Goal: Task Accomplishment & Management: Use online tool/utility

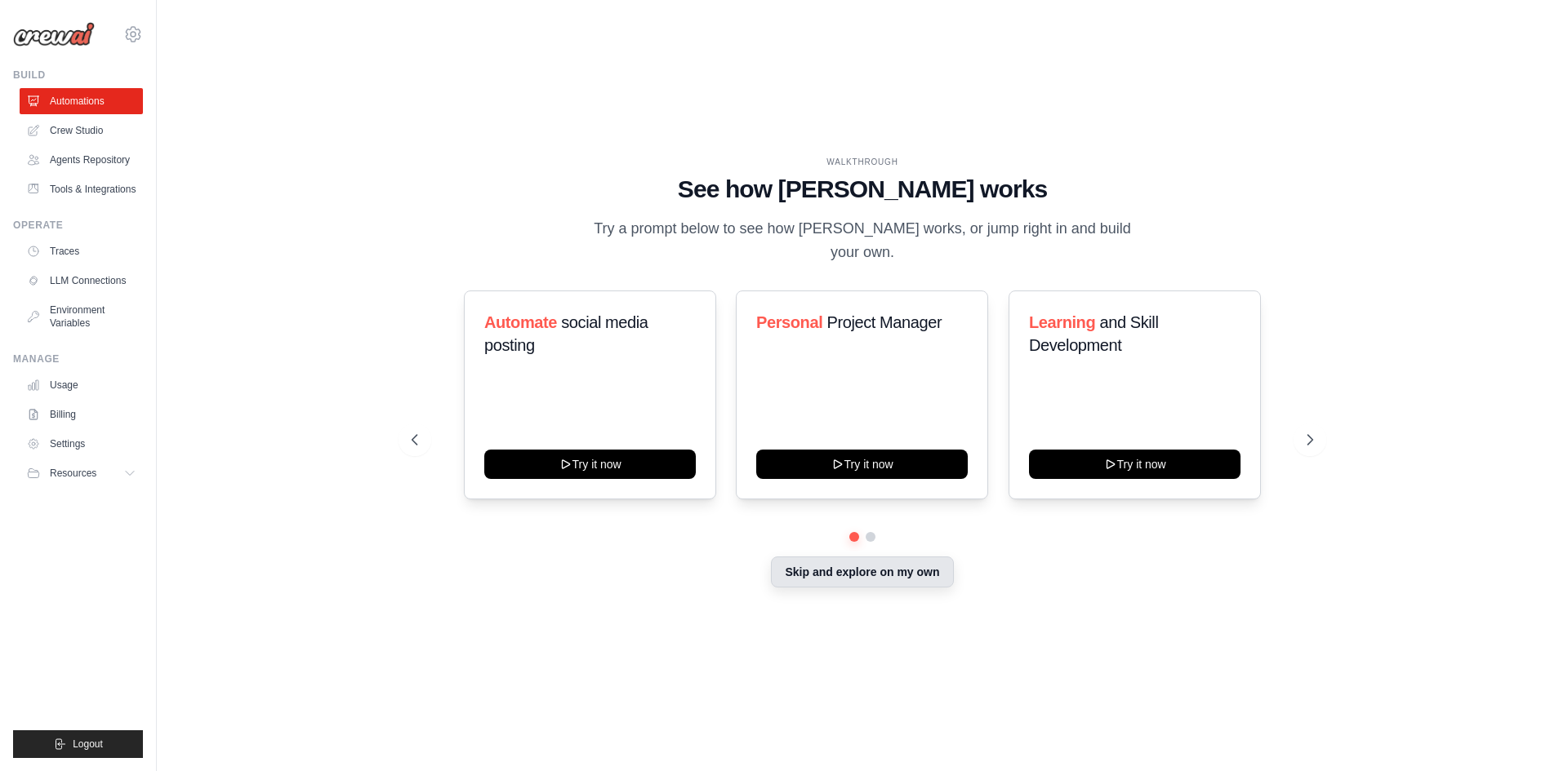
click at [850, 562] on button "Skip and explore on my own" at bounding box center [861, 572] width 182 height 31
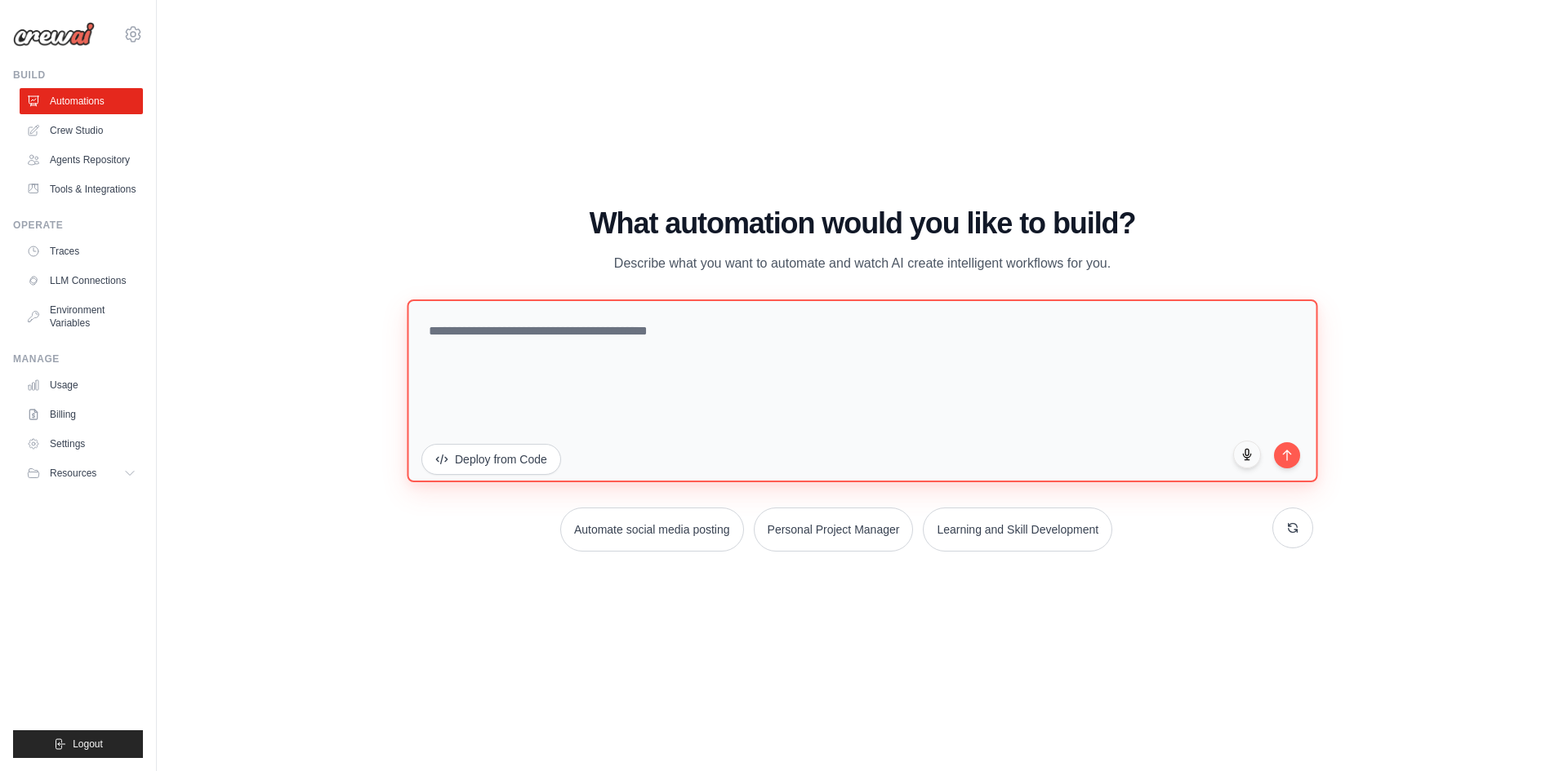
click at [560, 347] on textarea at bounding box center [861, 390] width 911 height 183
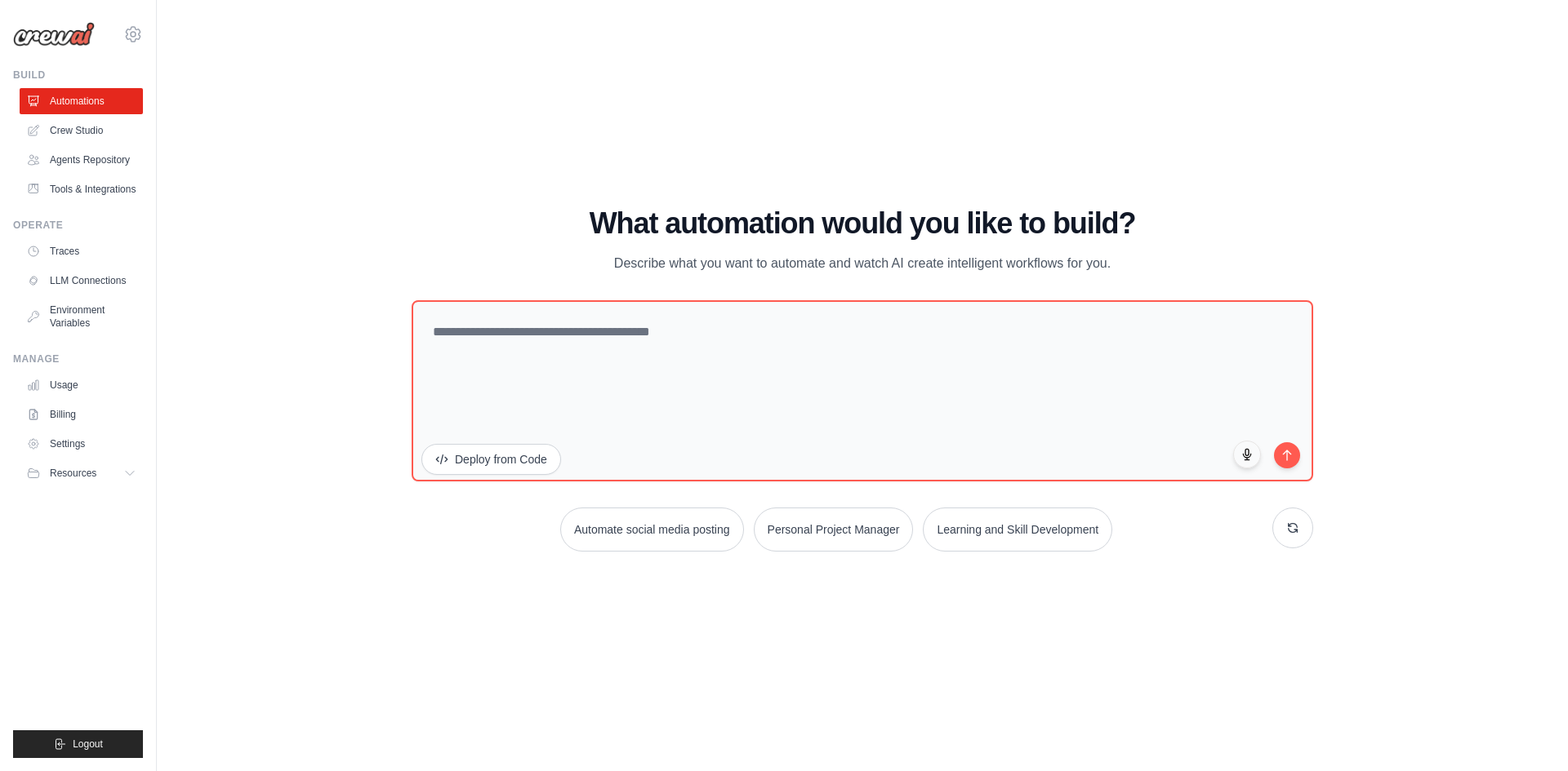
click at [291, 371] on div "WALKTHROUGH See how CrewAI works Try a prompt below to see how CrewAI works, or…" at bounding box center [862, 386] width 1359 height 739
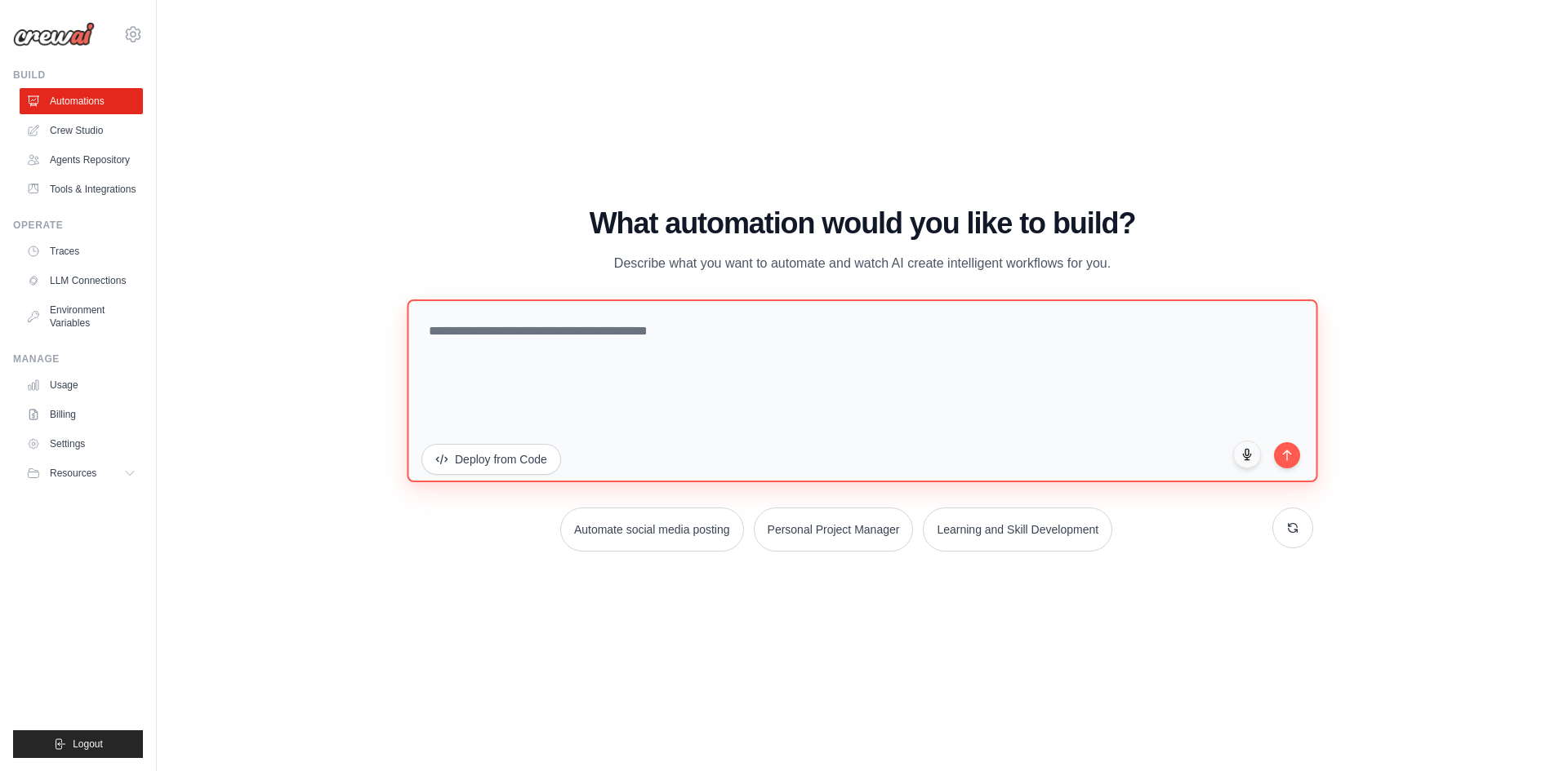
click at [532, 344] on textarea at bounding box center [861, 390] width 911 height 183
click at [638, 361] on textarea at bounding box center [861, 390] width 911 height 183
paste textarea "**********"
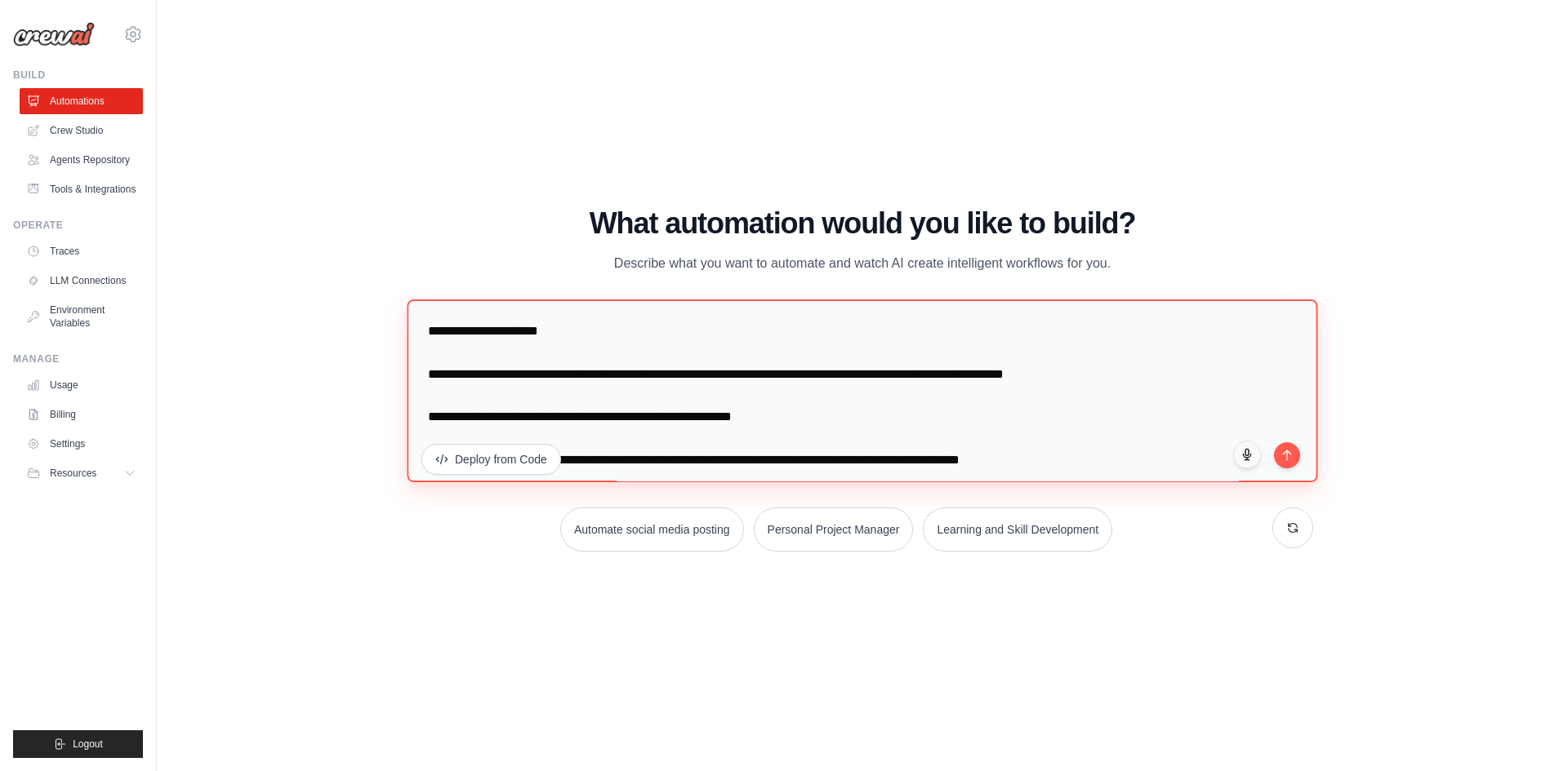
scroll to position [4125, 0]
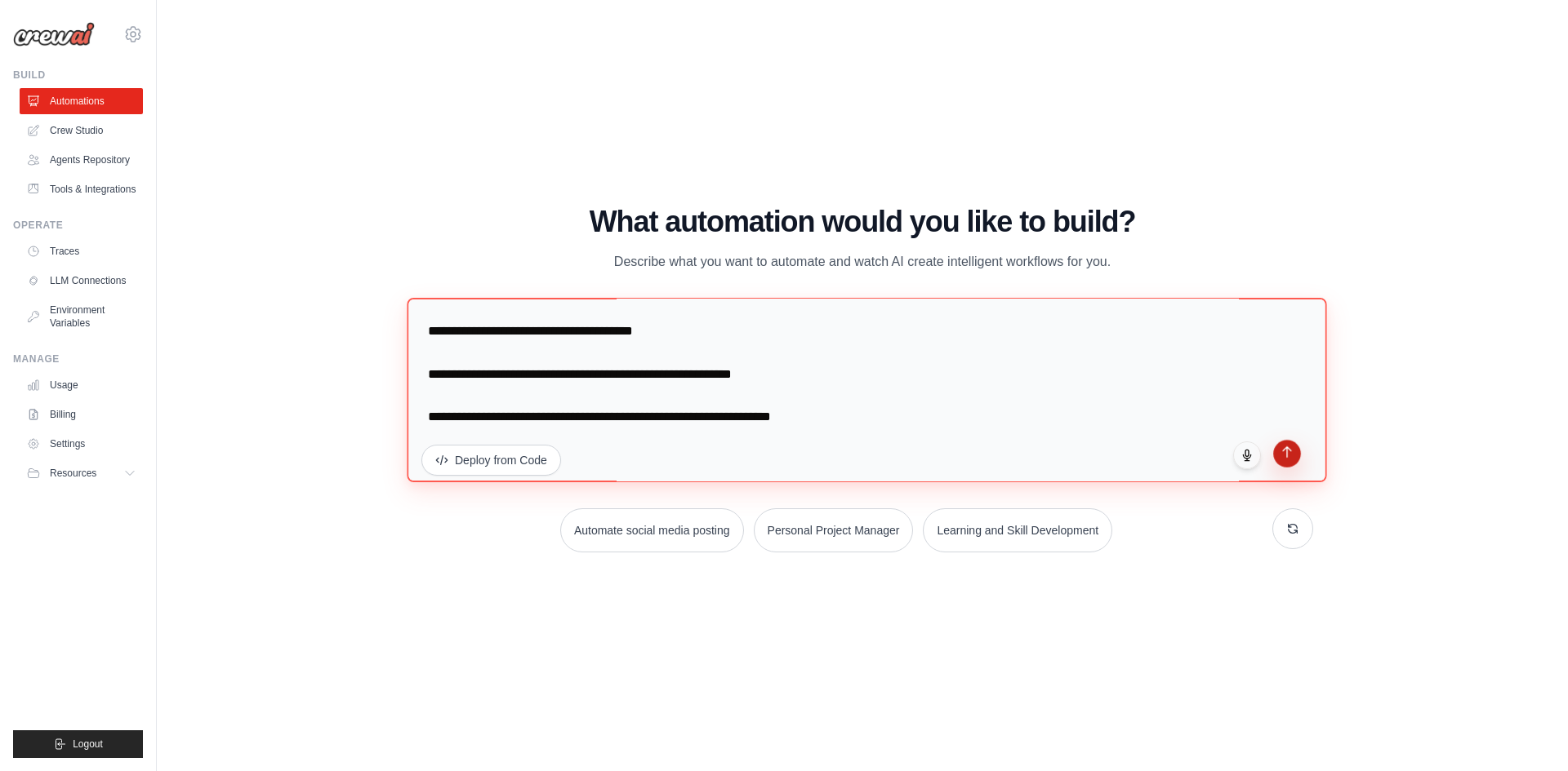
type textarea "**********"
click at [1285, 457] on icon "submit" at bounding box center [1287, 452] width 14 height 14
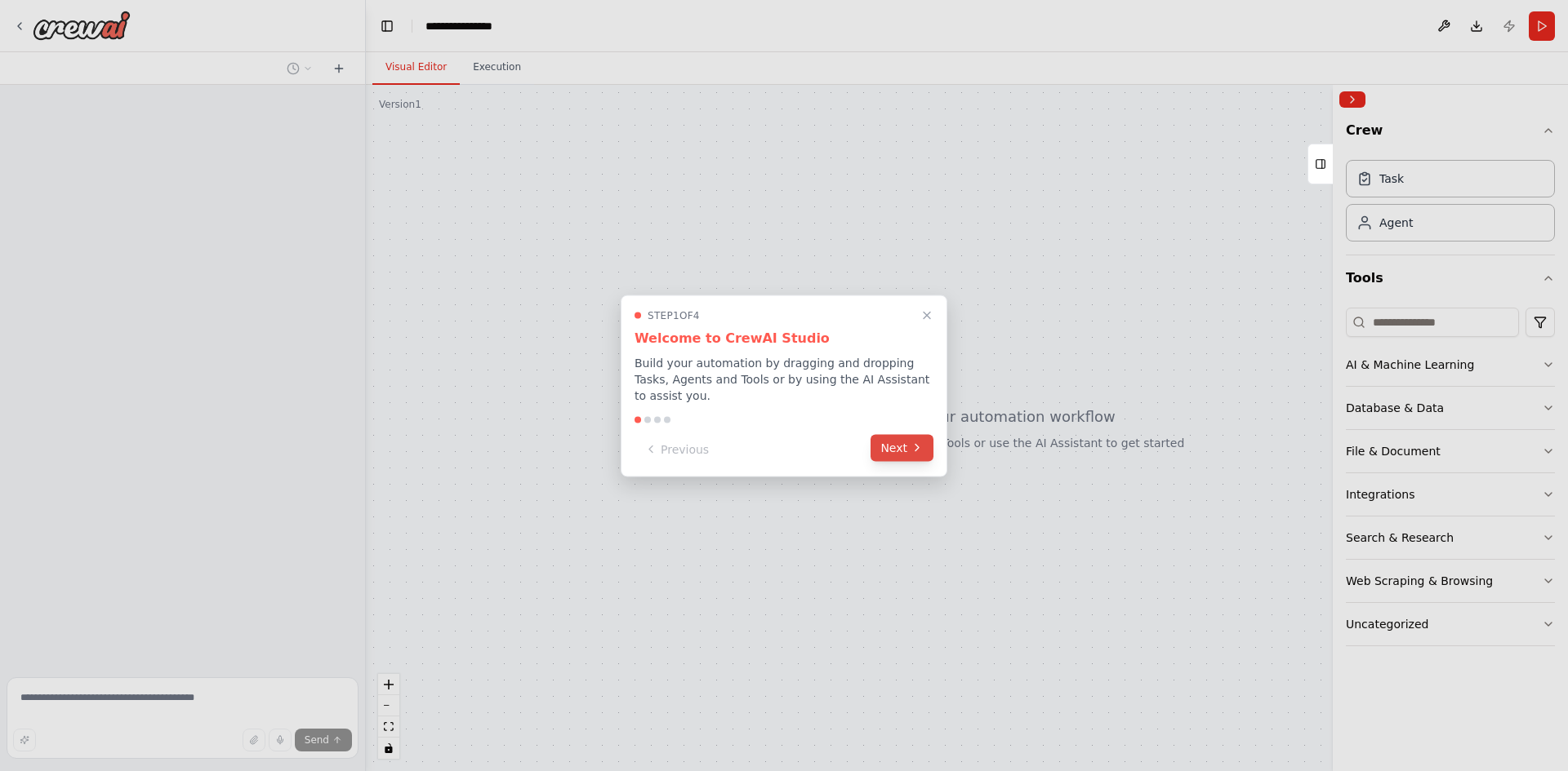
click at [907, 434] on button "Next" at bounding box center [901, 448] width 63 height 27
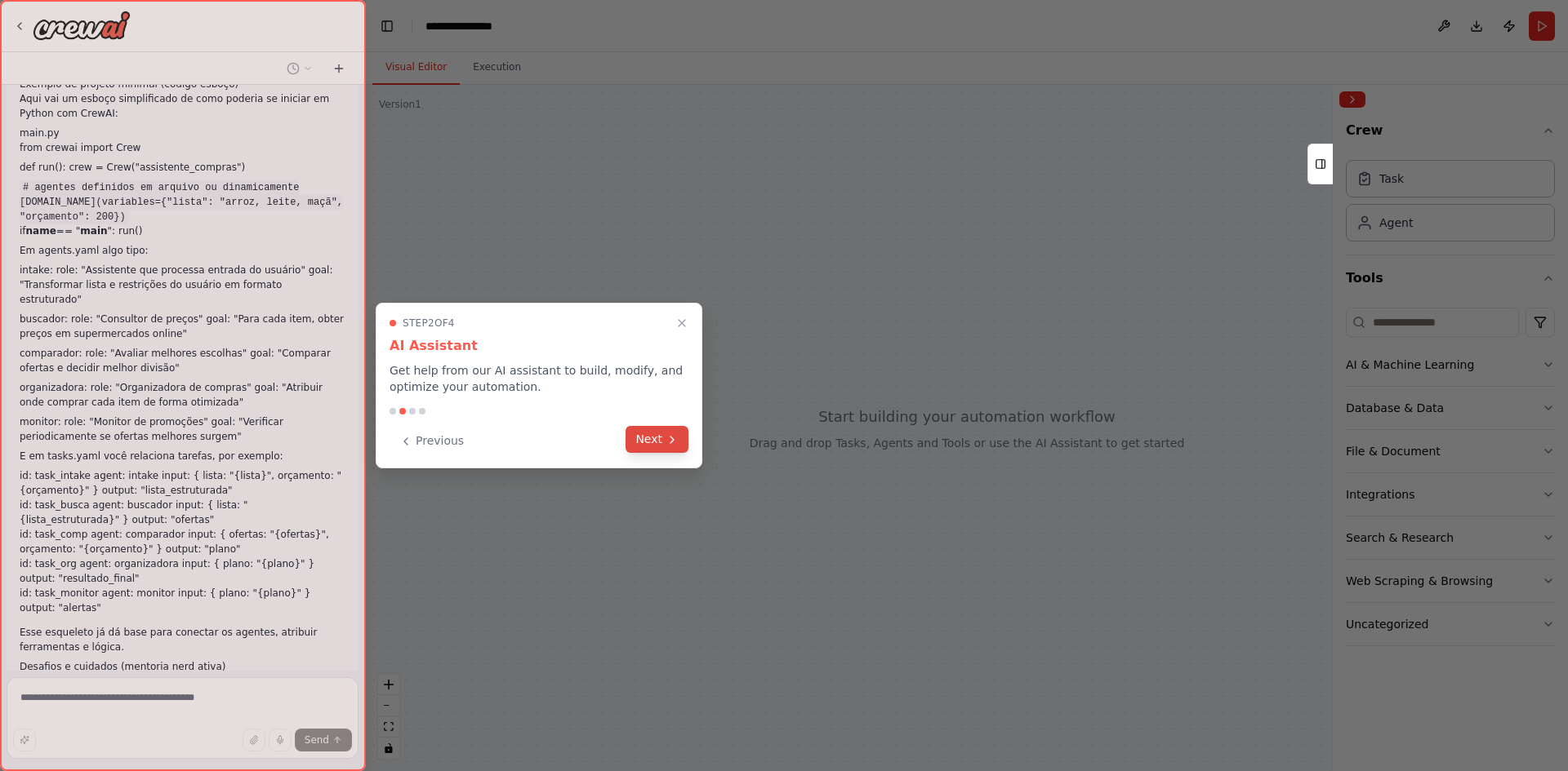
click at [643, 443] on button "Next" at bounding box center [656, 439] width 63 height 27
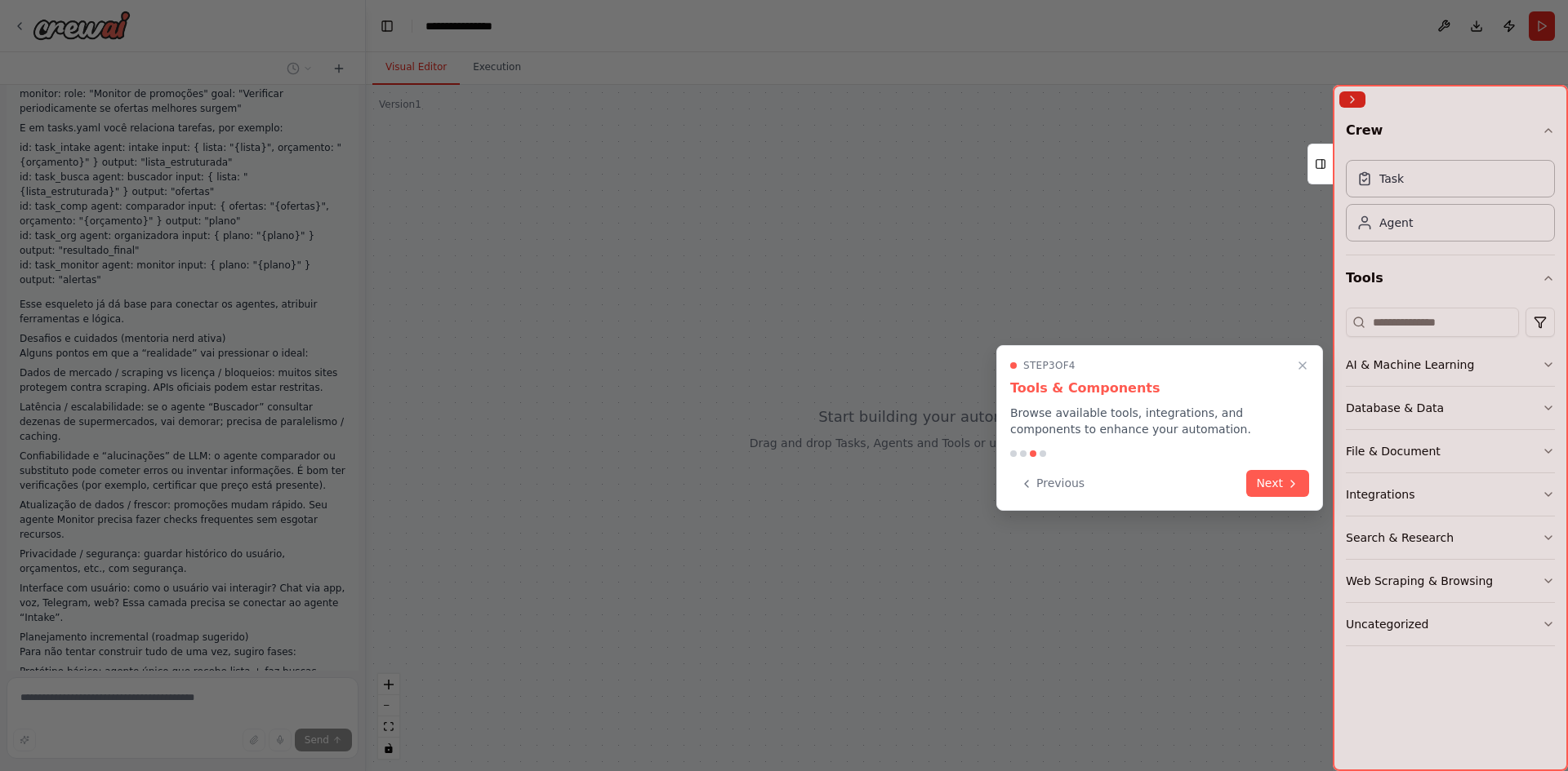
scroll to position [1840, 0]
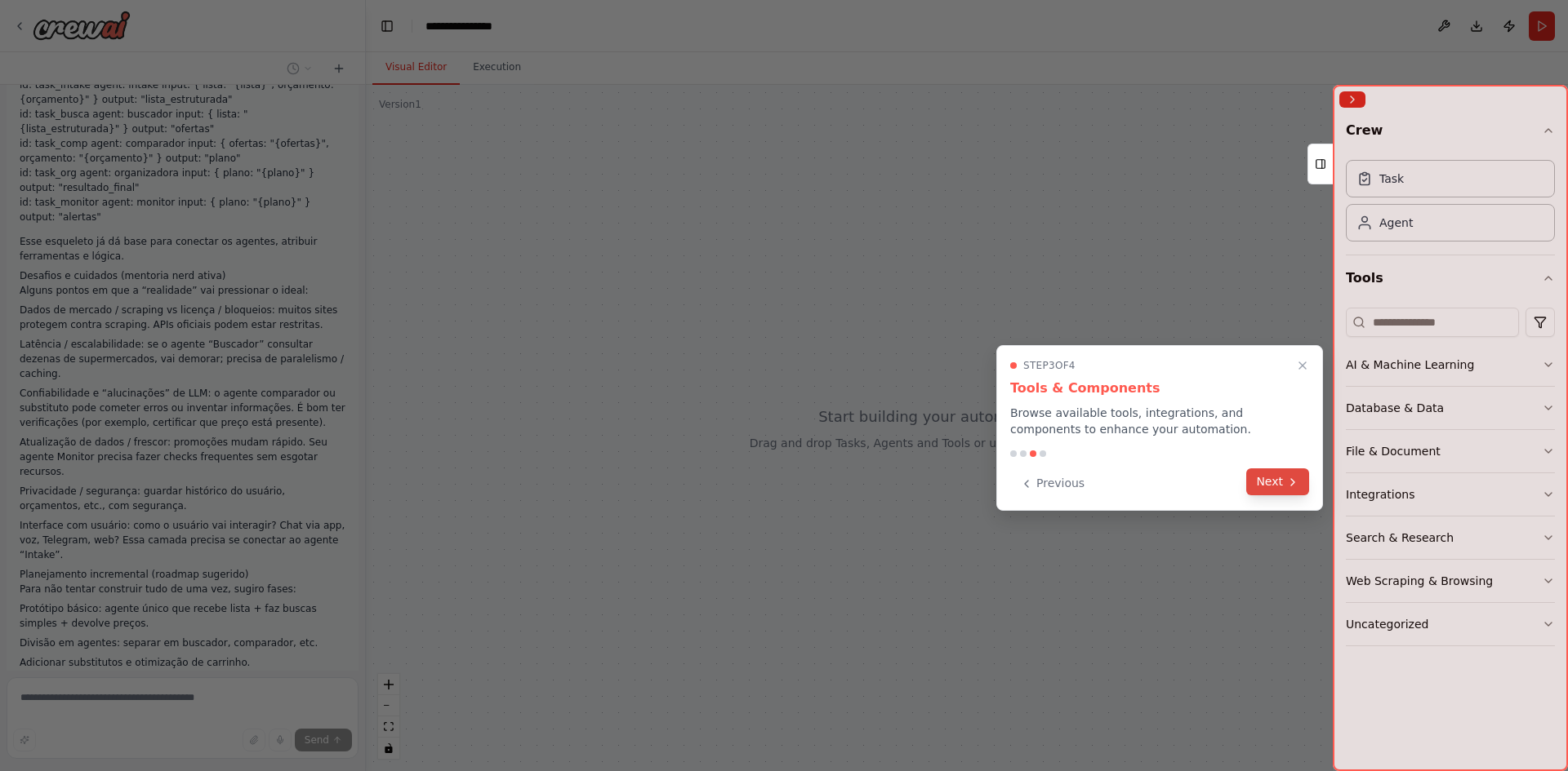
click at [1279, 487] on button "Next" at bounding box center [1277, 482] width 63 height 27
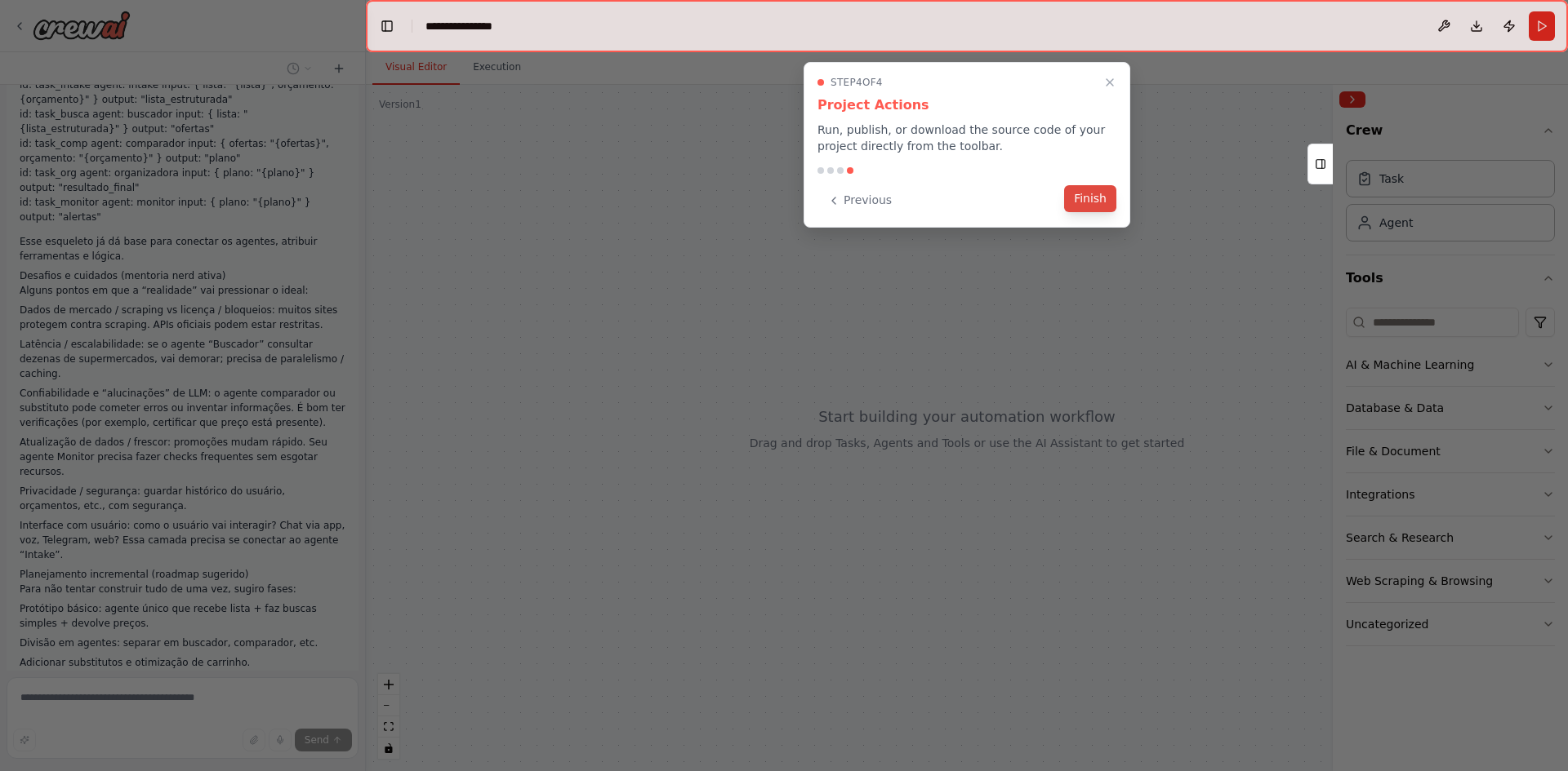
click at [1100, 201] on button "Finish" at bounding box center [1090, 199] width 52 height 27
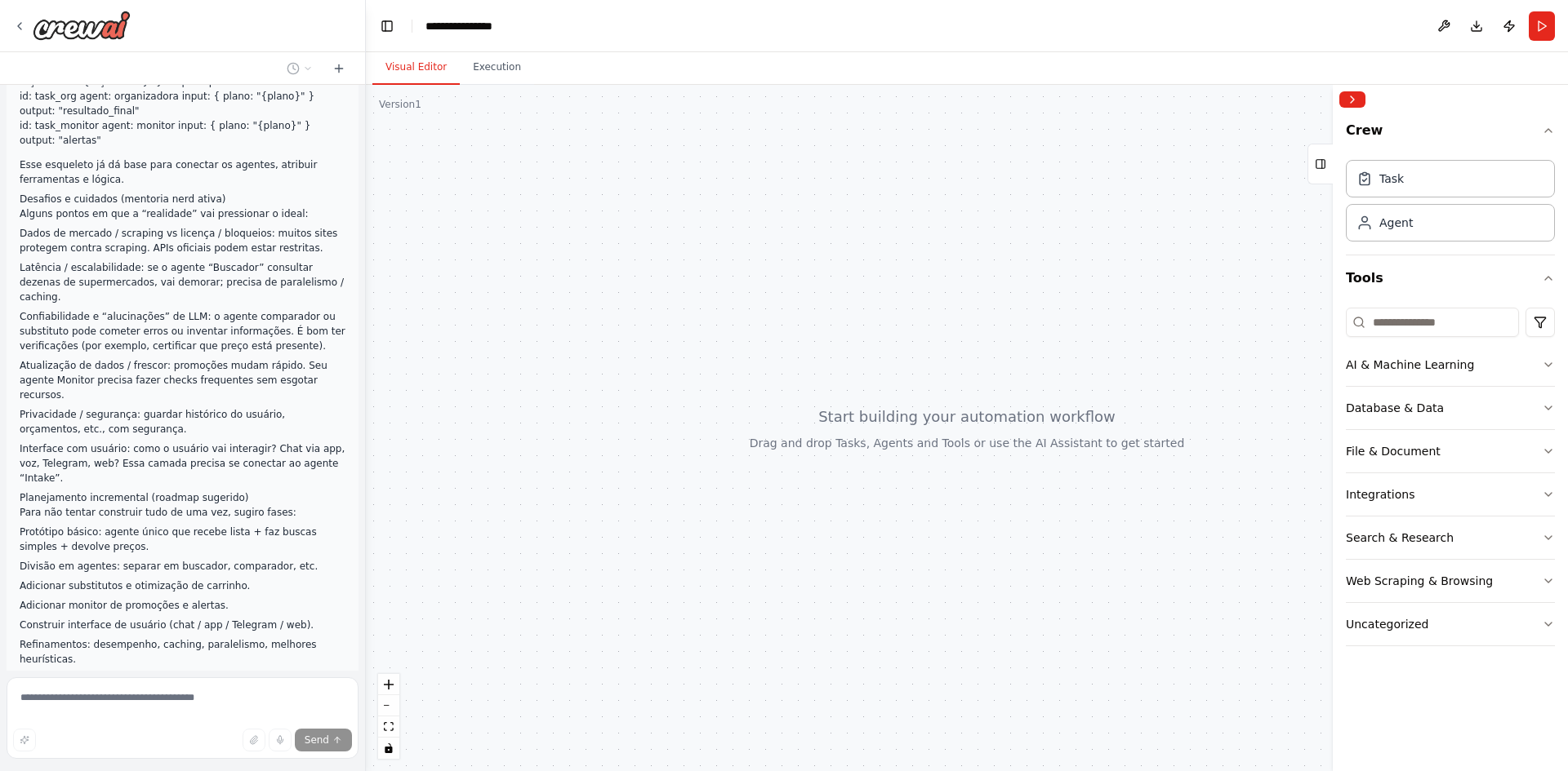
drag, startPoint x: 890, startPoint y: 508, endPoint x: 776, endPoint y: 495, distance: 114.7
click at [776, 495] on div at bounding box center [967, 429] width 1202 height 687
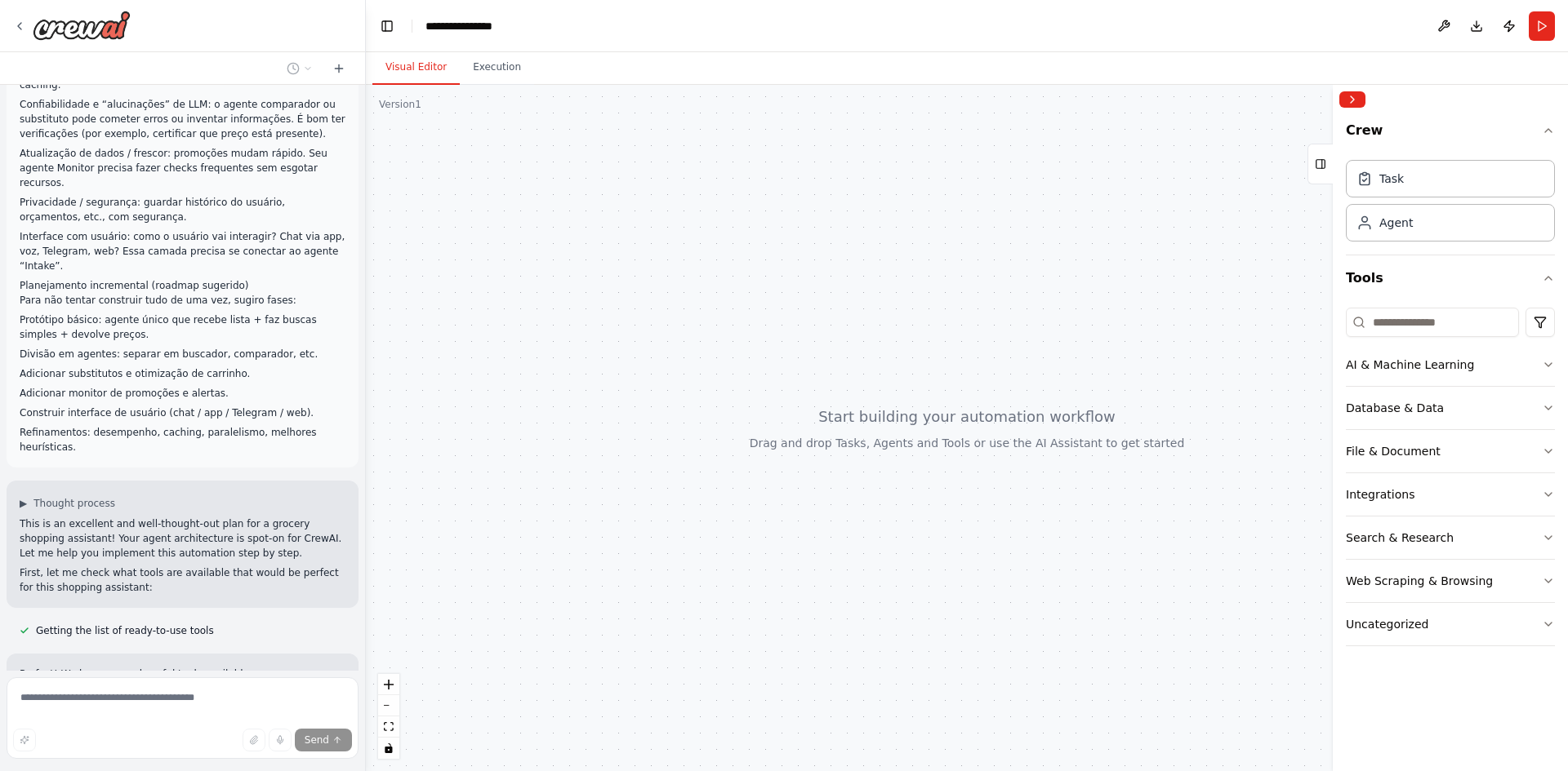
scroll to position [2144, 0]
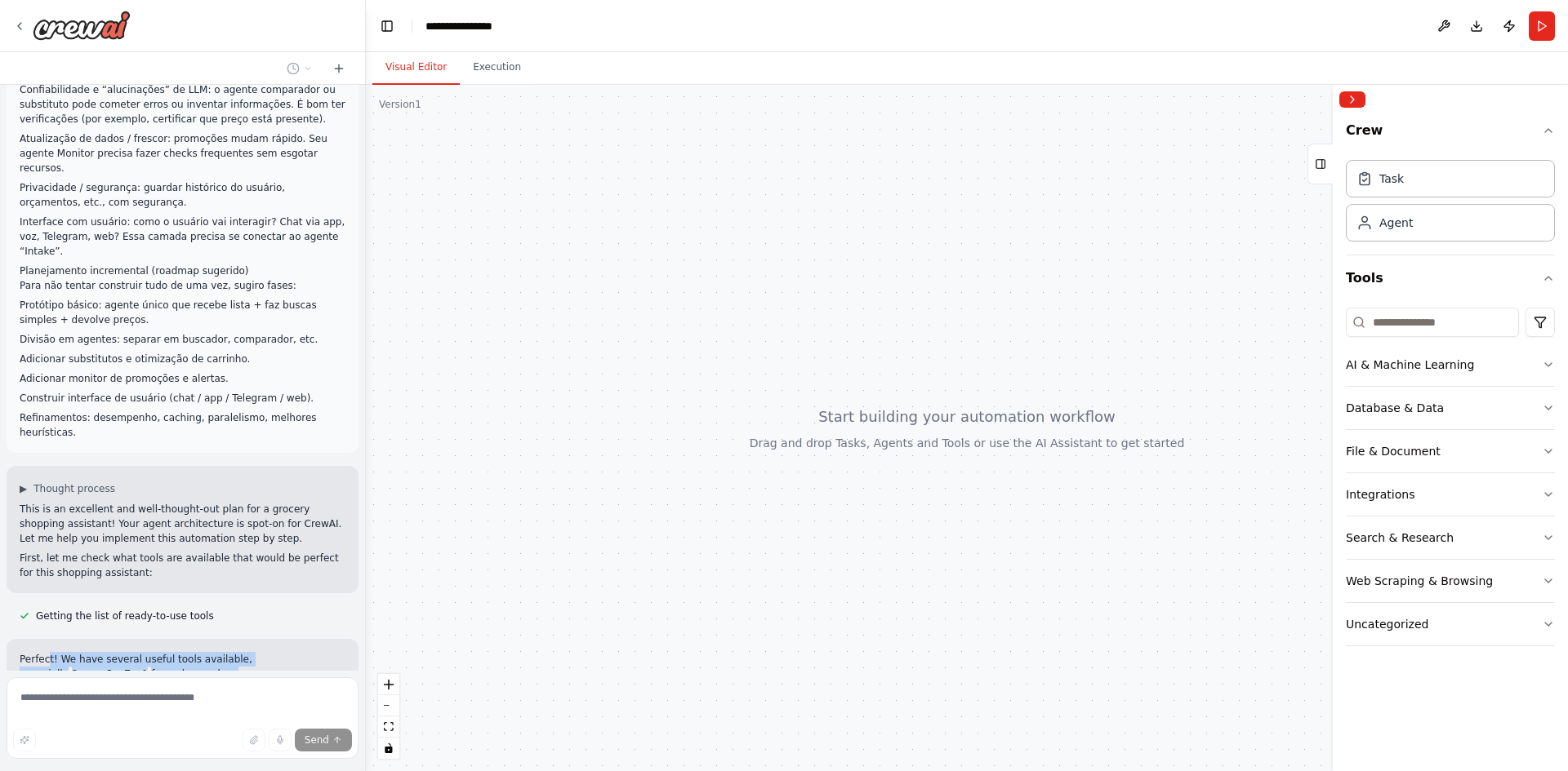
drag, startPoint x: 45, startPoint y: 499, endPoint x: 110, endPoint y: 496, distance: 65.1
click at [107, 652] on p "Perfect! We have several useful tools available, especially SerperDevTool for w…" at bounding box center [182, 689] width 326 height 74
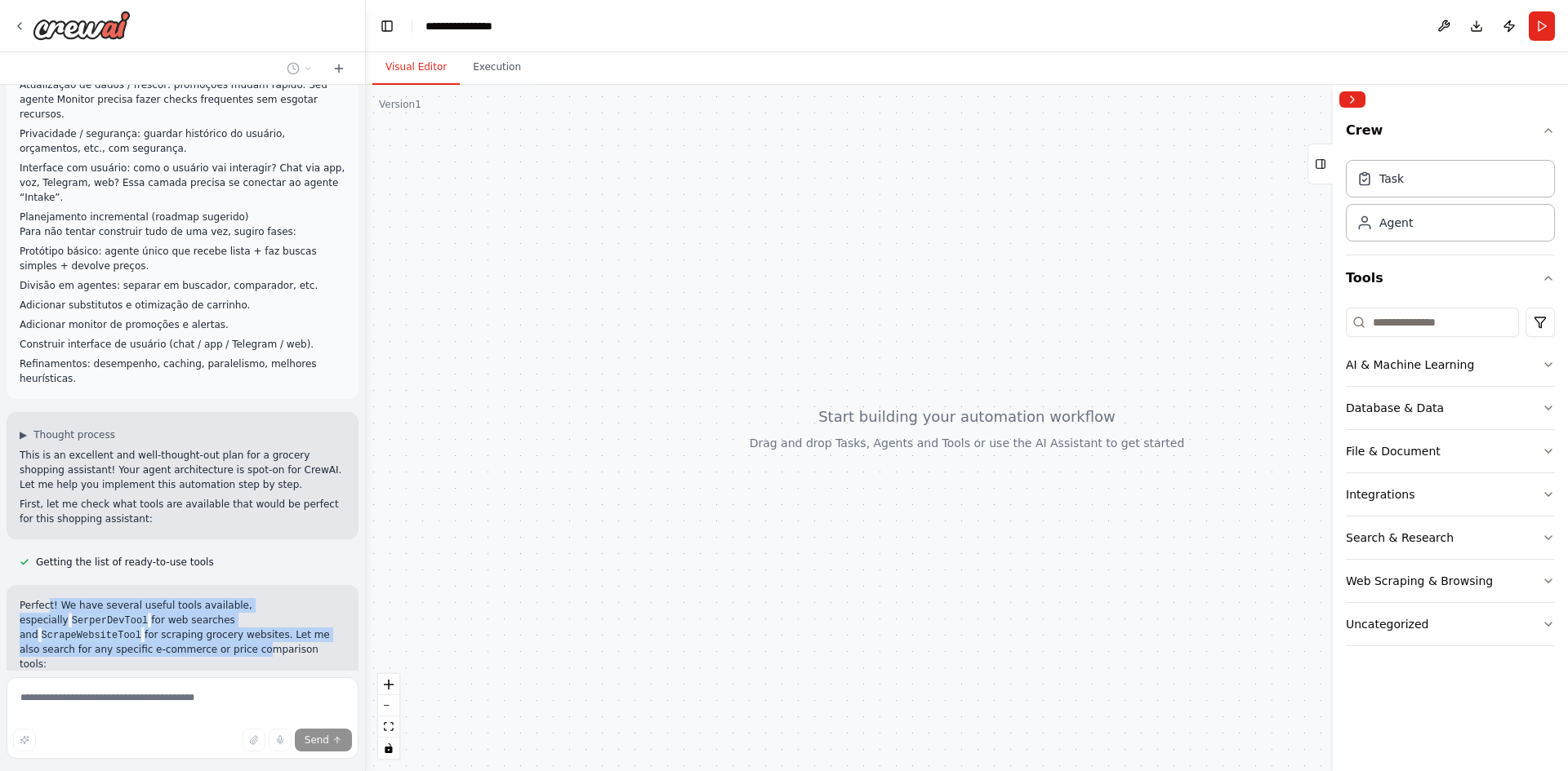
click at [186, 598] on p "Perfect! We have several useful tools available, especially SerperDevTool for w…" at bounding box center [182, 635] width 326 height 74
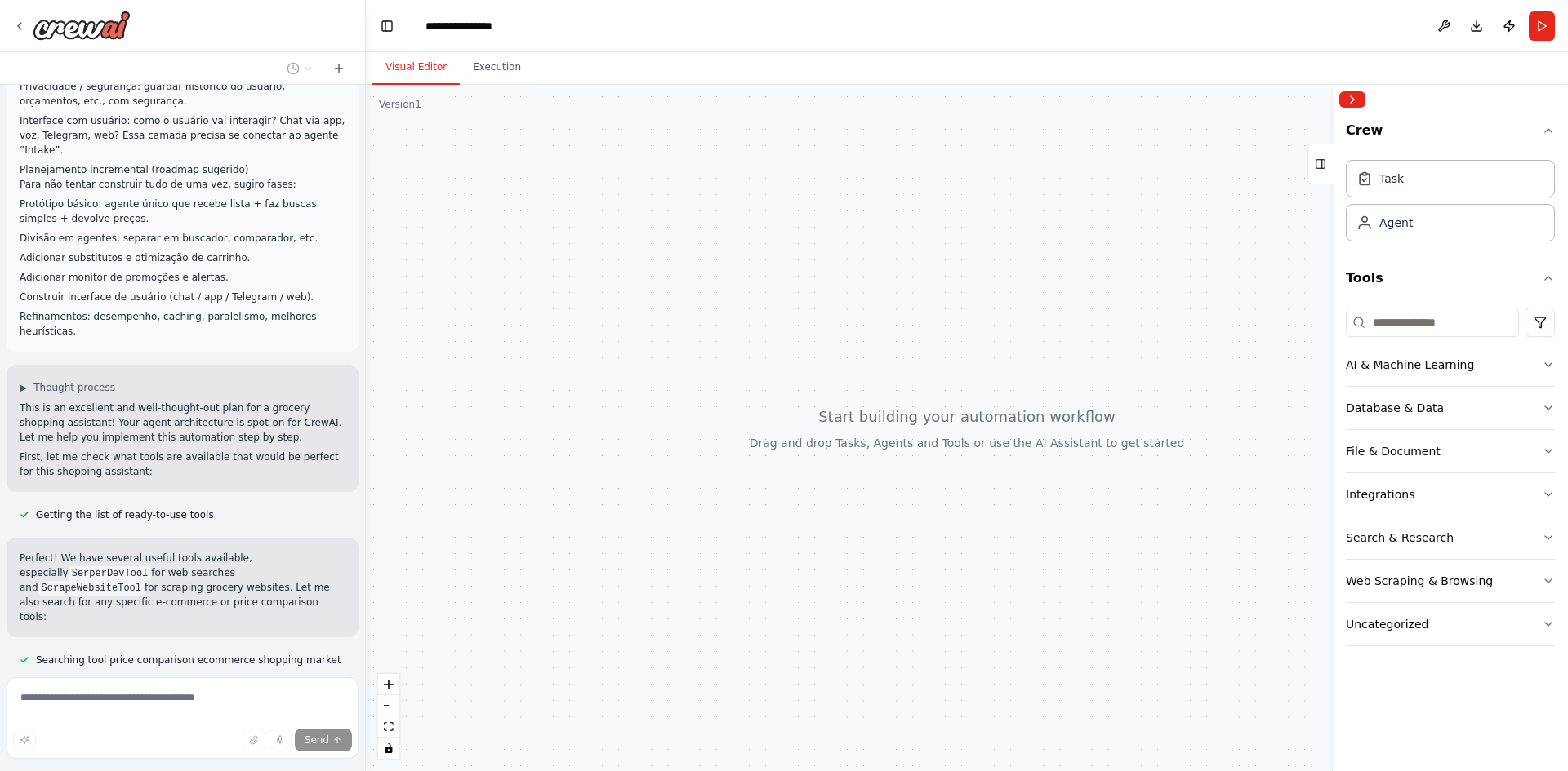
scroll to position [2260, 0]
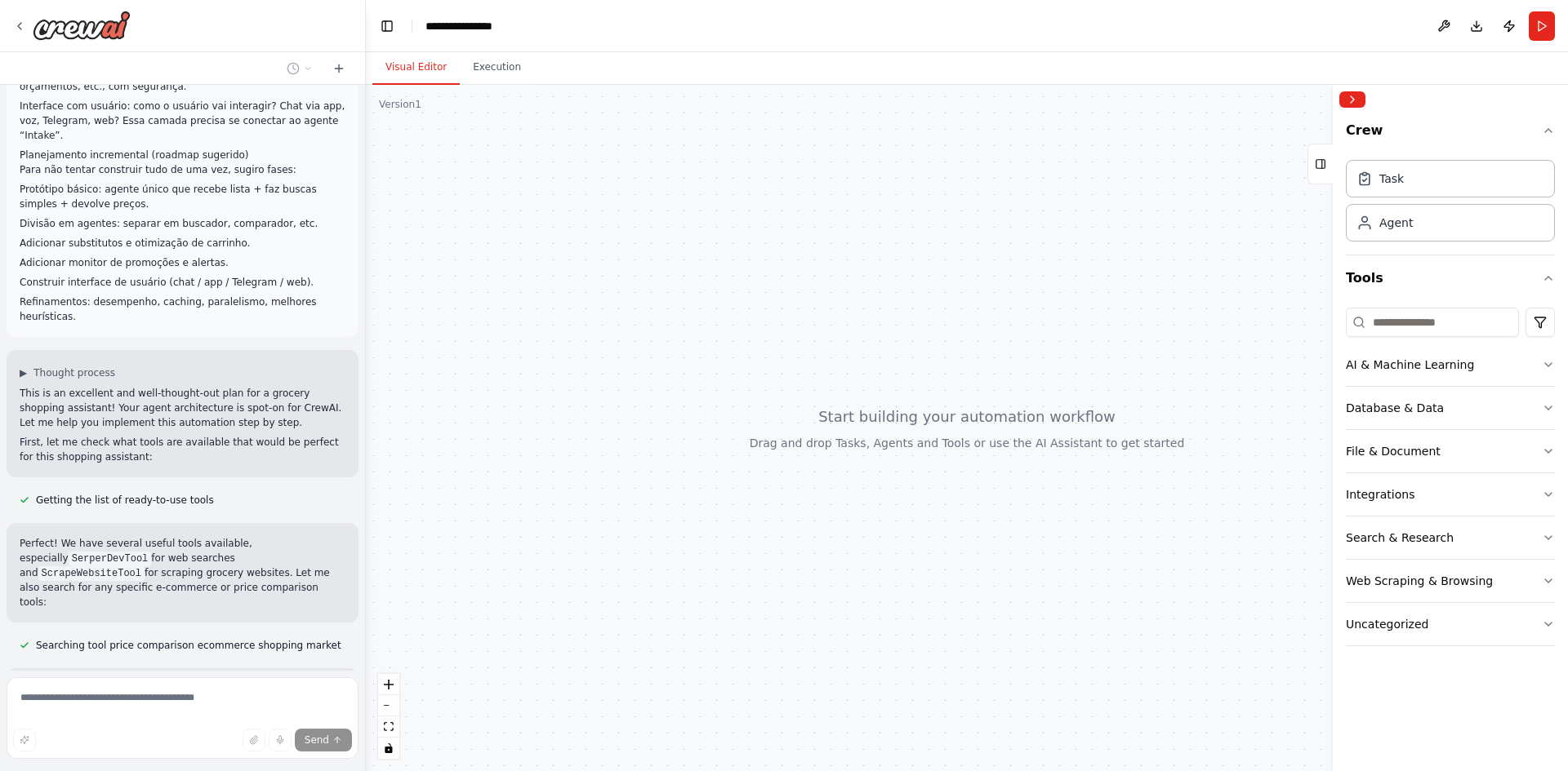
click at [141, 682] on code "SerpApiGoogleShoppingTool" at bounding box center [173, 689] width 154 height 15
click at [256, 668] on div "Great! We have SerpApiGoogleShoppingTool which is perfect for price comparisons…" at bounding box center [183, 703] width 352 height 71
drag, startPoint x: 1036, startPoint y: 489, endPoint x: 995, endPoint y: 490, distance: 41.0
click at [995, 490] on div at bounding box center [967, 429] width 1202 height 687
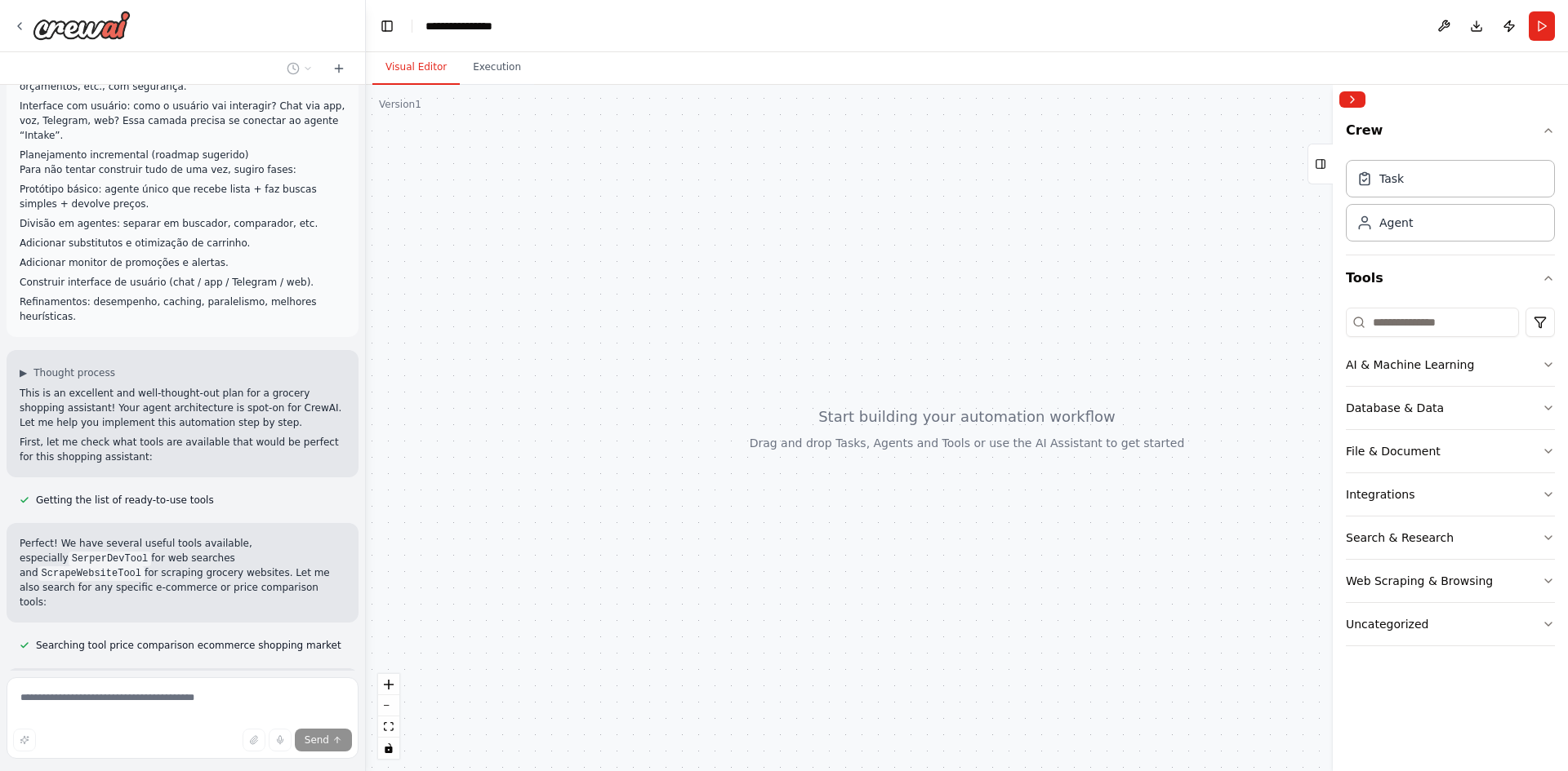
drag, startPoint x: 1055, startPoint y: 484, endPoint x: 995, endPoint y: 483, distance: 60.0
click at [995, 483] on div at bounding box center [967, 429] width 1202 height 687
click at [1319, 159] on icon at bounding box center [1320, 163] width 12 height 26
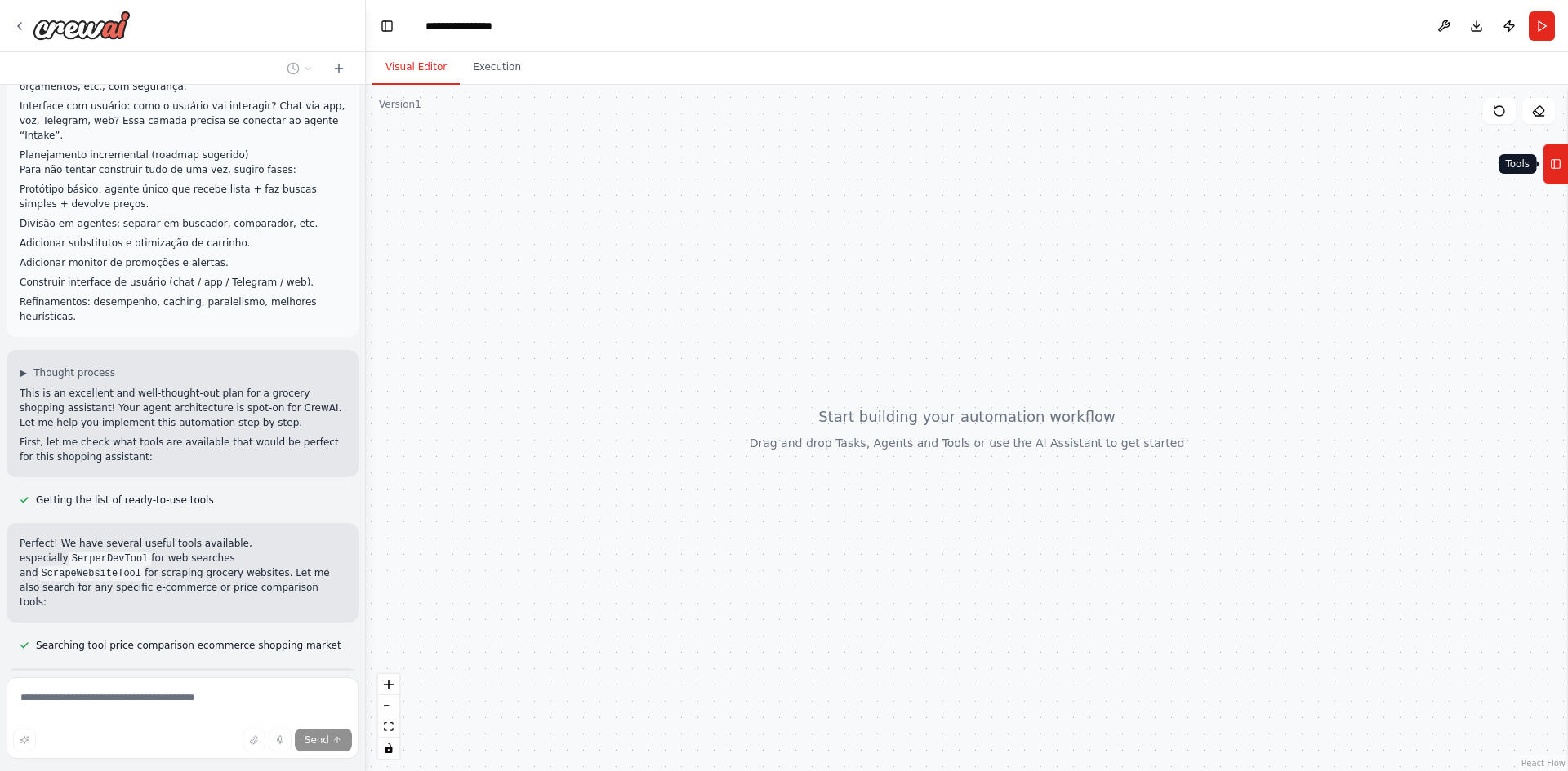
click at [1559, 164] on rect at bounding box center [1555, 163] width 9 height 9
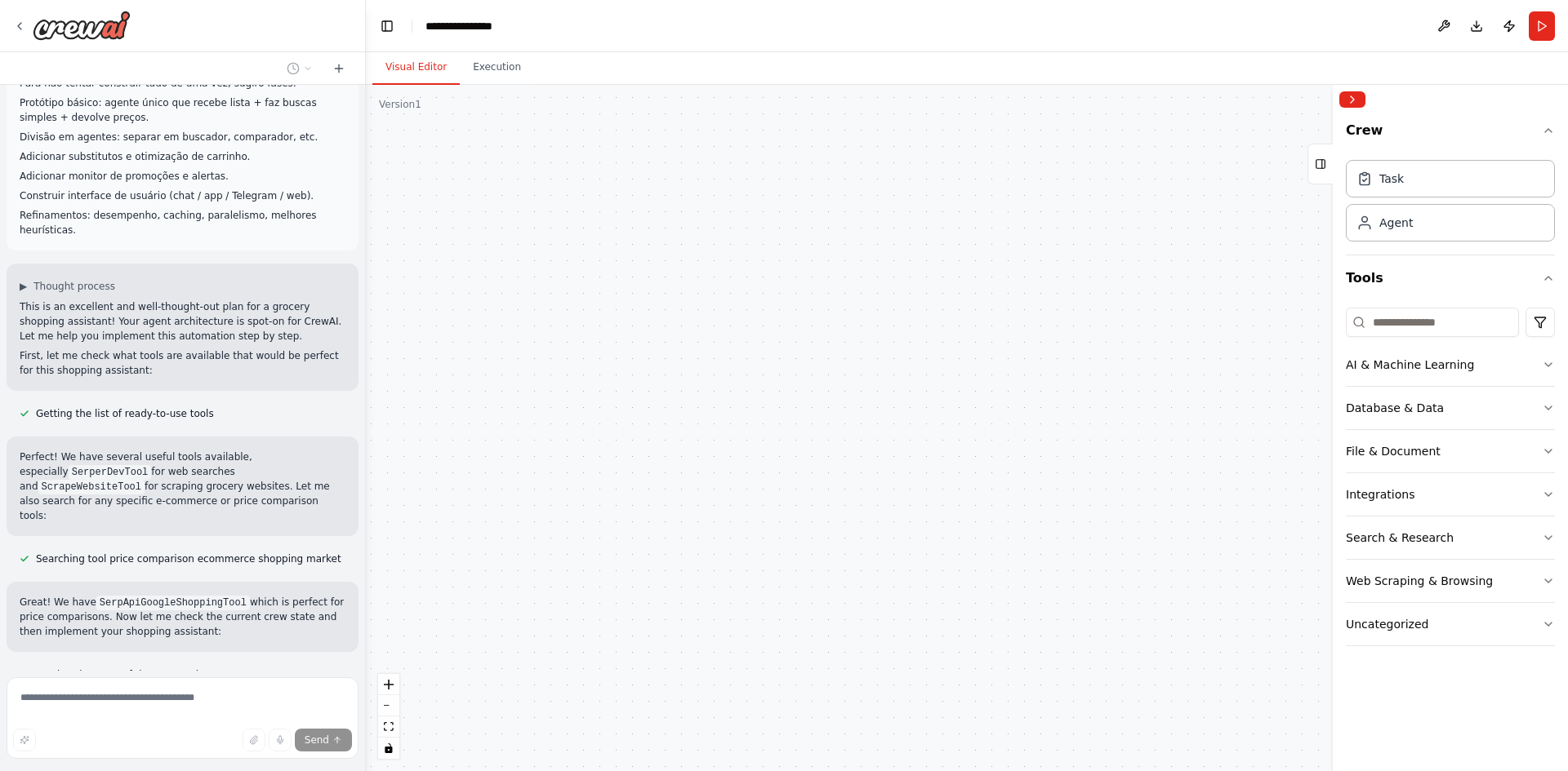
click at [860, 273] on div "Shopping List Processor Process and structure the user's shopping list, extract…" at bounding box center [967, 429] width 1202 height 687
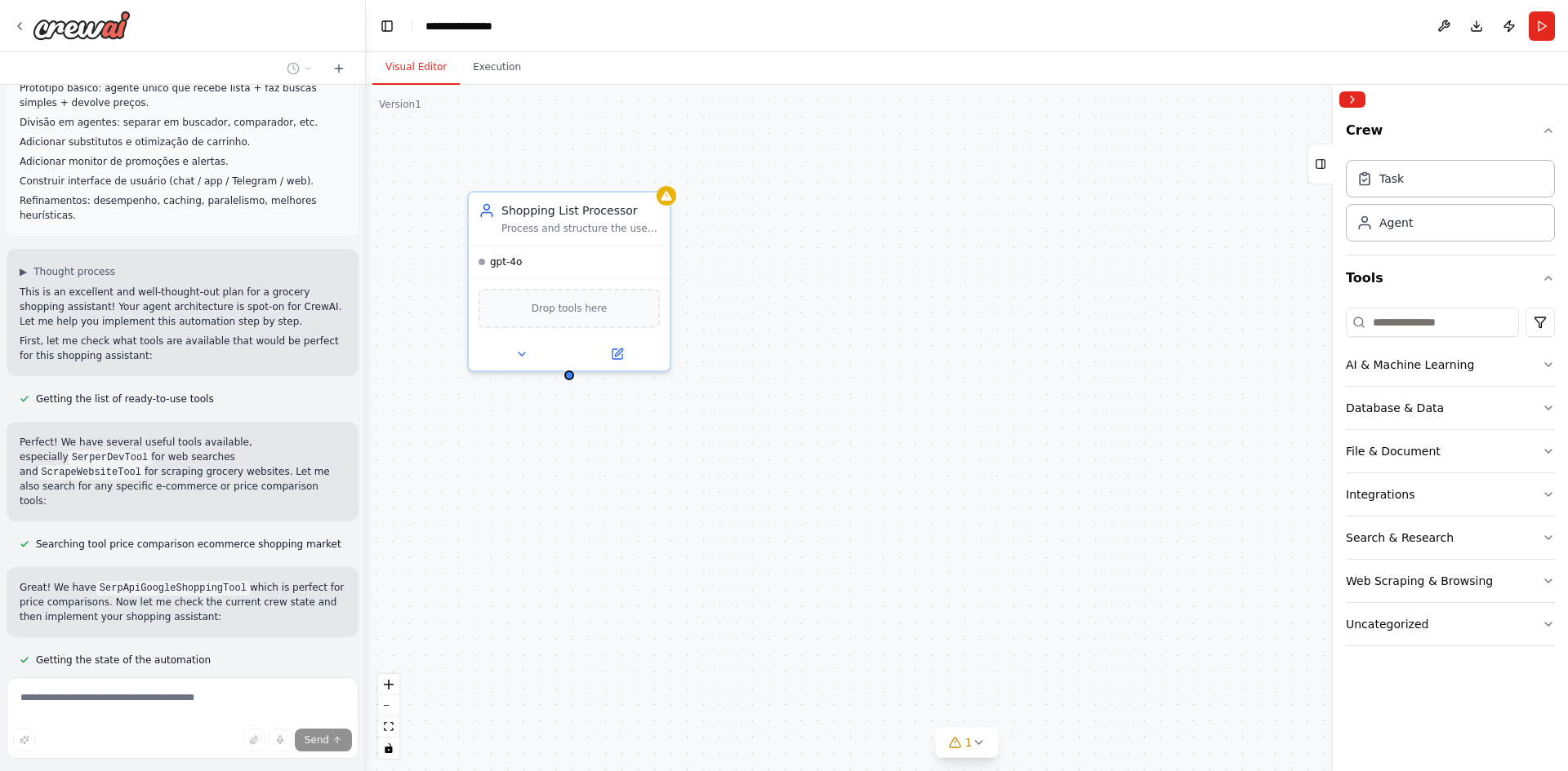
drag, startPoint x: 760, startPoint y: 339, endPoint x: 748, endPoint y: 373, distance: 36.1
click at [748, 373] on div "Shopping List Processor Process and structure the user's shopping list, extract…" at bounding box center [967, 429] width 1202 height 687
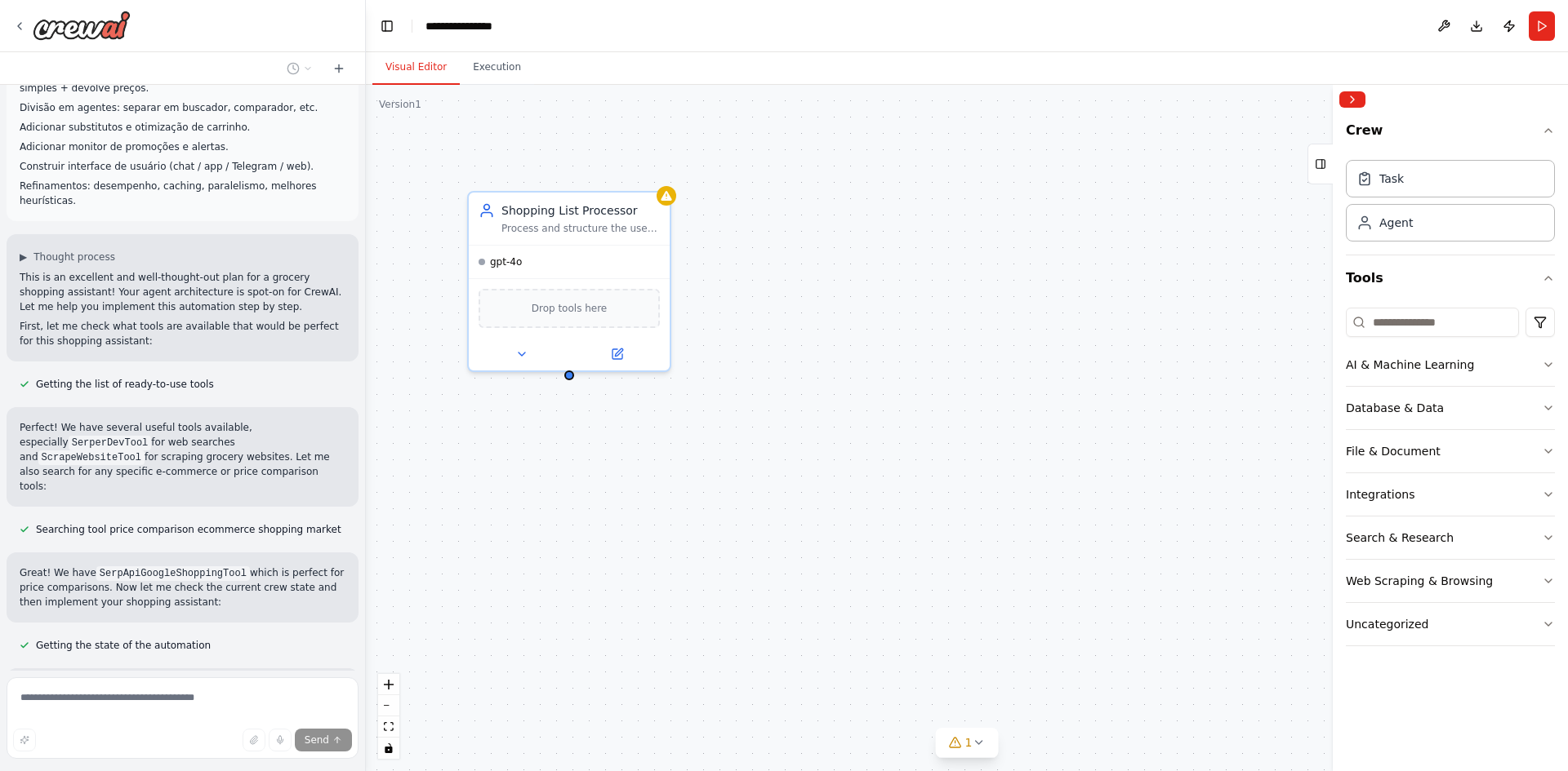
click at [806, 319] on div "Shopping List Processor Process and structure the user's shopping list, extract…" at bounding box center [967, 429] width 1202 height 687
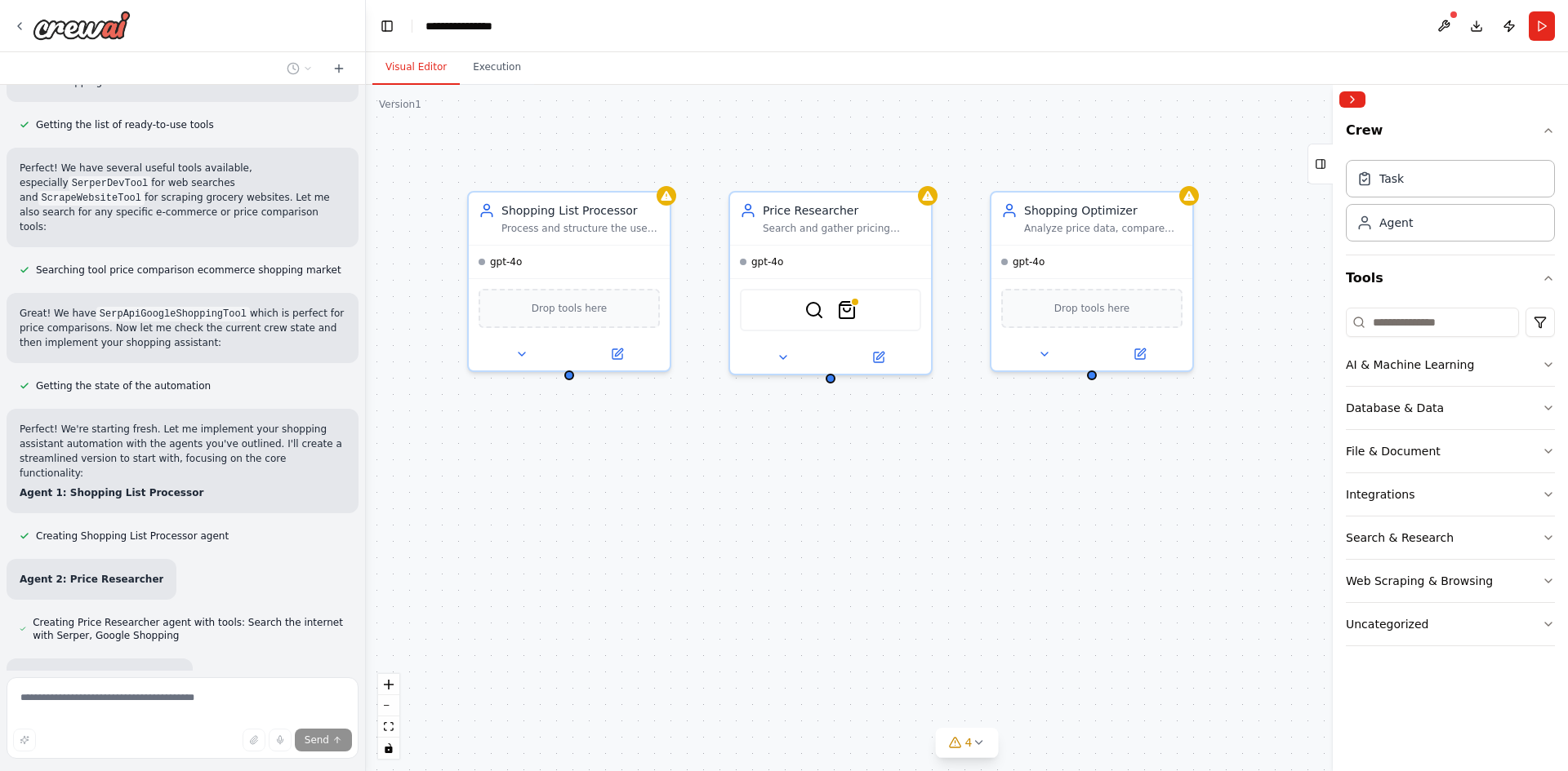
scroll to position [2681, 0]
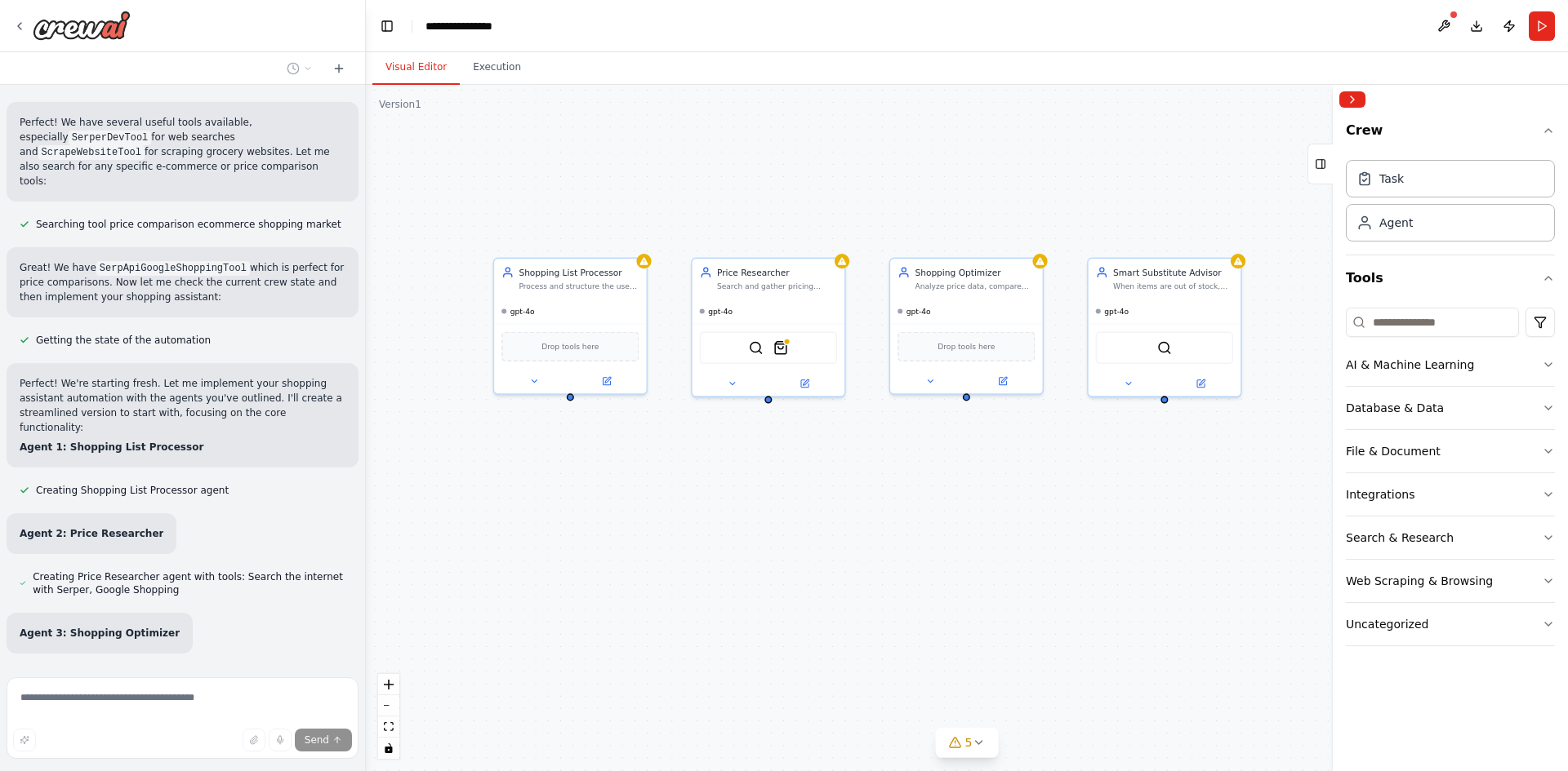
drag, startPoint x: 1138, startPoint y: 463, endPoint x: 1011, endPoint y: 470, distance: 127.2
click at [1011, 470] on div "Shopping List Processor Process and structure the user's shopping list, extract…" at bounding box center [967, 429] width 1202 height 687
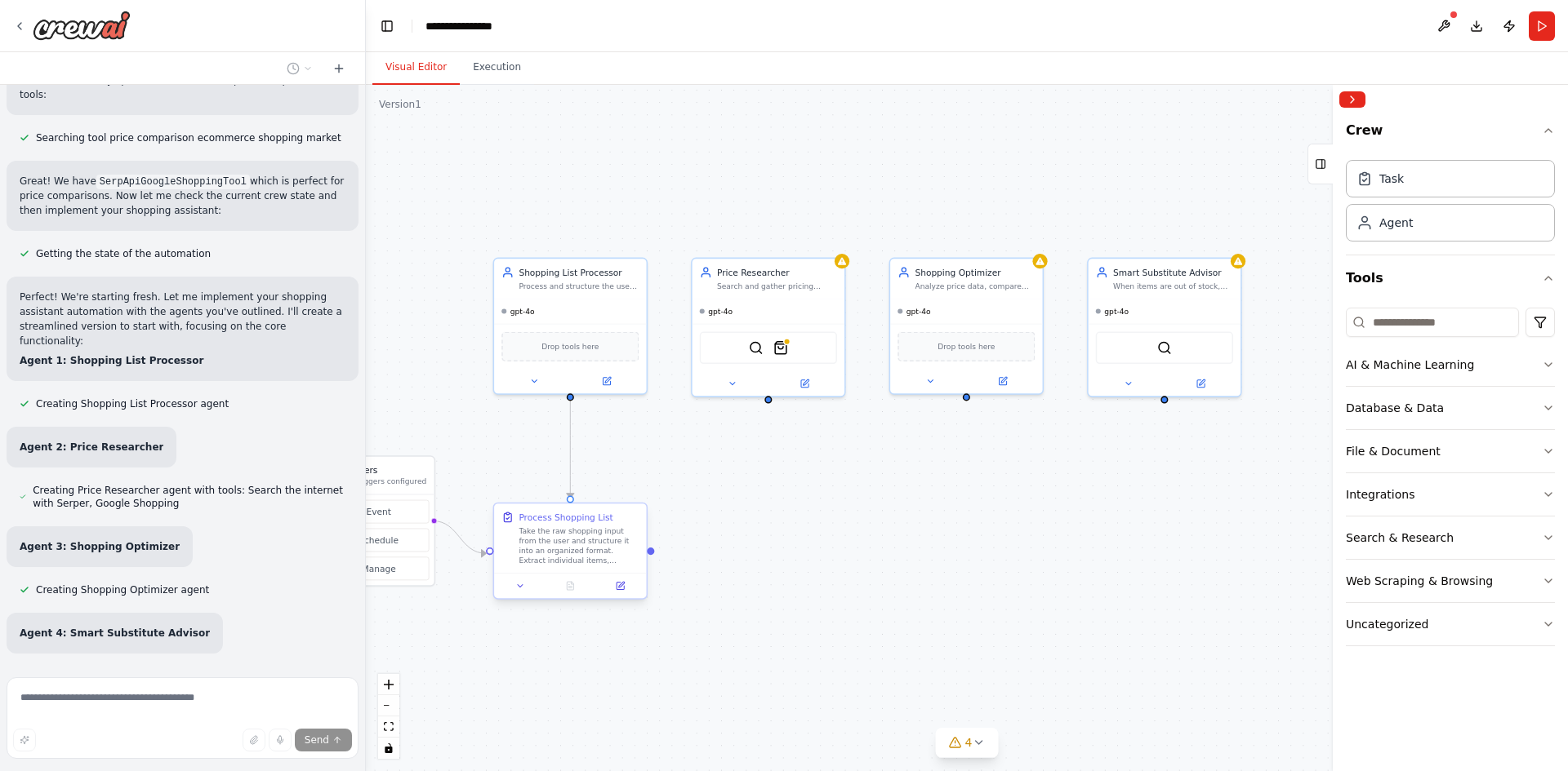
scroll to position [2787, 0]
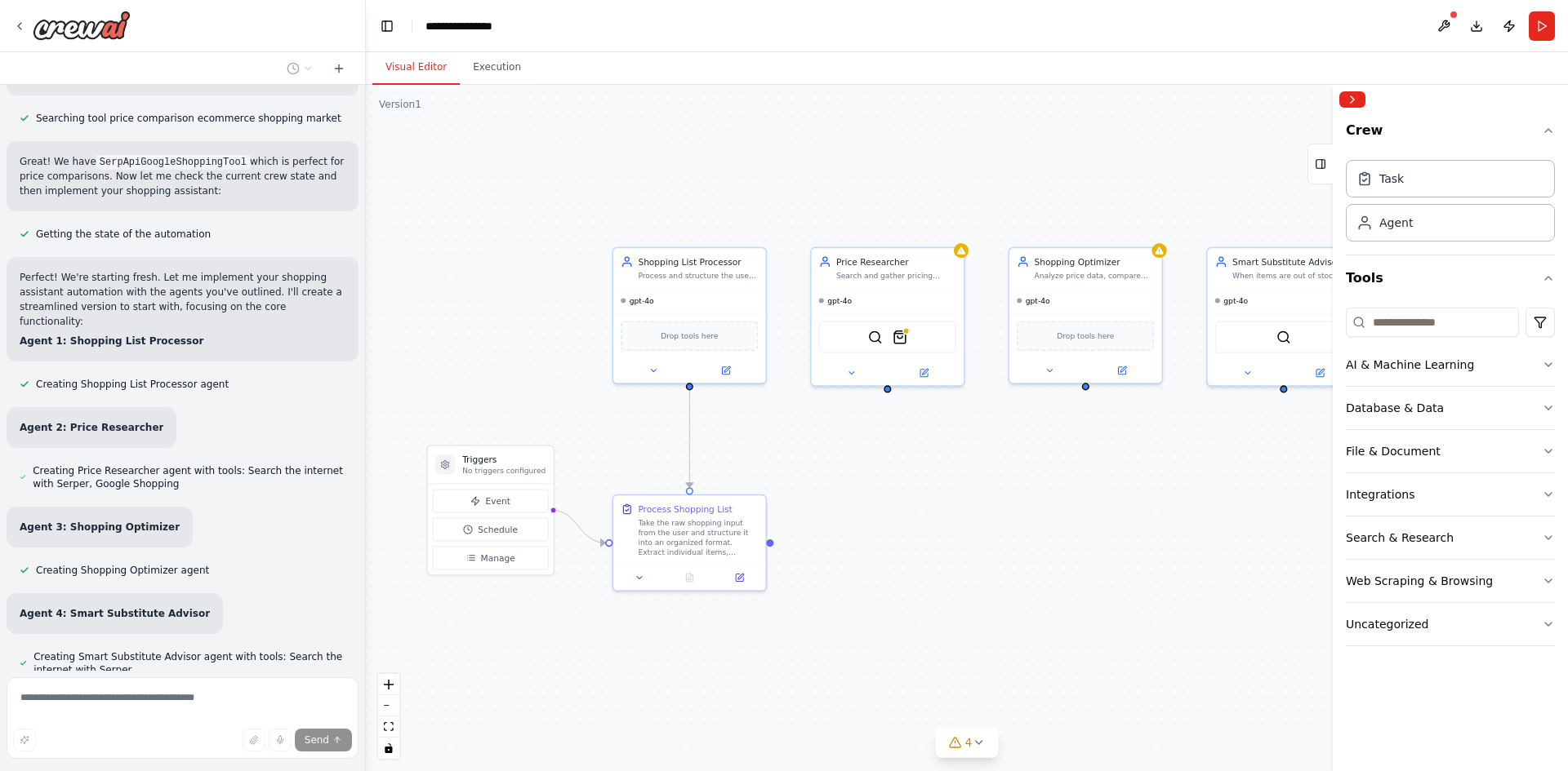
drag, startPoint x: 859, startPoint y: 525, endPoint x: 914, endPoint y: 517, distance: 55.6
click at [914, 517] on div ".deletable-edge-delete-btn { width: 20px; height: 20px; border: 0px solid #ffff…" at bounding box center [967, 429] width 1202 height 687
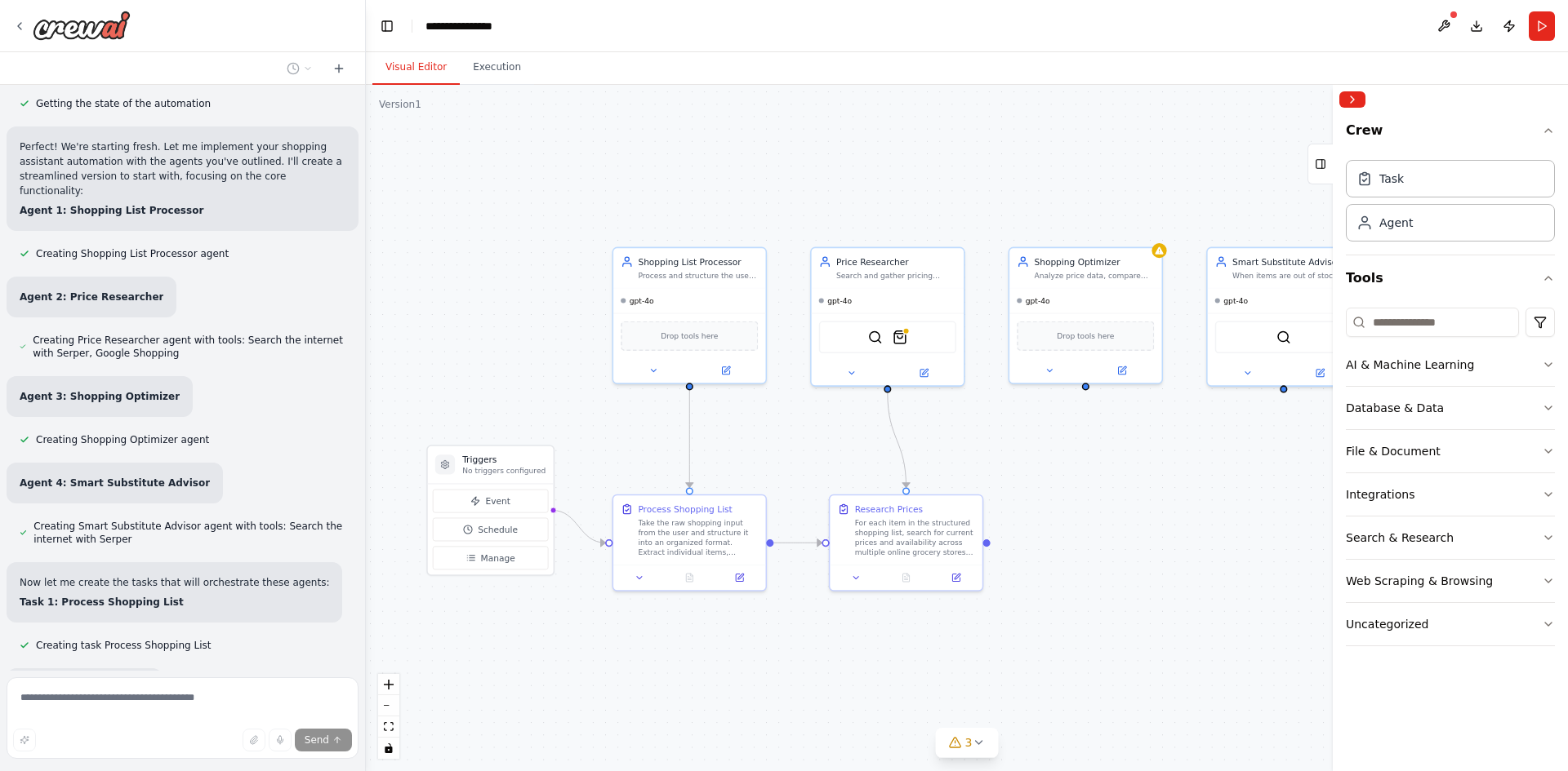
scroll to position [2960, 0]
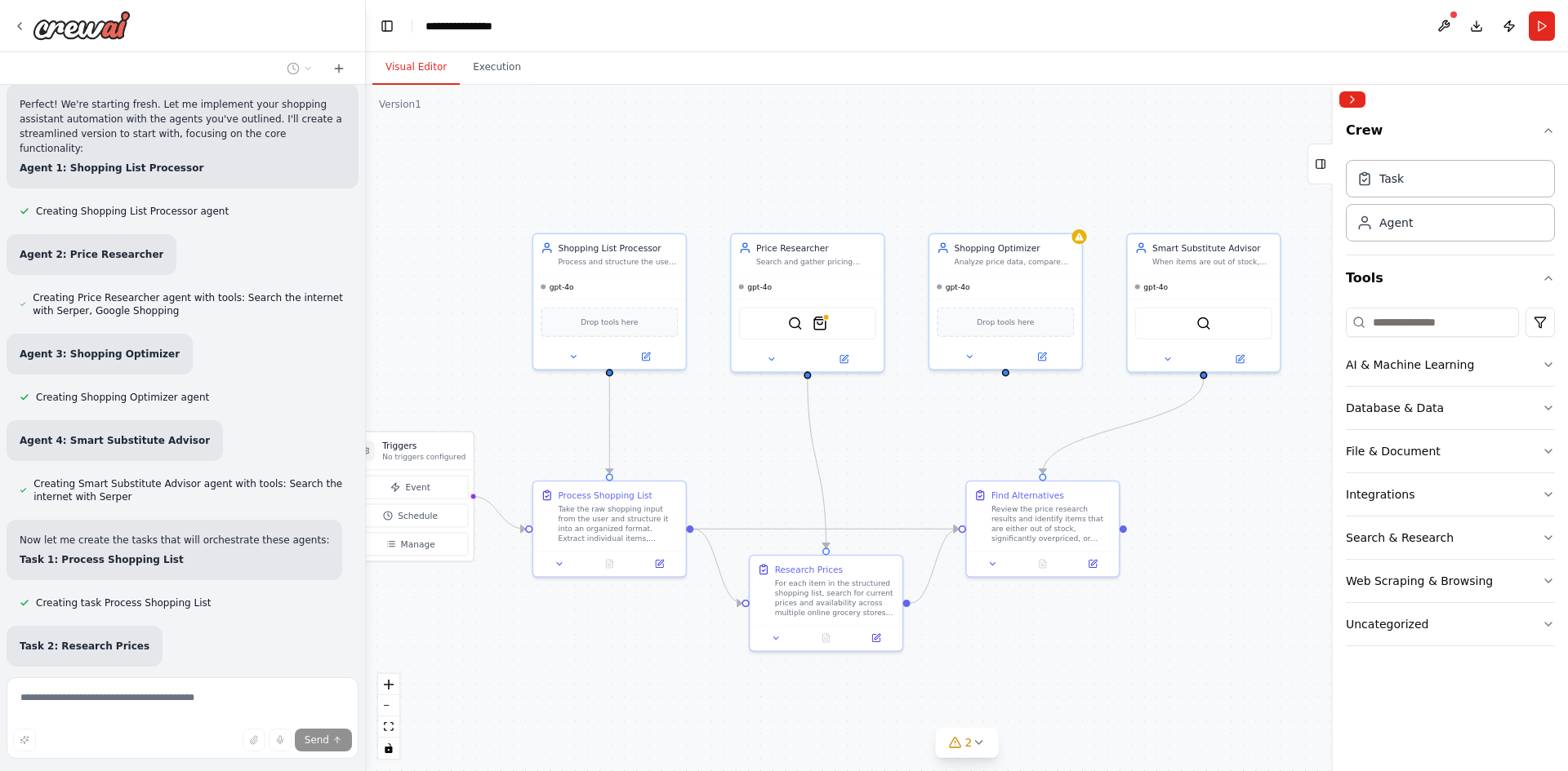
drag, startPoint x: 746, startPoint y: 672, endPoint x: 664, endPoint y: 658, distance: 83.2
click at [664, 658] on div ".deletable-edge-delete-btn { width: 20px; height: 20px; border: 0px solid #ffff…" at bounding box center [967, 429] width 1202 height 687
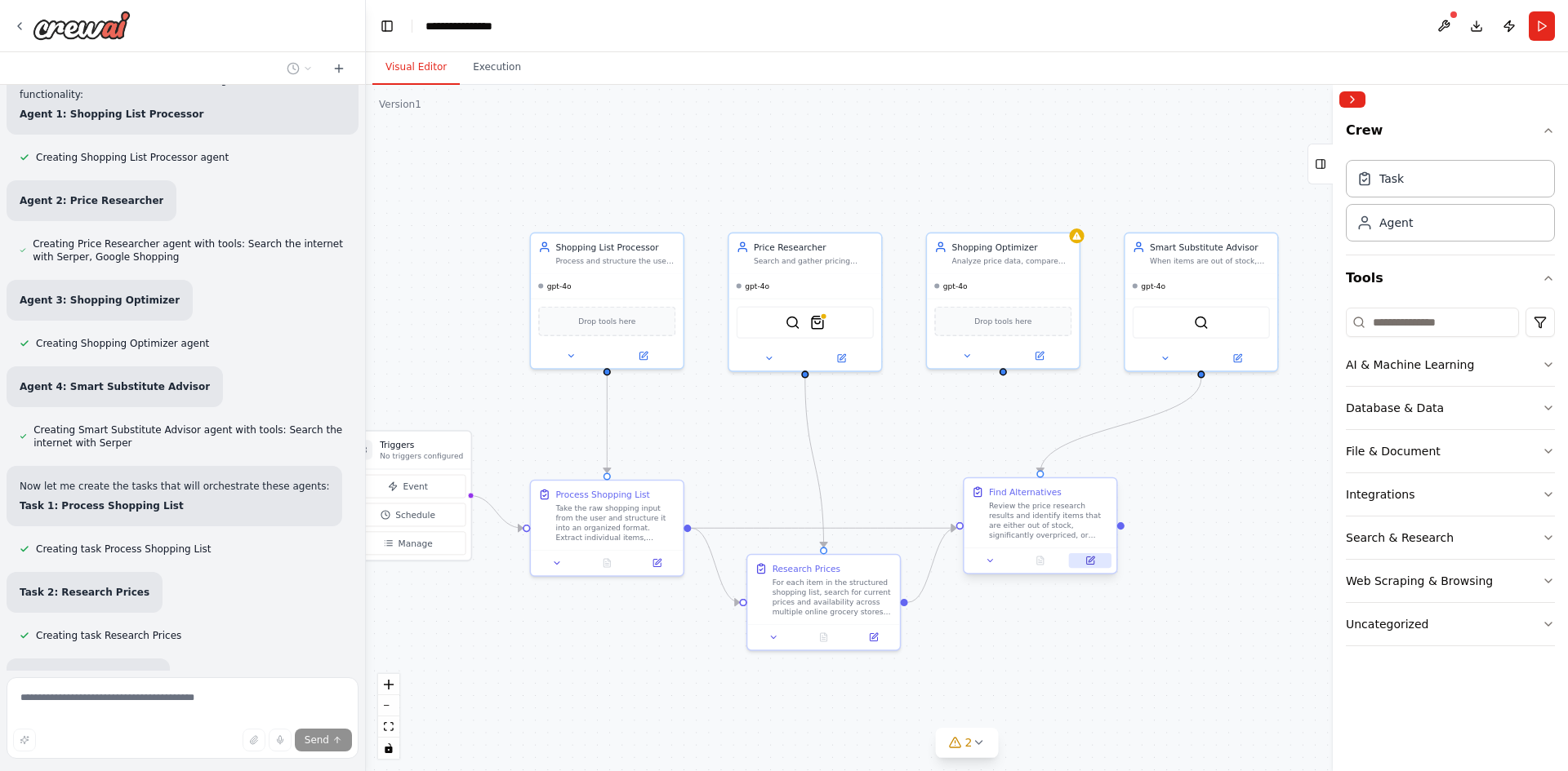
scroll to position [3046, 0]
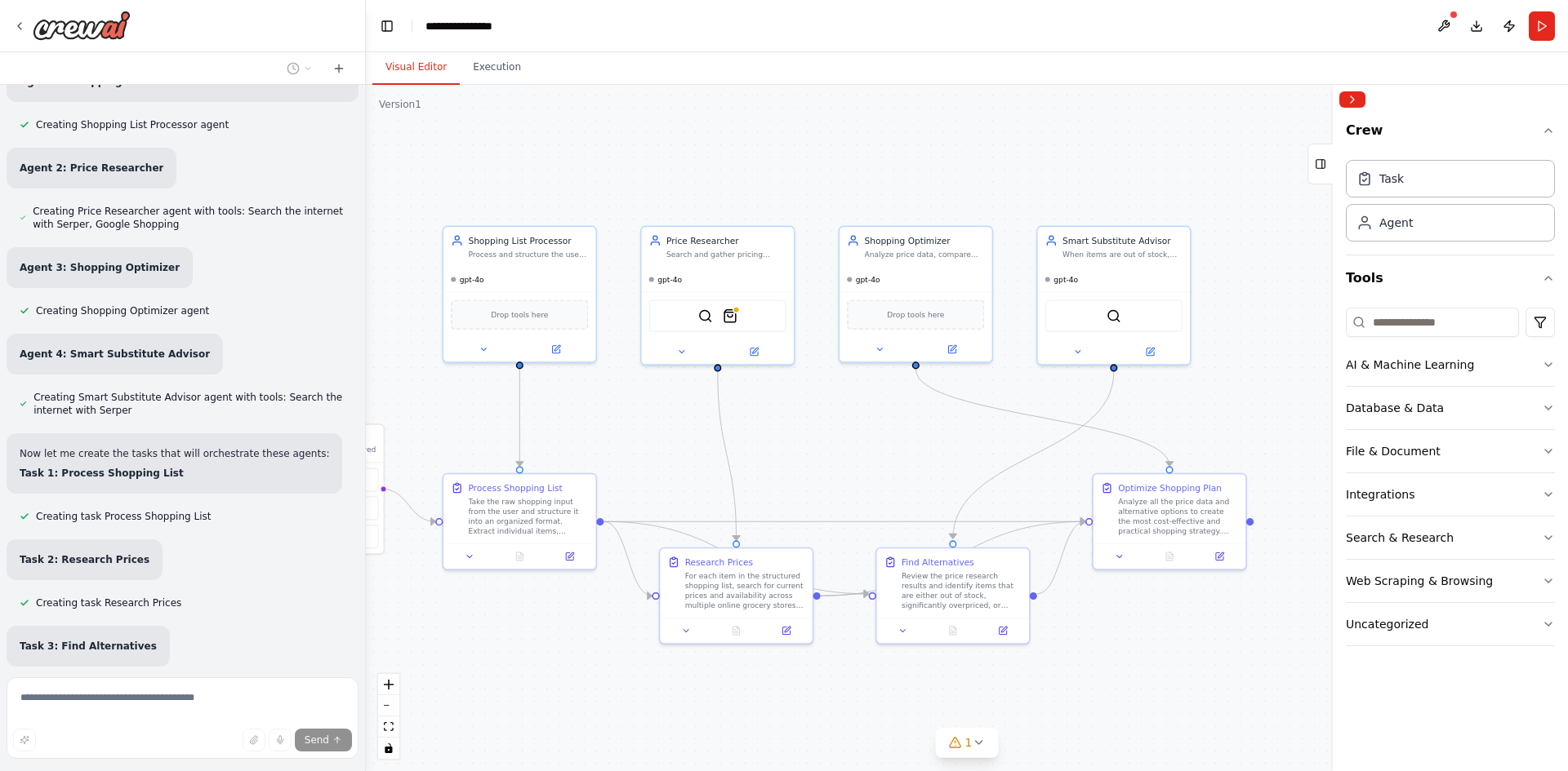
drag, startPoint x: 1179, startPoint y: 637, endPoint x: 1098, endPoint y: 634, distance: 81.1
click at [1098, 634] on div ".deletable-edge-delete-btn { width: 20px; height: 20px; border: 0px solid #ffff…" at bounding box center [967, 429] width 1202 height 687
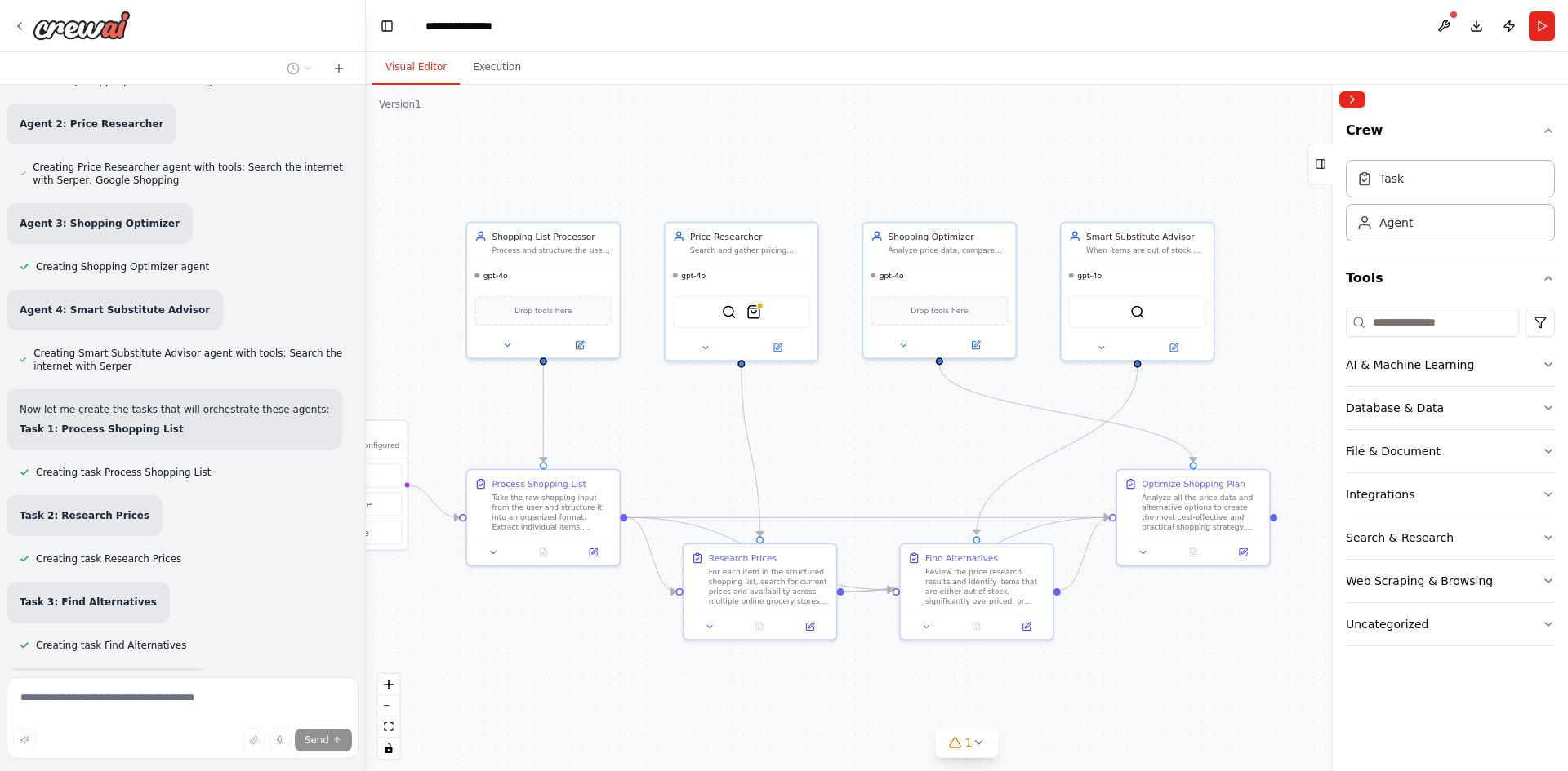
drag, startPoint x: 1113, startPoint y: 617, endPoint x: 1156, endPoint y: 607, distance: 44.1
click at [1156, 607] on div ".deletable-edge-delete-btn { width: 20px; height: 20px; border: 0px solid #ffff…" at bounding box center [967, 429] width 1202 height 687
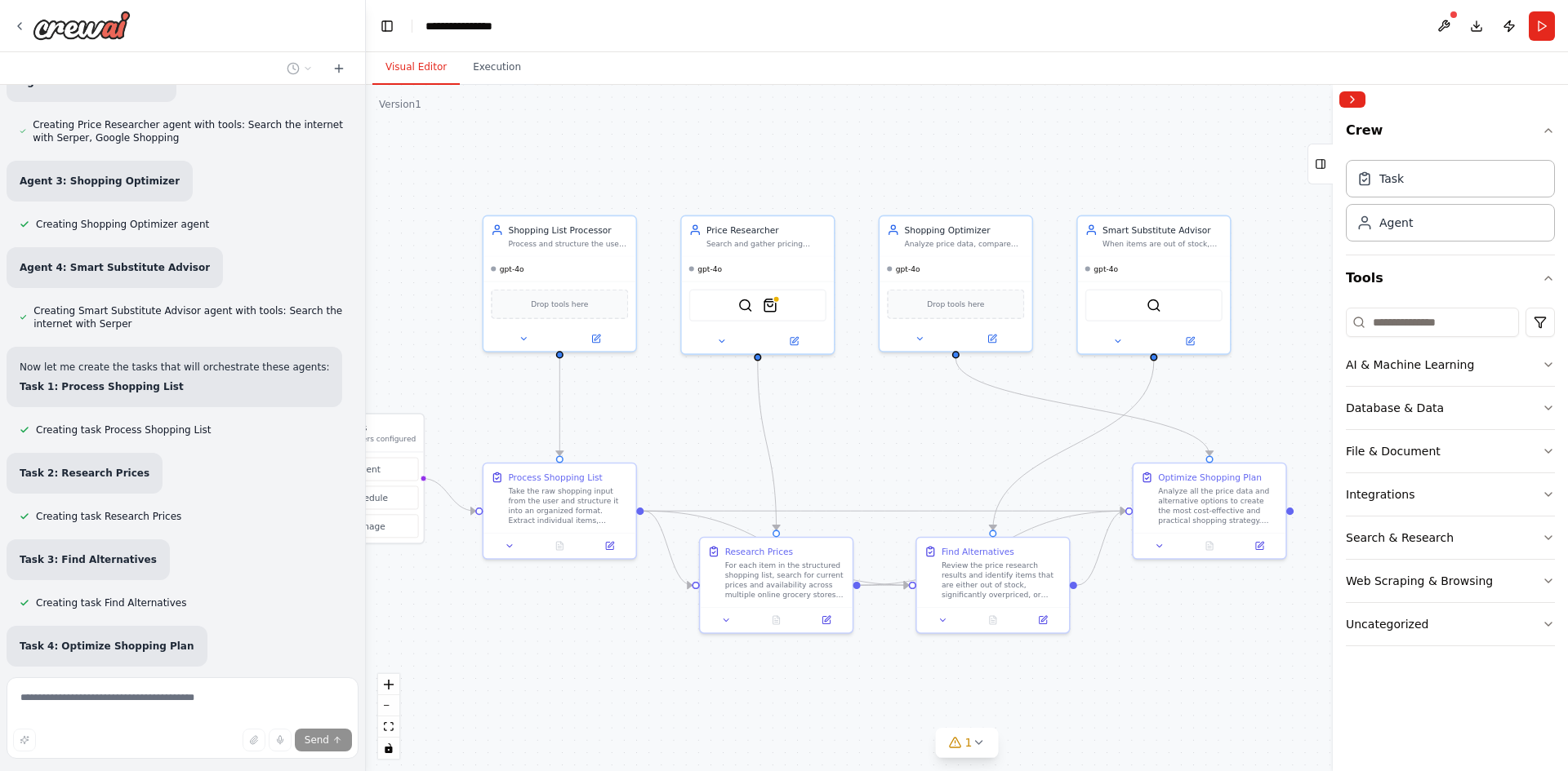
scroll to position [3166, 0]
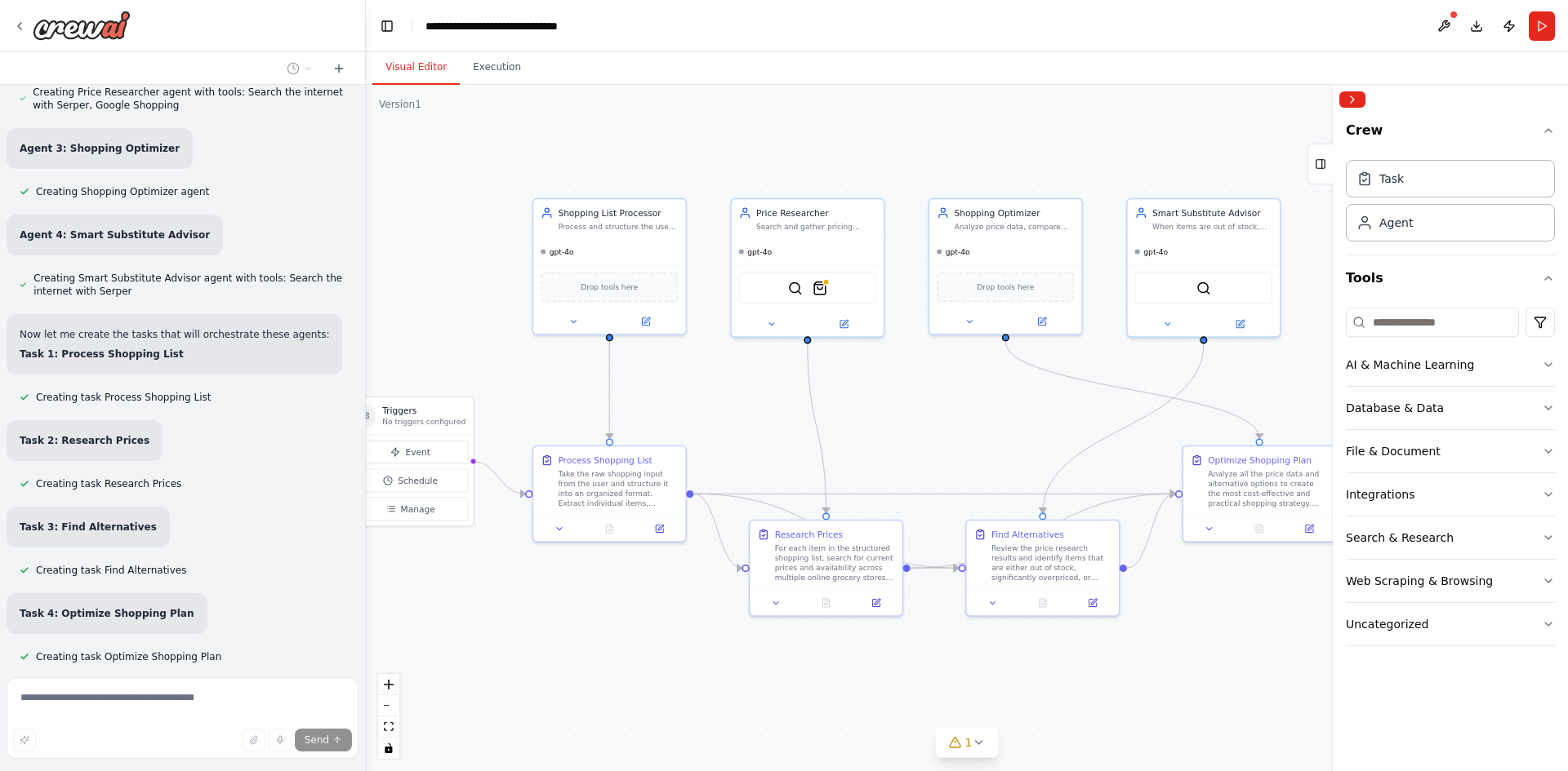
drag, startPoint x: 583, startPoint y: 614, endPoint x: 634, endPoint y: 598, distance: 53.5
click at [634, 598] on div ".deletable-edge-delete-btn { width: 20px; height: 20px; border: 0px solid #ffff…" at bounding box center [967, 429] width 1202 height 687
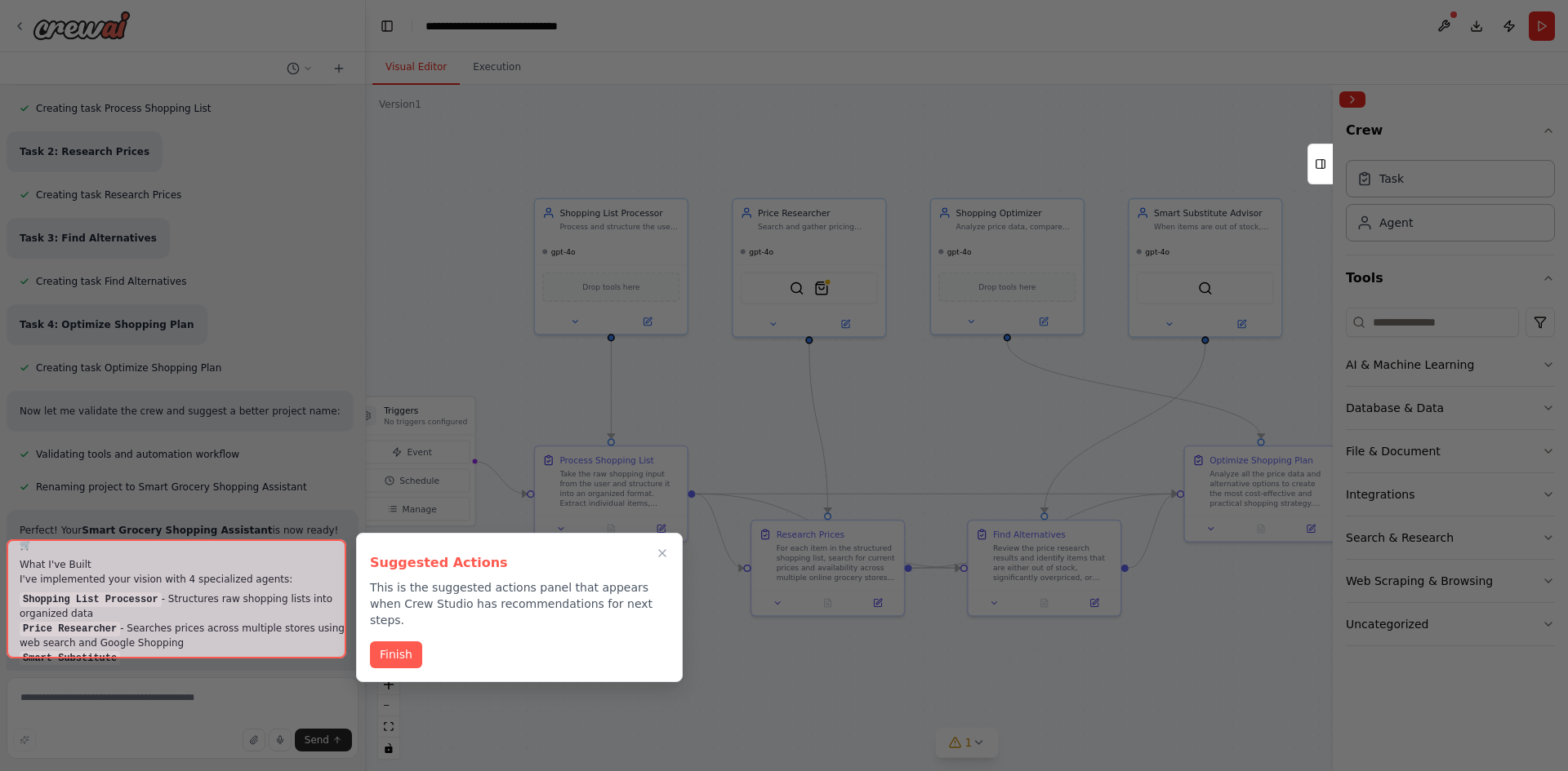
click at [394, 571] on h3 "Suggested Actions" at bounding box center [519, 563] width 299 height 19
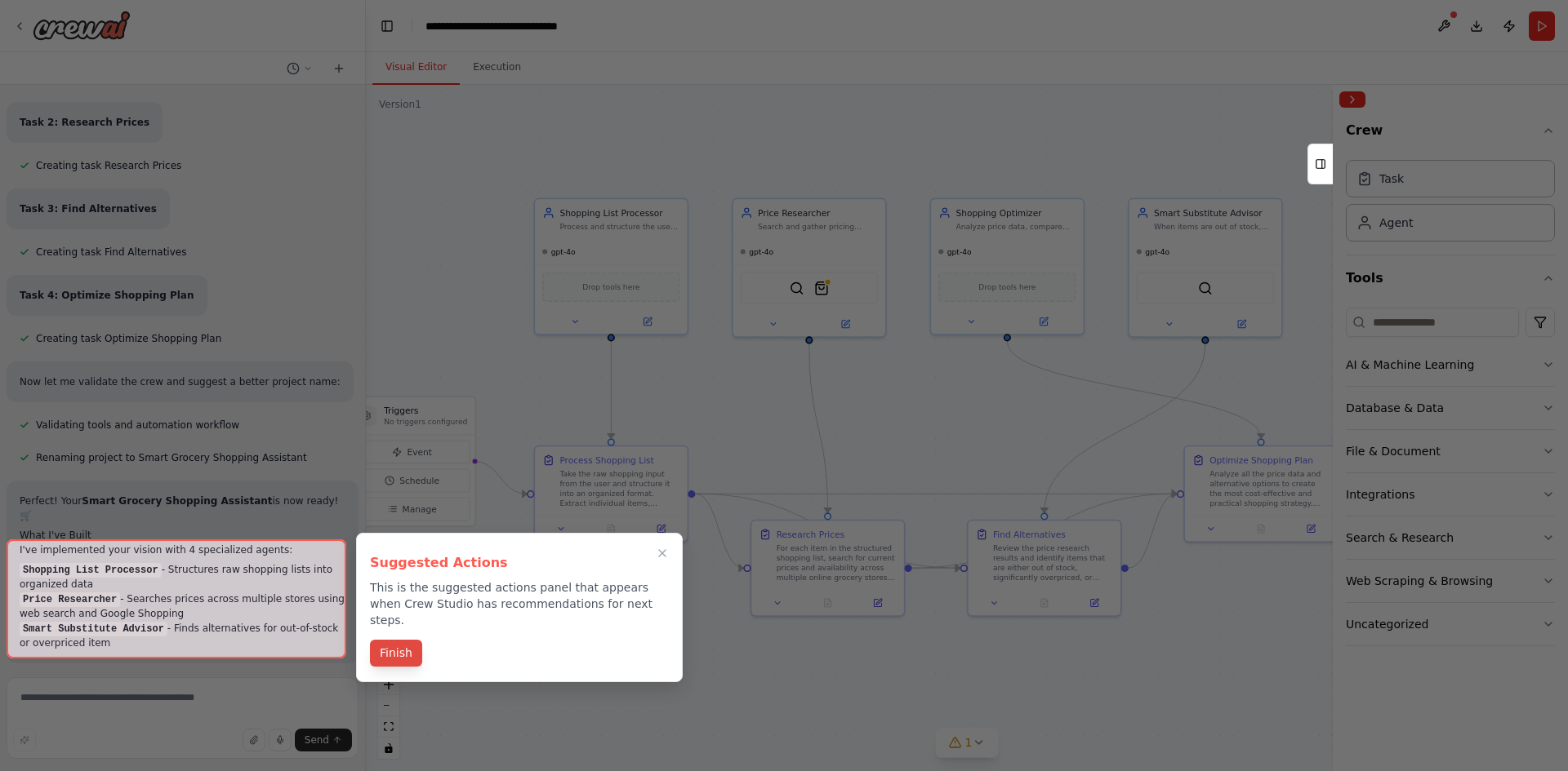
click at [390, 635] on div "Suggested Actions This is the suggested actions panel that appears when Crew St…" at bounding box center [519, 608] width 326 height 149
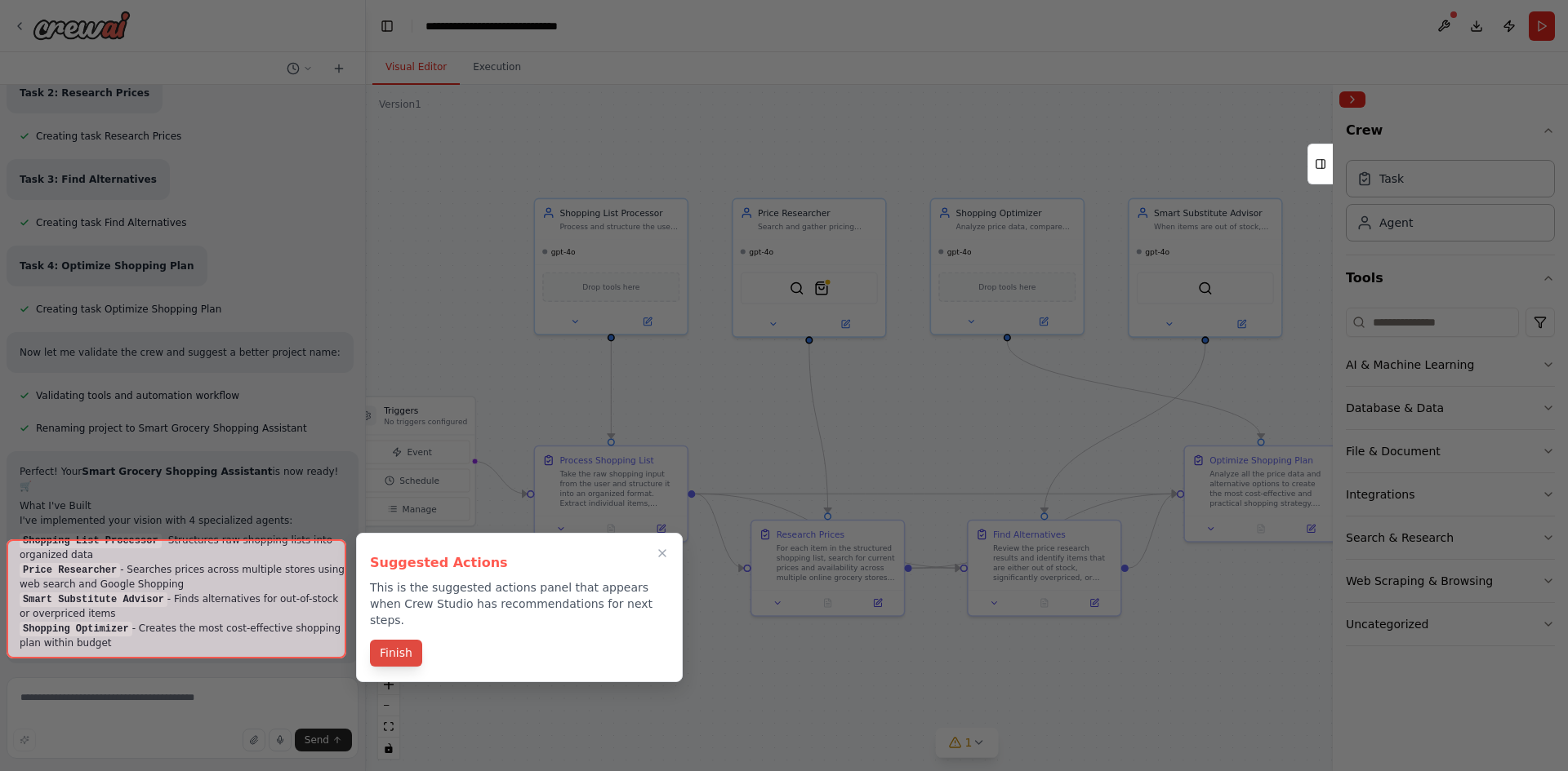
click at [389, 649] on button "Finish" at bounding box center [396, 653] width 52 height 27
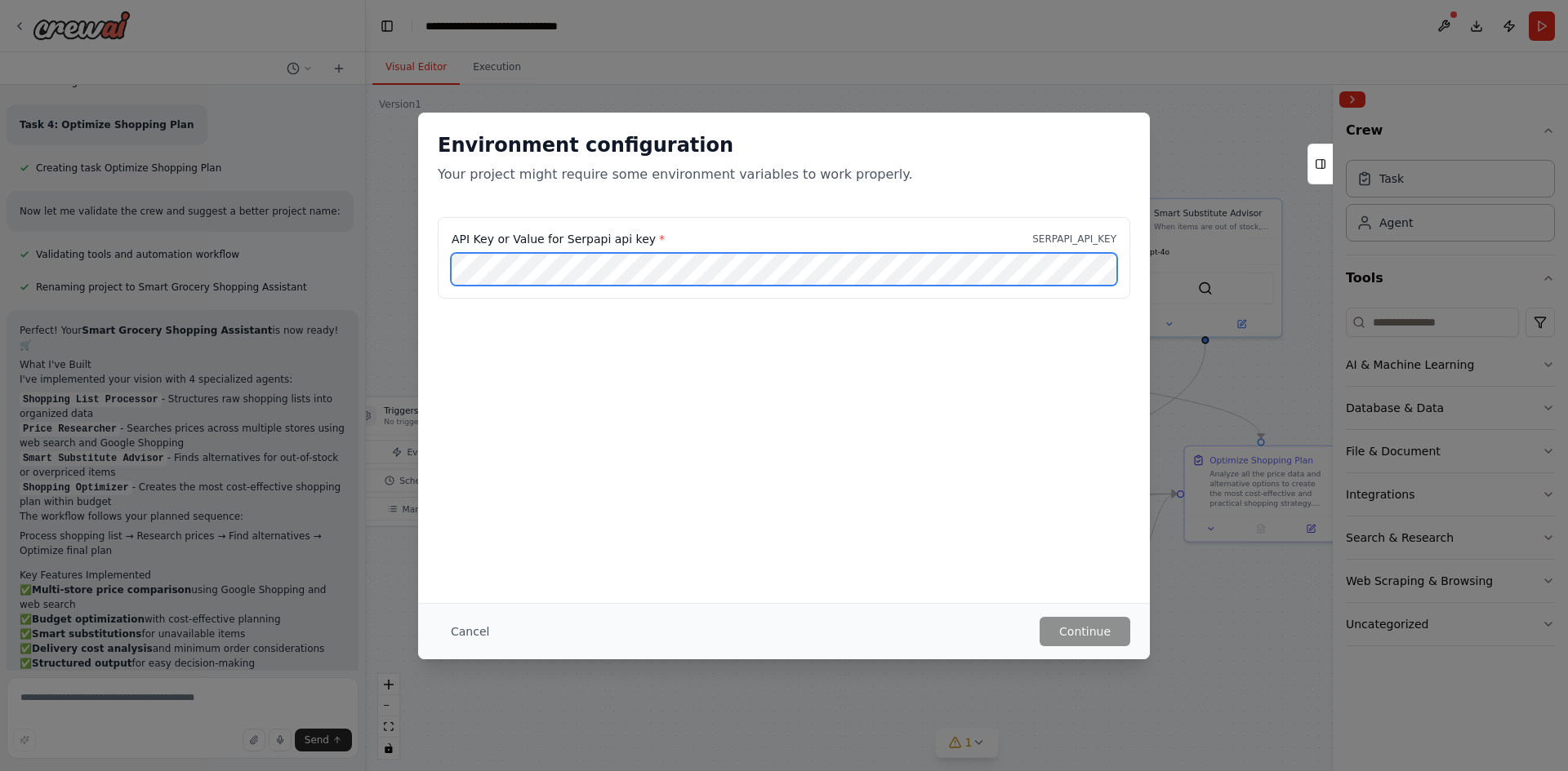
scroll to position [3656, 0]
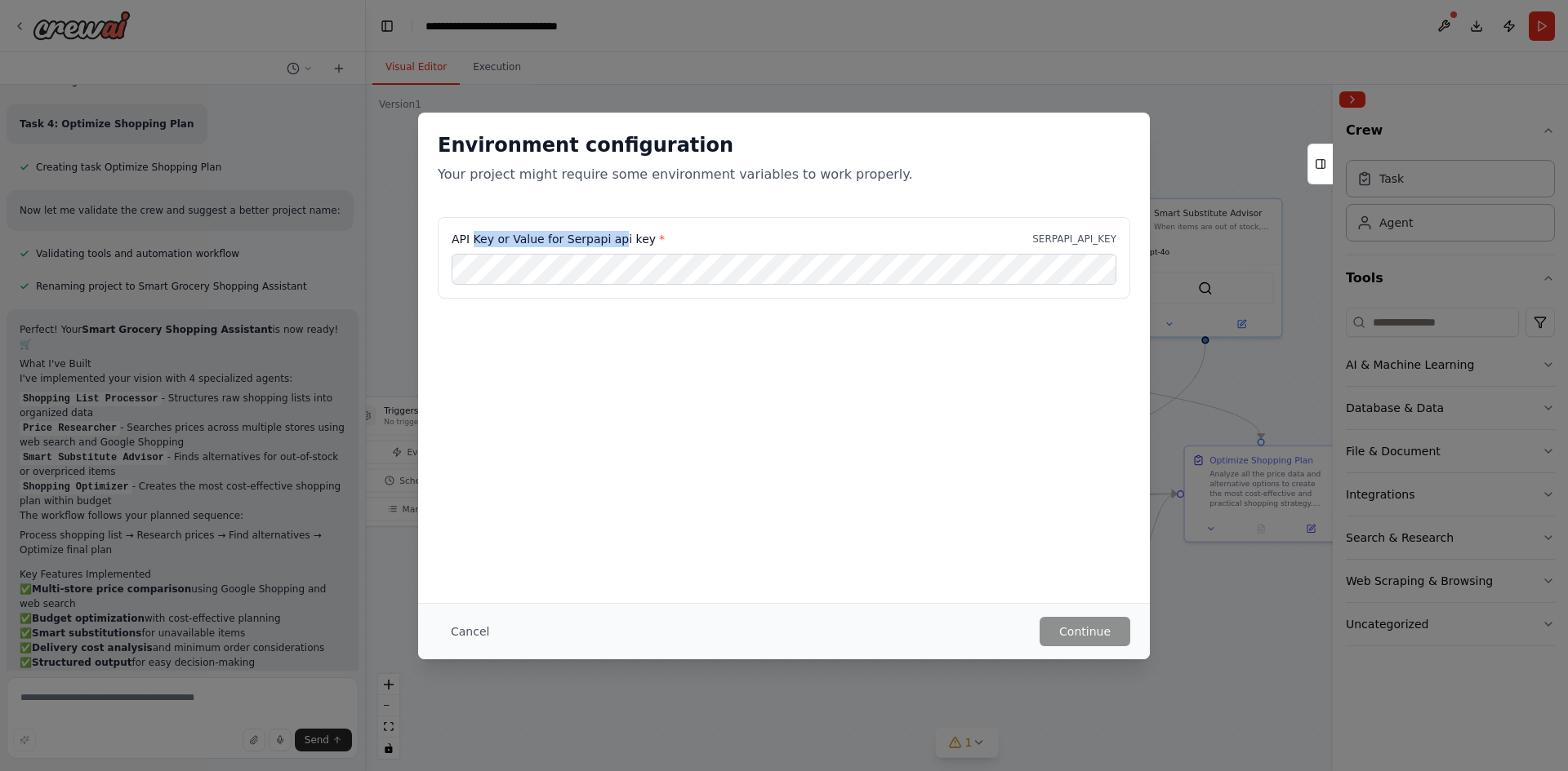
drag, startPoint x: 471, startPoint y: 238, endPoint x: 618, endPoint y: 232, distance: 147.1
click at [614, 232] on label "API Key or Value for Serpapi api key *" at bounding box center [558, 239] width 213 height 16
click at [649, 232] on div "API Key or Value for Serpapi api key * SERPAPI_API_KEY" at bounding box center [784, 239] width 665 height 16
drag, startPoint x: 558, startPoint y: 237, endPoint x: 635, endPoint y: 242, distance: 77.2
click at [635, 242] on label "API Key or Value for Serpapi api key *" at bounding box center [558, 239] width 213 height 16
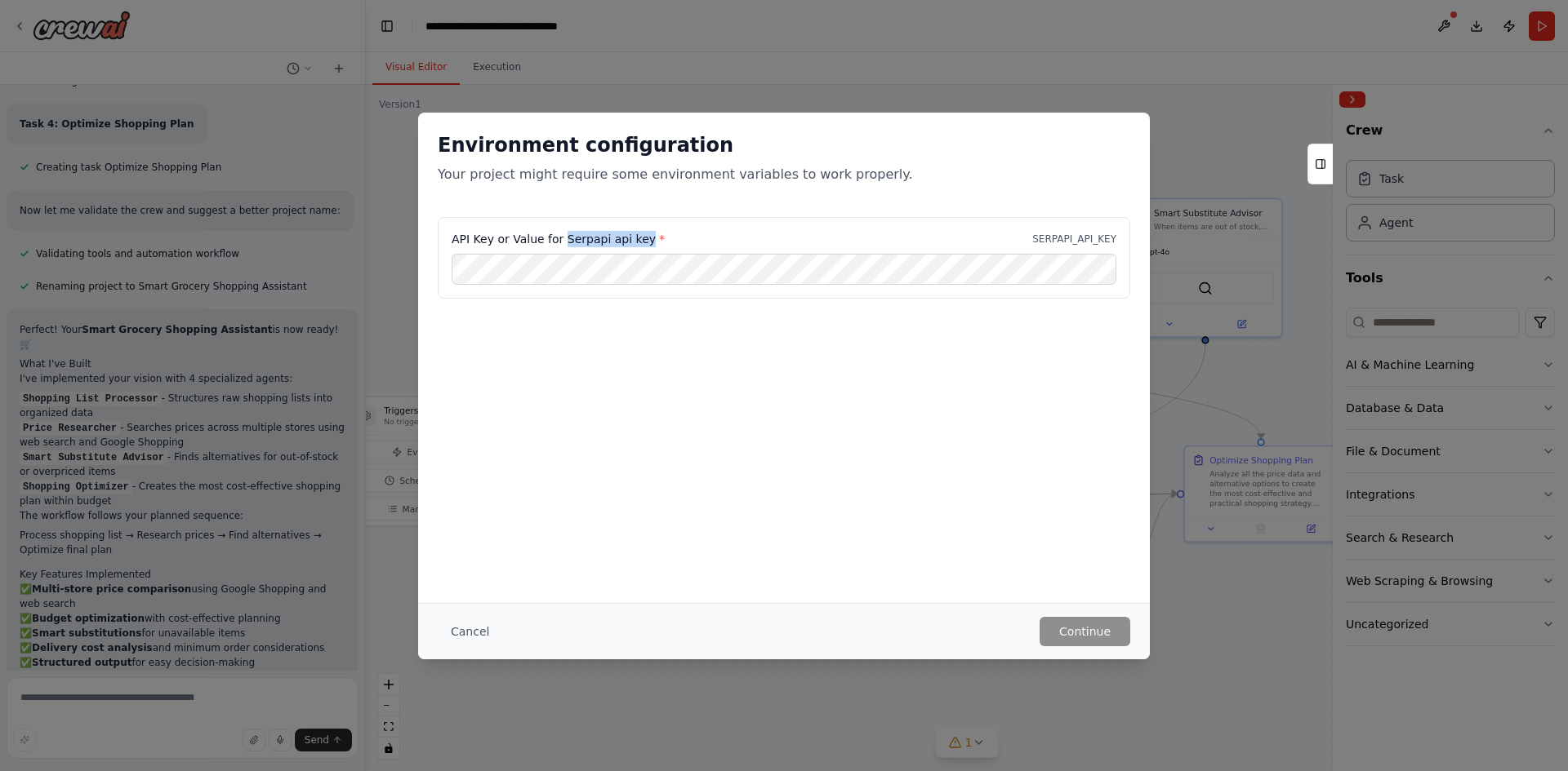
copy label "Serpapi api key"
click at [1094, 631] on button "Continue" at bounding box center [1085, 632] width 91 height 29
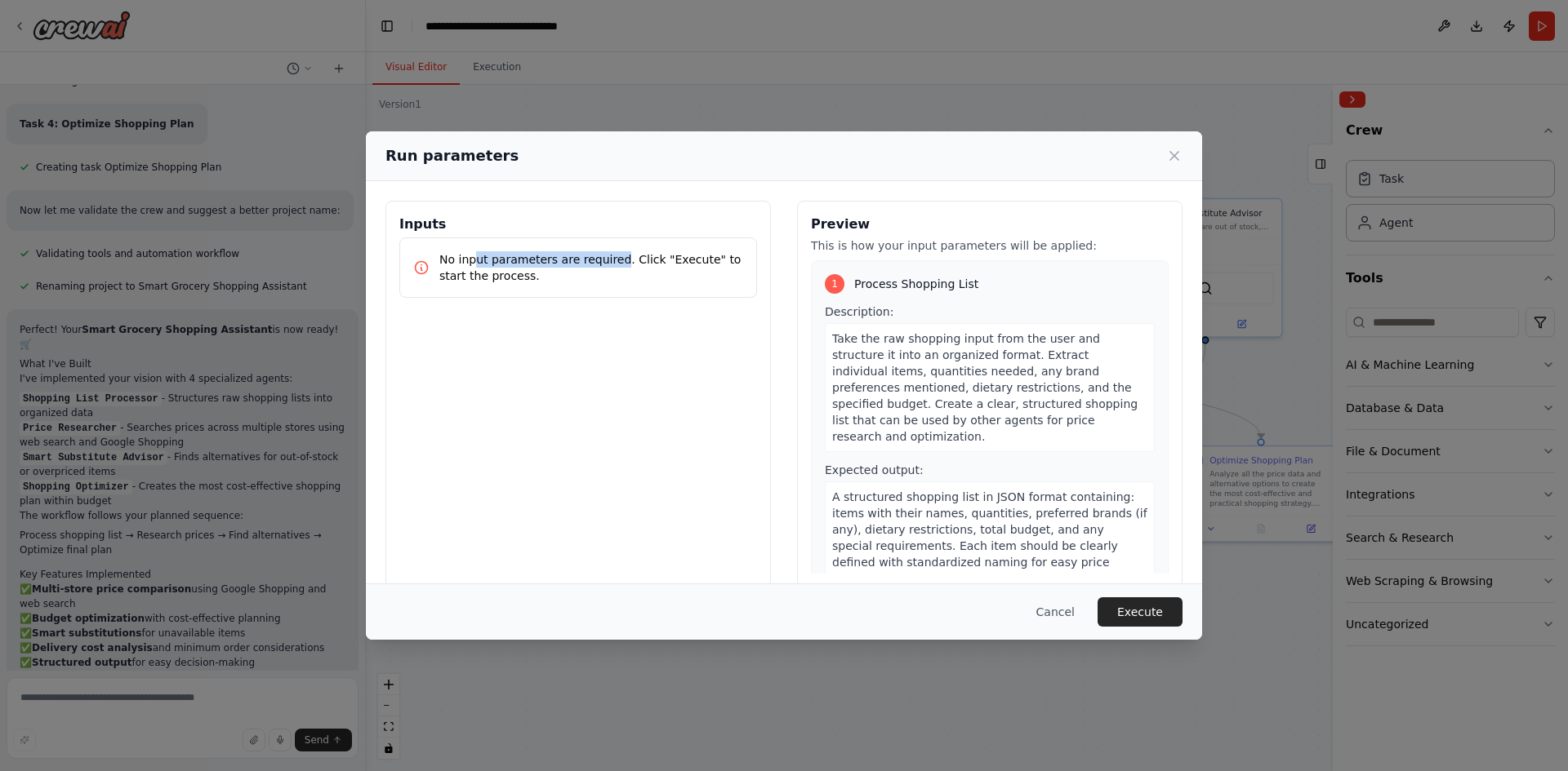
drag, startPoint x: 548, startPoint y: 255, endPoint x: 607, endPoint y: 255, distance: 59.0
click at [607, 255] on p "No input parameters are required. Click "Execute" to start the process." at bounding box center [591, 268] width 304 height 33
click at [661, 256] on p "No input parameters are required. Click "Execute" to start the process." at bounding box center [591, 268] width 304 height 33
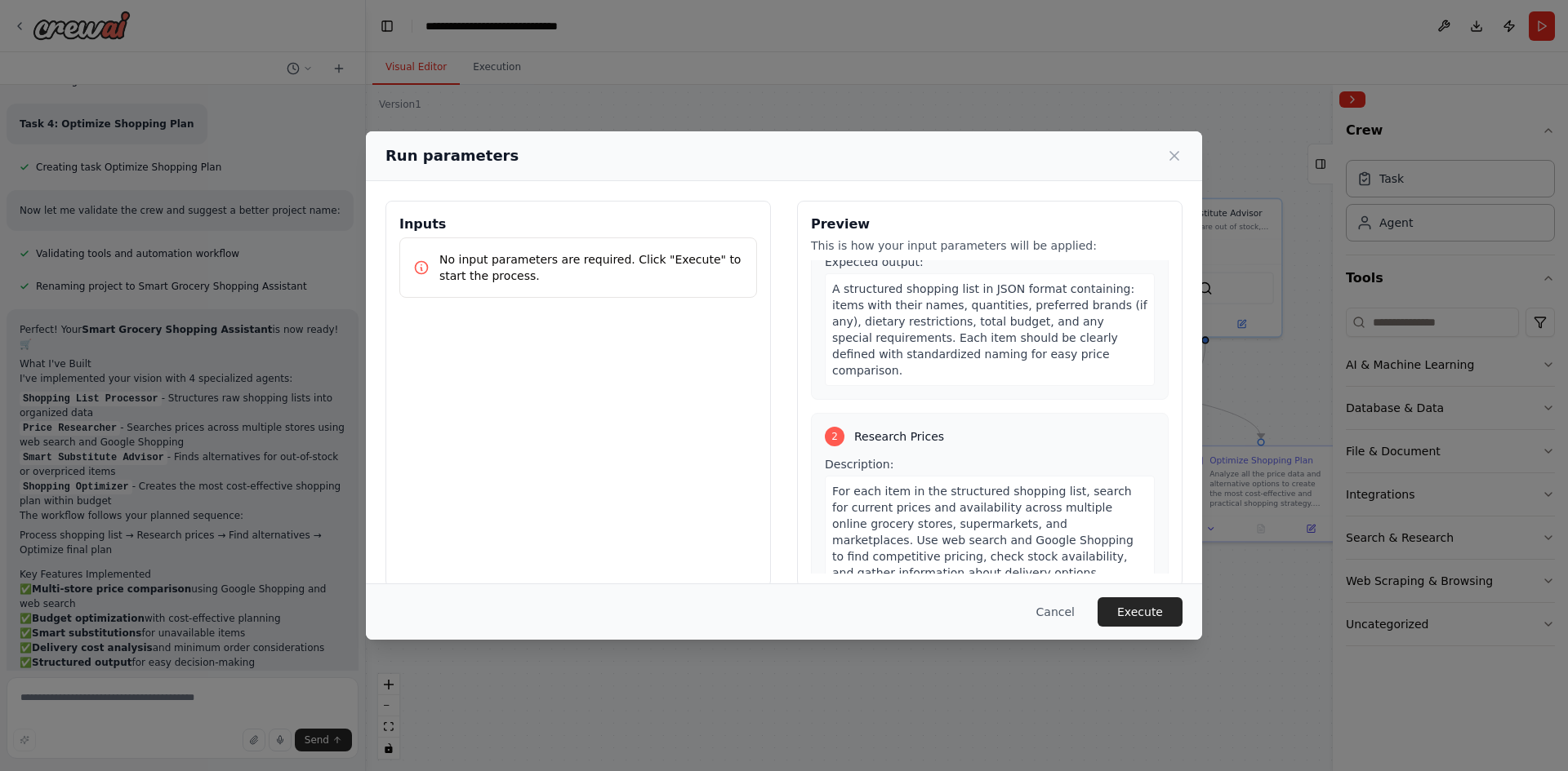
scroll to position [245, 0]
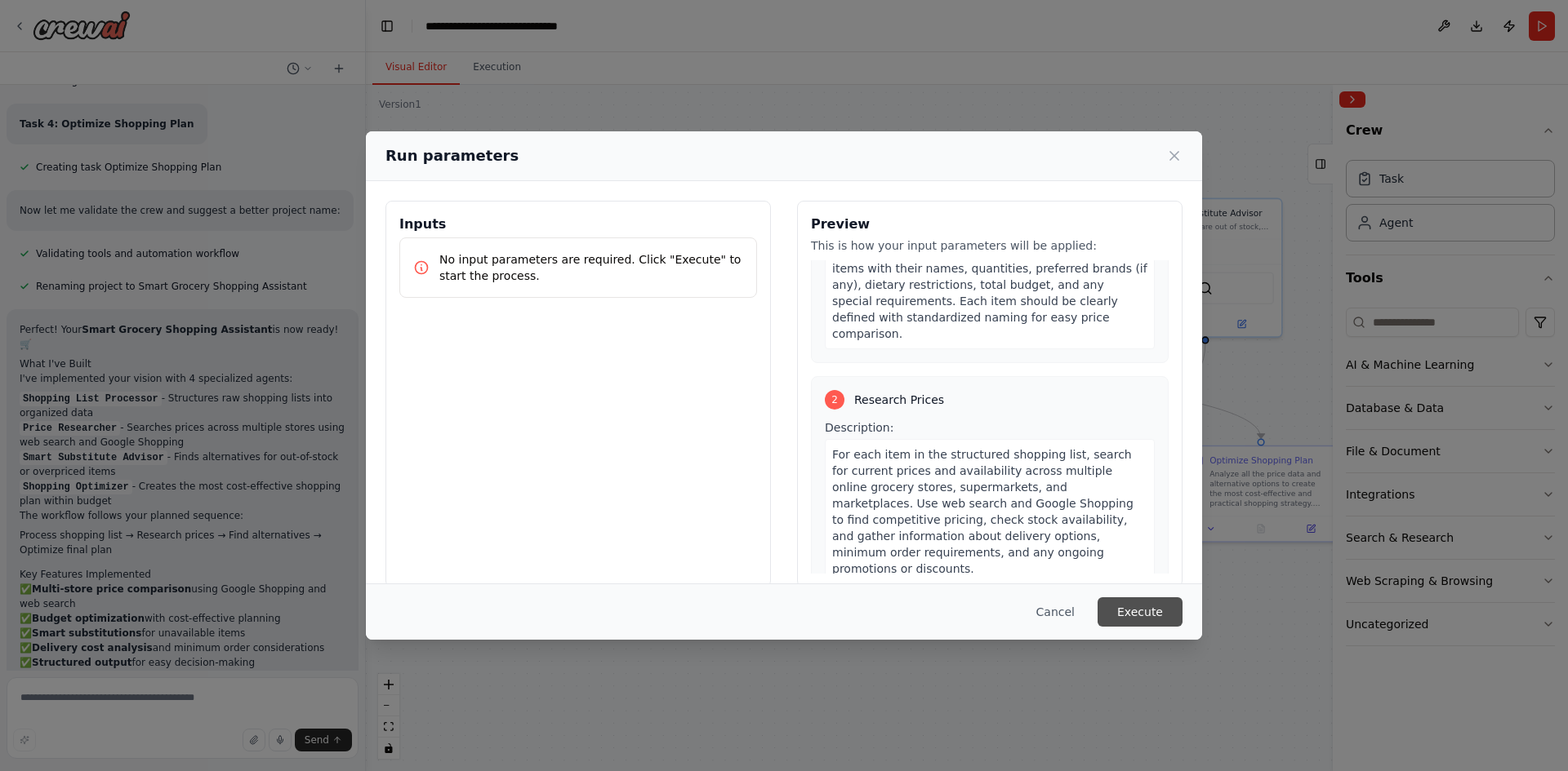
click at [1148, 620] on button "Execute" at bounding box center [1140, 612] width 85 height 29
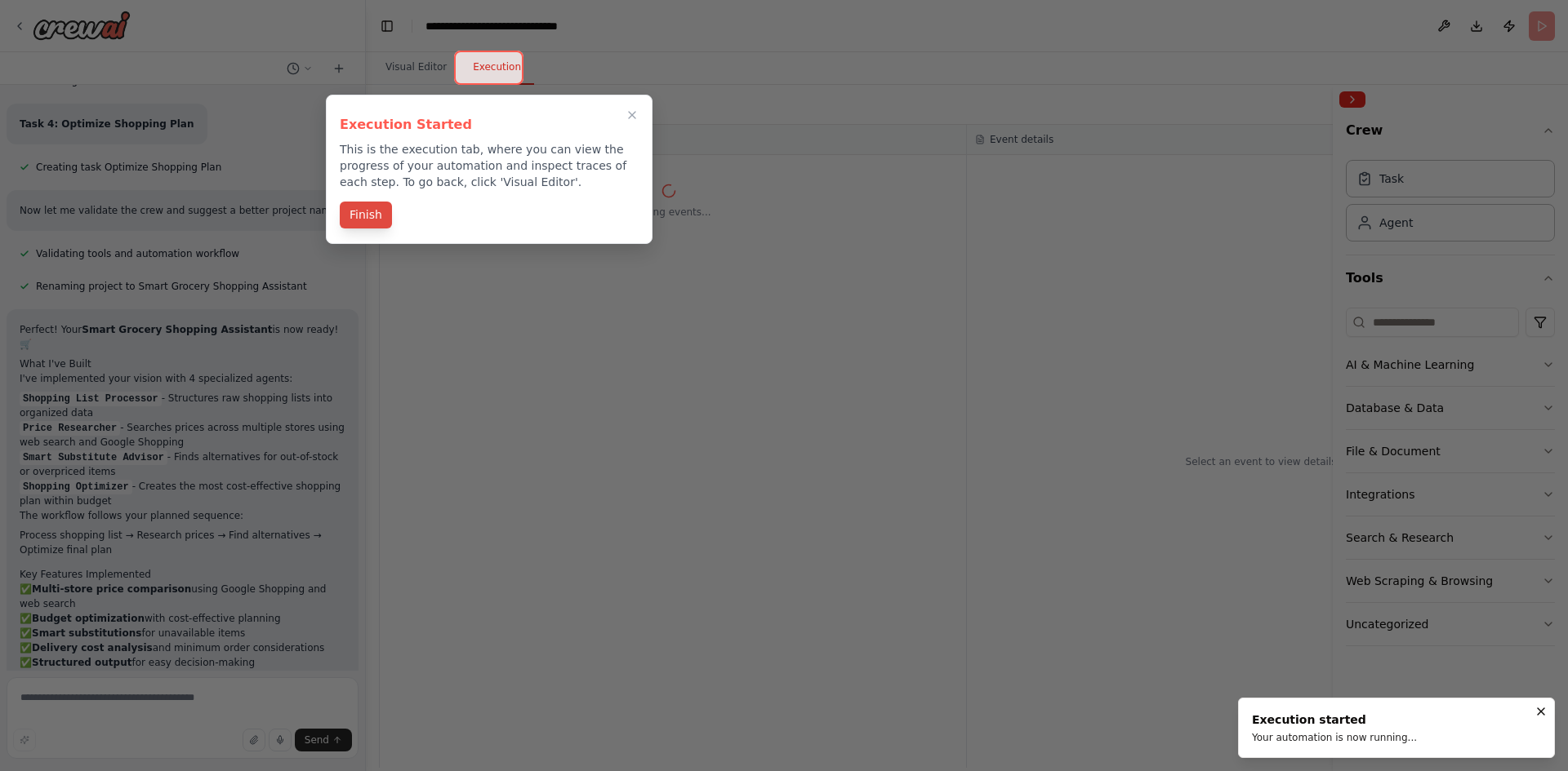
click at [358, 215] on button "Finish" at bounding box center [366, 215] width 52 height 27
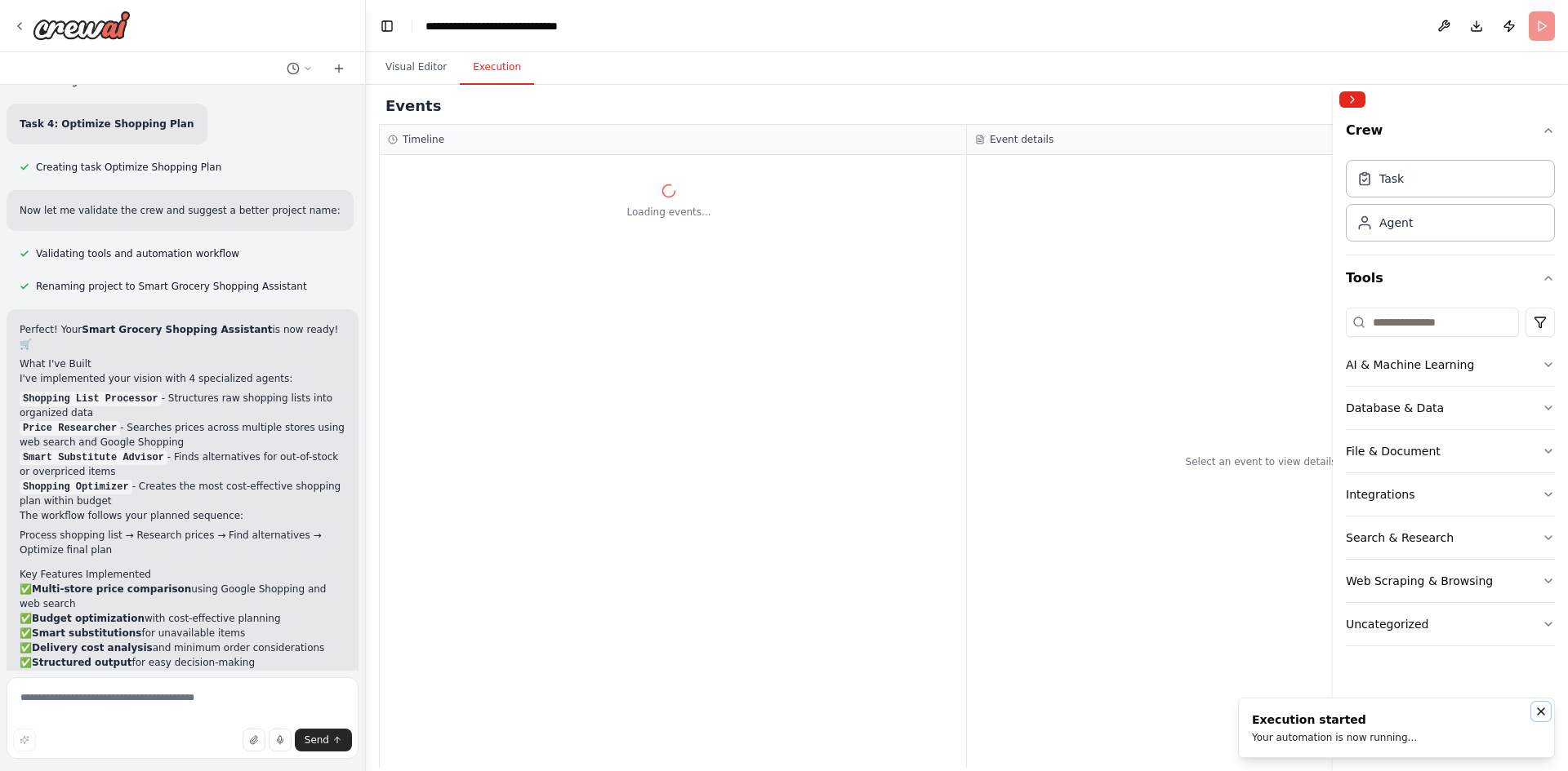
click at [1545, 714] on icon "Notifications (F8)" at bounding box center [1540, 711] width 13 height 13
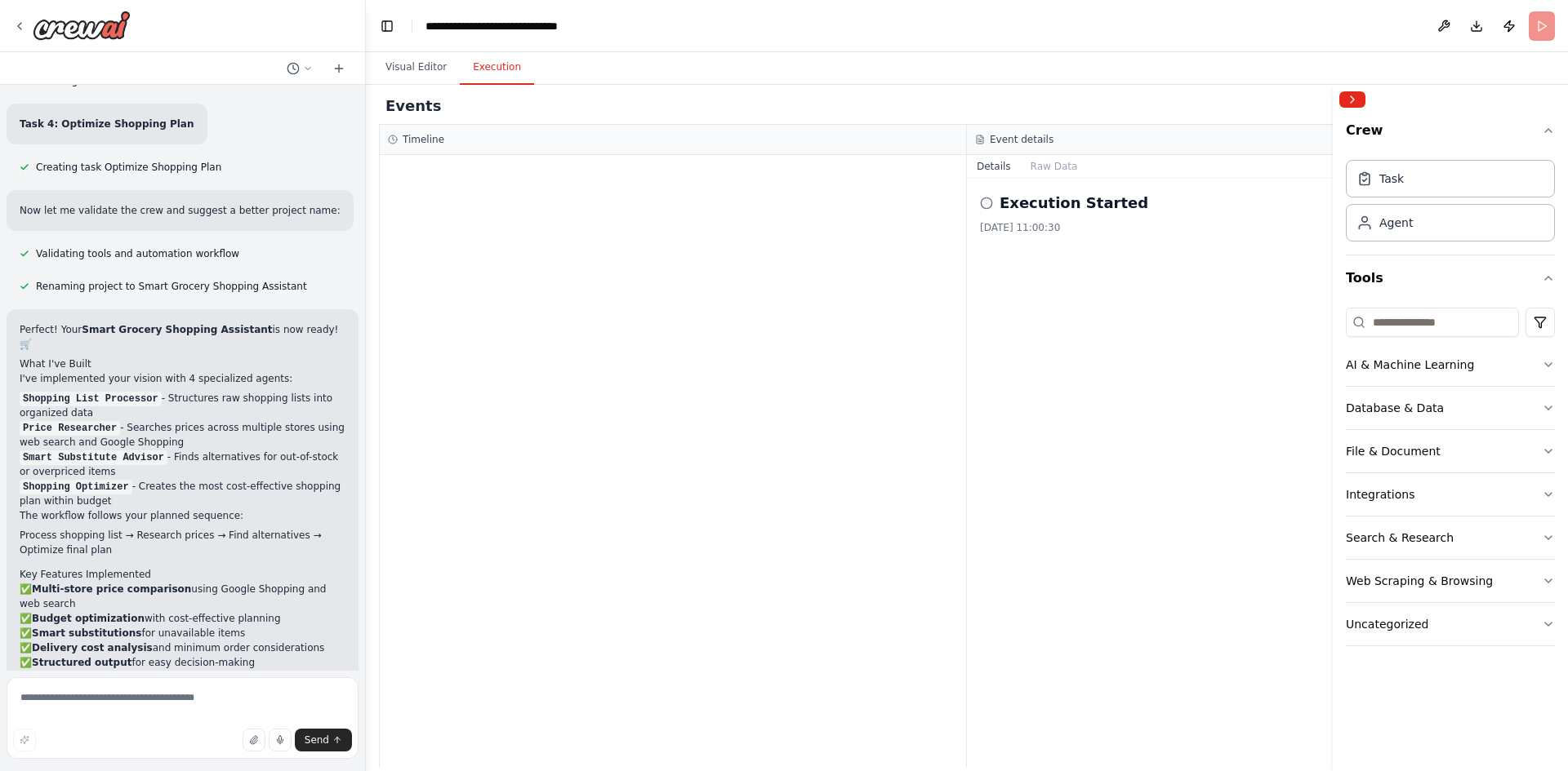
click at [1038, 201] on h2 "Execution Started" at bounding box center [1074, 203] width 149 height 23
click at [1052, 166] on button "Raw Data" at bounding box center [1054, 166] width 67 height 23
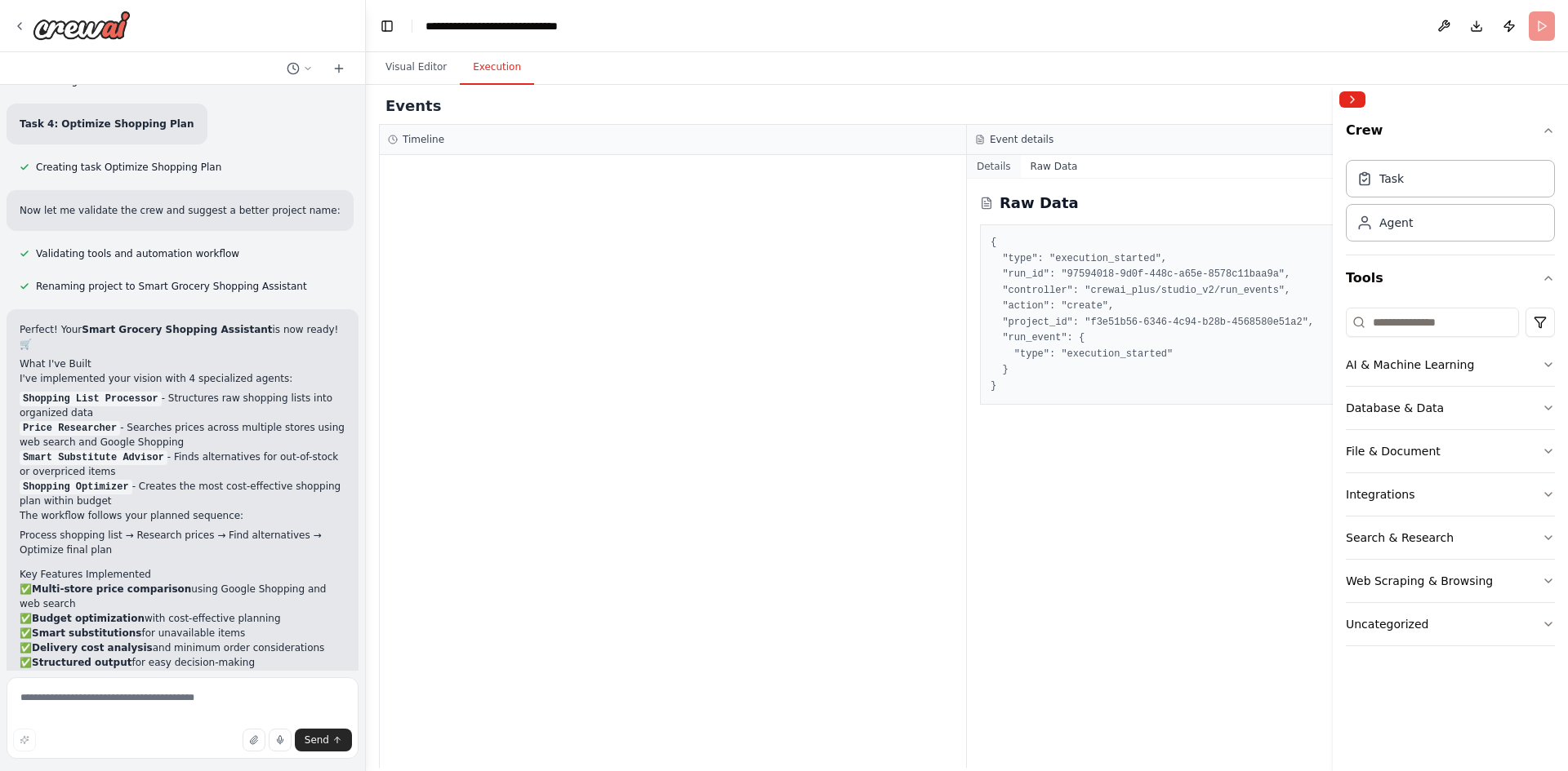
click at [990, 171] on button "Details" at bounding box center [994, 166] width 54 height 23
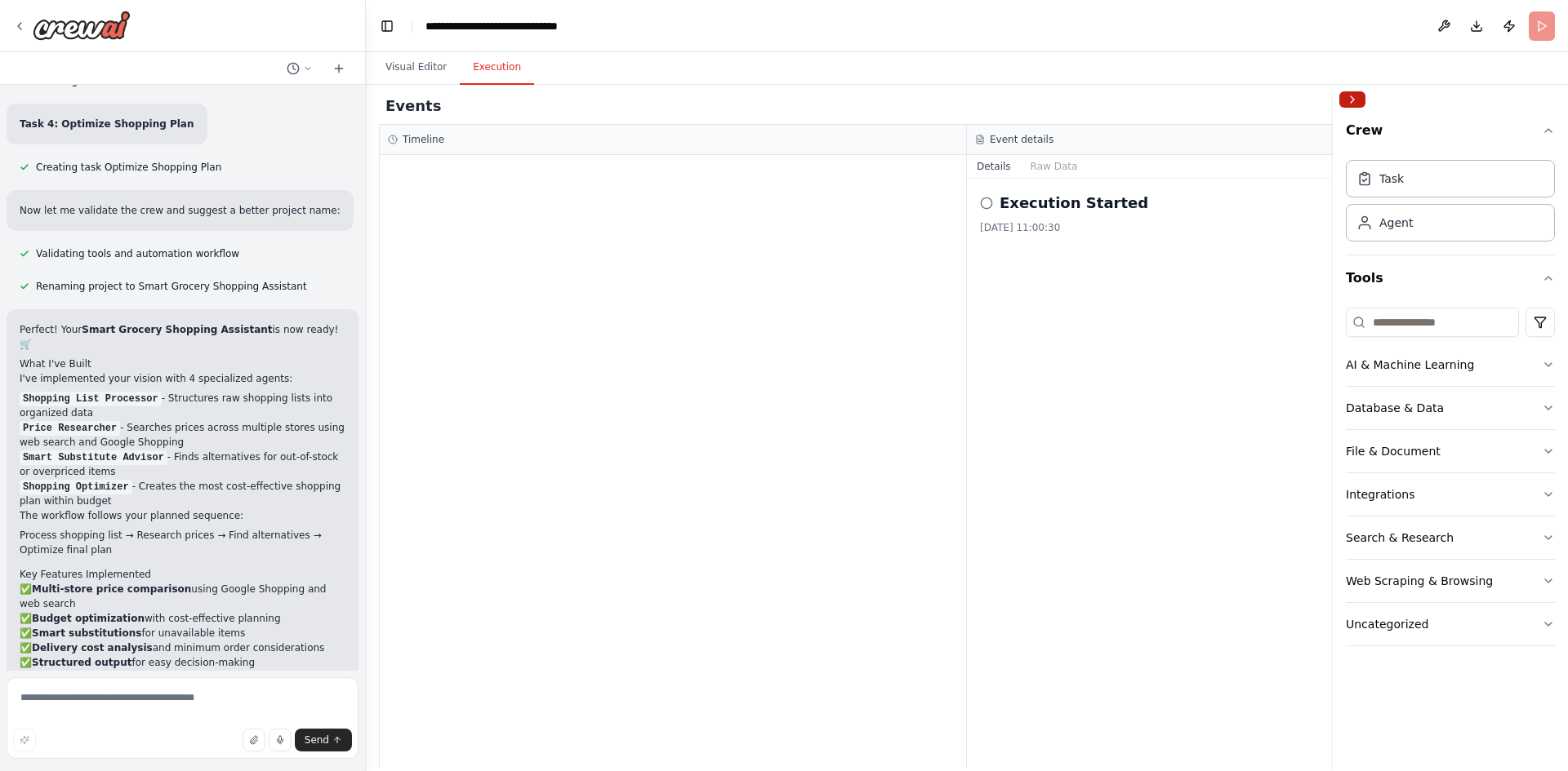
click at [1352, 97] on button "Collapse right sidebar" at bounding box center [1352, 99] width 26 height 16
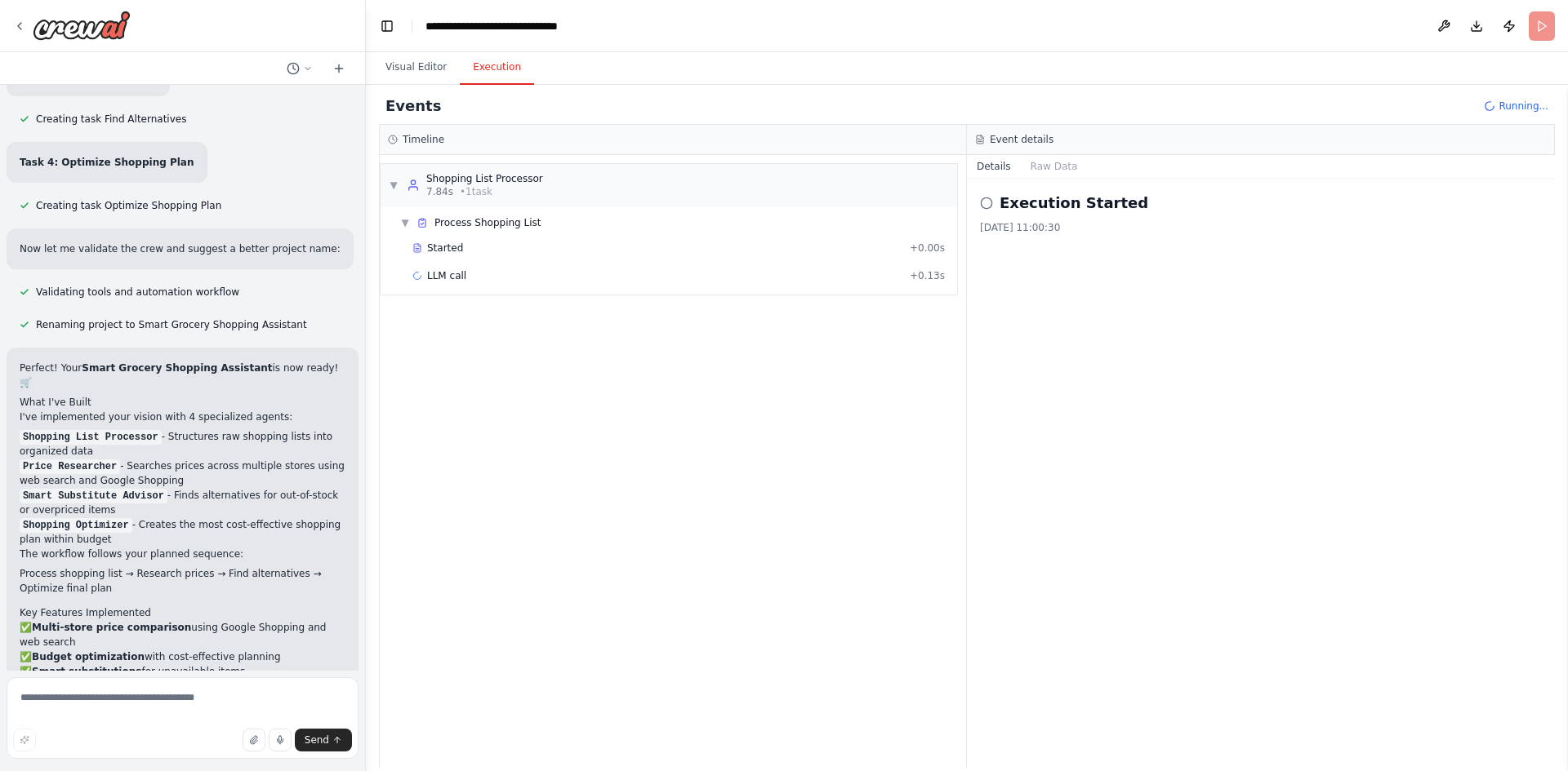
scroll to position [3656, 0]
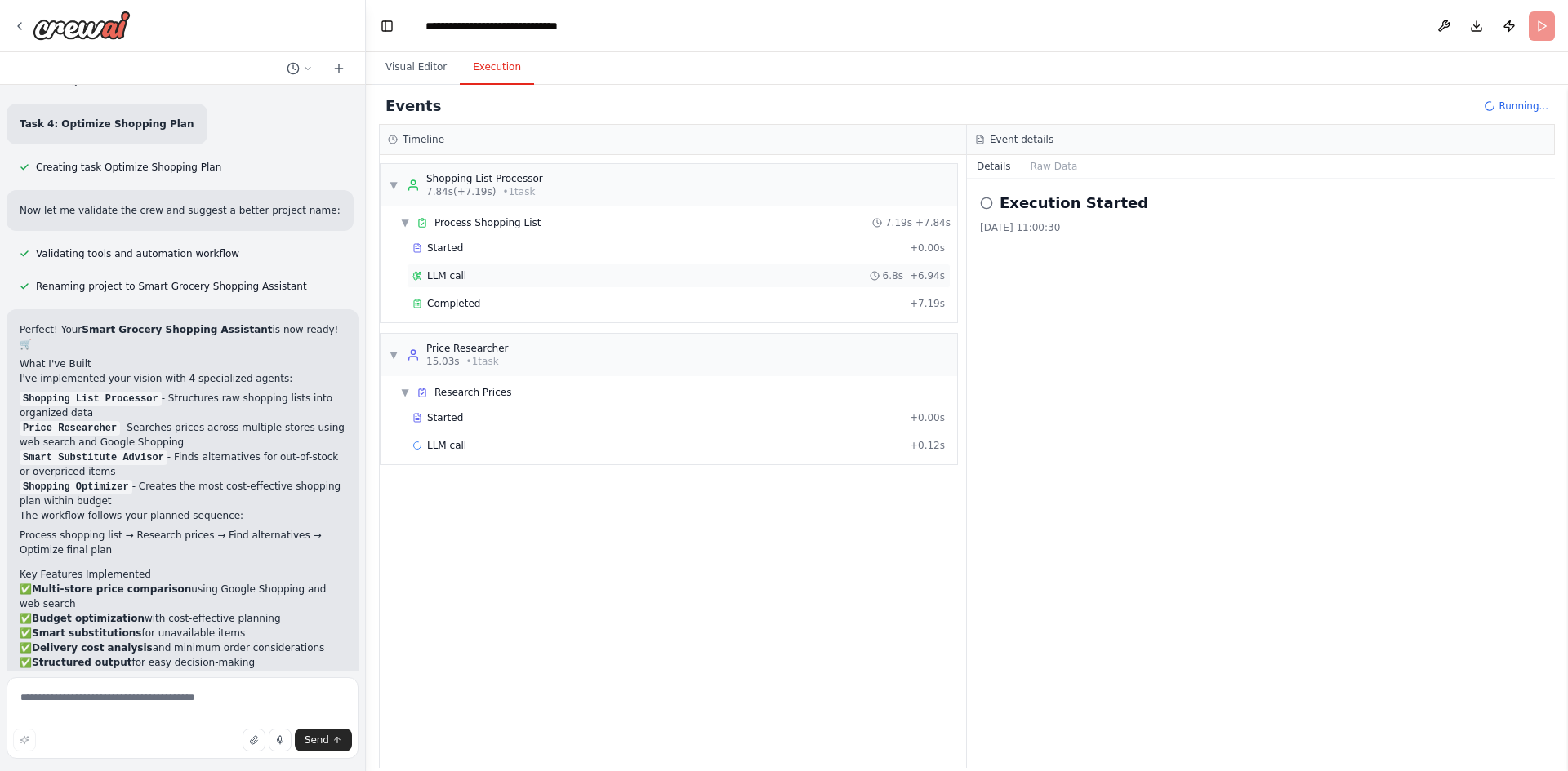
click at [461, 270] on span "LLM call" at bounding box center [446, 275] width 39 height 13
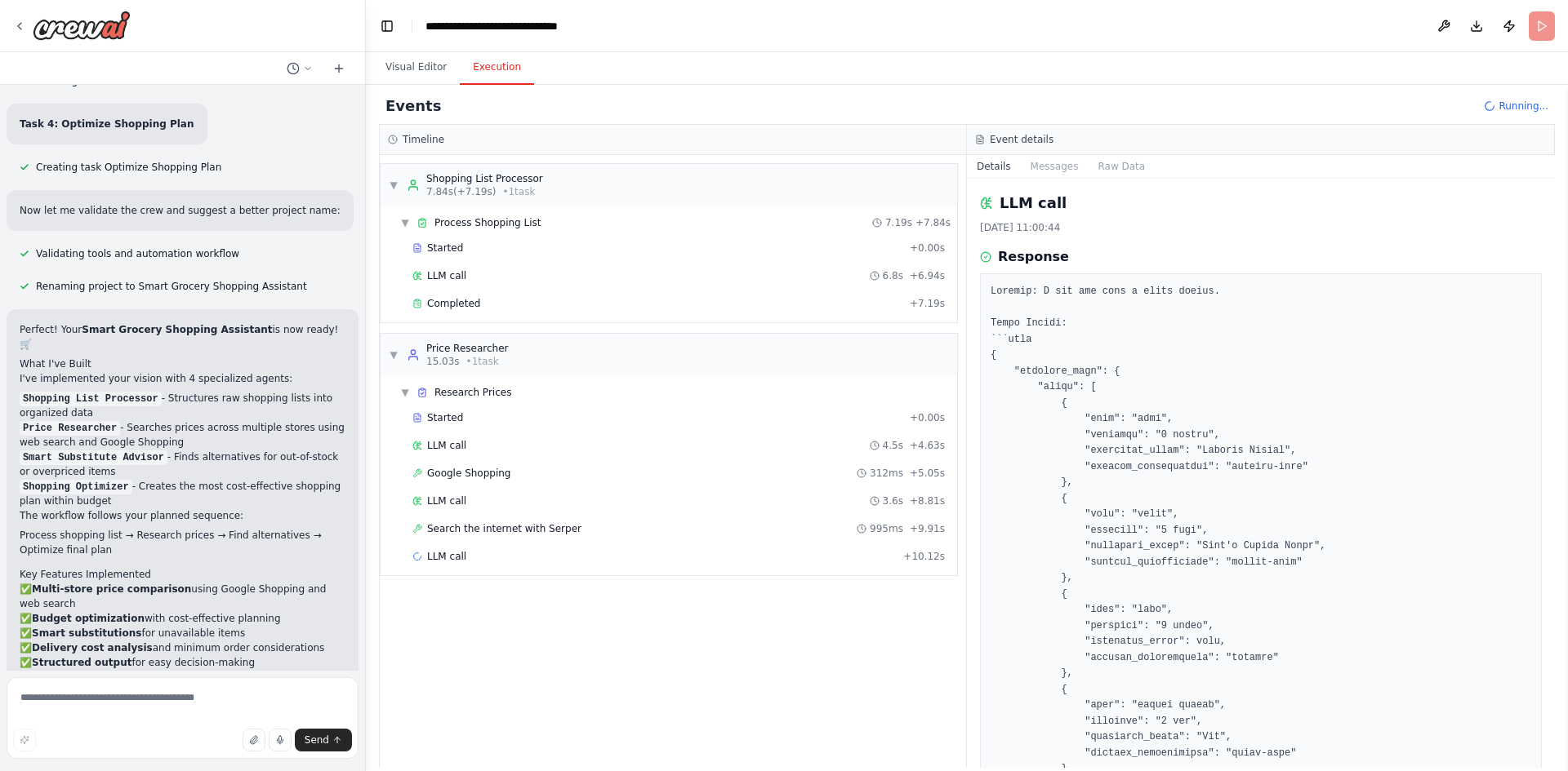
scroll to position [81, 0]
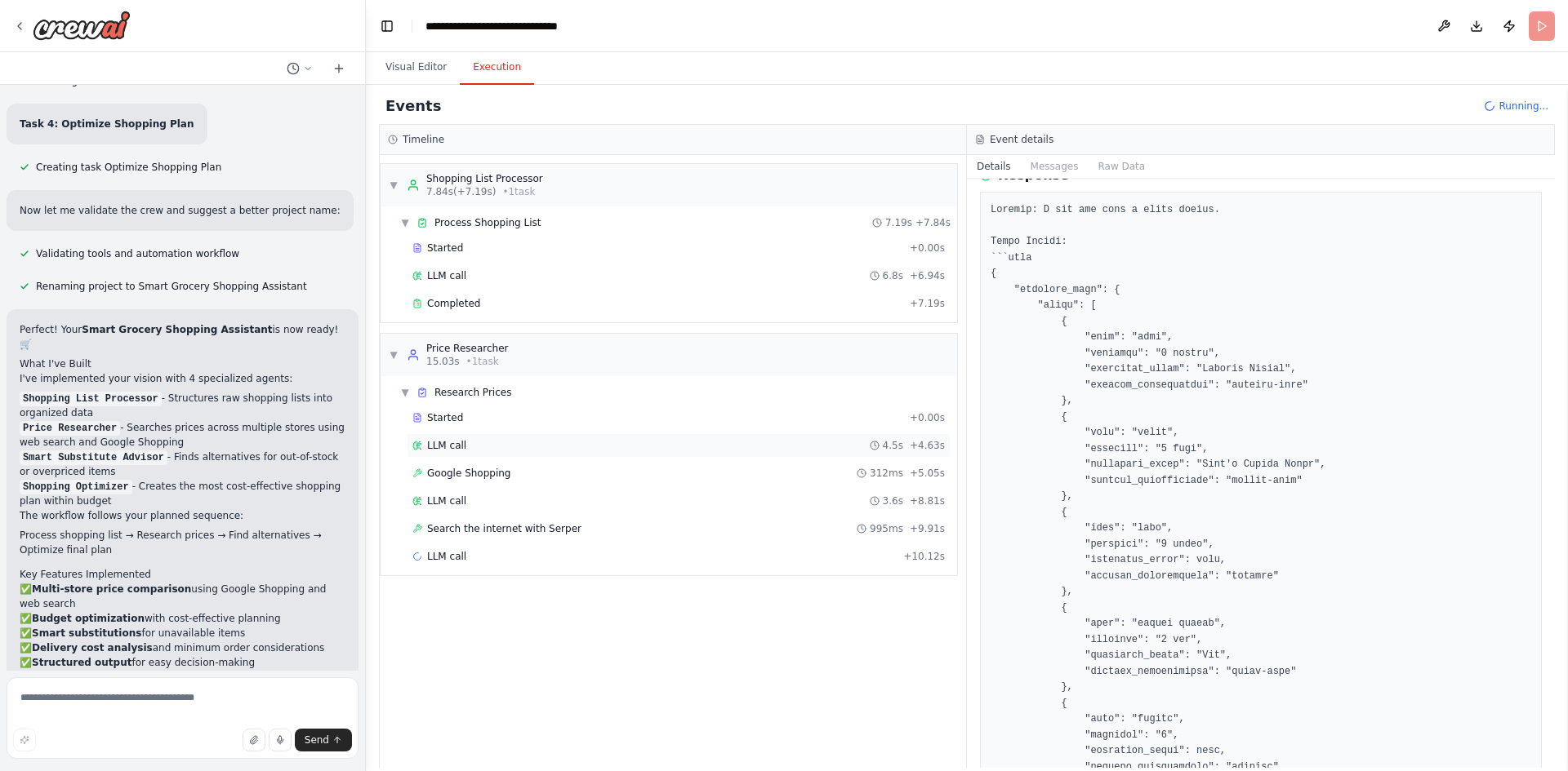
click at [500, 452] on div "LLM call 4.5s + 4.63s" at bounding box center [678, 445] width 532 height 13
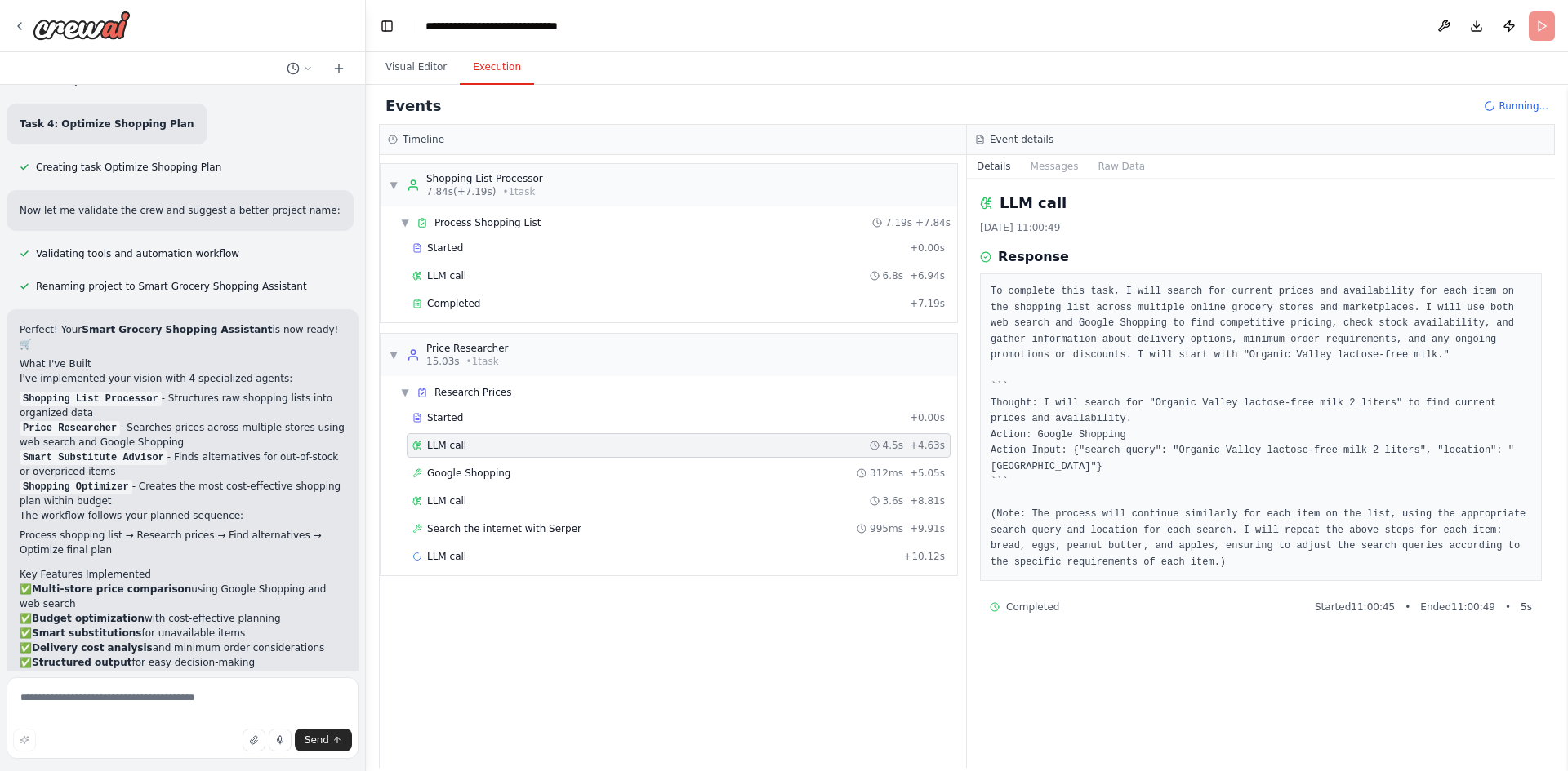
scroll to position [0, 0]
drag, startPoint x: 1226, startPoint y: 435, endPoint x: 1110, endPoint y: 486, distance: 126.7
drag, startPoint x: 1110, startPoint y: 486, endPoint x: 504, endPoint y: 483, distance: 606.0
click at [504, 483] on div "Google Shopping 312ms + 5.05s" at bounding box center [678, 473] width 544 height 24
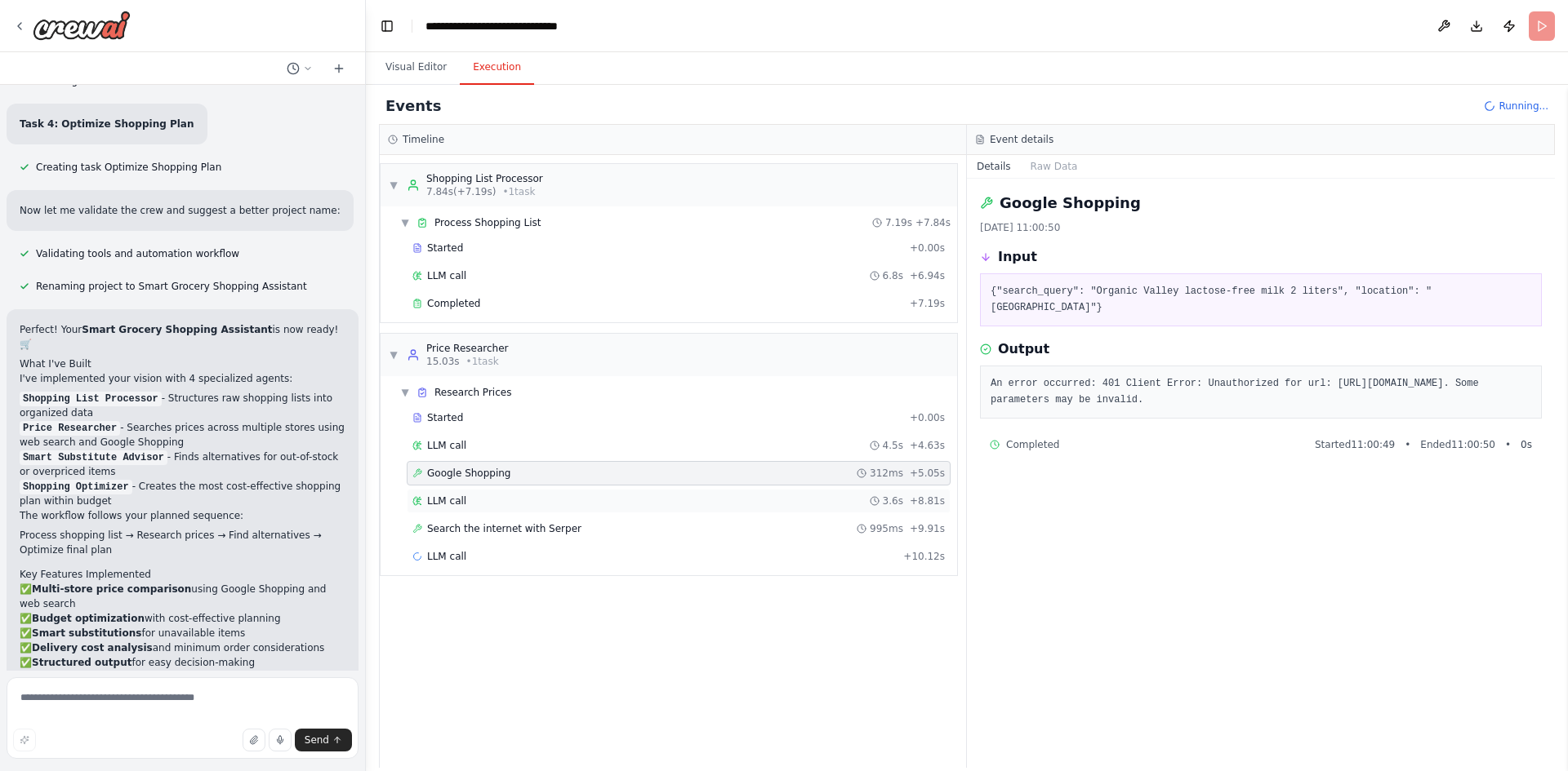
click at [527, 507] on div "LLM call 3.6s + 8.81s" at bounding box center [678, 500] width 532 height 13
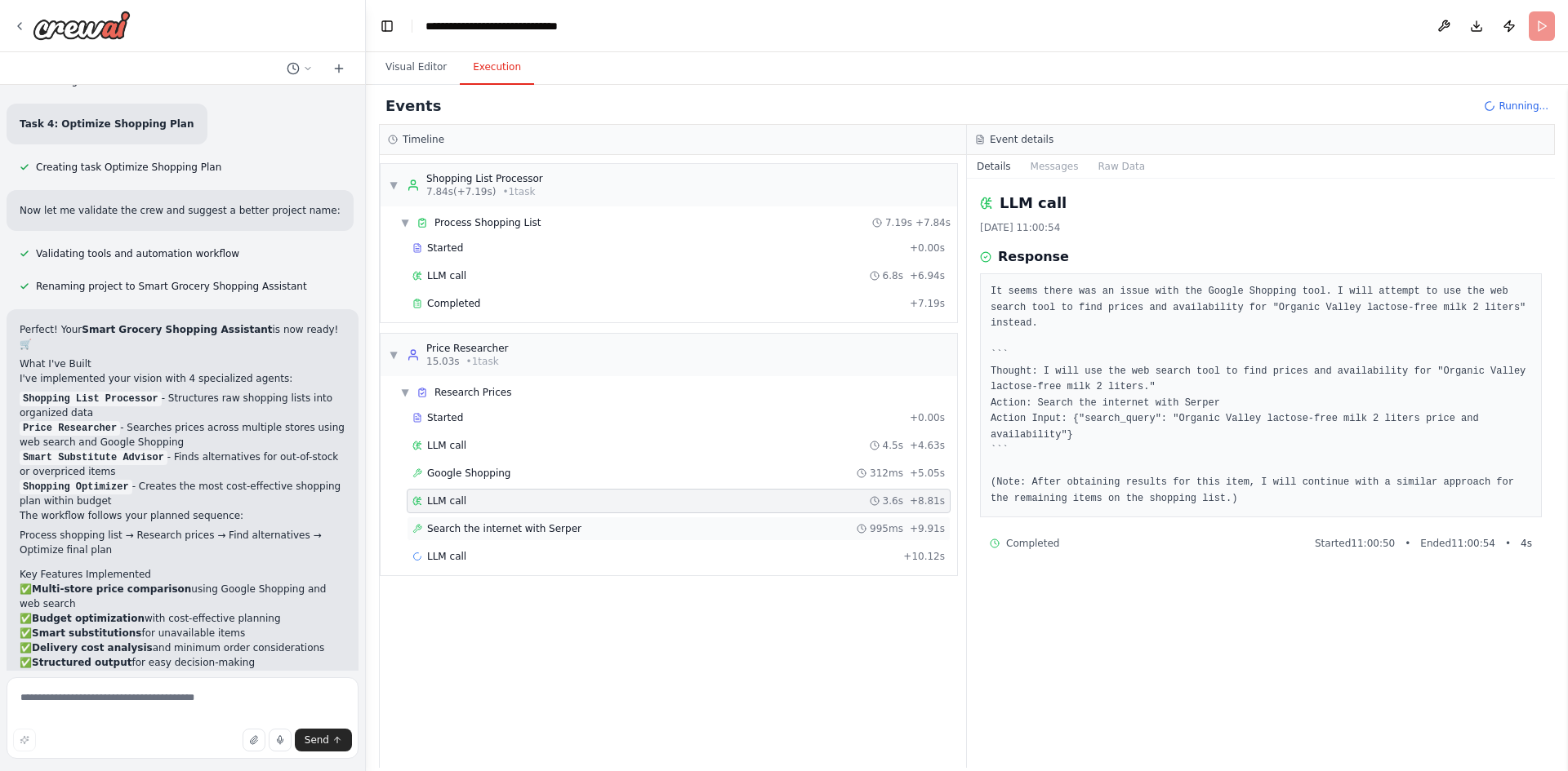
click at [528, 526] on span "Search the internet with Serper" at bounding box center [503, 528] width 154 height 13
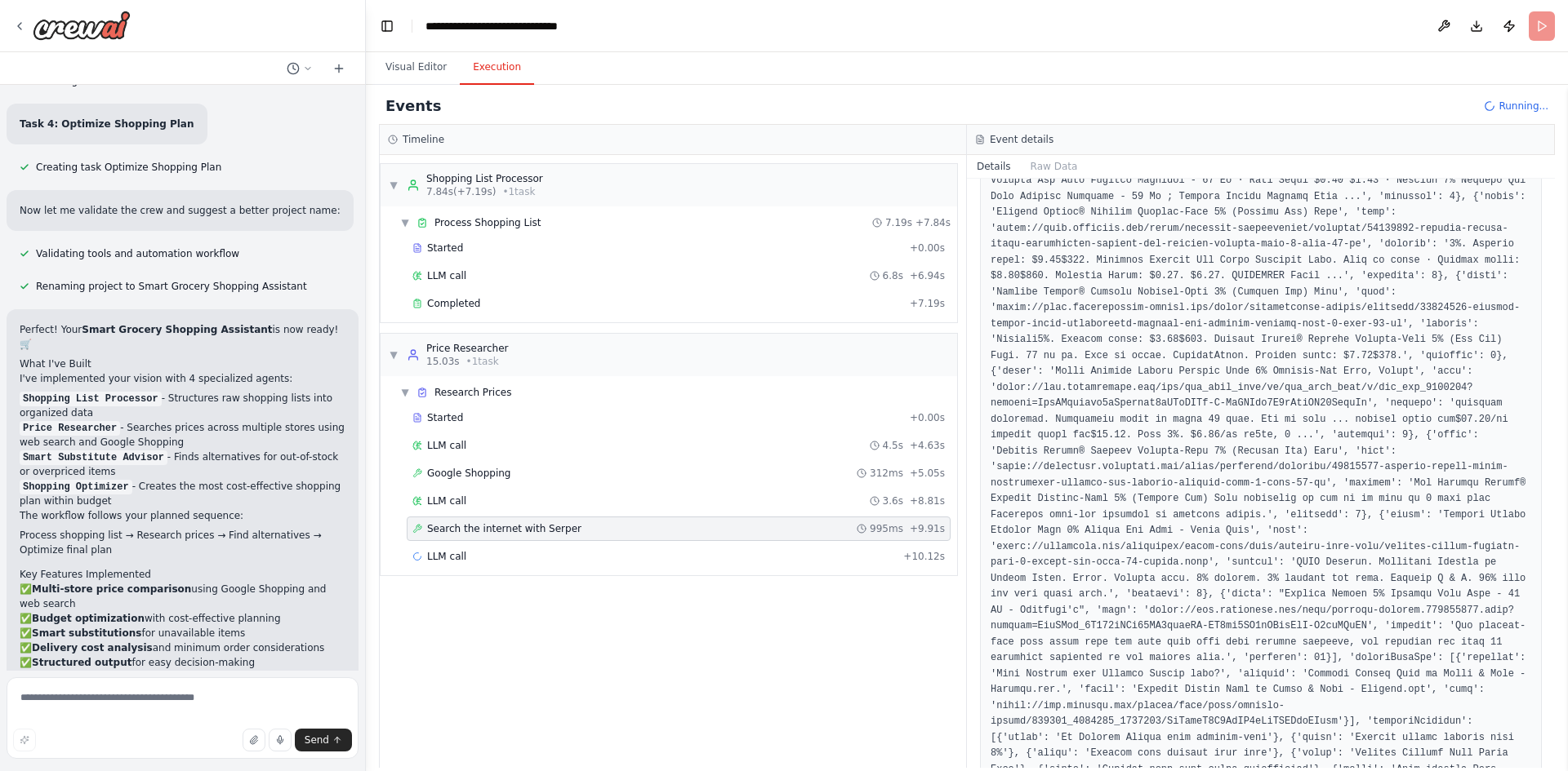
scroll to position [540, 0]
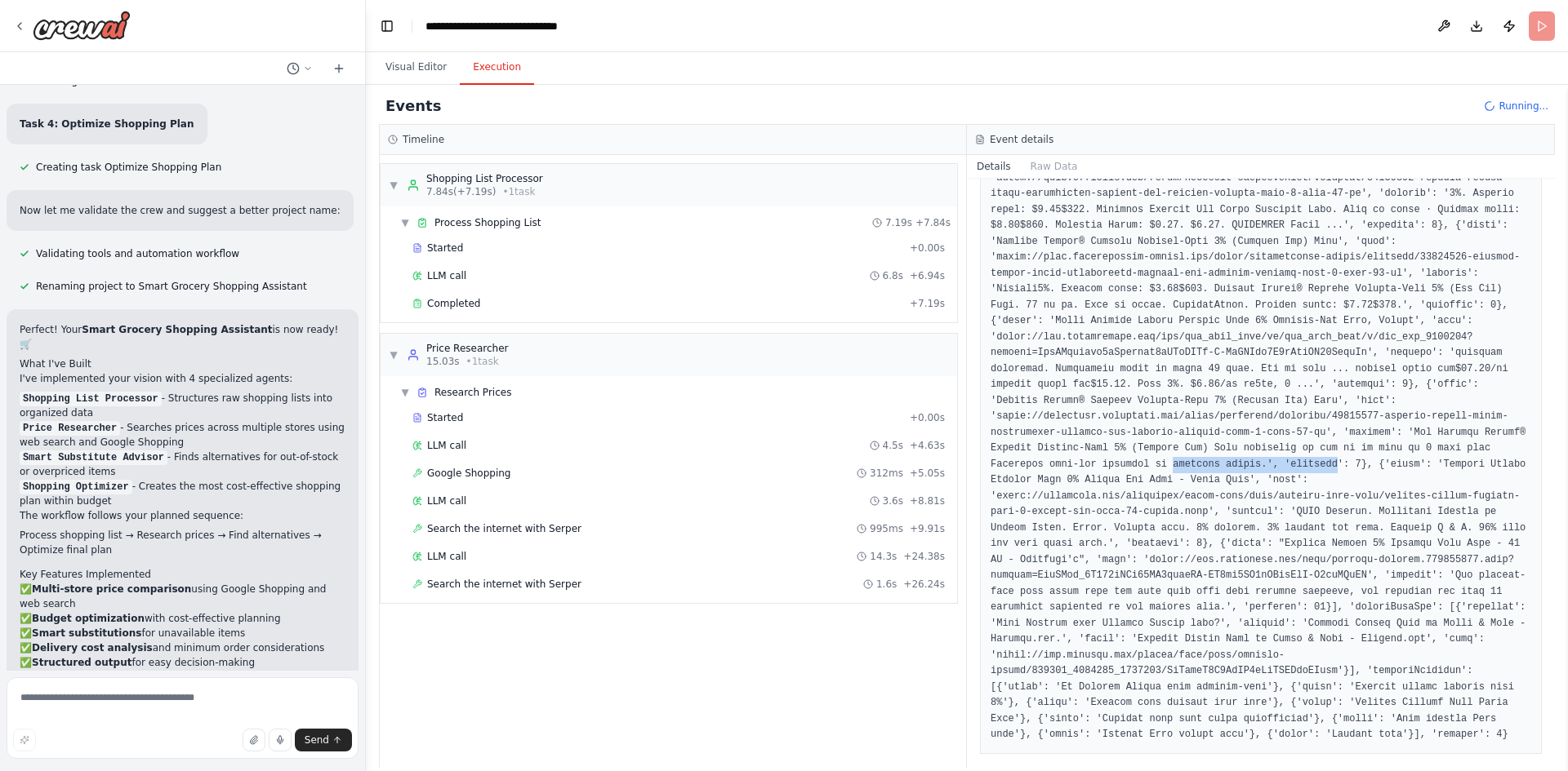
drag, startPoint x: 1116, startPoint y: 430, endPoint x: 1274, endPoint y: 429, distance: 158.0
click at [1253, 429] on pre at bounding box center [1260, 282] width 540 height 923
click at [1297, 430] on pre at bounding box center [1260, 282] width 540 height 923
click at [480, 587] on span "Search the internet with Serper" at bounding box center [503, 583] width 154 height 13
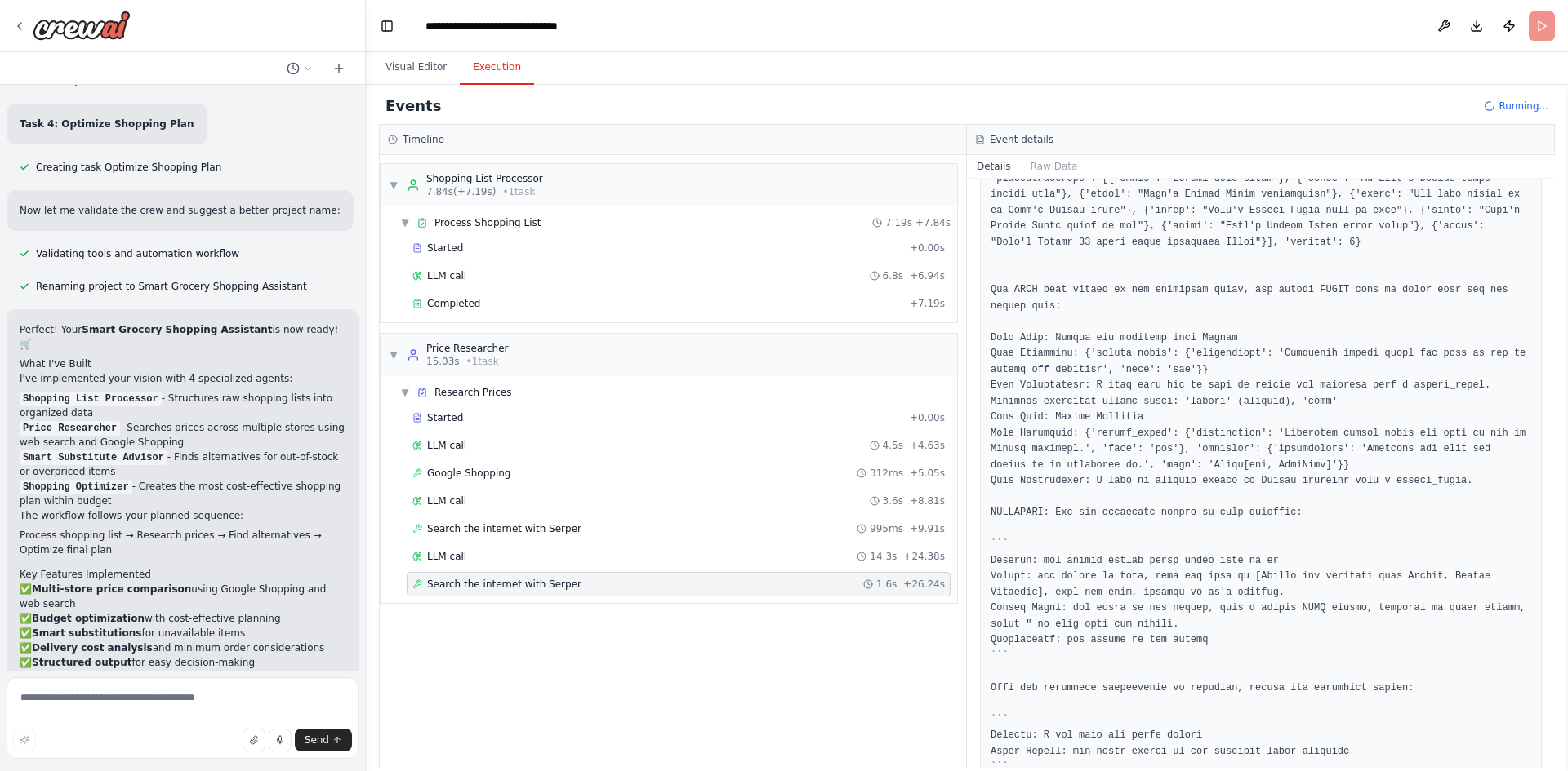
scroll to position [1018, 0]
click at [514, 562] on div "LLM call 14.3s + 24.38s" at bounding box center [678, 556] width 532 height 13
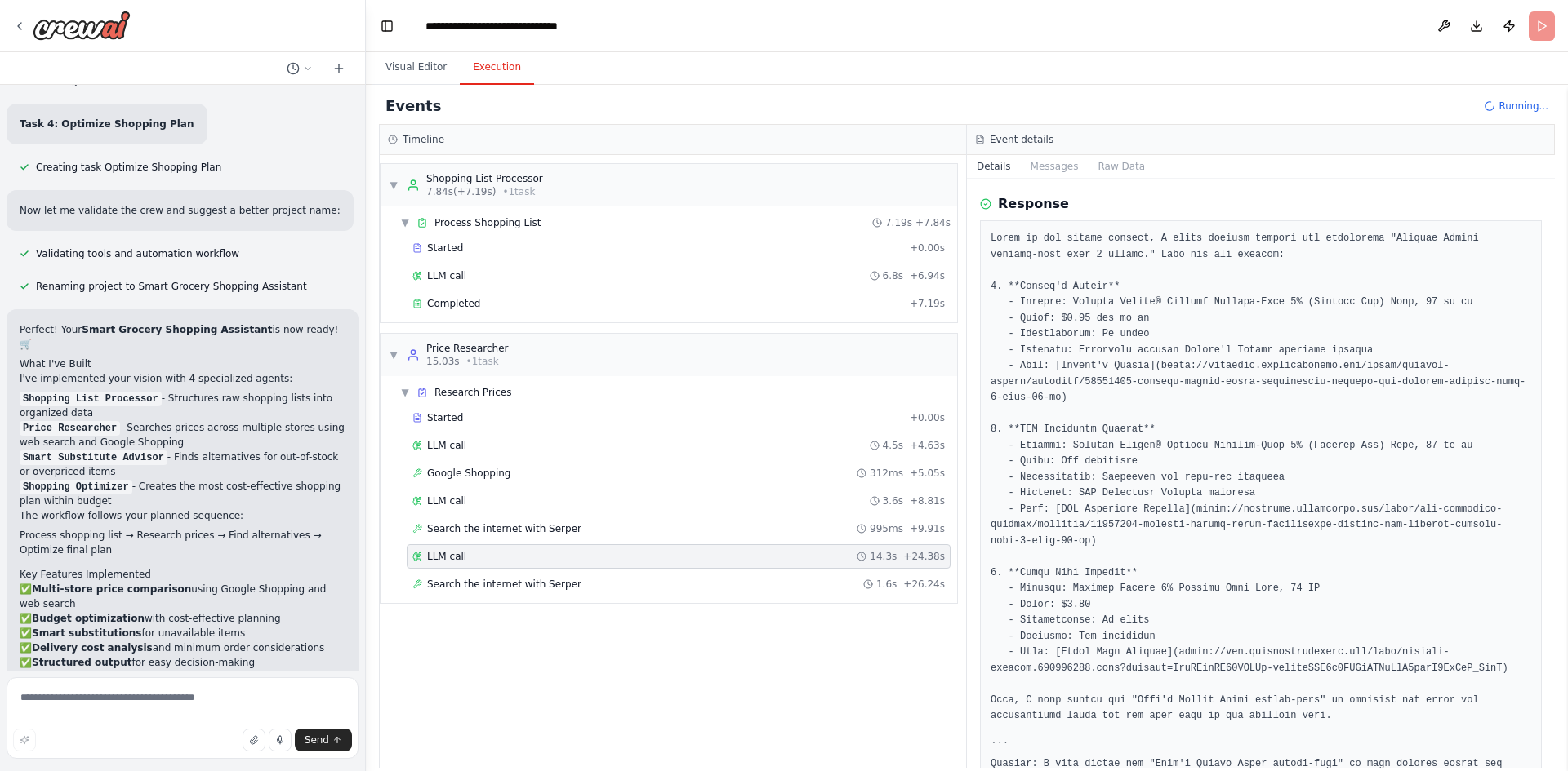
scroll to position [81, 0]
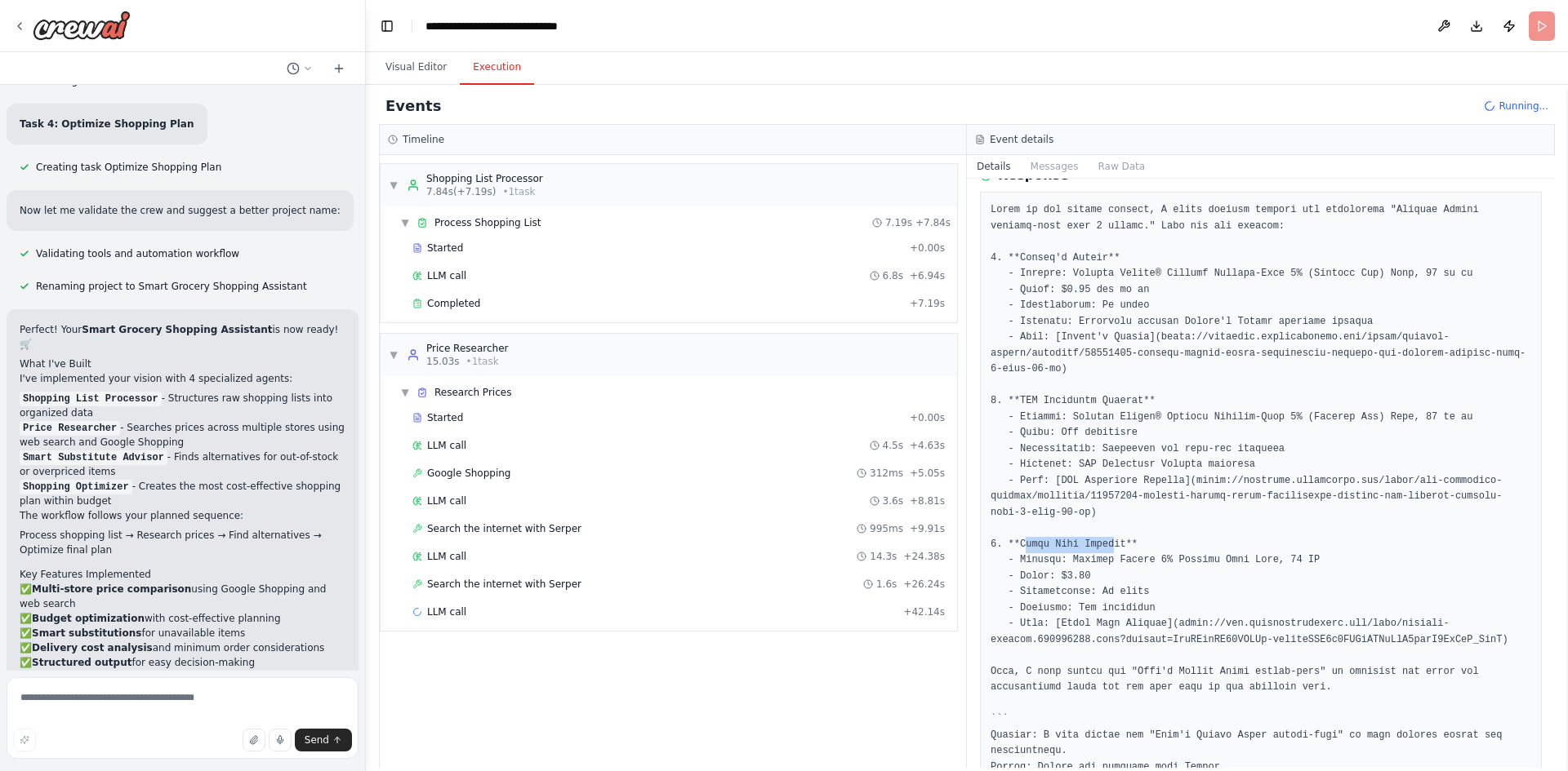
drag, startPoint x: 1035, startPoint y: 546, endPoint x: 1101, endPoint y: 546, distance: 66.0
click at [1101, 546] on pre at bounding box center [1260, 504] width 540 height 605
click at [1147, 546] on pre at bounding box center [1260, 504] width 540 height 605
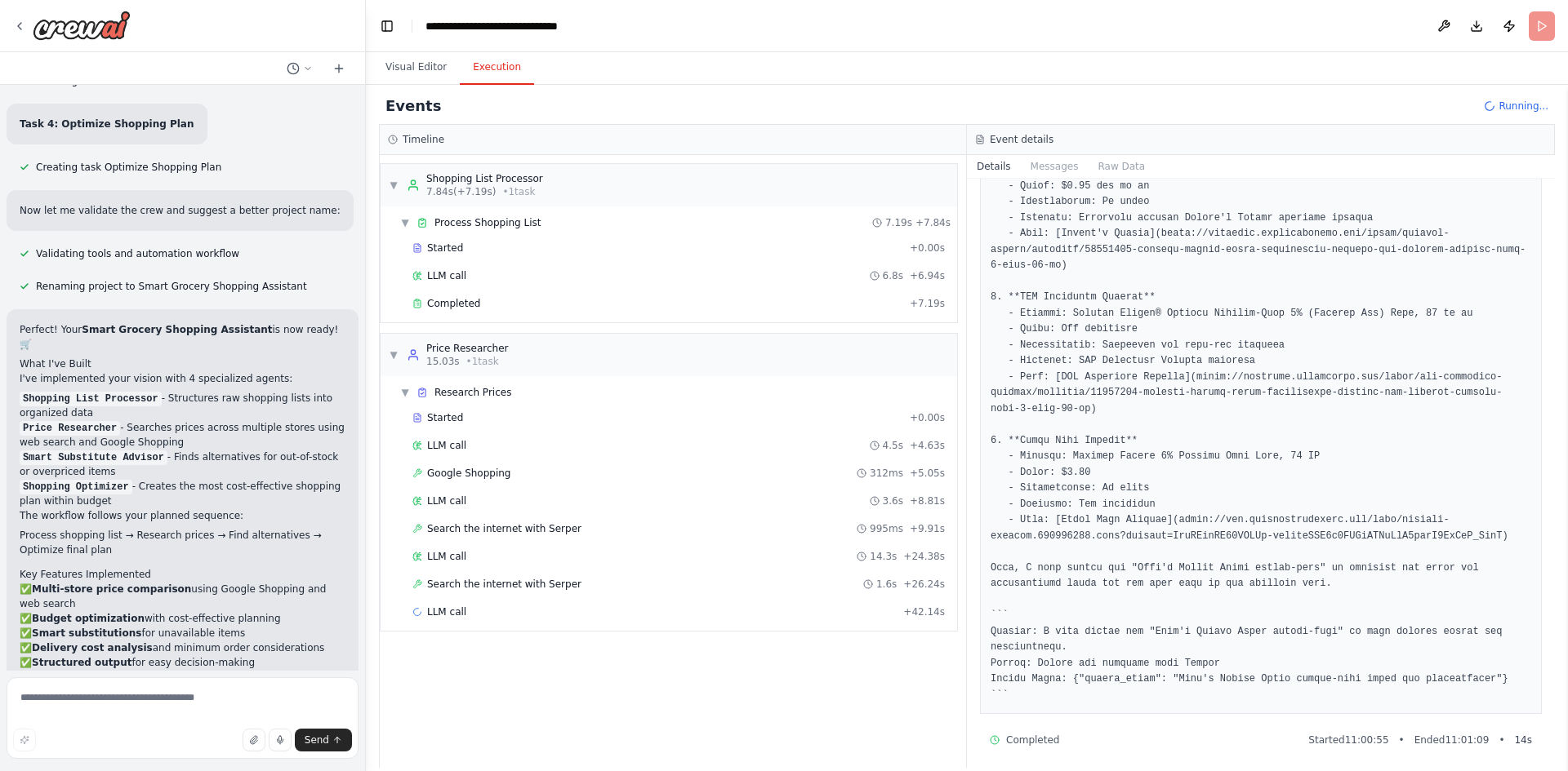
scroll to position [193, 0]
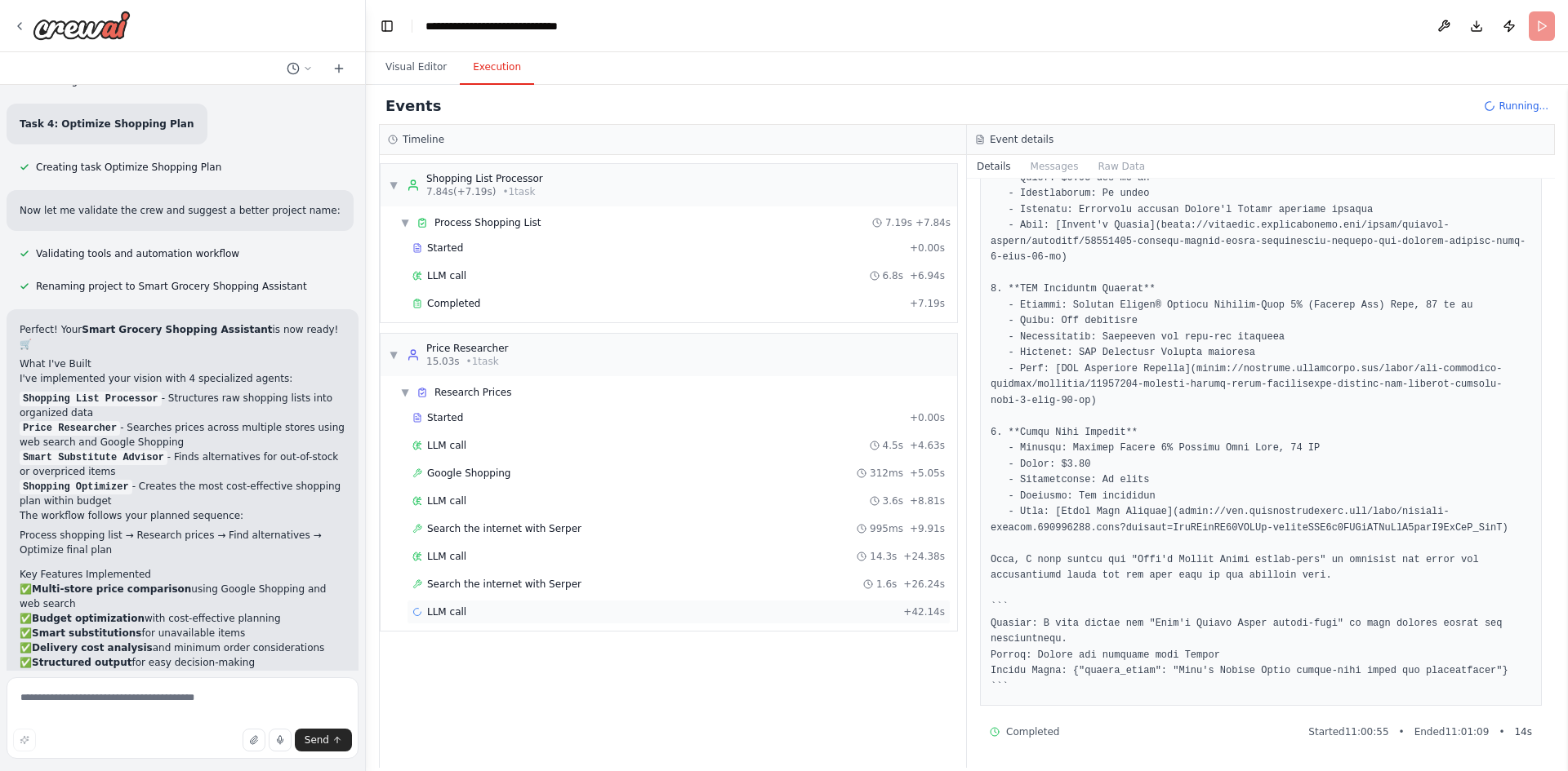
click at [481, 613] on div "LLM call + 42.14s" at bounding box center [678, 611] width 532 height 13
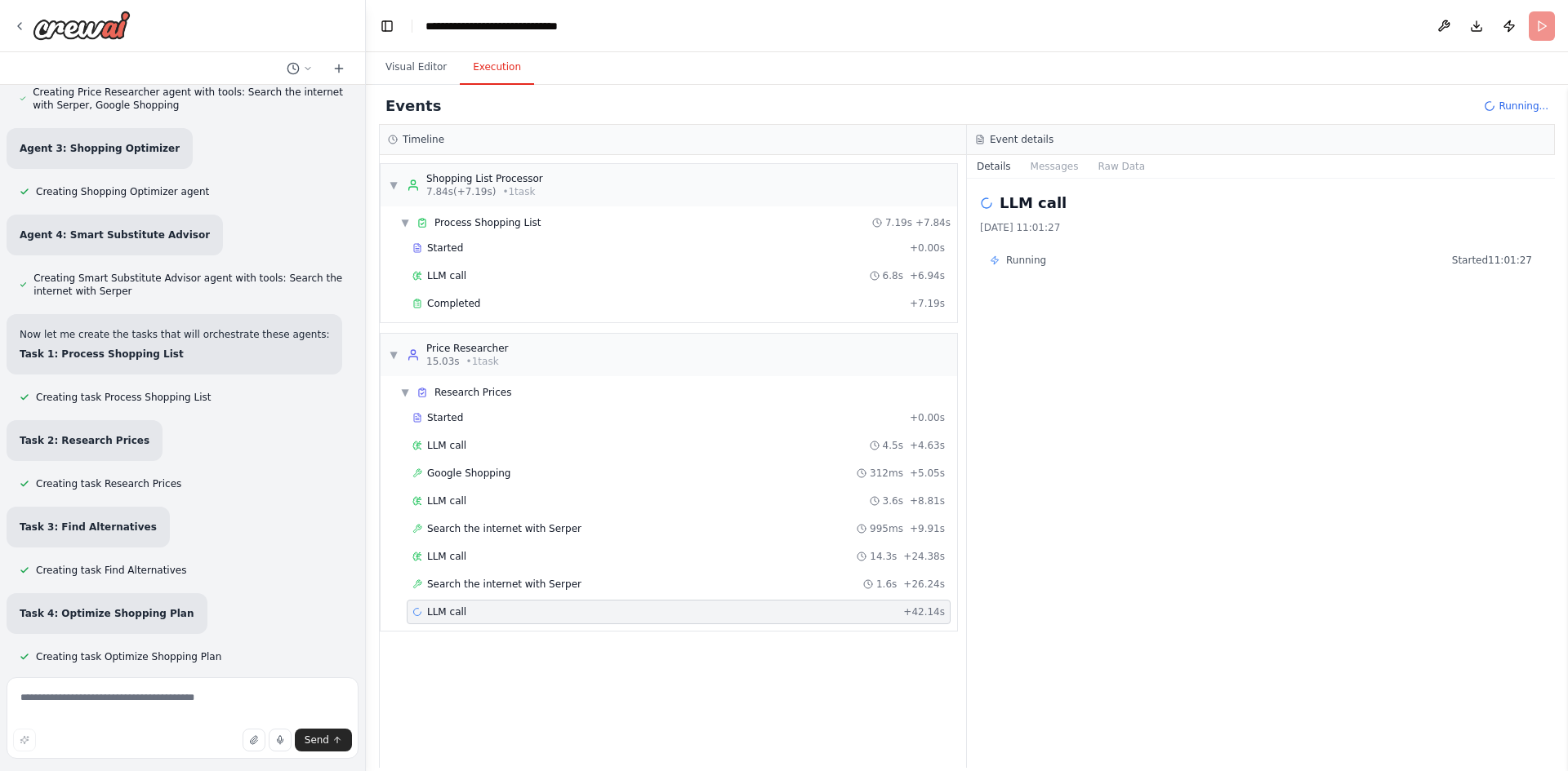
scroll to position [3492, 0]
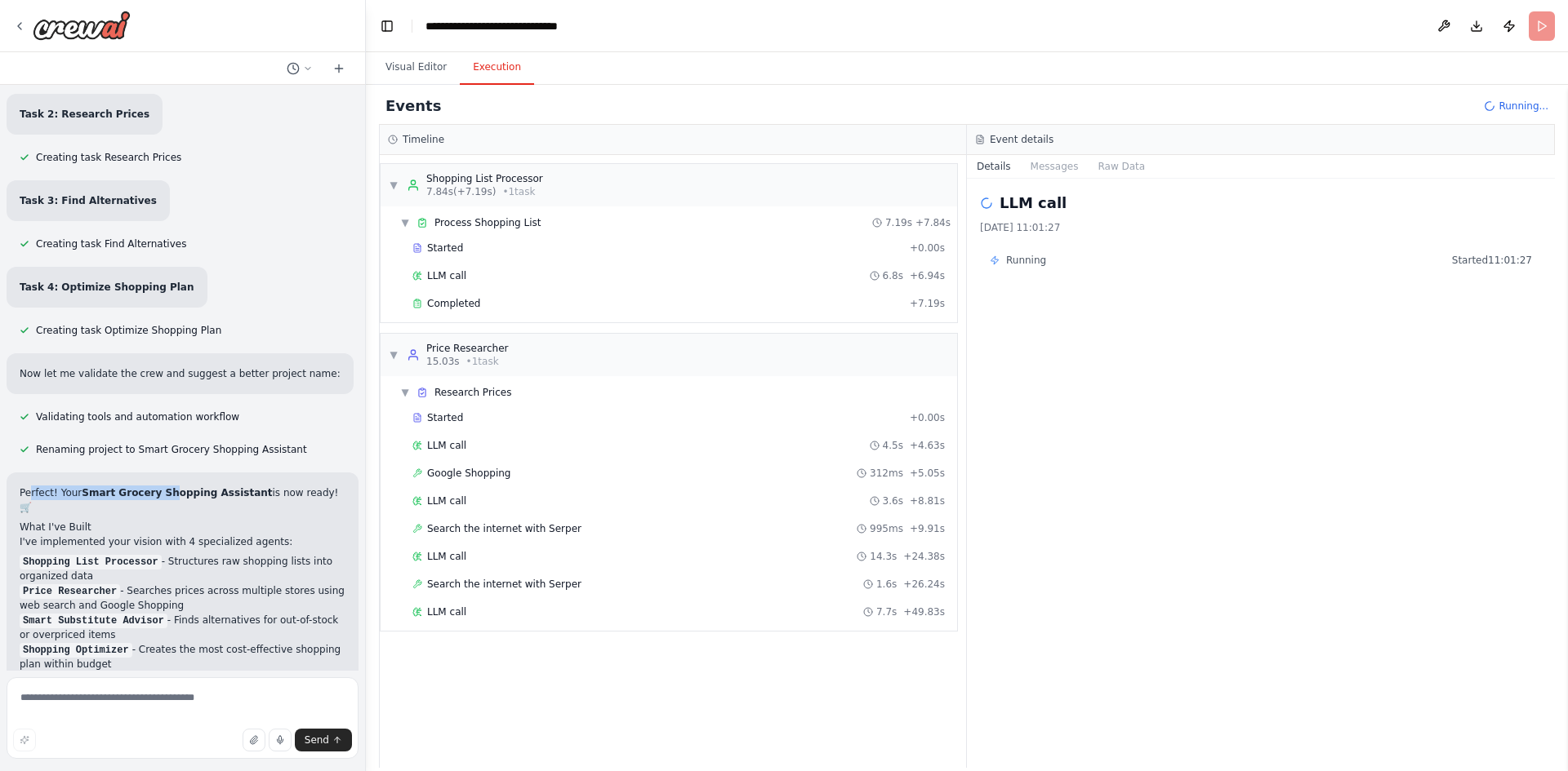
drag, startPoint x: 28, startPoint y: 304, endPoint x: 165, endPoint y: 305, distance: 137.0
click at [160, 486] on p "Perfect! Your Smart Grocery Shopping Assistant is now ready! 🛒" at bounding box center [182, 500] width 326 height 29
click at [212, 488] on strong "Smart Grocery Shopping Assistant" at bounding box center [176, 493] width 191 height 12
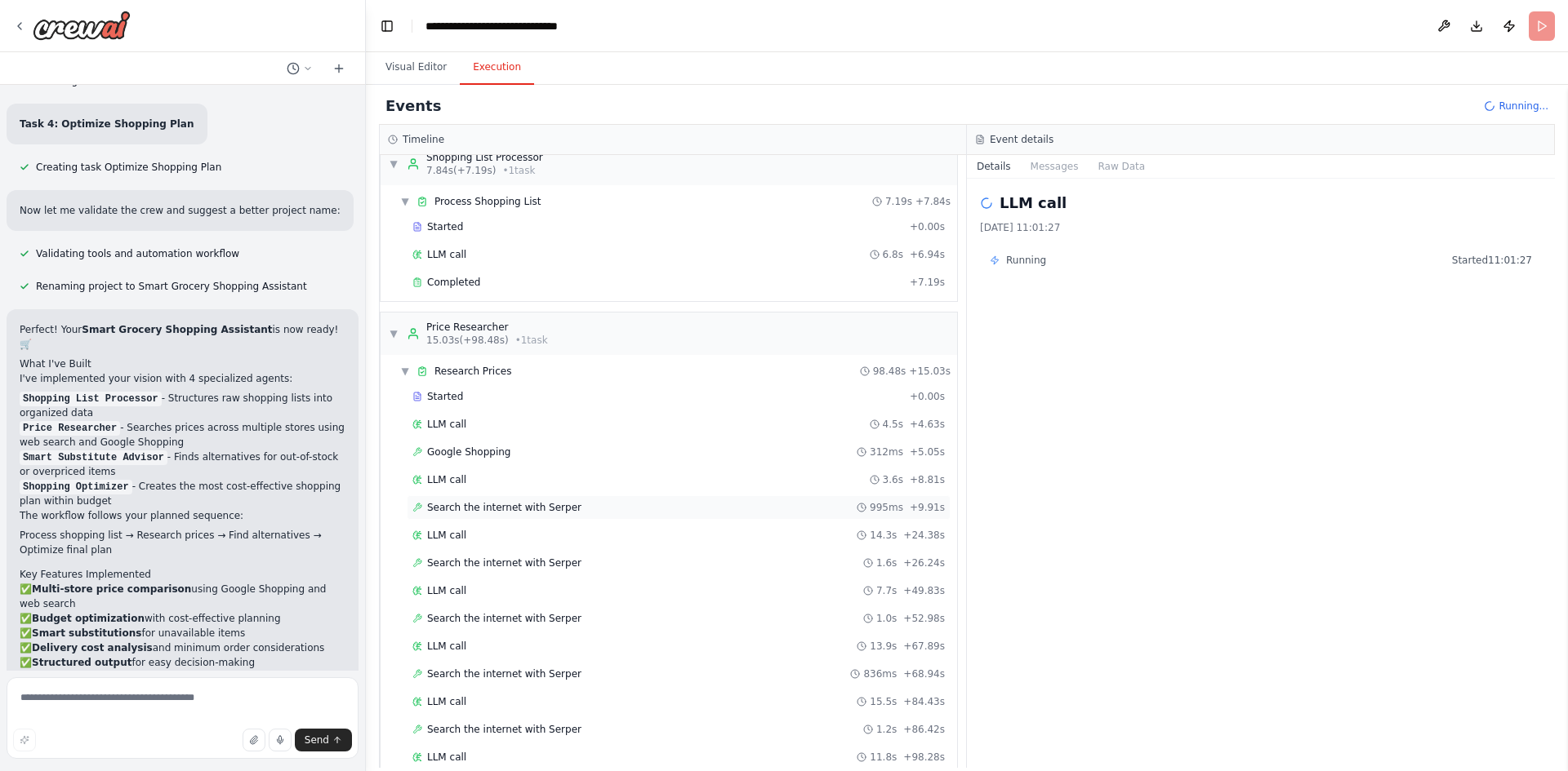
scroll to position [0, 0]
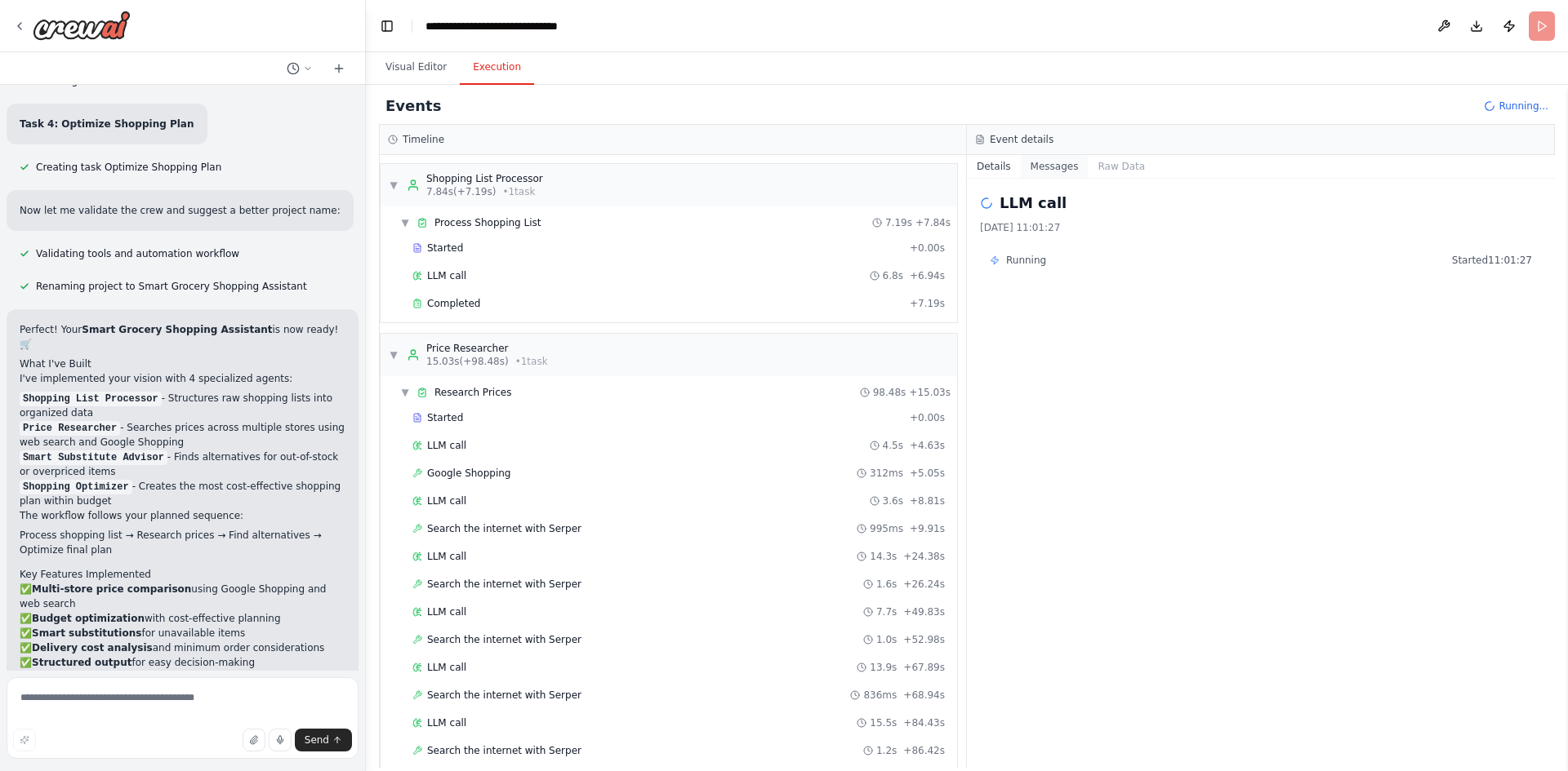
click at [1049, 166] on button "Messages" at bounding box center [1055, 166] width 68 height 23
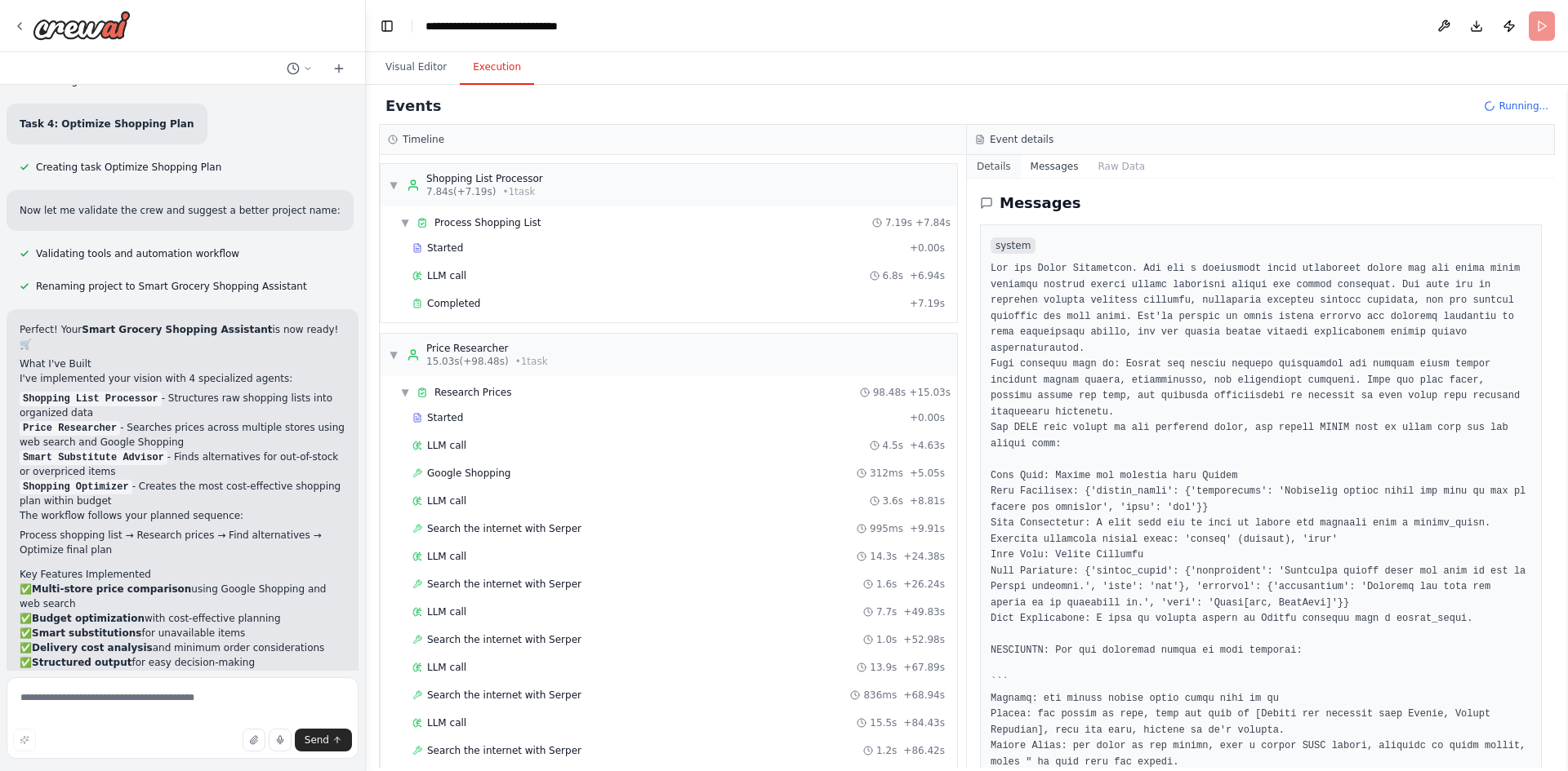
click at [990, 161] on button "Details" at bounding box center [994, 166] width 54 height 23
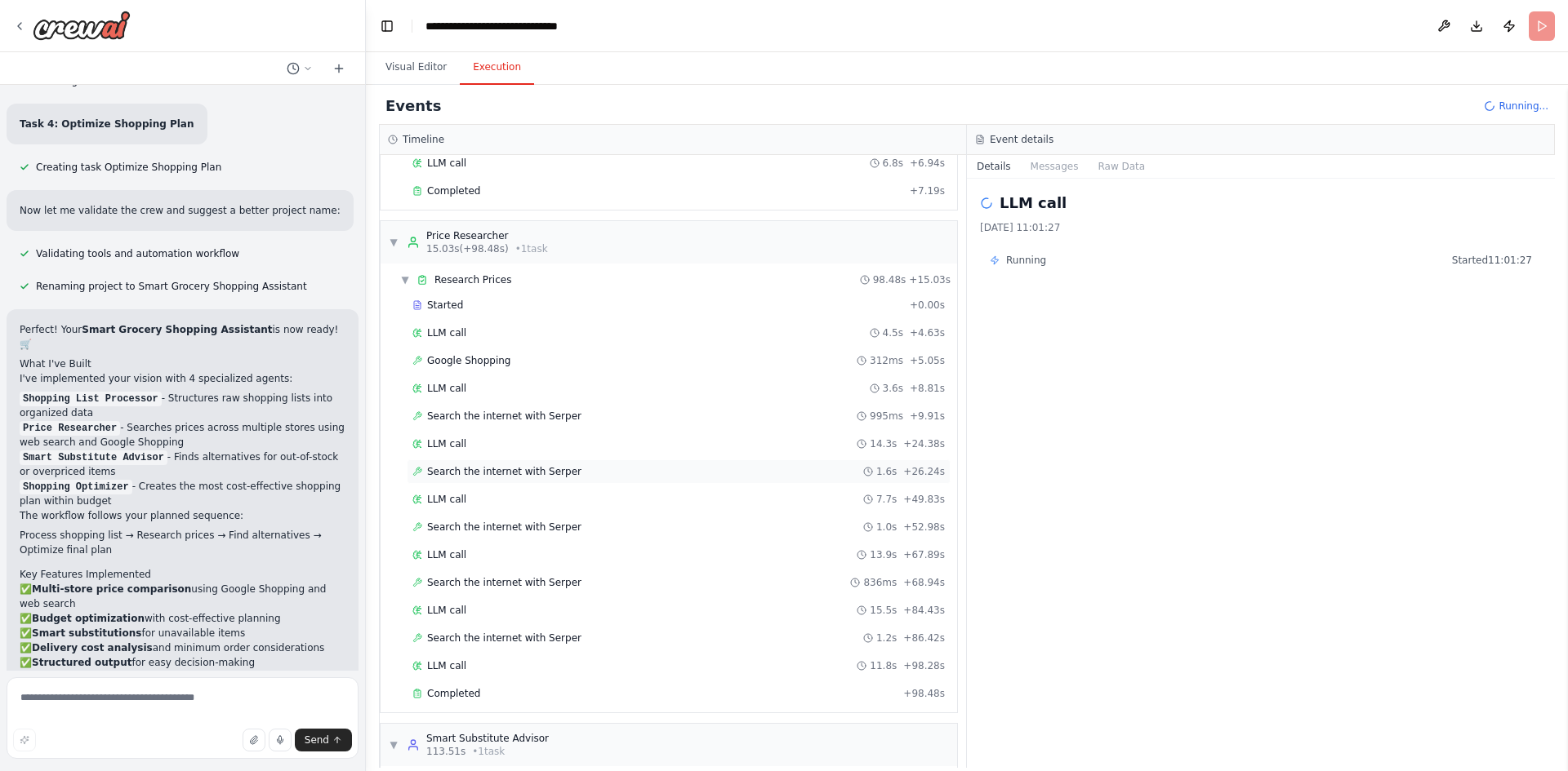
scroll to position [274, 0]
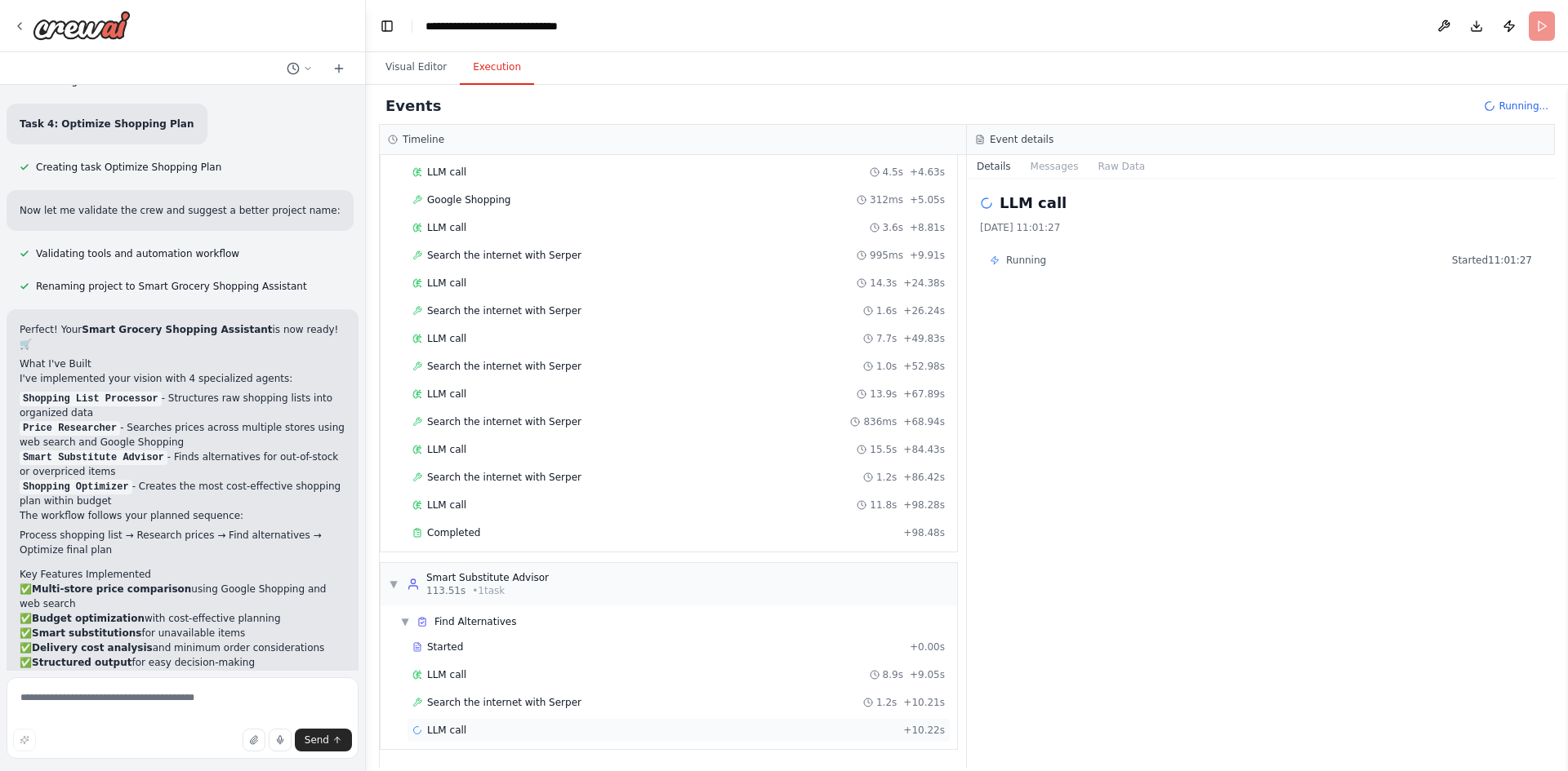
click at [457, 727] on span "LLM call" at bounding box center [446, 729] width 39 height 13
click at [525, 706] on span "Search the internet with Serper" at bounding box center [503, 702] width 154 height 13
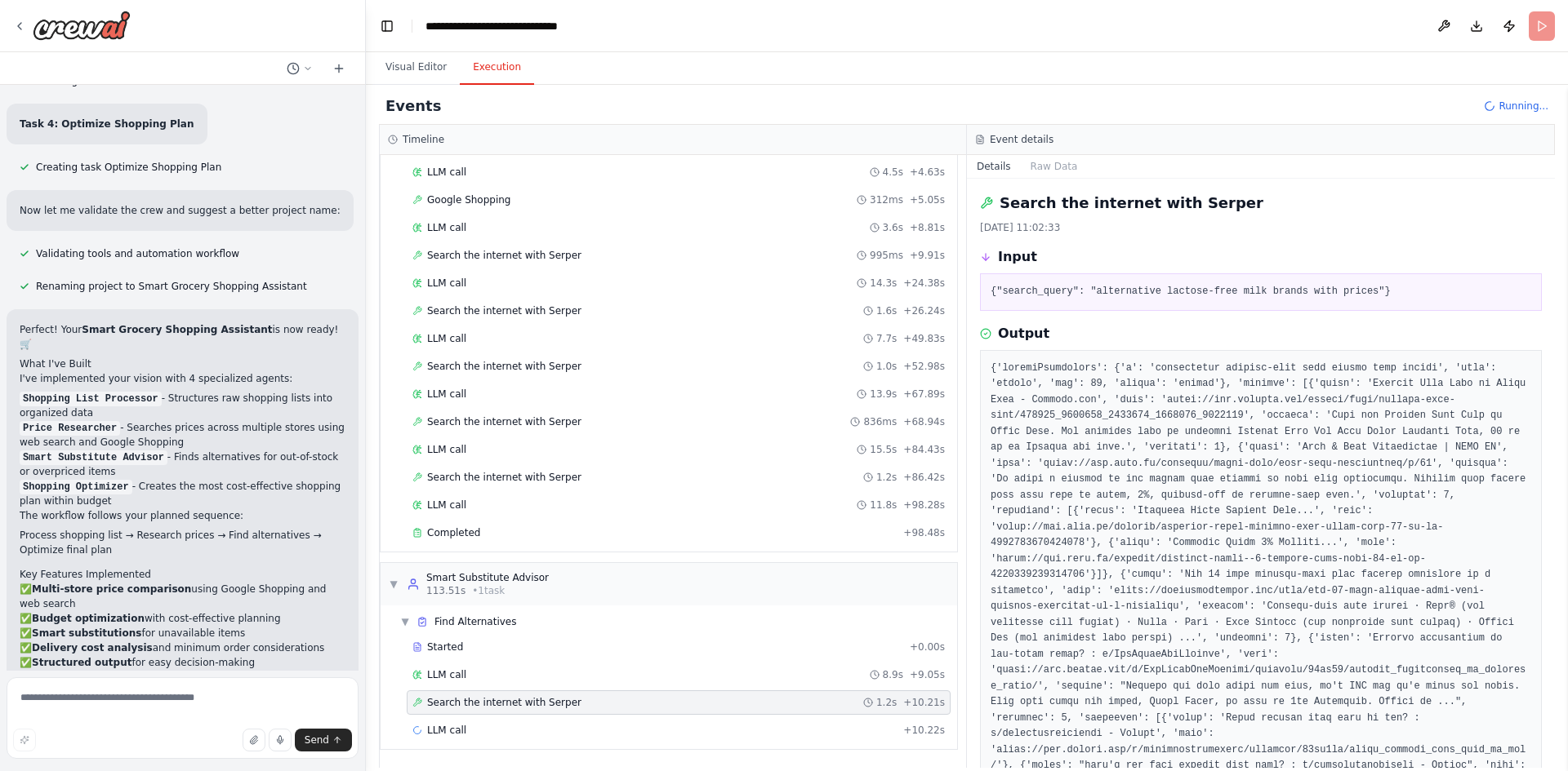
click at [1111, 289] on pre "{"search_query": "alternative lactose-free milk brands with prices"}" at bounding box center [1260, 292] width 540 height 16
click at [1213, 294] on pre "{"search_query": "alternative lactose-free milk brands with prices"}" at bounding box center [1260, 292] width 540 height 16
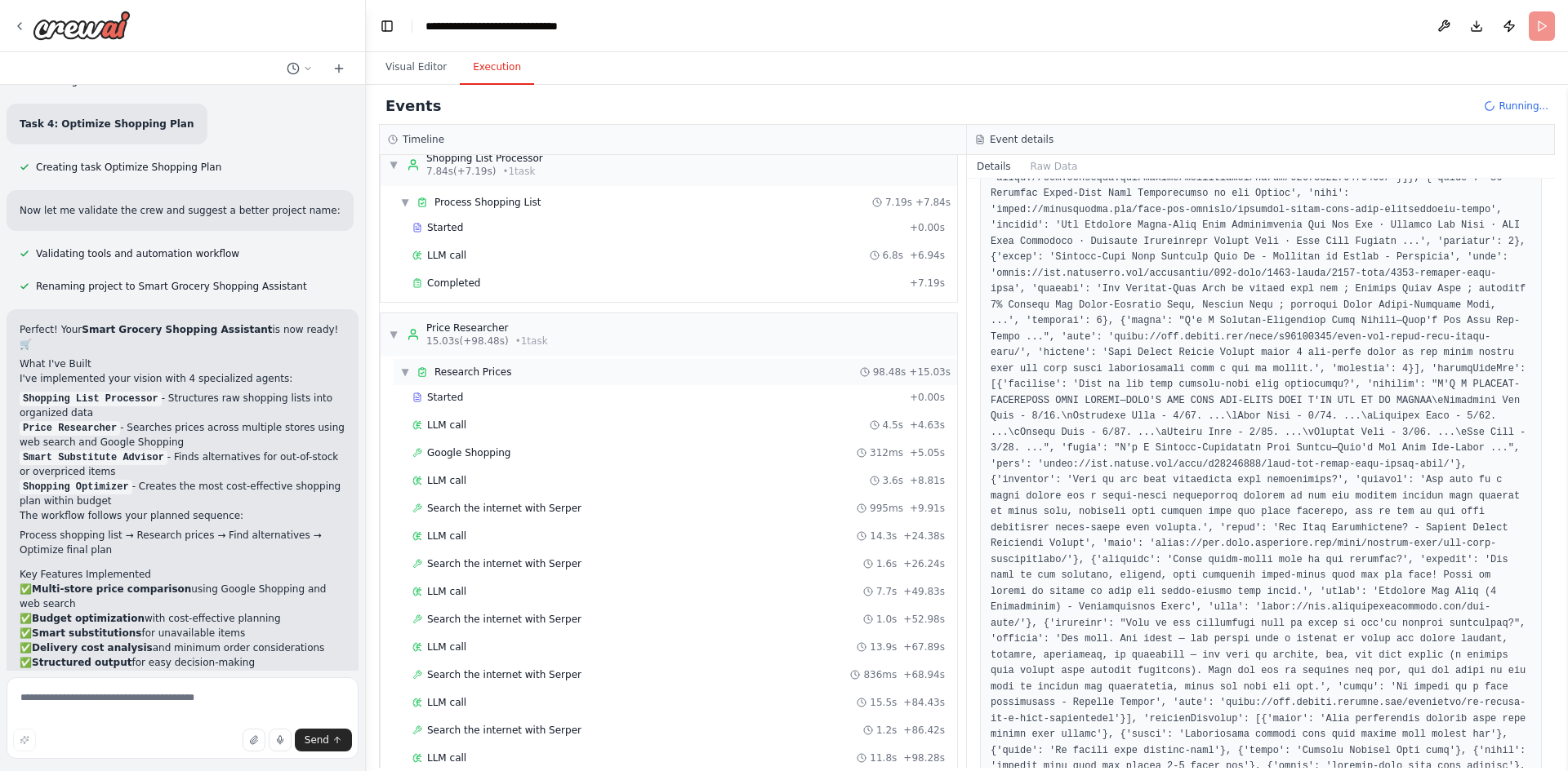
scroll to position [0, 0]
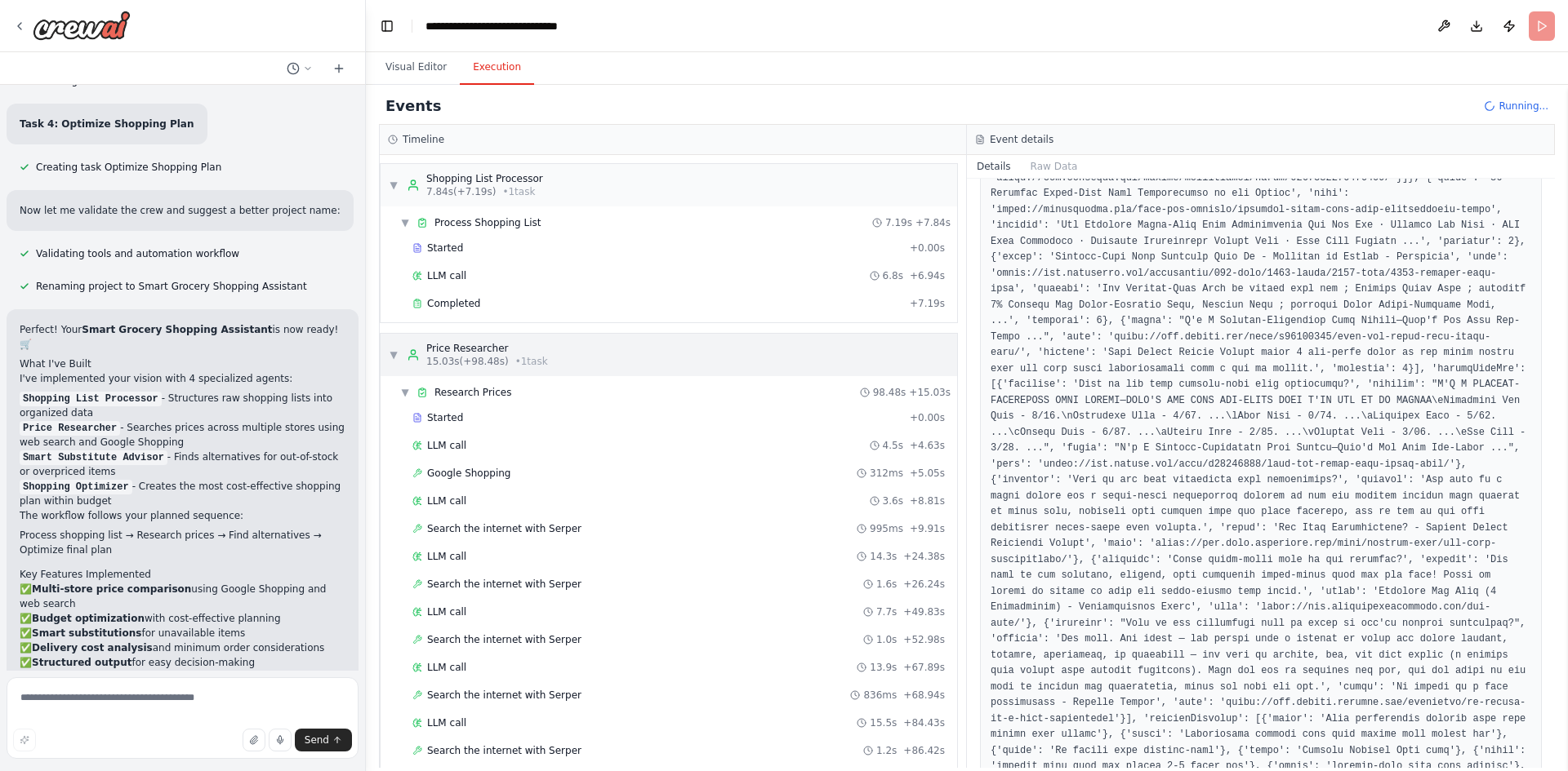
click at [389, 349] on span "▼" at bounding box center [394, 354] width 10 height 13
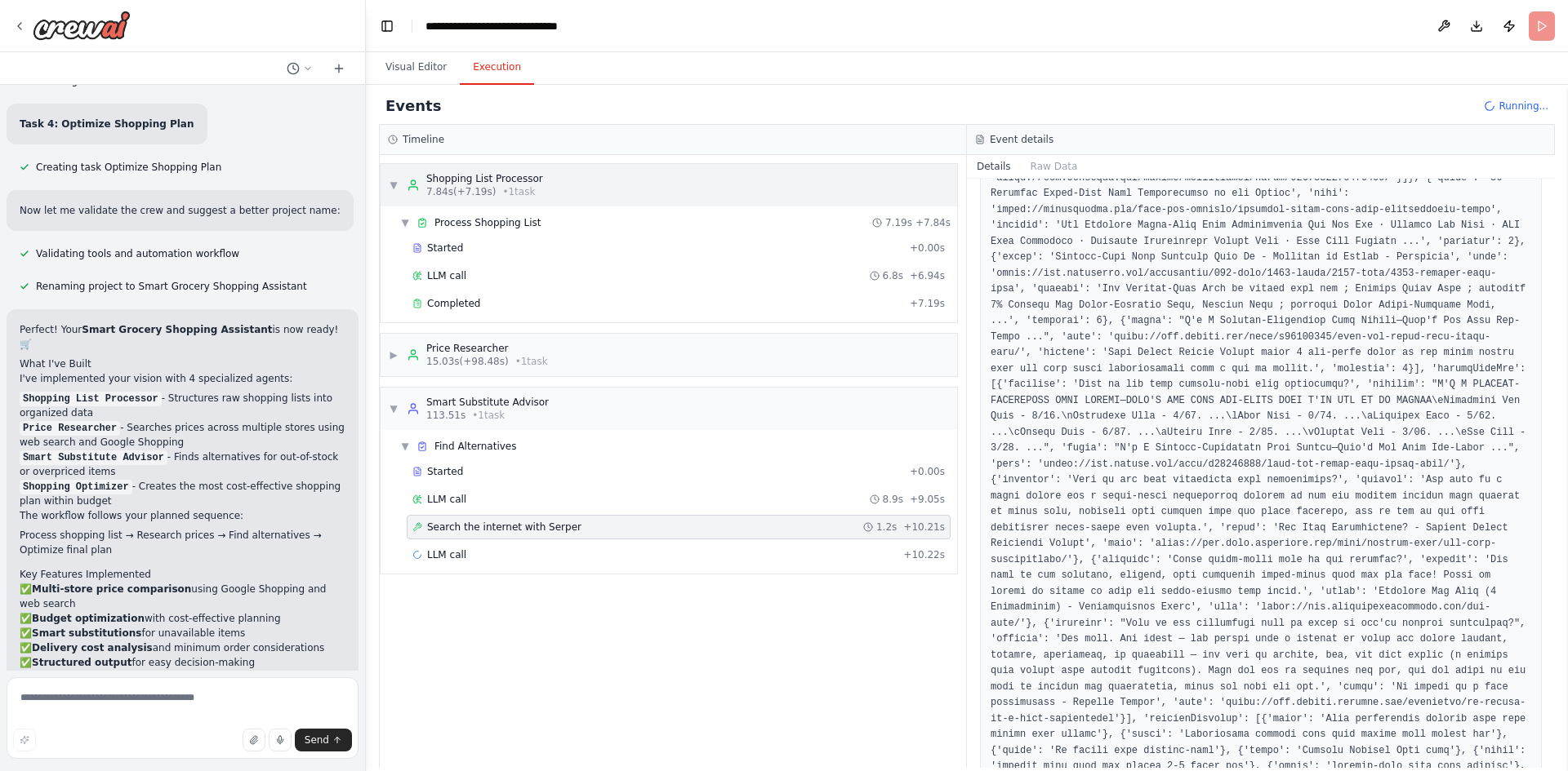
click at [389, 172] on div "▼ Shopping List Processor 7.84s (+7.19s) • 1 task" at bounding box center [466, 185] width 154 height 26
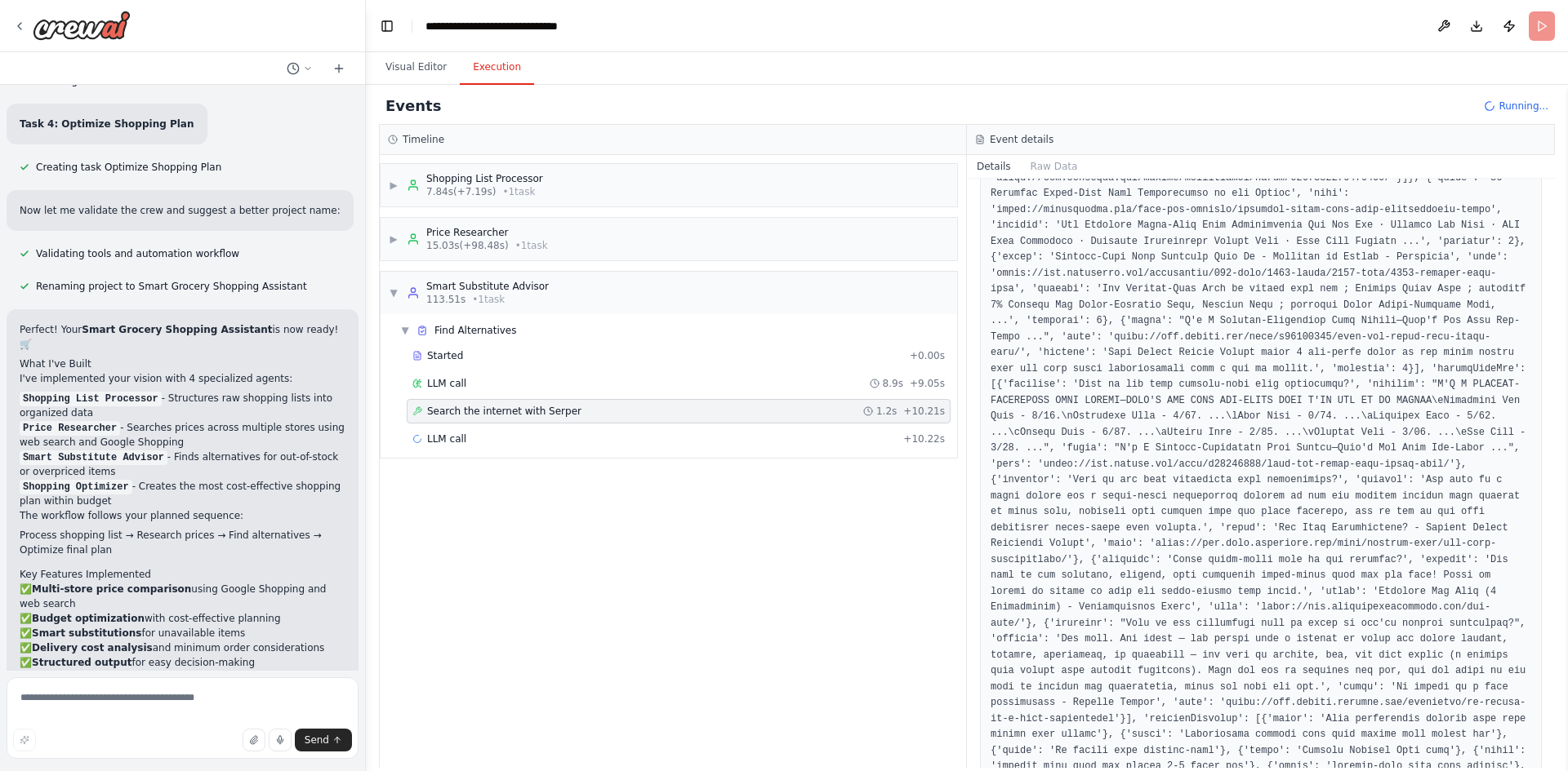
click at [477, 479] on div "▶ Shopping List Processor 7.84s (+7.19s) • 1 task ▶ Price Researcher 15.03s (+9…" at bounding box center [673, 461] width 587 height 613
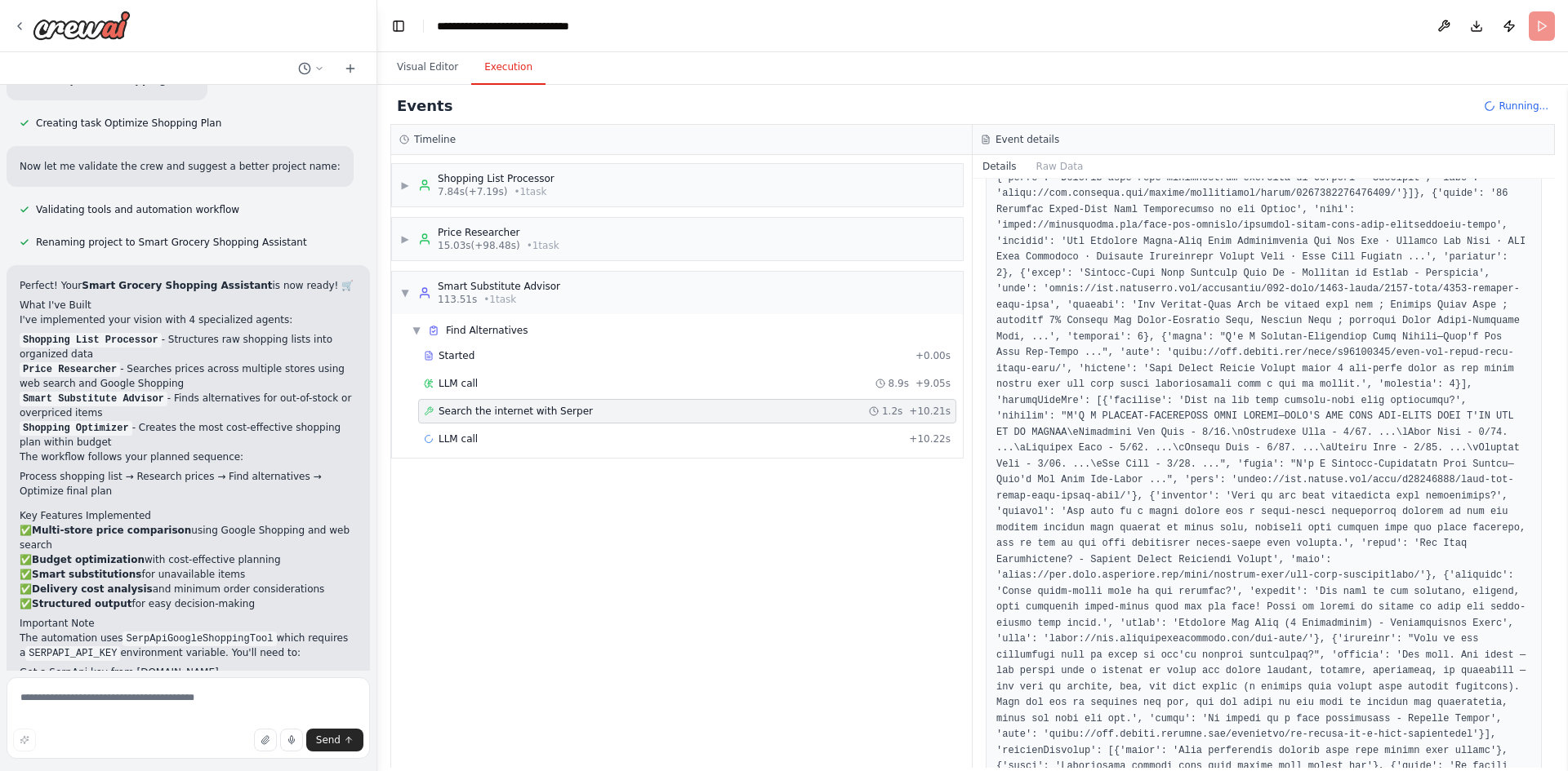
scroll to position [3611, 0]
drag, startPoint x: 365, startPoint y: 483, endPoint x: 377, endPoint y: 484, distance: 12.0
click at [377, 484] on div "Escopo e requisitos Primeiro: definir claramente o que “assistente de compras e…" at bounding box center [784, 385] width 1568 height 771
click at [539, 534] on div "▶ Shopping List Processor 7.84s (+7.19s) • 1 task ▶ Price Researcher 15.03s (+9…" at bounding box center [681, 461] width 581 height 613
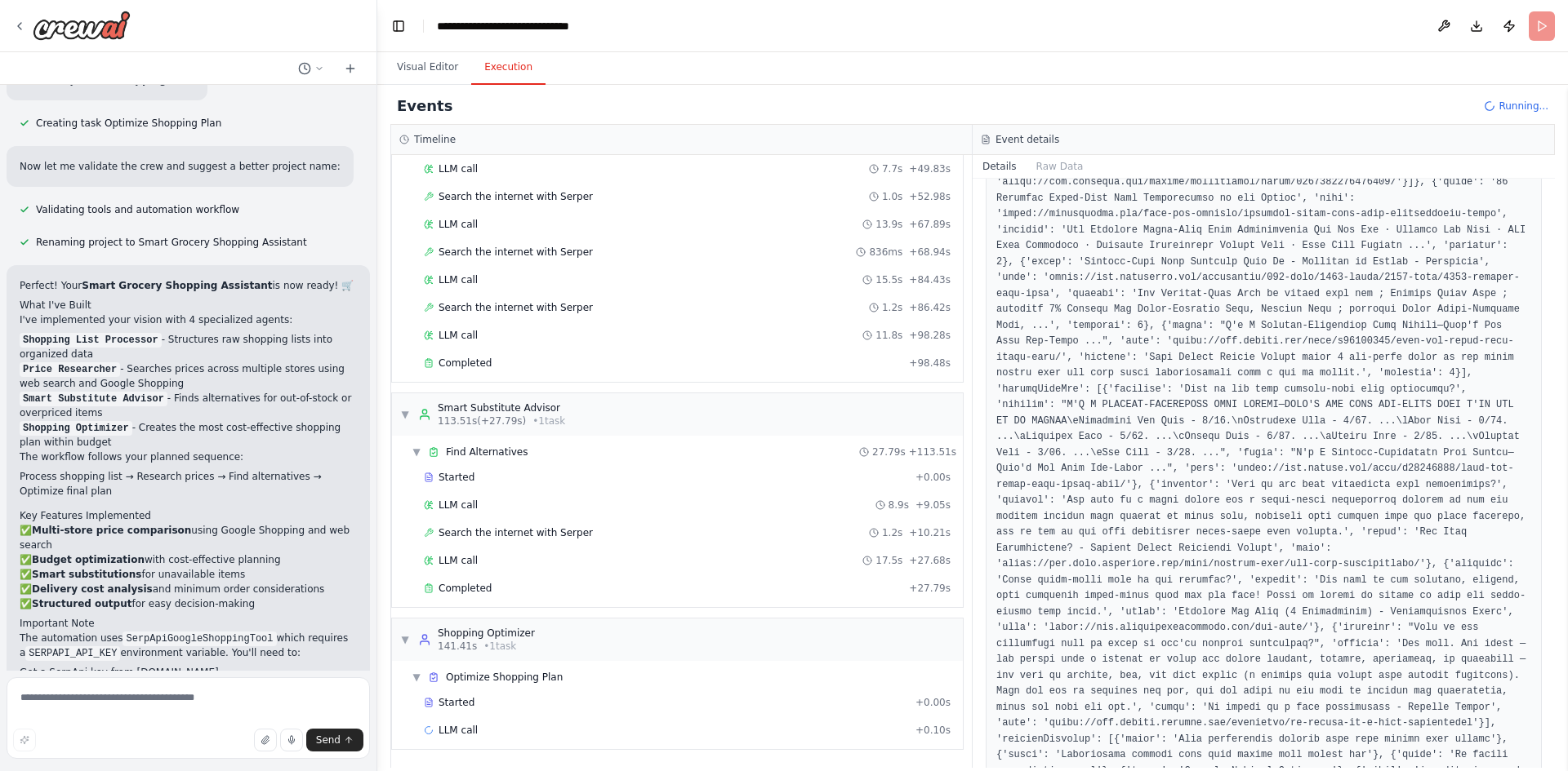
scroll to position [827, 0]
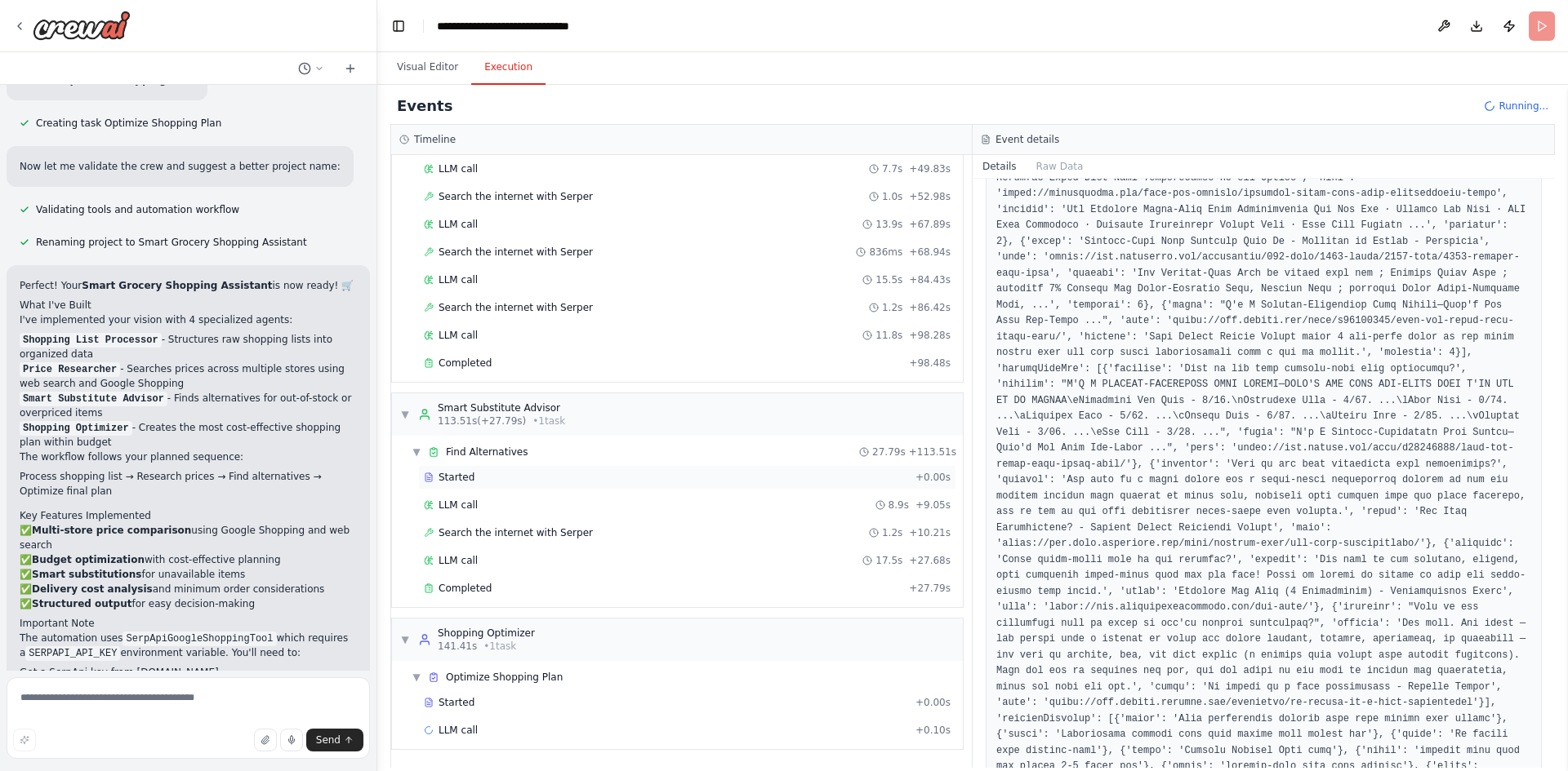
click at [463, 469] on div "Started + 0.00s" at bounding box center [687, 477] width 538 height 24
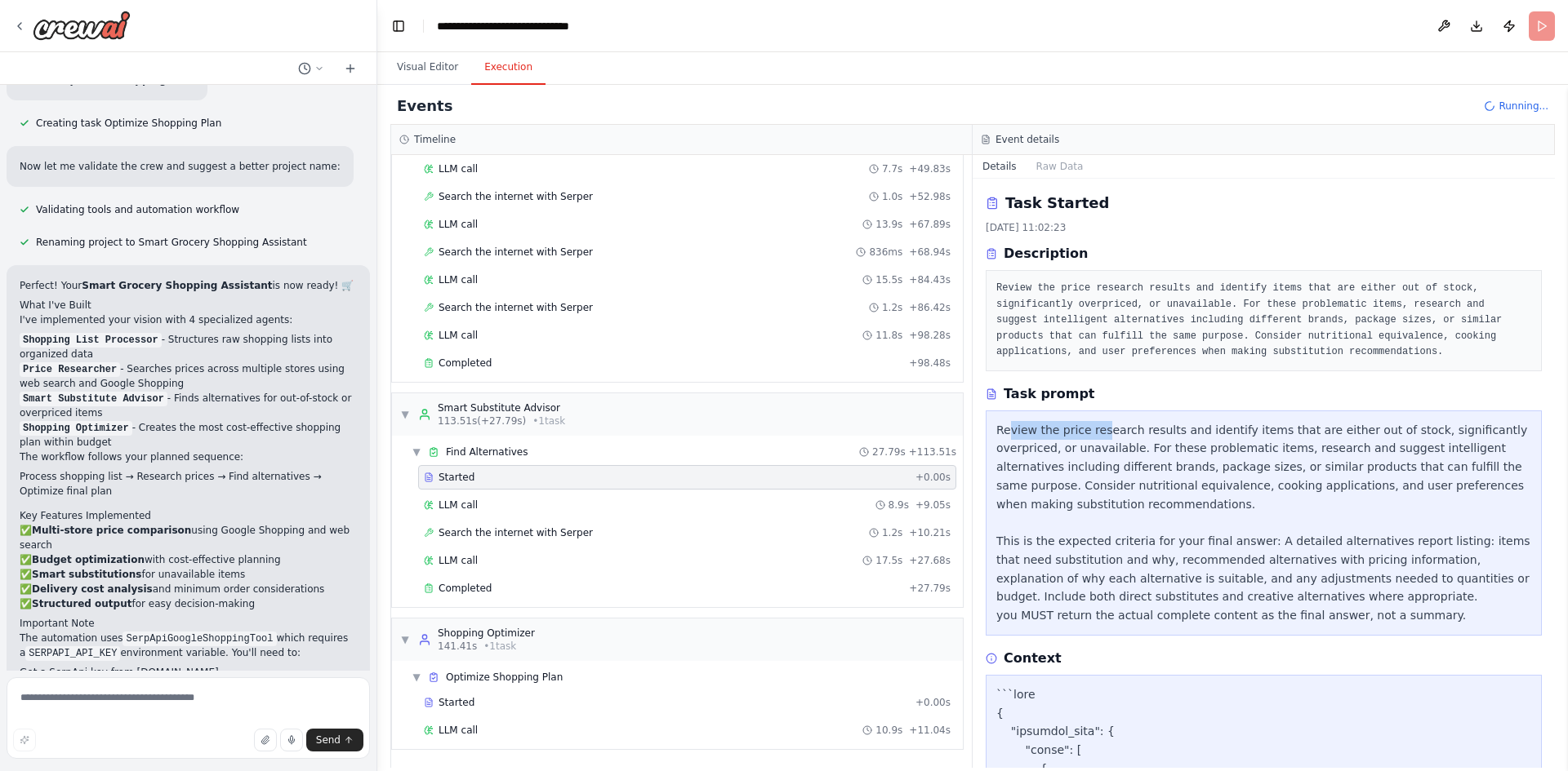
drag, startPoint x: 1008, startPoint y: 436, endPoint x: 1104, endPoint y: 435, distance: 96.0
click at [1097, 435] on div "Review the price research results and identify items that are either out of sto…" at bounding box center [1263, 522] width 535 height 204
click at [1117, 435] on div "Review the price research results and identify items that are either out of sto…" at bounding box center [1263, 522] width 535 height 204
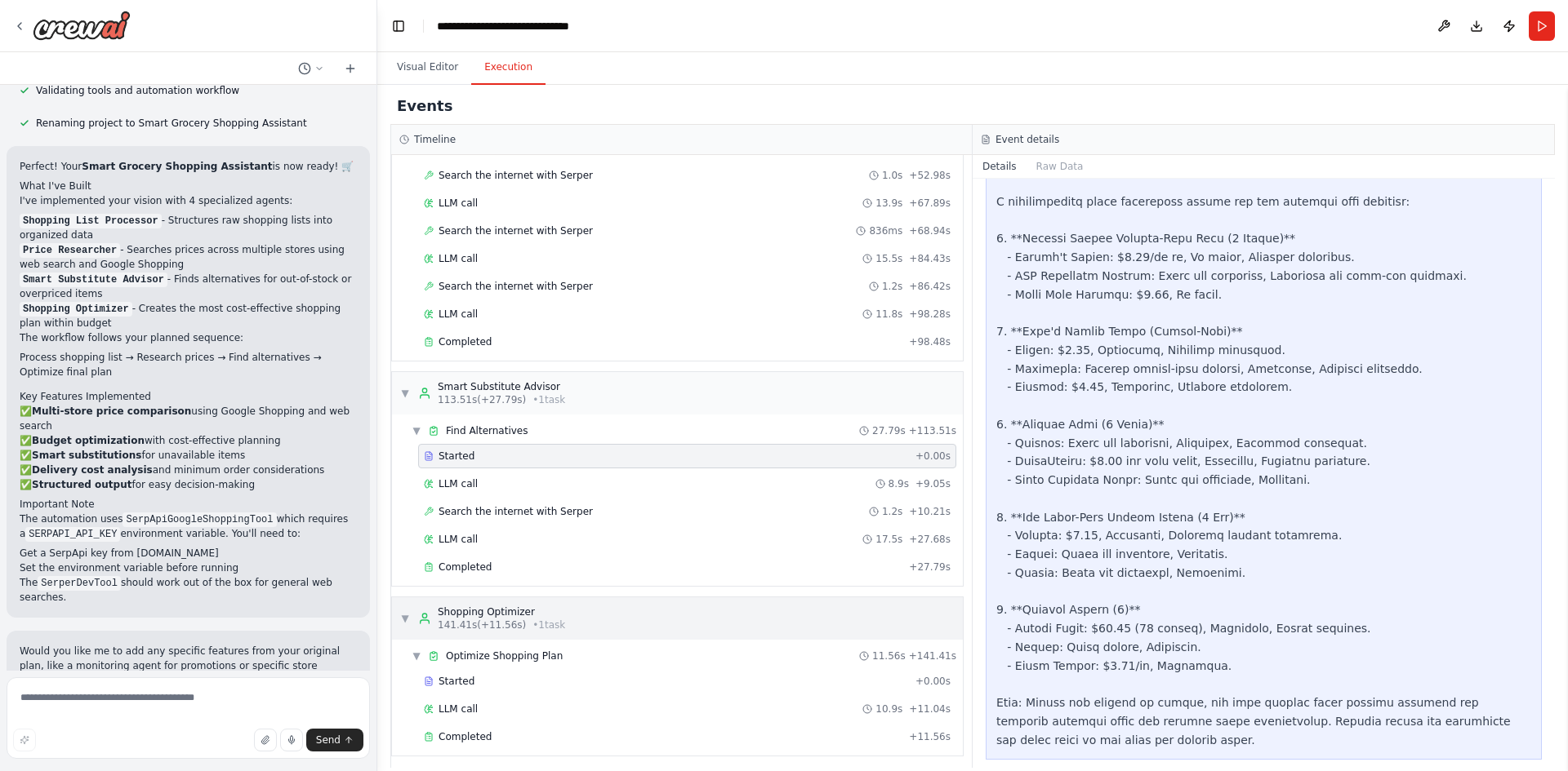
scroll to position [471, 0]
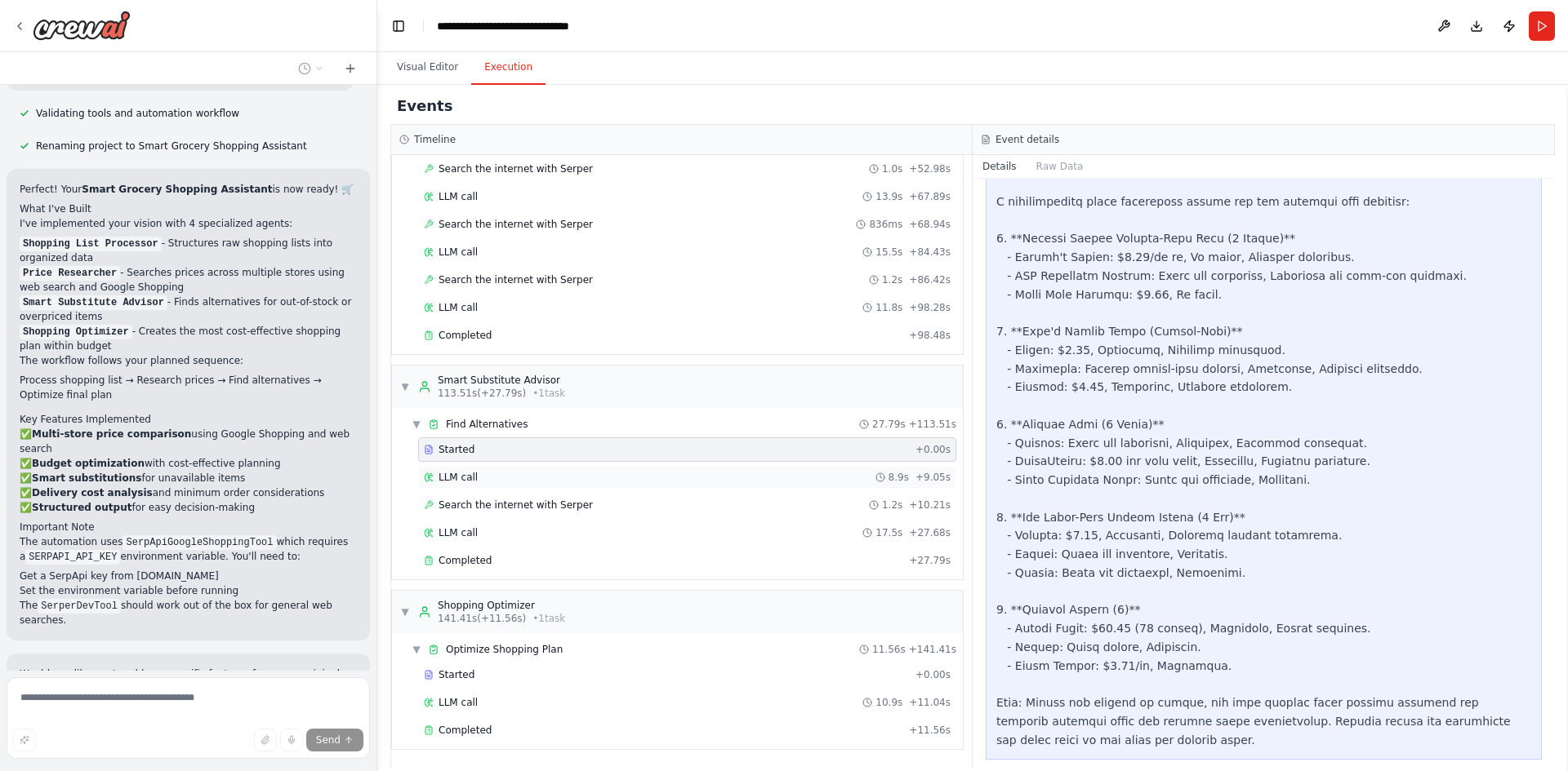
click at [503, 467] on div "LLM call 8.9s + 9.05s" at bounding box center [687, 477] width 538 height 24
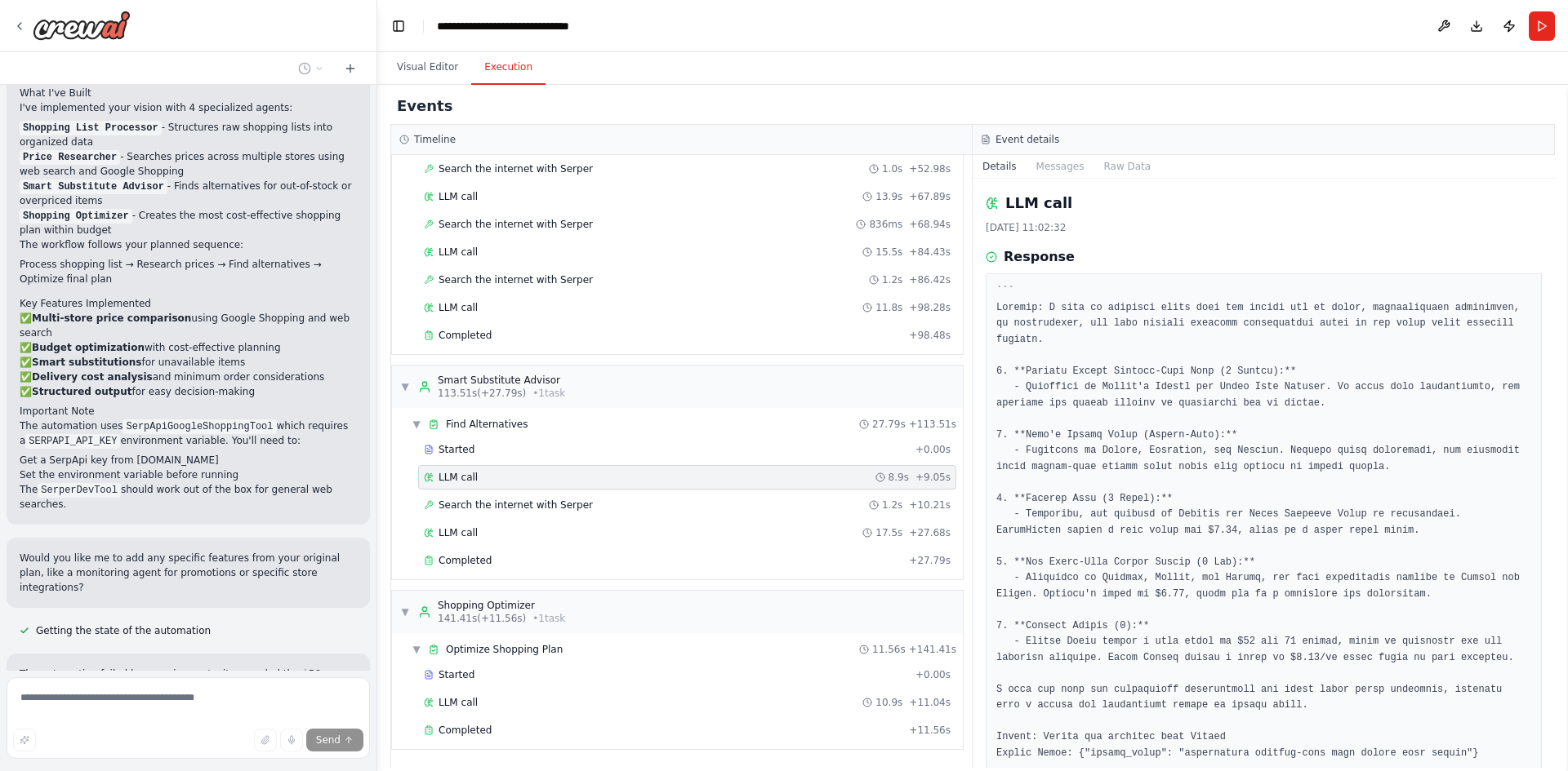
scroll to position [3839, 0]
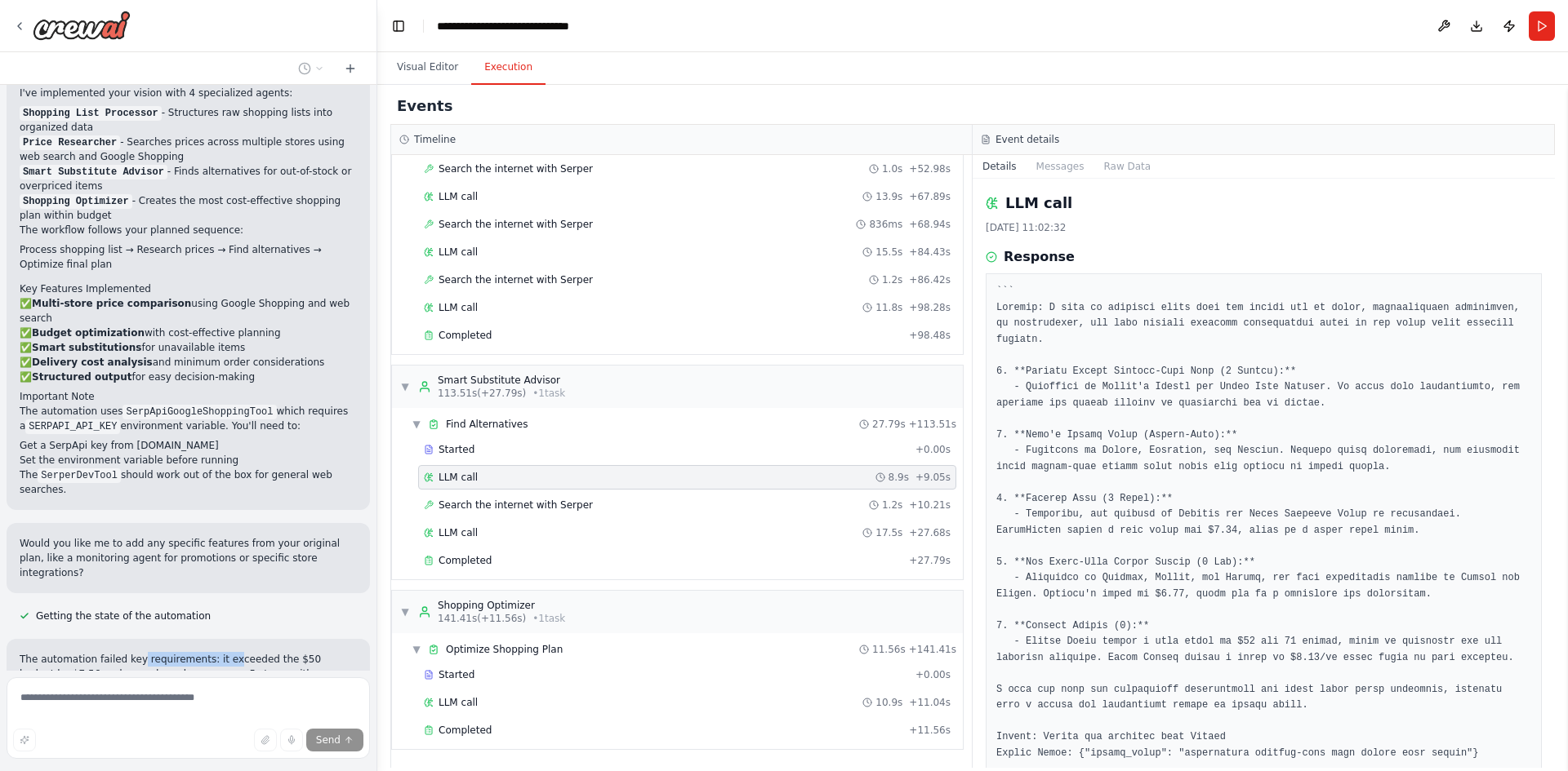
drag, startPoint x: 133, startPoint y: 500, endPoint x: 258, endPoint y: 498, distance: 125.0
click at [220, 652] on p "The automation failed key requirements: it exceeded the $50 budget by $7.56 and…" at bounding box center [188, 681] width 337 height 59
click at [258, 652] on p "The automation failed key requirements: it exceeded the $50 budget by $7.56 and…" at bounding box center [188, 681] width 337 height 59
drag, startPoint x: 45, startPoint y: 512, endPoint x: 155, endPoint y: 515, distance: 110.0
click at [117, 652] on p "The automation failed key requirements: it exceeded the $50 budget by $7.56 and…" at bounding box center [188, 681] width 337 height 59
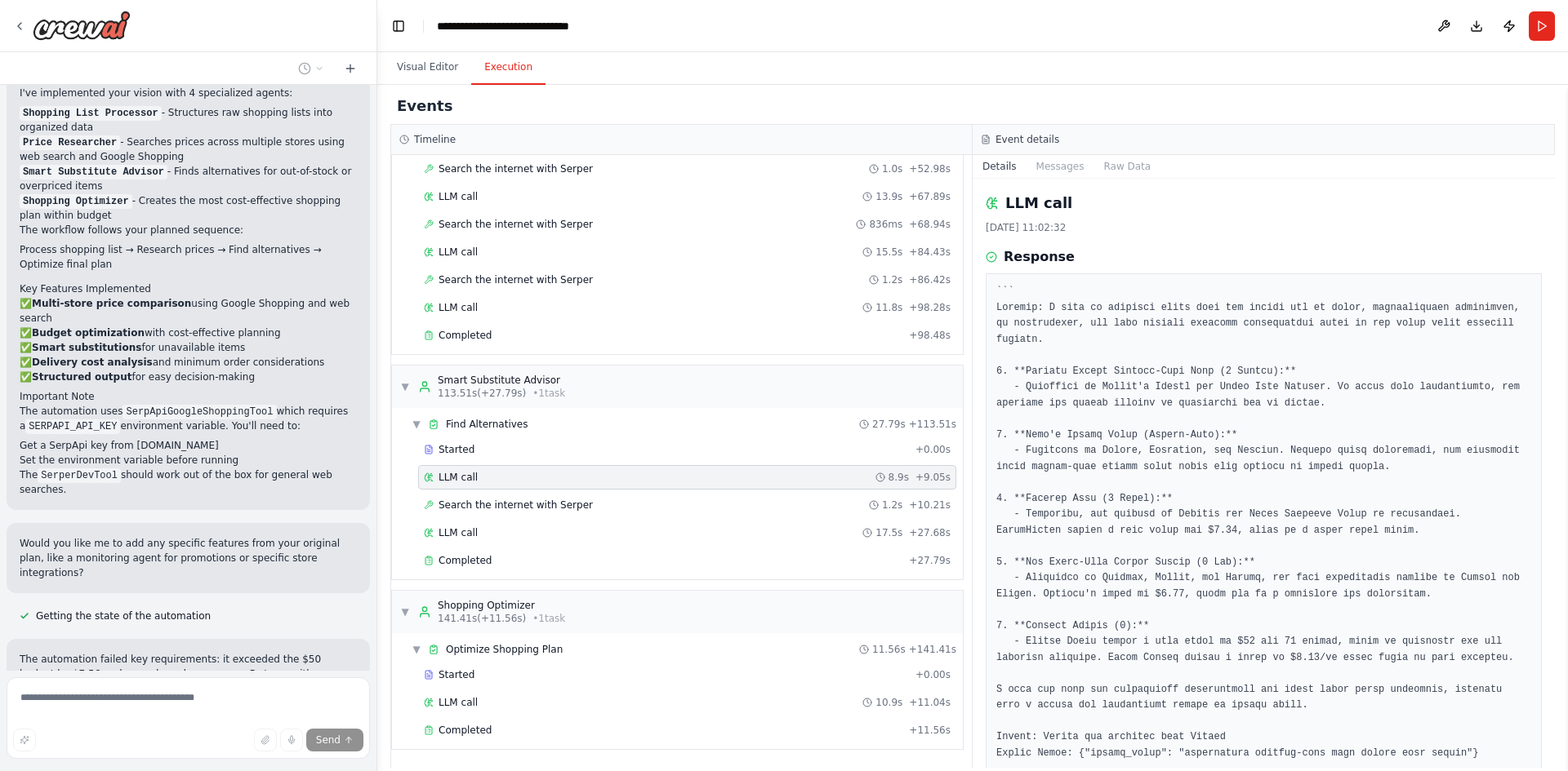
click at [164, 652] on p "The automation failed key requirements: it exceeded the $50 budget by $7.56 and…" at bounding box center [188, 681] width 337 height 59
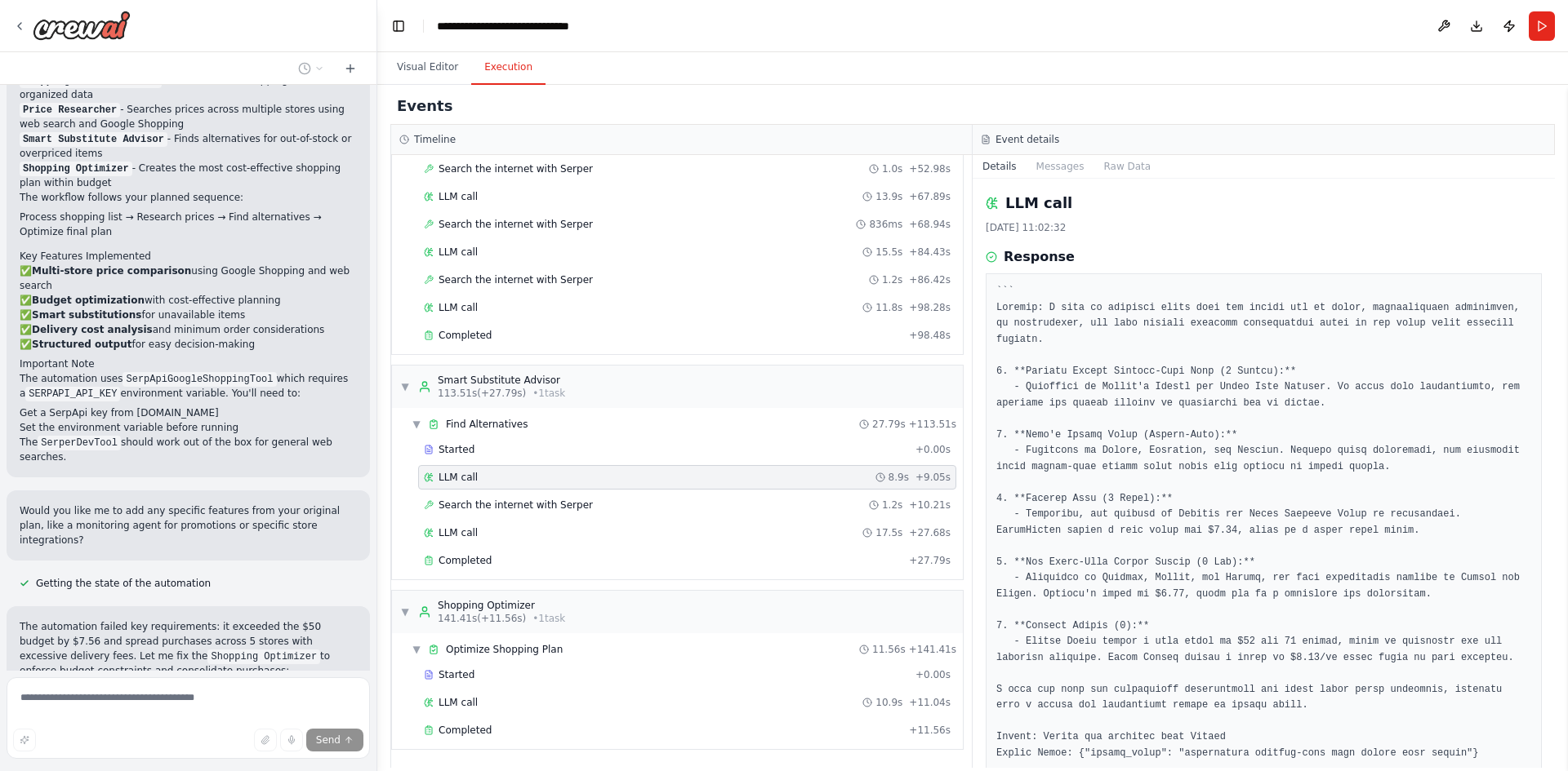
drag, startPoint x: 230, startPoint y: 514, endPoint x: 209, endPoint y: 511, distance: 21.2
click at [136, 619] on p "The automation failed key requirements: it exceeded the $50 budget by $7.56 and…" at bounding box center [188, 648] width 337 height 59
click at [245, 619] on p "The automation failed key requirements: it exceeded the $50 budget by $7.56 and…" at bounding box center [188, 648] width 337 height 59
drag, startPoint x: 49, startPoint y: 497, endPoint x: 196, endPoint y: 497, distance: 147.0
click at [196, 619] on p "The automation failed key requirements: it exceeded the $50 budget by $7.56 and…" at bounding box center [188, 648] width 337 height 59
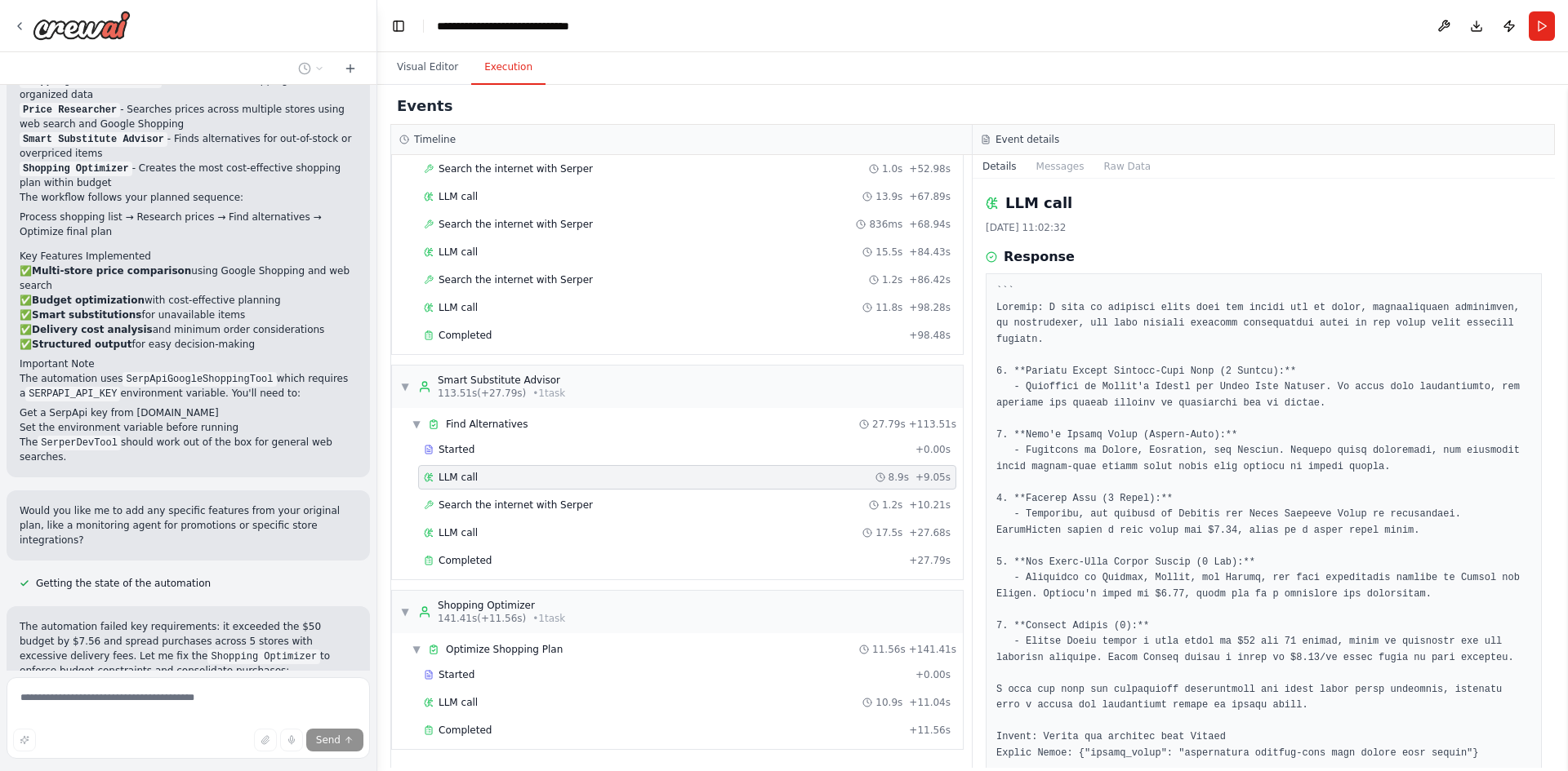
click at [254, 619] on p "The automation failed key requirements: it exceeded the $50 budget by $7.56 and…" at bounding box center [188, 648] width 337 height 59
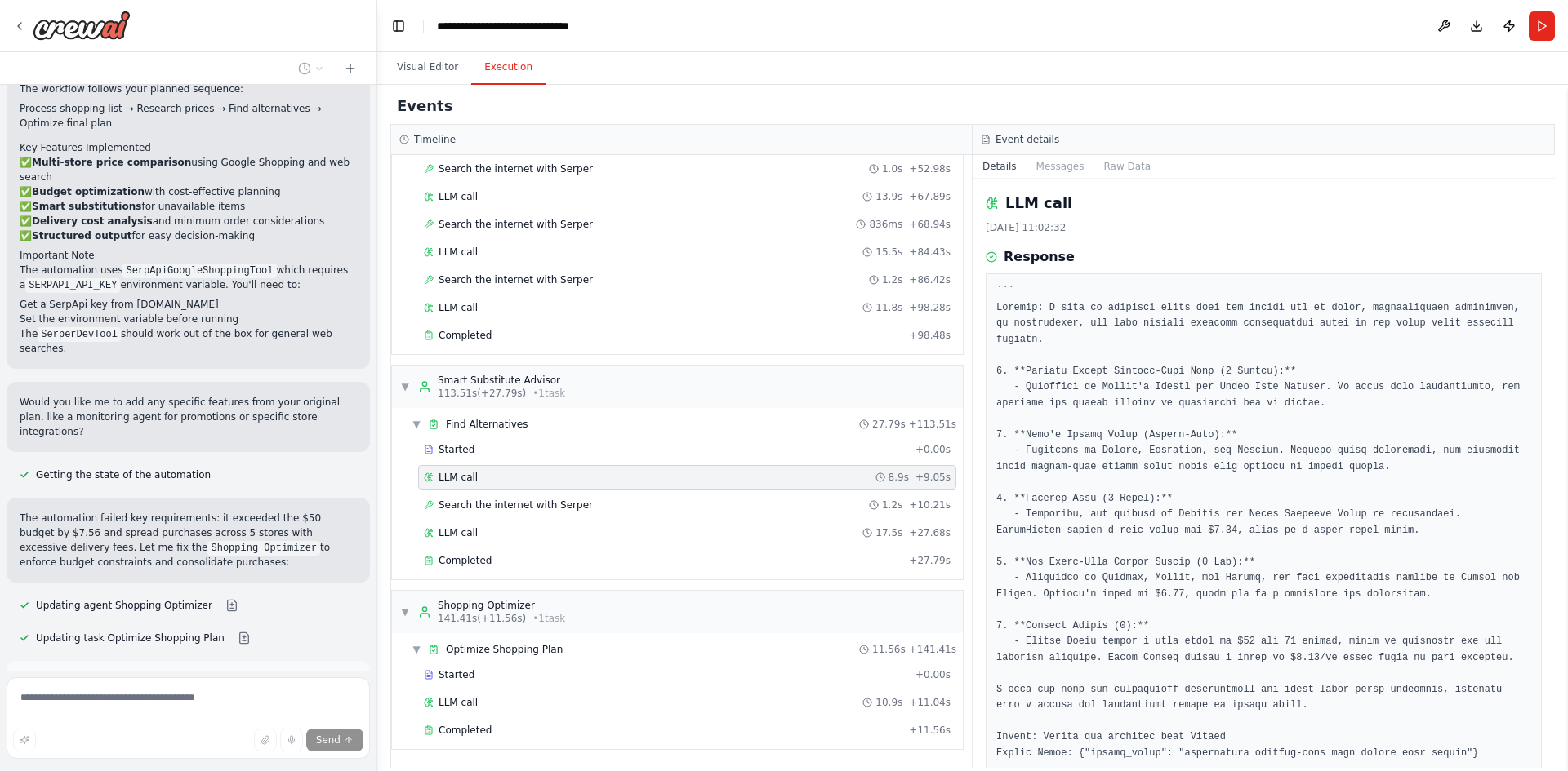
scroll to position [3990, 0]
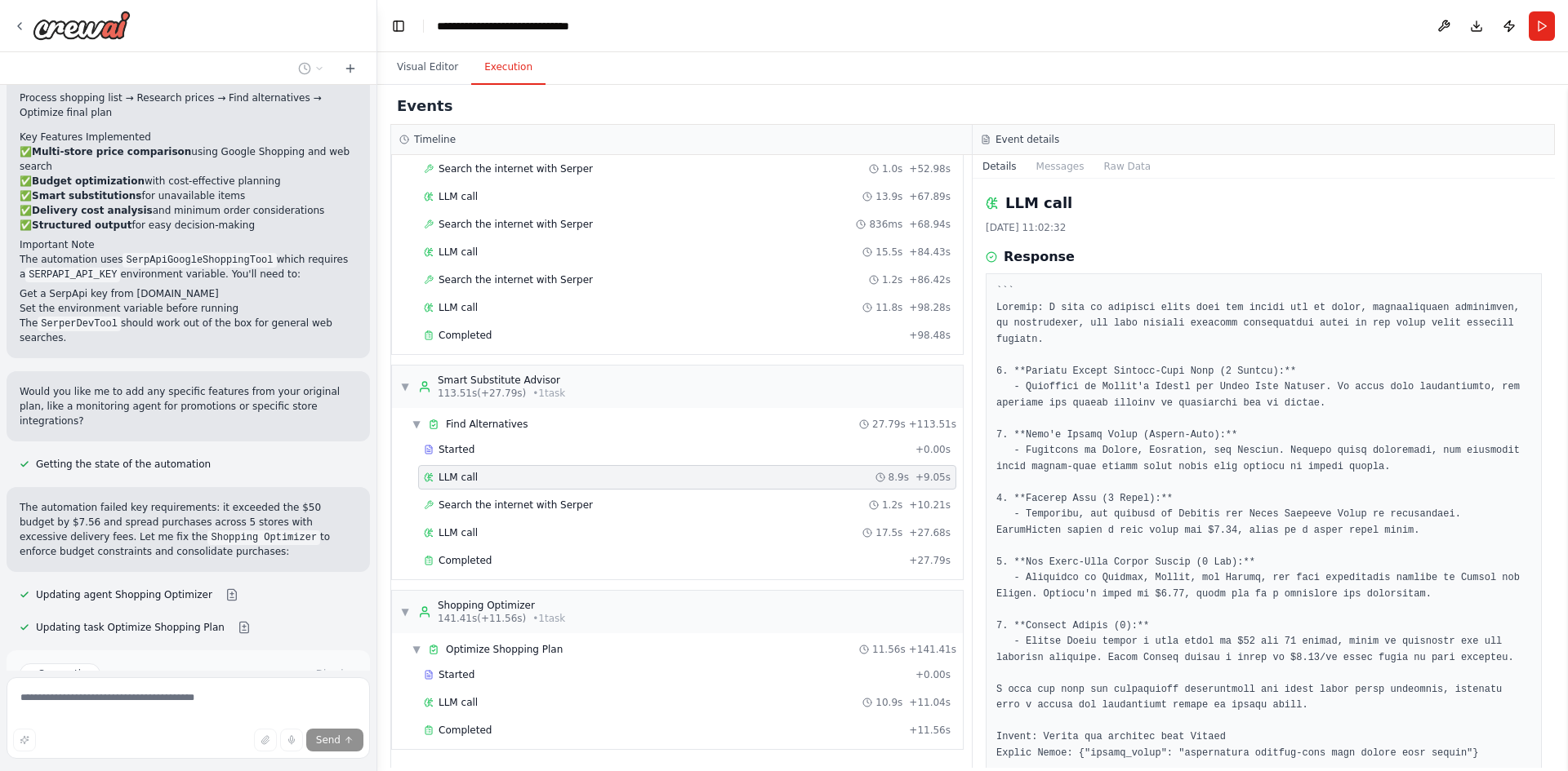
click at [166, 737] on span "Run Automation" at bounding box center [196, 743] width 79 height 13
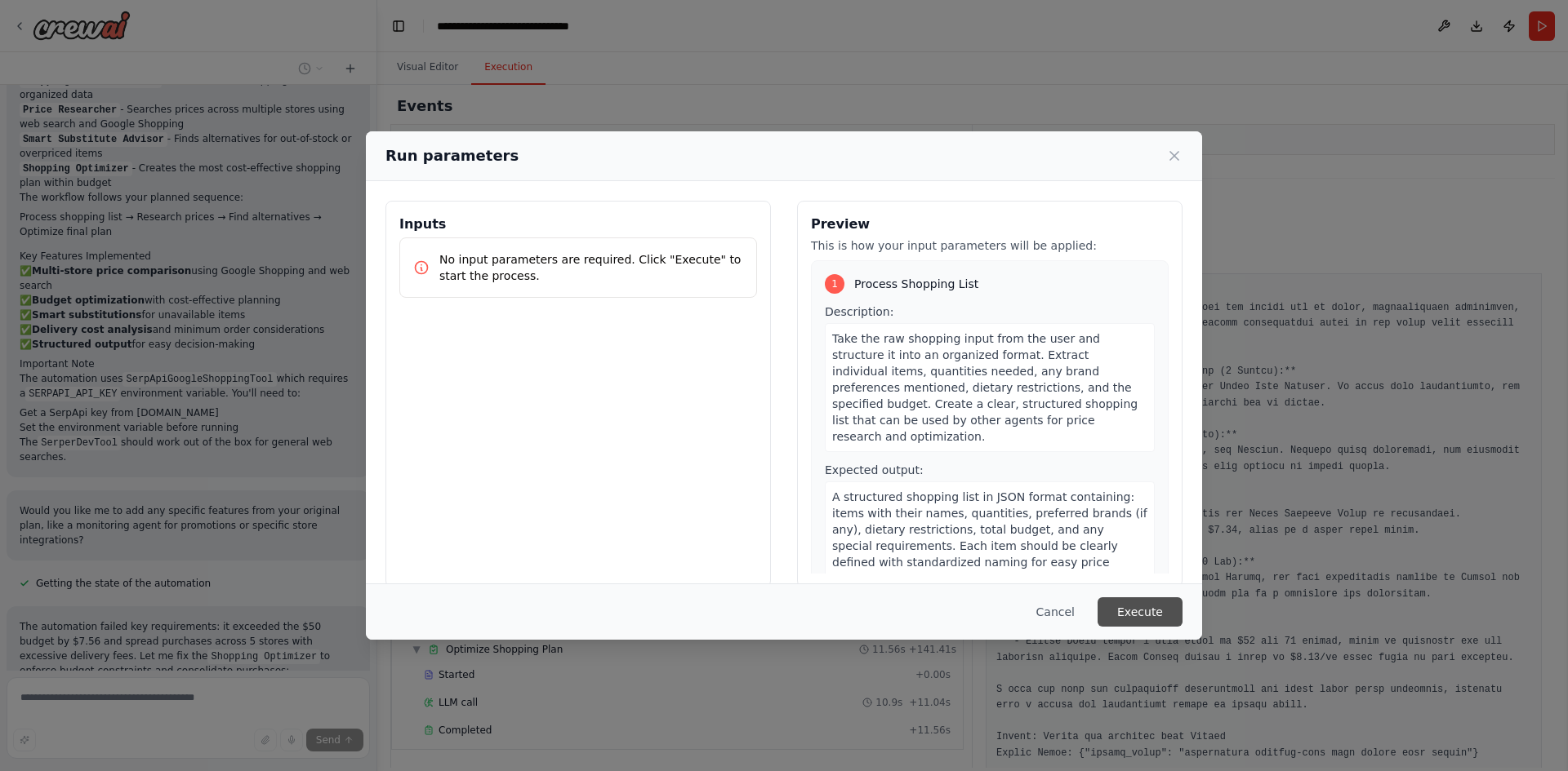
click at [1140, 607] on button "Execute" at bounding box center [1140, 612] width 85 height 29
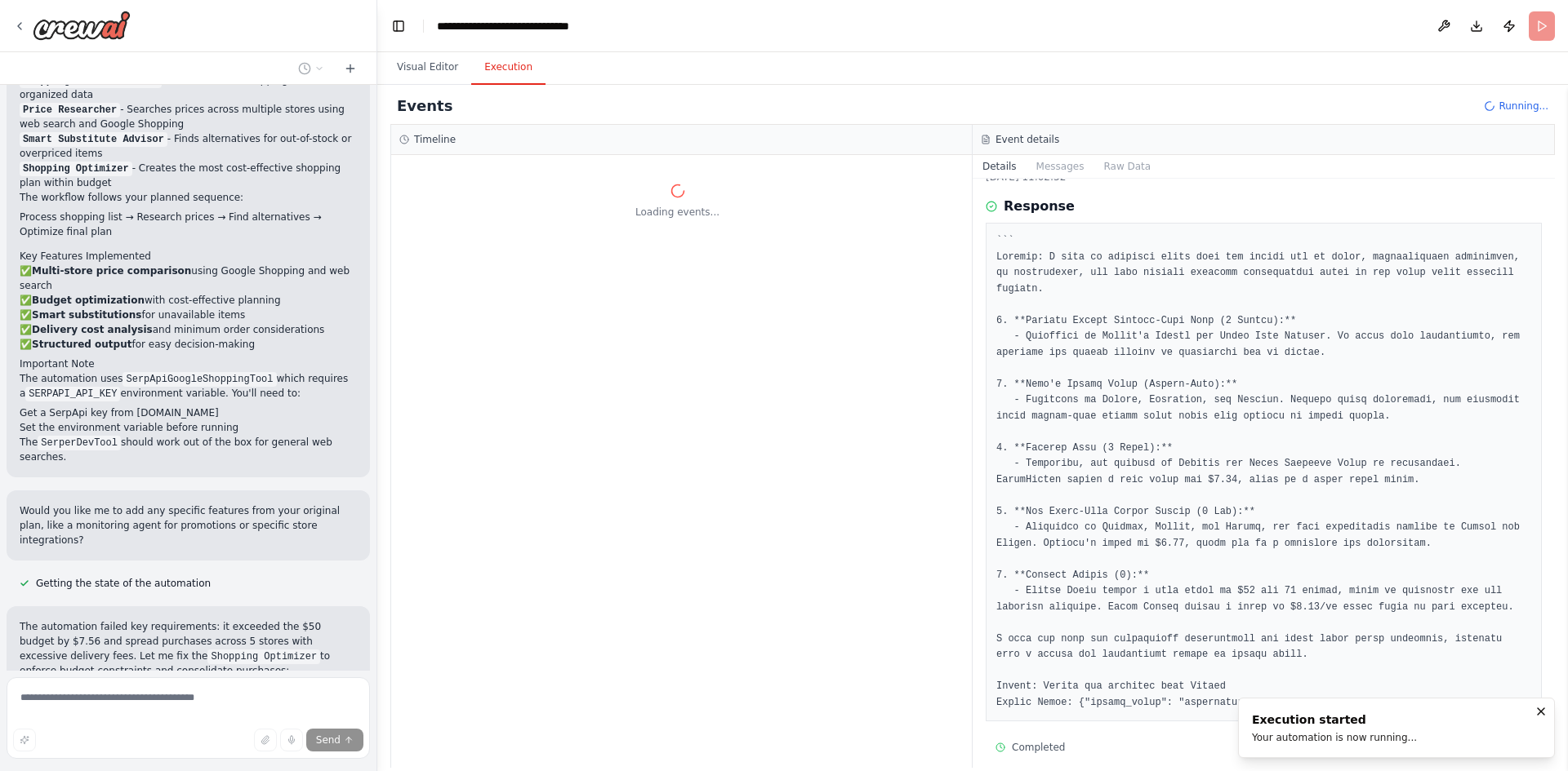
scroll to position [0, 0]
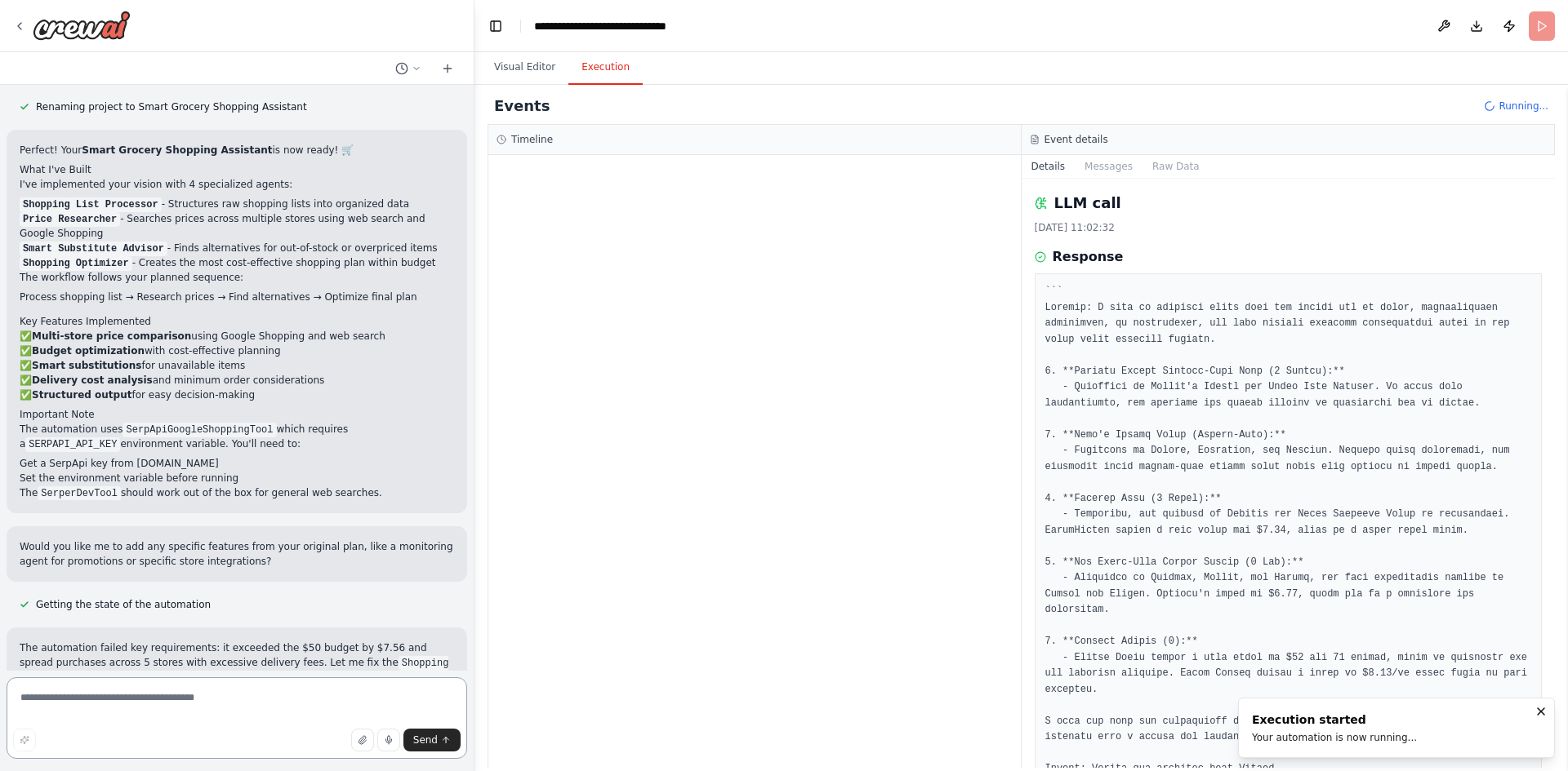
drag, startPoint x: 376, startPoint y: 149, endPoint x: 474, endPoint y: 158, distance: 98.4
click at [474, 158] on div "Escopo e requisitos Primeiro: definir claramente o que “assistente de compras e…" at bounding box center [784, 385] width 1568 height 771
click at [588, 166] on div at bounding box center [755, 461] width 532 height 613
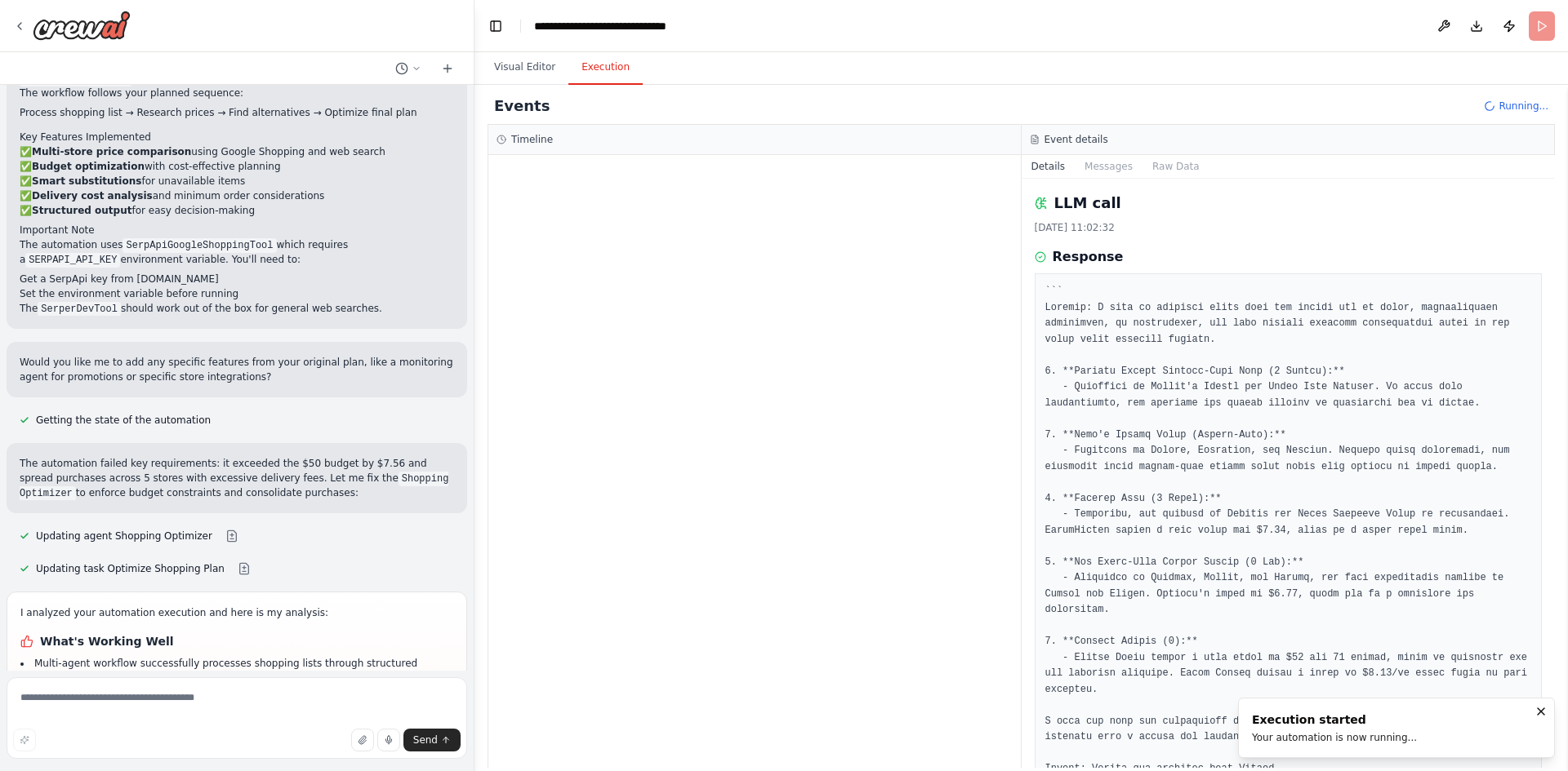
scroll to position [3551, 0]
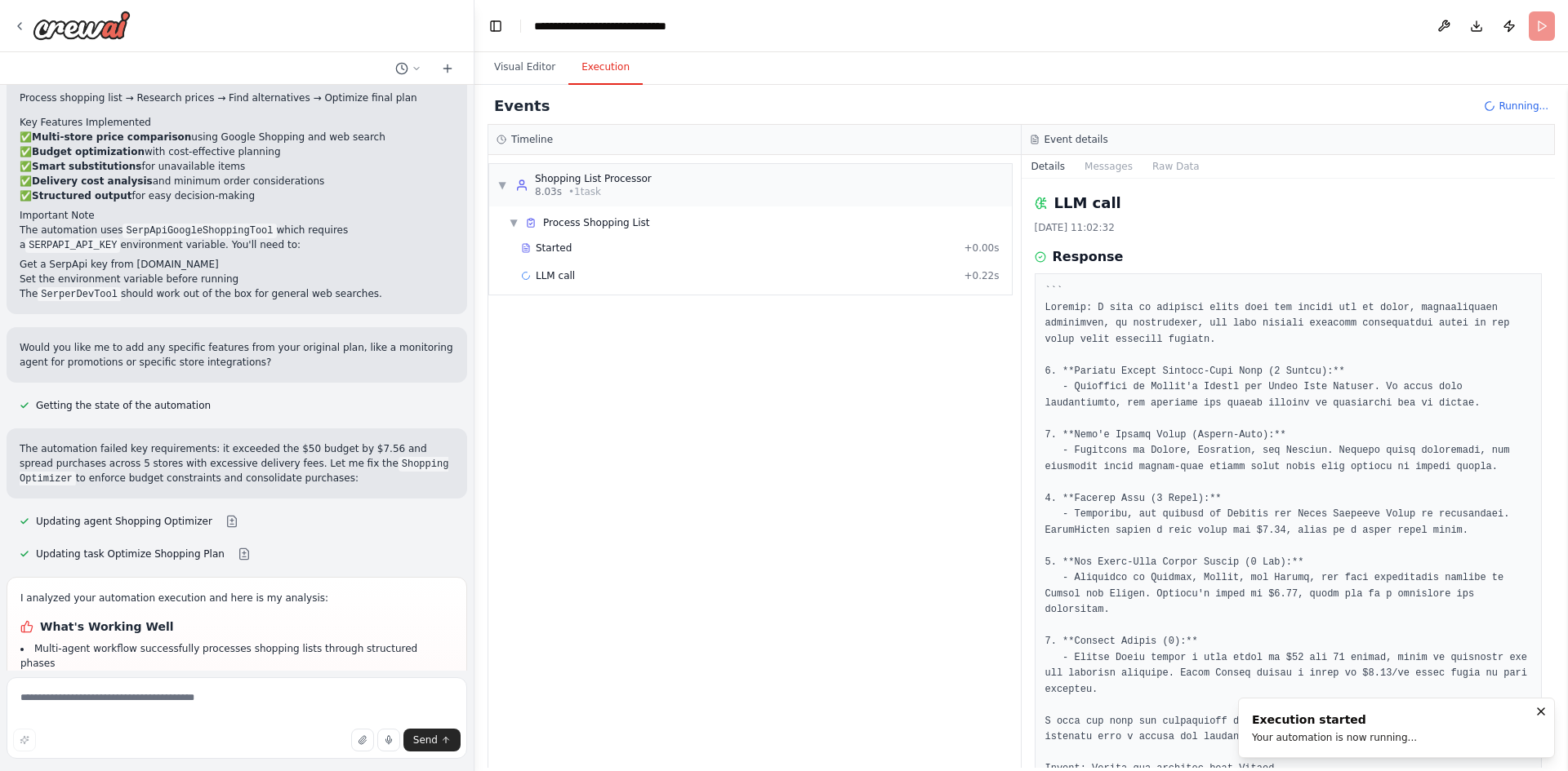
drag, startPoint x: 82, startPoint y: 584, endPoint x: 184, endPoint y: 586, distance: 102.0
click at [160, 765] on li "Budget compliance failed - exceeded $50 budget by $7.56 requiring strict enforc…" at bounding box center [236, 780] width 433 height 29
drag, startPoint x: 221, startPoint y: 591, endPoint x: 264, endPoint y: 591, distance: 43.0
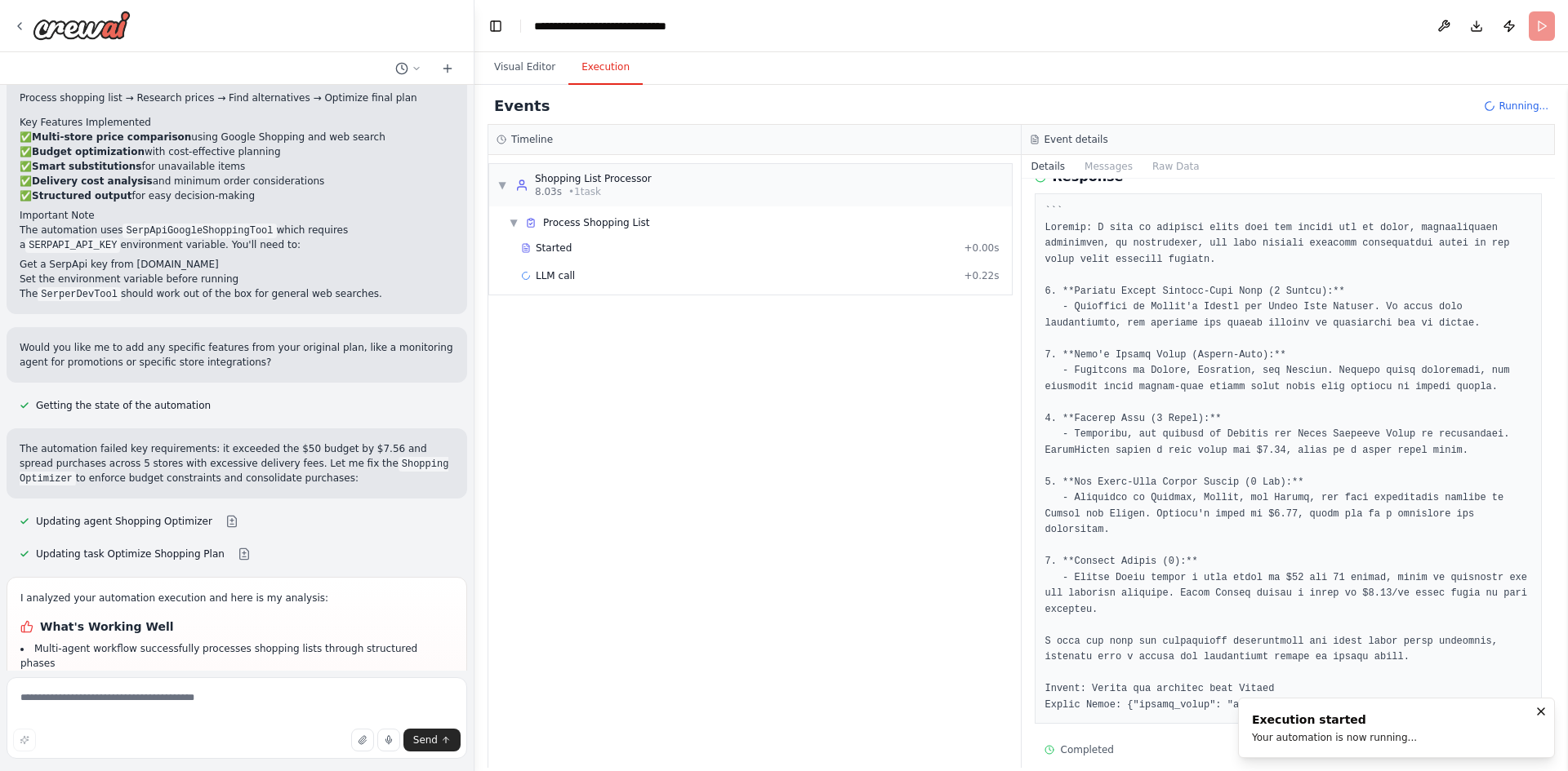
scroll to position [82, 0]
click at [162, 711] on textarea at bounding box center [237, 718] width 461 height 81
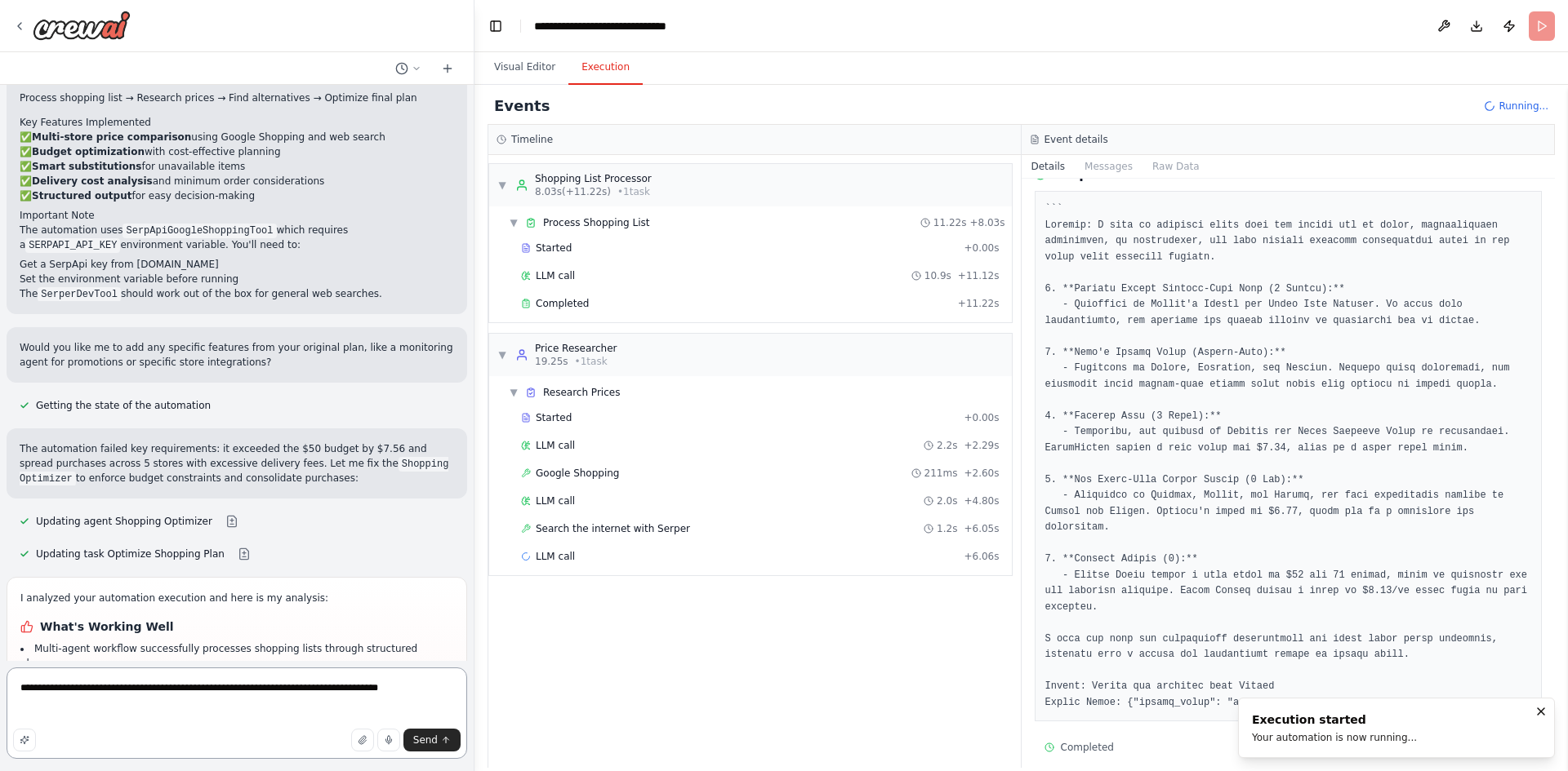
paste textarea "**********"
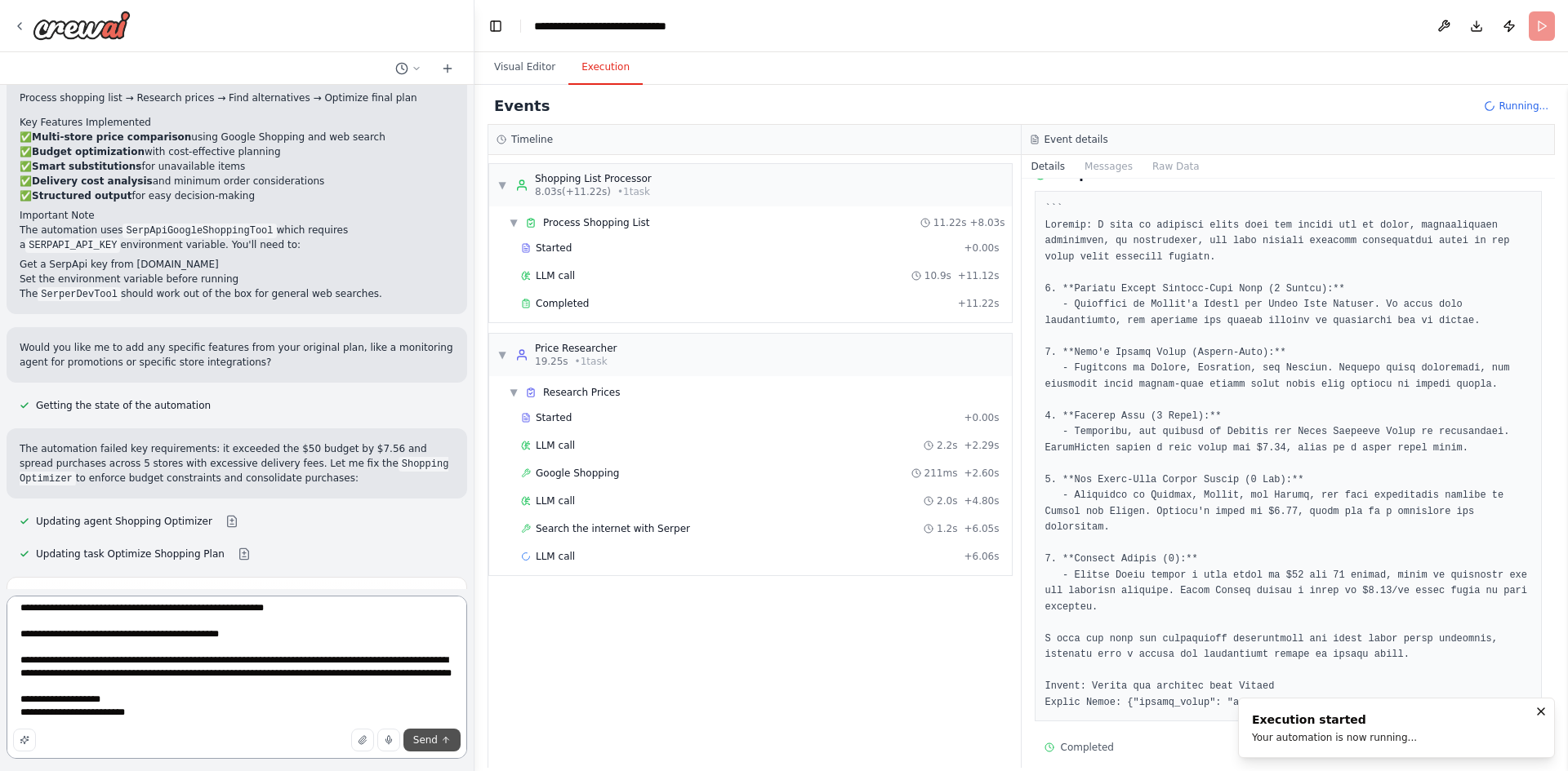
type textarea "**********"
click at [416, 742] on span "Send" at bounding box center [425, 739] width 24 height 13
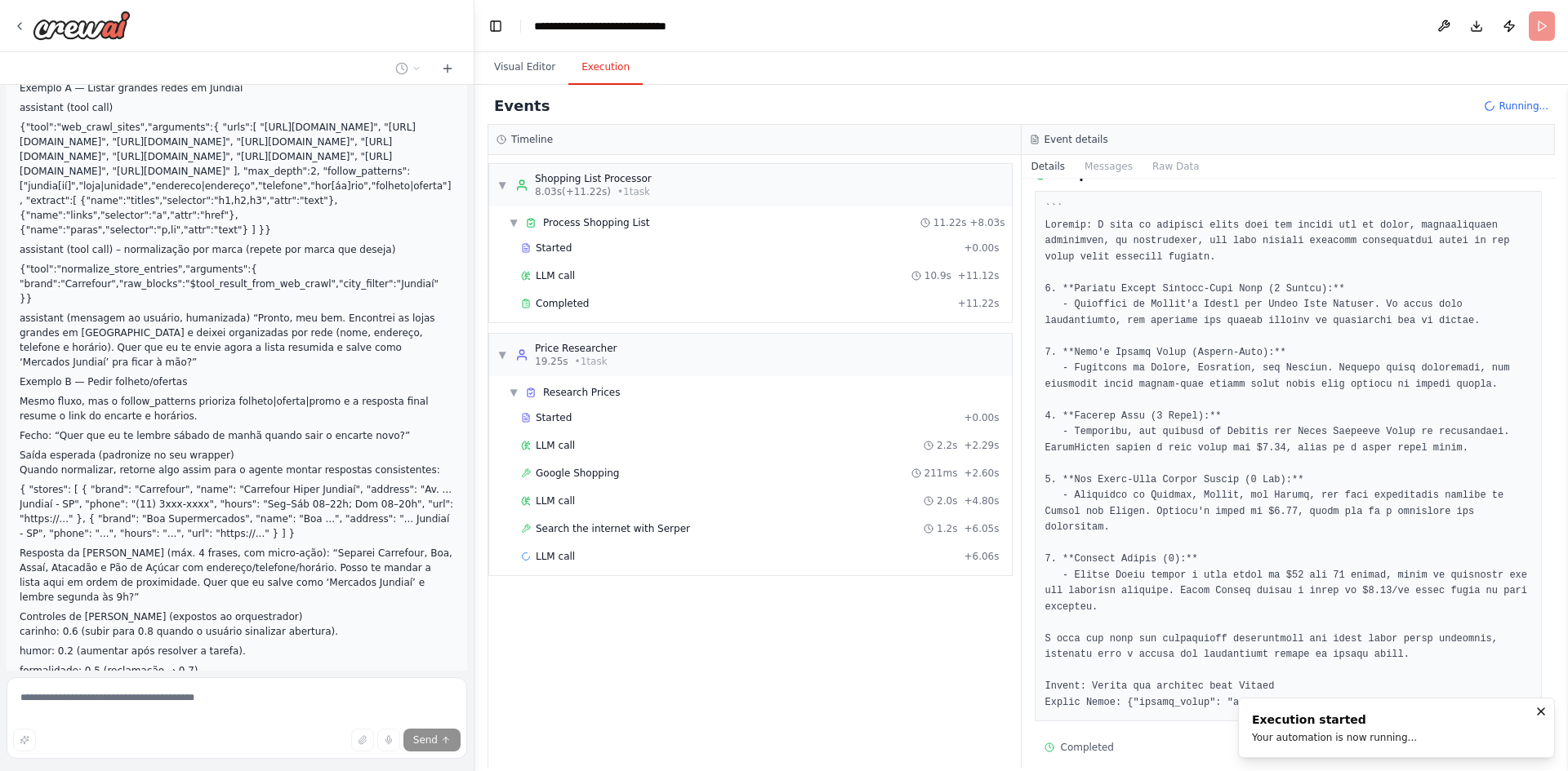
scroll to position [5521, 0]
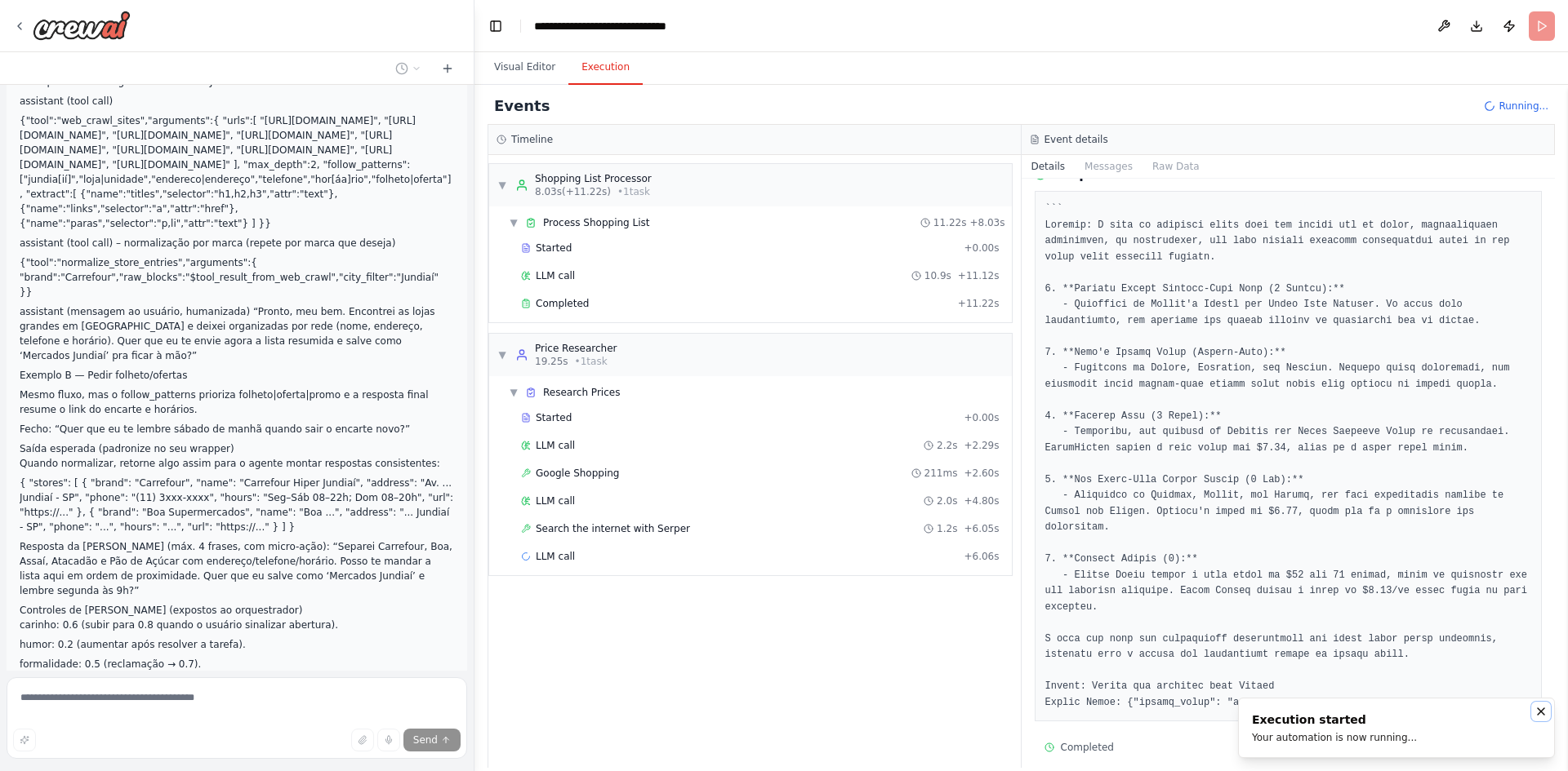
click at [1542, 711] on icon "Notifications (F8)" at bounding box center [1541, 711] width 7 height 7
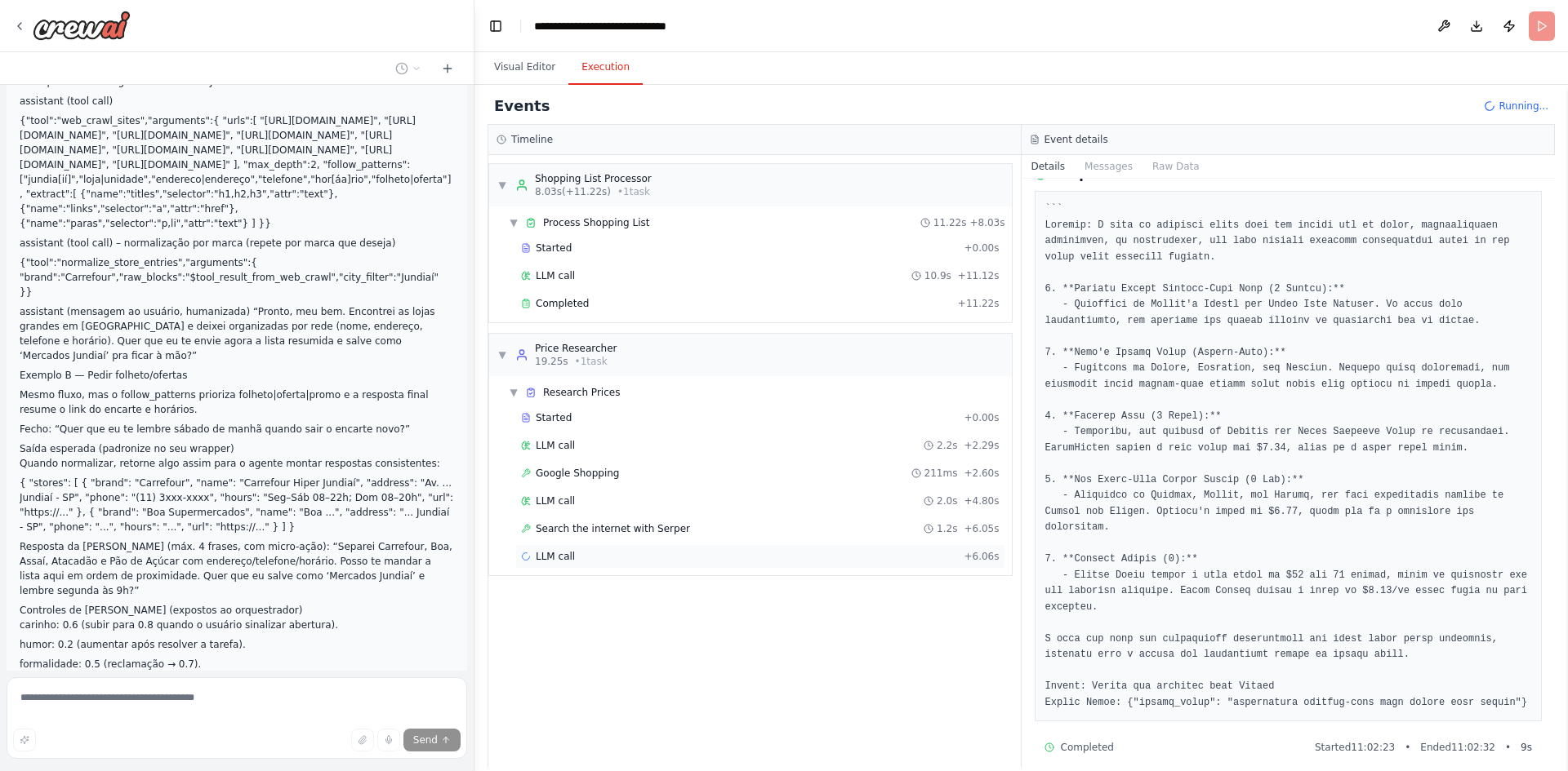
click at [609, 555] on div "LLM call + 6.06s" at bounding box center [760, 556] width 478 height 13
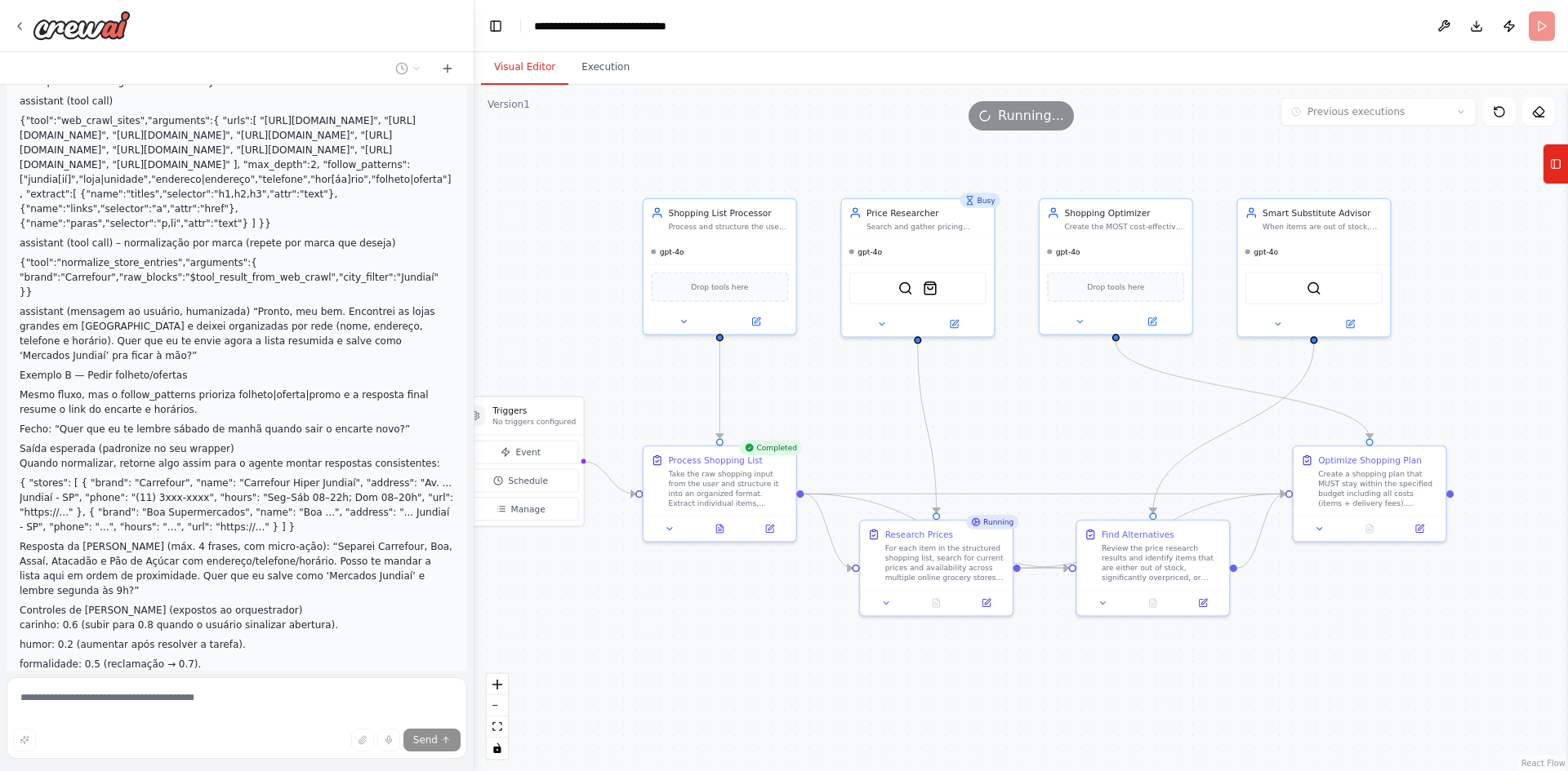
click at [518, 65] on button "Visual Editor" at bounding box center [525, 67] width 87 height 34
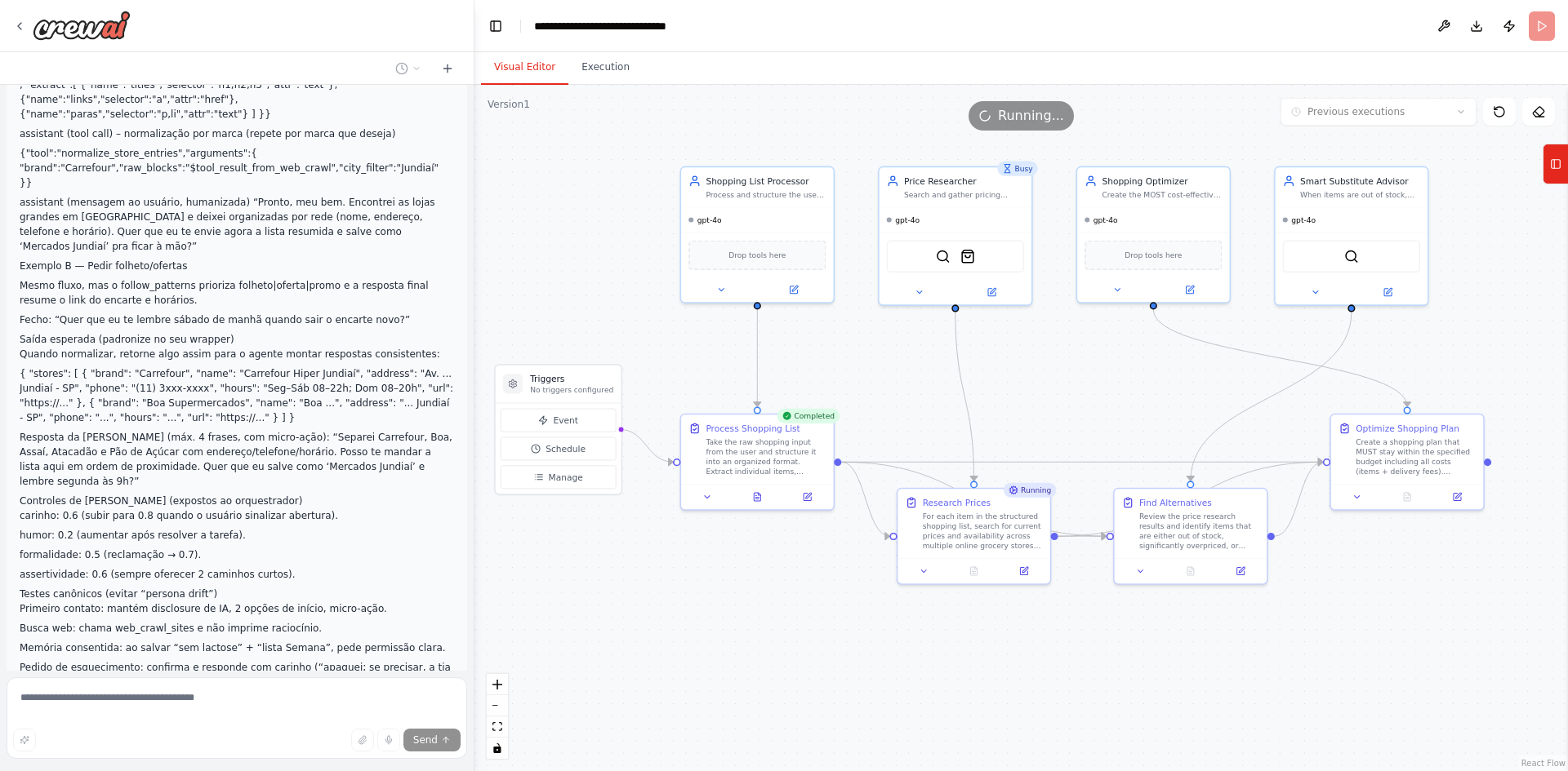
drag, startPoint x: 661, startPoint y: 379, endPoint x: 698, endPoint y: 347, distance: 48.9
click at [698, 347] on div ".deletable-edge-delete-btn { width: 20px; height: 20px; border: 0px solid #ffff…" at bounding box center [1021, 429] width 1094 height 687
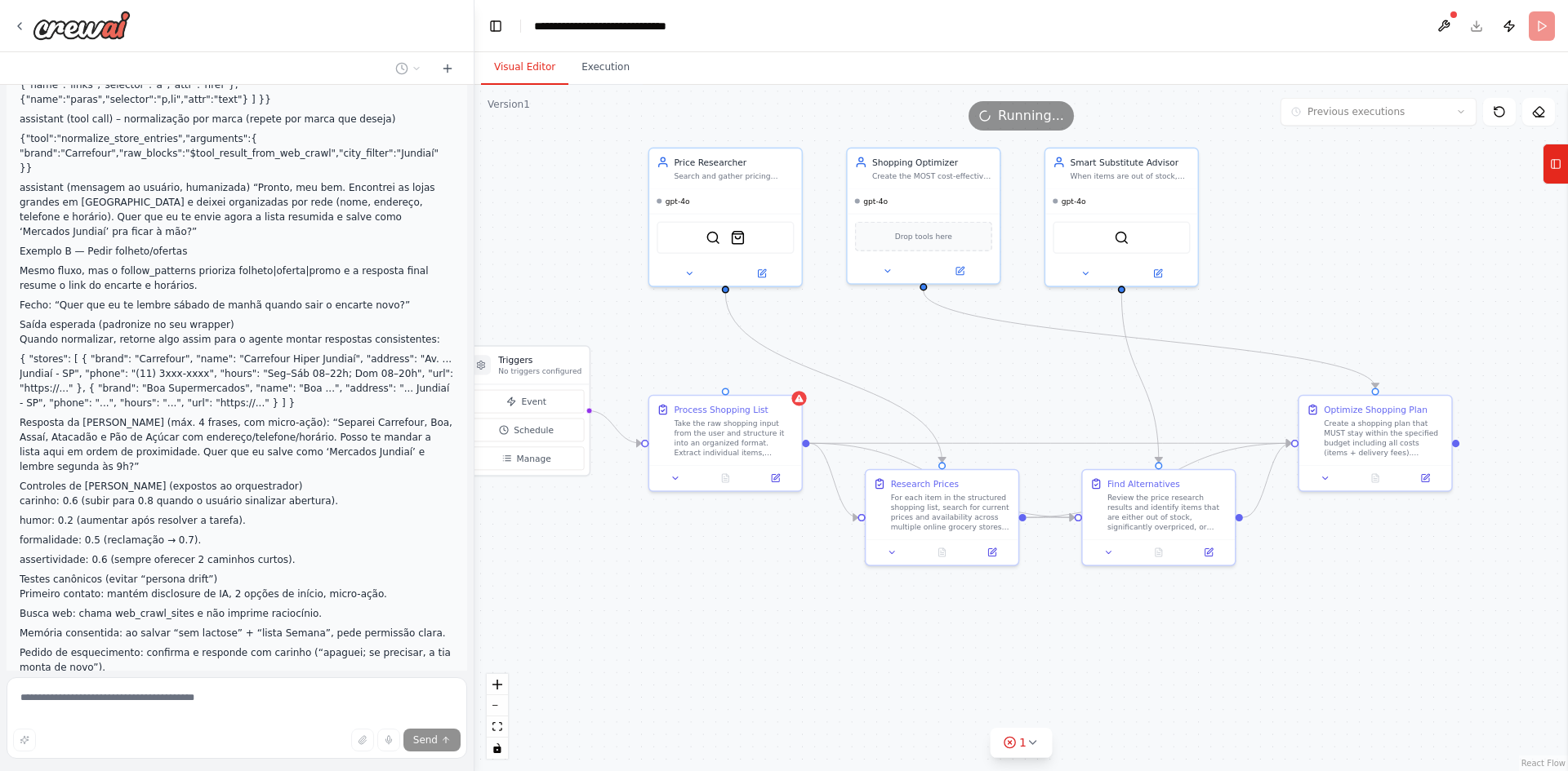
drag, startPoint x: 618, startPoint y: 296, endPoint x: 587, endPoint y: 279, distance: 35.4
click at [587, 279] on div ".deletable-edge-delete-btn { width: 20px; height: 20px; border: 0px solid #ffff…" at bounding box center [1021, 429] width 1094 height 687
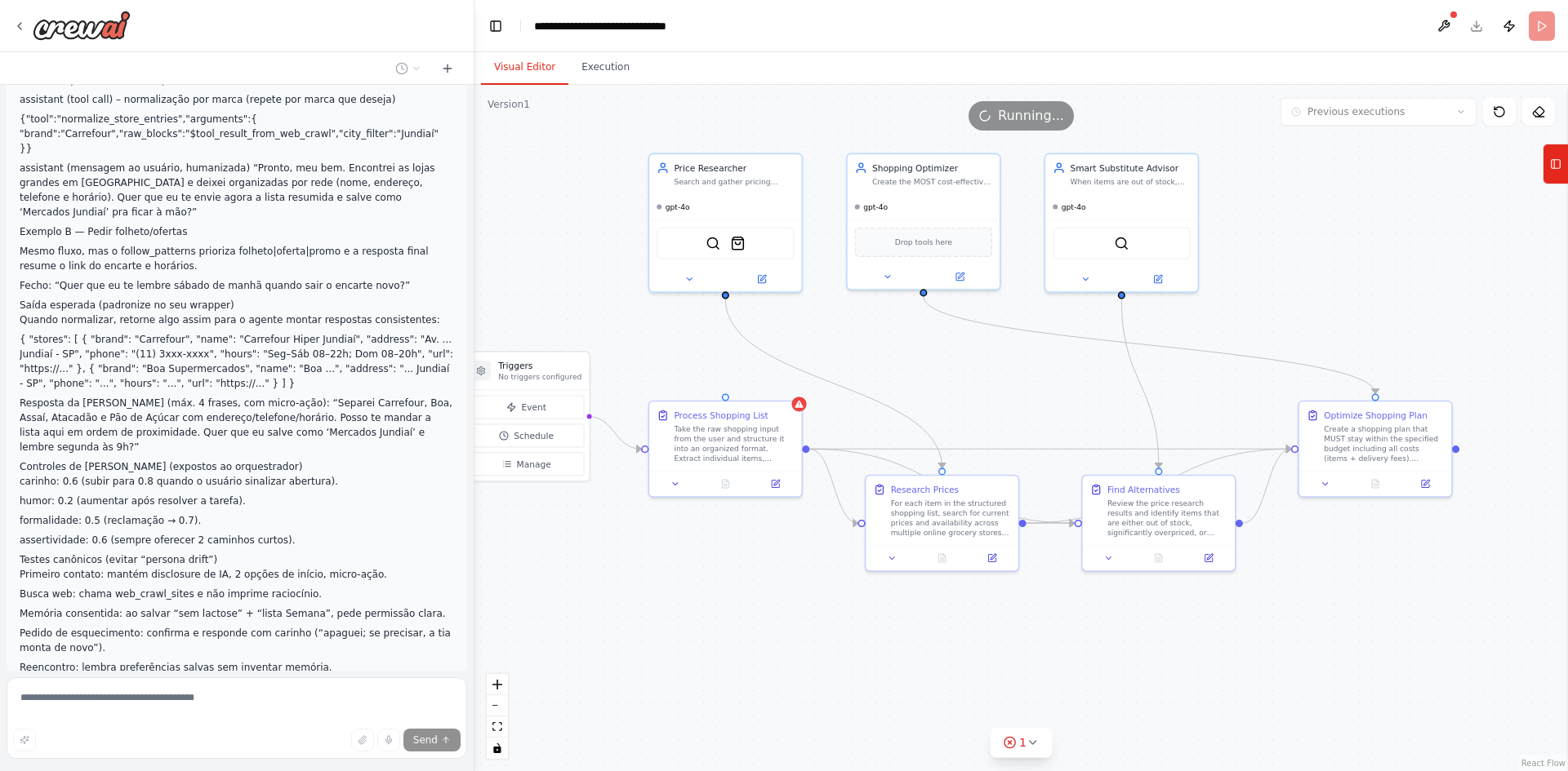
click at [890, 358] on div ".deletable-edge-delete-btn { width: 20px; height: 20px; border: 0px solid #ffff…" at bounding box center [1021, 429] width 1094 height 687
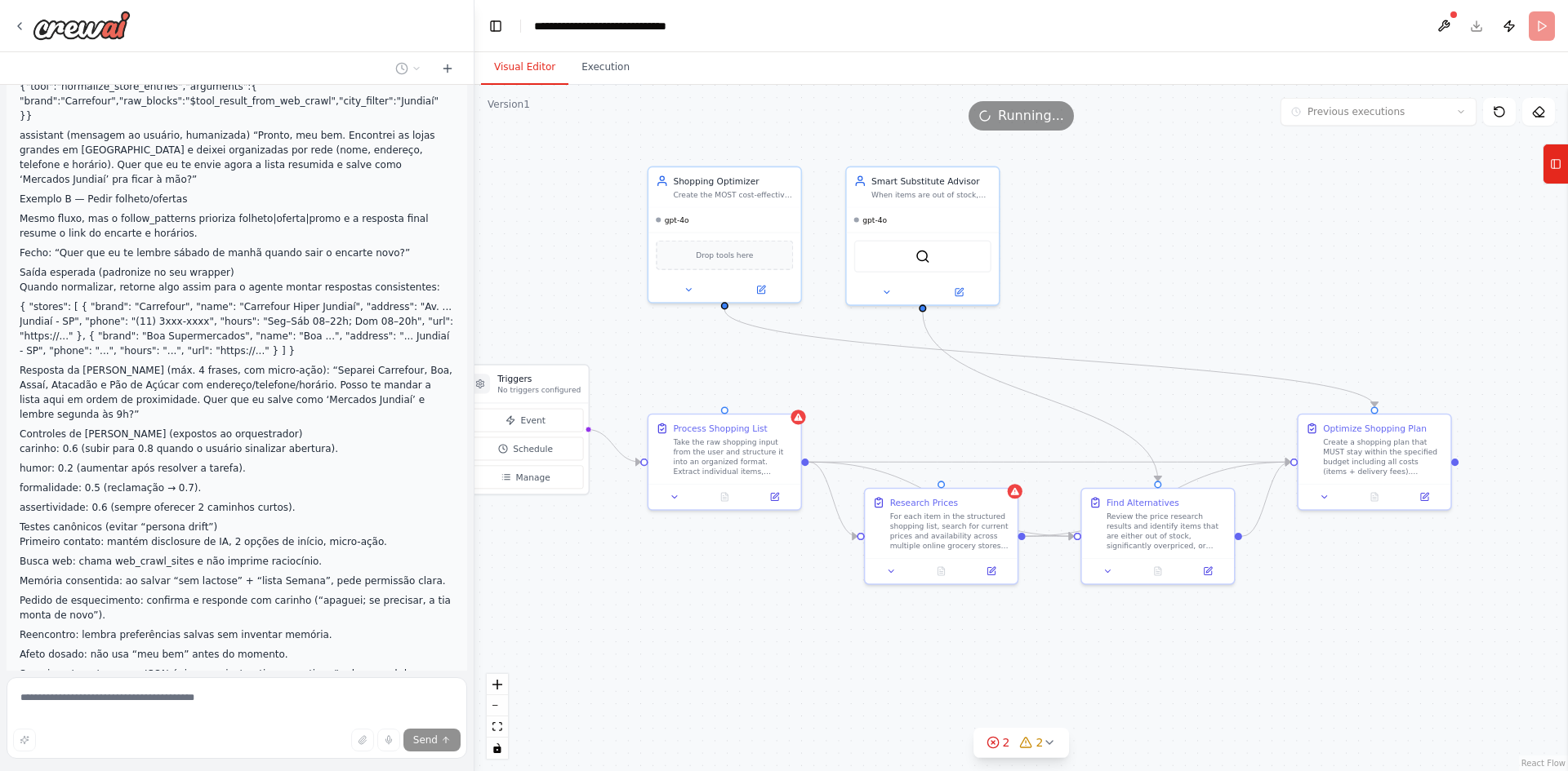
drag, startPoint x: 887, startPoint y: 379, endPoint x: 880, endPoint y: 394, distance: 16.6
click at [880, 394] on div ".deletable-edge-delete-btn { width: 20px; height: 20px; border: 0px solid #ffff…" at bounding box center [1021, 429] width 1094 height 687
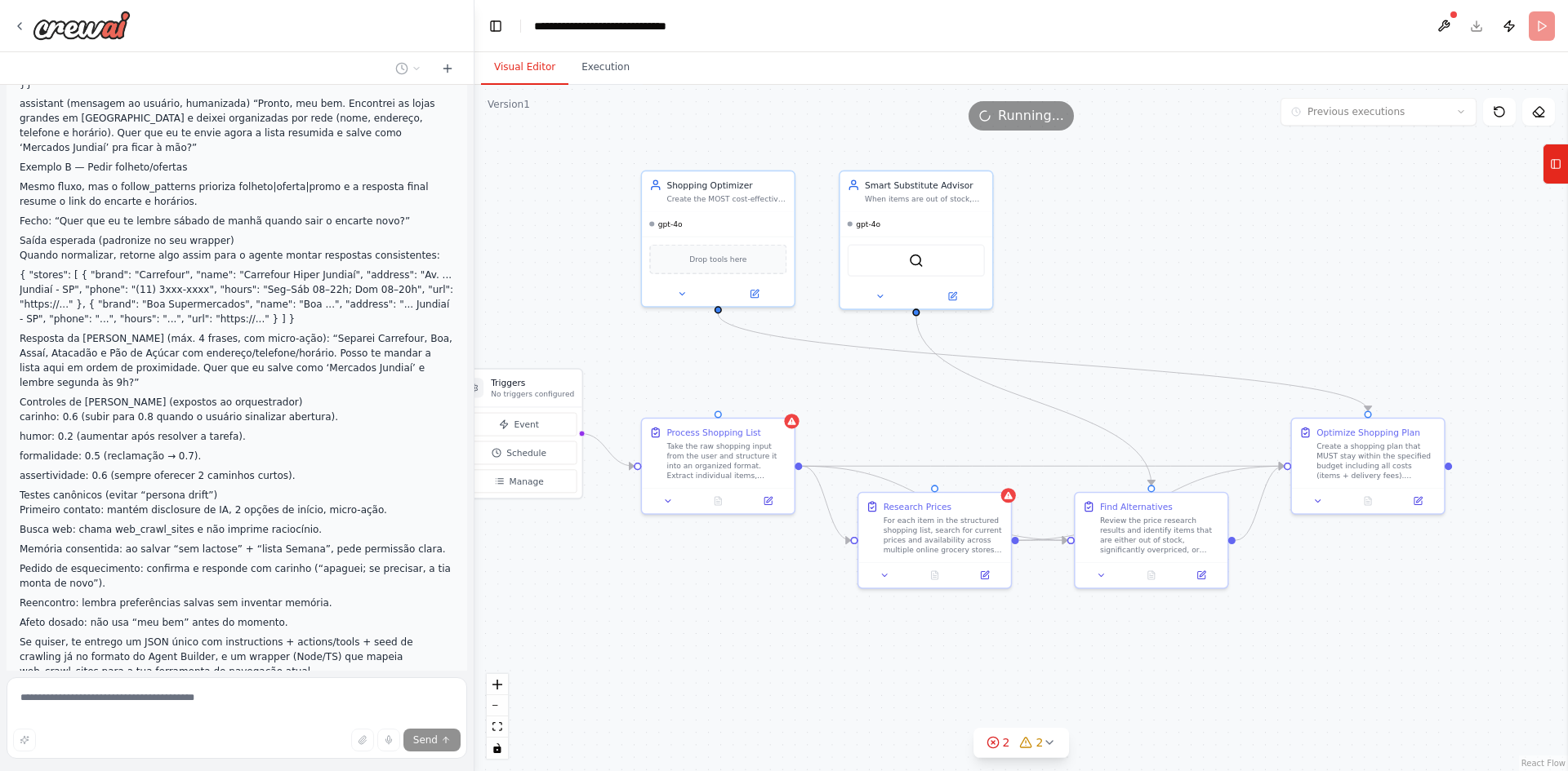
scroll to position [5730, 0]
drag, startPoint x: 210, startPoint y: 478, endPoint x: 250, endPoint y: 477, distance: 40.0
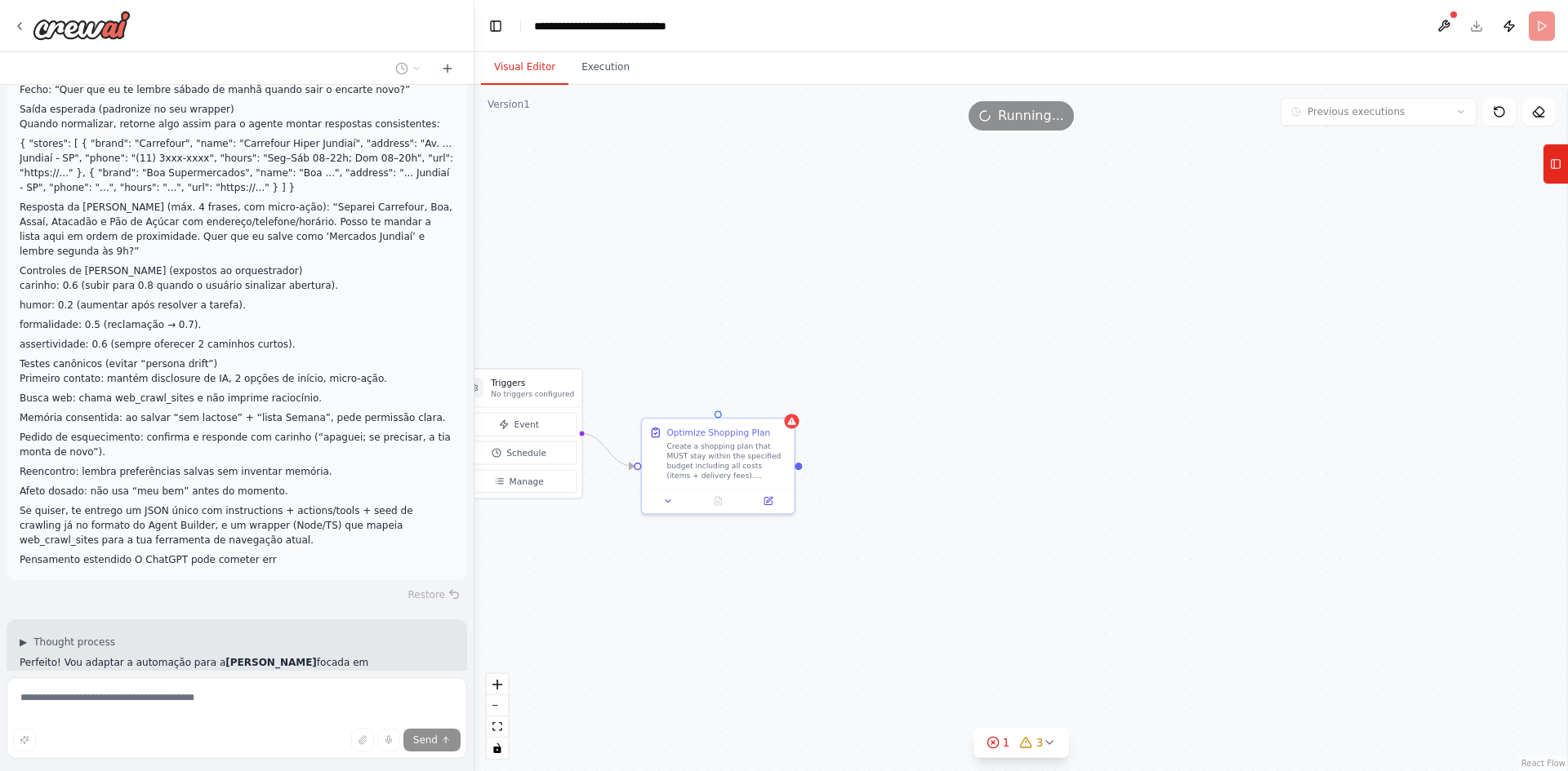
scroll to position [5893, 0]
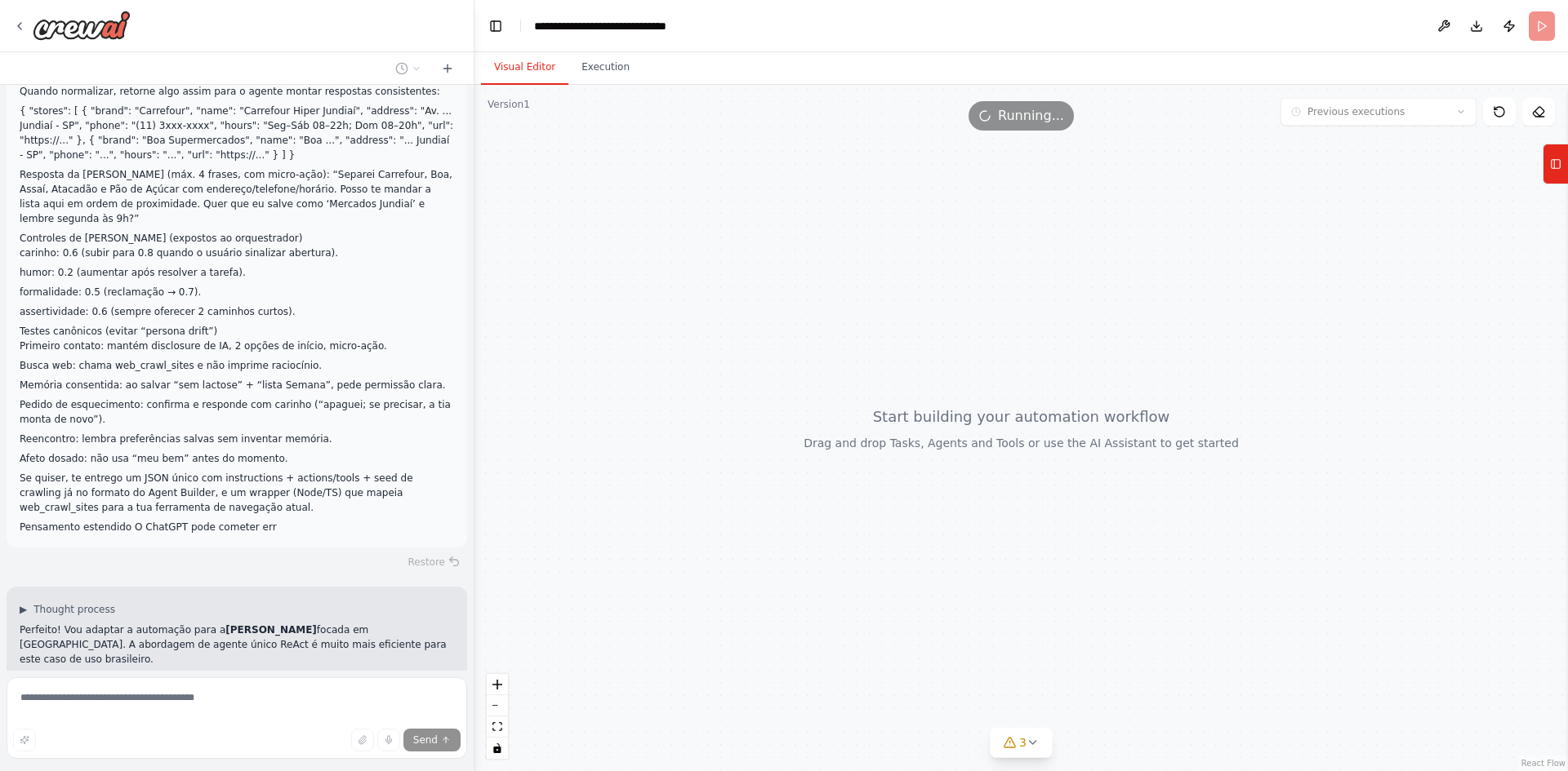
drag, startPoint x: 29, startPoint y: 550, endPoint x: 169, endPoint y: 550, distance: 140.0
drag, startPoint x: 219, startPoint y: 547, endPoint x: 18, endPoint y: 556, distance: 201.2
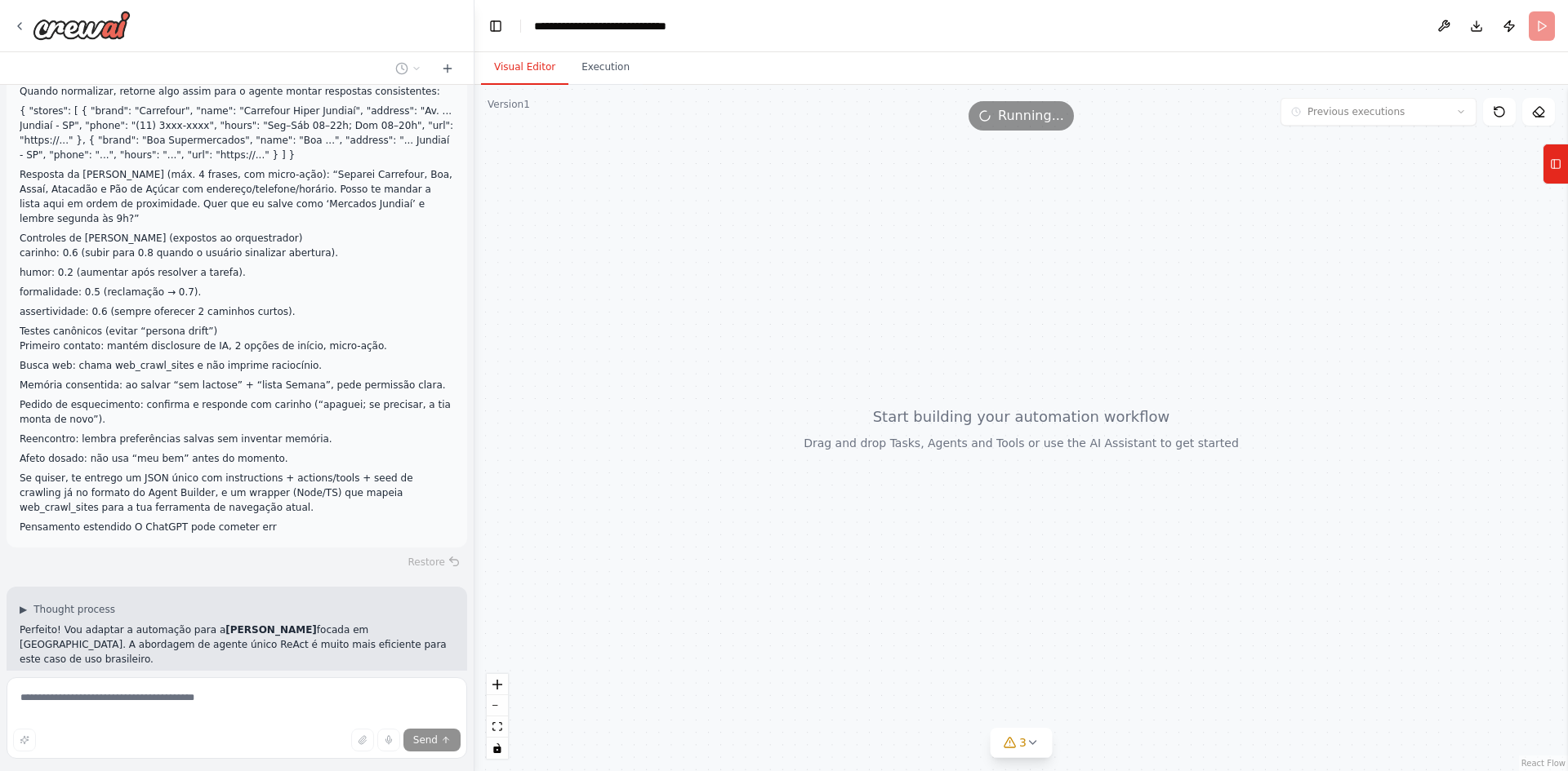
drag, startPoint x: 206, startPoint y: 515, endPoint x: 26, endPoint y: 530, distance: 180.6
click at [26, 530] on div "Escopo e requisitos Primeiro: definir claramente o que “assistente de compras e…" at bounding box center [236, 378] width 473 height 586
drag, startPoint x: 169, startPoint y: 530, endPoint x: 184, endPoint y: 524, distance: 16.2
click at [170, 530] on div "Escopo e requisitos Primeiro: definir claramente o que “assistente de compras e…" at bounding box center [236, 378] width 473 height 586
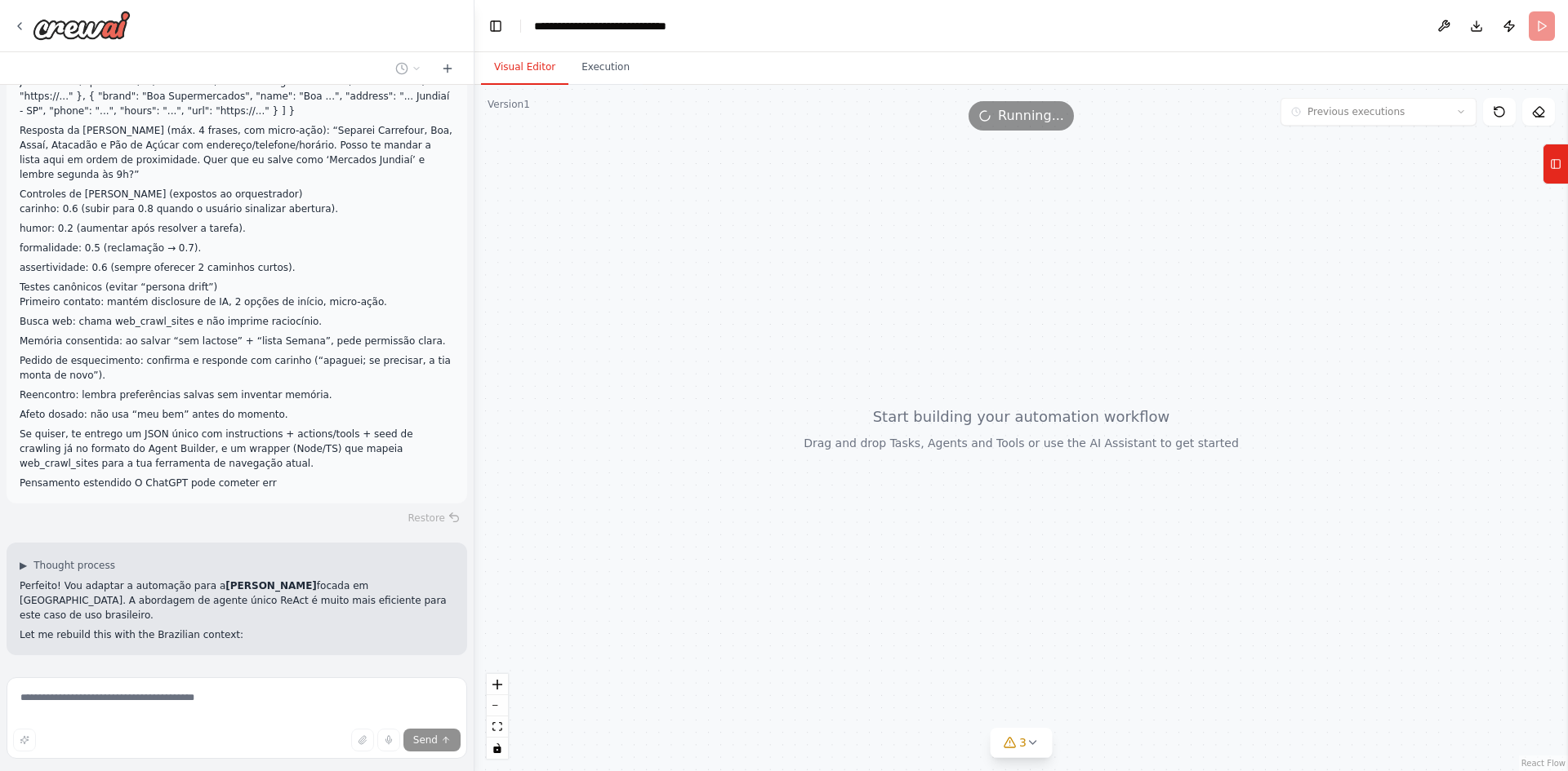
scroll to position [5947, 0]
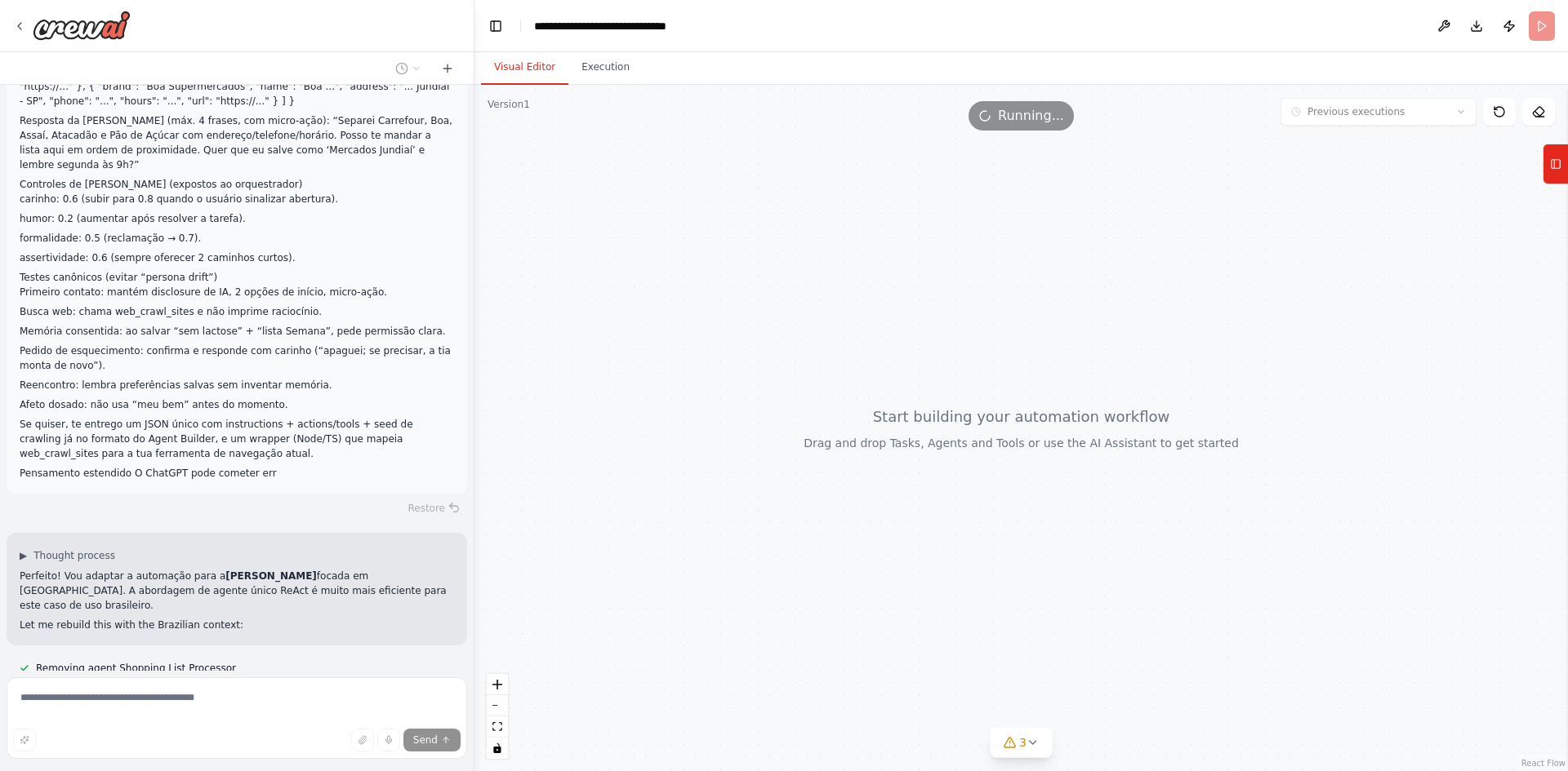
drag, startPoint x: 106, startPoint y: 576, endPoint x: 235, endPoint y: 575, distance: 129.0
click at [243, 605] on div "Escopo e requisitos Primeiro: definir claramente o que “assistente de compras e…" at bounding box center [236, 378] width 473 height 586
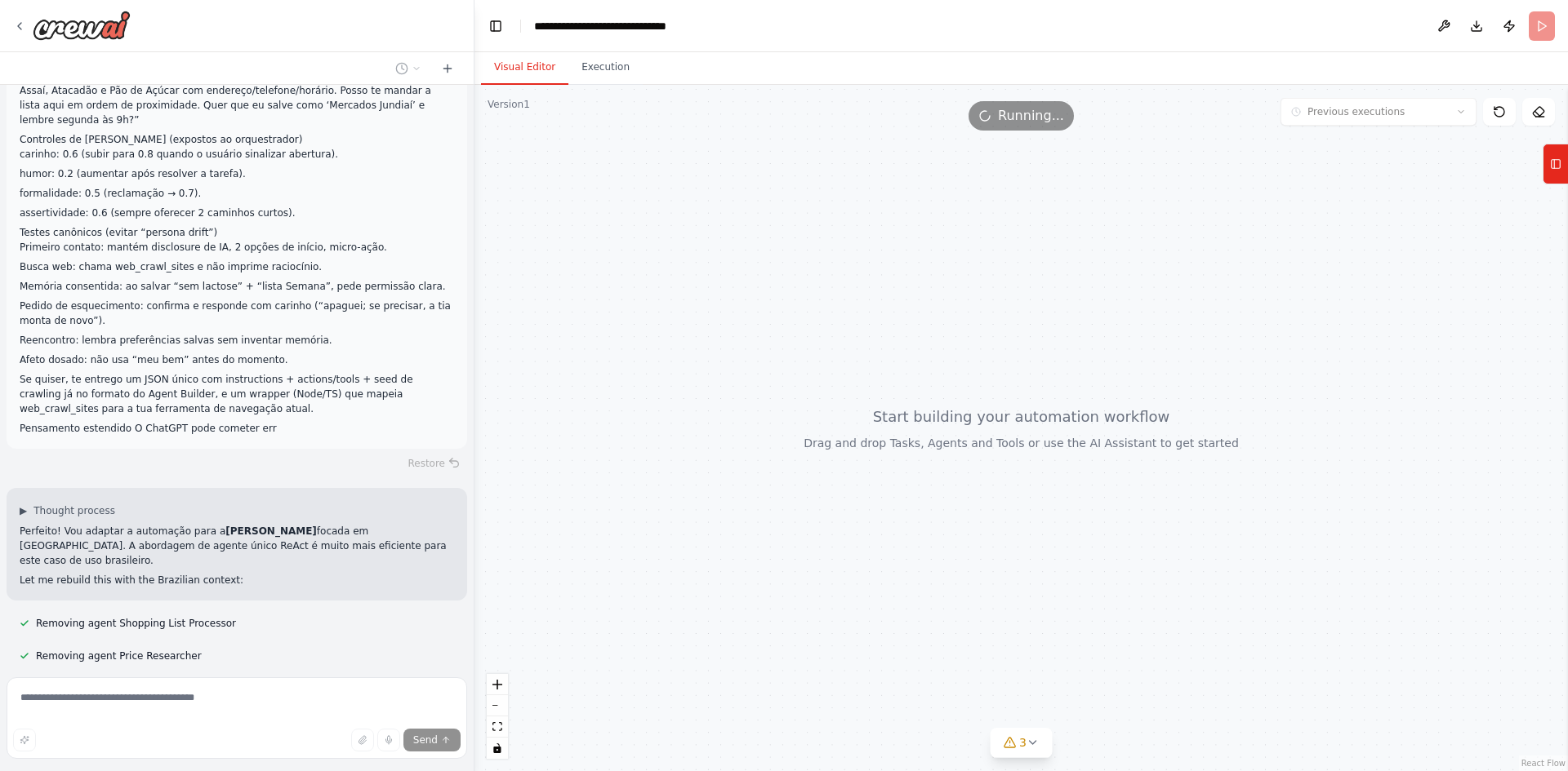
scroll to position [5993, 0]
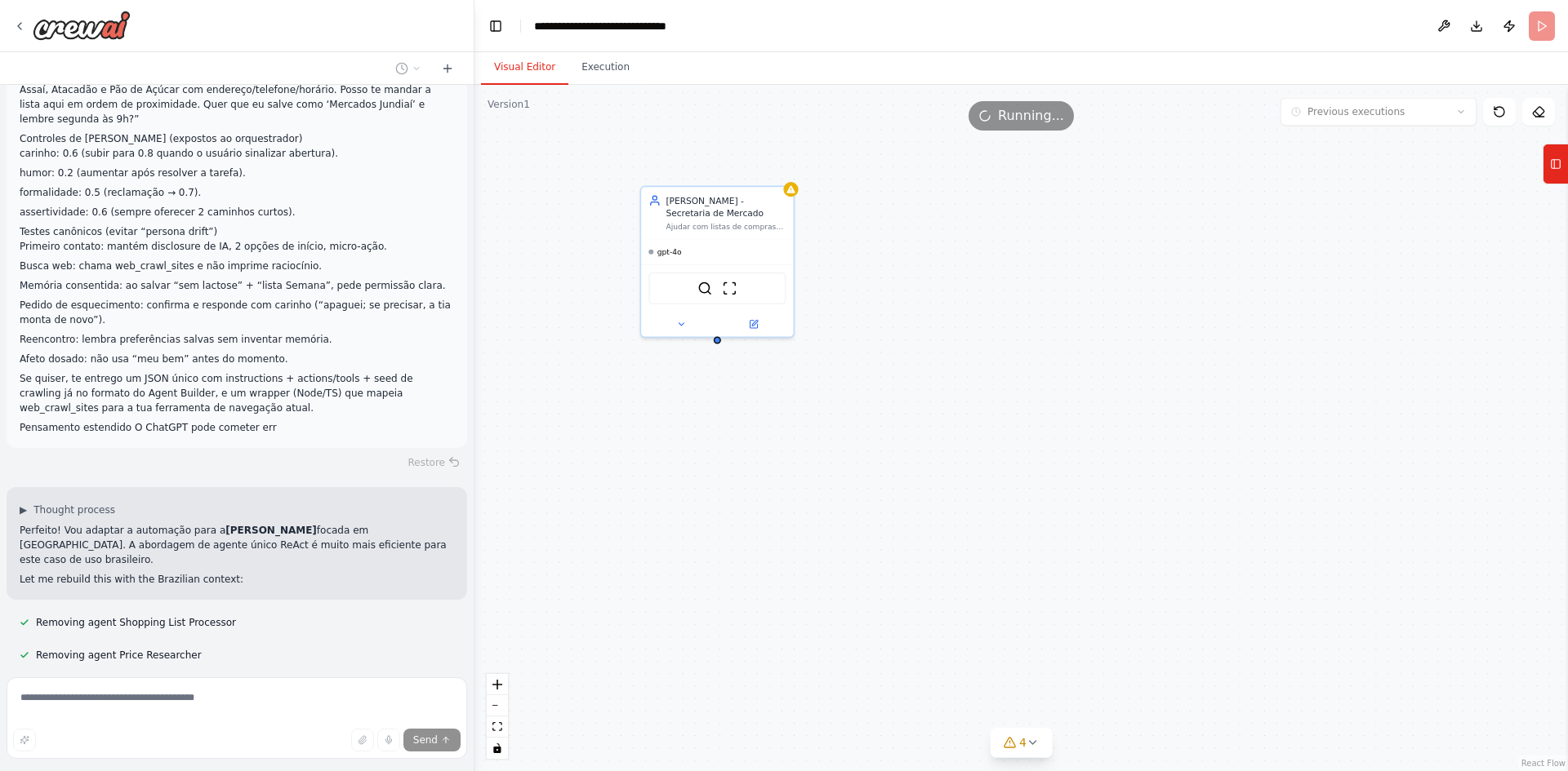
drag, startPoint x: 626, startPoint y: 395, endPoint x: 625, endPoint y: 410, distance: 15.0
click at [625, 410] on div "Tia Mirna - Secretaria de Mercado Ajudar com listas de compras em Jundiai de fo…" at bounding box center [1021, 429] width 1094 height 687
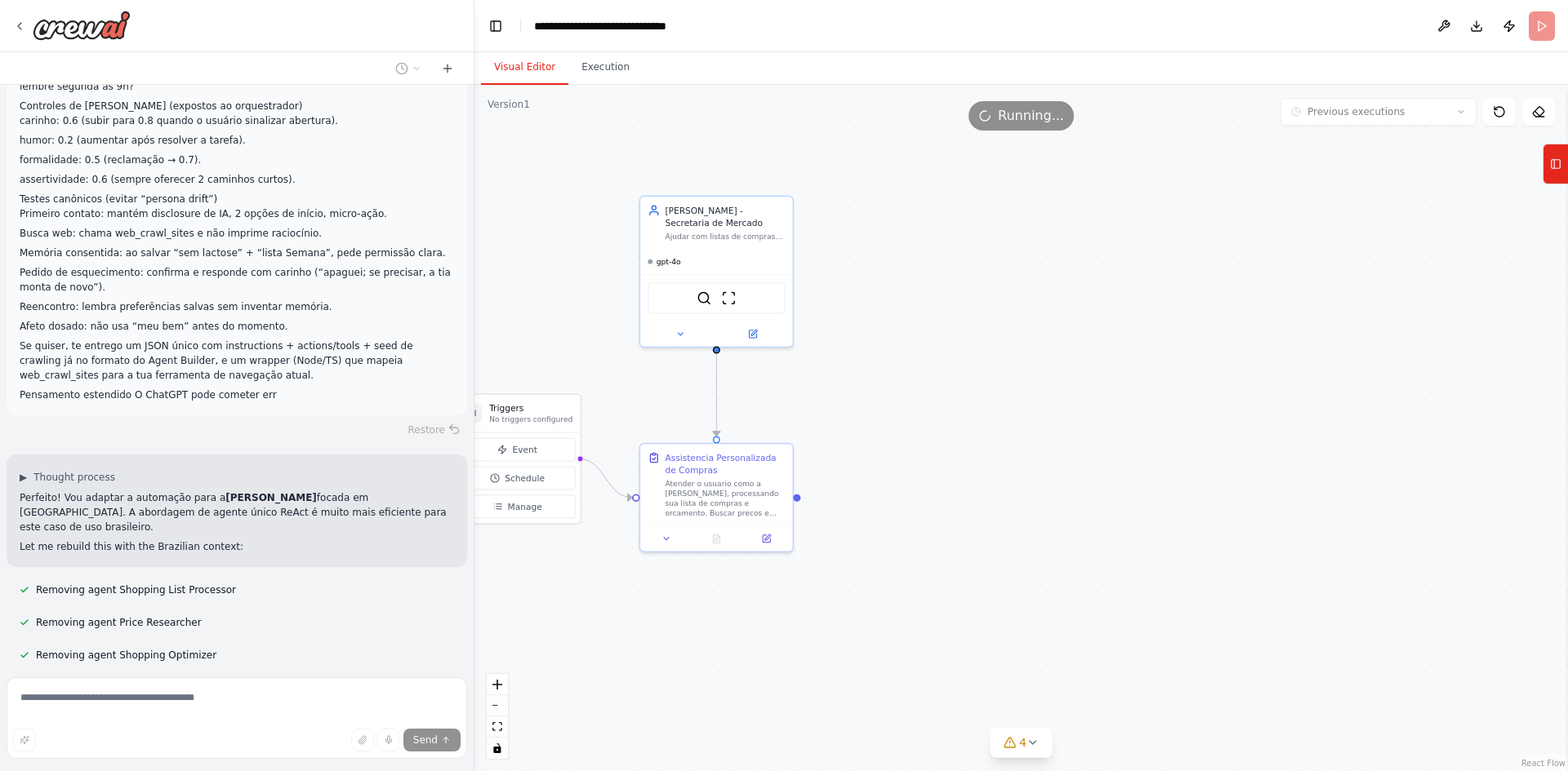
drag, startPoint x: 587, startPoint y: 383, endPoint x: 586, endPoint y: 393, distance: 10.0
click at [586, 393] on div ".deletable-edge-delete-btn { width: 20px; height: 20px; border: 0px solid #ffff…" at bounding box center [1021, 429] width 1094 height 687
drag, startPoint x: 566, startPoint y: 326, endPoint x: 601, endPoint y: 332, distance: 35.5
click at [601, 332] on div ".deletable-edge-delete-btn { width: 20px; height: 20px; border: 0px solid #ffff…" at bounding box center [1021, 429] width 1094 height 687
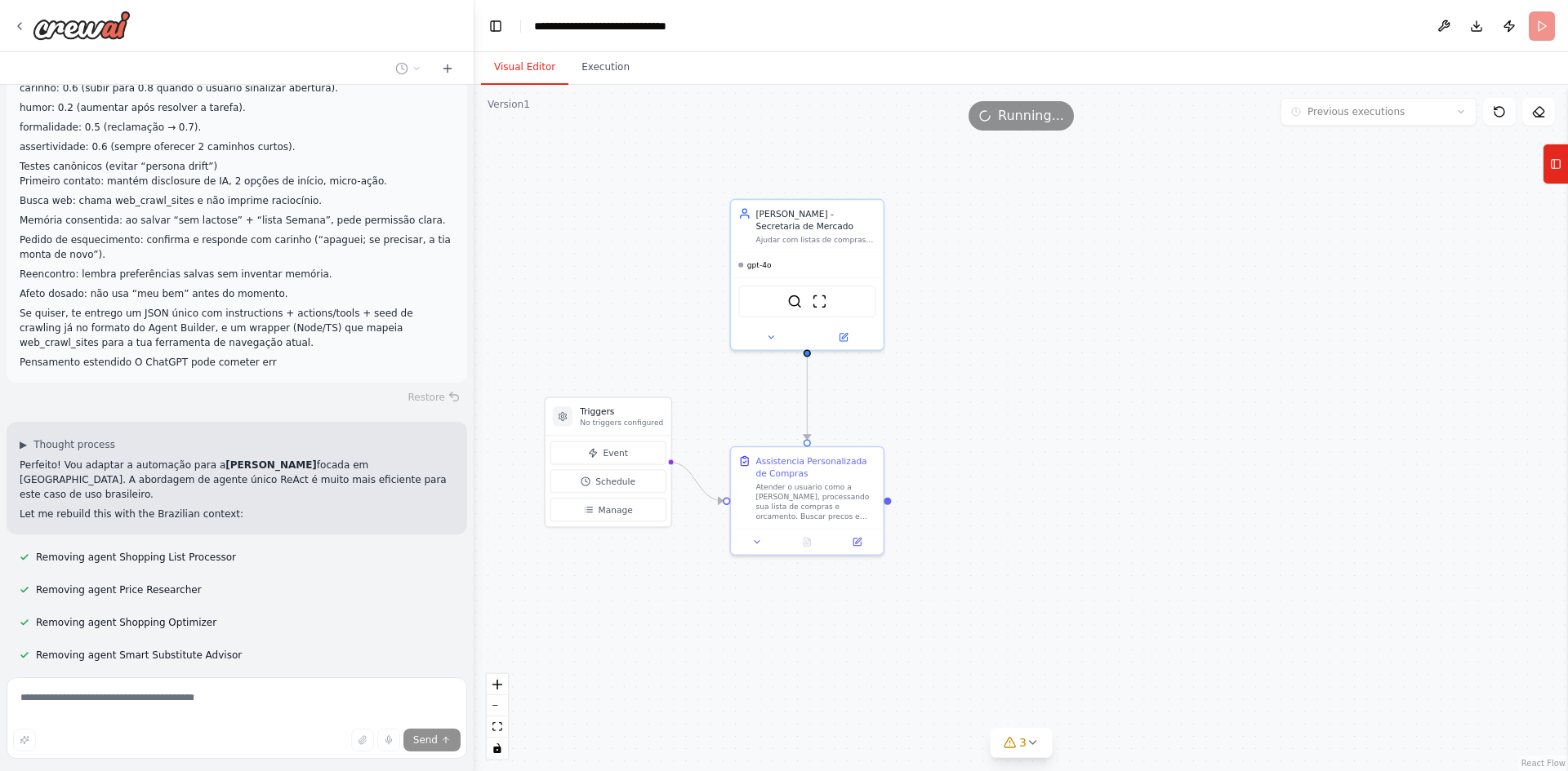
drag, startPoint x: 609, startPoint y: 291, endPoint x: 666, endPoint y: 289, distance: 57.0
click at [666, 289] on div ".deletable-edge-delete-btn { width: 20px; height: 20px; border: 0px solid #ffff…" at bounding box center [1021, 429] width 1094 height 687
drag, startPoint x: 647, startPoint y: 287, endPoint x: 640, endPoint y: 291, distance: 8.1
click at [640, 291] on div ".deletable-edge-delete-btn { width: 20px; height: 20px; border: 0px solid #ffff…" at bounding box center [1021, 429] width 1094 height 687
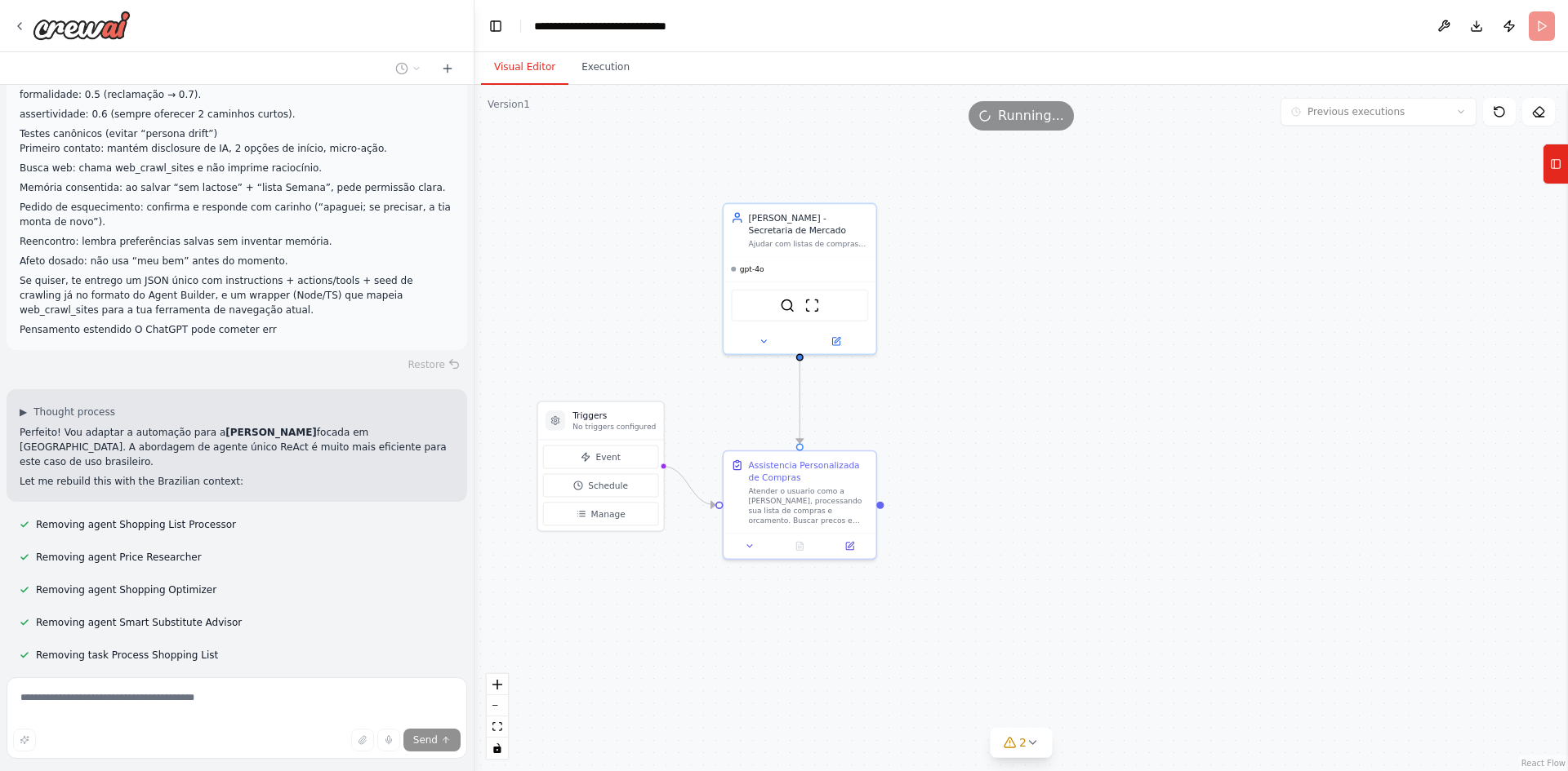
scroll to position [6124, 0]
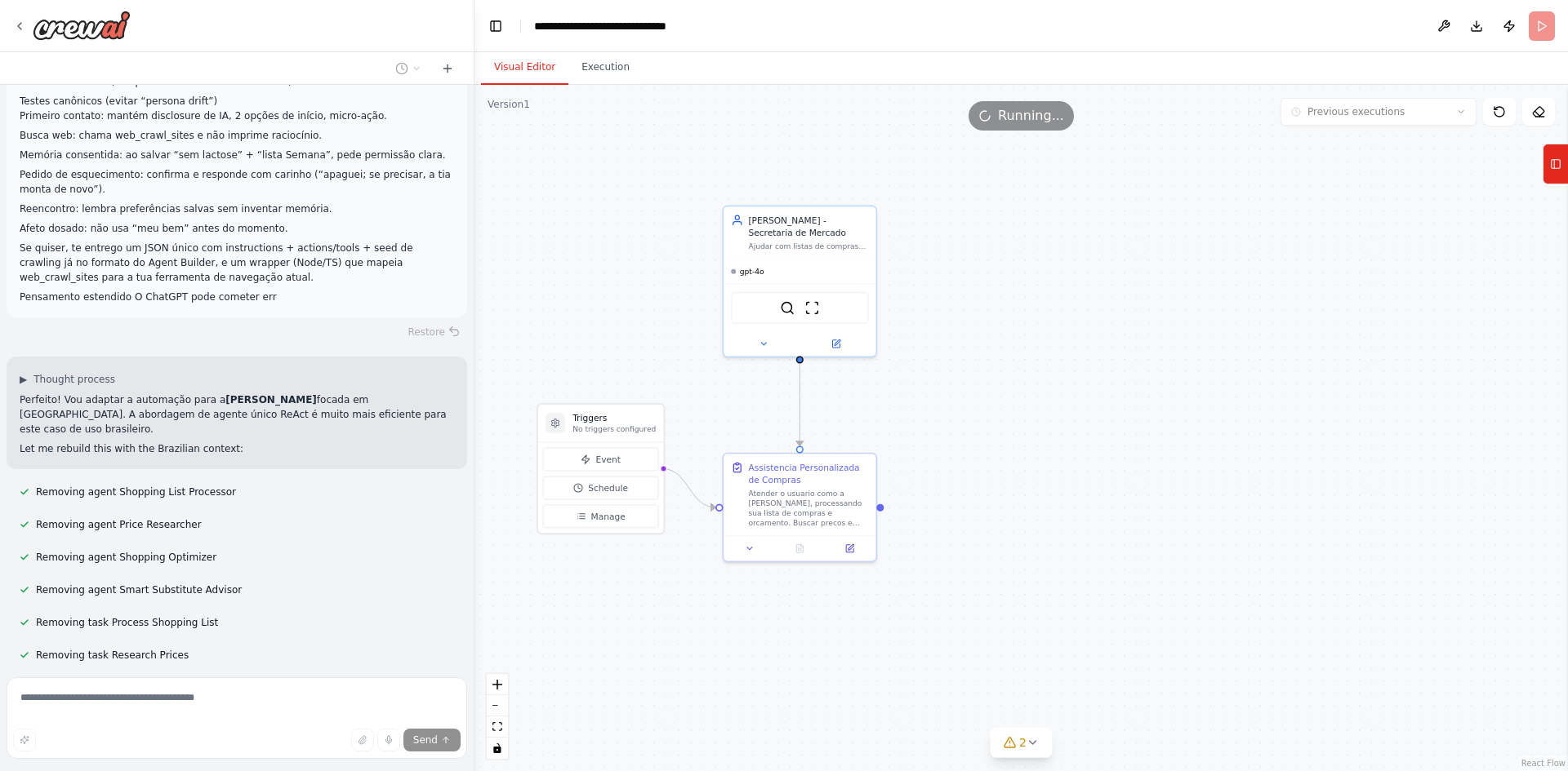
click at [629, 295] on div ".deletable-edge-delete-btn { width: 20px; height: 20px; border: 0px solid #ffff…" at bounding box center [1021, 429] width 1094 height 687
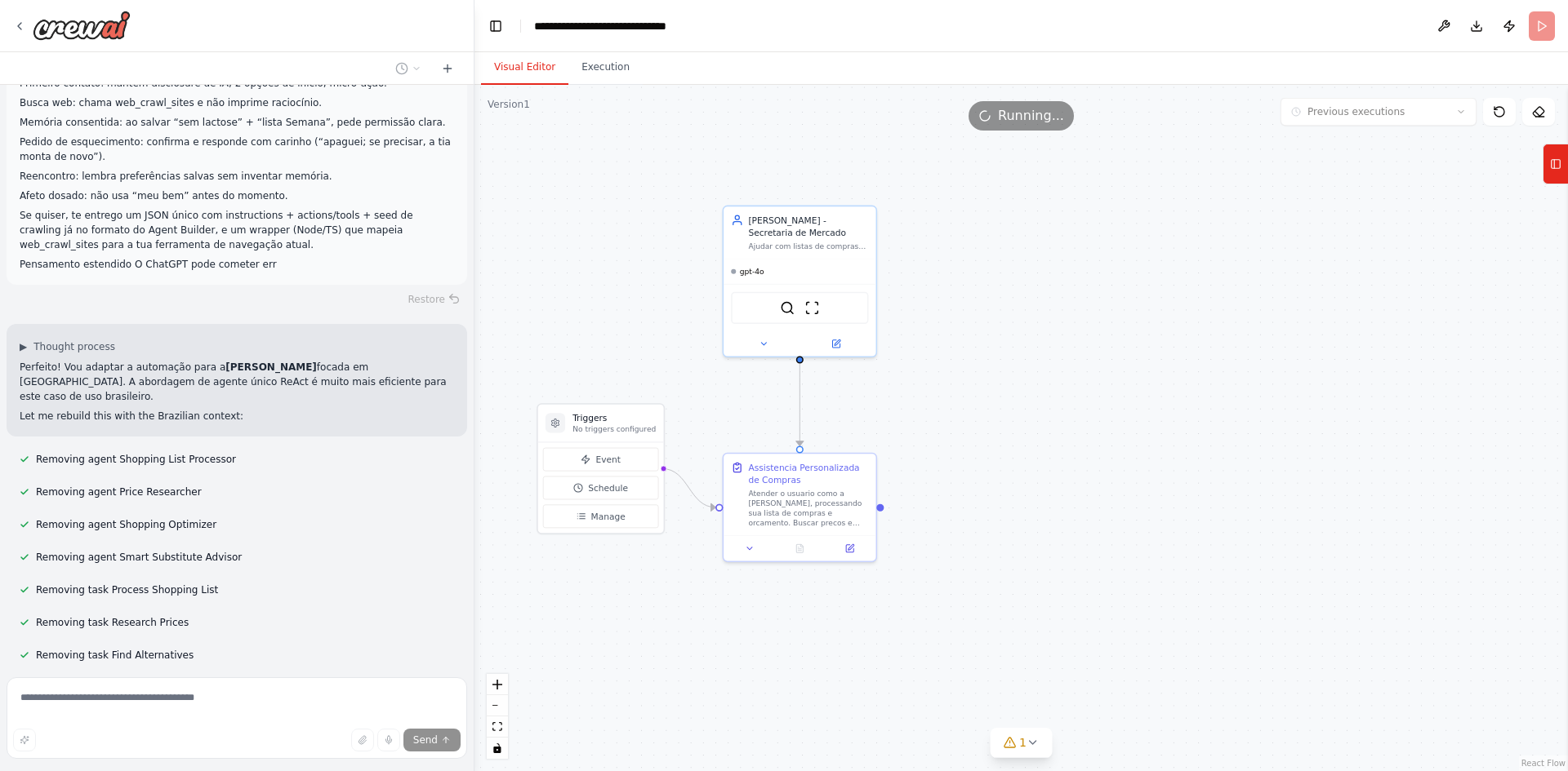
click at [602, 341] on div ".deletable-edge-delete-btn { width: 20px; height: 20px; border: 0px solid #ffff…" at bounding box center [1021, 429] width 1094 height 687
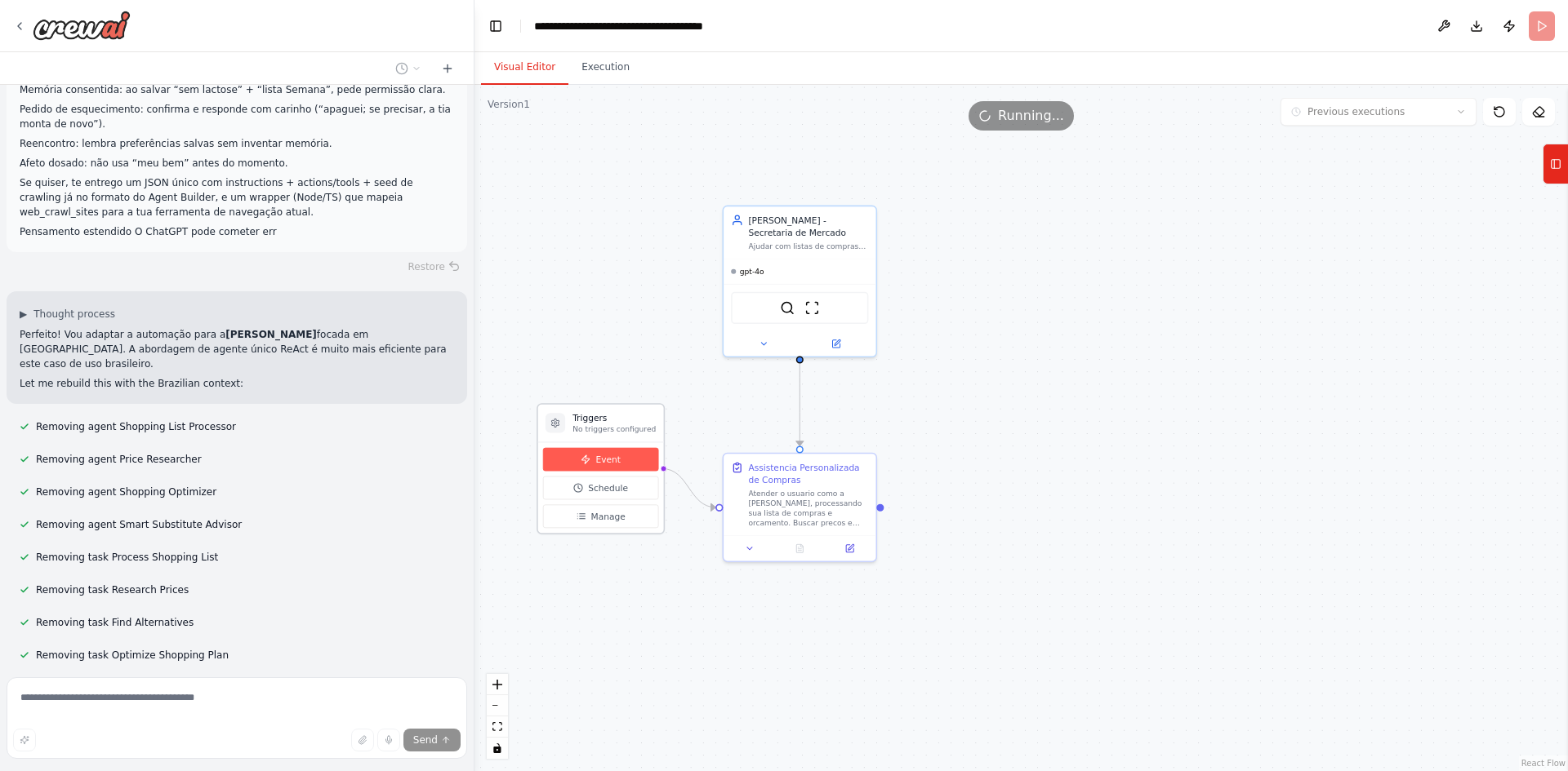
drag, startPoint x: 593, startPoint y: 420, endPoint x: 577, endPoint y: 462, distance: 44.9
click at [577, 462] on div "Triggers No triggers configured Event Schedule Manage" at bounding box center [600, 469] width 128 height 132
click at [585, 352] on div ".deletable-edge-delete-btn { width: 20px; height: 20px; border: 0px solid #ffff…" at bounding box center [1021, 429] width 1094 height 687
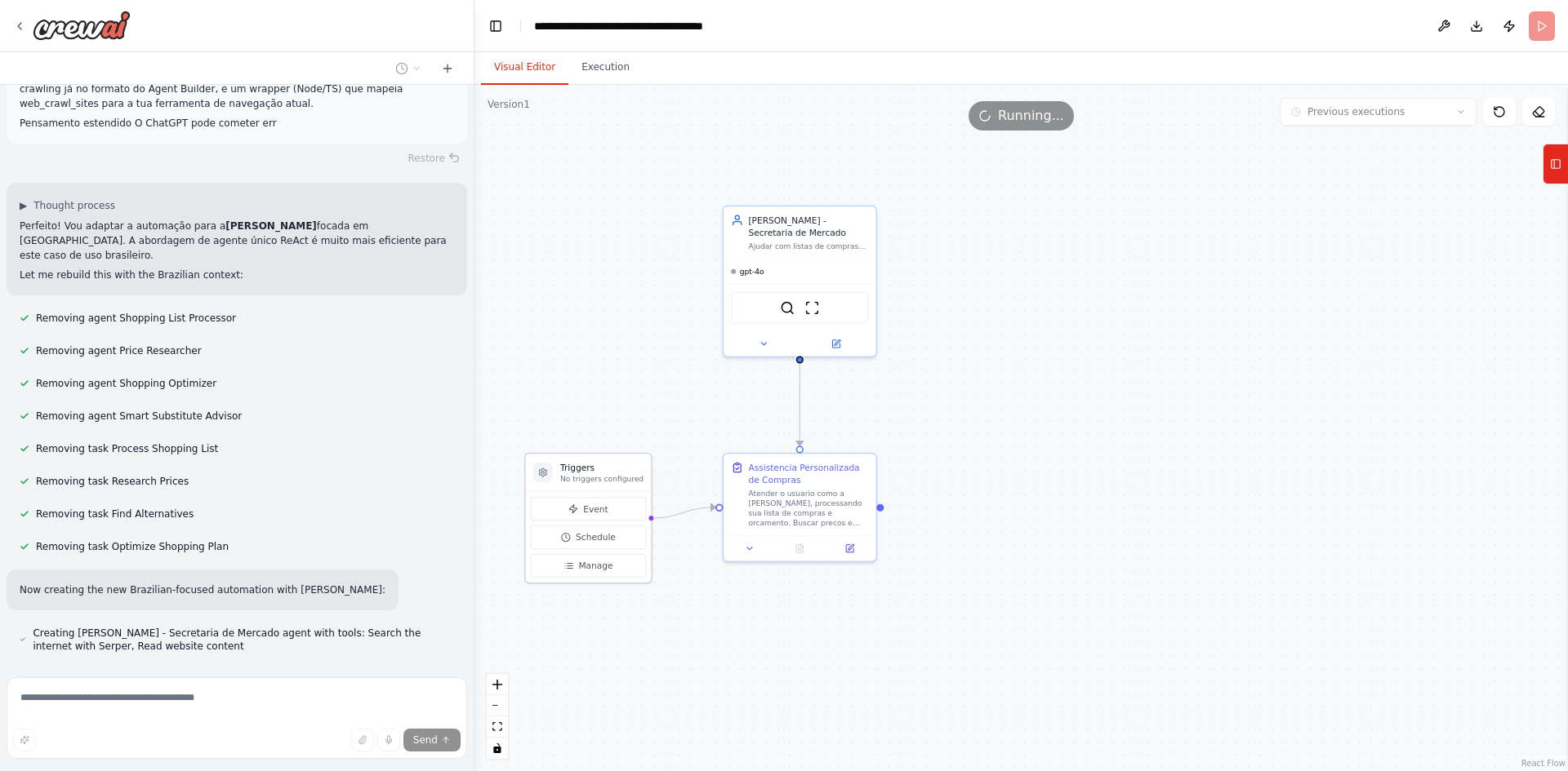
scroll to position [6308, 0]
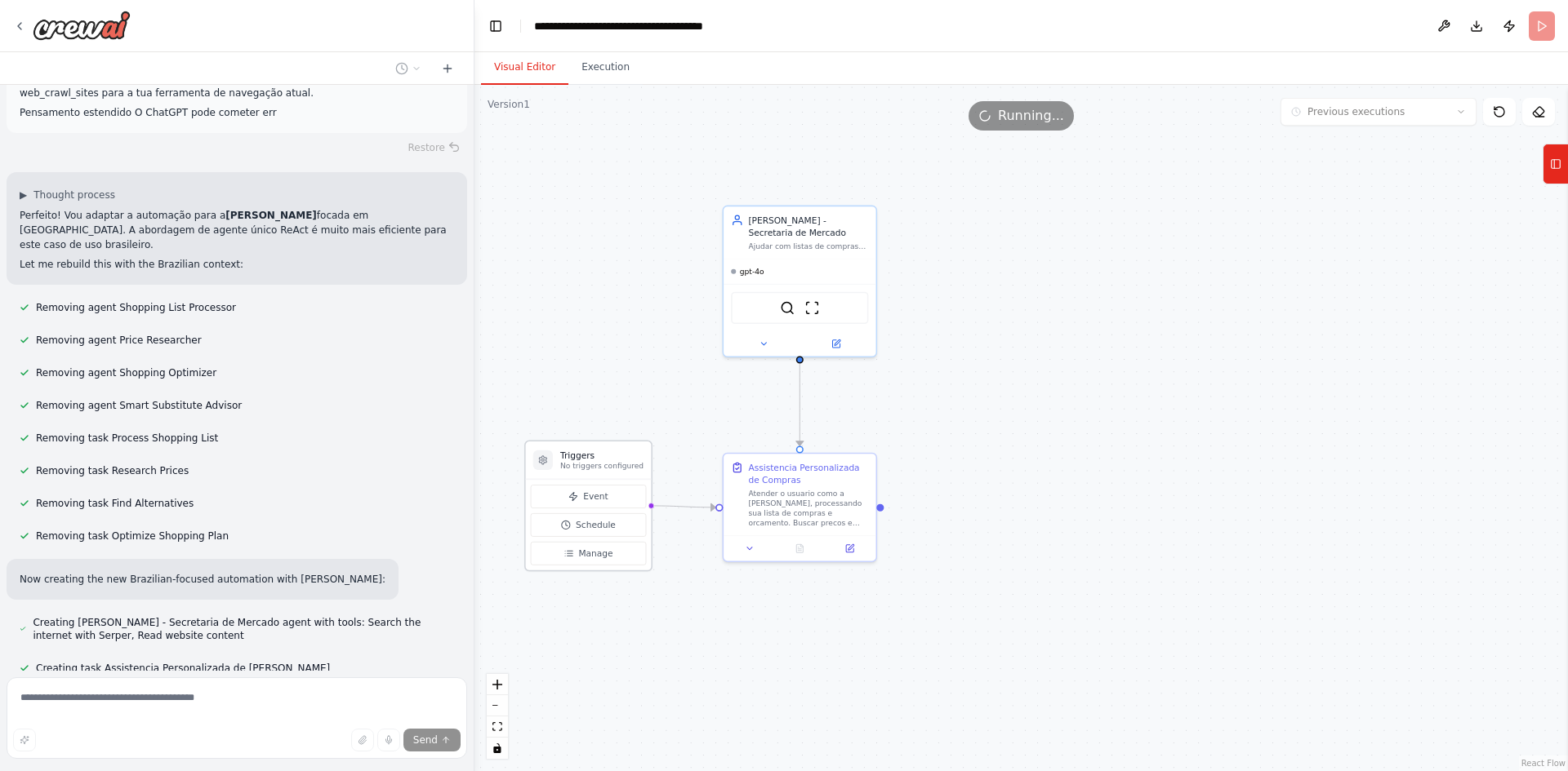
click at [584, 464] on p "No triggers configured" at bounding box center [602, 466] width 83 height 10
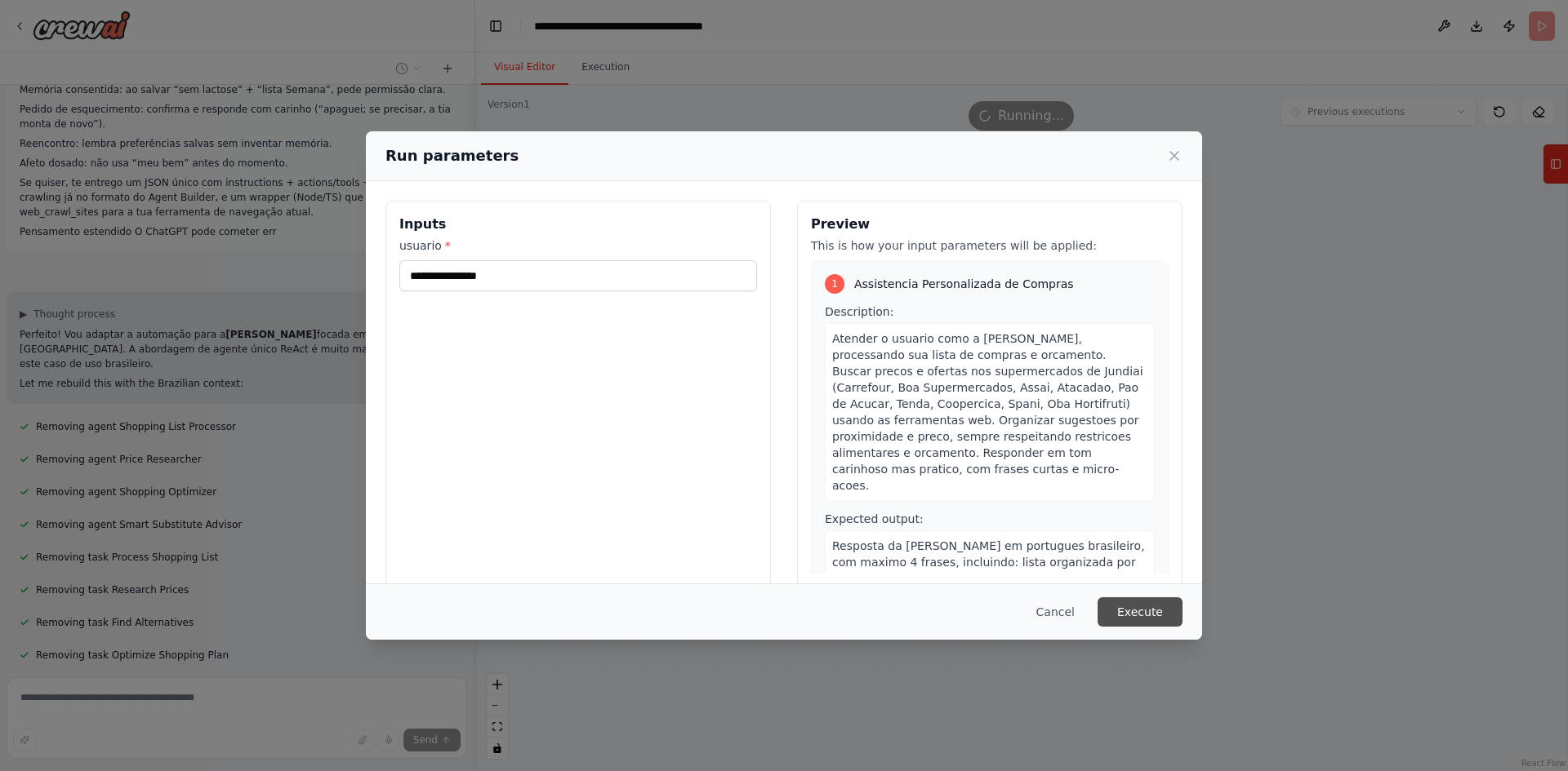
click at [1131, 607] on button "Execute" at bounding box center [1140, 612] width 85 height 29
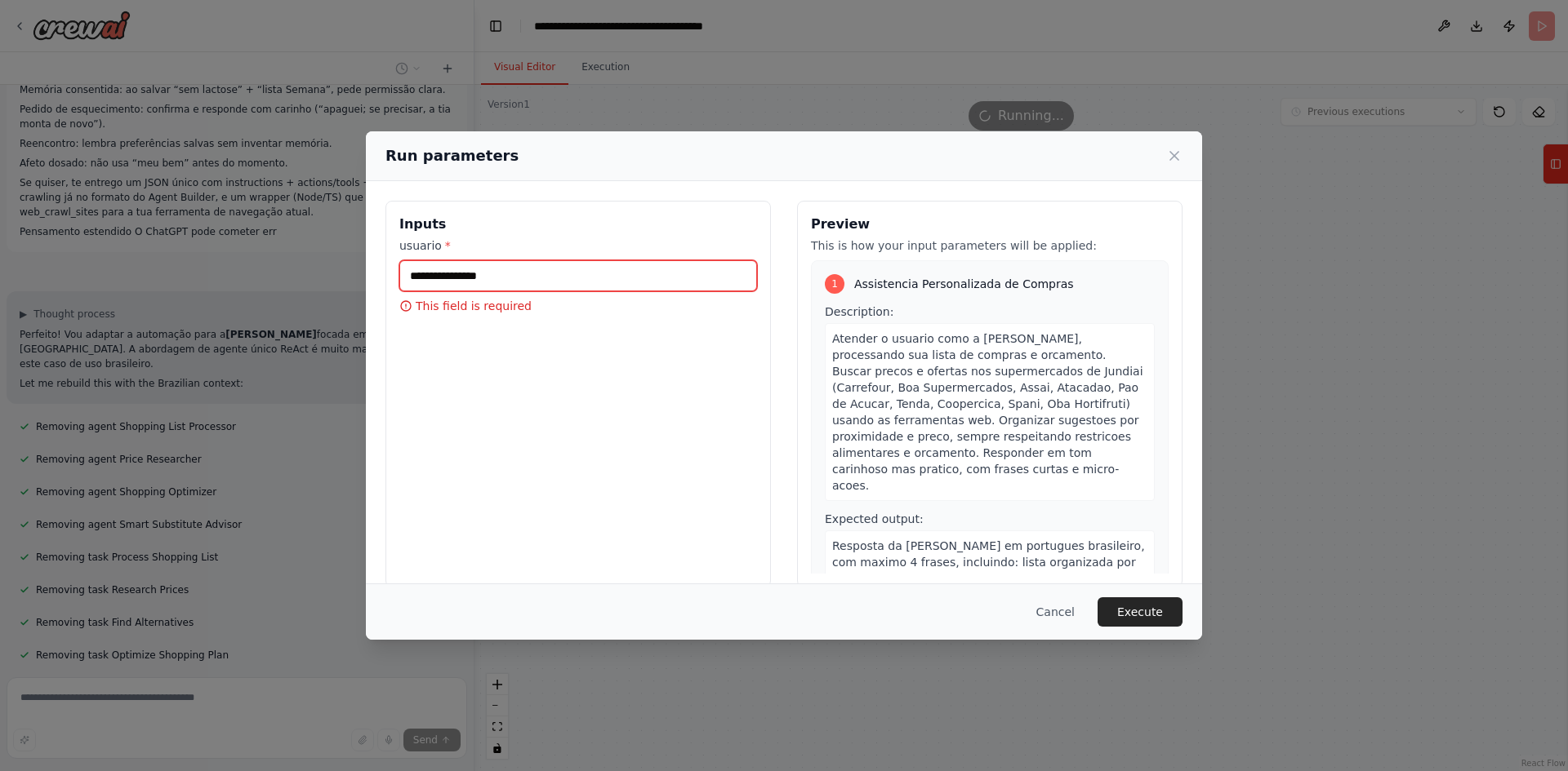
click at [452, 267] on input "usuario *" at bounding box center [579, 276] width 358 height 31
type input "********"
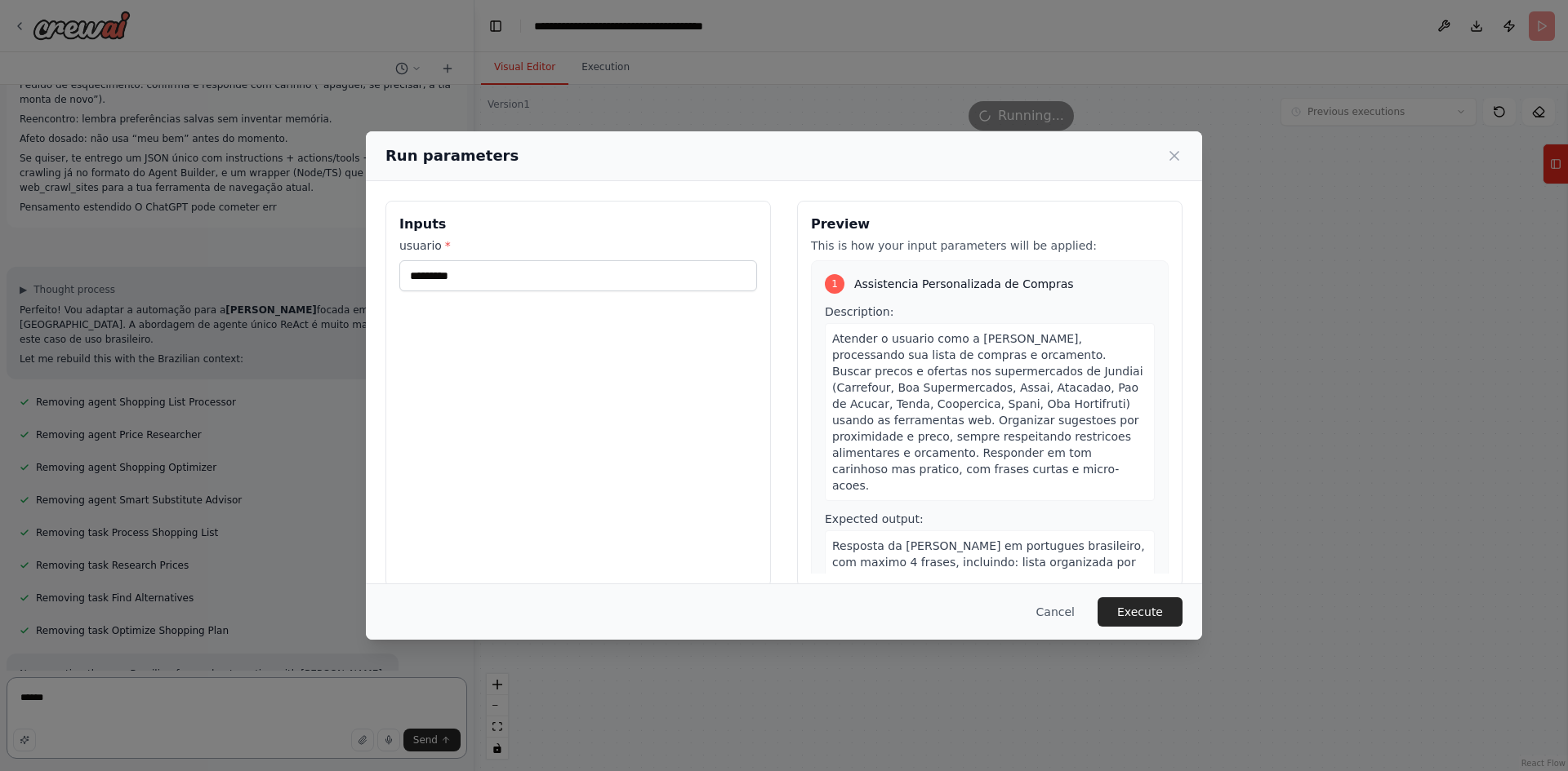
type textarea "*****"
click at [636, 275] on input "********" at bounding box center [579, 276] width 358 height 31
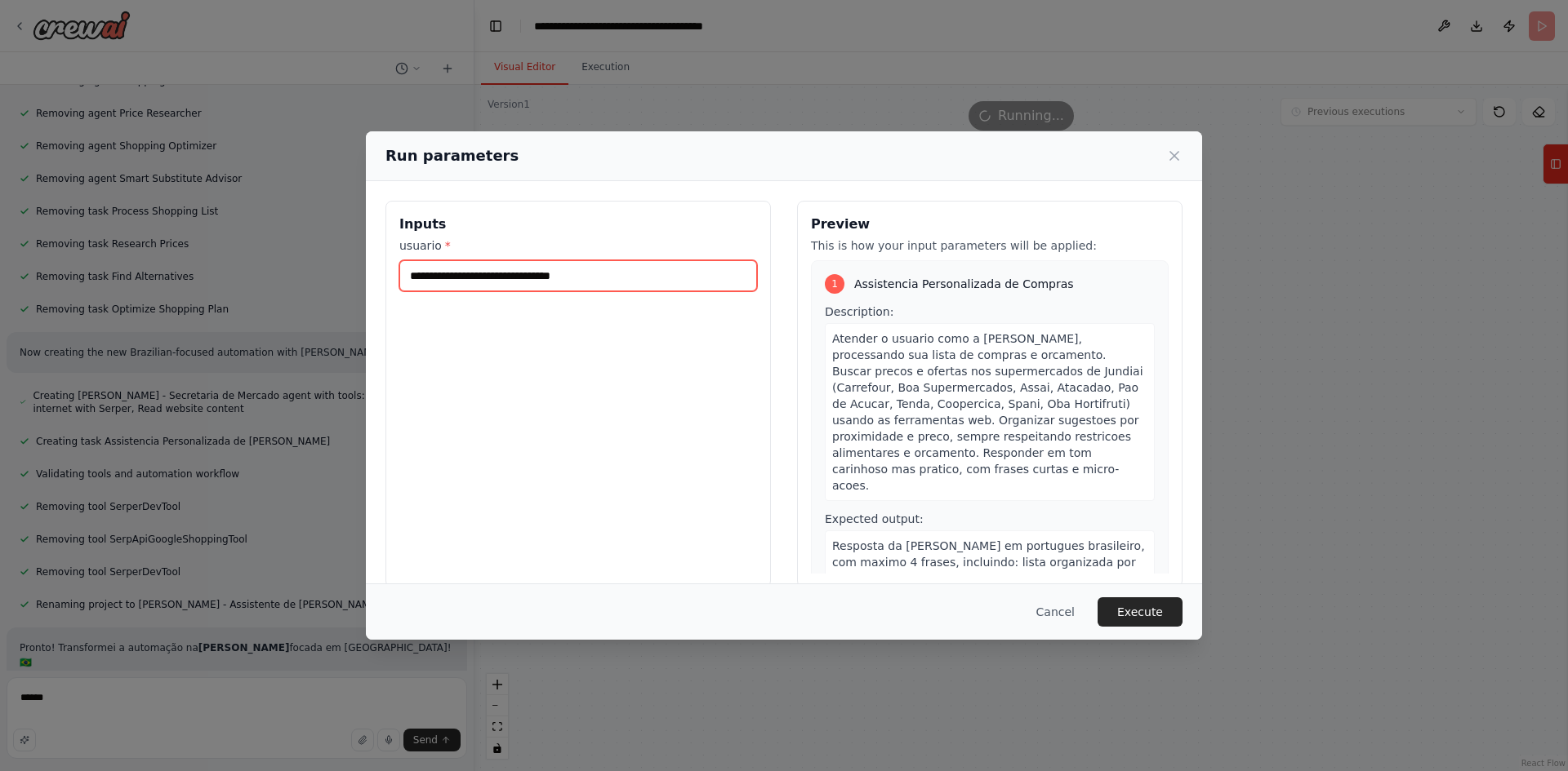
scroll to position [6539, 0]
type input "**********"
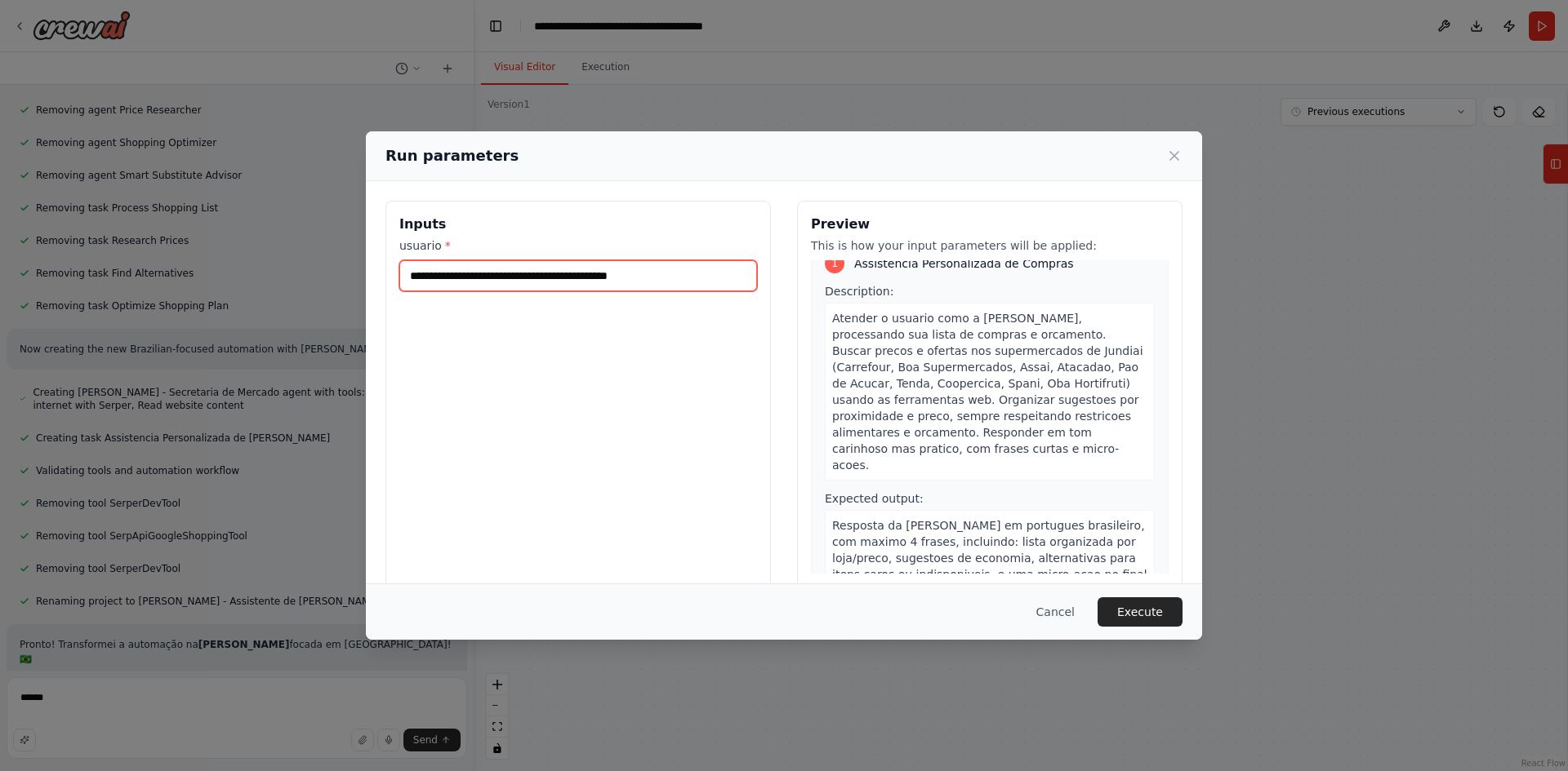
scroll to position [50, 0]
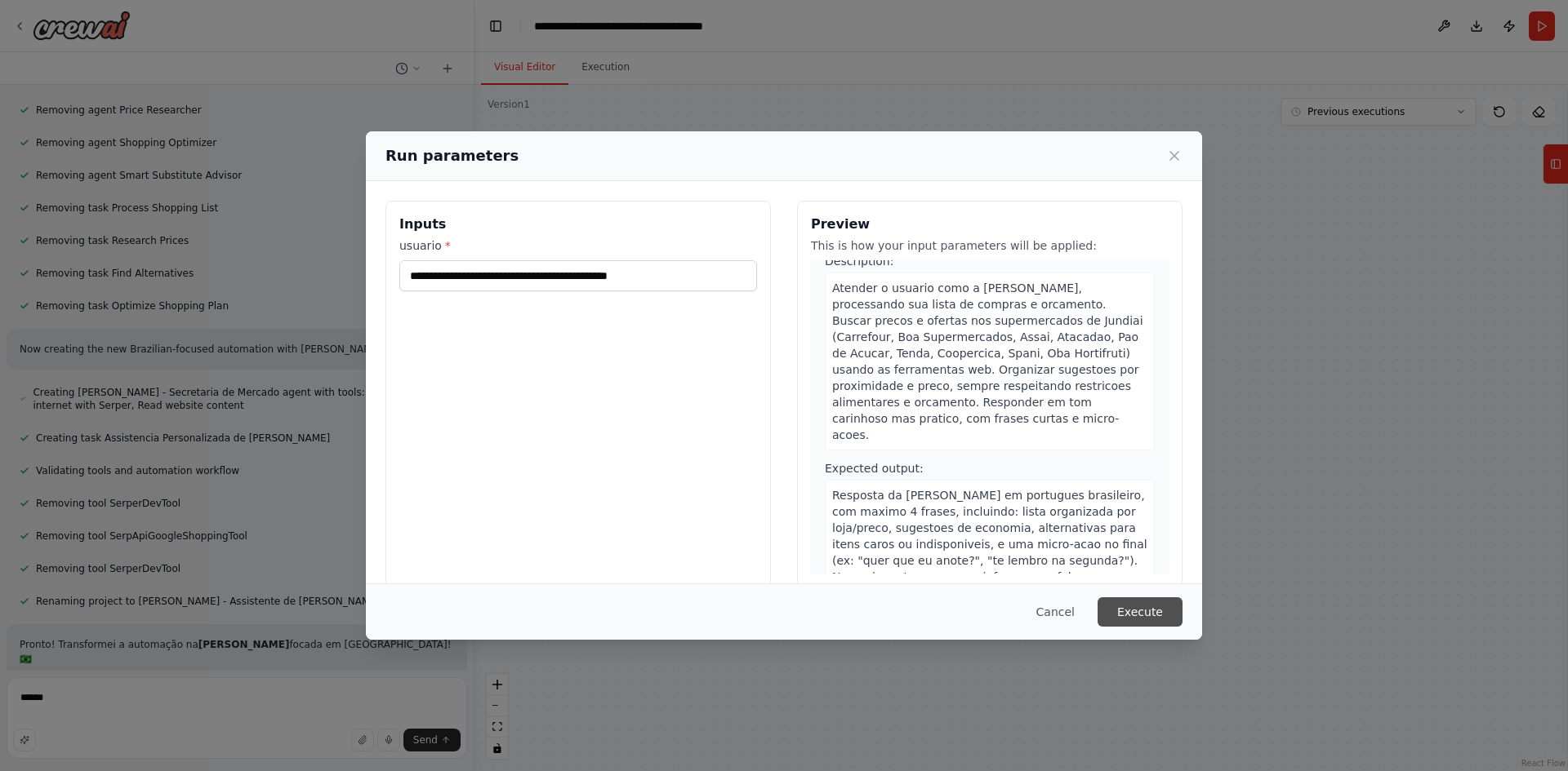
click at [1136, 608] on button "Execute" at bounding box center [1140, 612] width 85 height 29
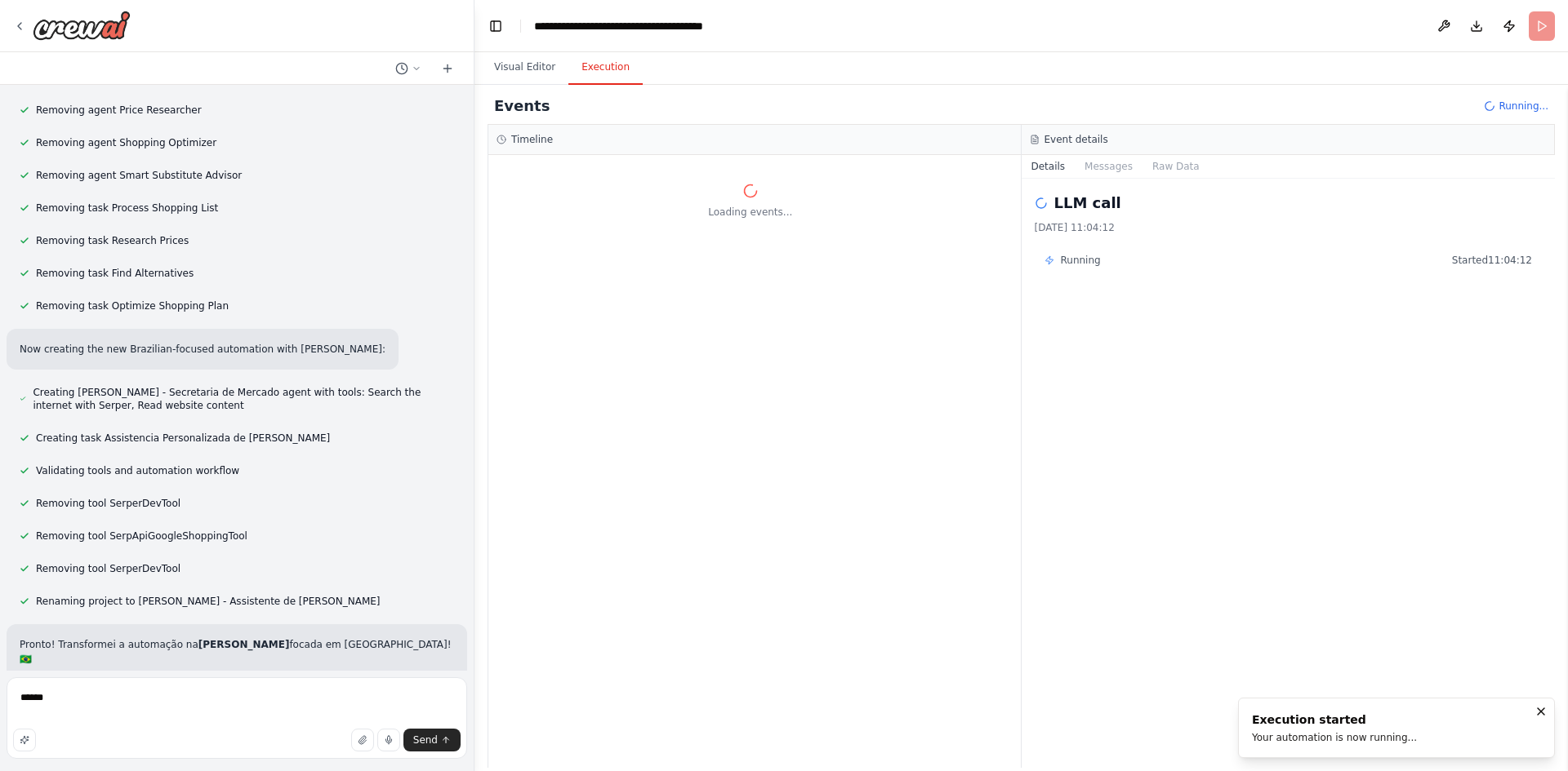
drag, startPoint x: 55, startPoint y: 604, endPoint x: 166, endPoint y: 600, distance: 111.1
drag, startPoint x: 41, startPoint y: 421, endPoint x: 167, endPoint y: 426, distance: 126.1
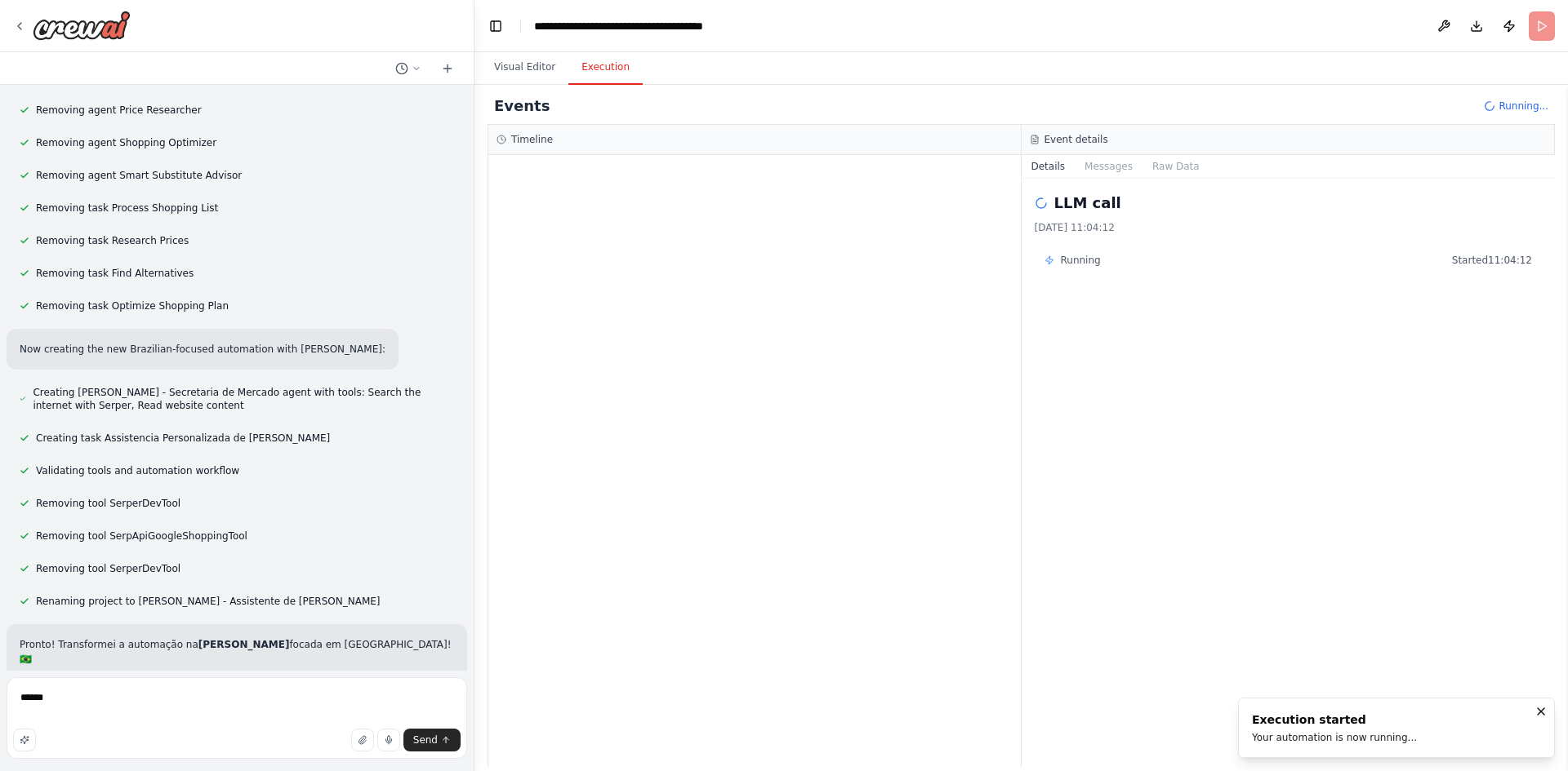
drag, startPoint x: 175, startPoint y: 369, endPoint x: 303, endPoint y: 369, distance: 128.0
click at [303, 687] on p "✅ Agente único ReAct - Mais eficiente que múltiplos agentes ✅ Persona brasileir…" at bounding box center [236, 730] width 435 height 88
click at [340, 687] on p "✅ Agente único ReAct - Mais eficiente que múltiplos agentes ✅ Persona brasileir…" at bounding box center [236, 730] width 435 height 88
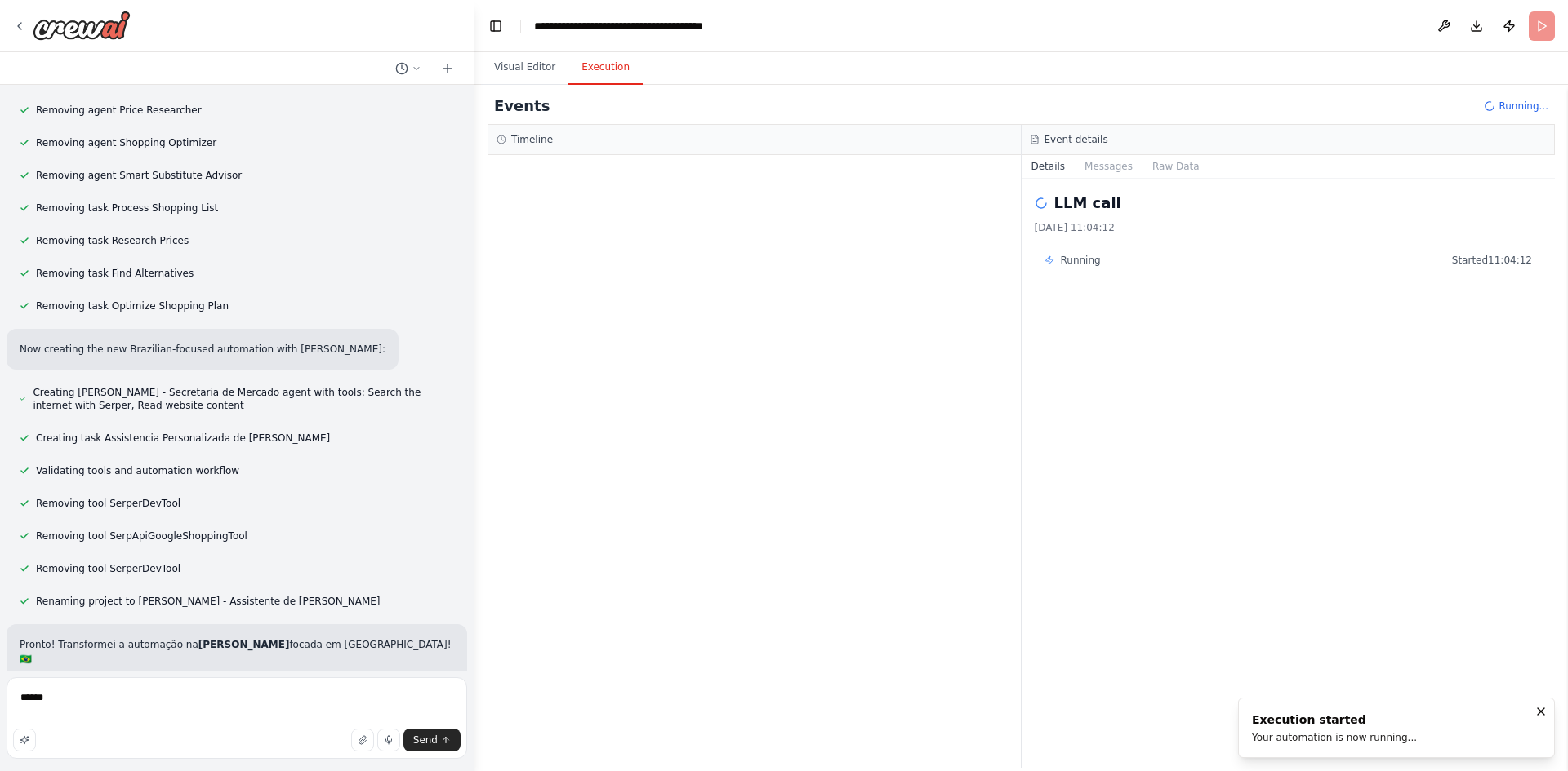
drag, startPoint x: 190, startPoint y: 329, endPoint x: 290, endPoint y: 329, distance: 100.0
click at [290, 687] on p "✅ Agente único ReAct - Mais eficiente que múltiplos agentes ✅ Persona brasileir…" at bounding box center [236, 730] width 435 height 88
click at [325, 687] on p "✅ Agente único ReAct - Mais eficiente que múltiplos agentes ✅ Persona brasileir…" at bounding box center [236, 730] width 435 height 88
drag, startPoint x: 52, startPoint y: 336, endPoint x: 163, endPoint y: 341, distance: 111.1
click at [160, 687] on p "✅ Agente único ReAct - Mais eficiente que múltiplos agentes ✅ Persona brasileir…" at bounding box center [236, 730] width 435 height 88
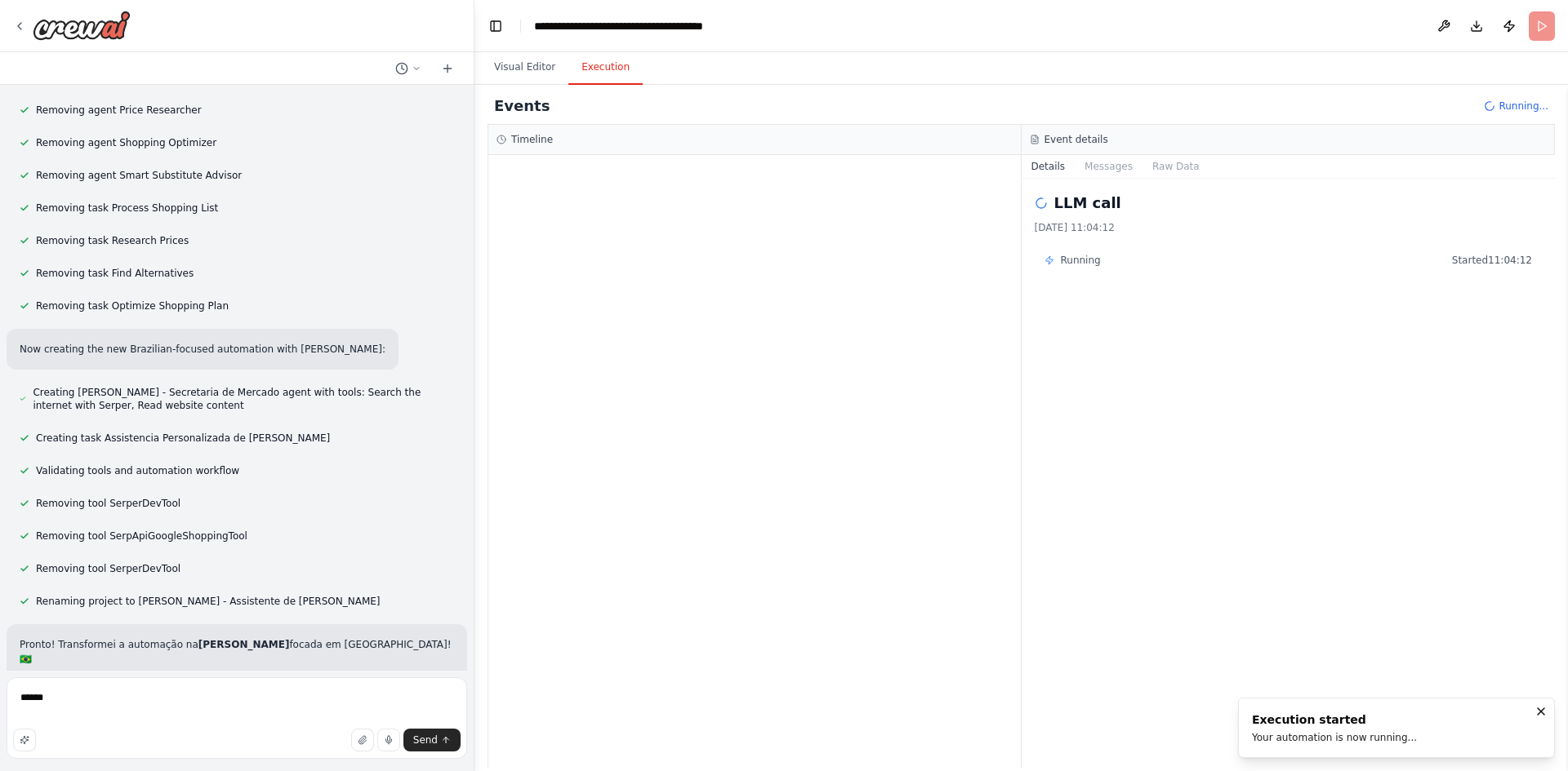
click at [239, 687] on p "✅ Agente único ReAct - Mais eficiente que múltiplos agentes ✅ Persona brasileir…" at bounding box center [236, 730] width 435 height 88
click at [1537, 710] on icon "Notifications (F8)" at bounding box center [1540, 711] width 13 height 13
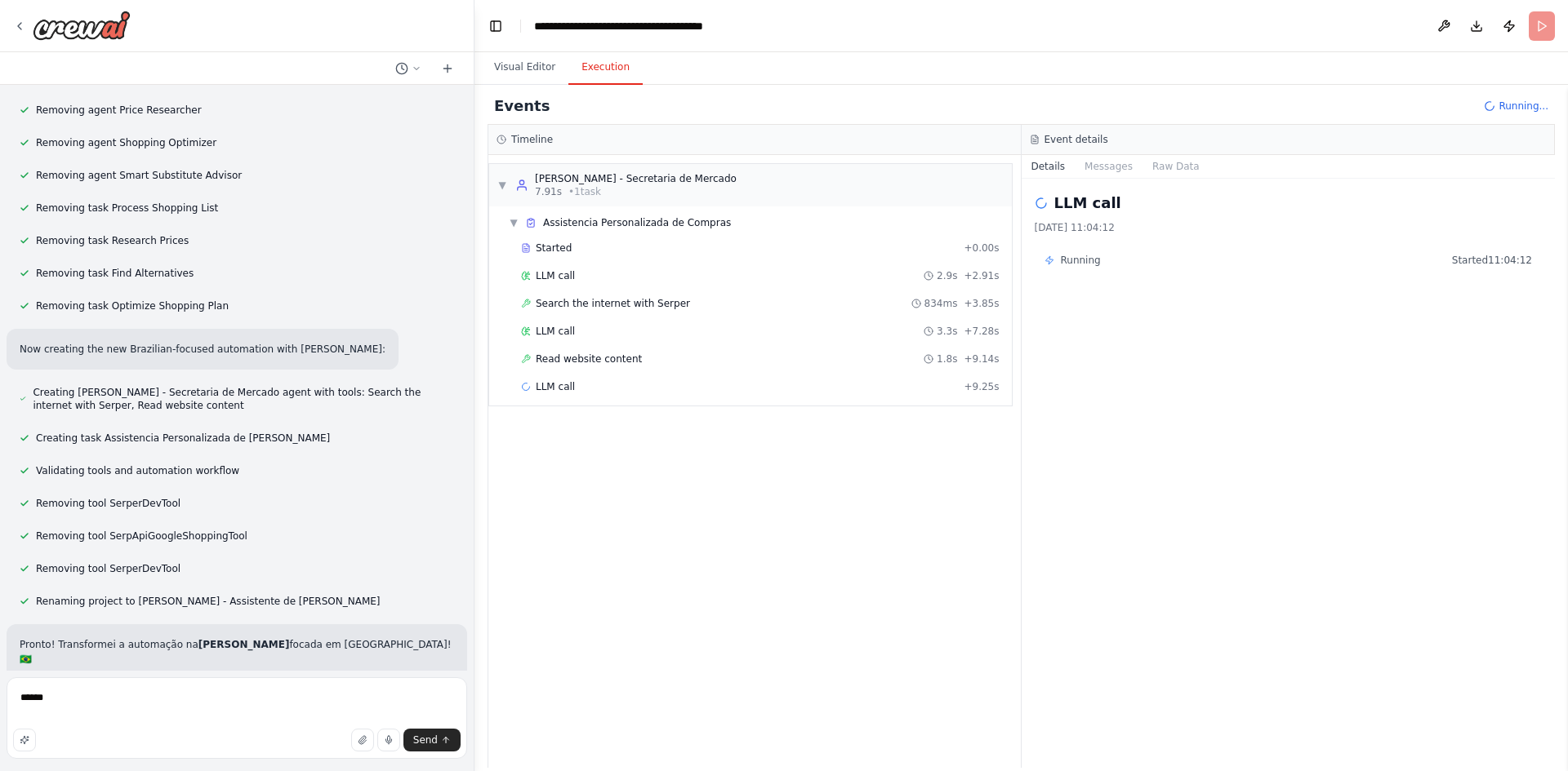
drag, startPoint x: 51, startPoint y: 510, endPoint x: 232, endPoint y: 508, distance: 181.0
drag, startPoint x: 380, startPoint y: 504, endPoint x: 423, endPoint y: 504, distance: 43.0
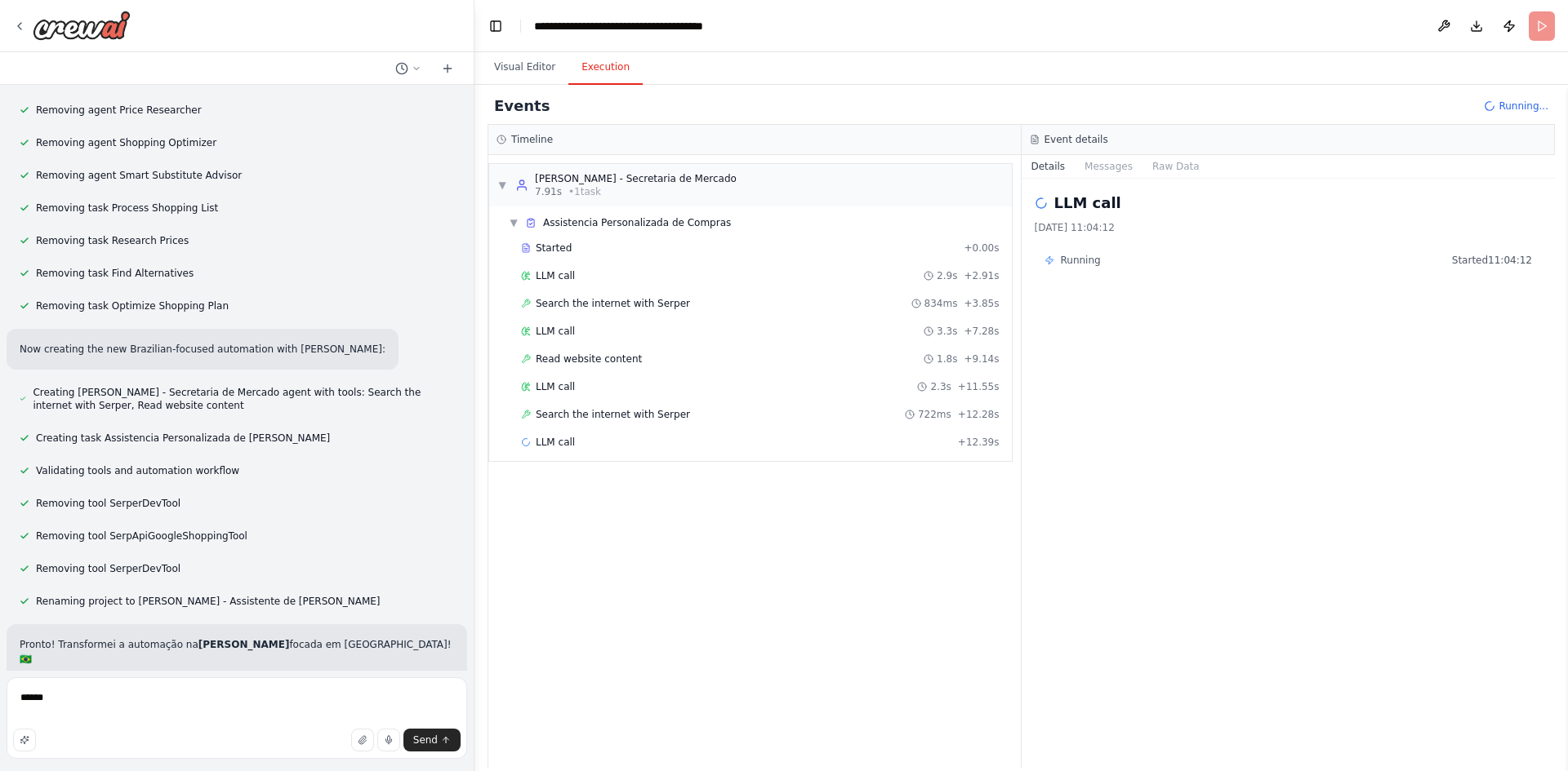
drag, startPoint x: 440, startPoint y: 501, endPoint x: 247, endPoint y: 518, distance: 193.7
click at [1100, 169] on button "Messages" at bounding box center [1108, 166] width 68 height 23
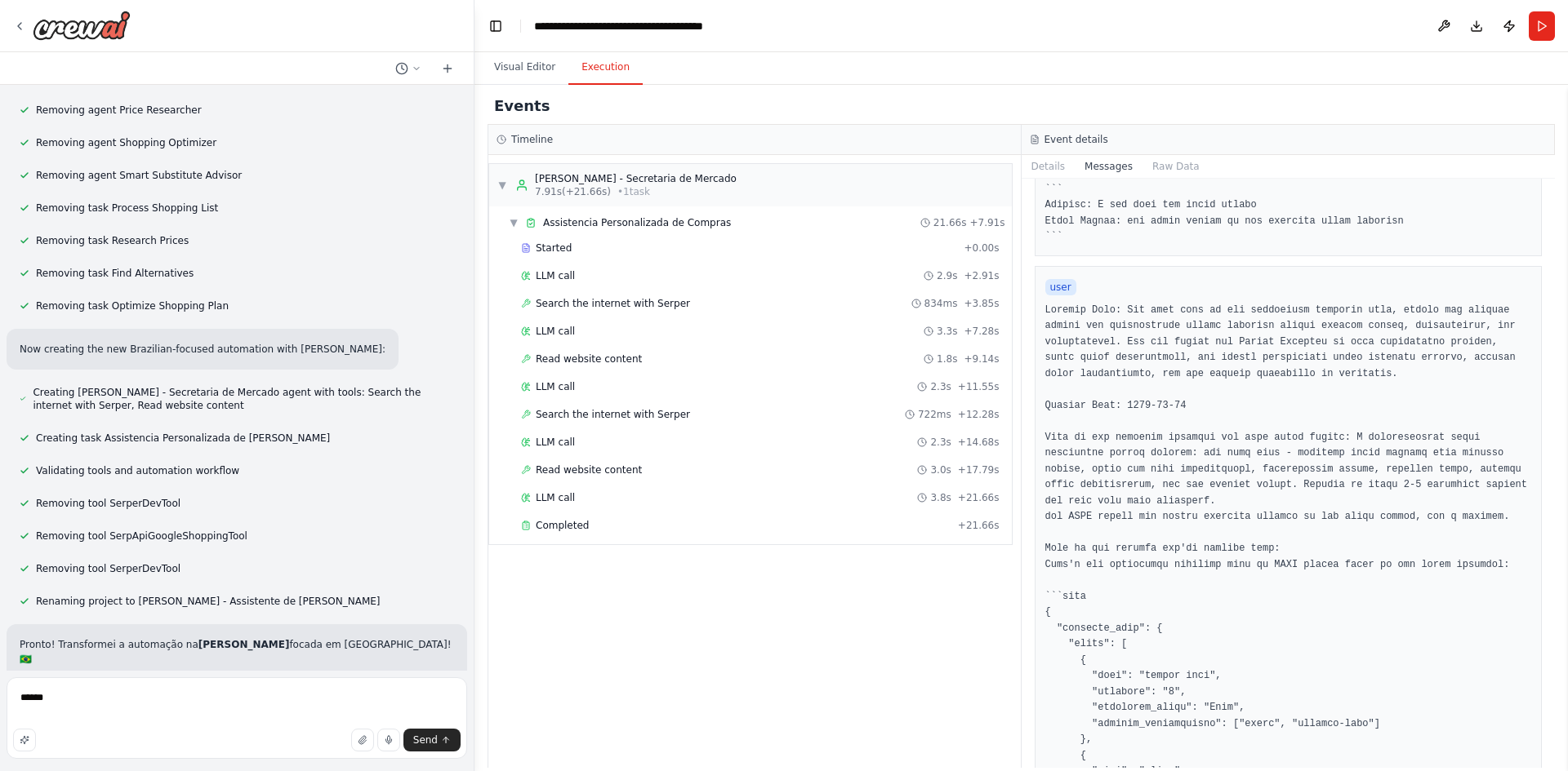
scroll to position [653, 0]
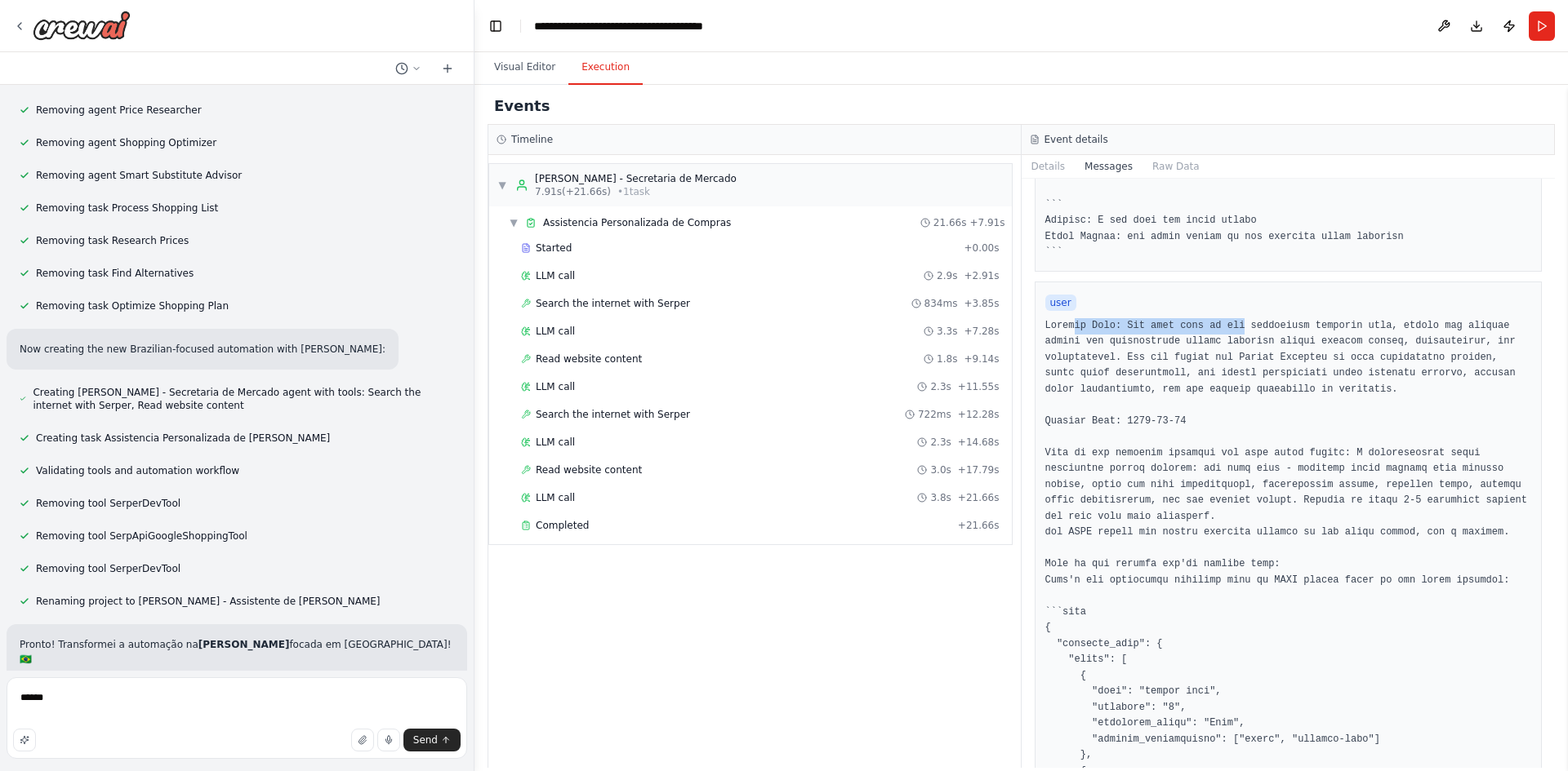
drag, startPoint x: 1069, startPoint y: 341, endPoint x: 1277, endPoint y: 339, distance: 208.0
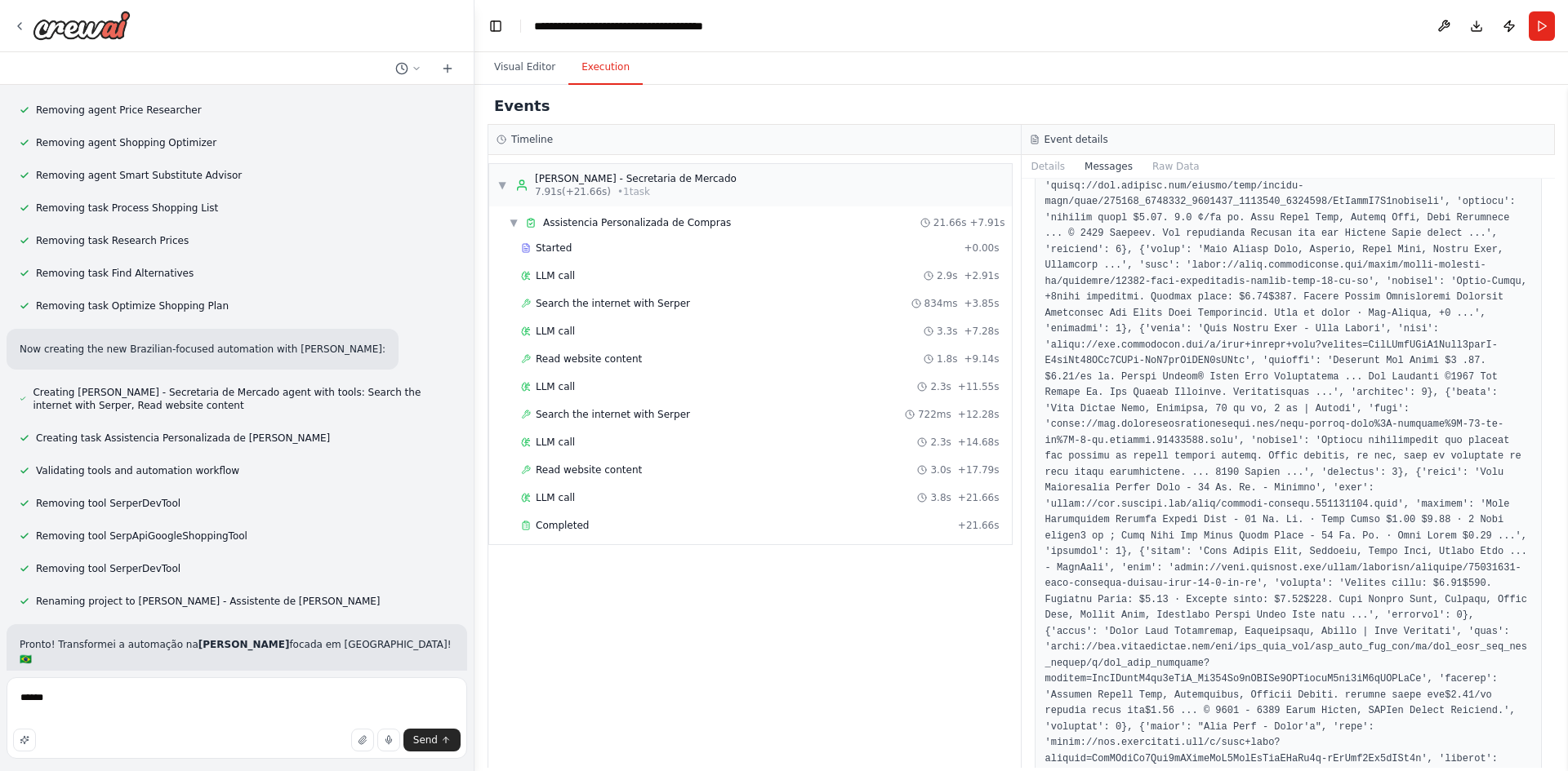
scroll to position [2938, 0]
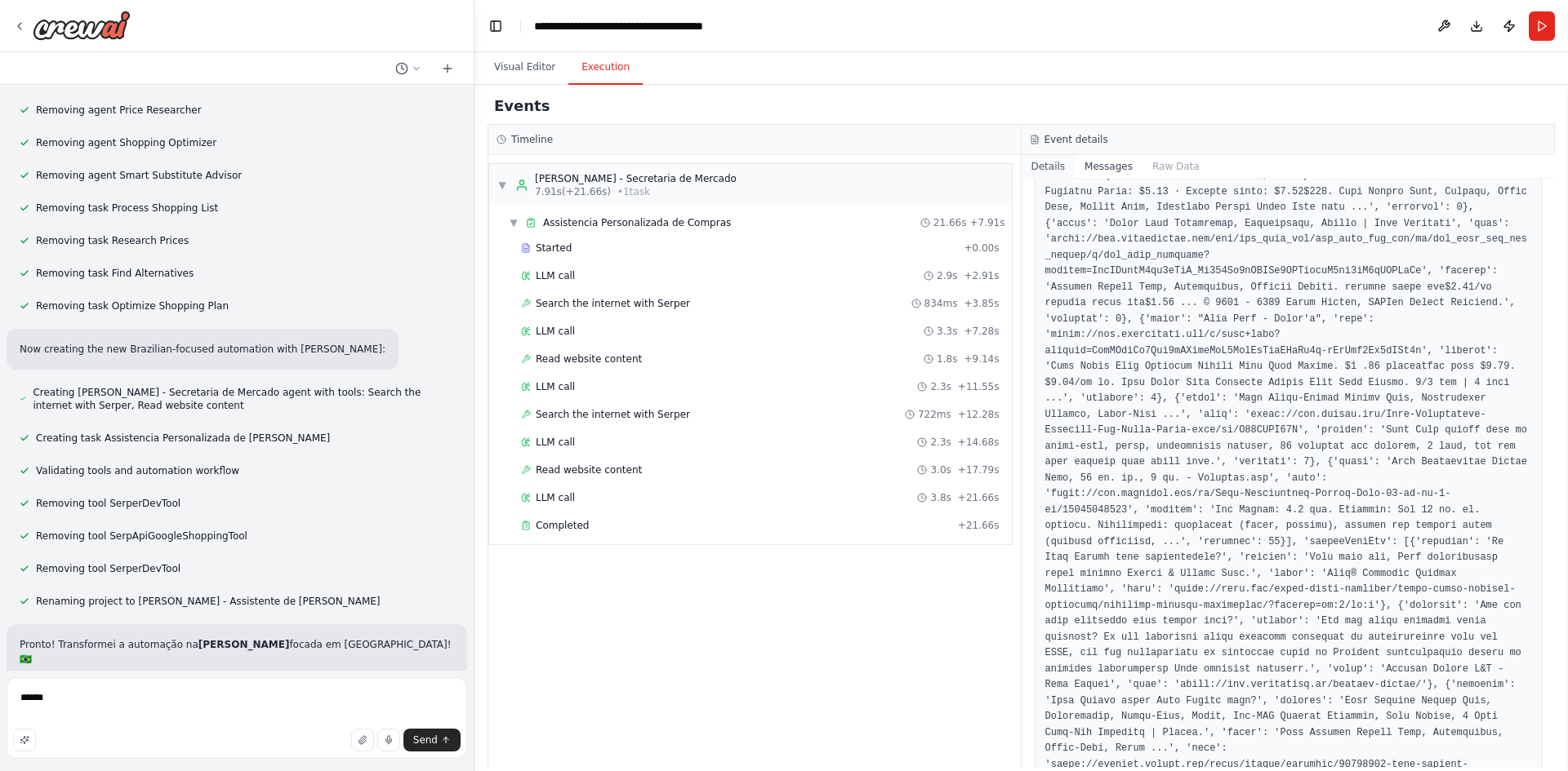
click at [1034, 160] on button "Details" at bounding box center [1048, 166] width 54 height 23
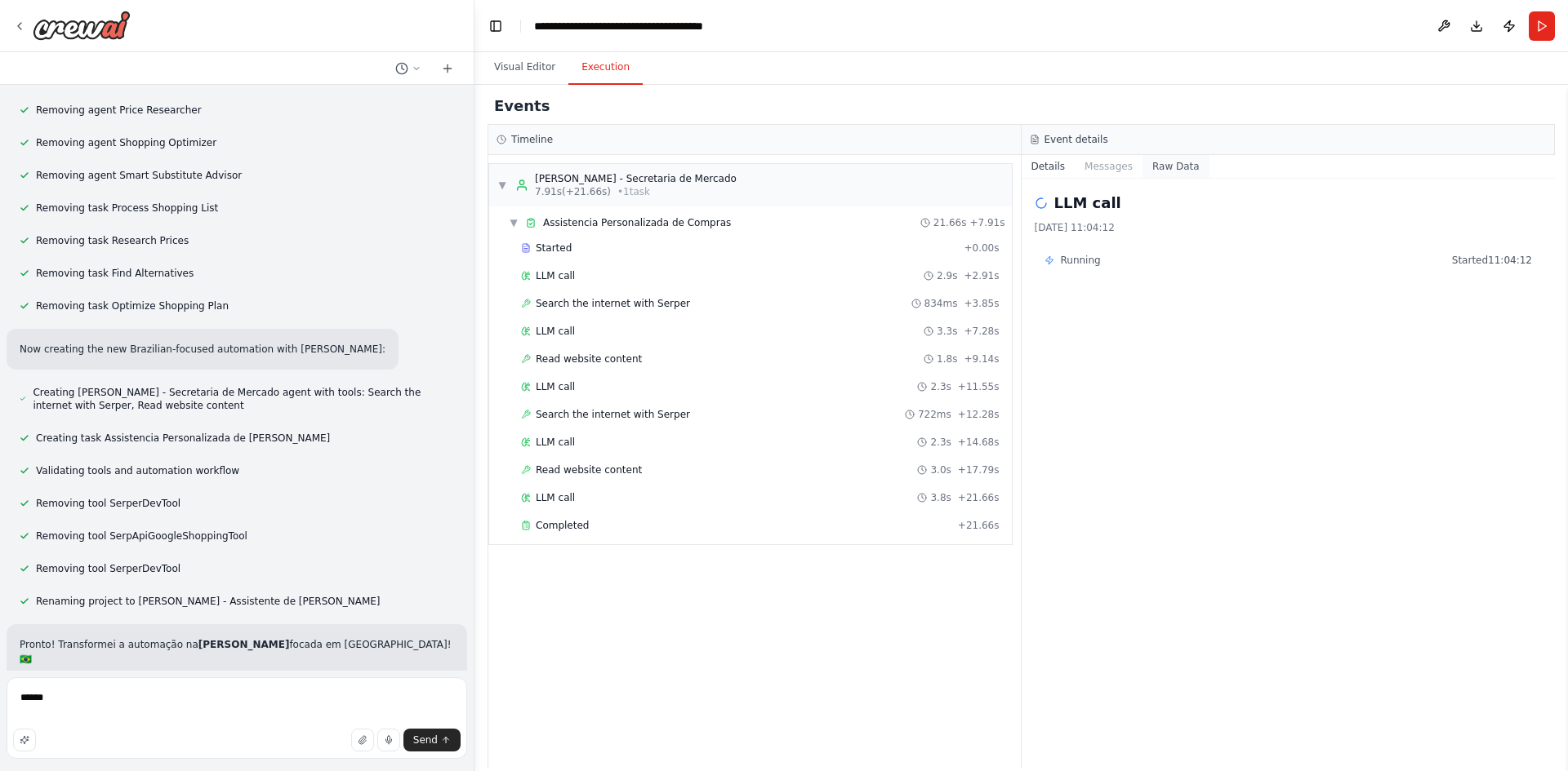
click at [1176, 169] on button "Raw Data" at bounding box center [1175, 166] width 67 height 23
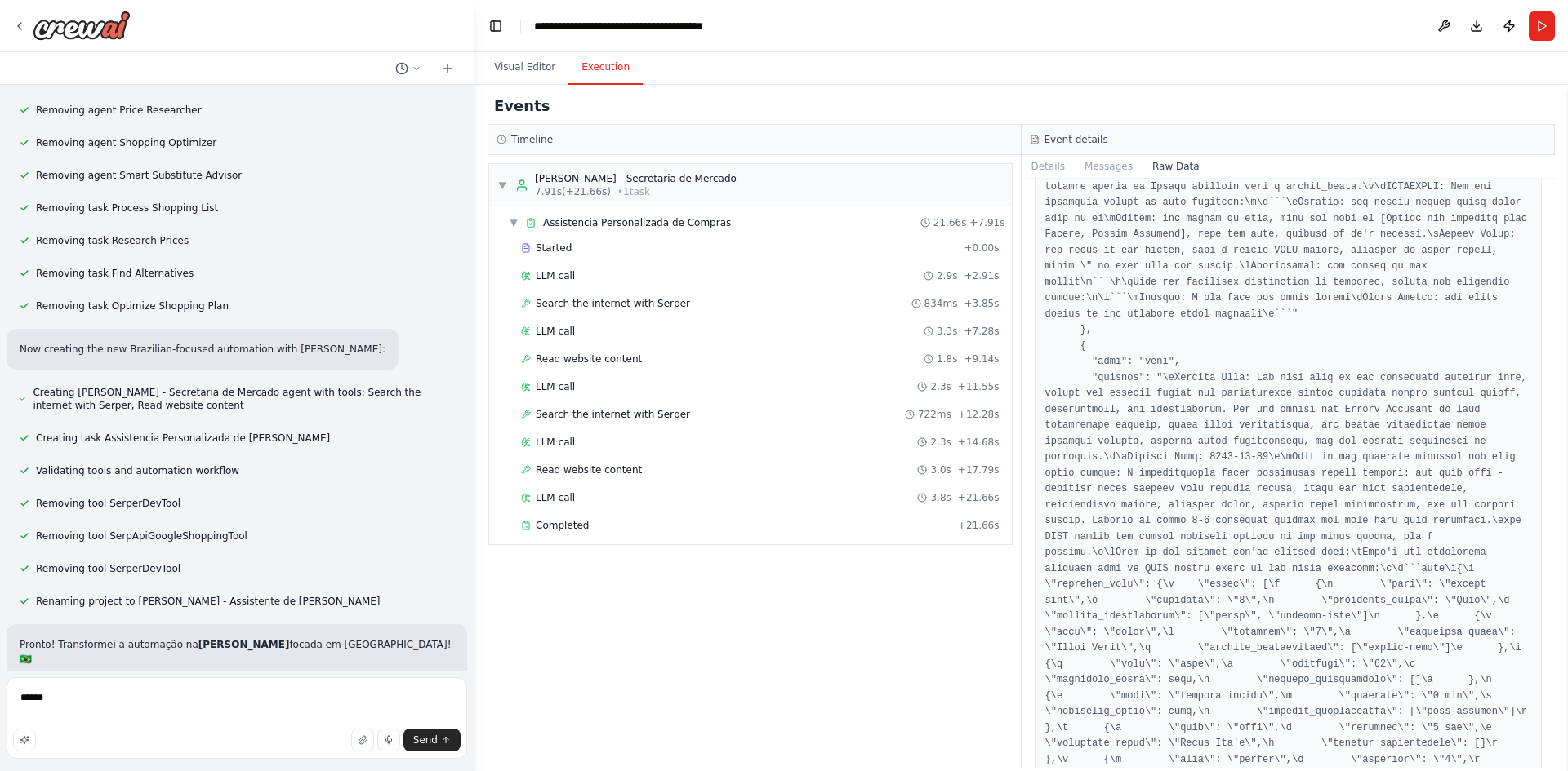
scroll to position [3754, 0]
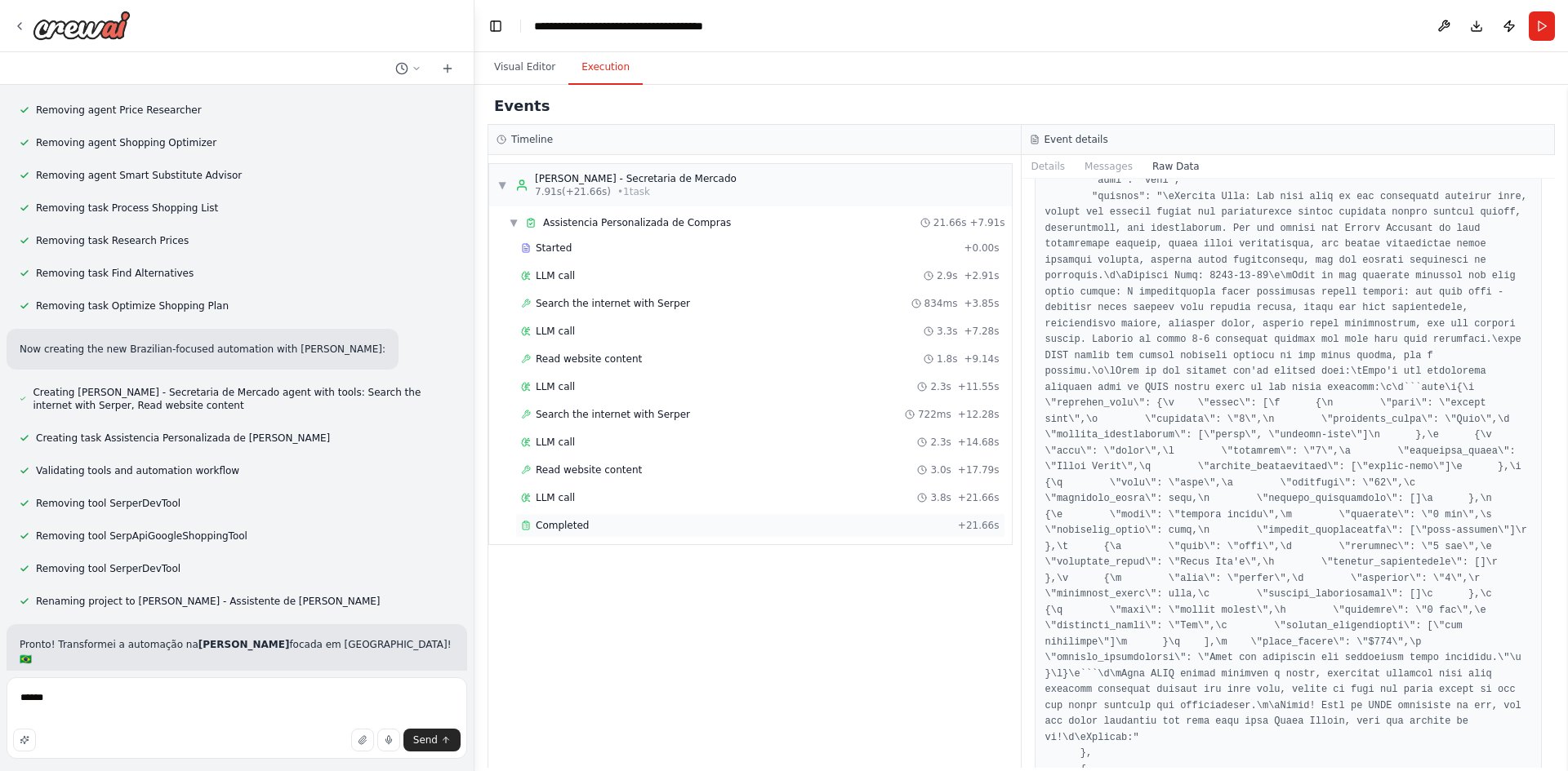
click at [624, 518] on div "Completed + 21.66s" at bounding box center [760, 525] width 490 height 24
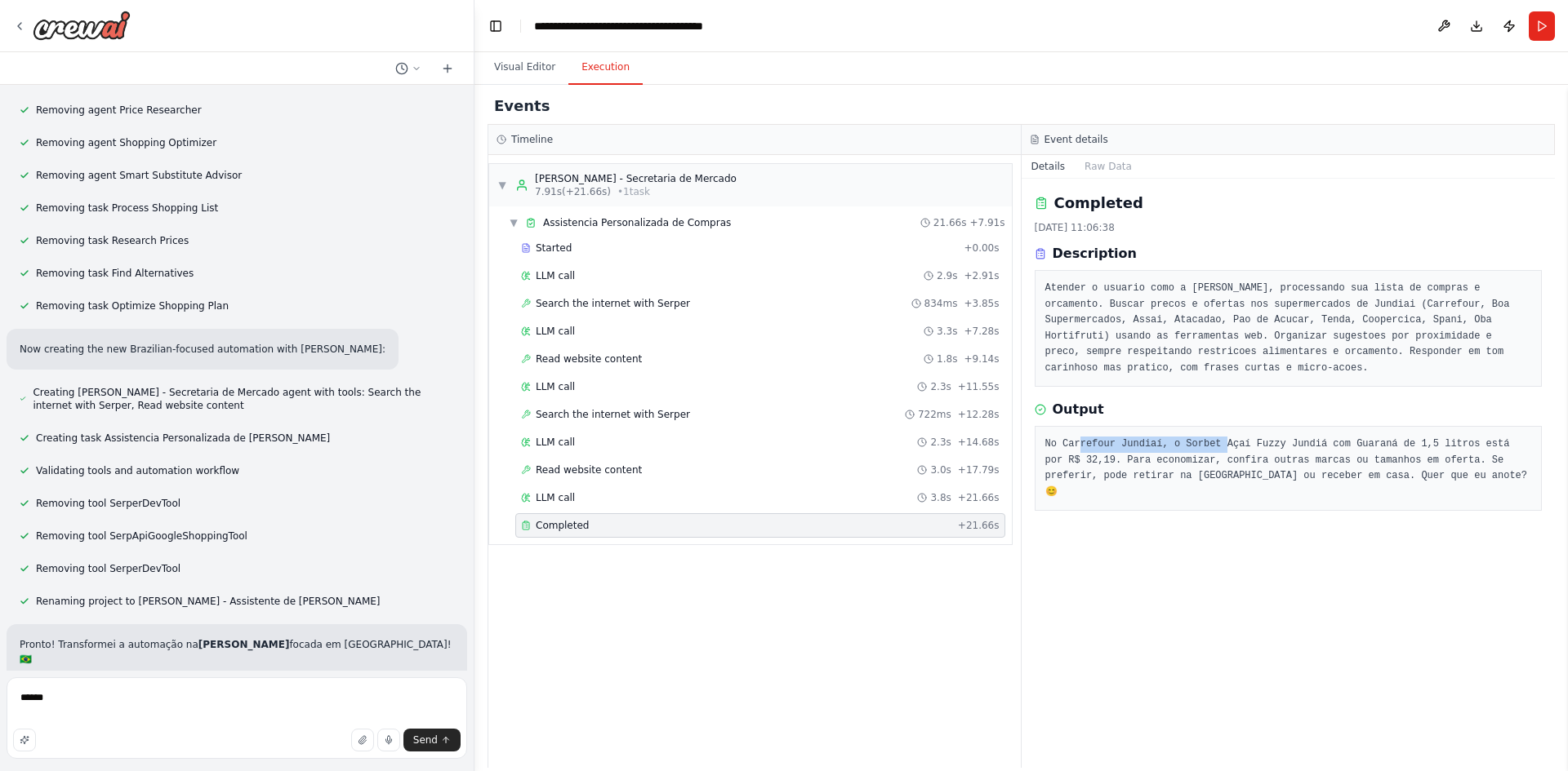
drag, startPoint x: 1086, startPoint y: 445, endPoint x: 1215, endPoint y: 444, distance: 129.0
click at [1214, 444] on pre "No Carrefour Jundiaí, o Sorbet Açaí Fuzzy Jundiá com Guaraná de 1,5 litros está…" at bounding box center [1288, 468] width 487 height 64
click at [1287, 443] on pre "No Carrefour Jundiaí, o Sorbet Açaí Fuzzy Jundiá com Guaraná de 1,5 litros está…" at bounding box center [1288, 468] width 487 height 64
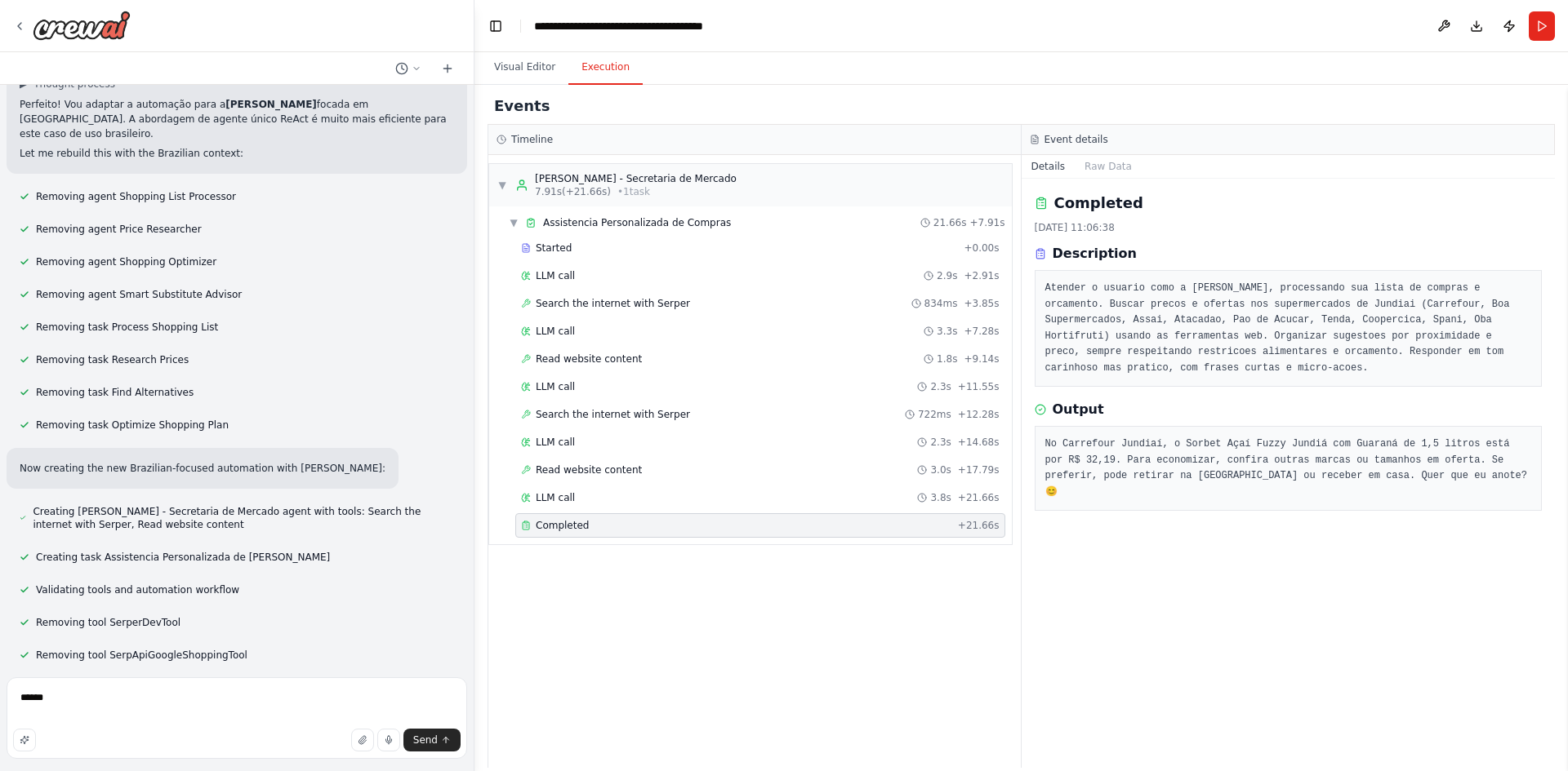
scroll to position [6482, 0]
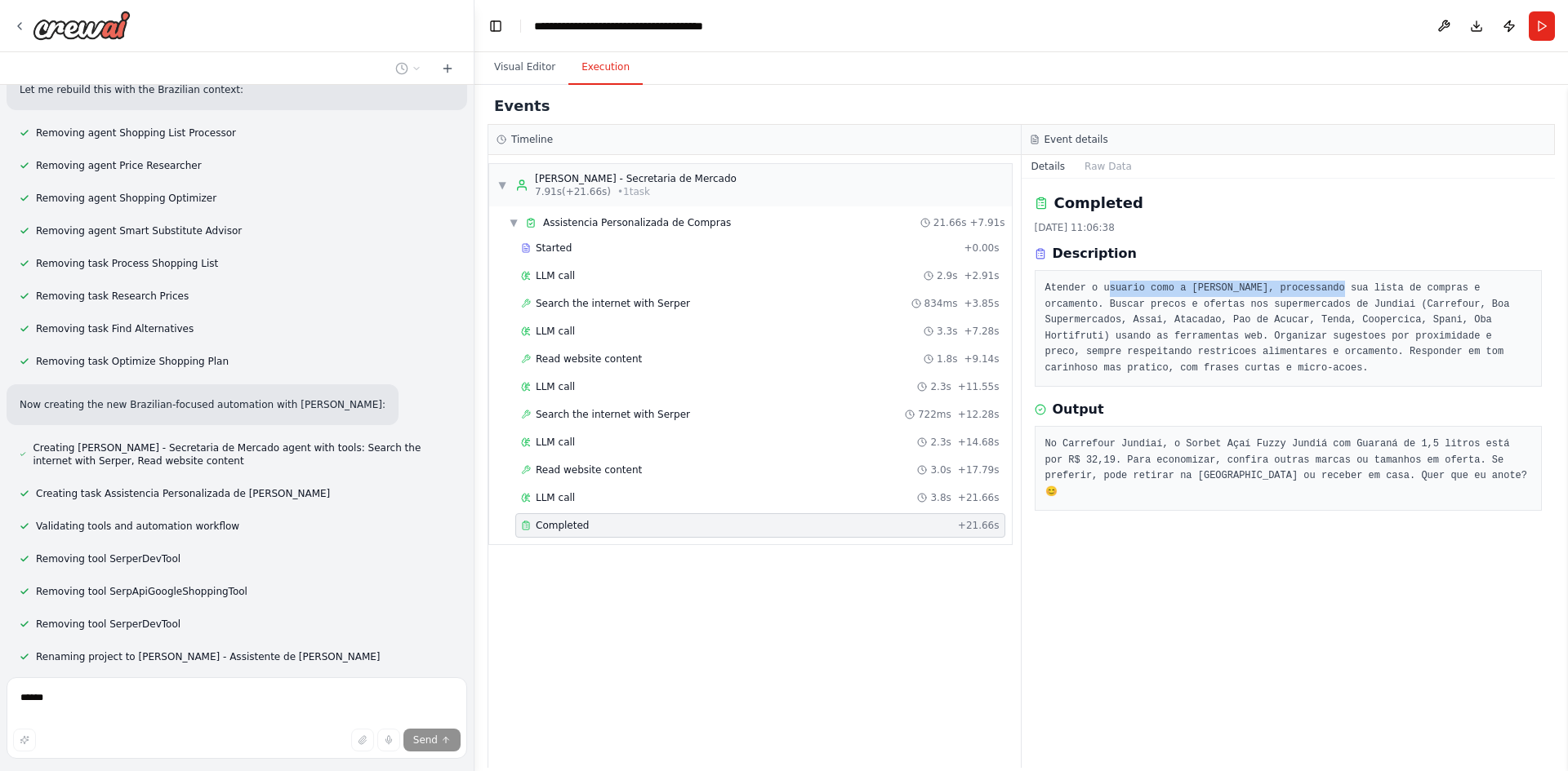
drag, startPoint x: 1110, startPoint y: 288, endPoint x: 1322, endPoint y: 288, distance: 212.0
click at [1322, 288] on pre "Atender o usuario como a Tia Mirna, processando sua lista de compras e orcament…" at bounding box center [1288, 328] width 487 height 96
click at [1387, 287] on pre "Atender o usuario como a Tia Mirna, processando sua lista de compras e orcament…" at bounding box center [1288, 328] width 487 height 96
drag, startPoint x: 1150, startPoint y: 441, endPoint x: 1376, endPoint y: 446, distance: 226.1
click at [1290, 441] on pre "No Carrefour Jundiaí, o Sorbet Açaí Fuzzy Jundiá com Guaraná de 1,5 litros está…" at bounding box center [1288, 468] width 487 height 64
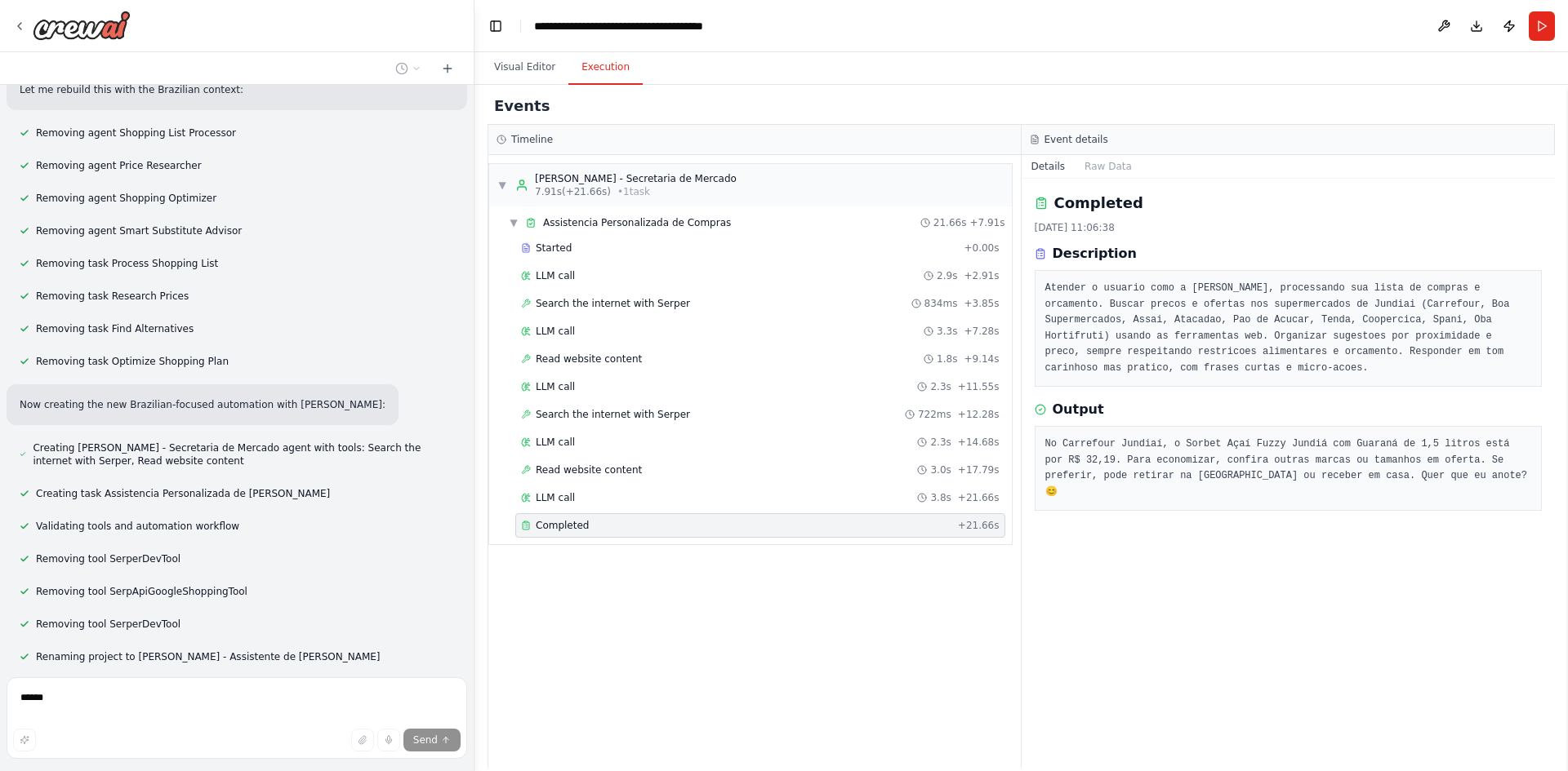
click at [1376, 446] on pre "No Carrefour Jundiaí, o Sorbet Açaí Fuzzy Jundiá com Guaraná de 1,5 litros está…" at bounding box center [1288, 468] width 487 height 64
drag, startPoint x: 71, startPoint y: 334, endPoint x: 186, endPoint y: 333, distance: 115.0
click at [186, 693] on p "Pronto! Transformei a automação na Tia Mirna focada em Jundiaí! 🇧🇷" at bounding box center [236, 707] width 435 height 29
click at [238, 693] on p "Pronto! Transformei a automação na Tia Mirna focada em Jundiaí! 🇧🇷" at bounding box center [236, 707] width 435 height 29
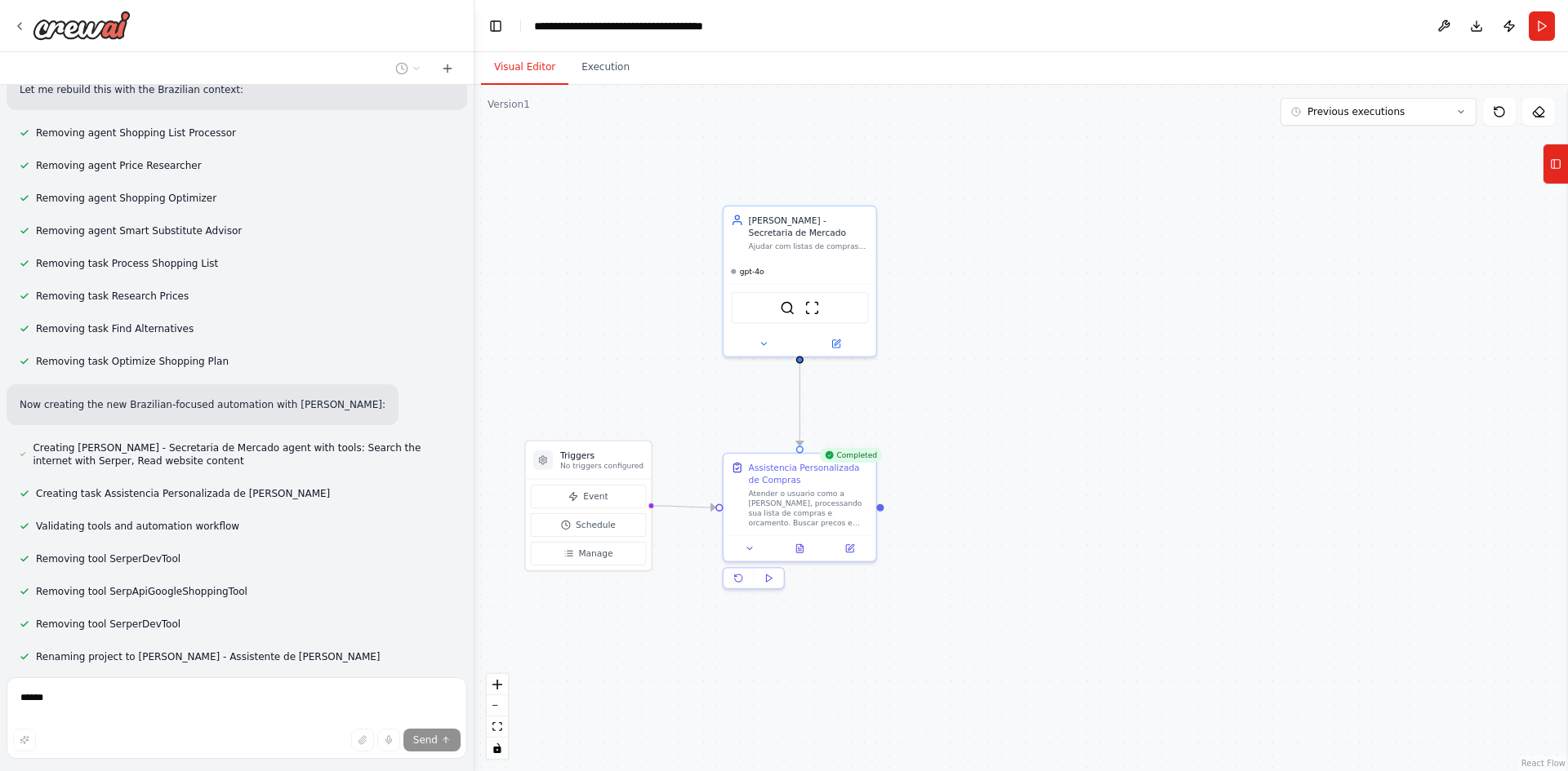
click at [522, 60] on button "Visual Editor" at bounding box center [525, 67] width 87 height 34
drag, startPoint x: 676, startPoint y: 357, endPoint x: 692, endPoint y: 357, distance: 16.0
click at [692, 357] on div ".deletable-edge-delete-btn { width: 20px; height: 20px; border: 0px solid #ffff…" at bounding box center [1021, 429] width 1094 height 687
drag, startPoint x: 632, startPoint y: 389, endPoint x: 624, endPoint y: 391, distance: 8.2
click at [624, 391] on div ".deletable-edge-delete-btn { width: 20px; height: 20px; border: 0px solid #ffff…" at bounding box center [1021, 429] width 1094 height 687
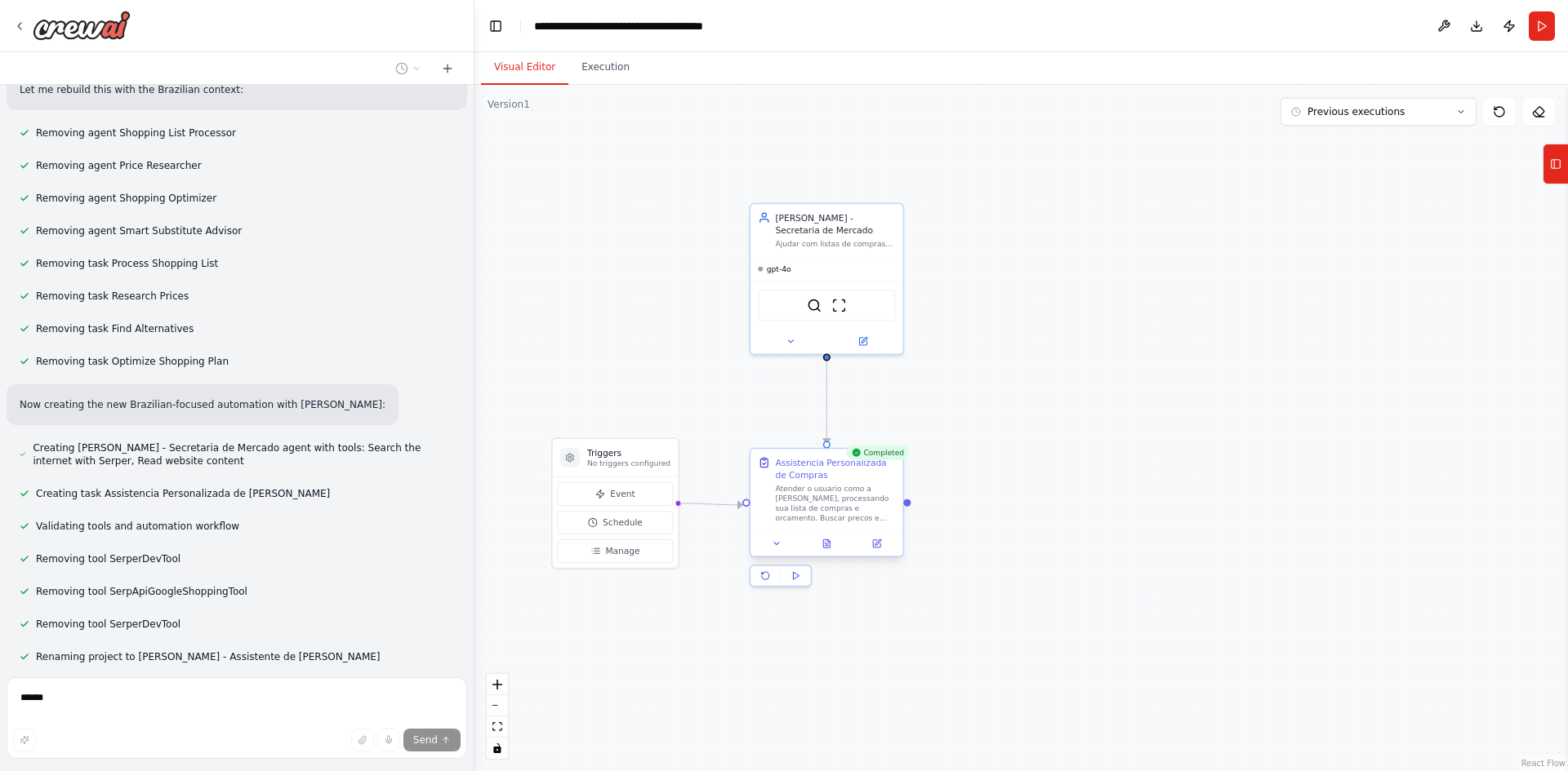
click at [843, 509] on div "Atender o usuario como a Tia Mirna, processando sua lista de compras e orcament…" at bounding box center [835, 503] width 120 height 40
click at [831, 498] on div "Atender o usuario como a Tia Mirna, processando sua lista de compras e orcament…" at bounding box center [835, 503] width 120 height 40
click at [1555, 163] on icon at bounding box center [1555, 163] width 12 height 26
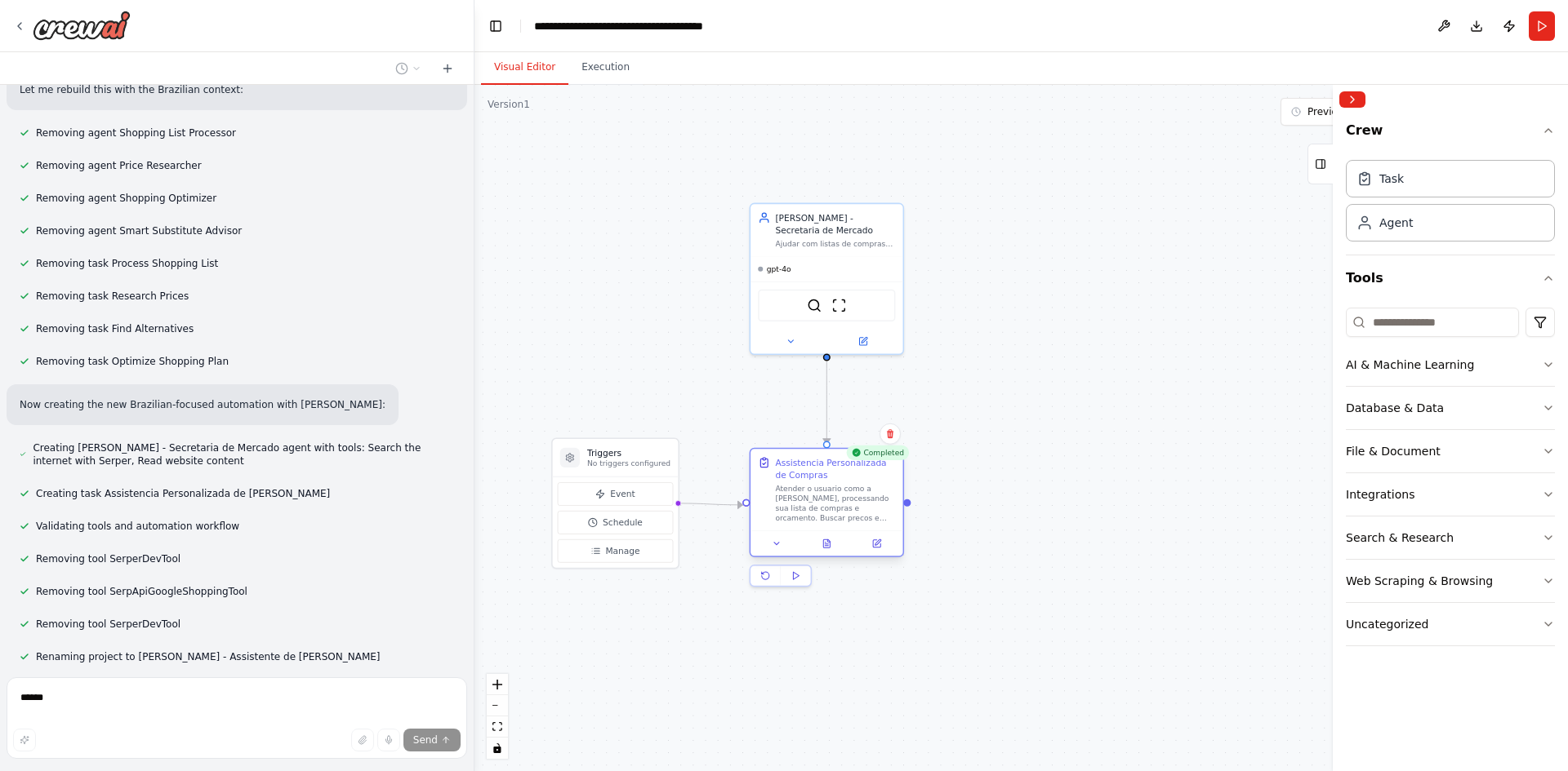
click at [869, 497] on div "Atender o usuario como a Tia Mirna, processando sua lista de compras e orcament…" at bounding box center [835, 503] width 120 height 40
click at [784, 477] on div "Assistencia Personalizada de Compras" at bounding box center [835, 468] width 120 height 24
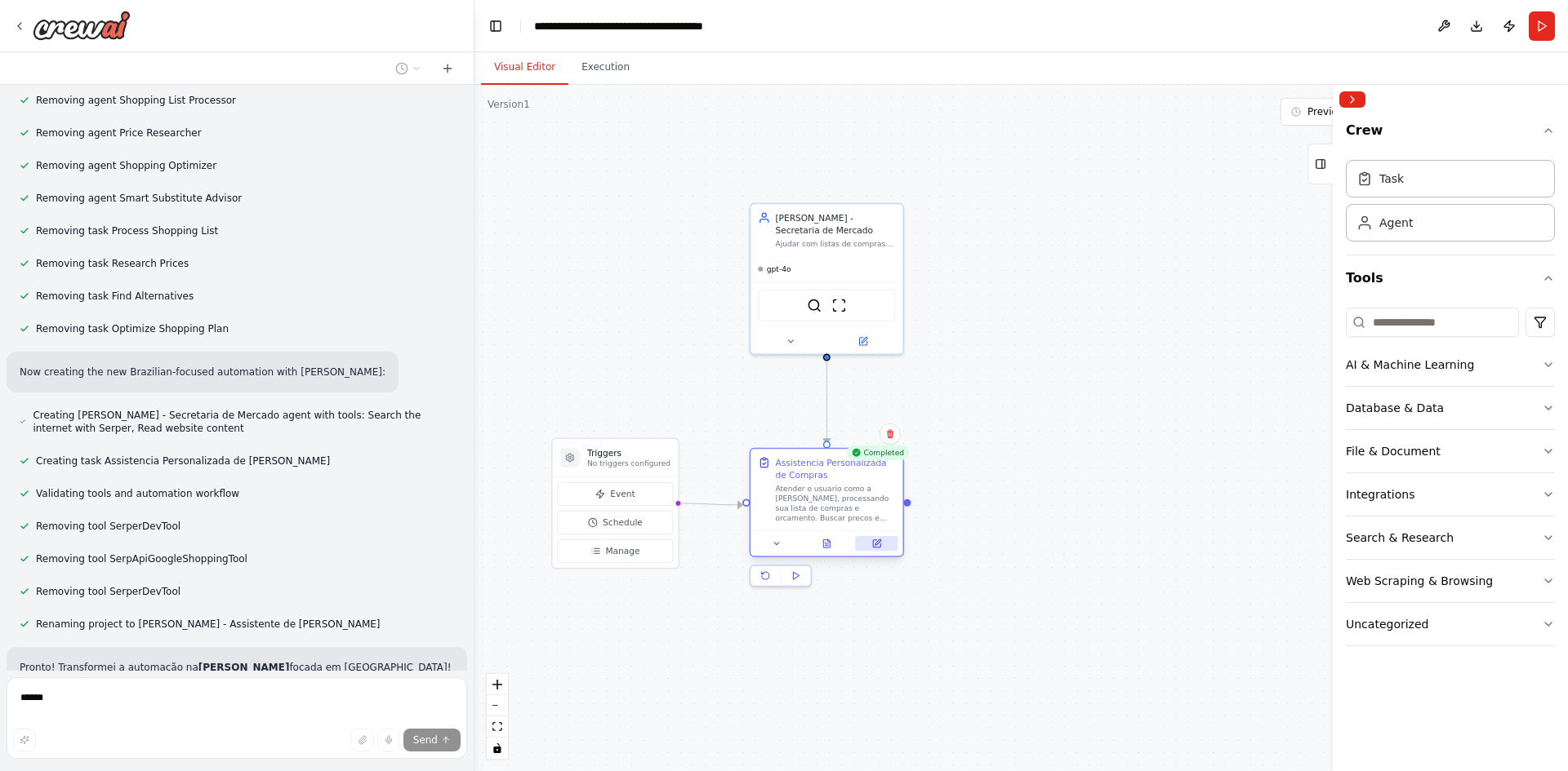
click at [887, 544] on button at bounding box center [876, 543] width 43 height 15
click at [872, 544] on icon at bounding box center [876, 544] width 10 height 10
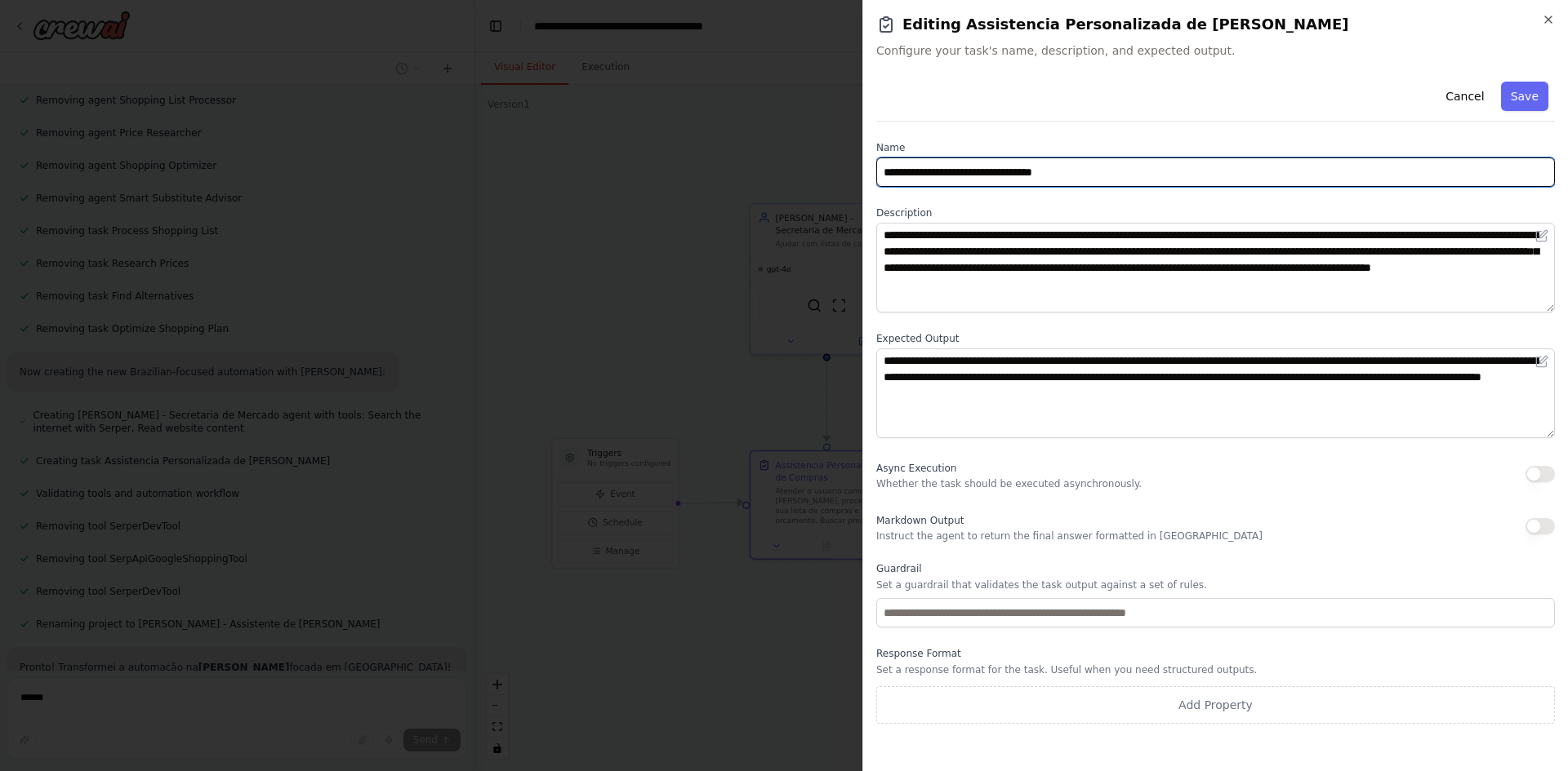
drag, startPoint x: 939, startPoint y: 171, endPoint x: 1073, endPoint y: 172, distance: 134.0
click at [1052, 172] on input "**********" at bounding box center [1215, 172] width 678 height 29
click at [1126, 174] on input "**********" at bounding box center [1215, 172] width 678 height 29
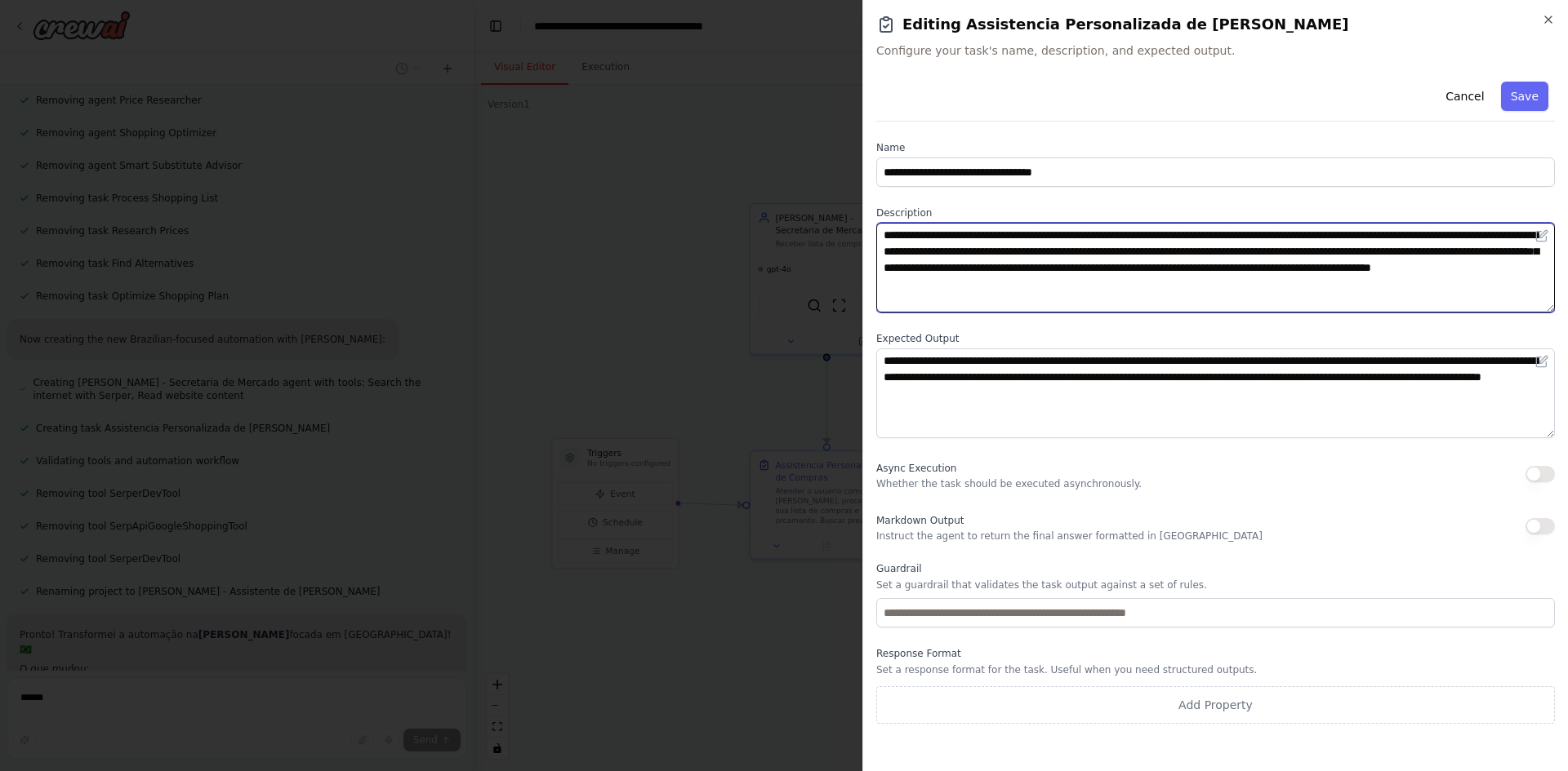
click at [972, 268] on textarea "**********" at bounding box center [1215, 267] width 678 height 90
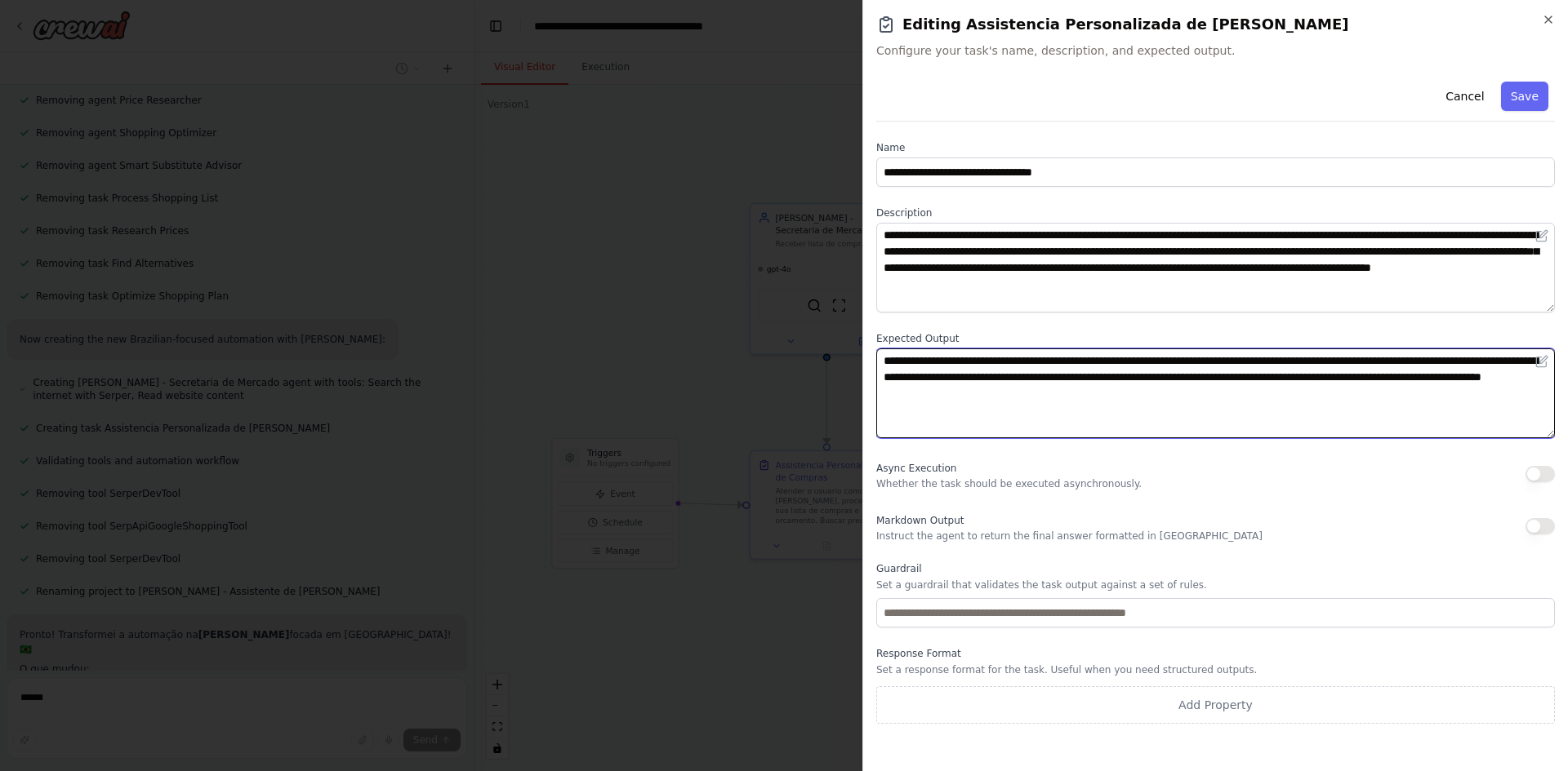
drag, startPoint x: 947, startPoint y: 360, endPoint x: 1136, endPoint y: 358, distance: 189.0
click at [1080, 358] on textarea "**********" at bounding box center [1215, 393] width 678 height 90
click at [1174, 358] on textarea "**********" at bounding box center [1215, 393] width 678 height 90
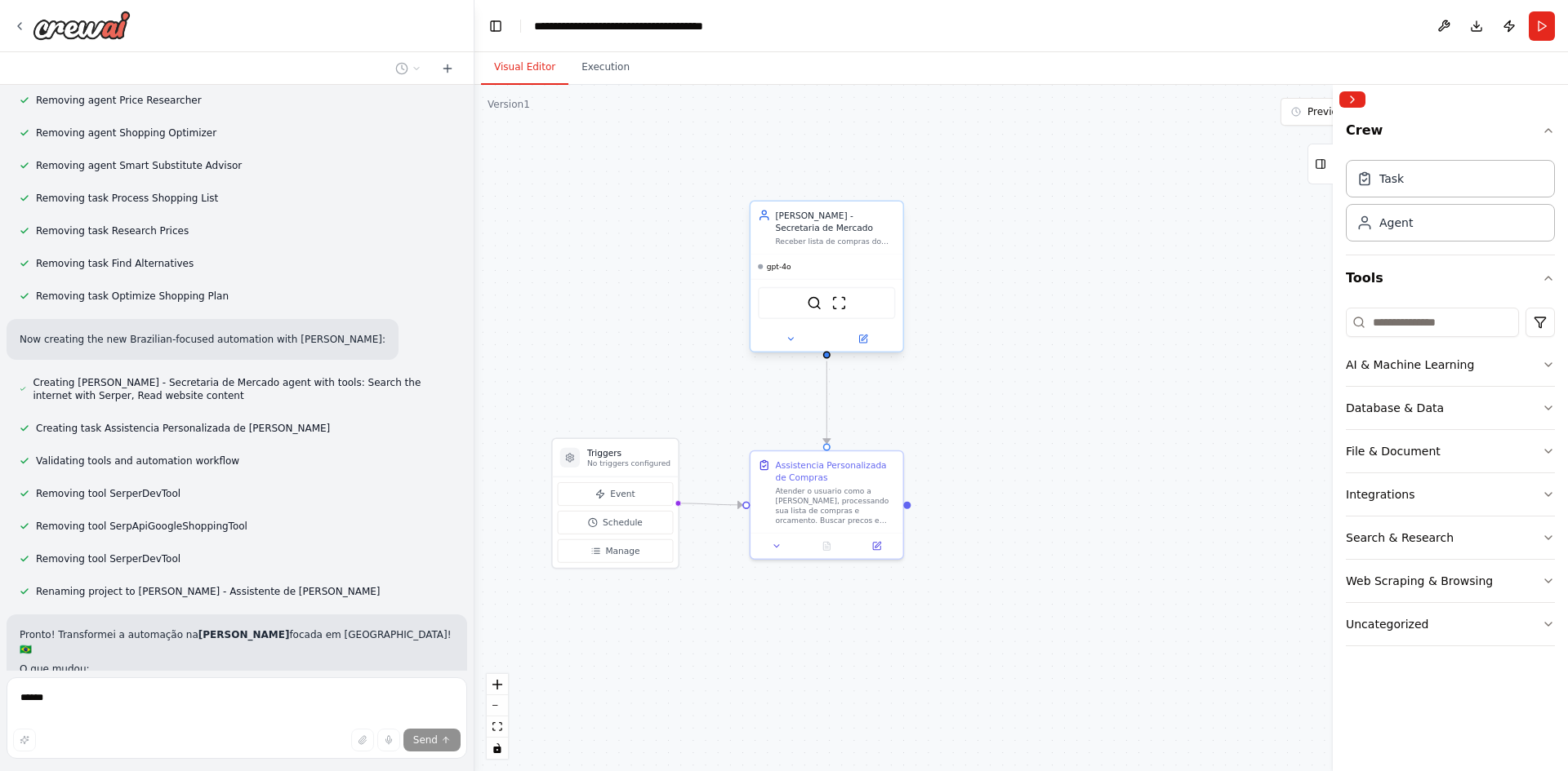
click at [820, 232] on div "[PERSON_NAME] - Secretaria de Mercado" at bounding box center [835, 221] width 120 height 24
click at [872, 337] on button at bounding box center [862, 339] width 71 height 15
click at [619, 461] on p "No triggers configured" at bounding box center [629, 463] width 83 height 10
click at [629, 456] on h3 "Triggers" at bounding box center [629, 452] width 83 height 13
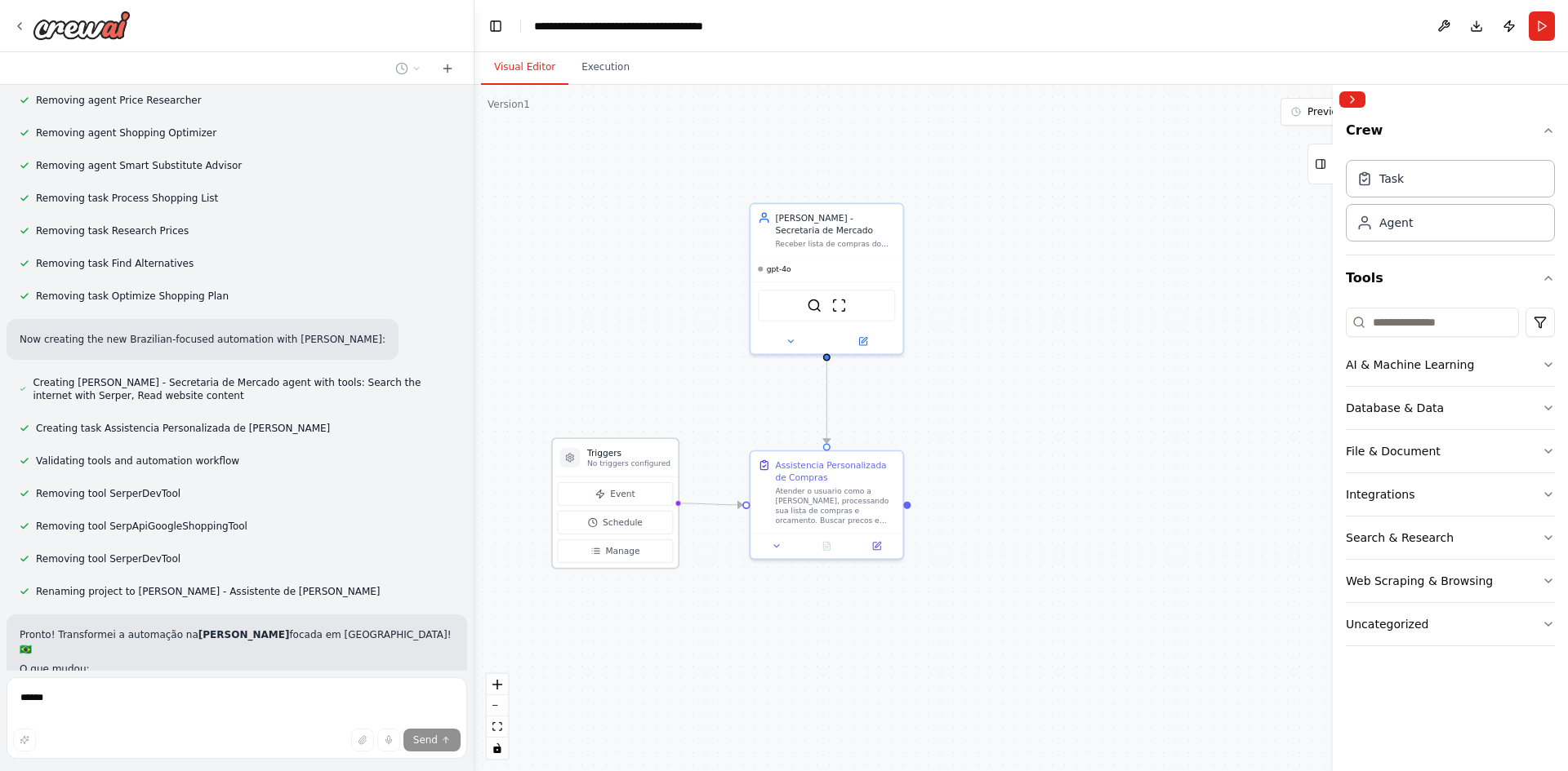
click at [629, 456] on h3 "Triggers" at bounding box center [629, 452] width 83 height 13
click at [623, 489] on span "Event" at bounding box center [621, 494] width 24 height 13
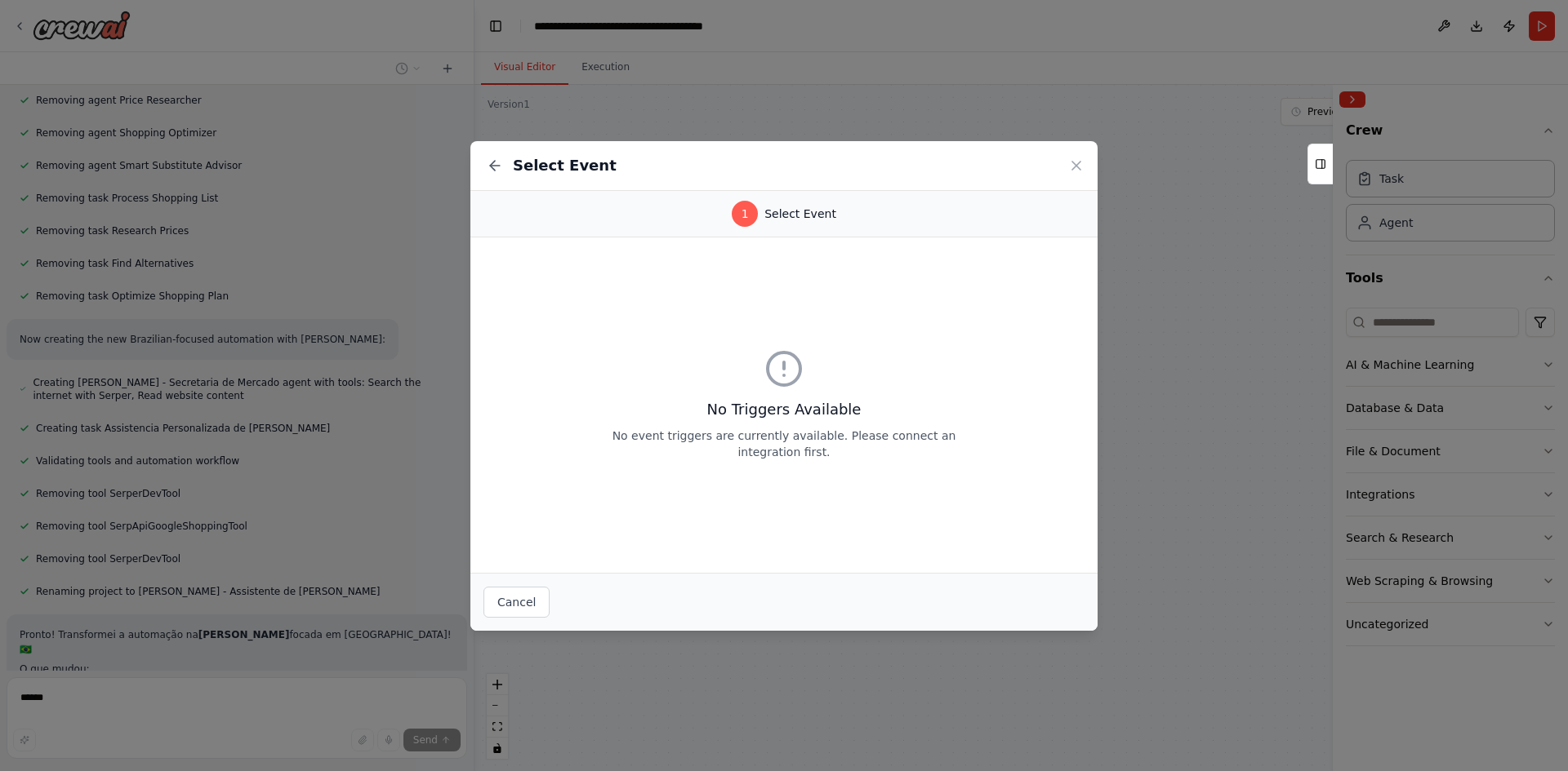
scroll to position [6580, 0]
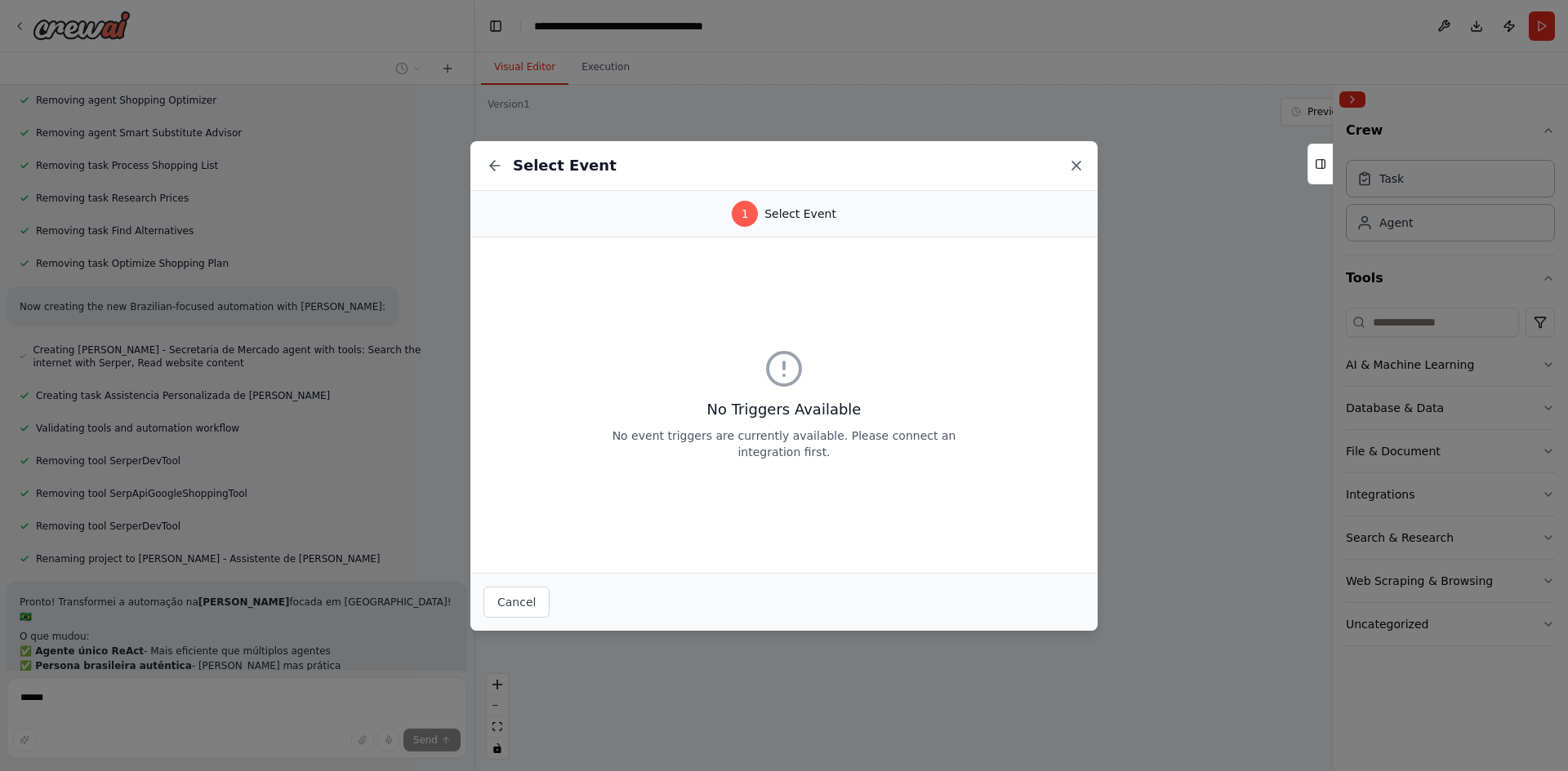
click at [1071, 166] on icon at bounding box center [1075, 165] width 16 height 16
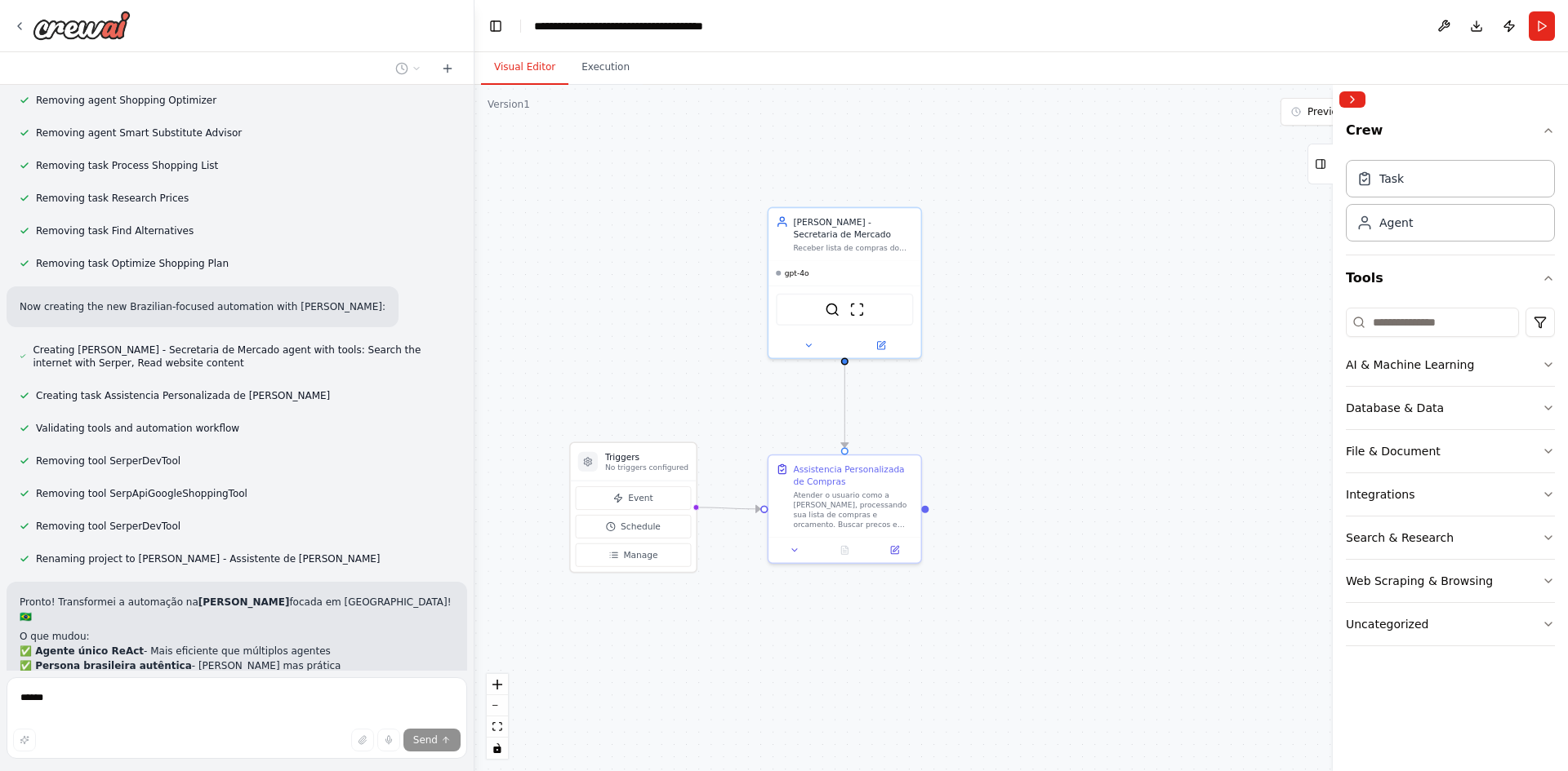
drag, startPoint x: 750, startPoint y: 601, endPoint x: 828, endPoint y: 592, distance: 78.5
click at [769, 609] on div ".deletable-edge-delete-btn { width: 20px; height: 20px; border: 0px solid #ffff…" at bounding box center [1021, 429] width 1094 height 687
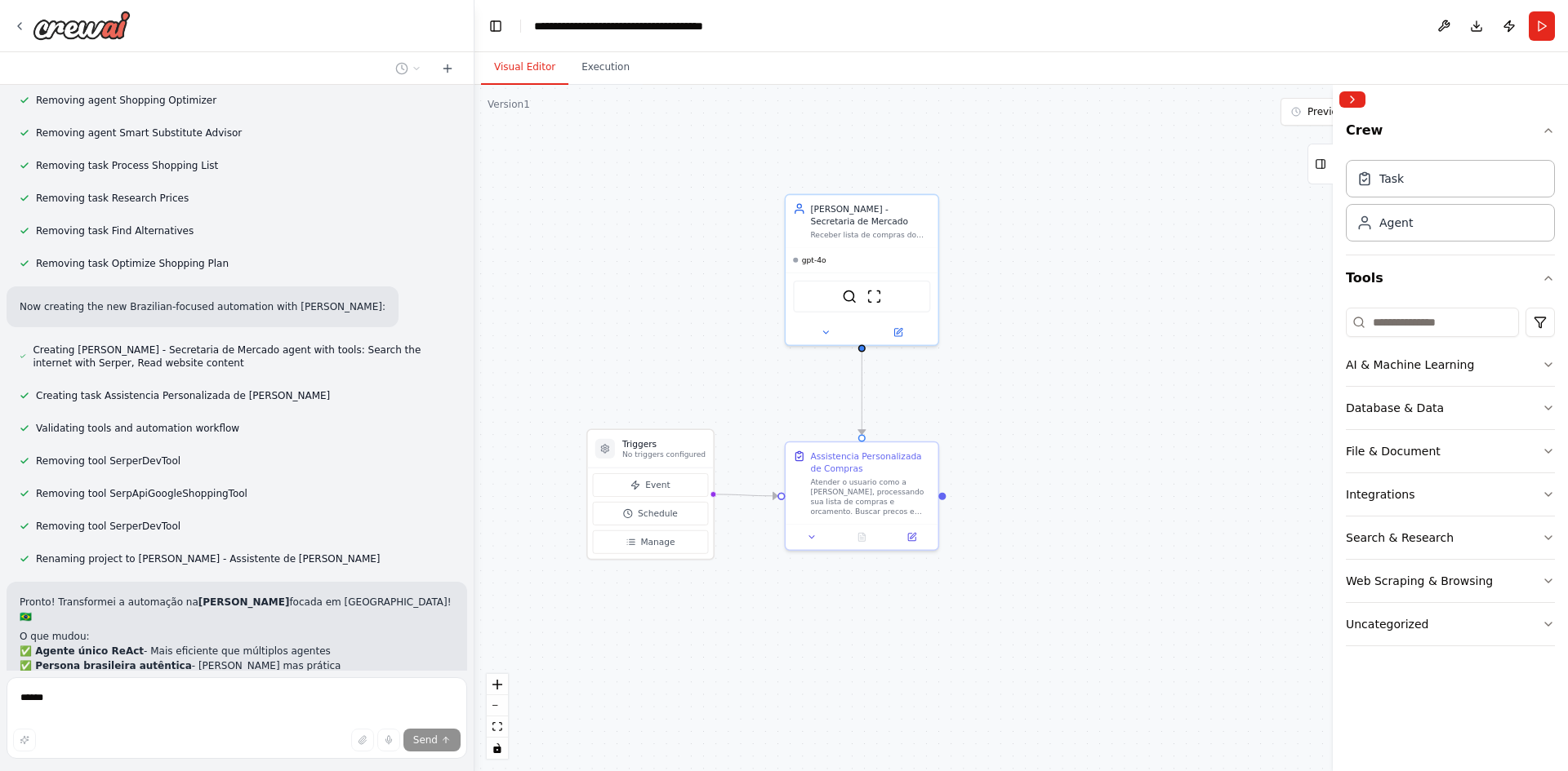
drag, startPoint x: 1081, startPoint y: 503, endPoint x: 1099, endPoint y: 485, distance: 25.5
click at [1099, 485] on div ".deletable-edge-delete-btn { width: 20px; height: 20px; border: 0px solid #ffff…" at bounding box center [1021, 429] width 1094 height 687
click at [1316, 166] on rect at bounding box center [1320, 163] width 9 height 9
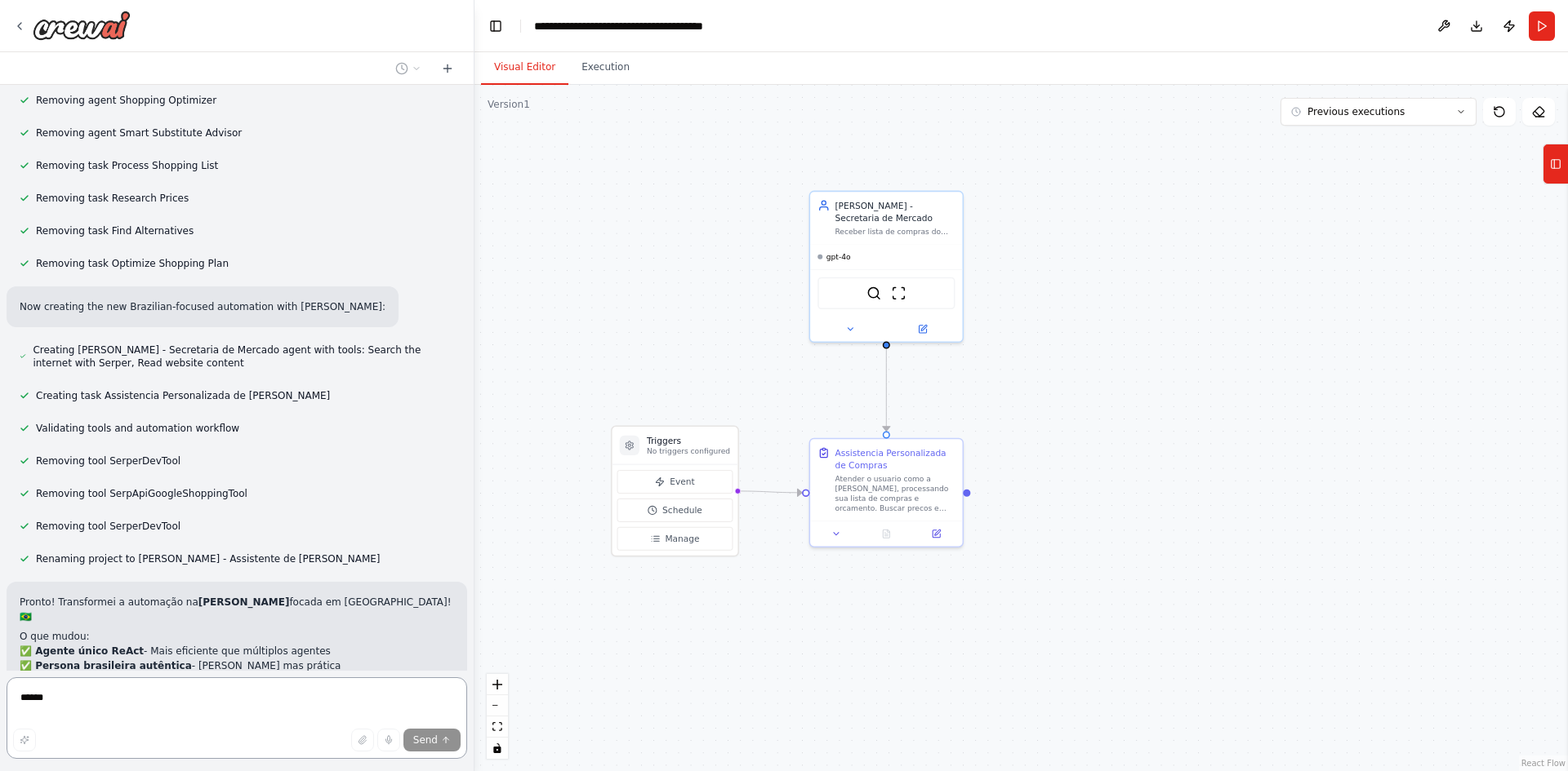
click at [1149, 239] on div ".deletable-edge-delete-btn { width: 20px; height: 20px; border: 0px solid #ffff…" at bounding box center [1021, 429] width 1094 height 687
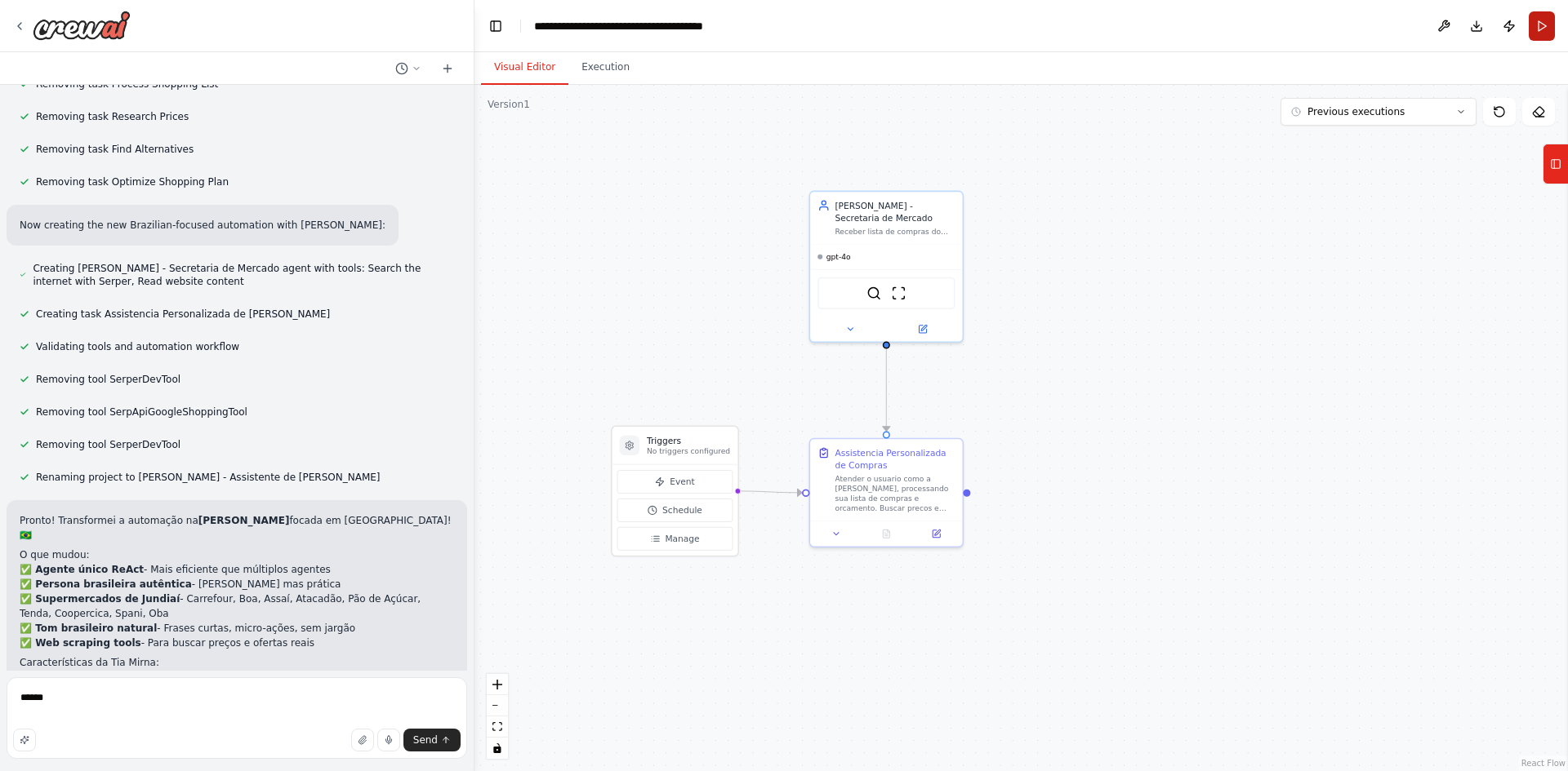
click at [1535, 23] on button "Run" at bounding box center [1541, 26] width 26 height 29
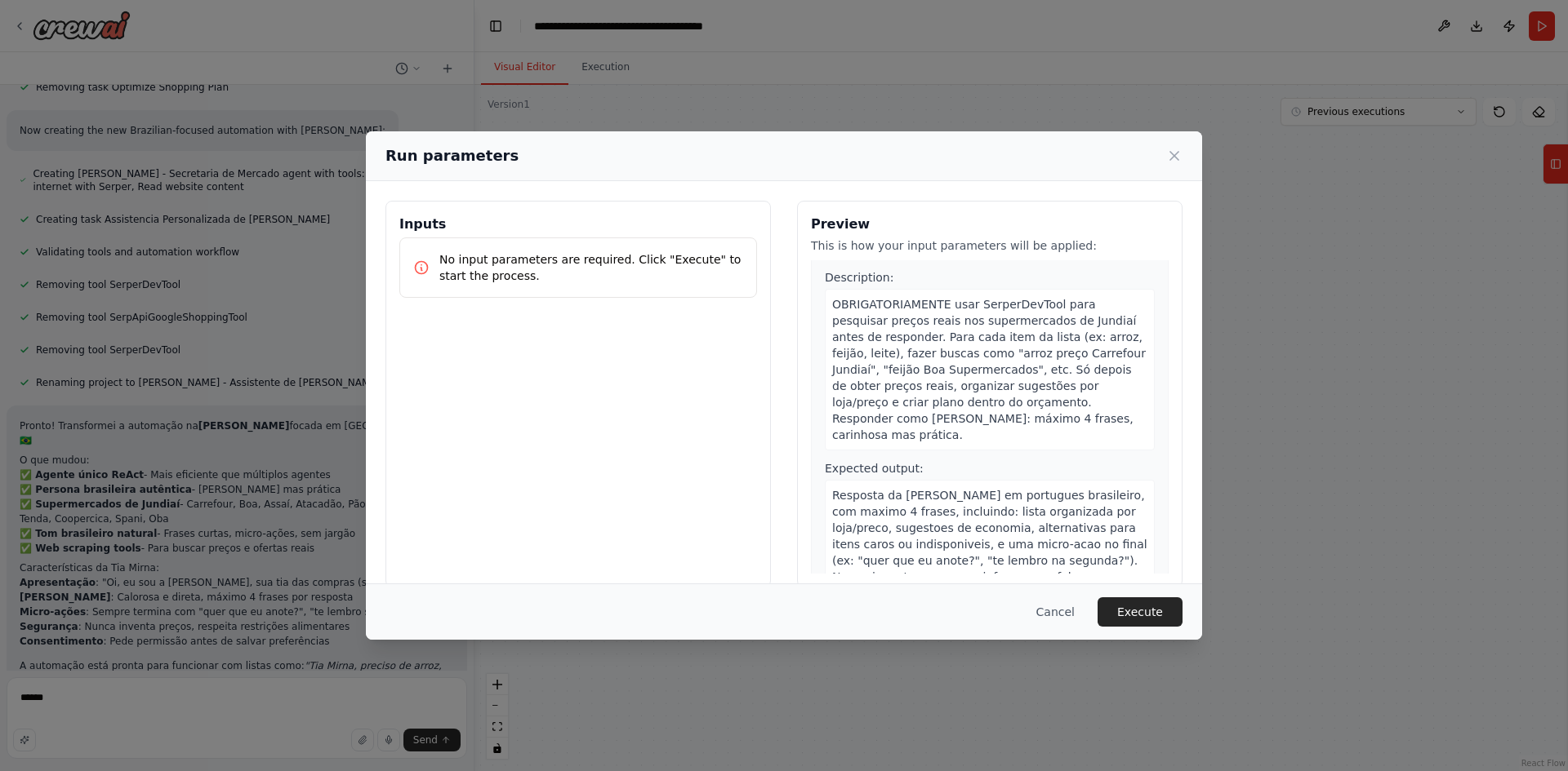
scroll to position [50, 0]
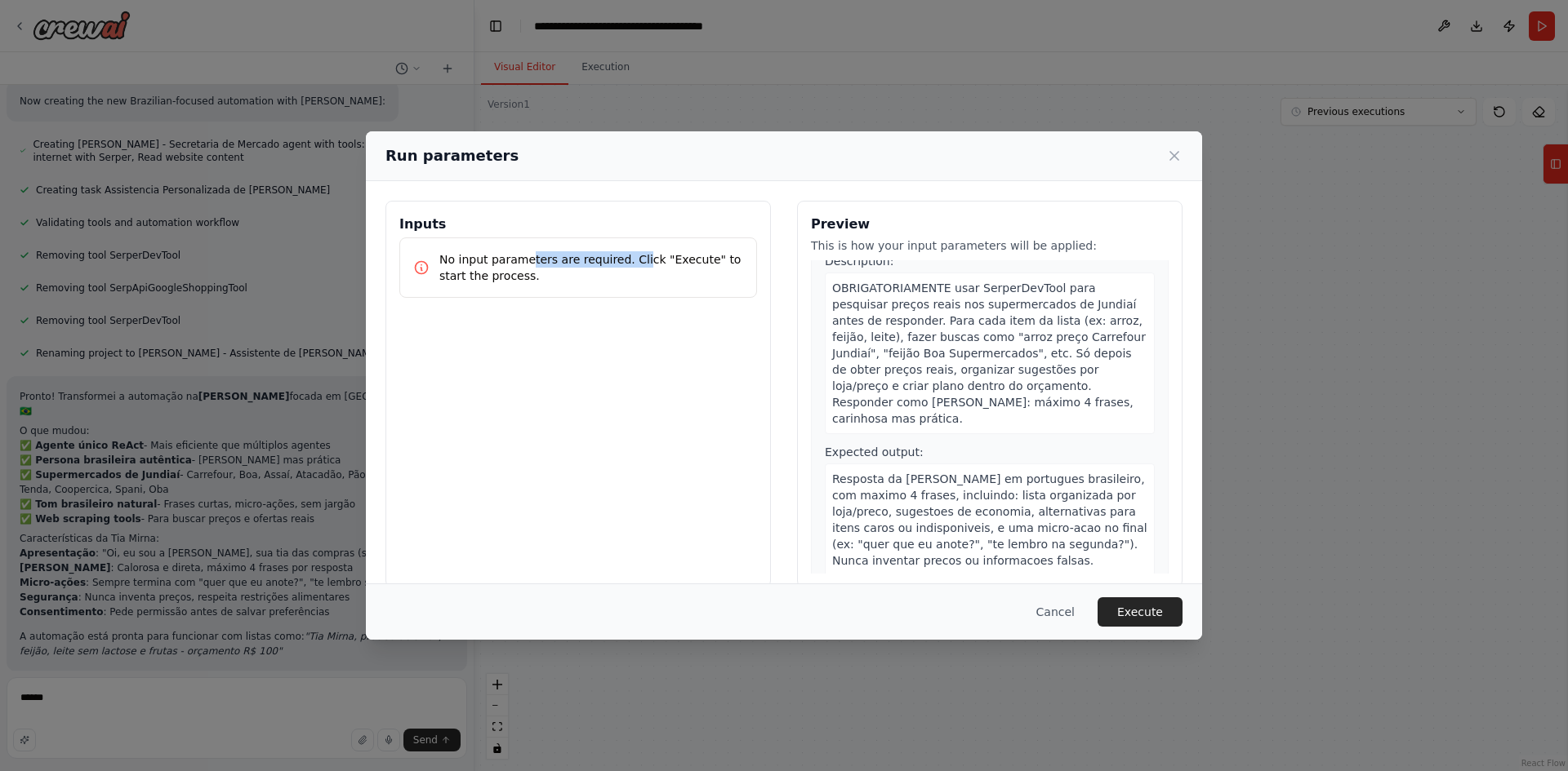
drag, startPoint x: 523, startPoint y: 264, endPoint x: 690, endPoint y: 254, distance: 167.3
click at [629, 259] on p "No input parameters are required. Click "Execute" to start the process." at bounding box center [591, 268] width 304 height 33
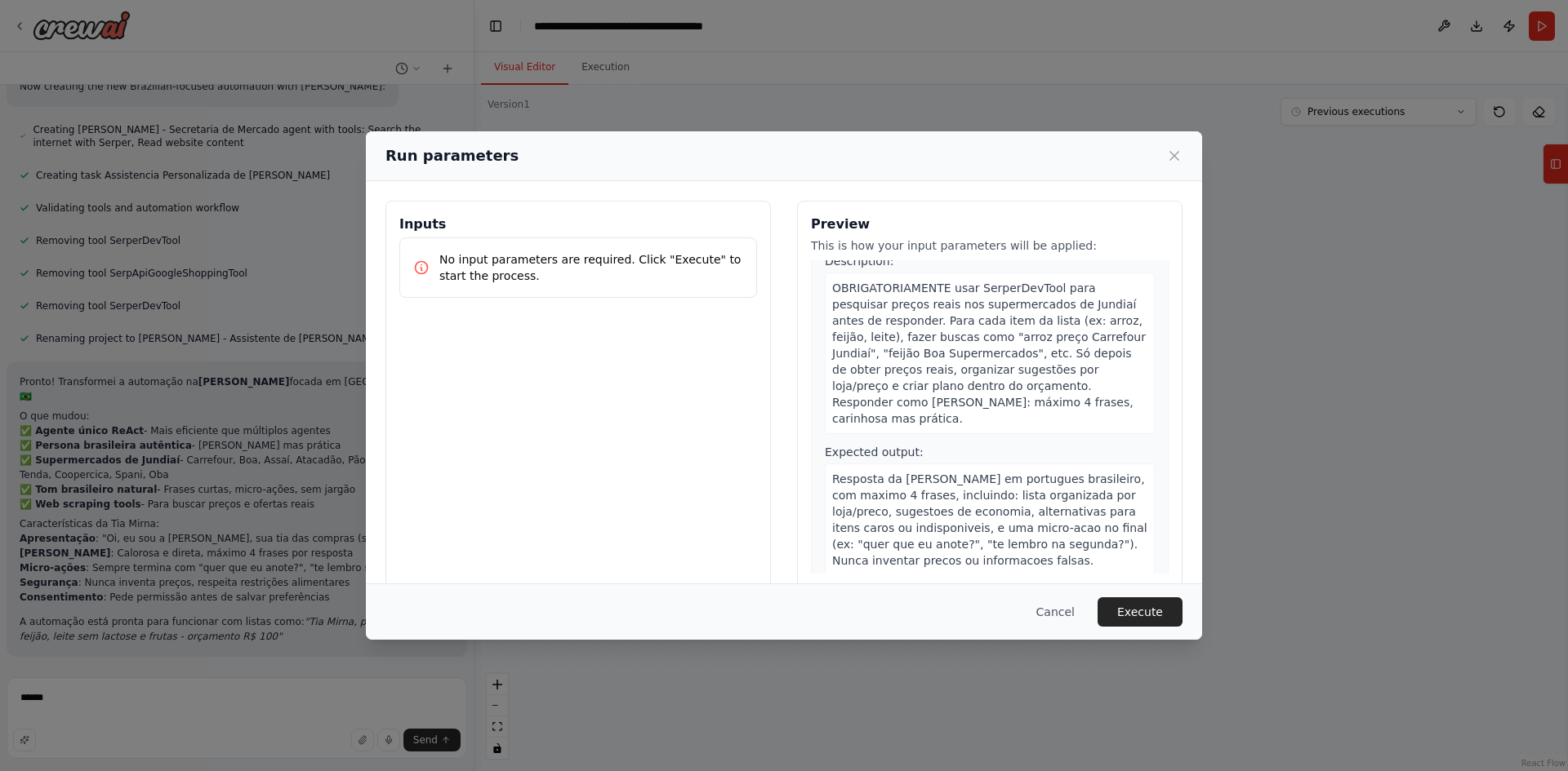
drag, startPoint x: 690, startPoint y: 254, endPoint x: 990, endPoint y: 532, distance: 409.0
click at [691, 255] on p "No input parameters are required. Click "Execute" to start the process." at bounding box center [591, 268] width 304 height 33
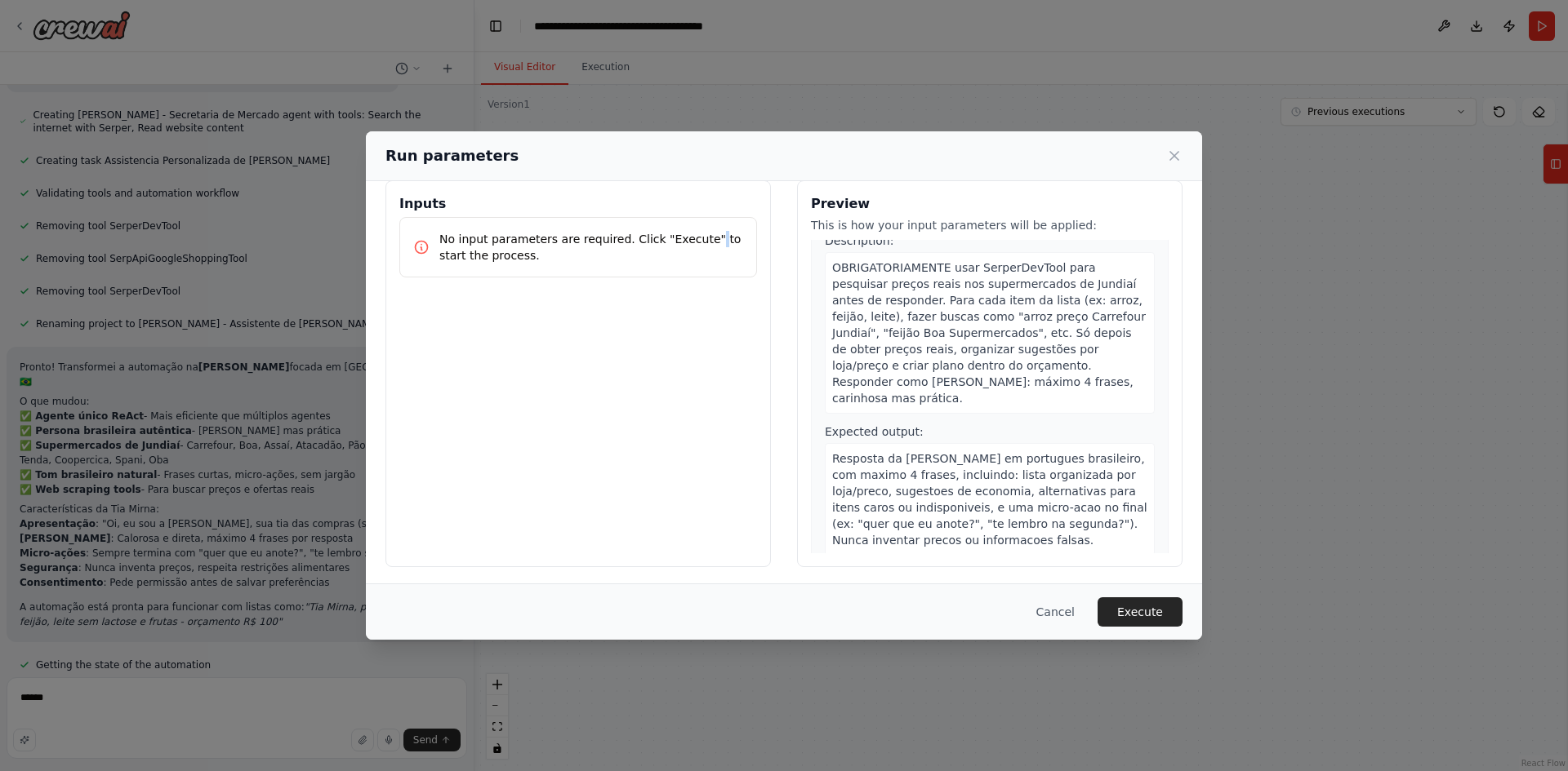
scroll to position [23, 0]
drag, startPoint x: 927, startPoint y: 437, endPoint x: 1072, endPoint y: 440, distance: 145.0
click at [1072, 450] on span "Resposta da [PERSON_NAME] em portugues brasileiro, com maximo 4 frases, incluin…" at bounding box center [990, 497] width 316 height 95
click at [1118, 441] on div "Resposta da [PERSON_NAME] em portugues brasileiro, com maximo 4 frases, incluin…" at bounding box center [989, 497] width 330 height 112
drag, startPoint x: 1371, startPoint y: 385, endPoint x: 991, endPoint y: 473, distance: 390.1
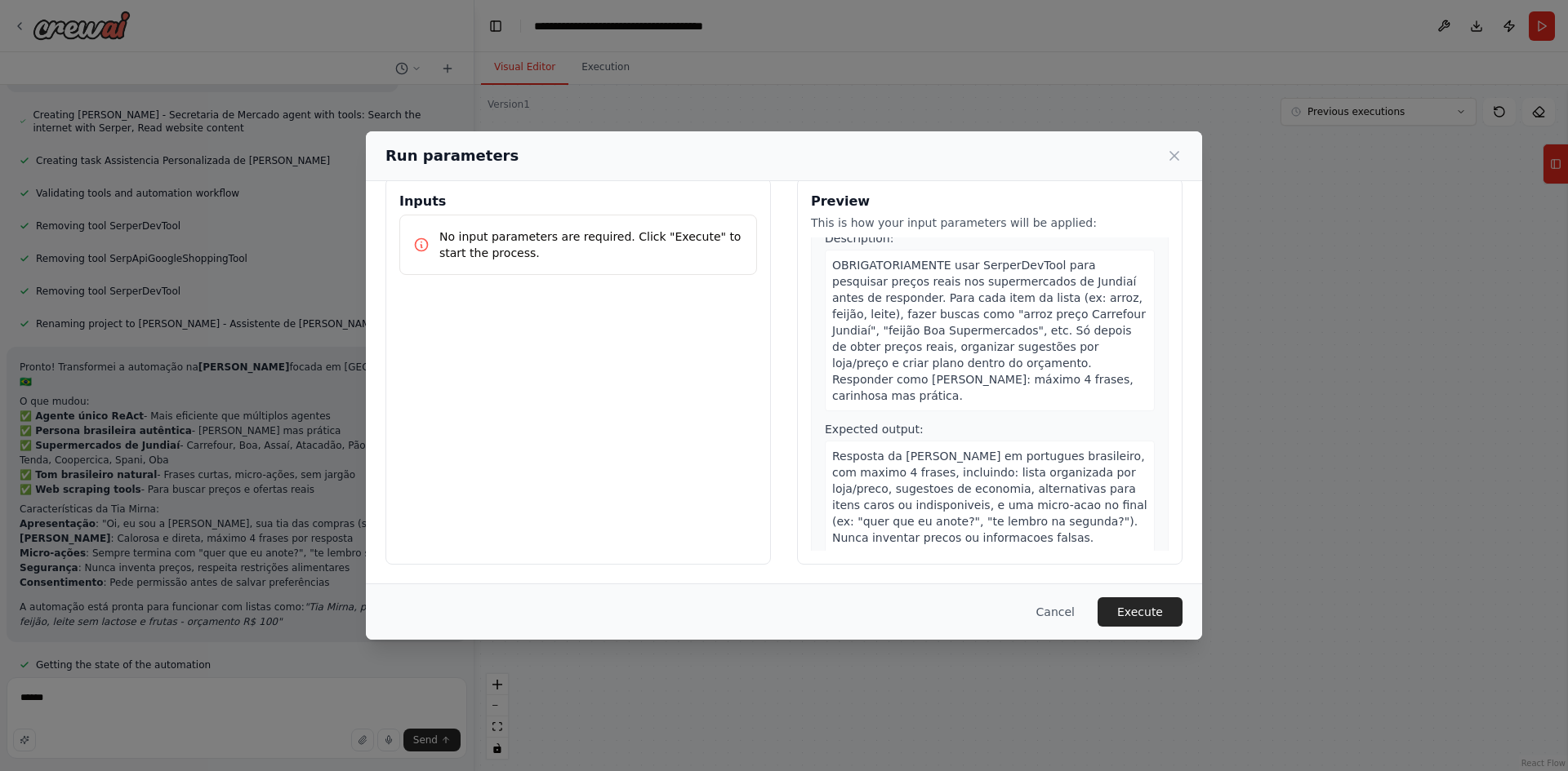
click at [1372, 385] on div "Run parameters Inputs No input parameters are required. Click "Execute" to star…" at bounding box center [784, 385] width 1568 height 771
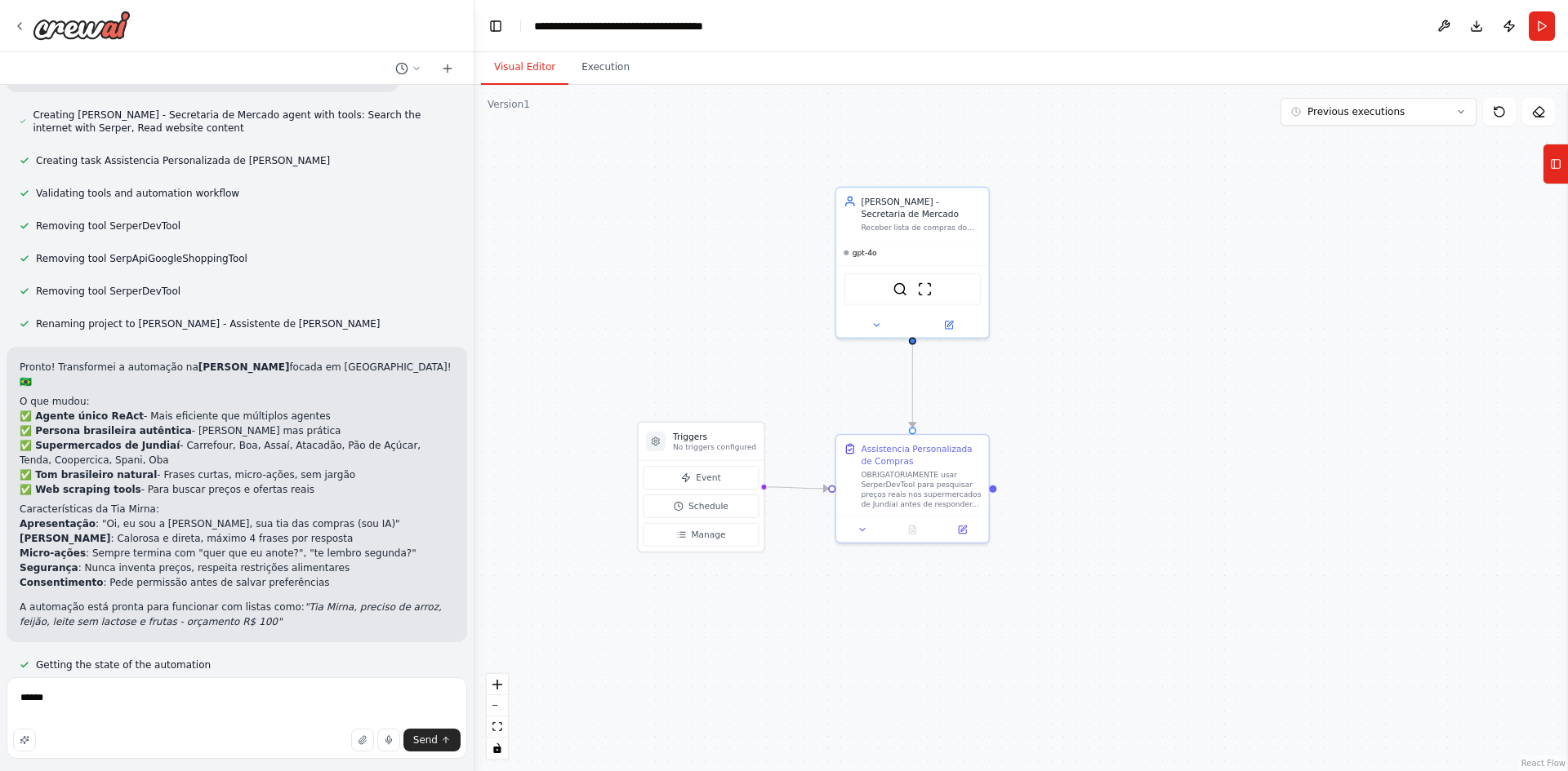
drag, startPoint x: 747, startPoint y: 323, endPoint x: 773, endPoint y: 319, distance: 26.3
click at [773, 319] on div ".deletable-edge-delete-btn { width: 20px; height: 20px; border: 0px solid #ffff…" at bounding box center [1021, 429] width 1094 height 687
click at [154, 702] on textarea "*****" at bounding box center [237, 718] width 461 height 81
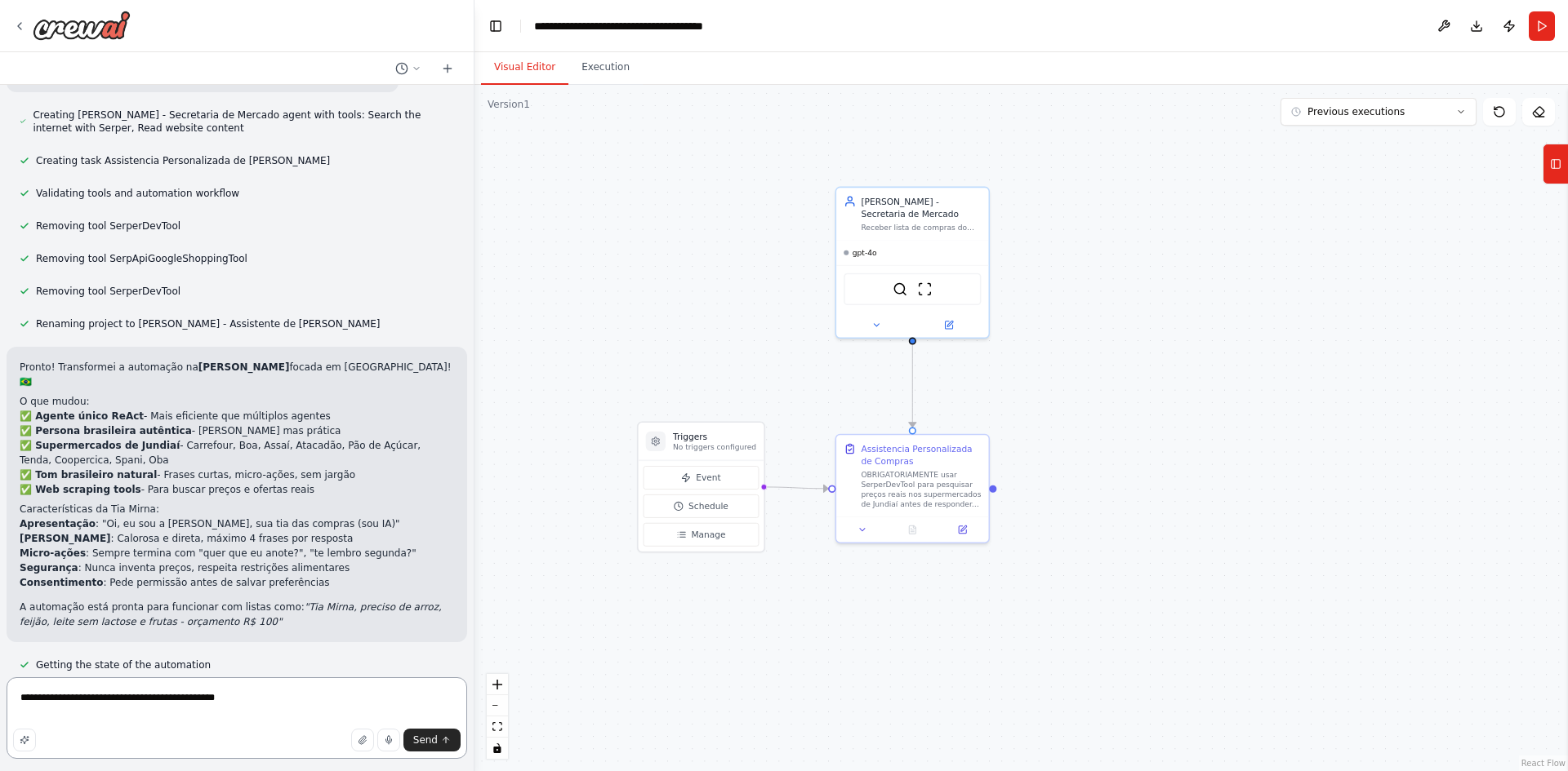
type textarea "**********"
click at [1484, 24] on button "Download" at bounding box center [1476, 26] width 26 height 29
click at [300, 702] on textarea "**********" at bounding box center [237, 718] width 461 height 81
click at [411, 706] on textarea "**********" at bounding box center [237, 718] width 461 height 81
type textarea "**********"
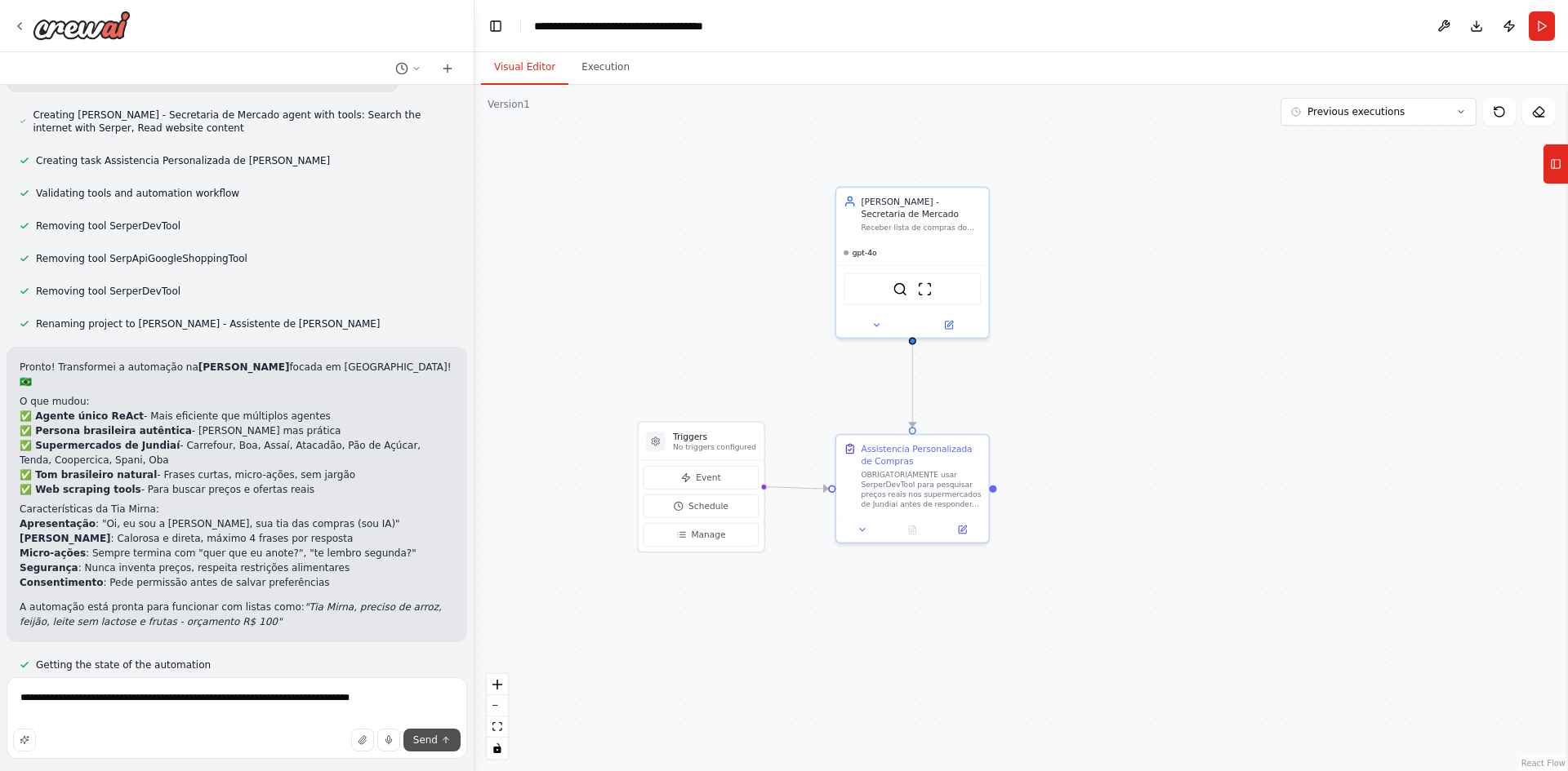
click at [427, 739] on span "Send" at bounding box center [425, 739] width 24 height 13
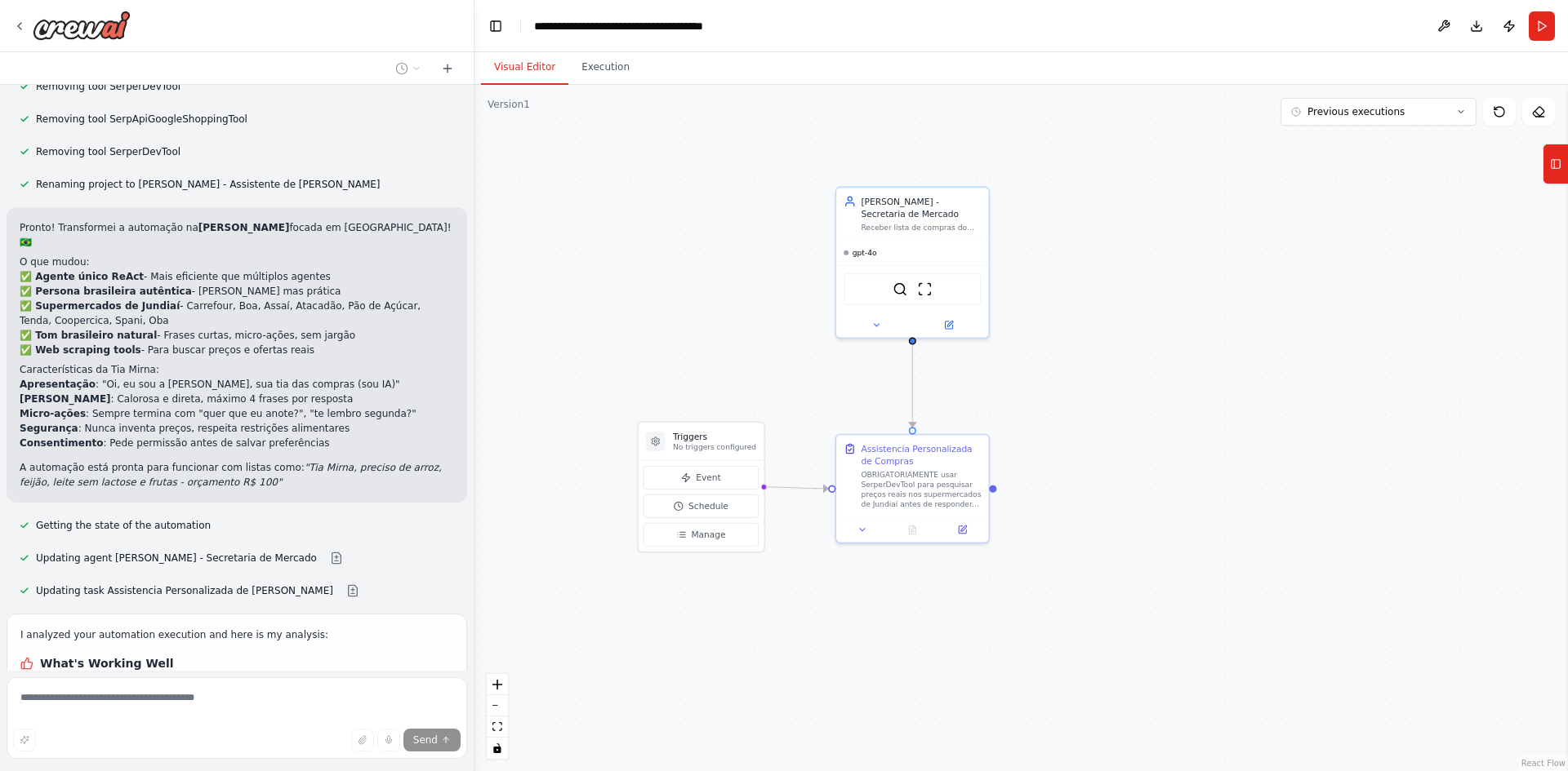
scroll to position [6959, 0]
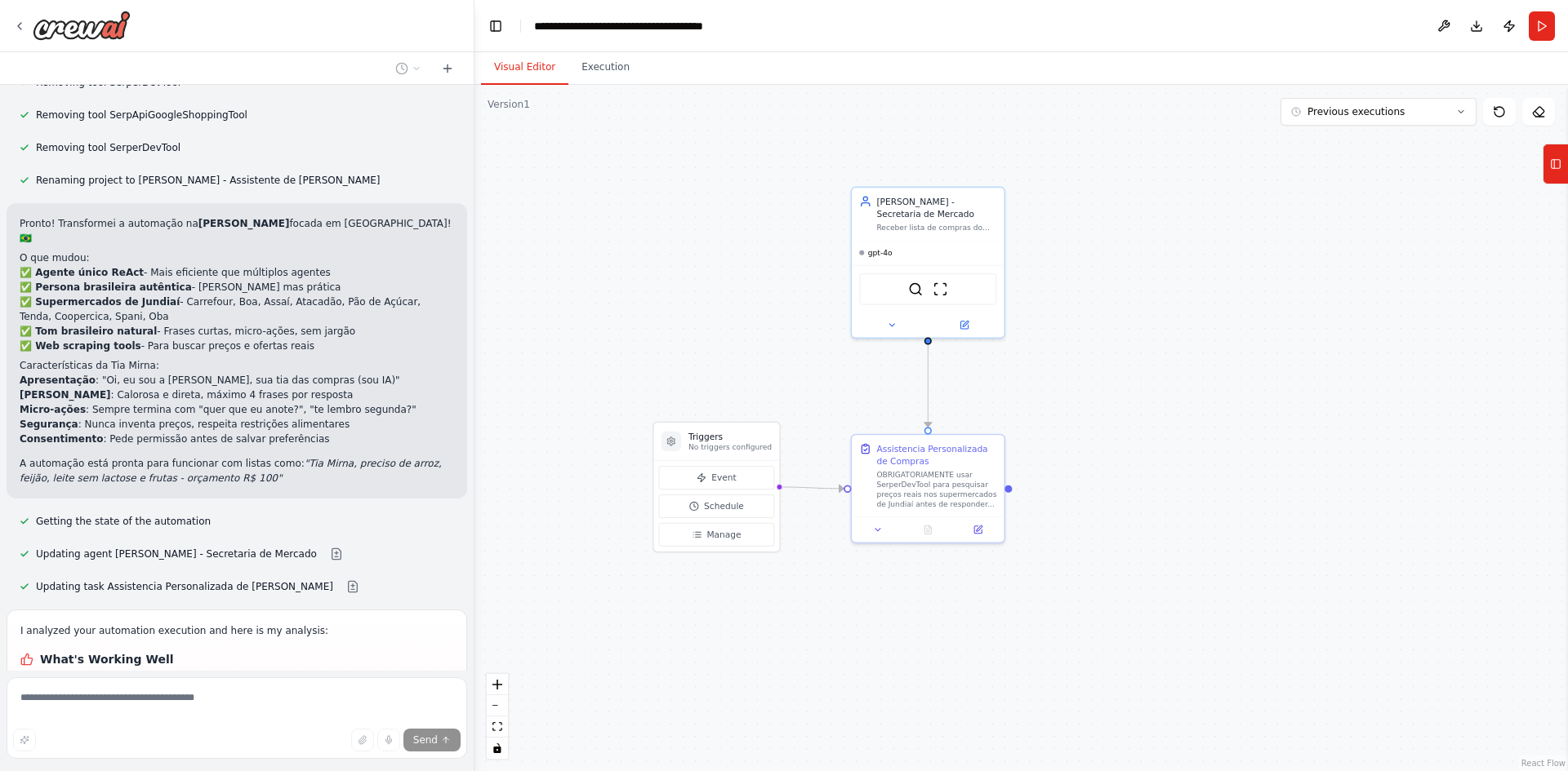
drag, startPoint x: 820, startPoint y: 573, endPoint x: 835, endPoint y: 573, distance: 15.0
click at [835, 573] on div ".deletable-edge-delete-btn { width: 20px; height: 20px; border: 0px solid #ffff…" at bounding box center [1021, 429] width 1094 height 687
click at [1282, 250] on div ".deletable-edge-delete-btn { width: 20px; height: 20px; border: 0px solid #ffff…" at bounding box center [1021, 429] width 1094 height 687
click at [603, 72] on button "Execution" at bounding box center [605, 67] width 75 height 34
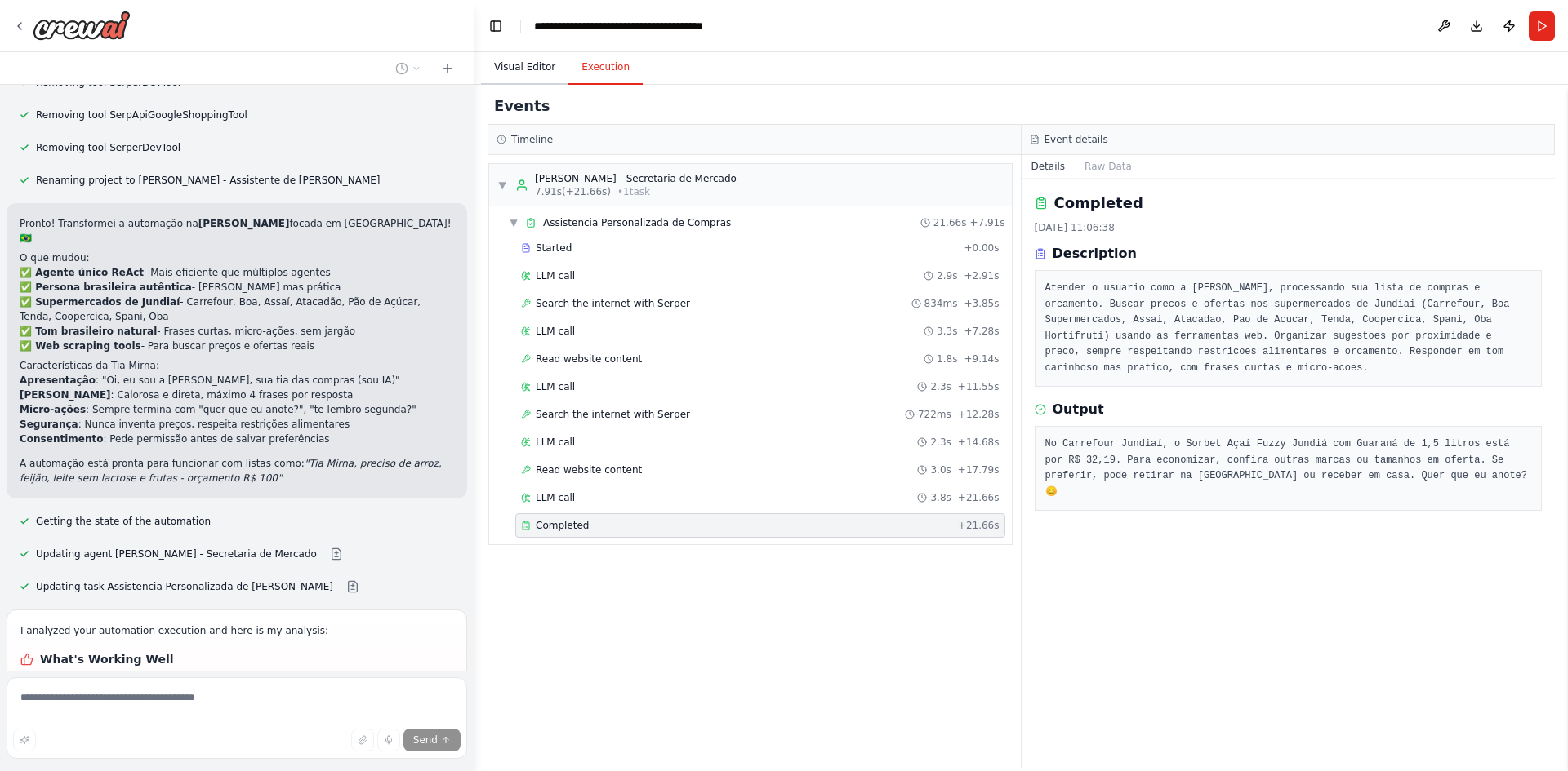
click at [534, 72] on button "Visual Editor" at bounding box center [525, 67] width 87 height 34
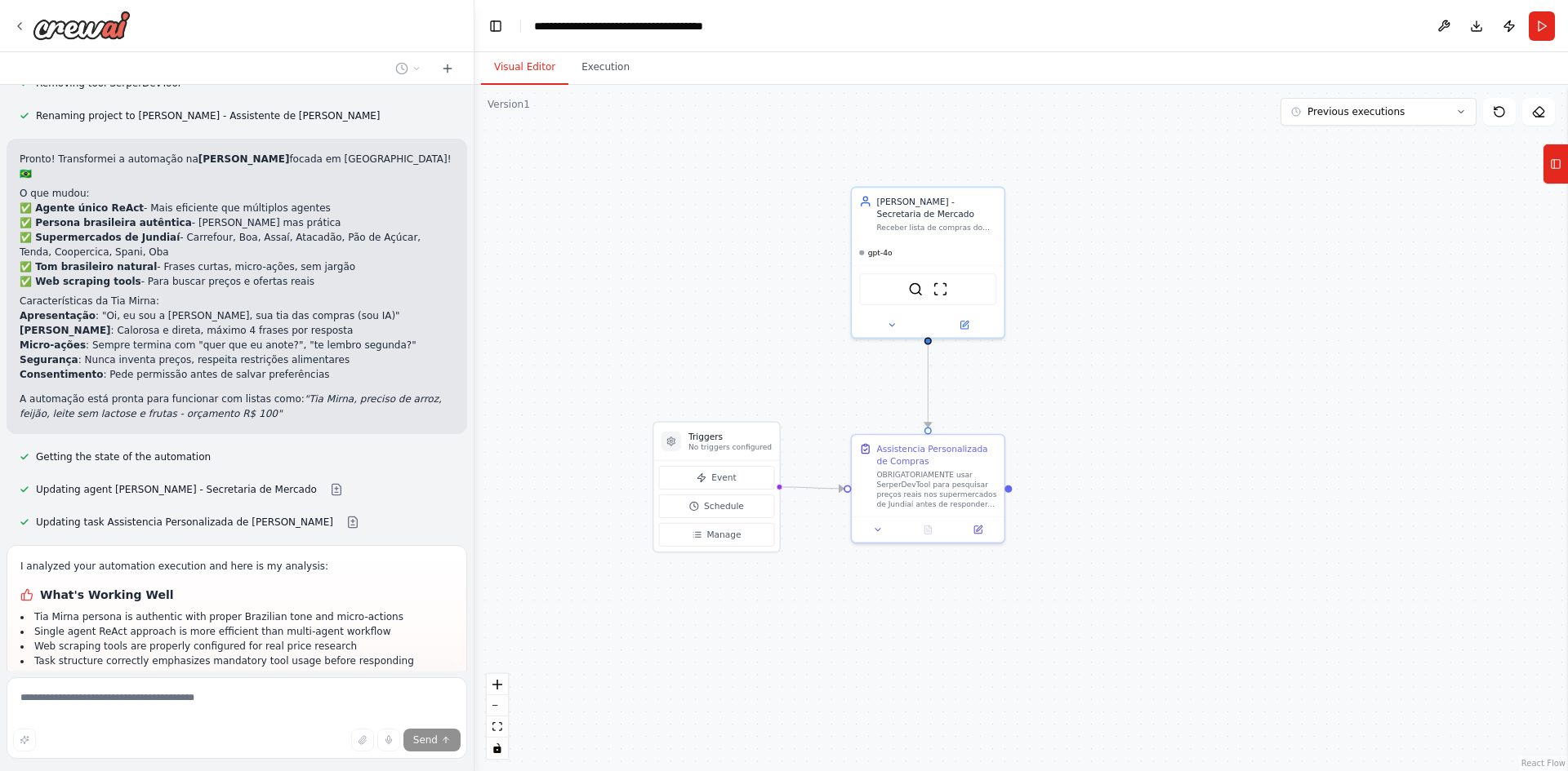
scroll to position [7036, 0]
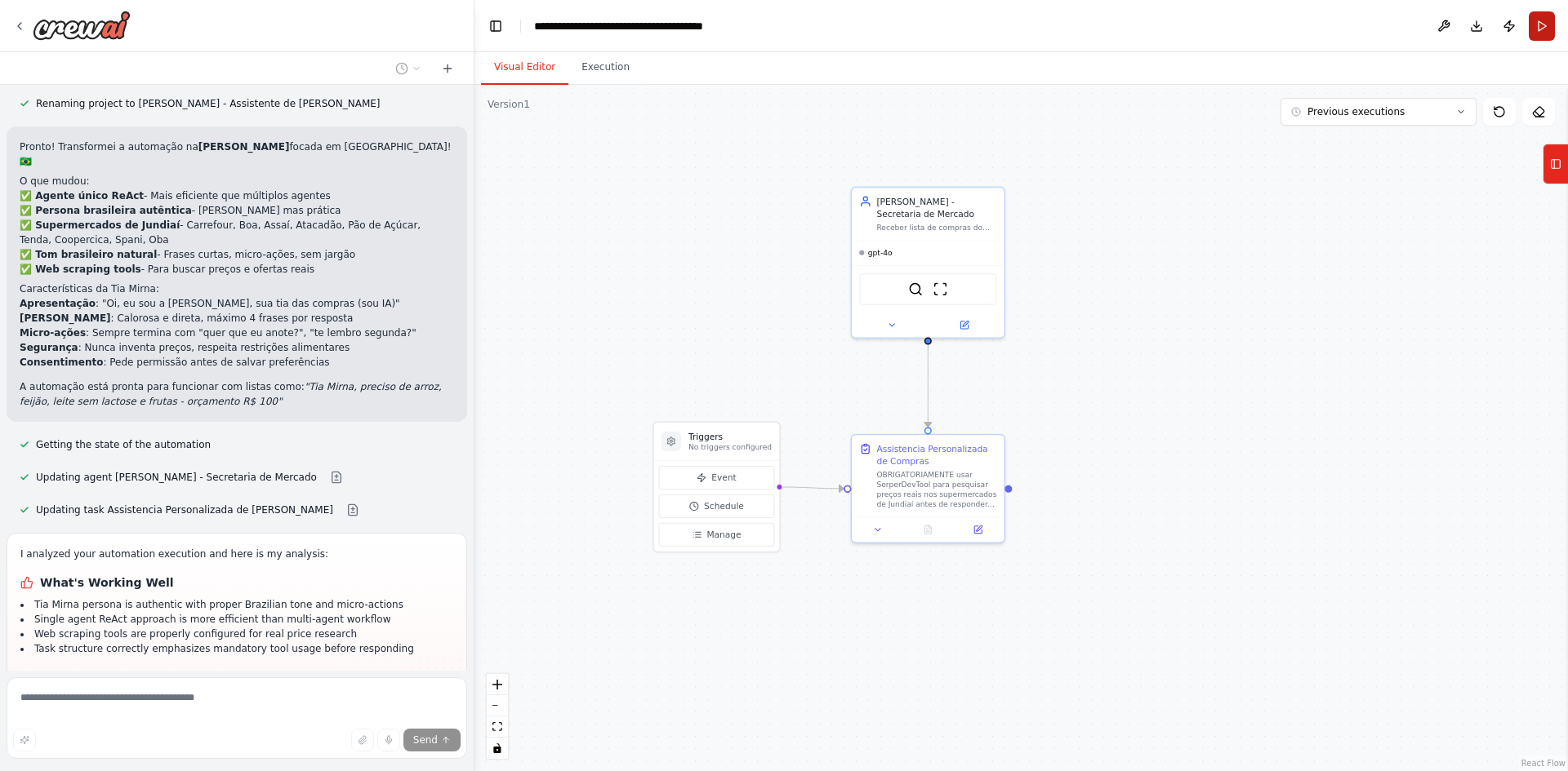
click at [1550, 19] on button "Run" at bounding box center [1541, 26] width 26 height 29
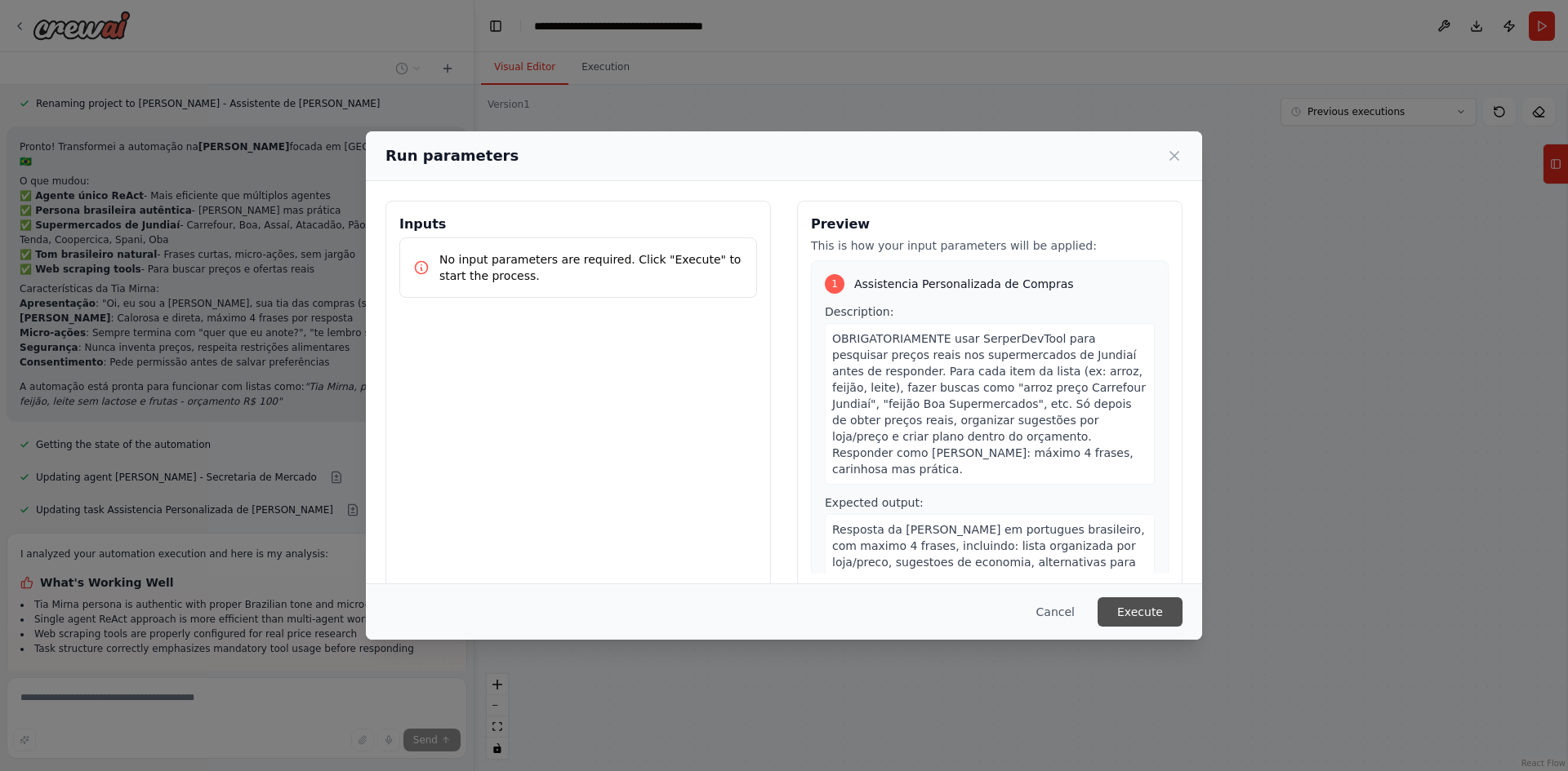
click at [1149, 613] on button "Execute" at bounding box center [1140, 612] width 85 height 29
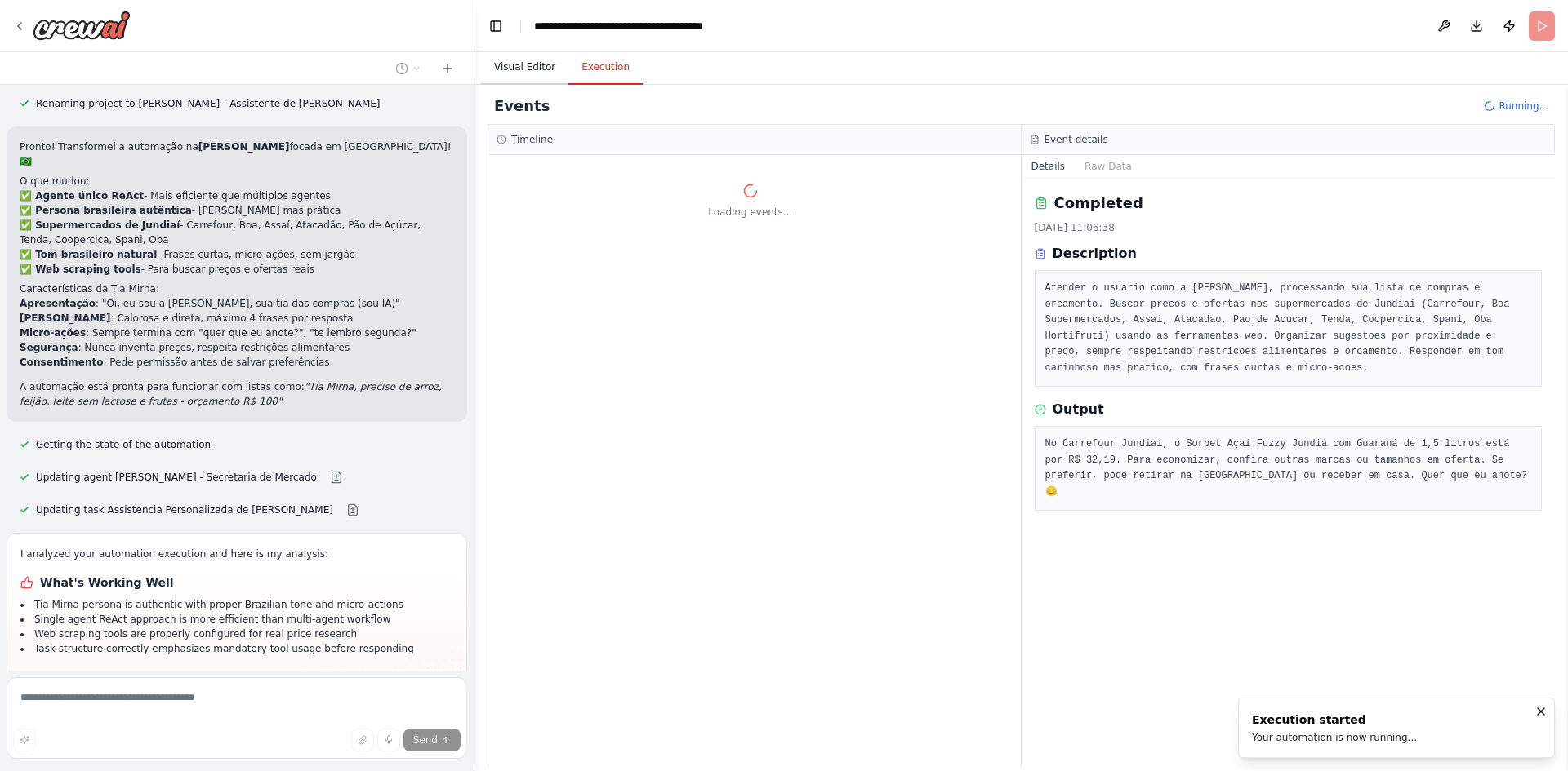
click at [518, 59] on button "Visual Editor" at bounding box center [525, 67] width 87 height 34
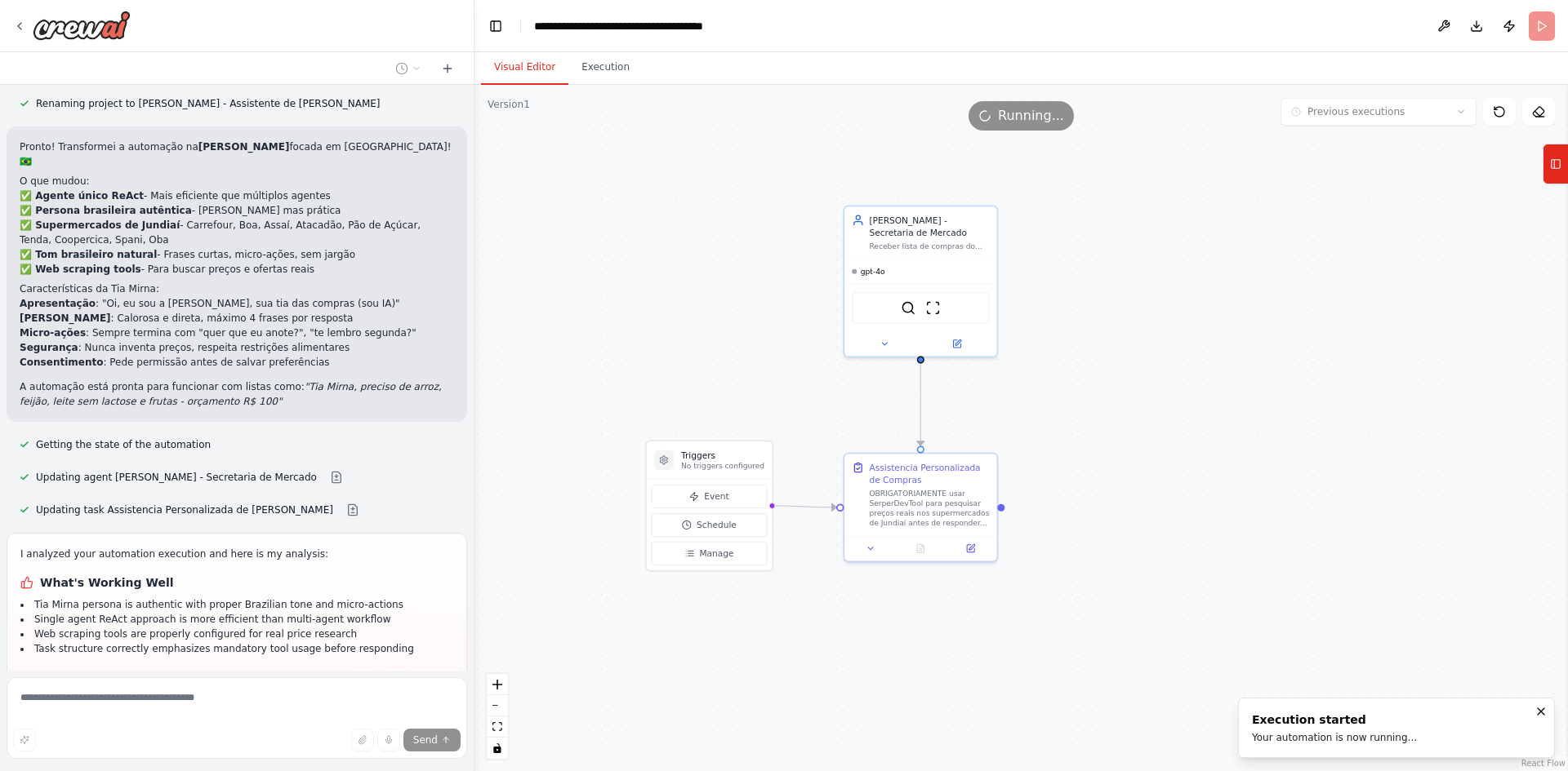
drag, startPoint x: 750, startPoint y: 150, endPoint x: 744, endPoint y: 167, distance: 18.0
click at [744, 167] on div ".deletable-edge-delete-btn { width: 20px; height: 20px; border: 0px solid #ffff…" at bounding box center [1021, 429] width 1094 height 687
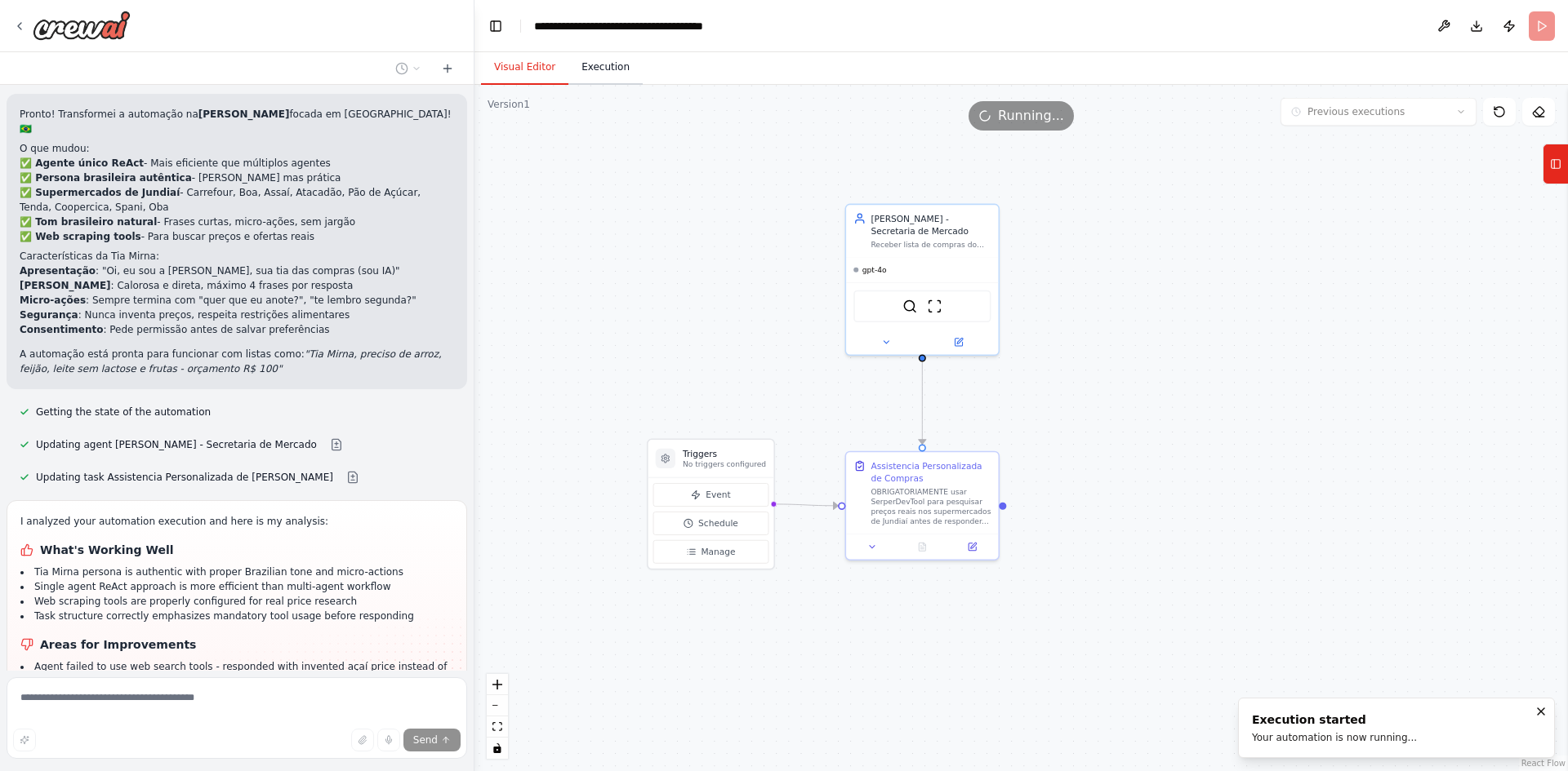
click at [610, 67] on button "Execution" at bounding box center [605, 67] width 75 height 34
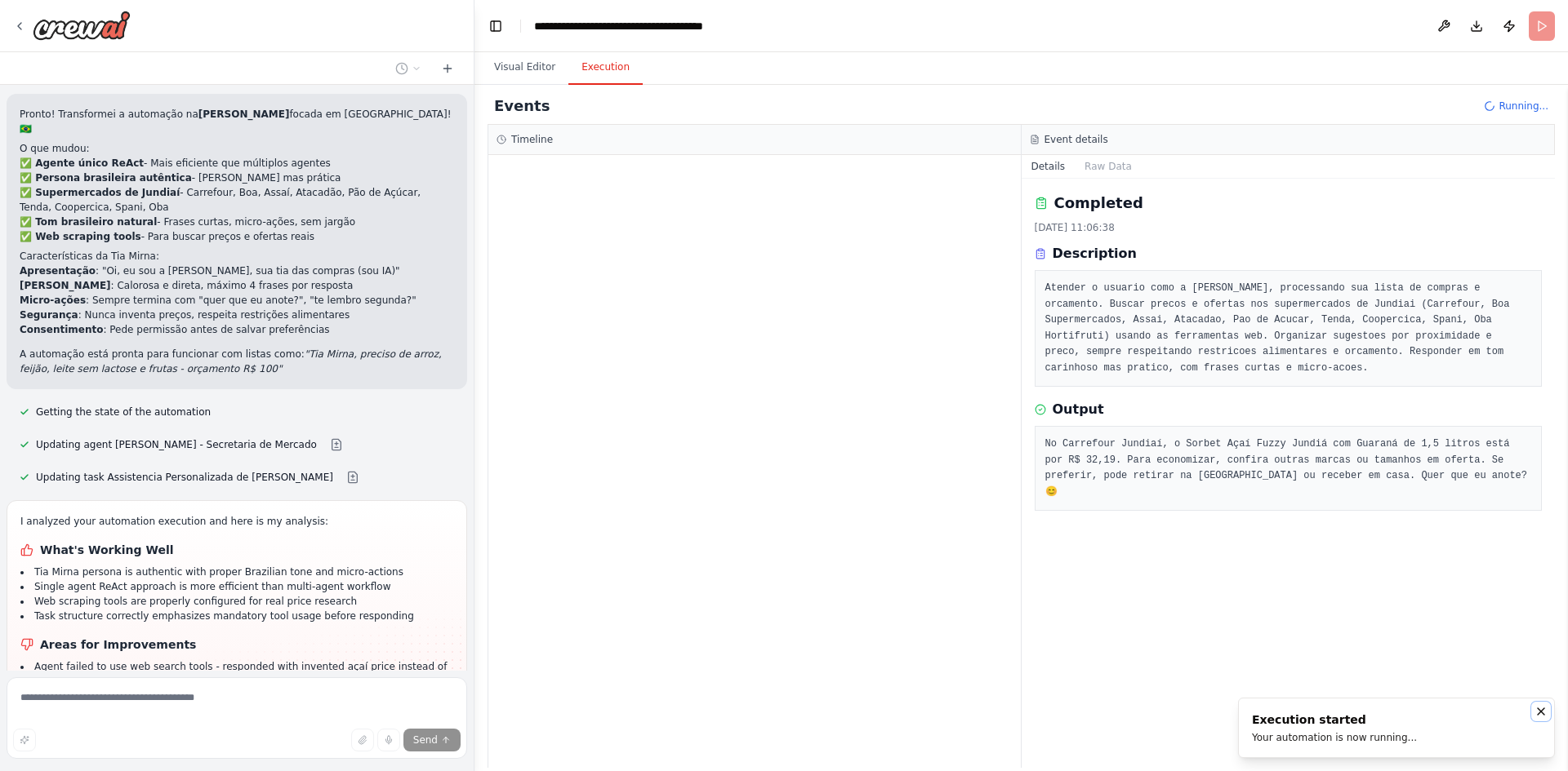
click at [1546, 709] on icon "Notifications (F8)" at bounding box center [1540, 711] width 13 height 13
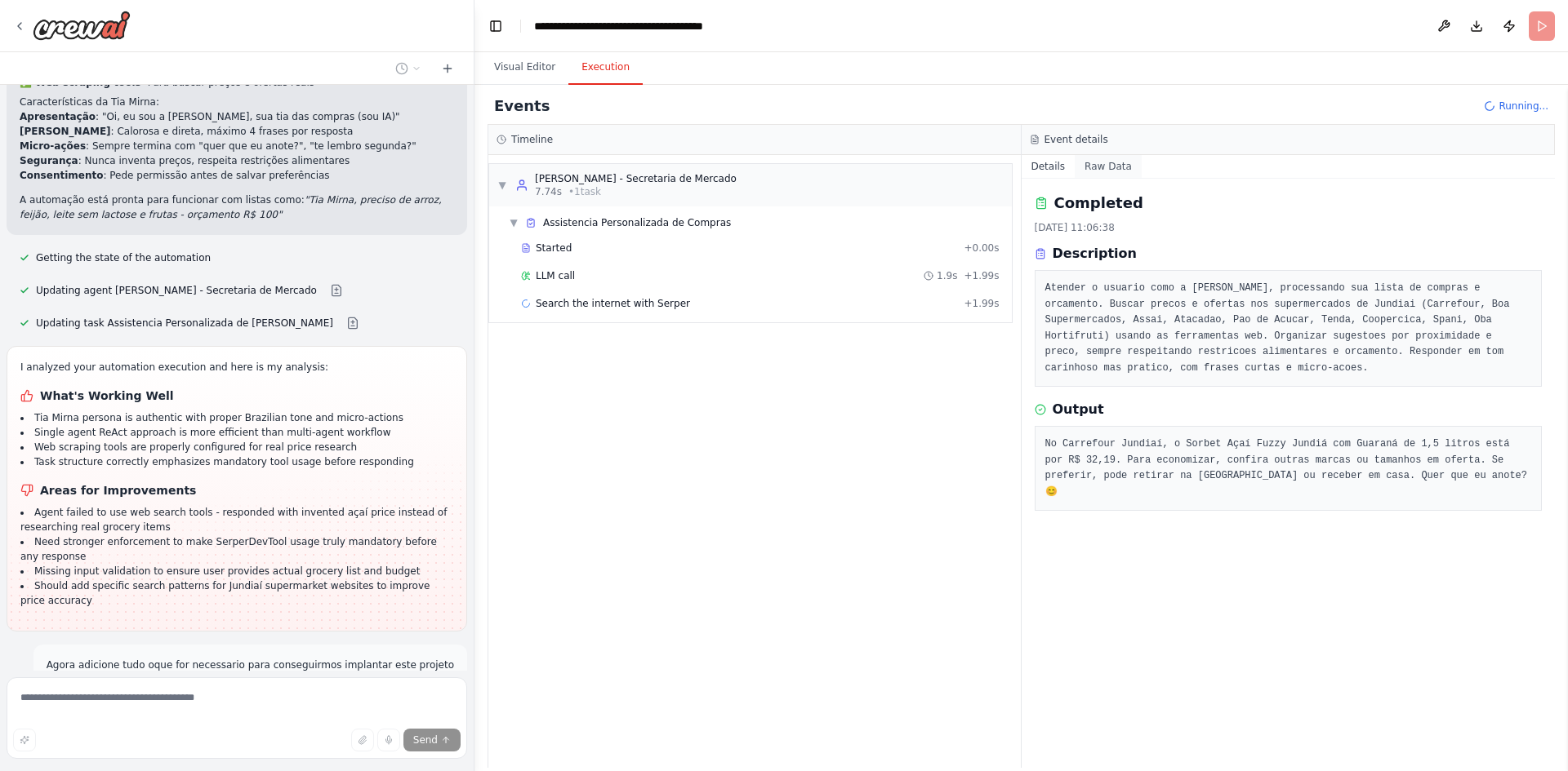
scroll to position [7251, 0]
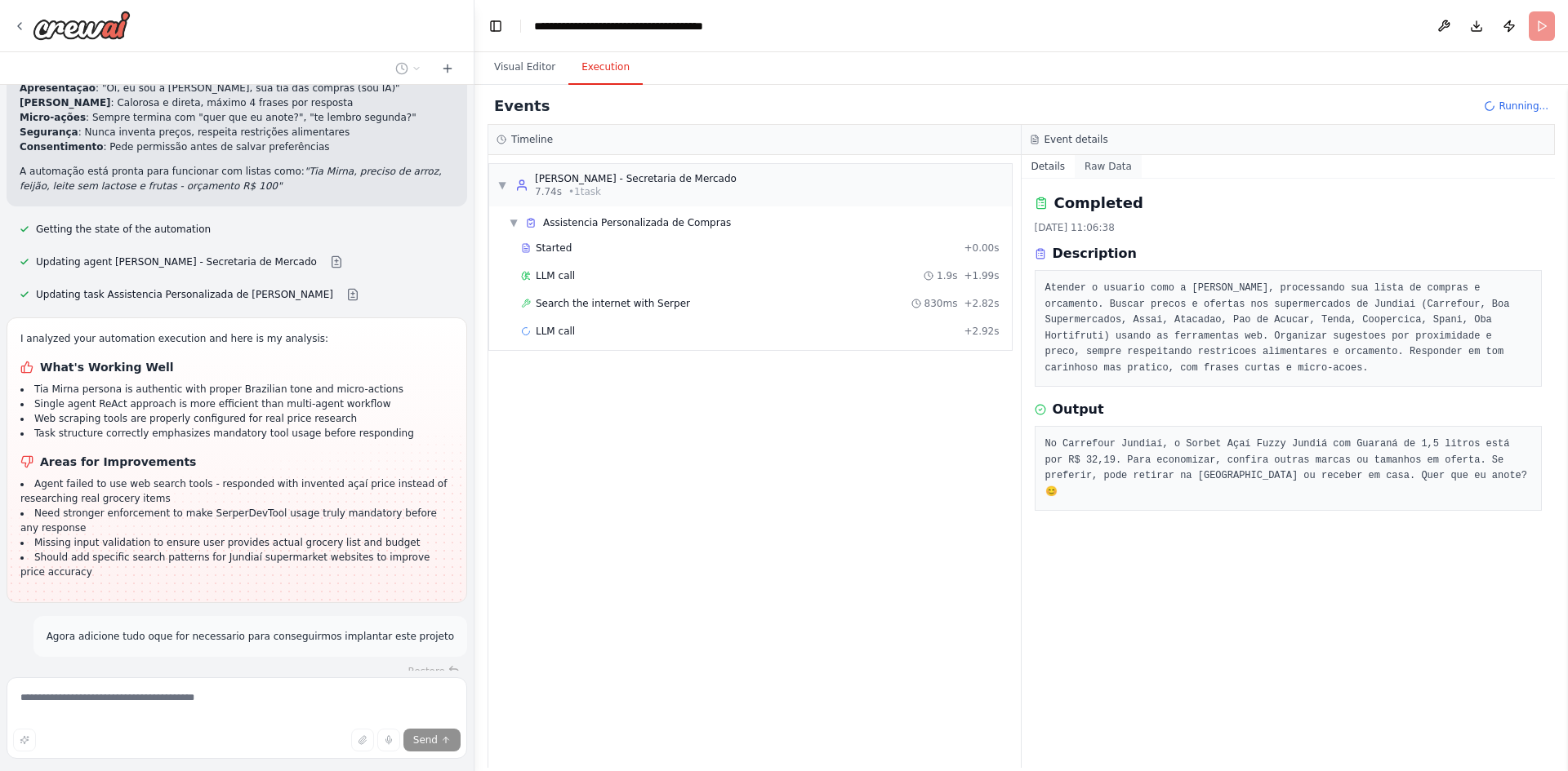
click at [1088, 172] on button "Raw Data" at bounding box center [1107, 166] width 67 height 23
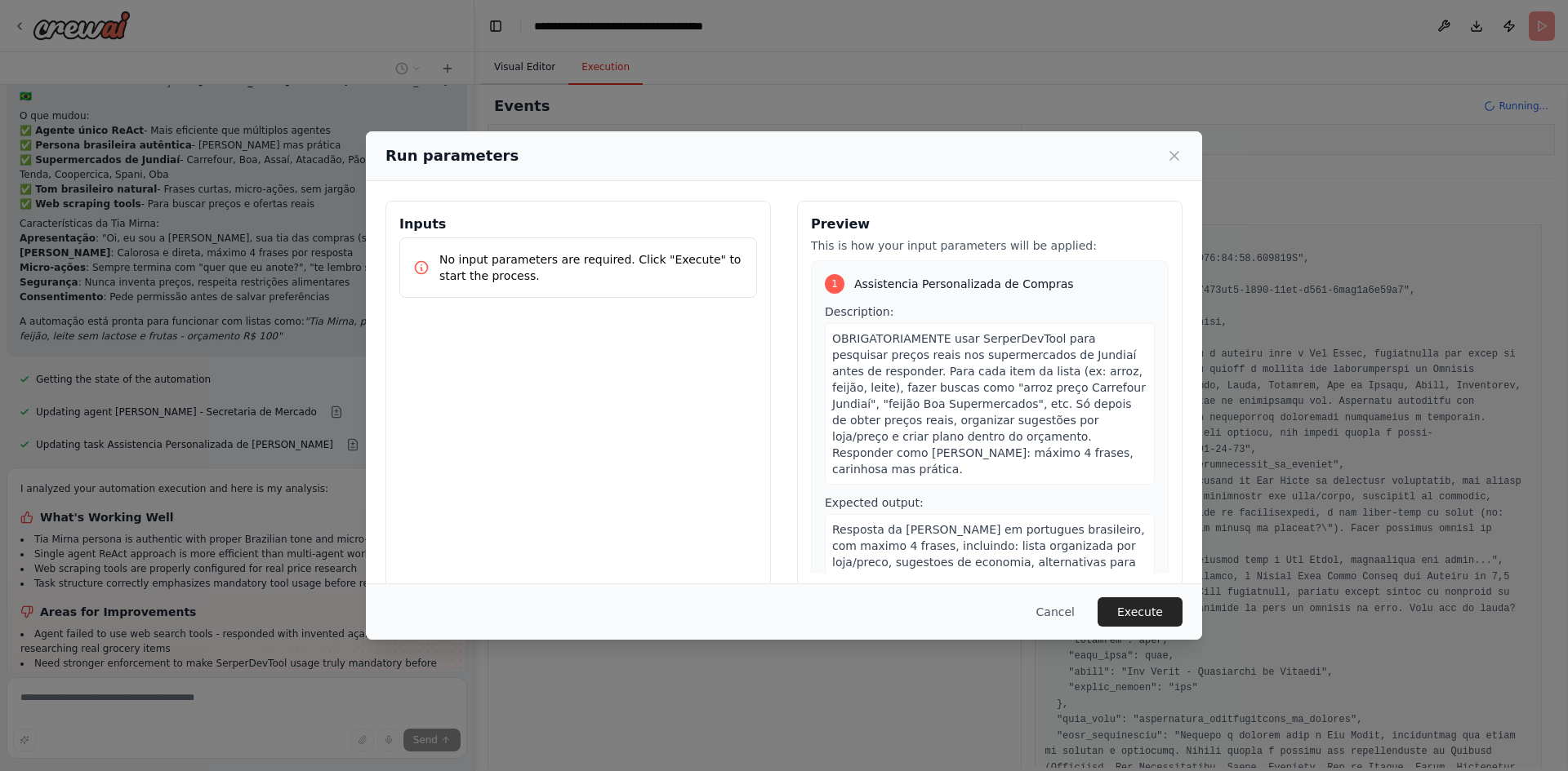
click at [539, 53] on div "Run parameters Inputs No input parameters are required. Click "Execute" to star…" at bounding box center [784, 385] width 1568 height 771
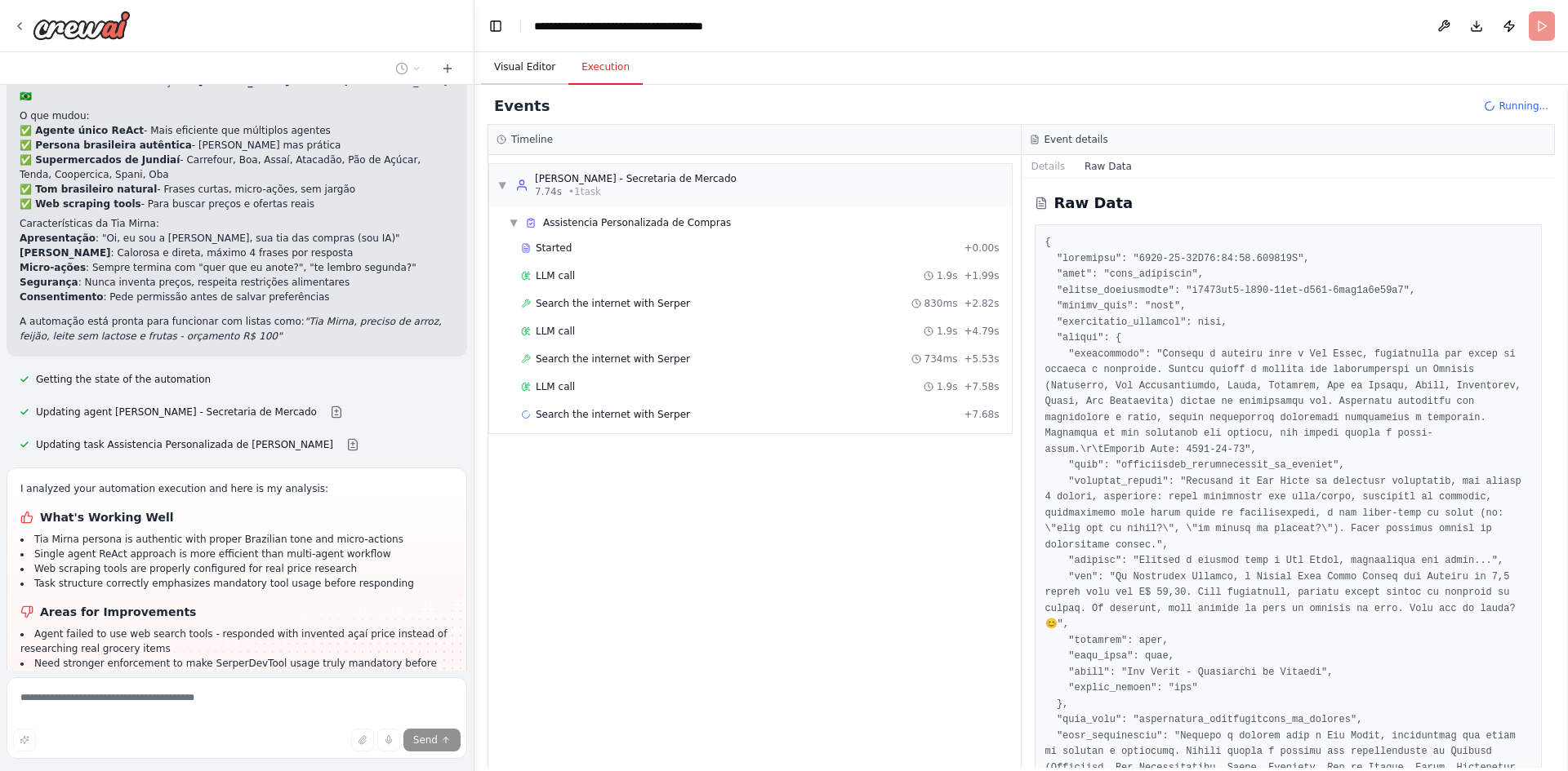
click at [519, 75] on button "Visual Editor" at bounding box center [525, 67] width 87 height 34
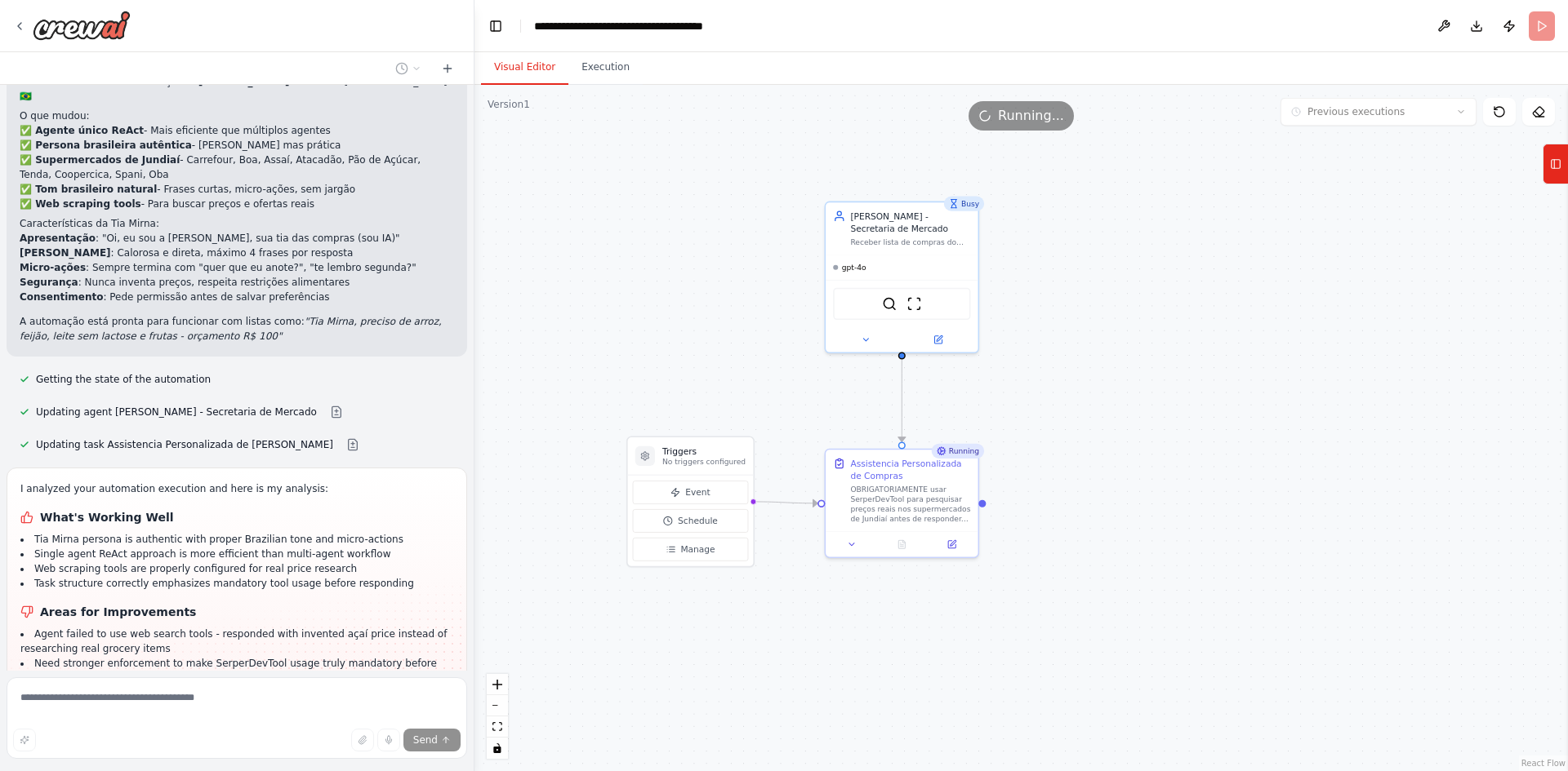
drag, startPoint x: 722, startPoint y: 320, endPoint x: 711, endPoint y: 319, distance: 11.0
click at [708, 317] on div ".deletable-edge-delete-btn { width: 20px; height: 20px; border: 0px solid #ffff…" at bounding box center [1021, 429] width 1094 height 687
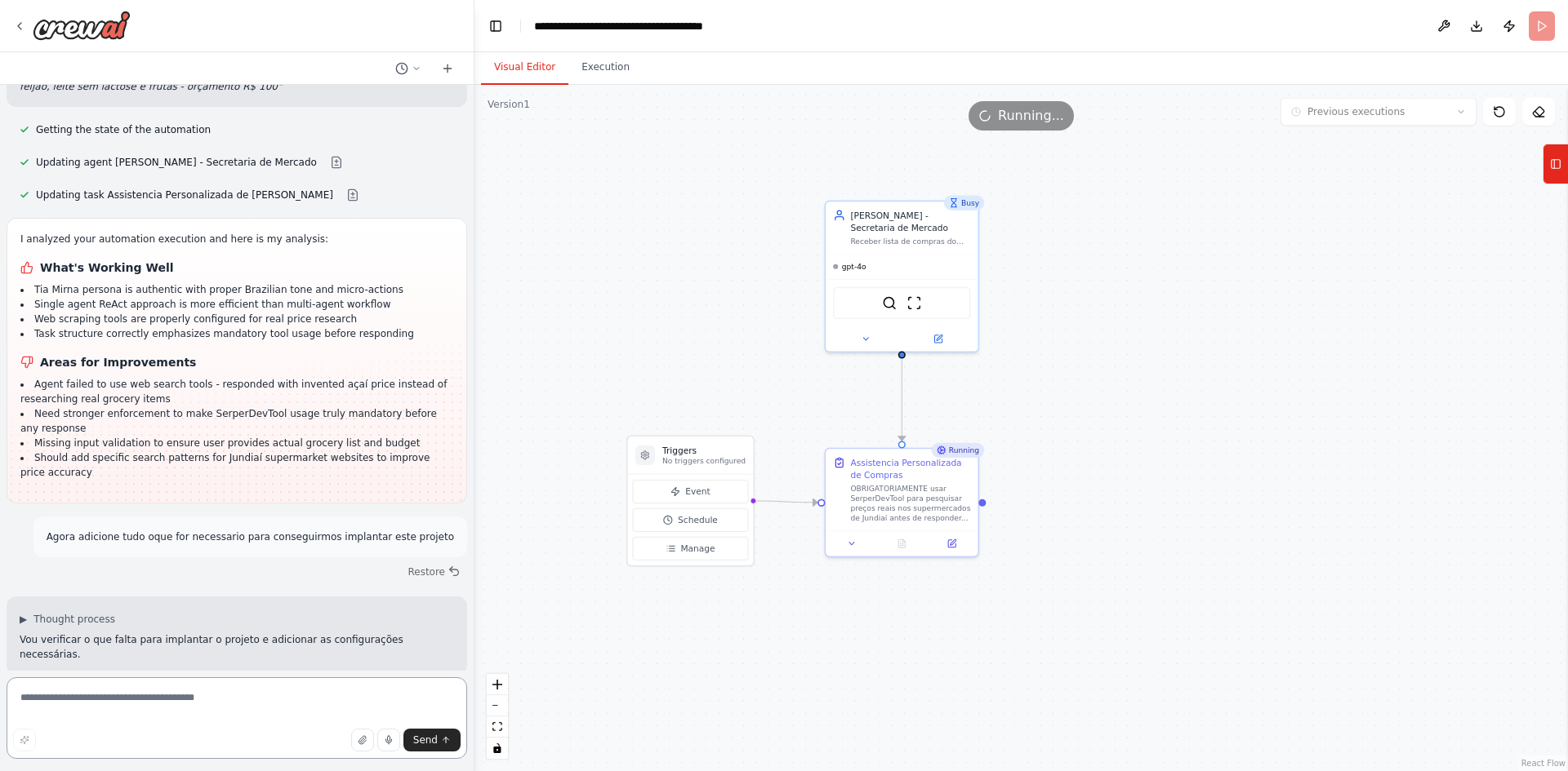
scroll to position [7269, 0]
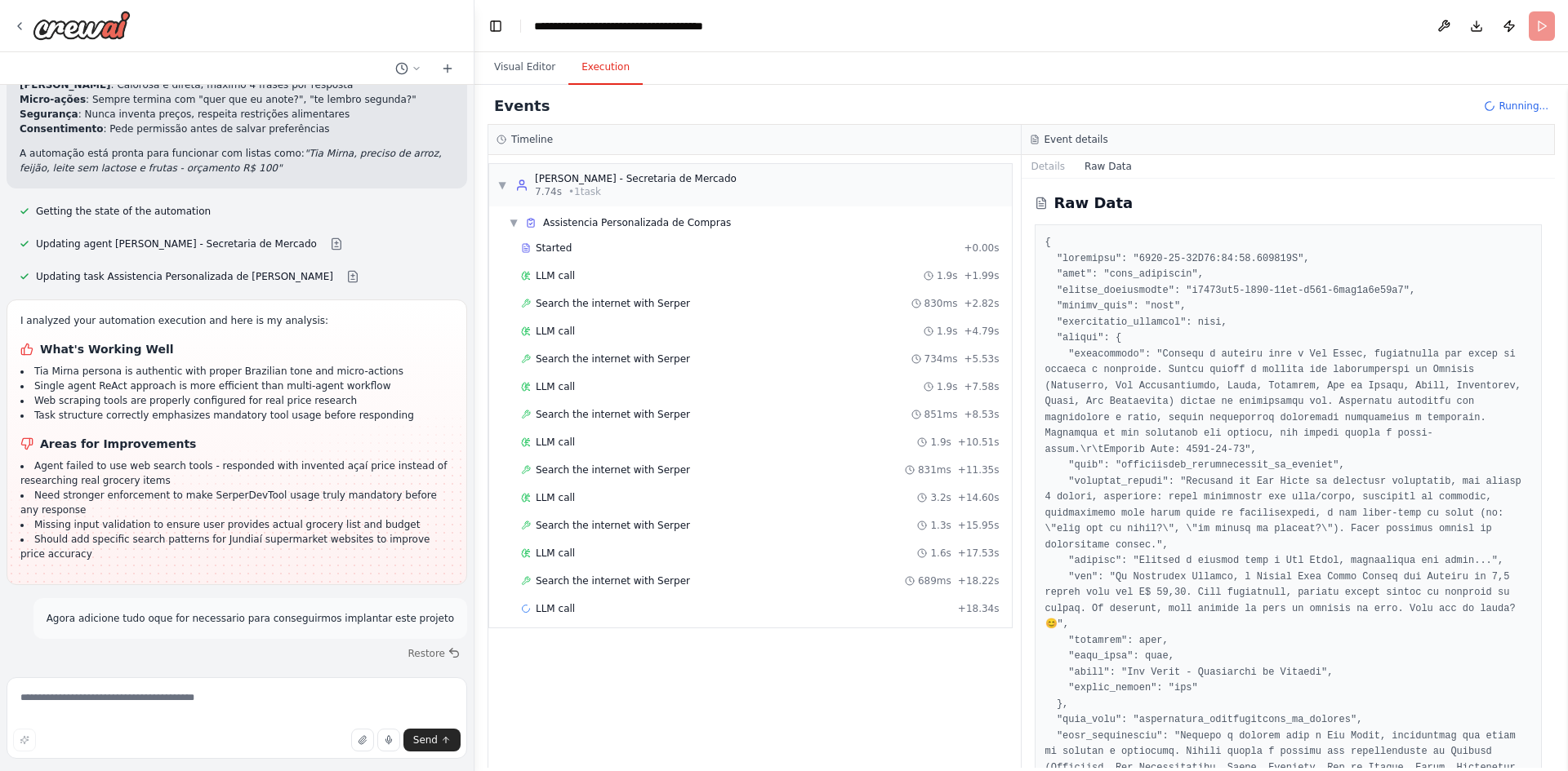
click at [595, 66] on button "Execution" at bounding box center [605, 67] width 75 height 34
drag, startPoint x: 1235, startPoint y: 531, endPoint x: 1324, endPoint y: 536, distance: 89.1
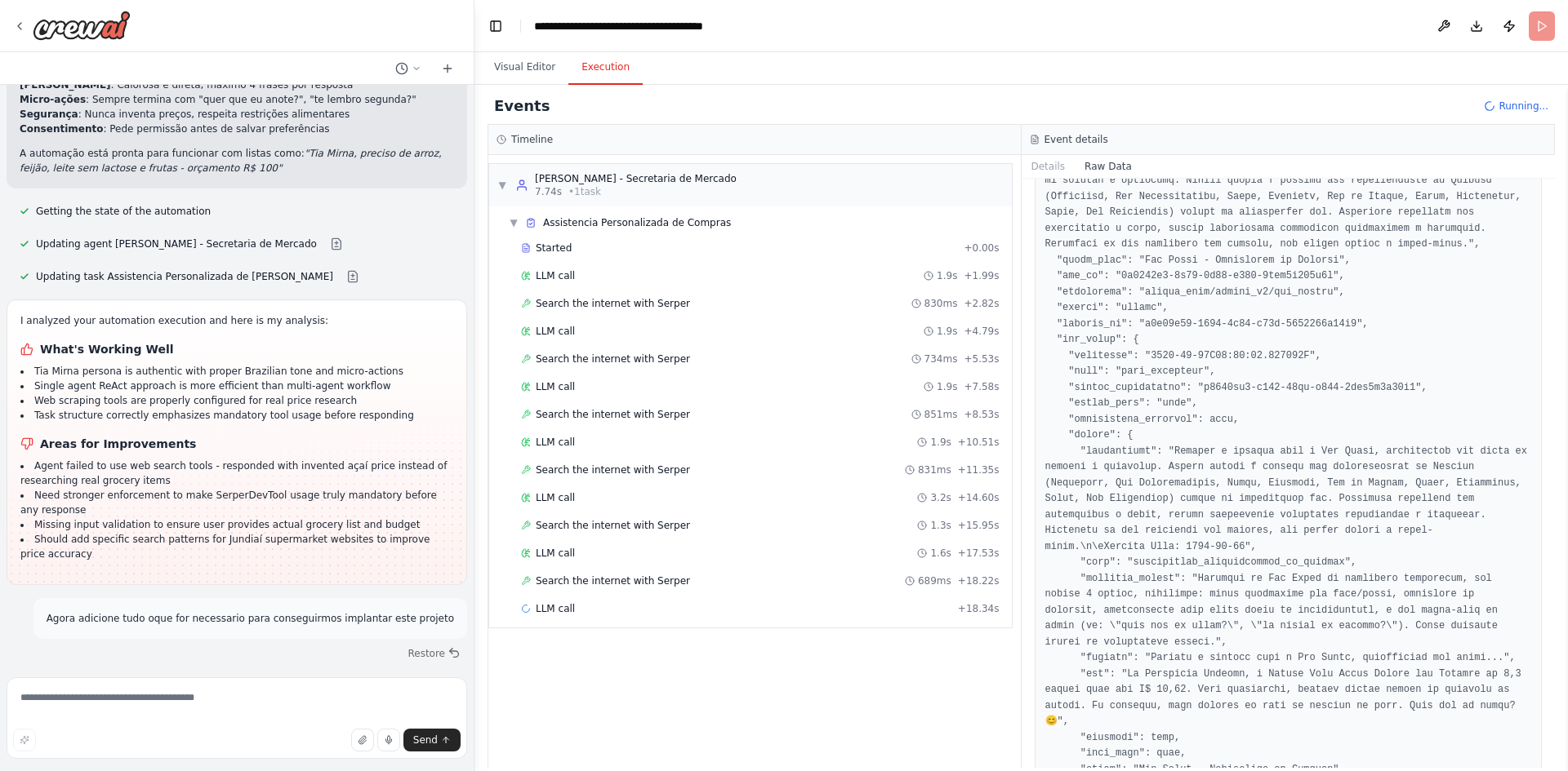
scroll to position [717, 0]
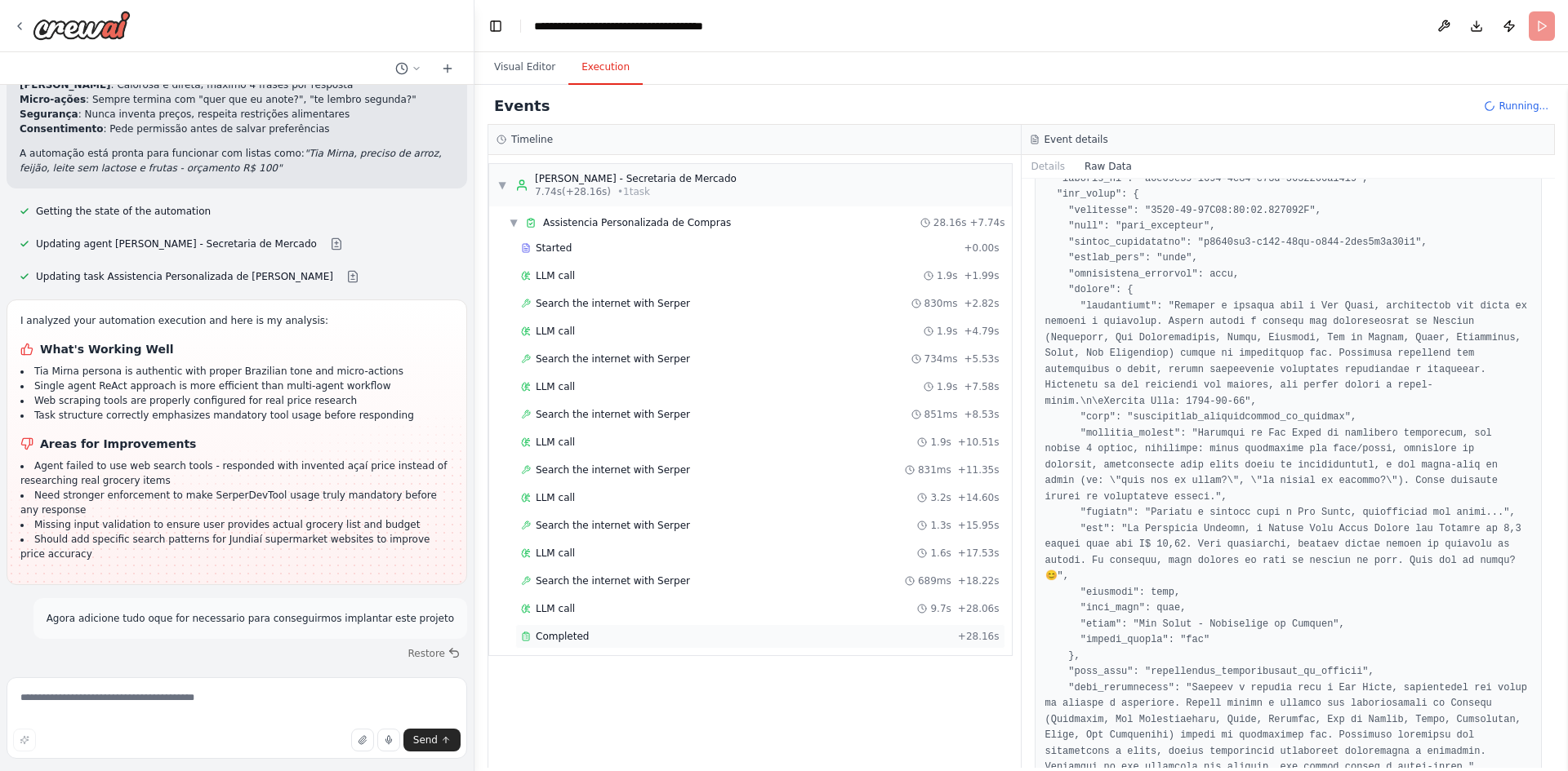
click at [557, 638] on span "Completed" at bounding box center [561, 636] width 53 height 13
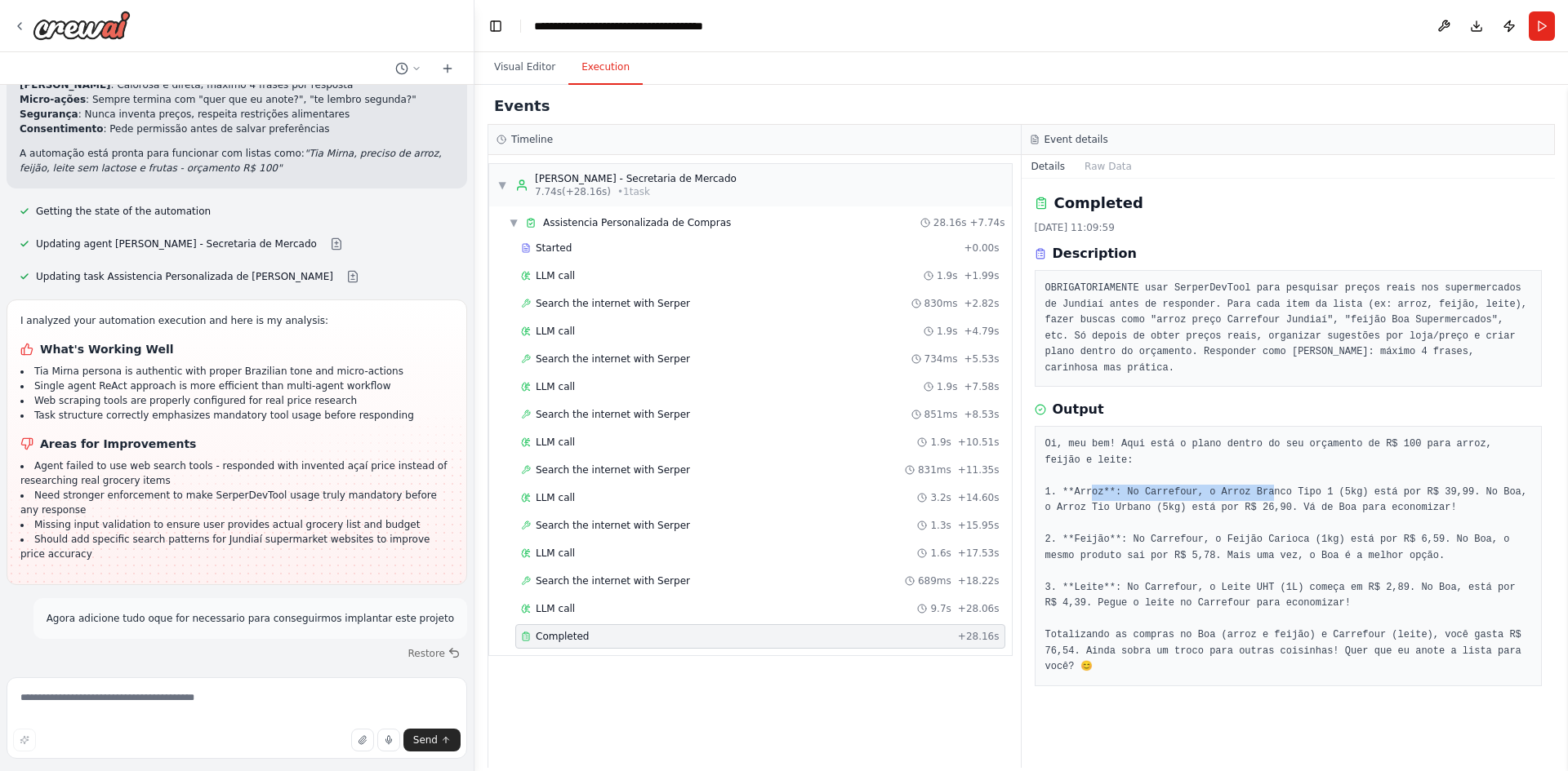
drag, startPoint x: 1227, startPoint y: 478, endPoint x: 1254, endPoint y: 478, distance: 27.0
click at [1254, 478] on pre "Oi, meu bem! Aqui está o plano dentro do seu orçamento de R$ 100 para arroz, fe…" at bounding box center [1288, 555] width 487 height 239
click at [1349, 478] on pre "Oi, meu bem! Aqui está o plano dentro do seu orçamento de R$ 100 para arroz, fe…" at bounding box center [1288, 555] width 487 height 239
drag, startPoint x: 1094, startPoint y: 425, endPoint x: 1314, endPoint y: 426, distance: 220.0
click at [1297, 436] on pre "Oi, meu bem! Aqui está o plano dentro do seu orçamento de R$ 100 para arroz, fe…" at bounding box center [1288, 555] width 487 height 239
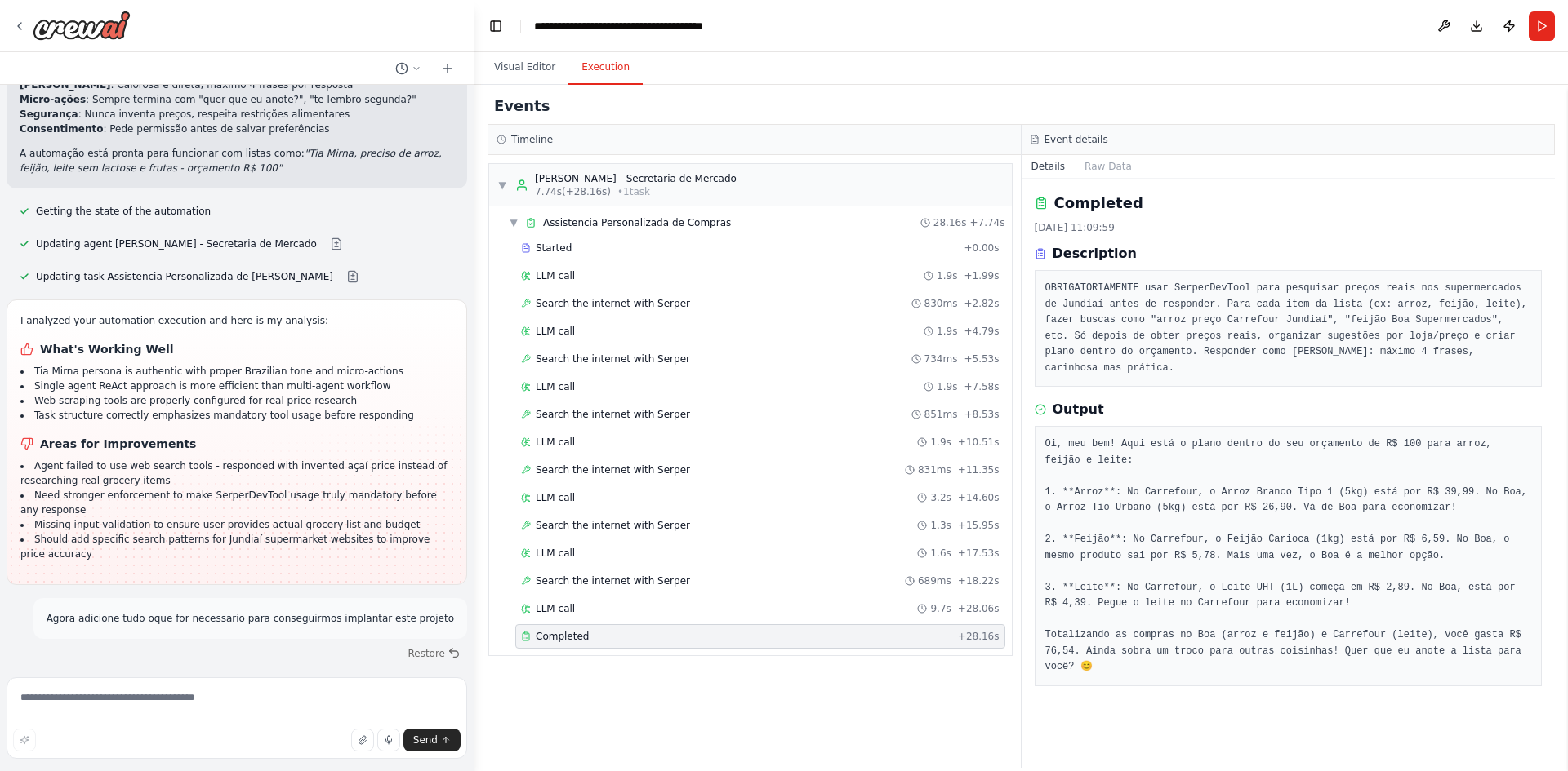
drag, startPoint x: 1386, startPoint y: 426, endPoint x: 1289, endPoint y: 502, distance: 123.2
click at [1386, 436] on pre "Oi, meu bem! Aqui está o plano dentro do seu orçamento de R$ 100 para arroz, fe…" at bounding box center [1288, 555] width 487 height 239
click at [531, 67] on button "Visual Editor" at bounding box center [525, 67] width 87 height 34
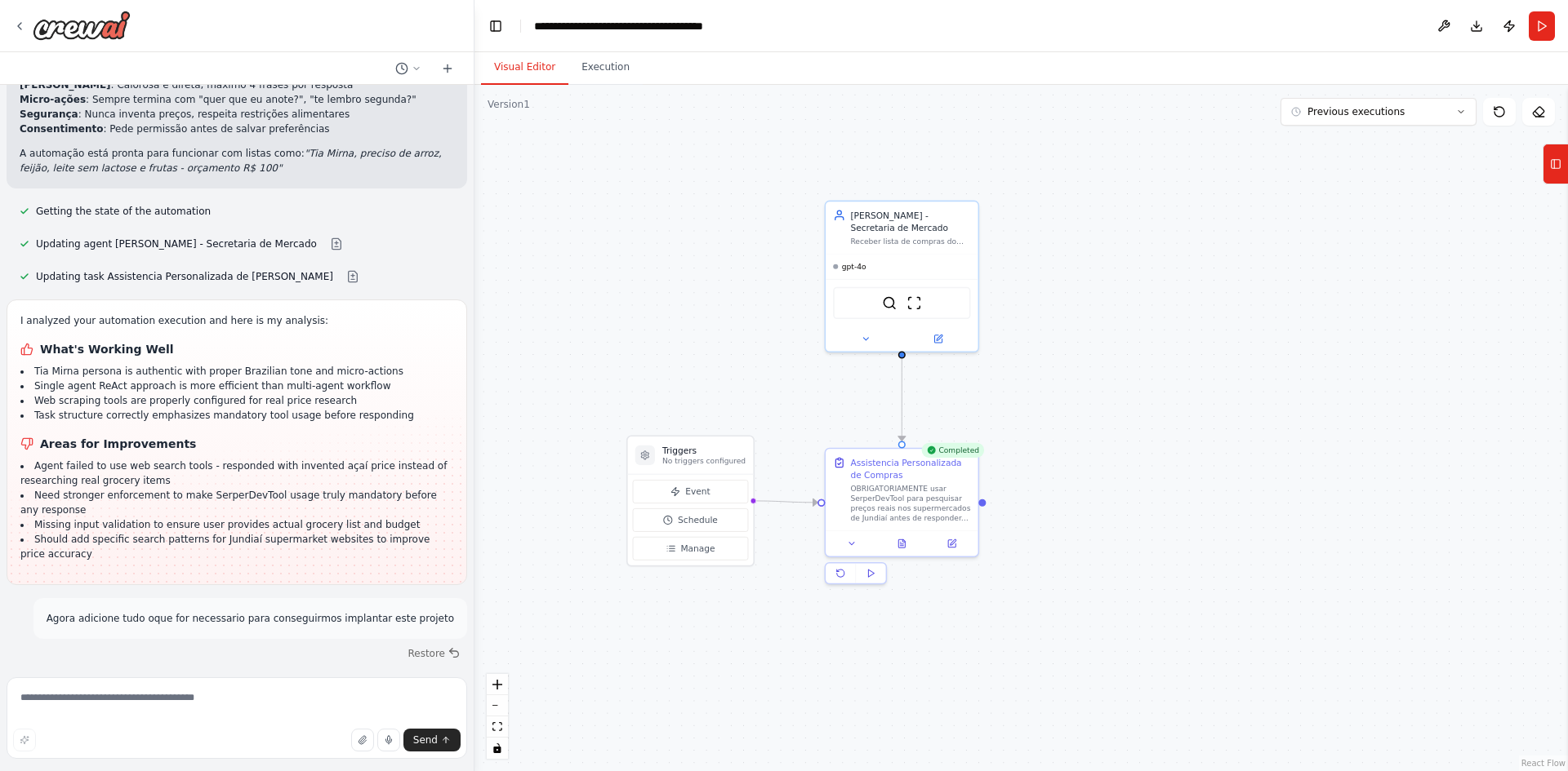
click at [1117, 211] on div ".deletable-edge-delete-btn { width: 20px; height: 20px; border: 0px solid #ffff…" at bounding box center [1021, 429] width 1094 height 687
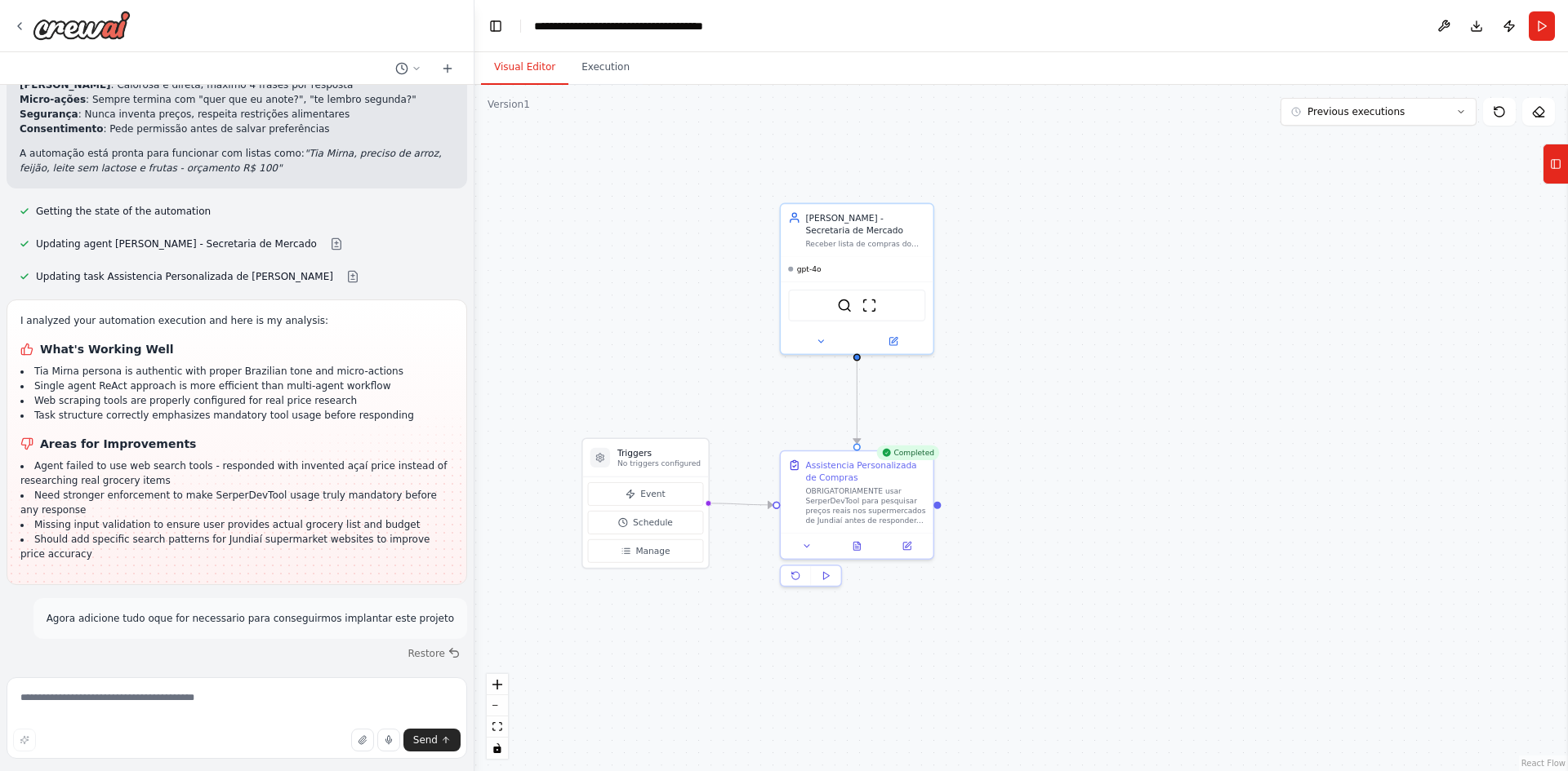
drag, startPoint x: 1226, startPoint y: 222, endPoint x: 1182, endPoint y: 223, distance: 44.0
click at [1182, 223] on div ".deletable-edge-delete-btn { width: 20px; height: 20px; border: 0px solid #ffff…" at bounding box center [1021, 429] width 1094 height 687
drag, startPoint x: 1186, startPoint y: 224, endPoint x: 1211, endPoint y: 207, distance: 30.2
click at [1202, 217] on div ".deletable-edge-delete-btn { width: 20px; height: 20px; border: 0px solid #ffff…" at bounding box center [1021, 429] width 1094 height 687
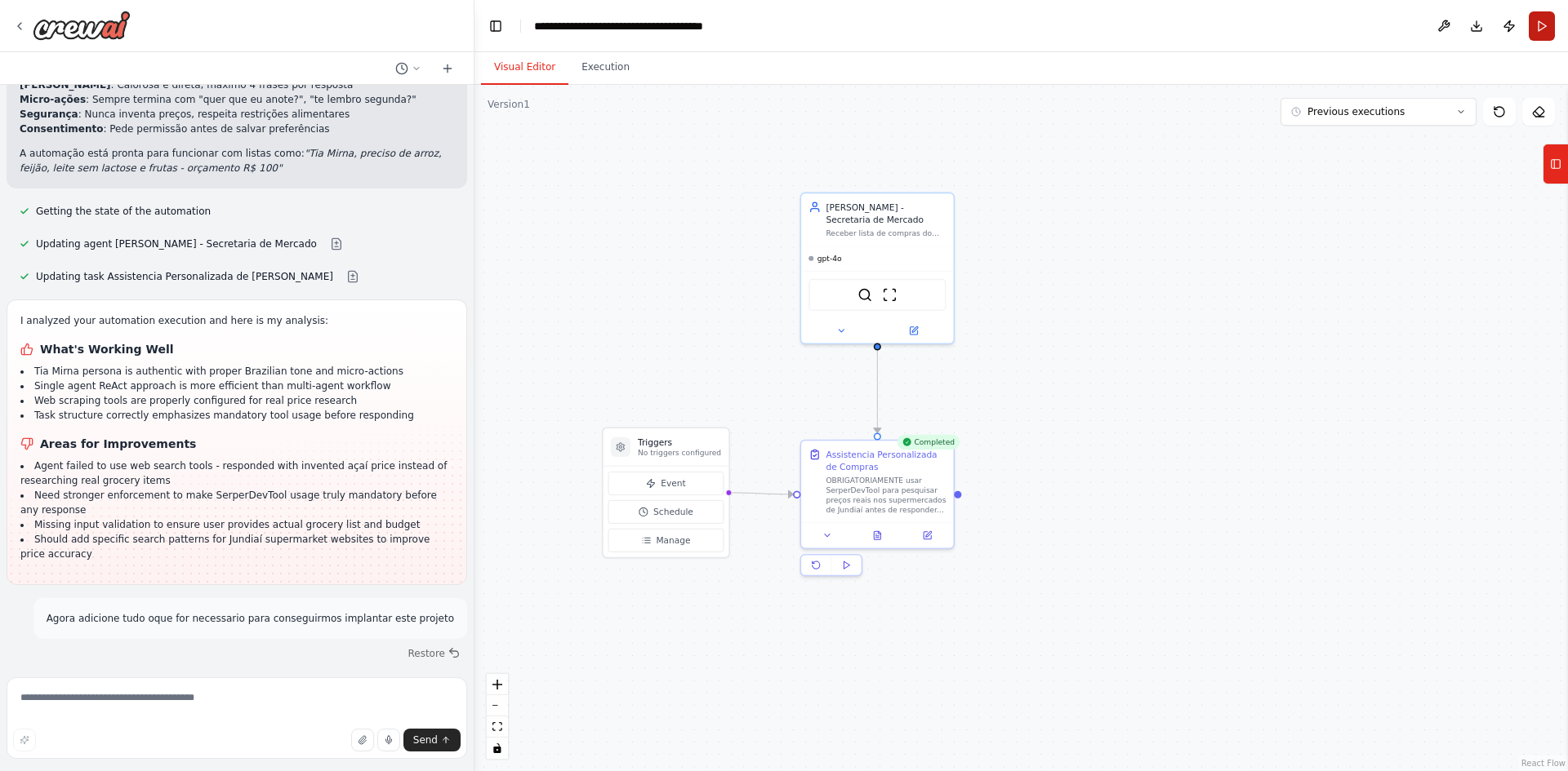
click at [1543, 17] on button "Run" at bounding box center [1541, 26] width 26 height 29
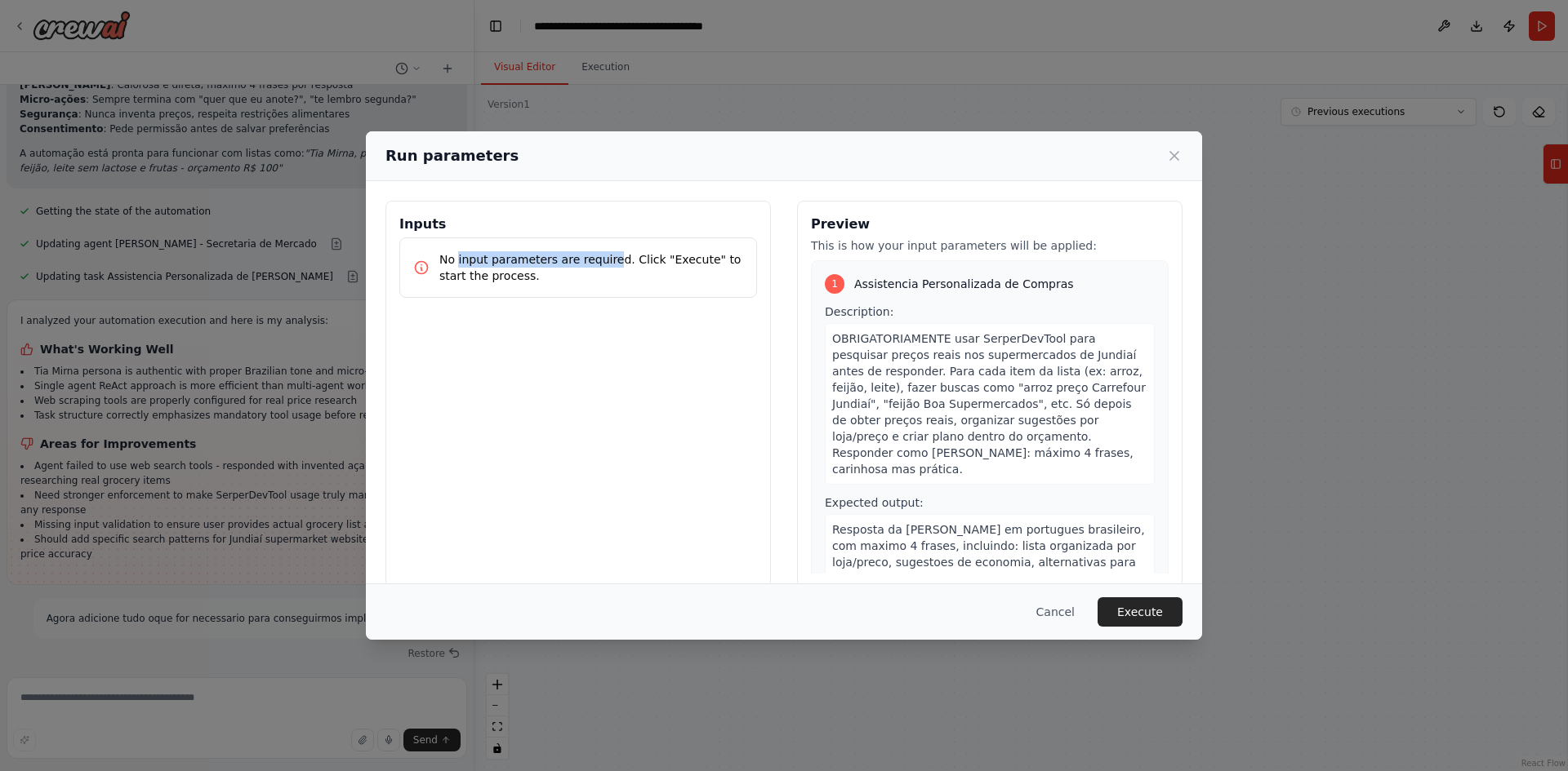
drag, startPoint x: 458, startPoint y: 261, endPoint x: 606, endPoint y: 258, distance: 148.0
click at [606, 258] on p "No input parameters are required. Click "Execute" to start the process." at bounding box center [591, 268] width 304 height 33
click at [680, 255] on p "No input parameters are required. Click "Execute" to start the process." at bounding box center [591, 268] width 304 height 33
click at [661, 258] on p "No input parameters are required. Click "Execute" to start the process." at bounding box center [591, 268] width 304 height 33
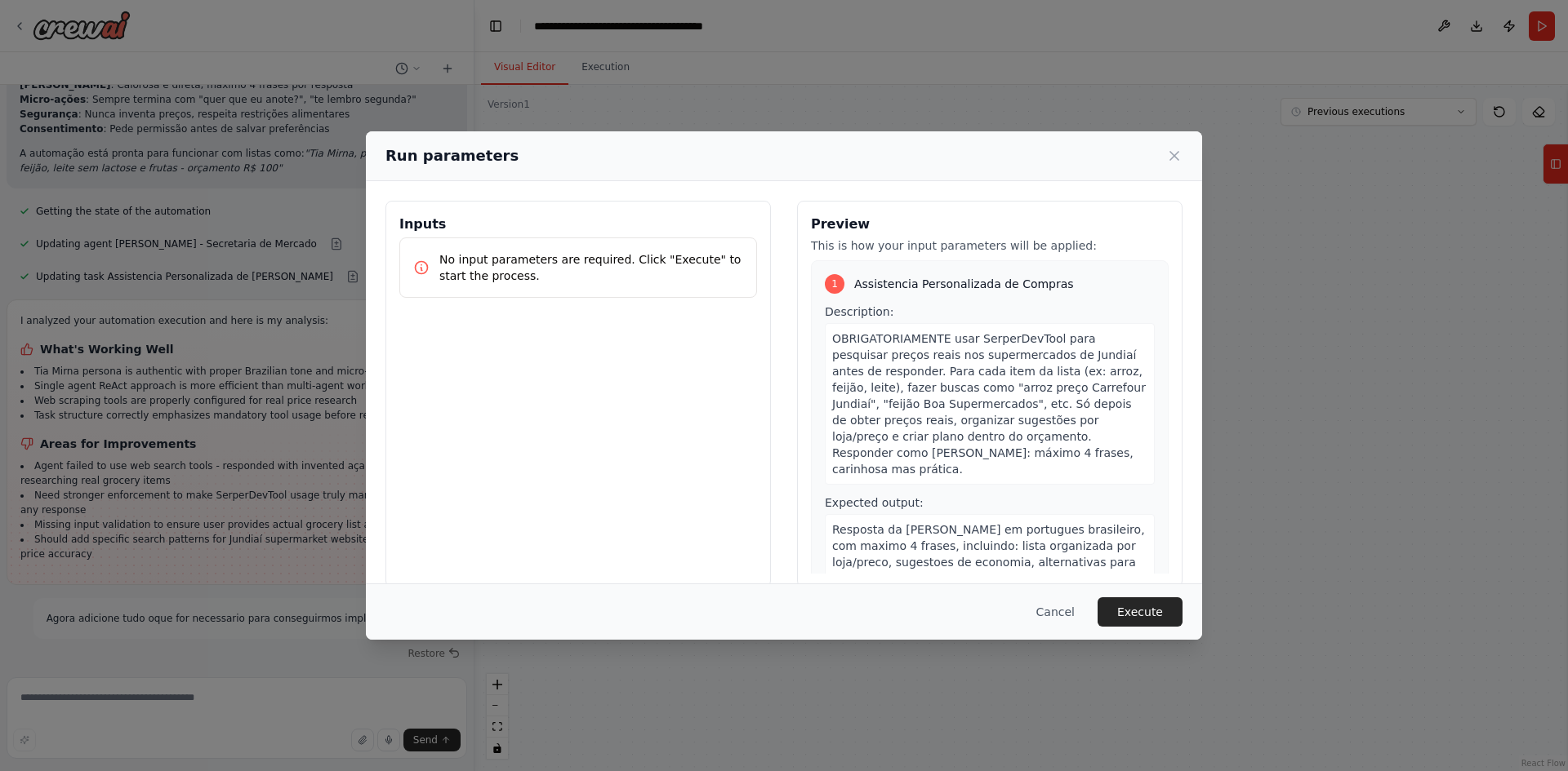
drag, startPoint x: 530, startPoint y: 306, endPoint x: 527, endPoint y: 315, distance: 9.5
click at [530, 307] on div "Inputs No input parameters are required. Click "Execute" to start the process." at bounding box center [578, 395] width 385 height 387
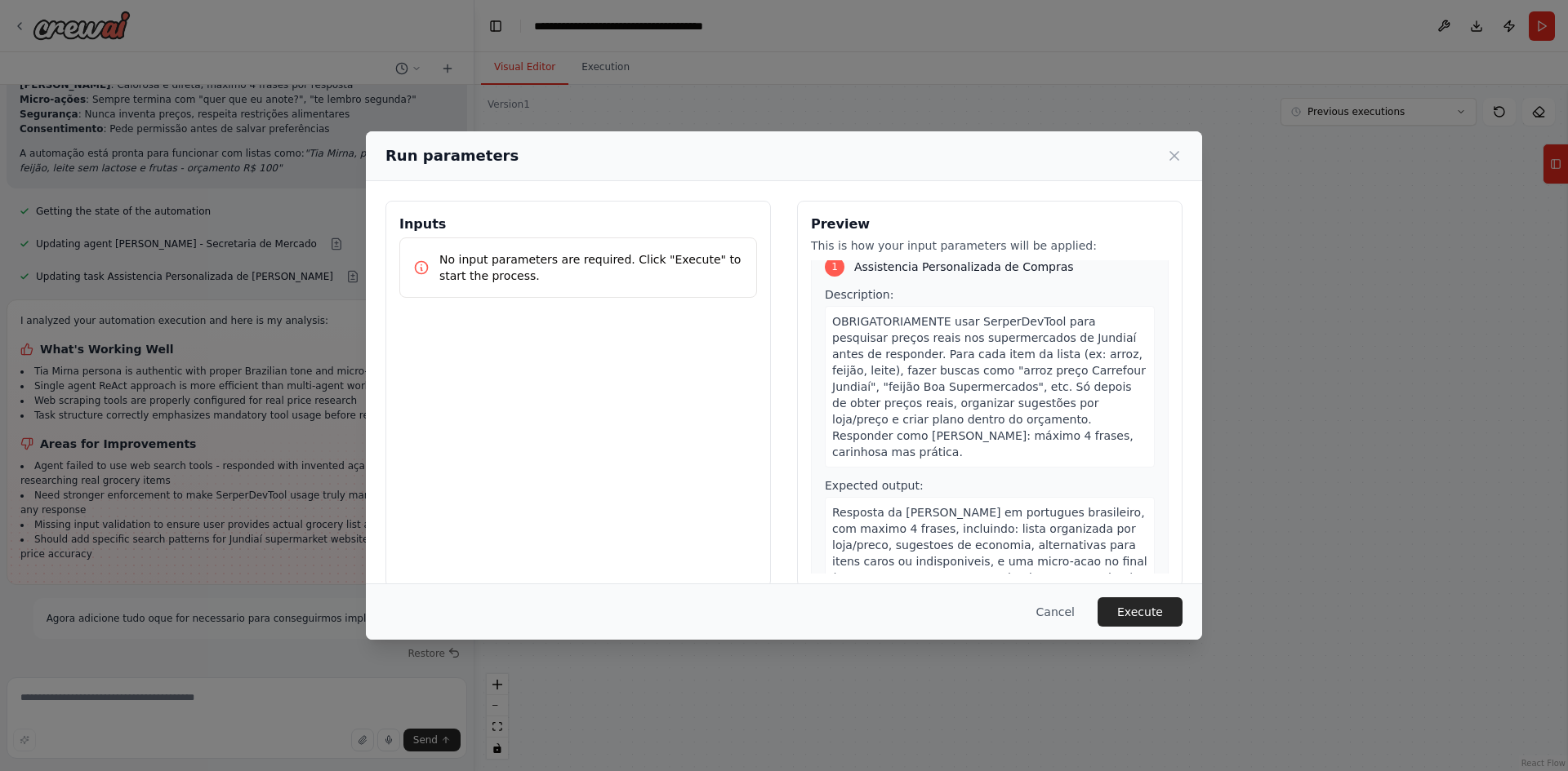
scroll to position [0, 0]
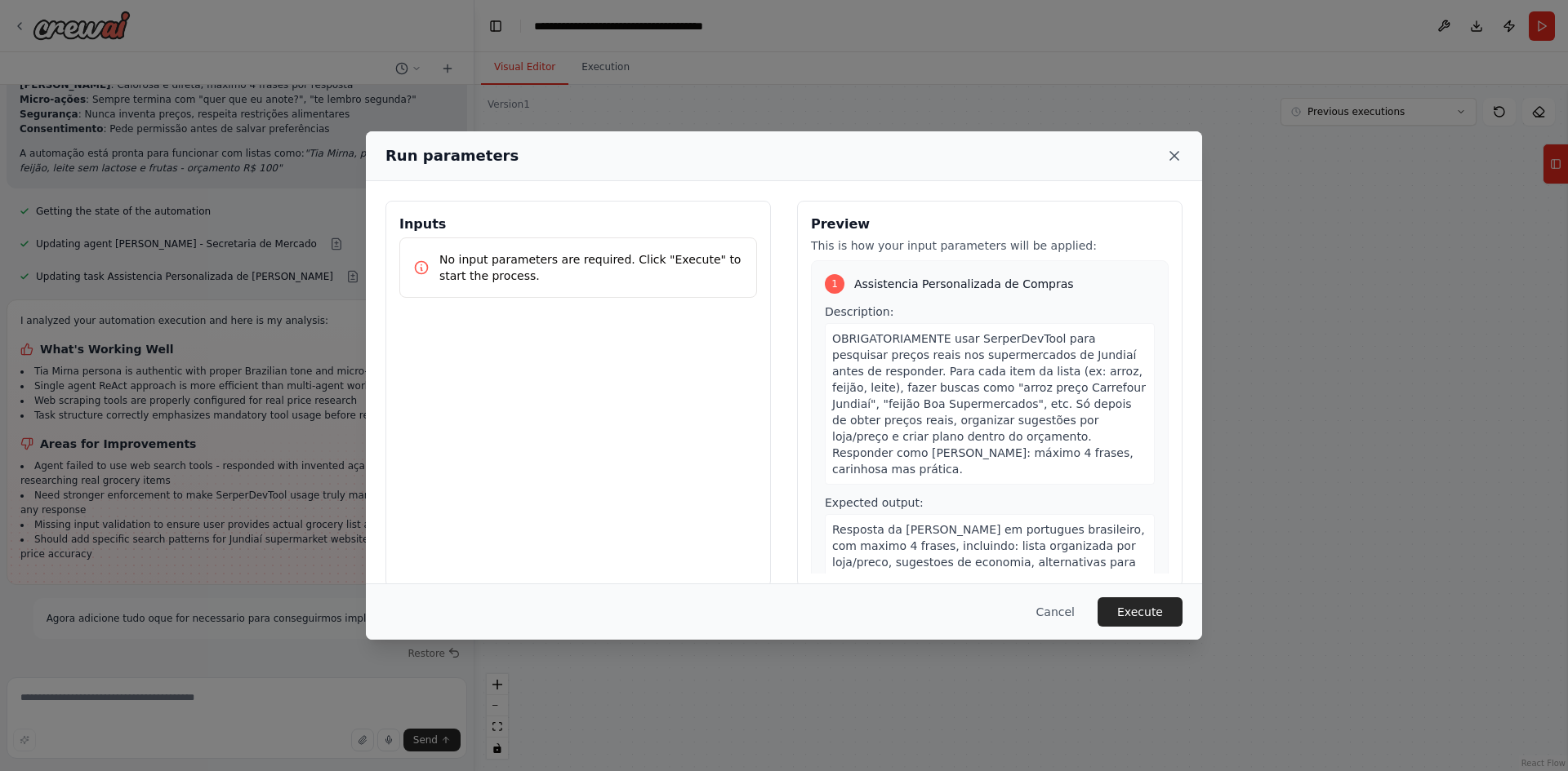
click at [1169, 151] on icon at bounding box center [1174, 156] width 16 height 16
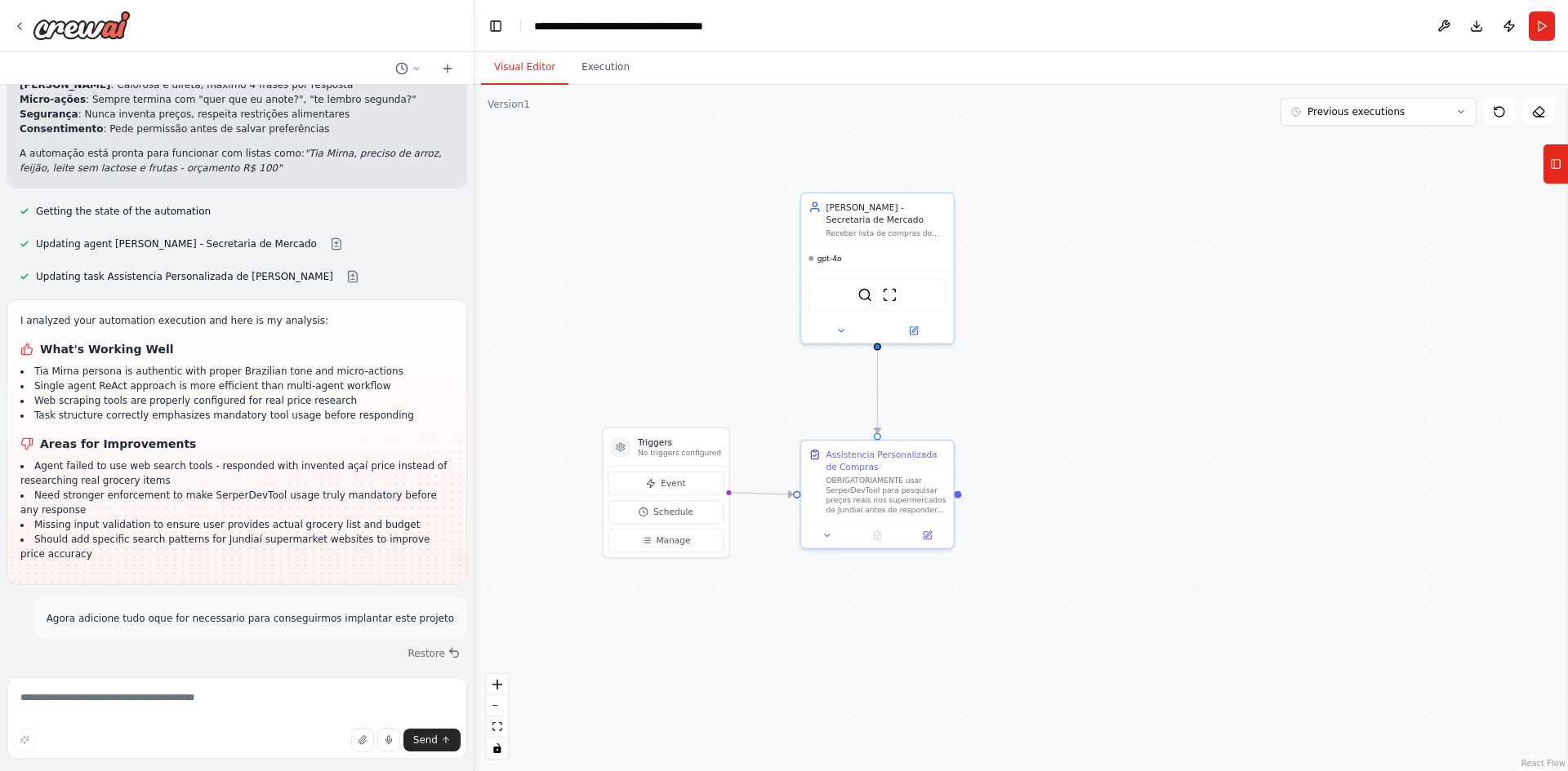
click at [1333, 316] on div ".deletable-edge-delete-btn { width: 20px; height: 20px; border: 0px solid #ffff…" at bounding box center [1021, 429] width 1094 height 687
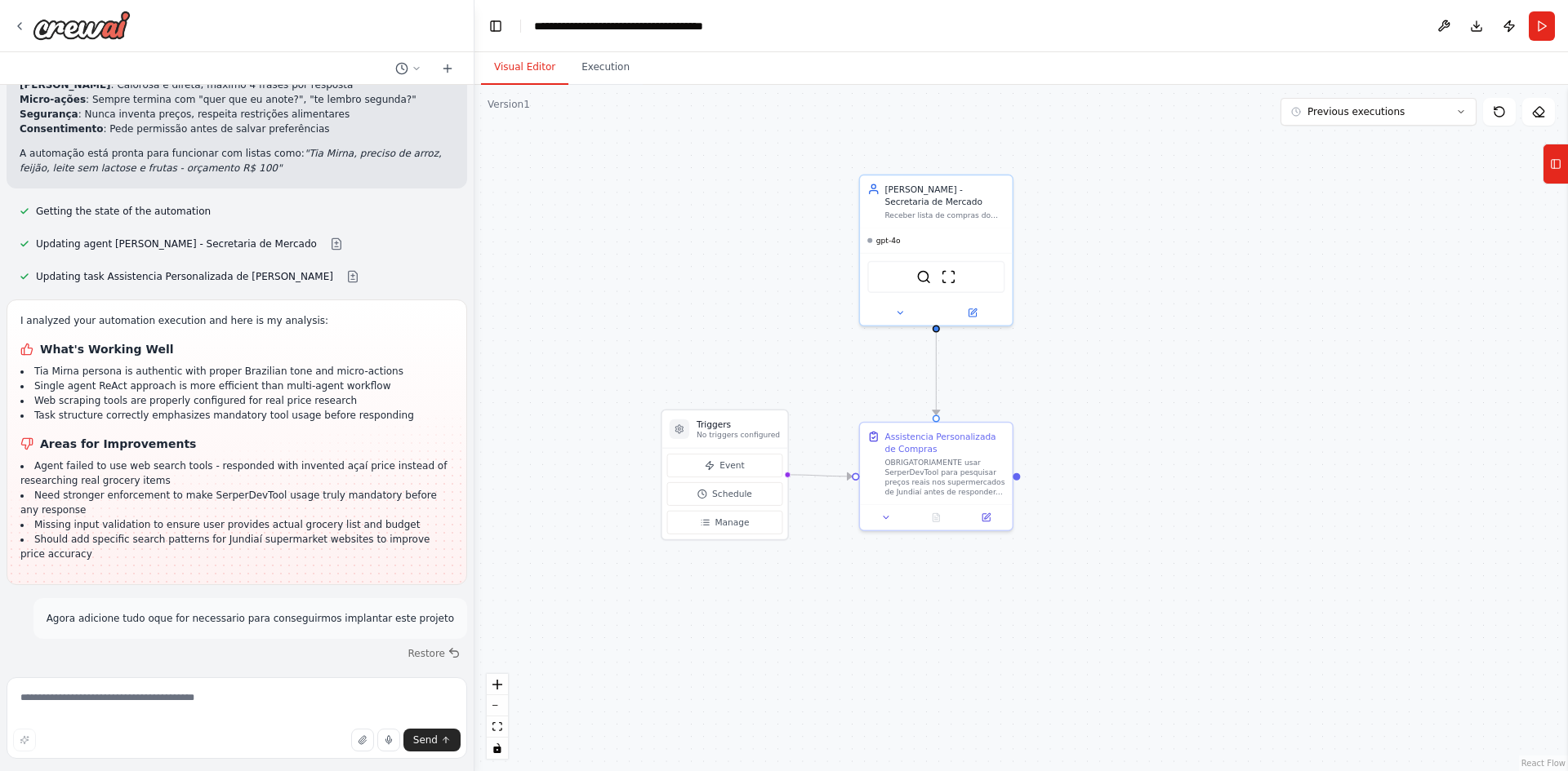
drag, startPoint x: 797, startPoint y: 650, endPoint x: 810, endPoint y: 644, distance: 14.3
click at [810, 644] on div ".deletable-edge-delete-btn { width: 20px; height: 20px; border: 0px solid #ffff…" at bounding box center [1021, 429] width 1094 height 687
click at [1443, 22] on button at bounding box center [1443, 26] width 26 height 29
click at [1330, 269] on div ".deletable-edge-delete-btn { width: 20px; height: 20px; border: 0px solid #ffff…" at bounding box center [1021, 429] width 1094 height 687
click at [1512, 23] on button "Publish" at bounding box center [1509, 26] width 26 height 29
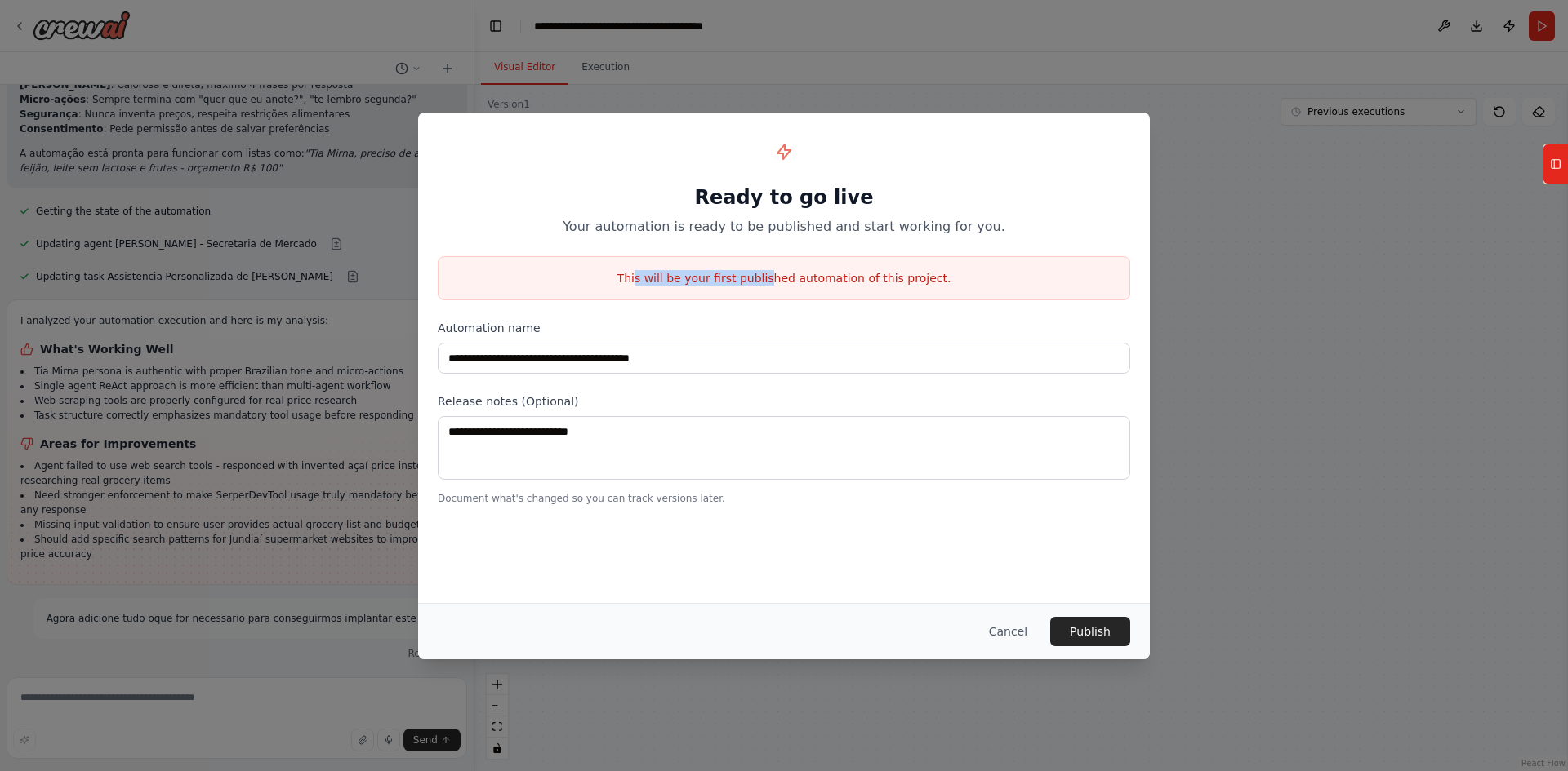
drag, startPoint x: 655, startPoint y: 279, endPoint x: 774, endPoint y: 275, distance: 119.1
click at [774, 275] on p "This will be your first published automation of this project." at bounding box center [784, 278] width 691 height 16
click at [845, 275] on p "This will be your first published automation of this project." at bounding box center [784, 278] width 691 height 16
click at [697, 281] on p "This will be your first published automation of this project." at bounding box center [784, 278] width 691 height 16
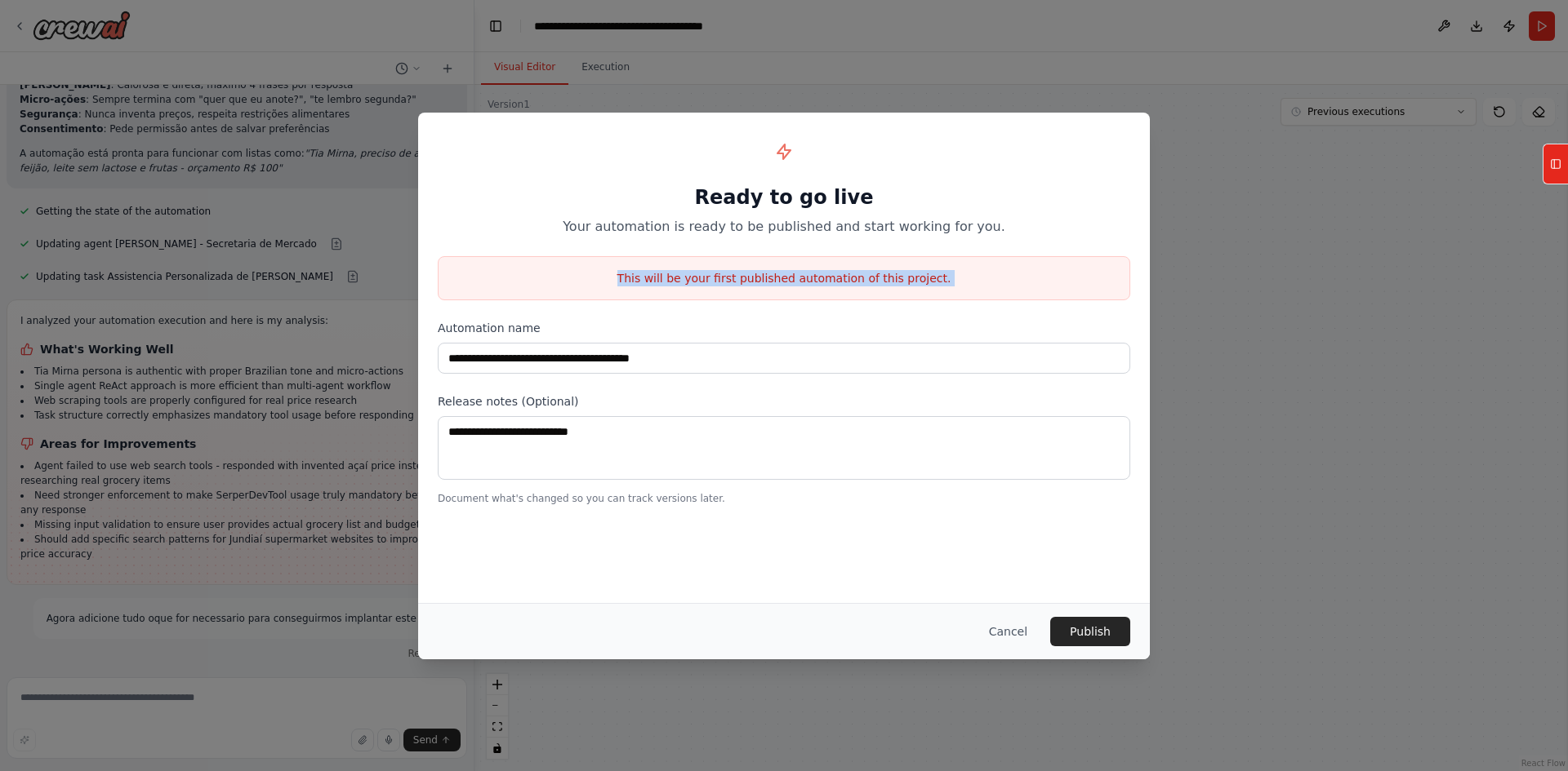
click at [697, 281] on p "This will be your first published automation of this project." at bounding box center [784, 278] width 691 height 16
click at [955, 282] on p "This will be your first published automation of this project." at bounding box center [784, 278] width 691 height 16
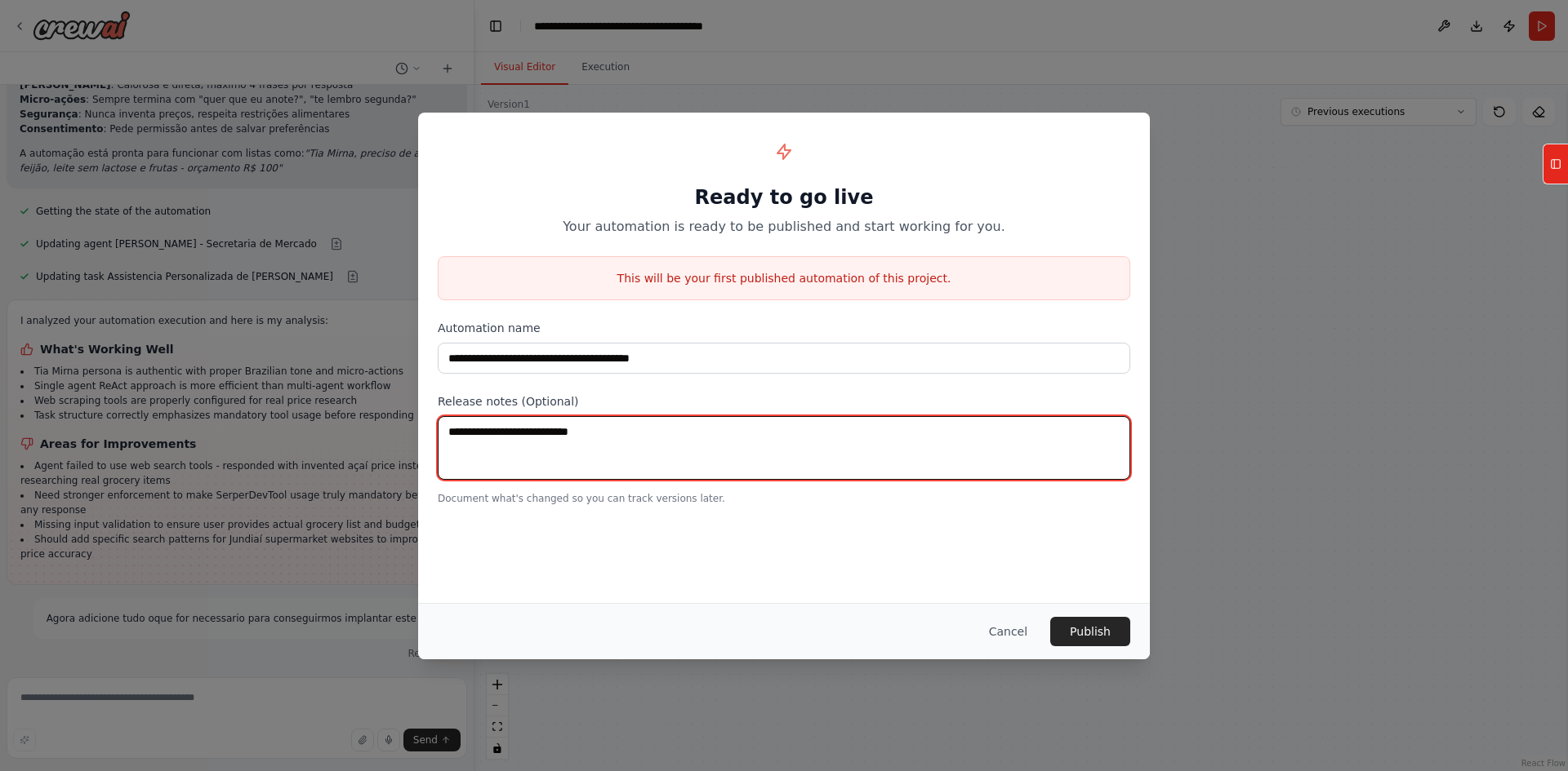
click at [616, 423] on textarea at bounding box center [783, 448] width 692 height 64
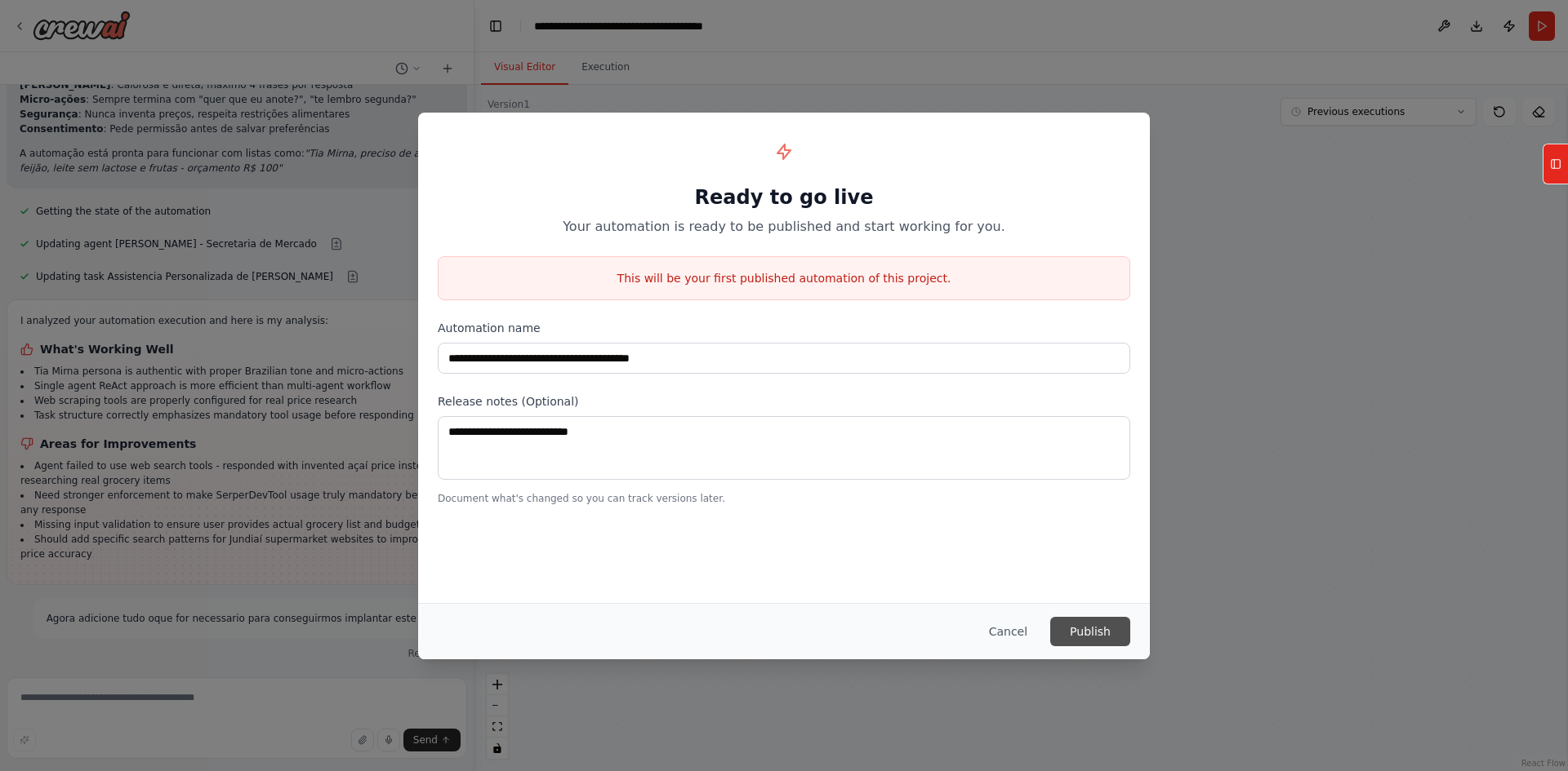
click at [1094, 631] on button "Publish" at bounding box center [1090, 632] width 80 height 29
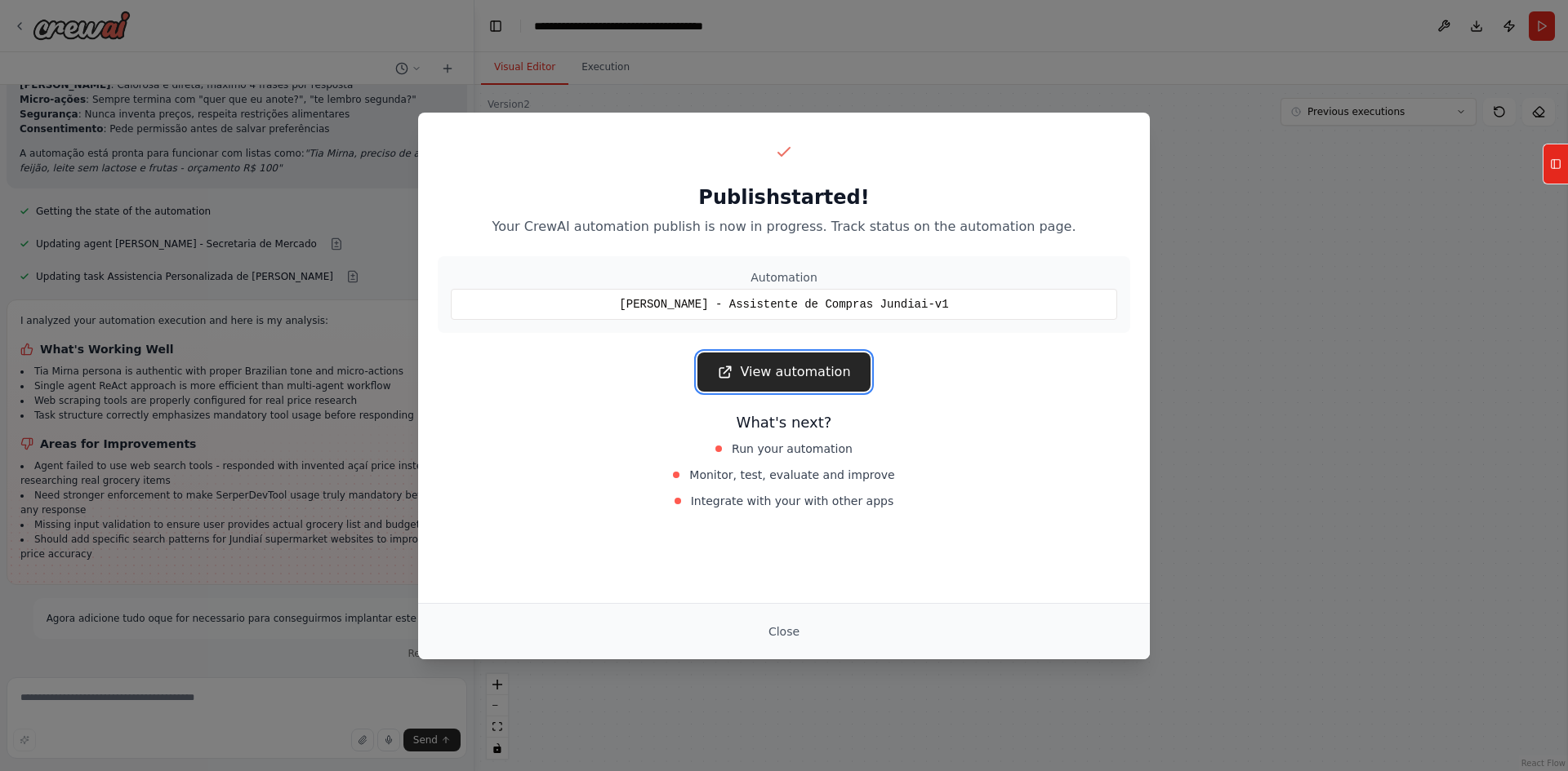
click at [794, 373] on link "View automation" at bounding box center [783, 371] width 172 height 39
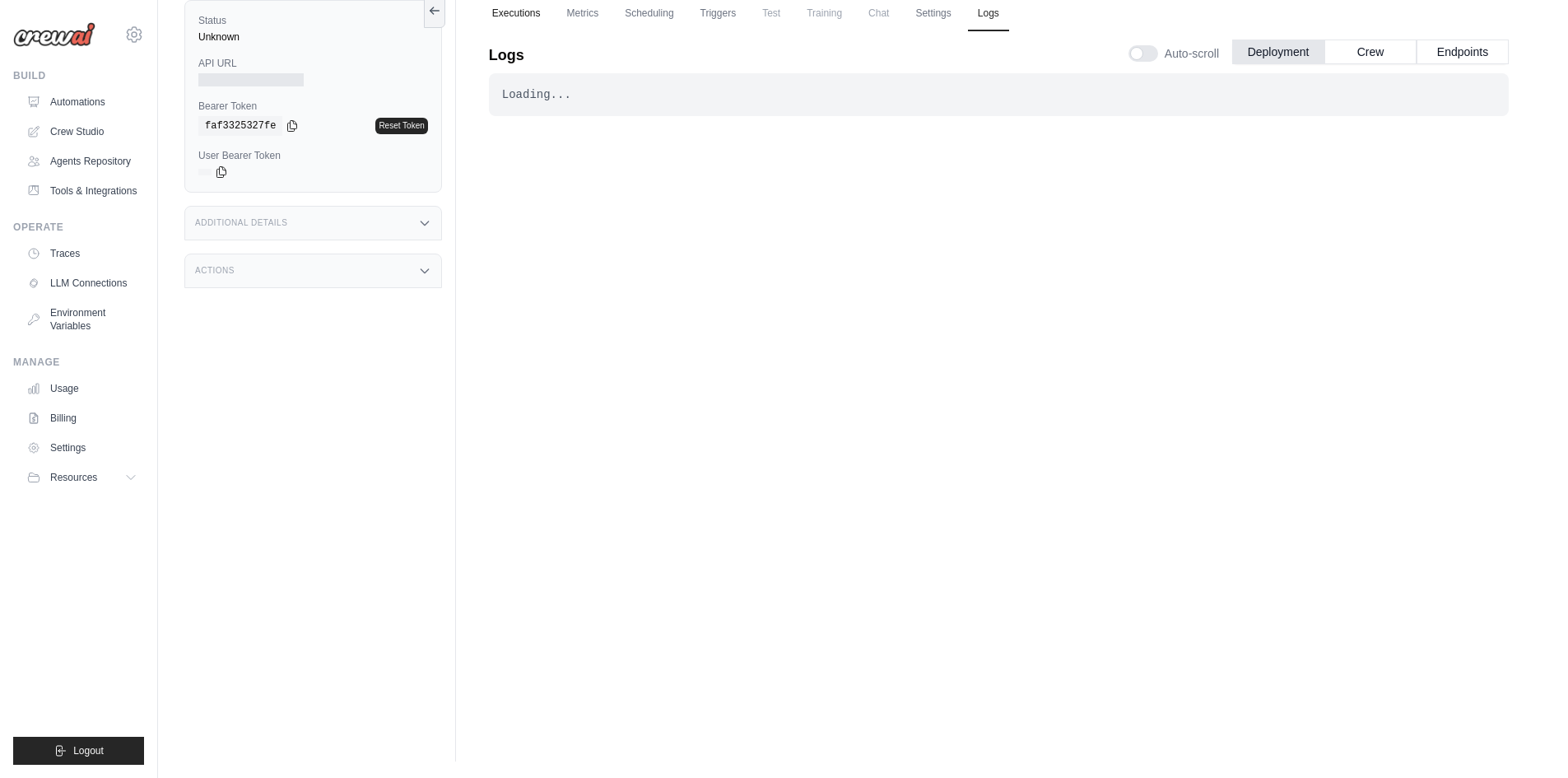
click at [505, 13] on link "Executions" at bounding box center [516, 14] width 68 height 34
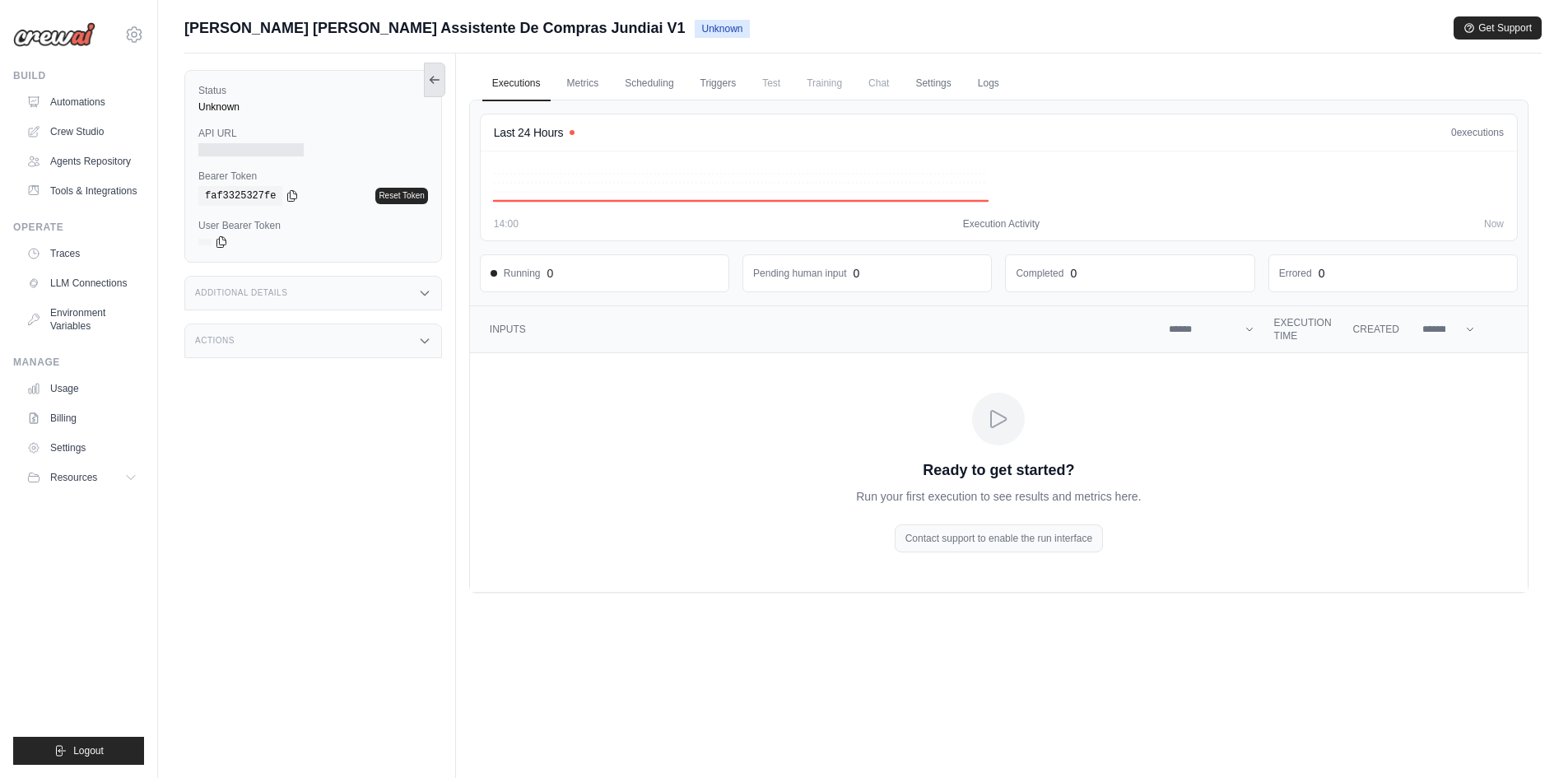
click at [440, 80] on icon at bounding box center [434, 79] width 13 height 13
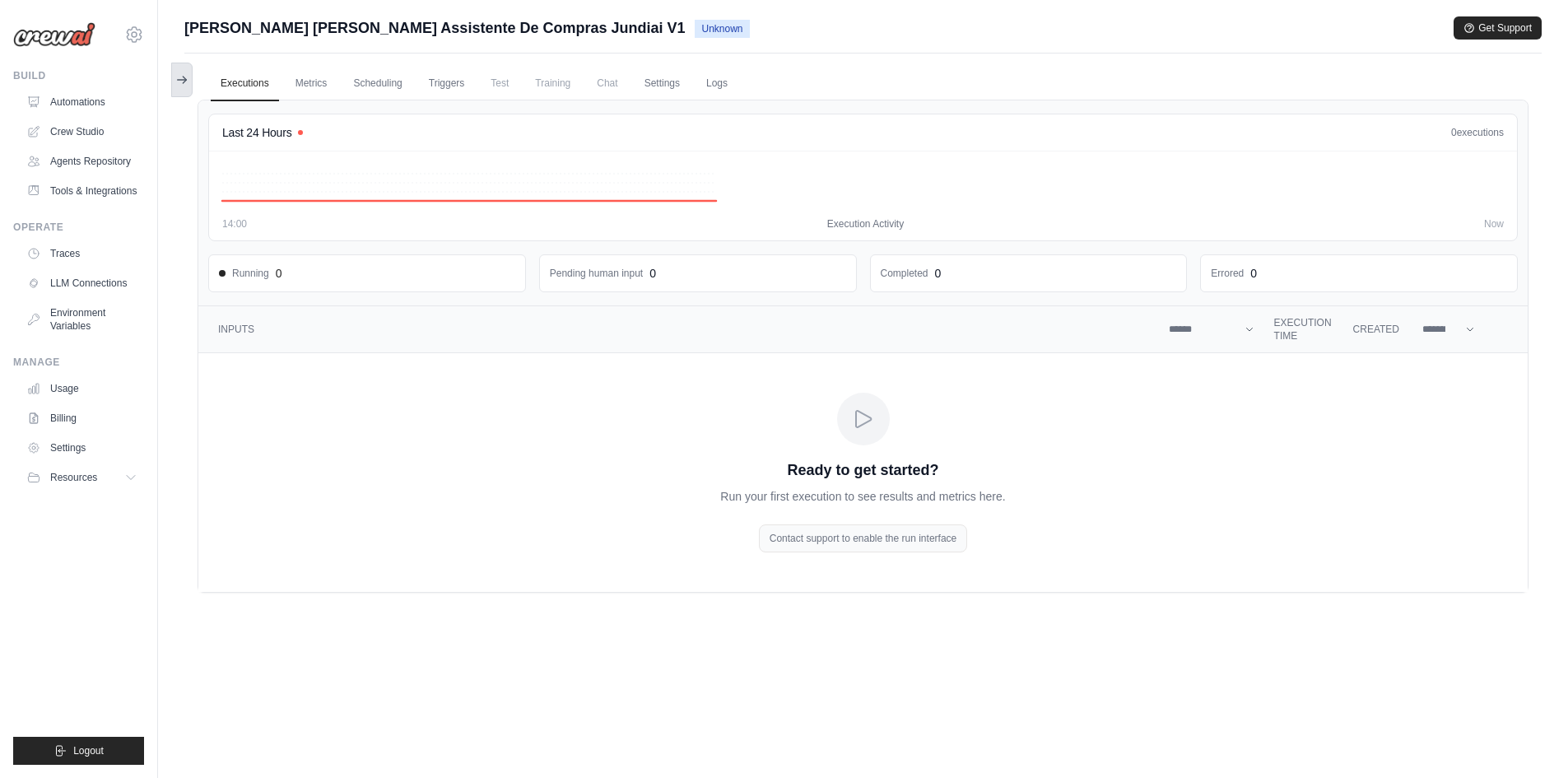
click at [186, 82] on icon at bounding box center [181, 79] width 13 height 13
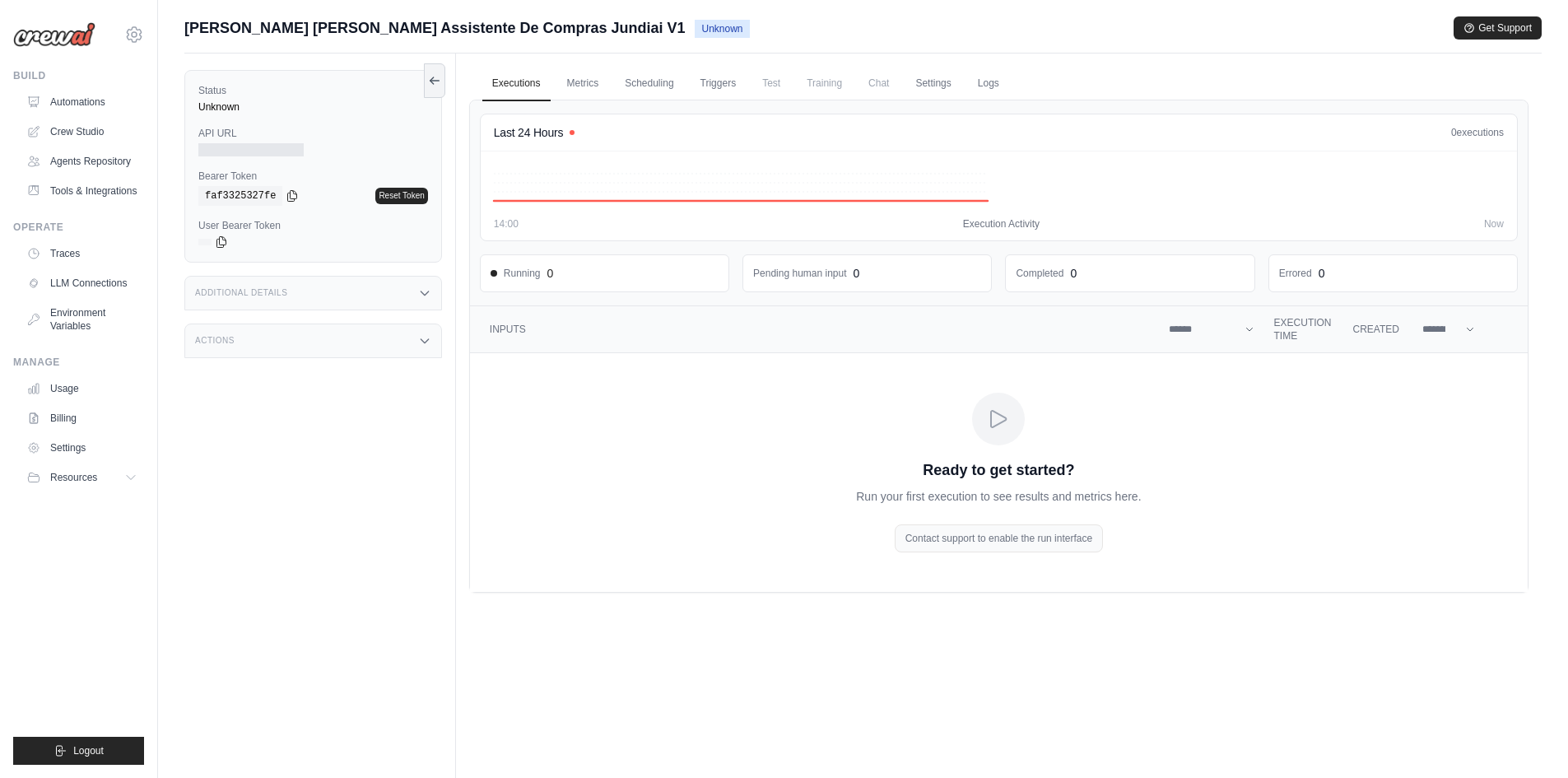
click at [223, 134] on label "API URL" at bounding box center [312, 133] width 229 height 13
click at [228, 148] on div at bounding box center [251, 149] width 105 height 13
drag, startPoint x: 202, startPoint y: 171, endPoint x: 250, endPoint y: 168, distance: 48.1
click at [250, 168] on div "Status Unknown API URL Bearer Token copied faf3325327fe Reset Token User Bearer…" at bounding box center [313, 166] width 258 height 192
click at [307, 172] on label "Bearer Token" at bounding box center [312, 176] width 229 height 13
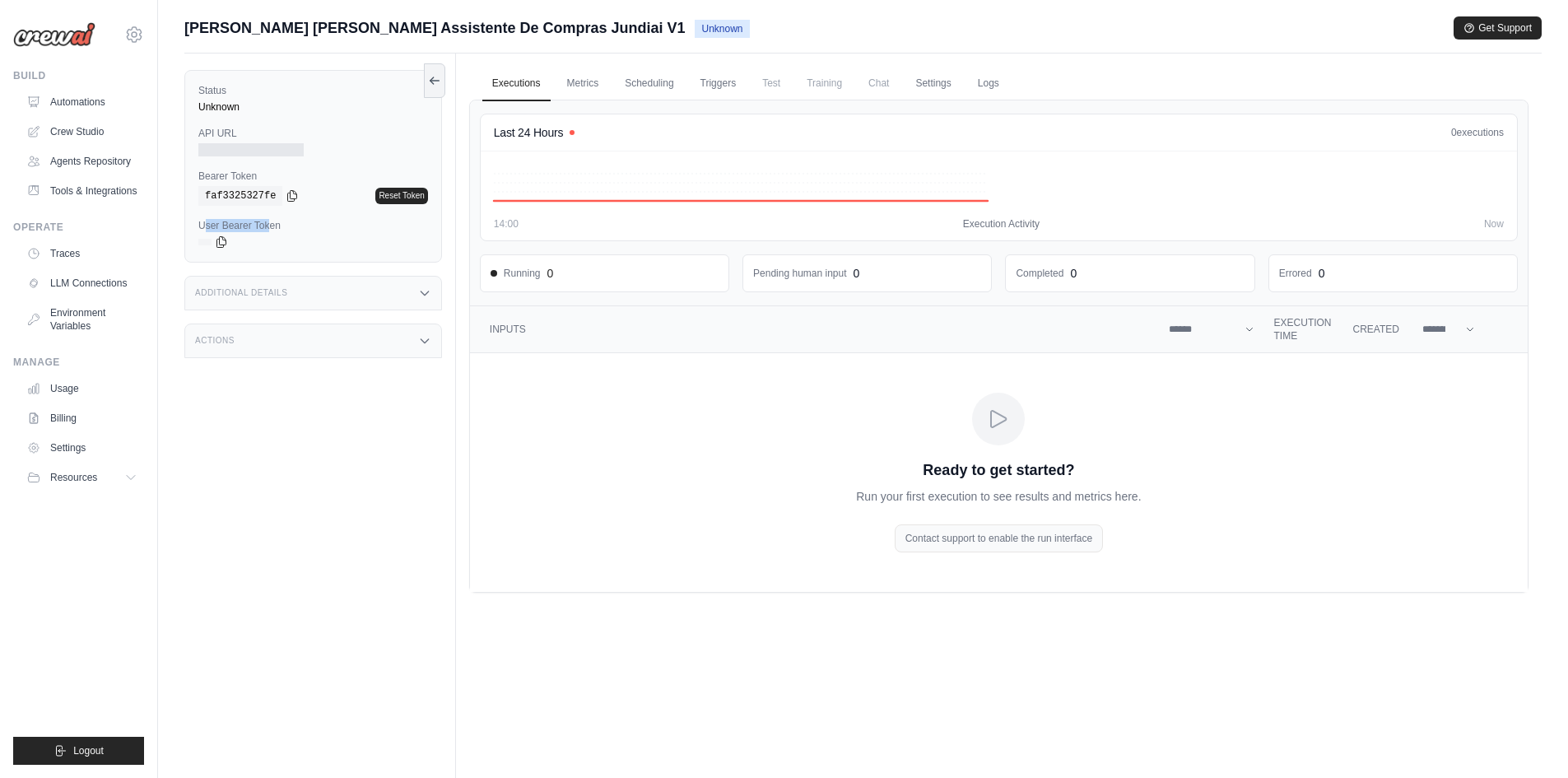
drag, startPoint x: 204, startPoint y: 227, endPoint x: 292, endPoint y: 216, distance: 88.7
click at [272, 221] on label "User Bearer Token" at bounding box center [312, 225] width 229 height 13
click at [292, 216] on div "Status Unknown API URL Bearer Token copied faf3325327fe Reset Token User Bearer…" at bounding box center [313, 166] width 258 height 192
click at [217, 149] on div at bounding box center [251, 149] width 105 height 13
click at [580, 82] on link "Metrics" at bounding box center [583, 83] width 52 height 34
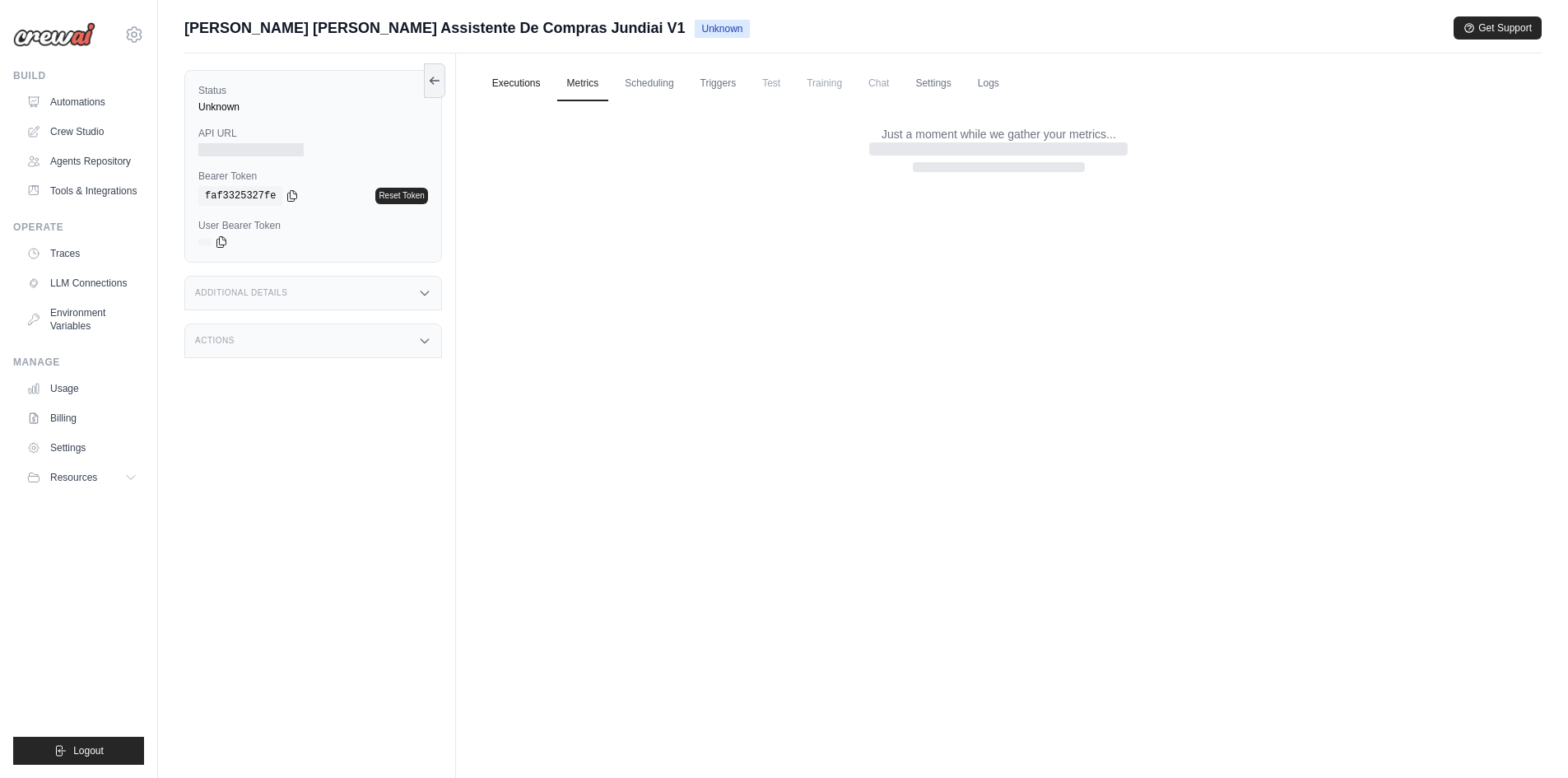
click at [515, 89] on link "Executions" at bounding box center [516, 83] width 68 height 34
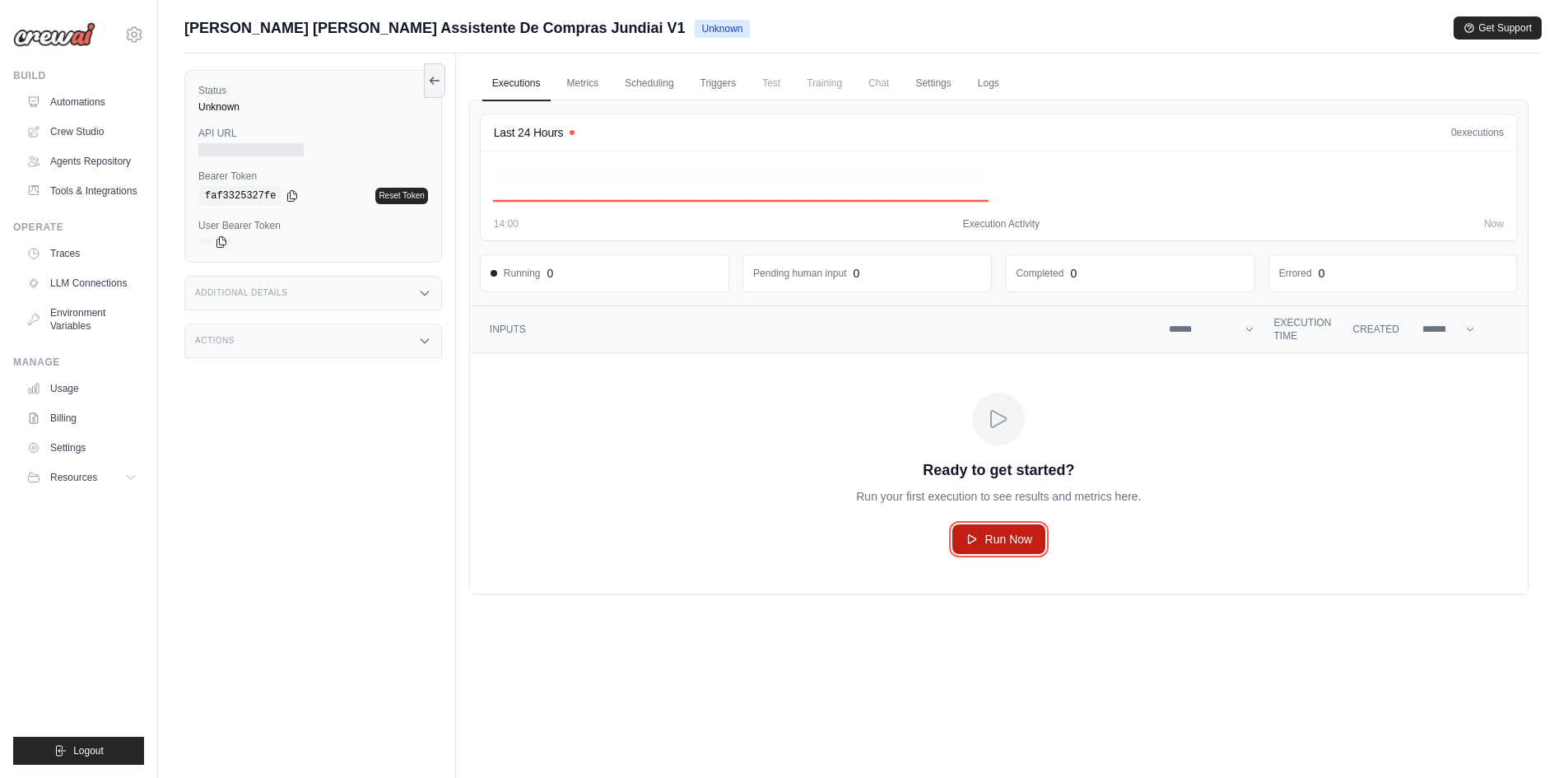
click at [1006, 533] on span "Run Now" at bounding box center [1009, 539] width 48 height 17
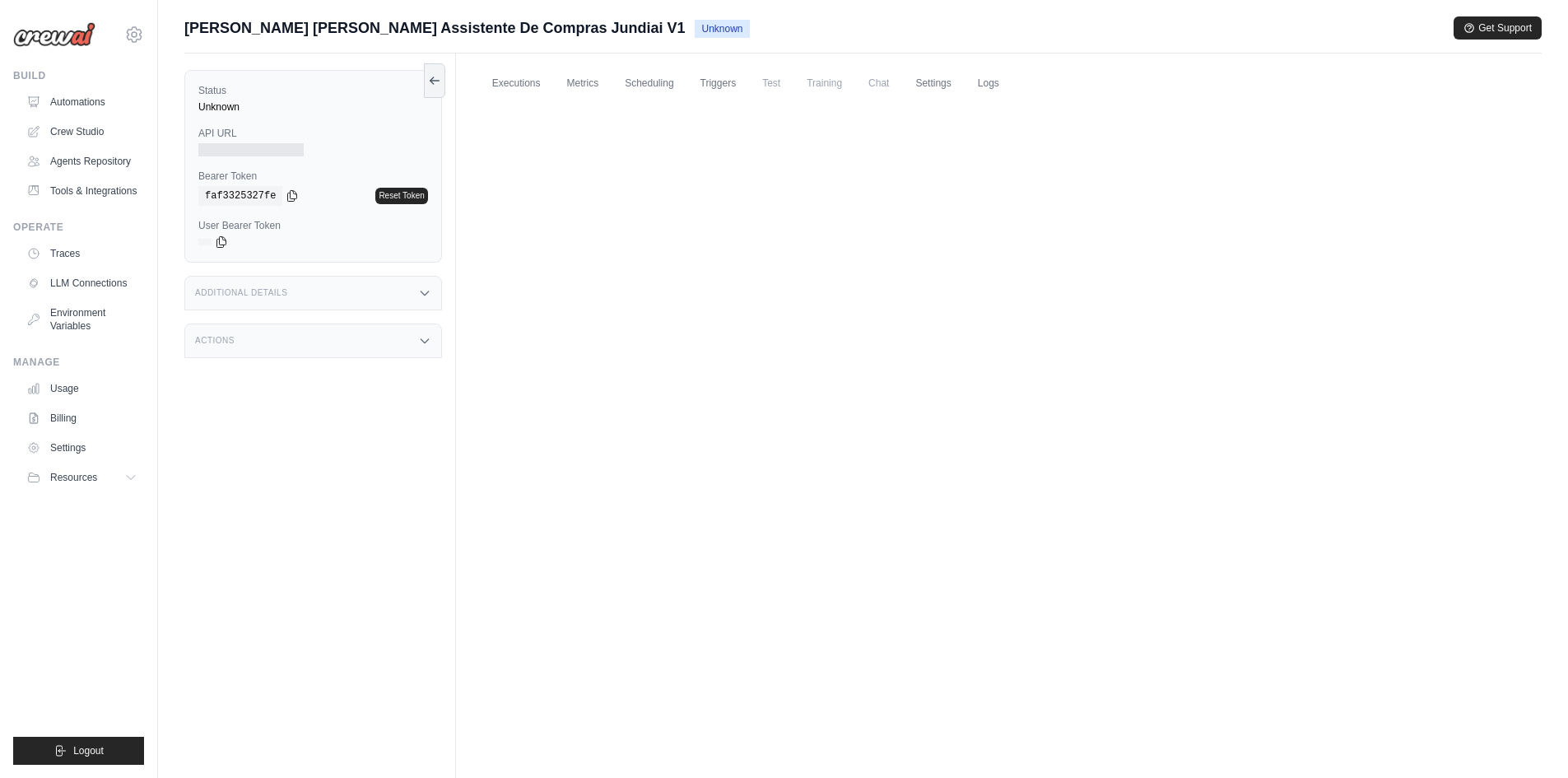
click at [1061, 424] on div "Executions Metrics Scheduling Triggers Test Training Chat Settings Logs Last 24…" at bounding box center [998, 442] width 1086 height 778
click at [502, 82] on link "Executions" at bounding box center [516, 83] width 68 height 34
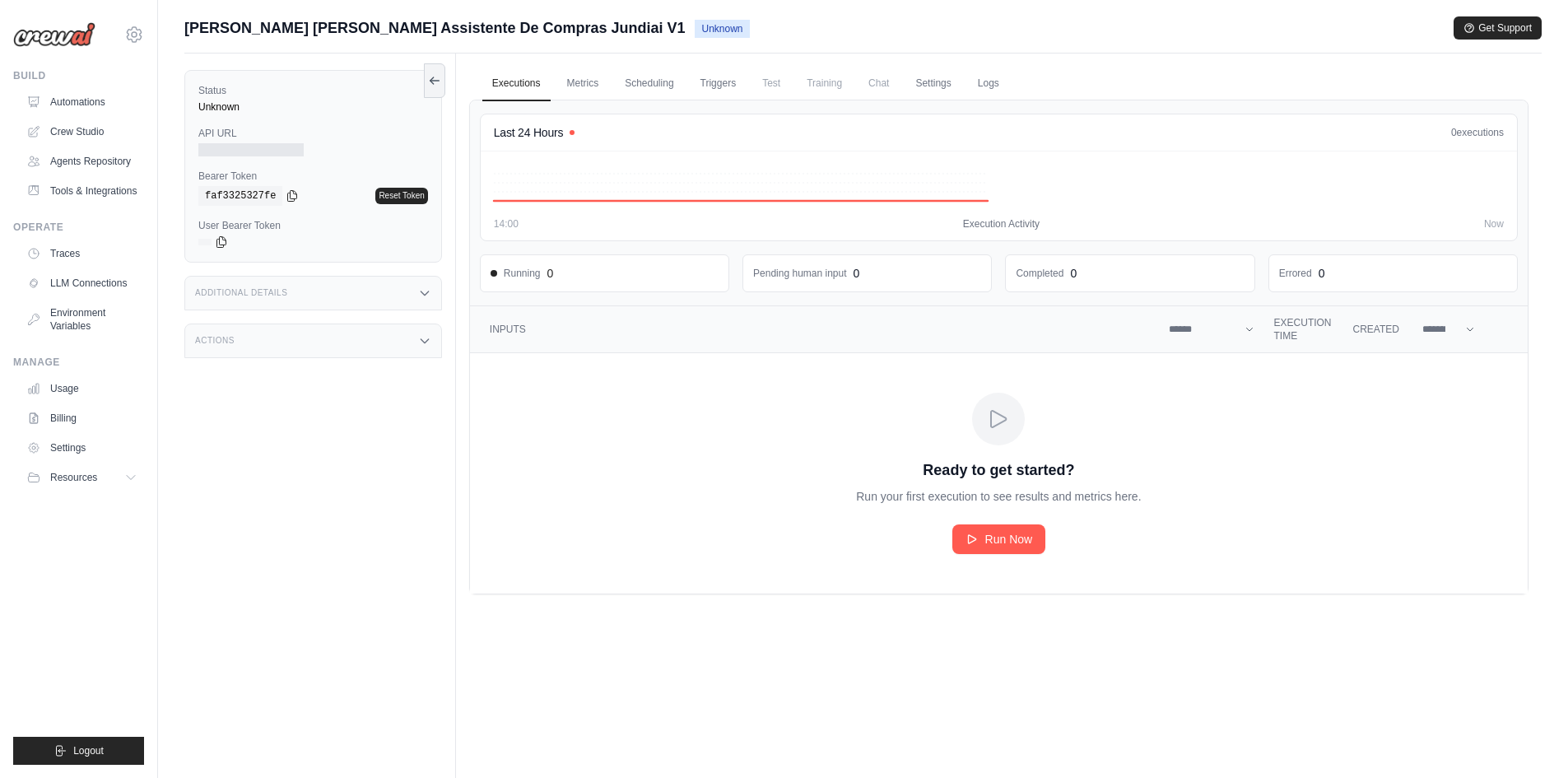
click at [229, 138] on label "API URL" at bounding box center [312, 133] width 229 height 13
click at [99, 100] on link "Automations" at bounding box center [83, 102] width 124 height 26
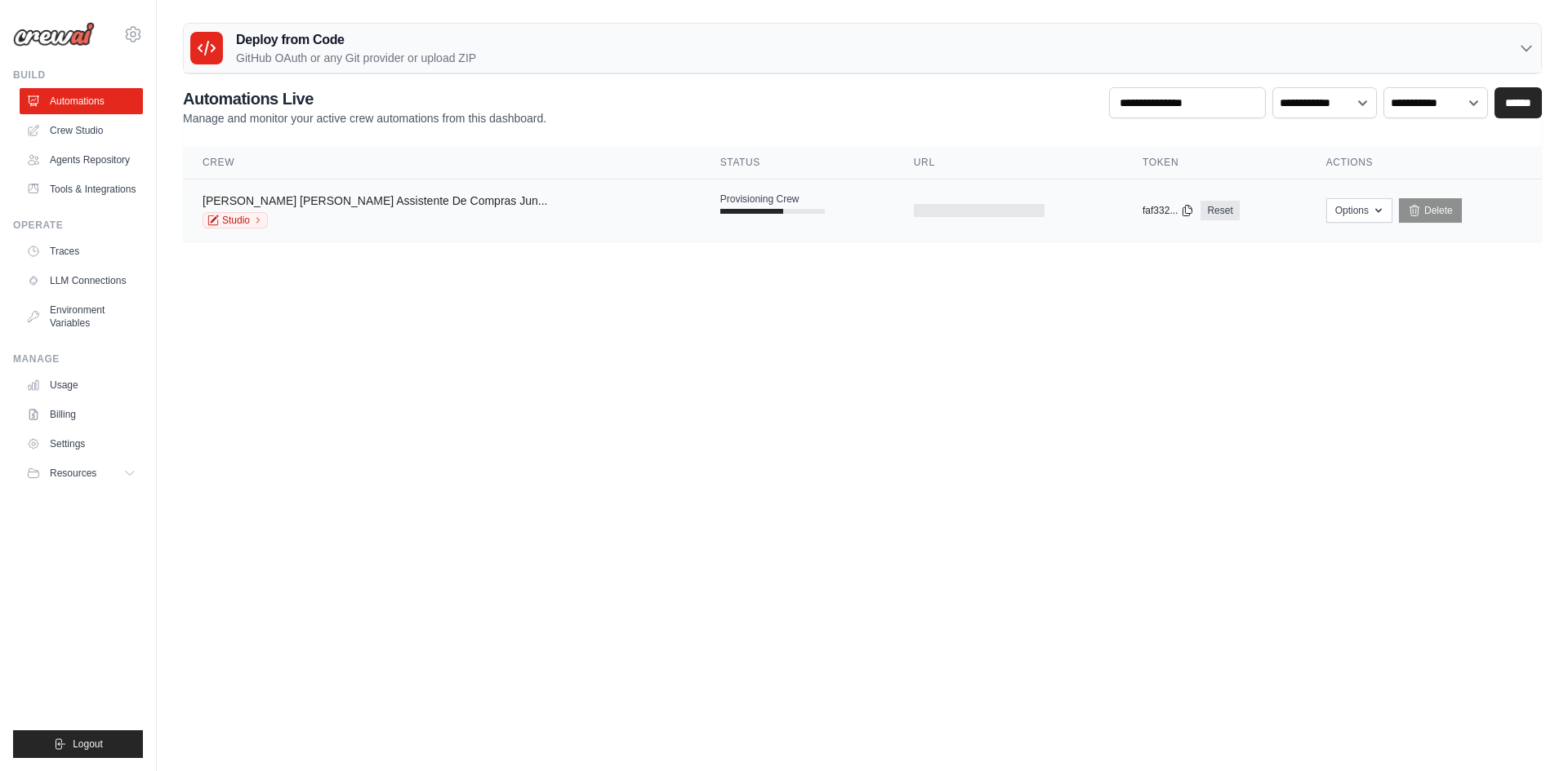
click at [310, 199] on link "[PERSON_NAME] [PERSON_NAME] Assistente De Compras Jun..." at bounding box center [375, 200] width 345 height 13
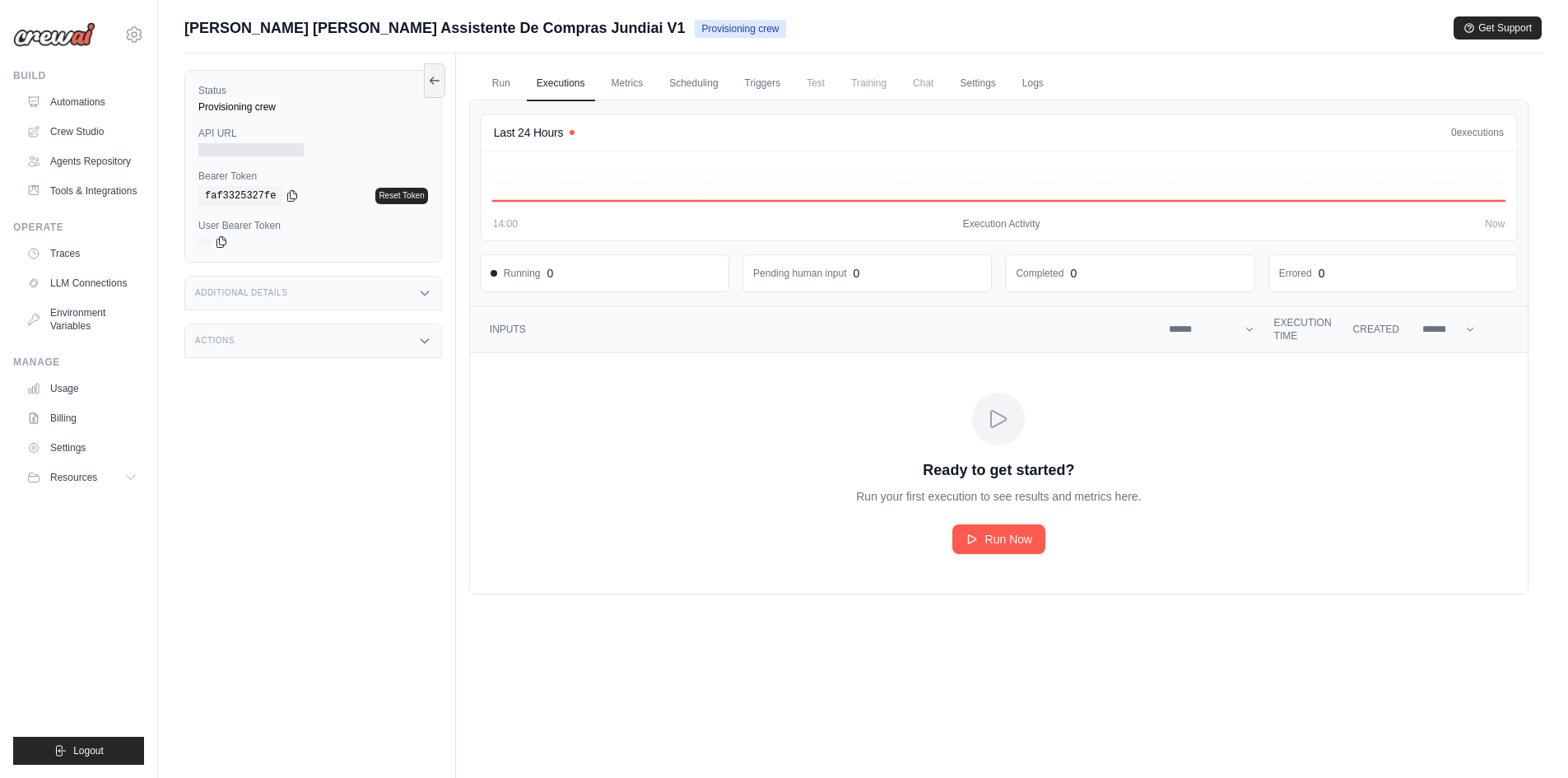
click at [239, 150] on div at bounding box center [251, 149] width 105 height 13
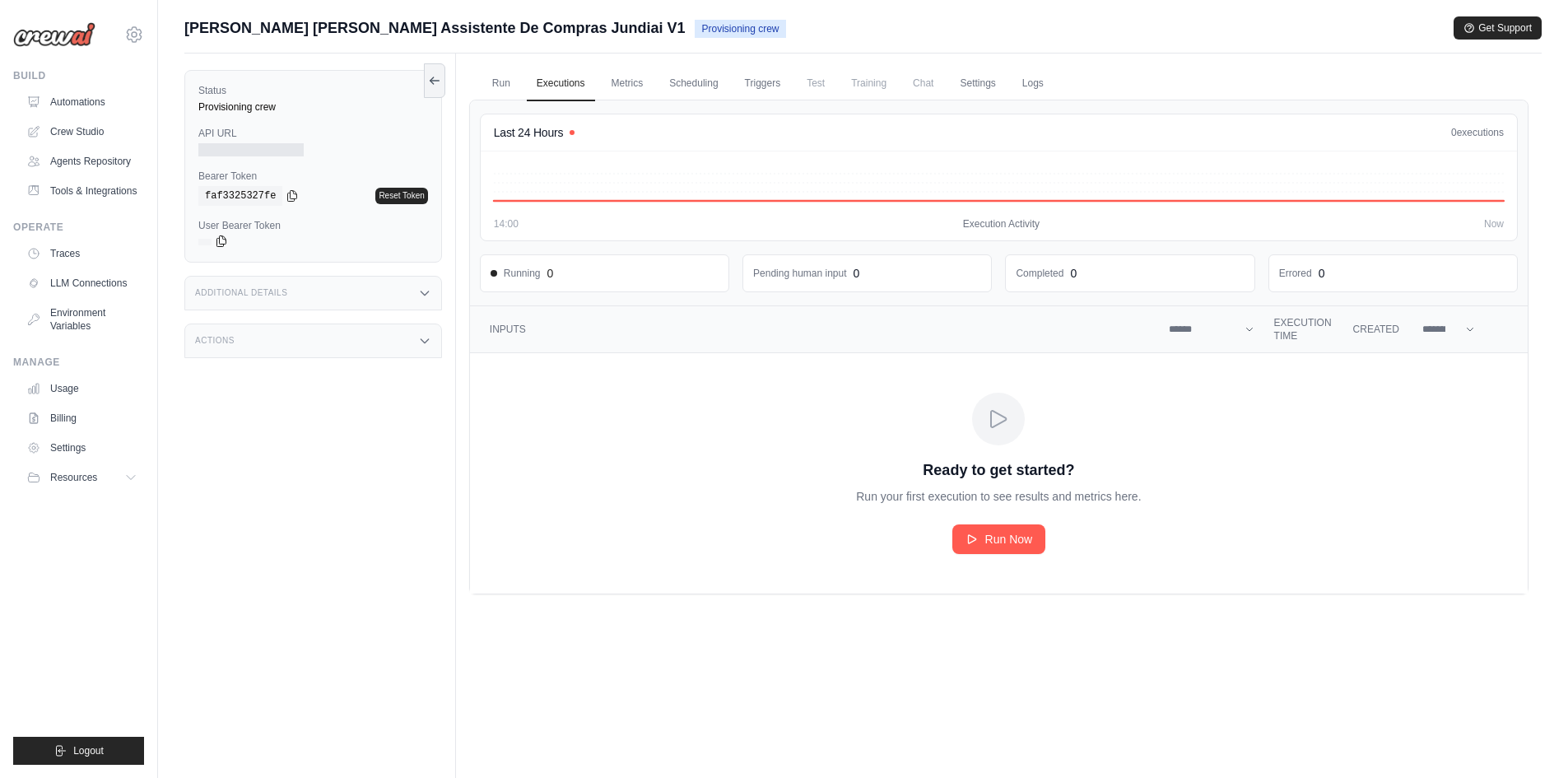
click at [220, 240] on icon at bounding box center [221, 241] width 9 height 11
click at [236, 284] on div "Additional Details" at bounding box center [313, 293] width 258 height 34
click at [278, 431] on div "Actions" at bounding box center [313, 437] width 258 height 34
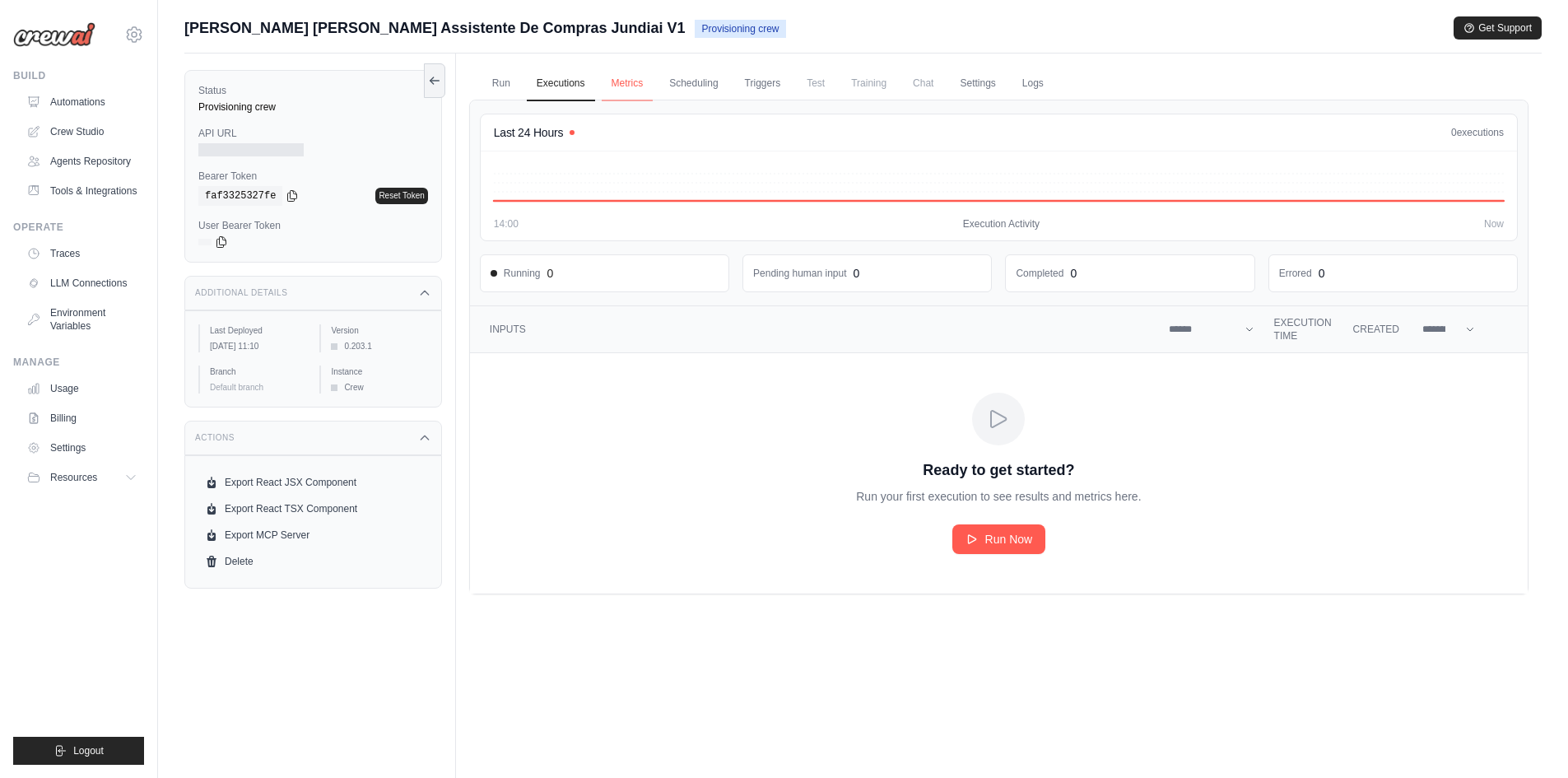
click at [629, 79] on link "Metrics" at bounding box center [627, 83] width 52 height 34
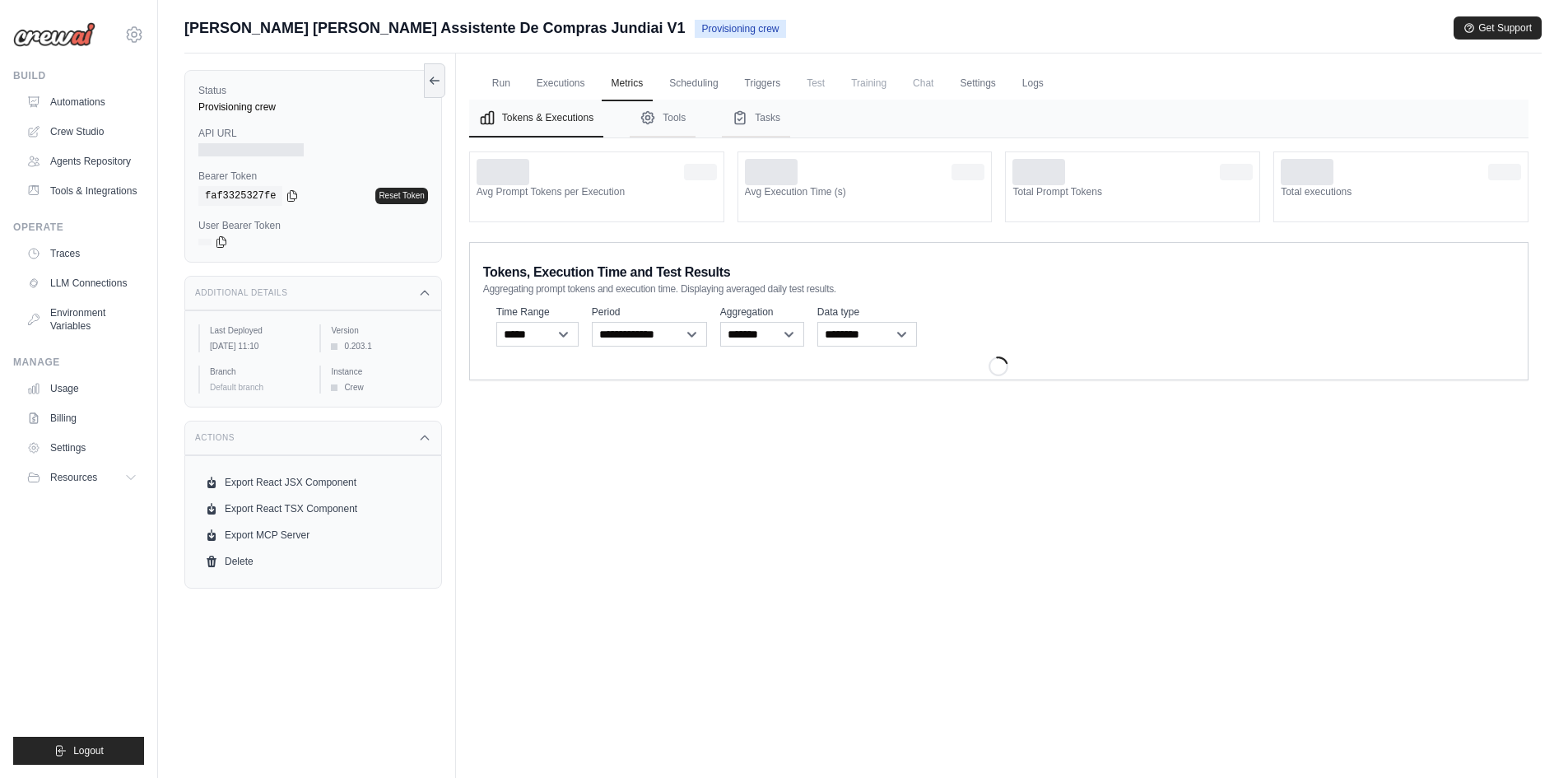
click at [918, 83] on span "Chat" at bounding box center [922, 83] width 40 height 33
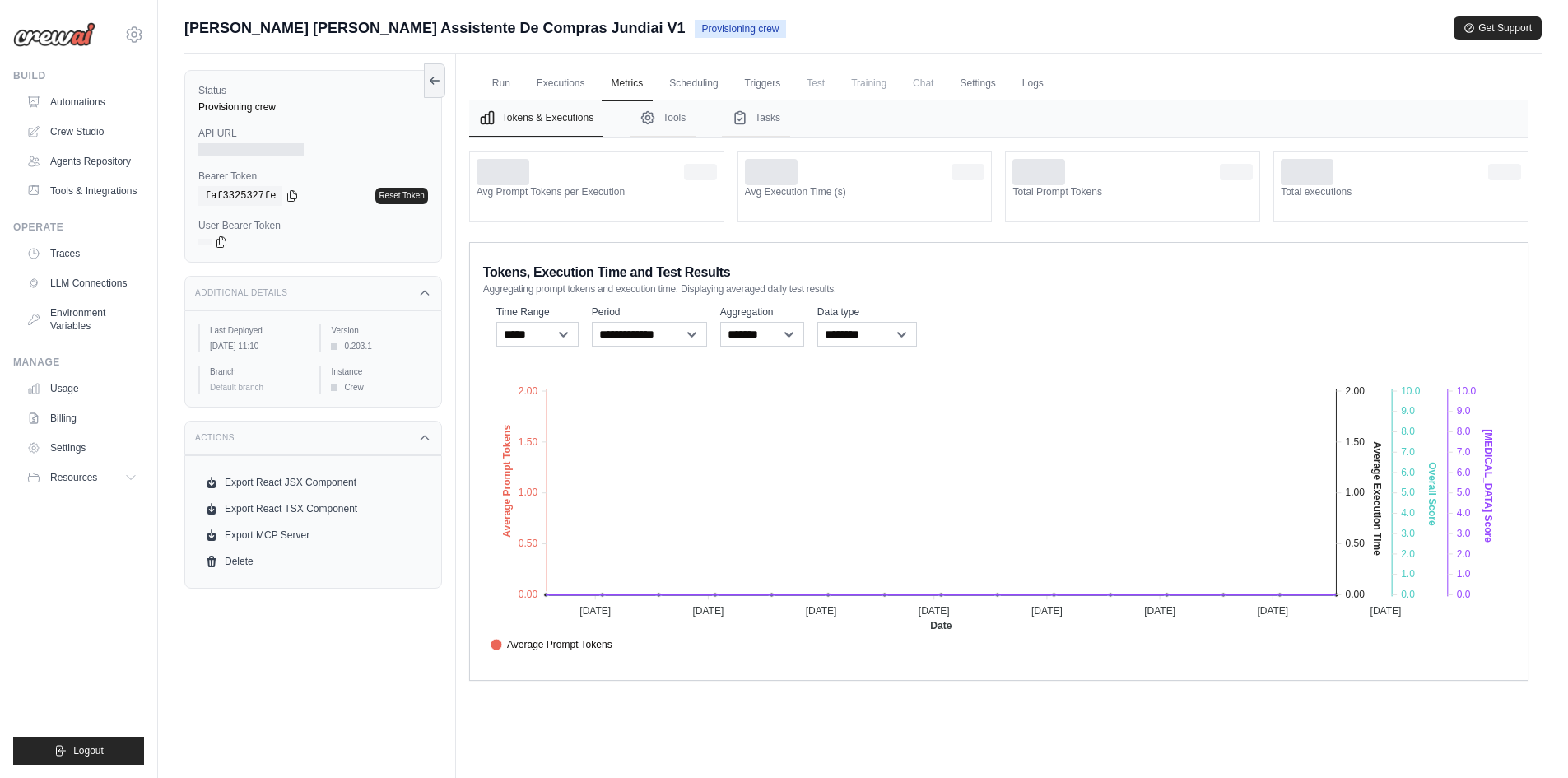
click at [925, 80] on span "Chat" at bounding box center [922, 83] width 40 height 33
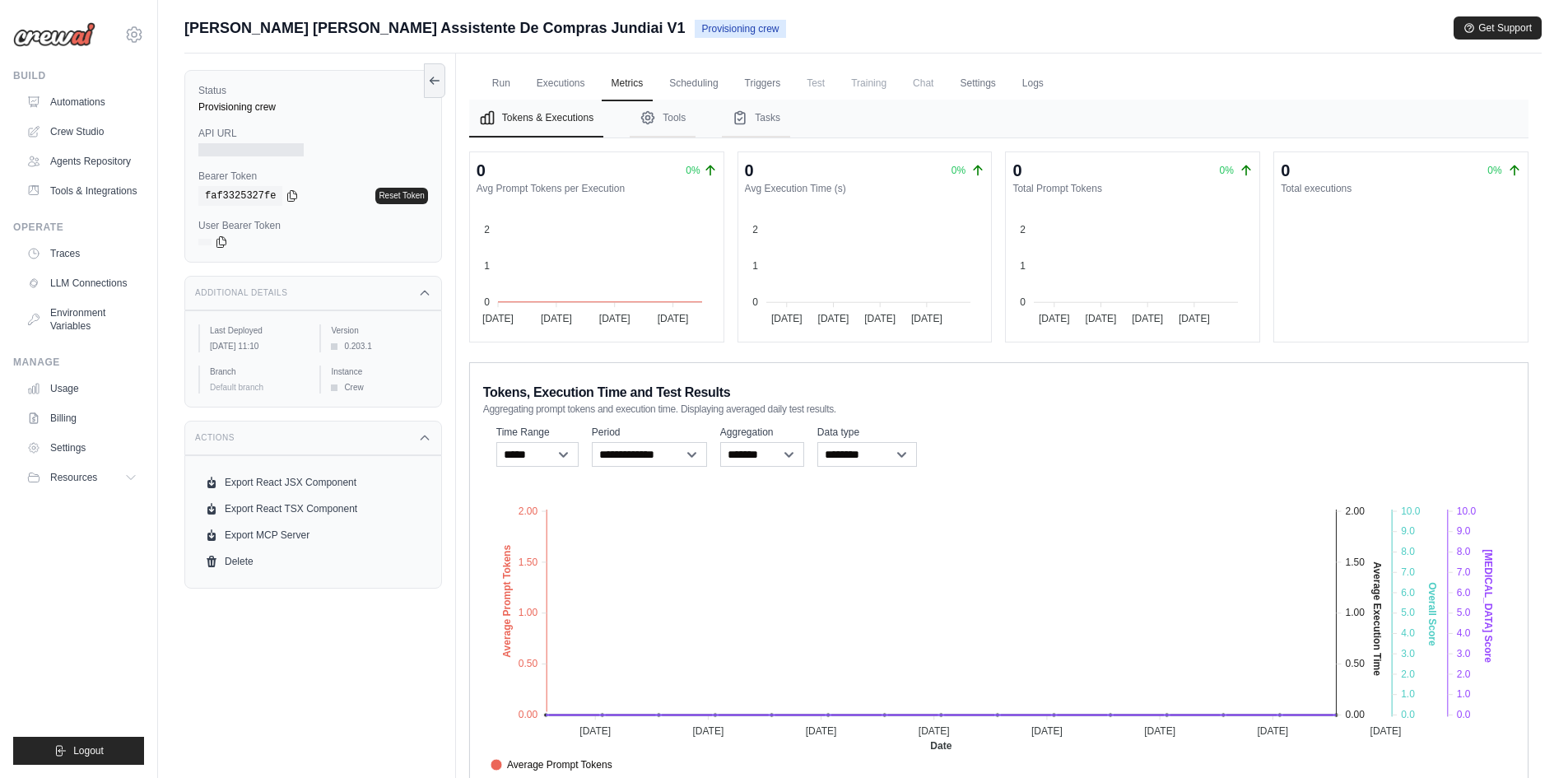
drag, startPoint x: 1026, startPoint y: 27, endPoint x: 1025, endPoint y: 38, distance: 11.0
click at [1025, 27] on div "Tia Mirna Assistente De Compras Jundiai V1 Provisioning crew Get Support" at bounding box center [863, 28] width 1357 height 23
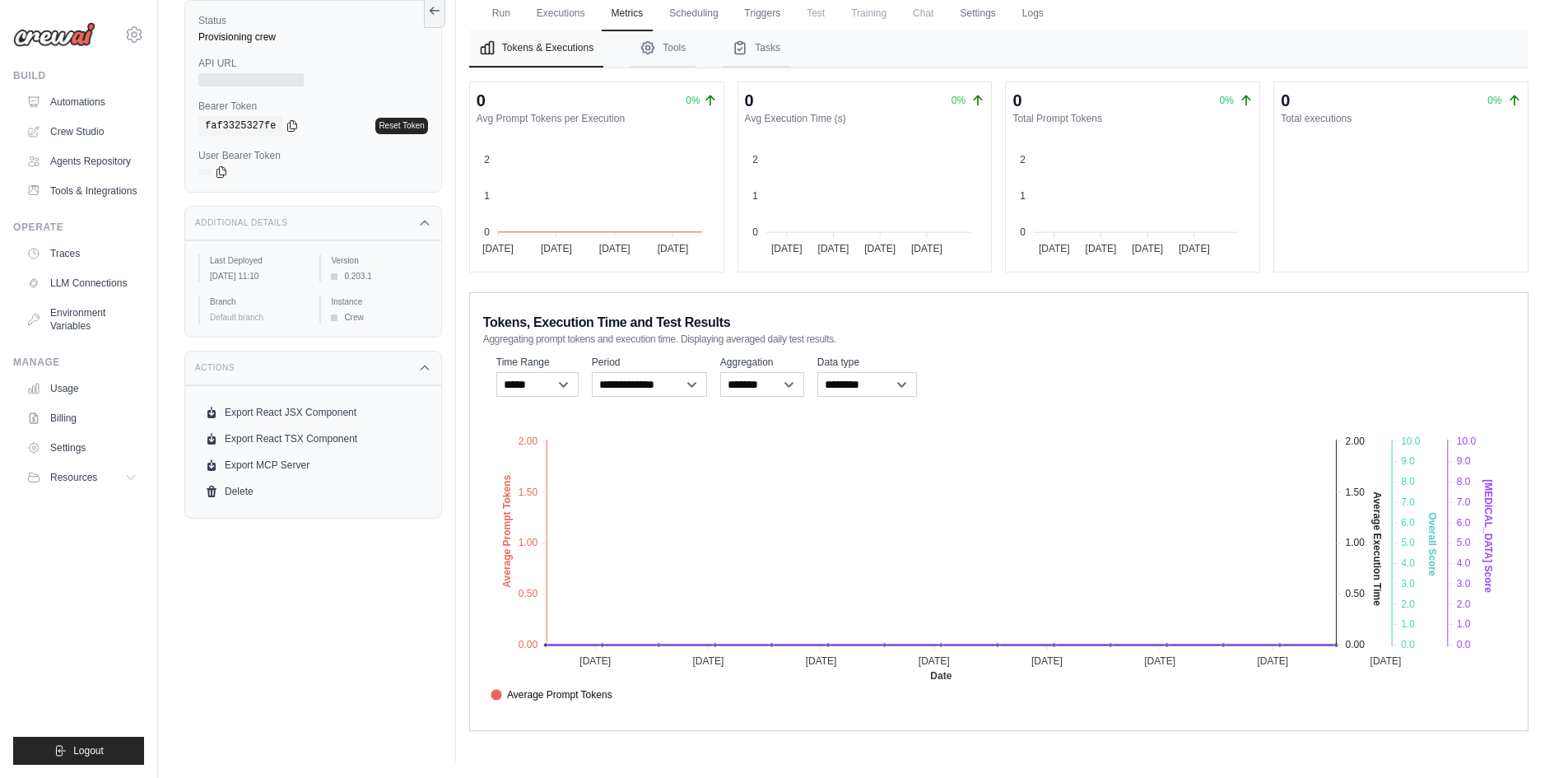
drag, startPoint x: 792, startPoint y: 317, endPoint x: 734, endPoint y: 325, distance: 58.5
click at [734, 325] on div "Tokens, Execution Time and Test Results Aggregating prompt tokens and execution…" at bounding box center [660, 330] width 353 height 33
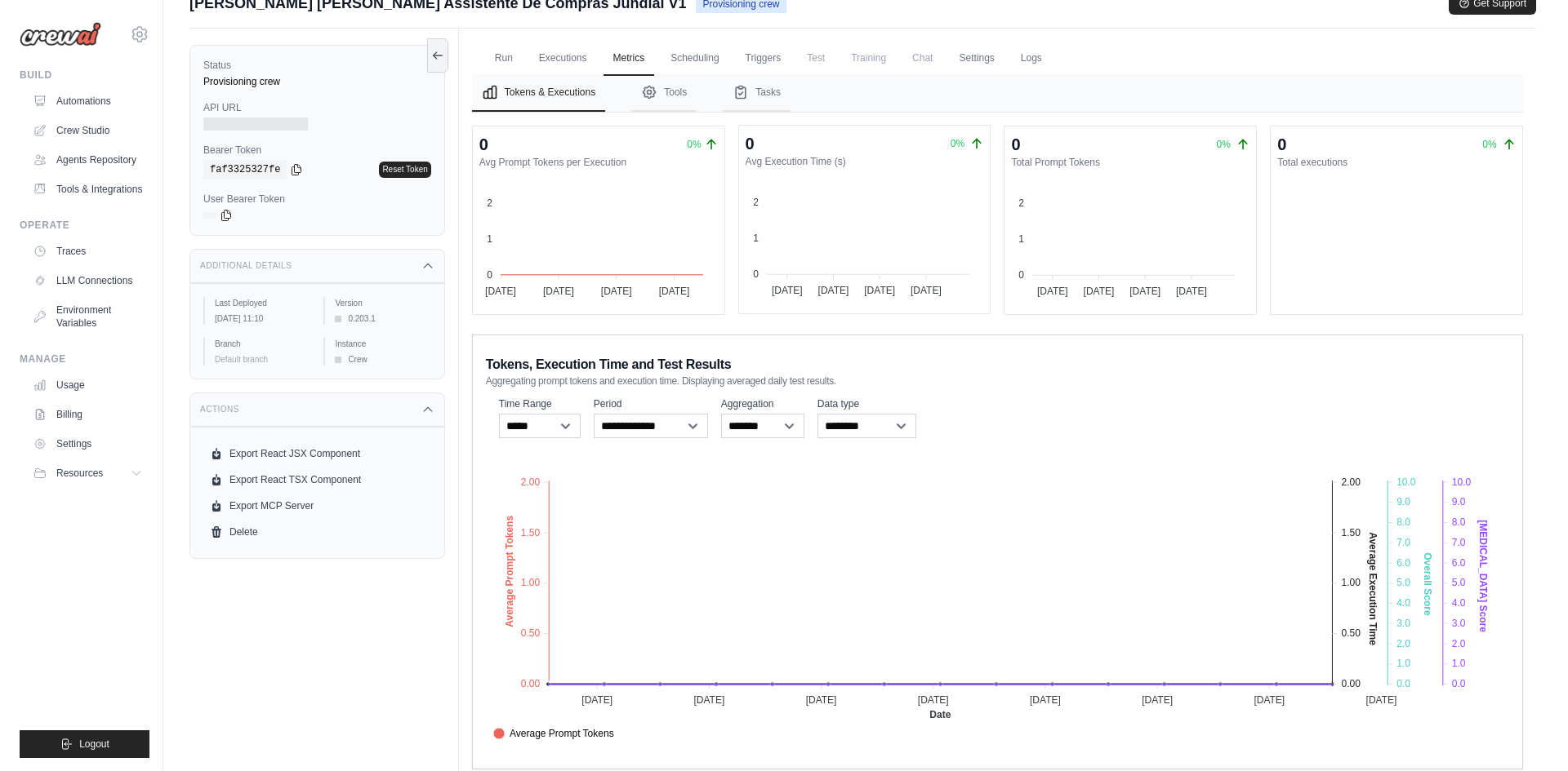
scroll to position [0, 0]
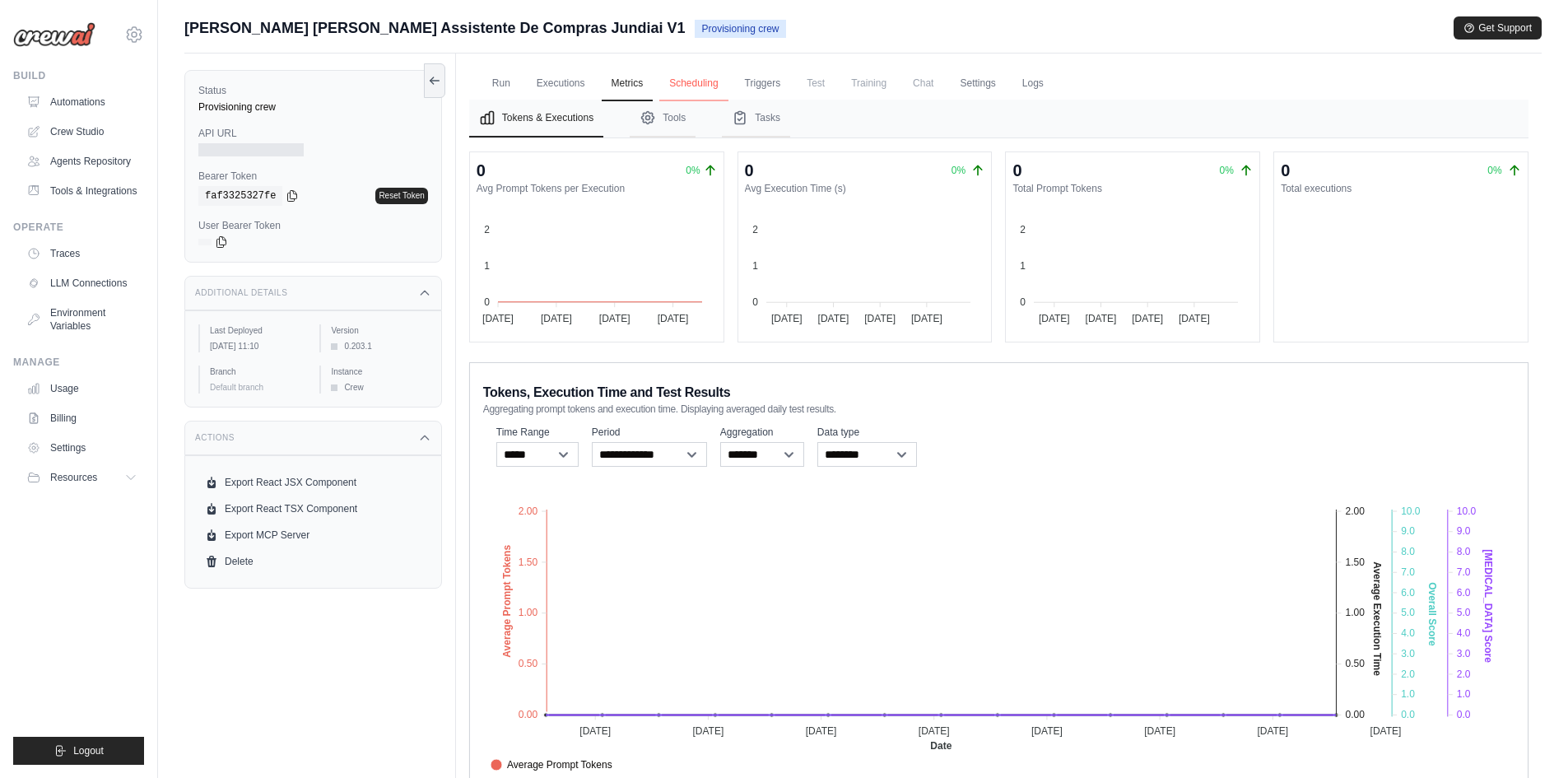
click at [695, 83] on link "Scheduling" at bounding box center [694, 83] width 68 height 34
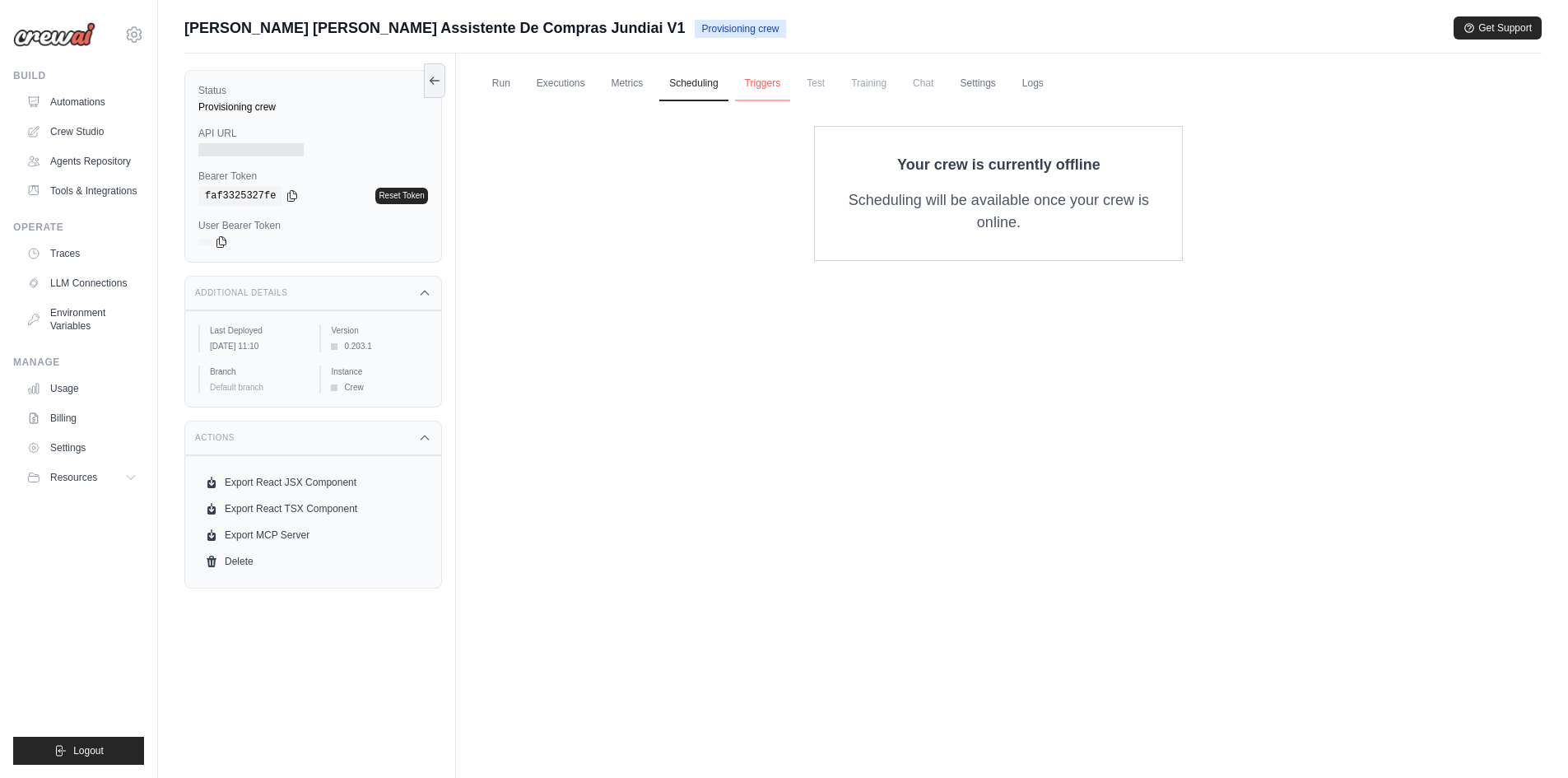
click at [790, 87] on link "Triggers" at bounding box center [762, 83] width 56 height 34
click at [901, 80] on ul "Run Executions Metrics Scheduling Triggers Test Training Chat Settings Logs" at bounding box center [999, 83] width 1060 height 34
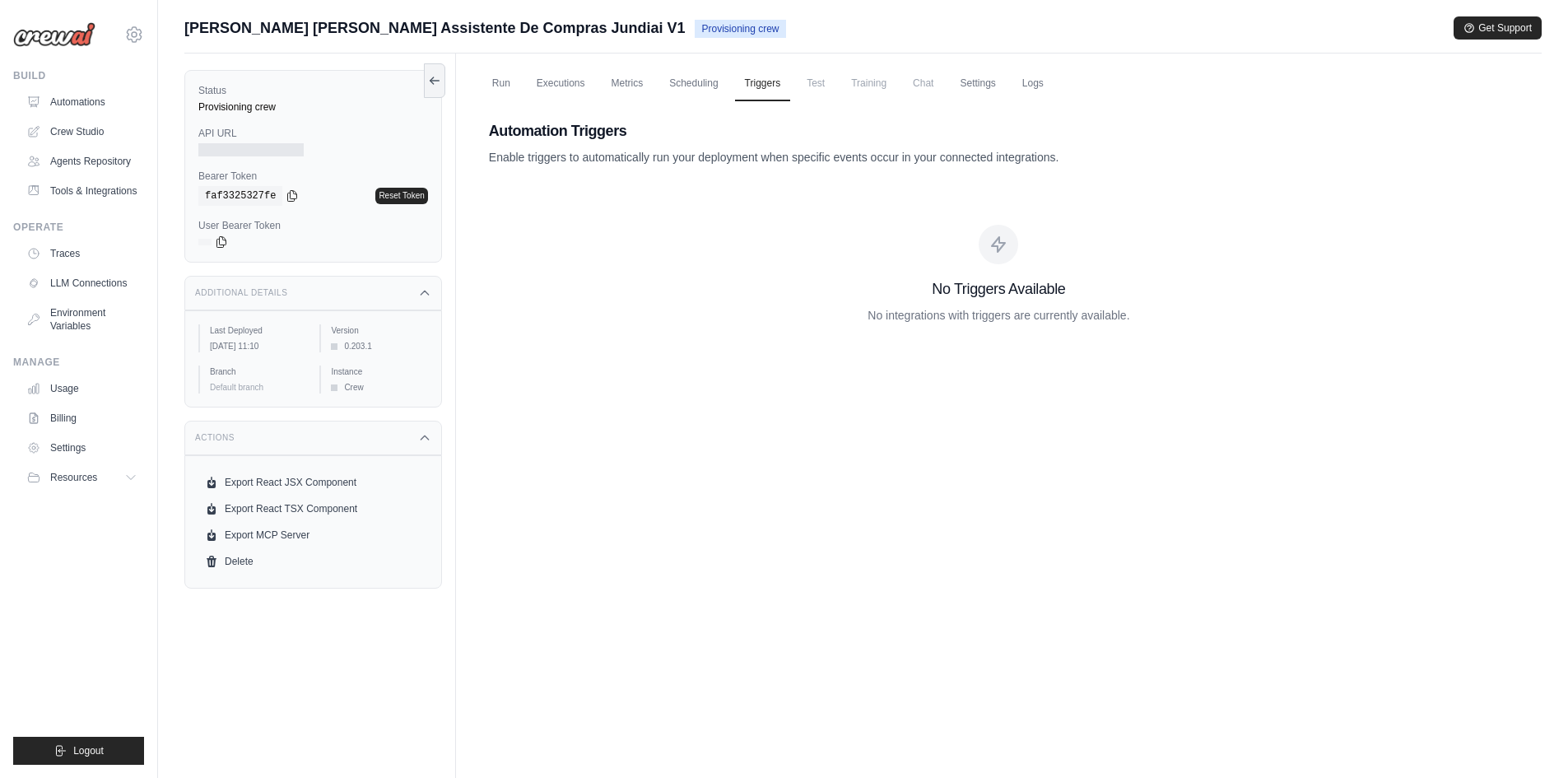
drag, startPoint x: 937, startPoint y: 76, endPoint x: 916, endPoint y: 76, distance: 21.0
click at [931, 76] on span "Chat" at bounding box center [922, 83] width 40 height 33
click at [916, 76] on span "Chat" at bounding box center [922, 83] width 40 height 33
click at [981, 81] on link "Settings" at bounding box center [978, 83] width 56 height 34
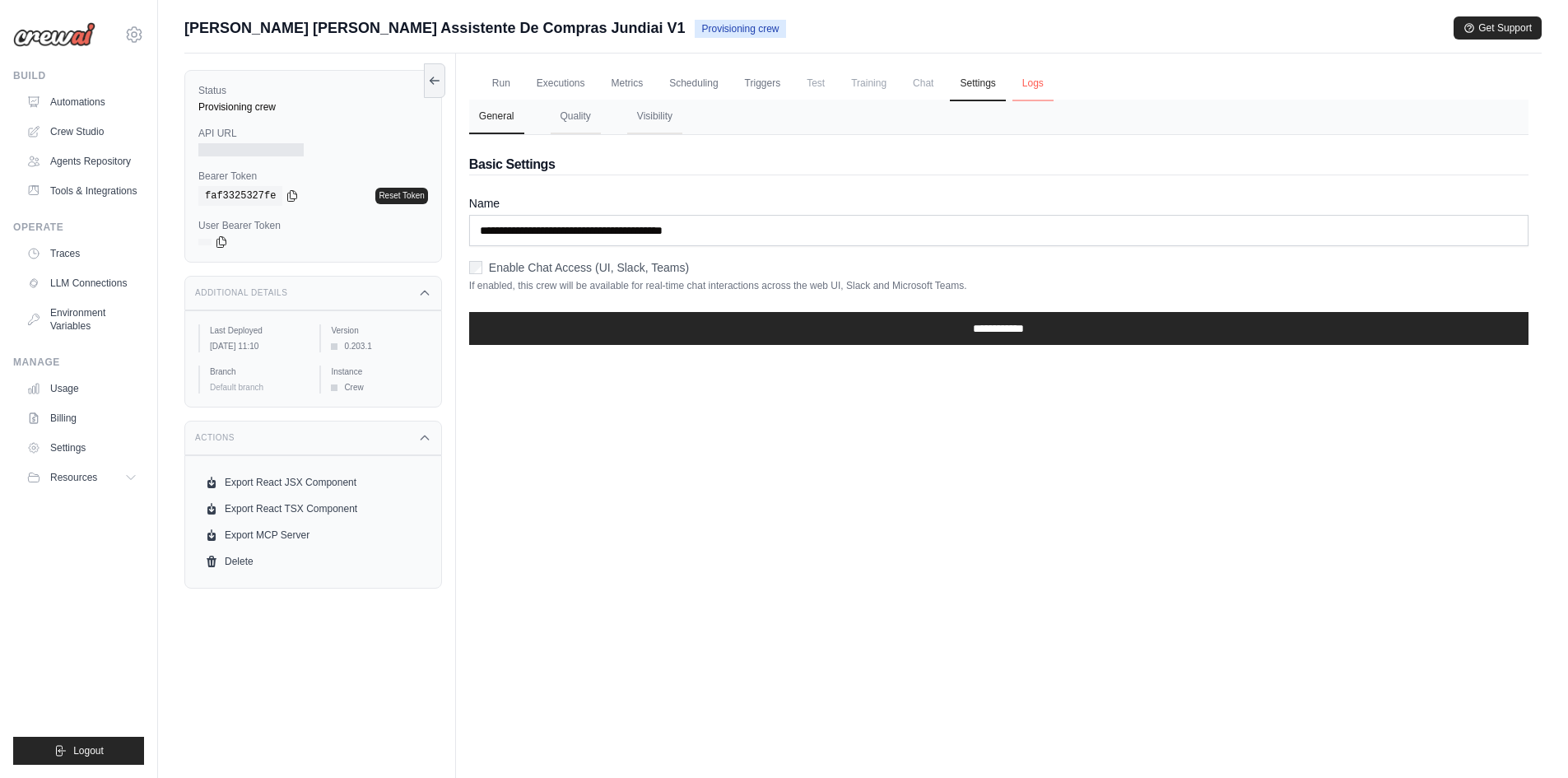
click at [1044, 76] on link "Logs" at bounding box center [1033, 83] width 41 height 34
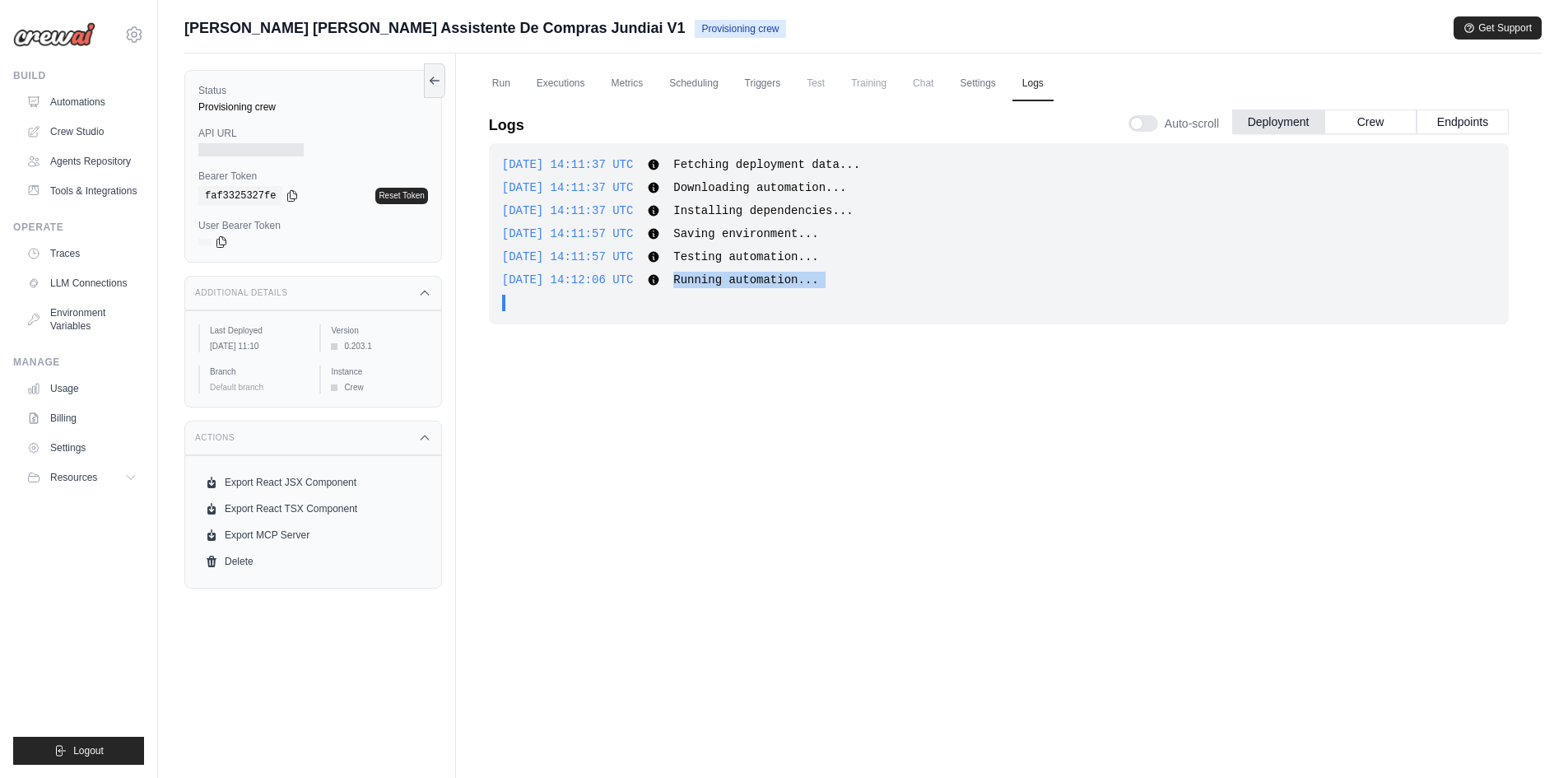
drag, startPoint x: 687, startPoint y: 286, endPoint x: 801, endPoint y: 293, distance: 114.2
click at [801, 293] on div "2025-10-15 14:11:37 UTC Fetching deployment data... Show more Show less 2025-10…" at bounding box center [998, 234] width 1020 height 182
click at [848, 282] on div "2025-10-15 14:12:06 UTC Running automation... Show more Show less" at bounding box center [999, 279] width 993 height 17
click at [1455, 122] on button "Endpoints" at bounding box center [1463, 120] width 92 height 24
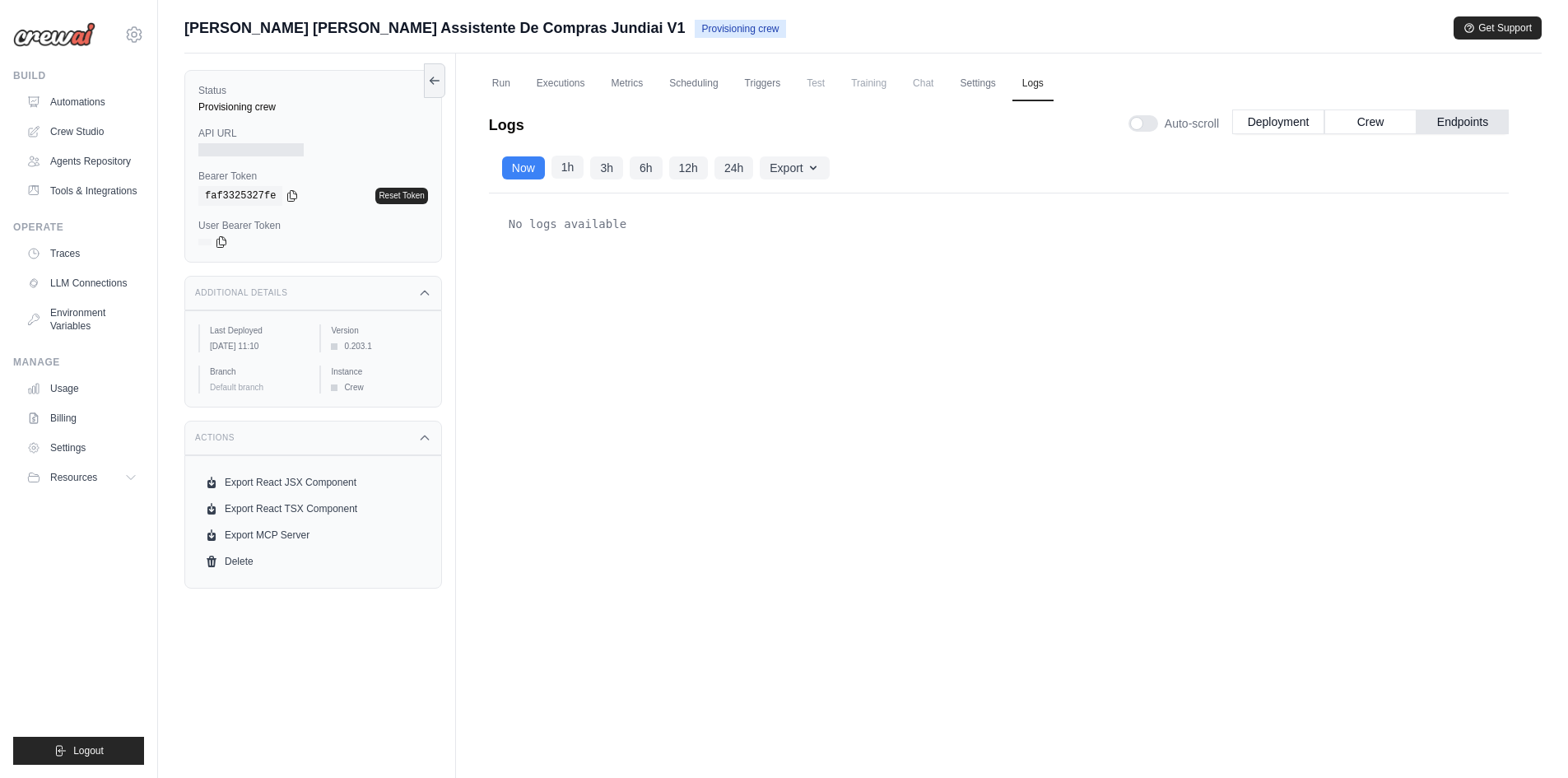
click at [561, 156] on button "1h" at bounding box center [568, 167] width 33 height 23
click at [499, 80] on link "Run" at bounding box center [501, 83] width 38 height 34
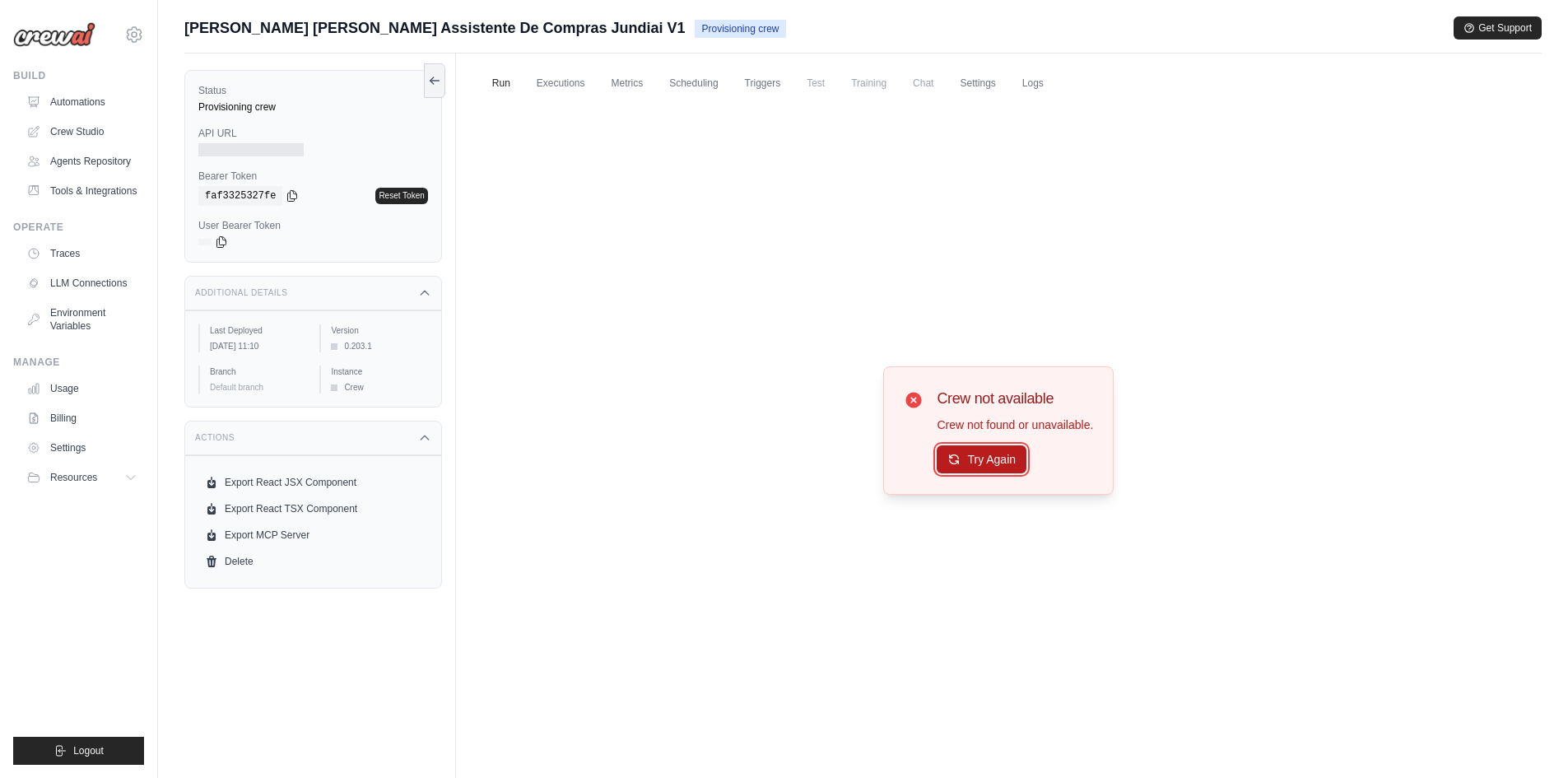
click at [978, 451] on button "Try Again" at bounding box center [982, 459] width 90 height 28
click at [980, 461] on button "Try Again" at bounding box center [982, 459] width 90 height 28
click at [223, 100] on div "Status Provisioning crew" at bounding box center [312, 99] width 229 height 29
click at [81, 101] on link "Automations" at bounding box center [83, 102] width 124 height 26
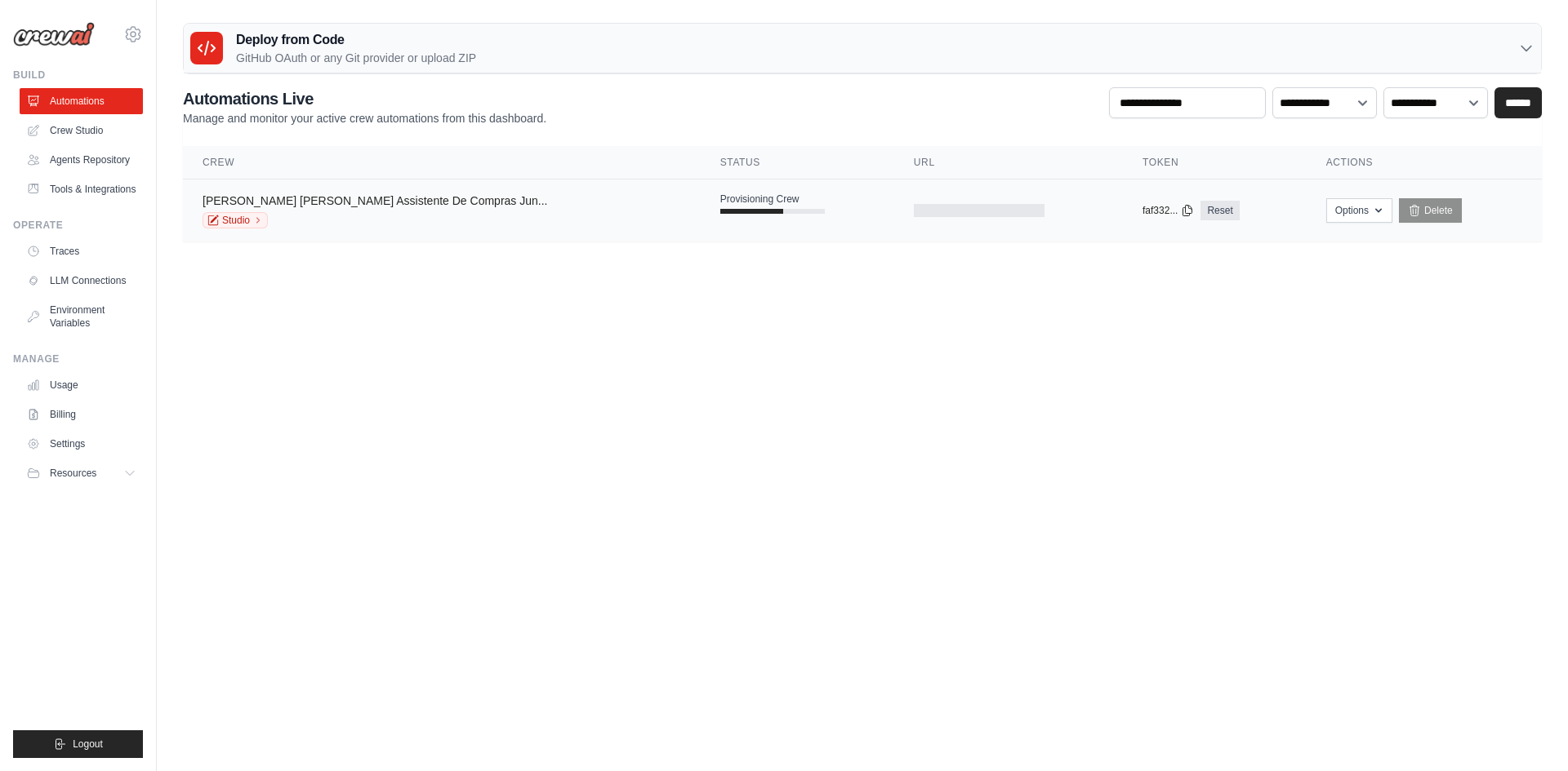
click at [311, 199] on link "Tia Mirna Assistente De Compras Jun..." at bounding box center [375, 200] width 345 height 13
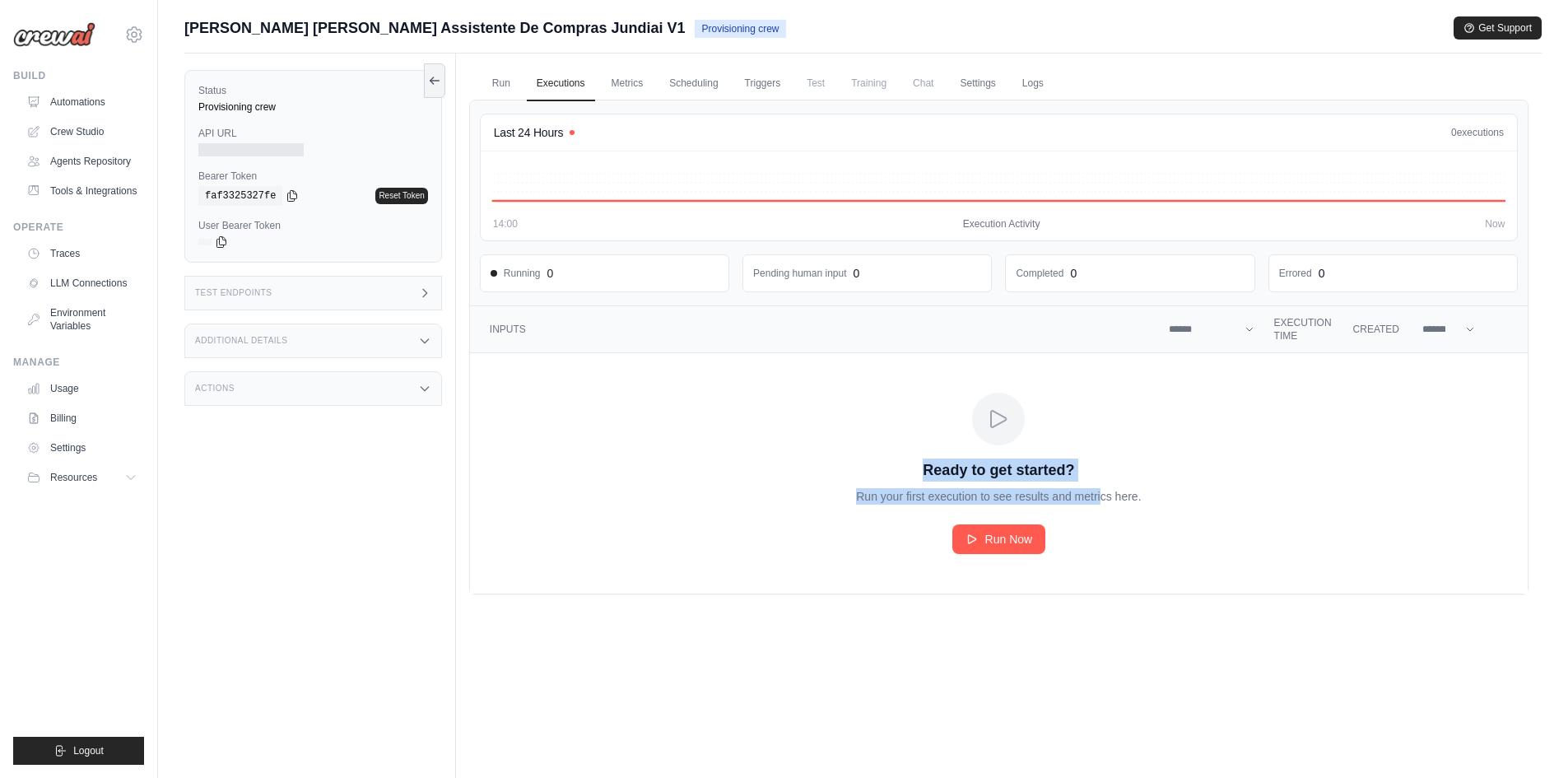
drag, startPoint x: 927, startPoint y: 462, endPoint x: 1101, endPoint y: 463, distance: 174.0
click at [1101, 463] on div "Ready to get started? Run your first execution to see results and metrics here.…" at bounding box center [998, 472] width 369 height 161
click at [1212, 461] on td "Ready to get started? Run your first execution to see results and metrics here.…" at bounding box center [999, 473] width 1058 height 240
click at [250, 150] on div at bounding box center [251, 149] width 105 height 13
click at [232, 144] on div at bounding box center [251, 149] width 105 height 13
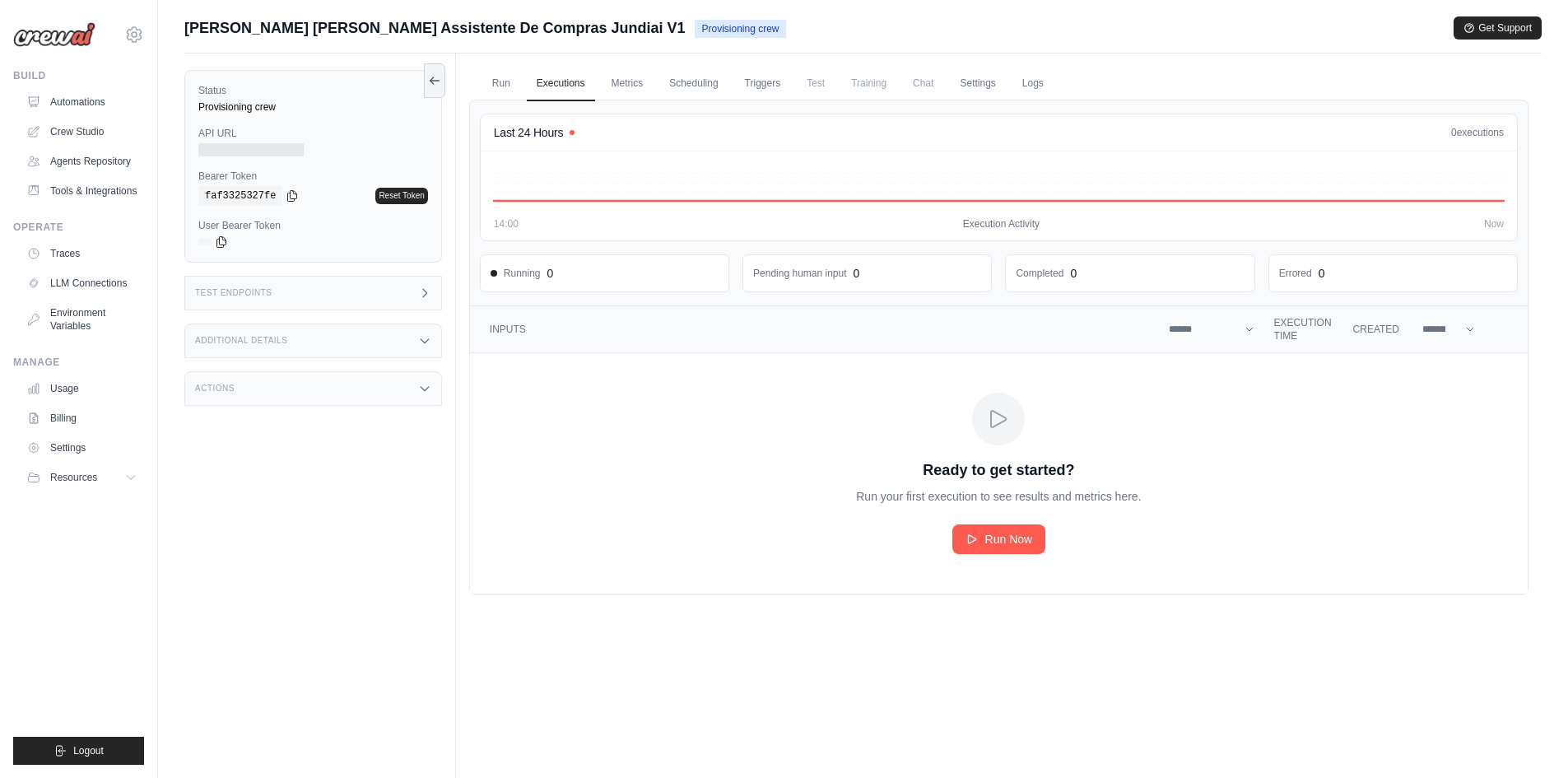
click at [228, 146] on div at bounding box center [251, 149] width 105 height 13
click at [79, 447] on link "Settings" at bounding box center [83, 447] width 124 height 26
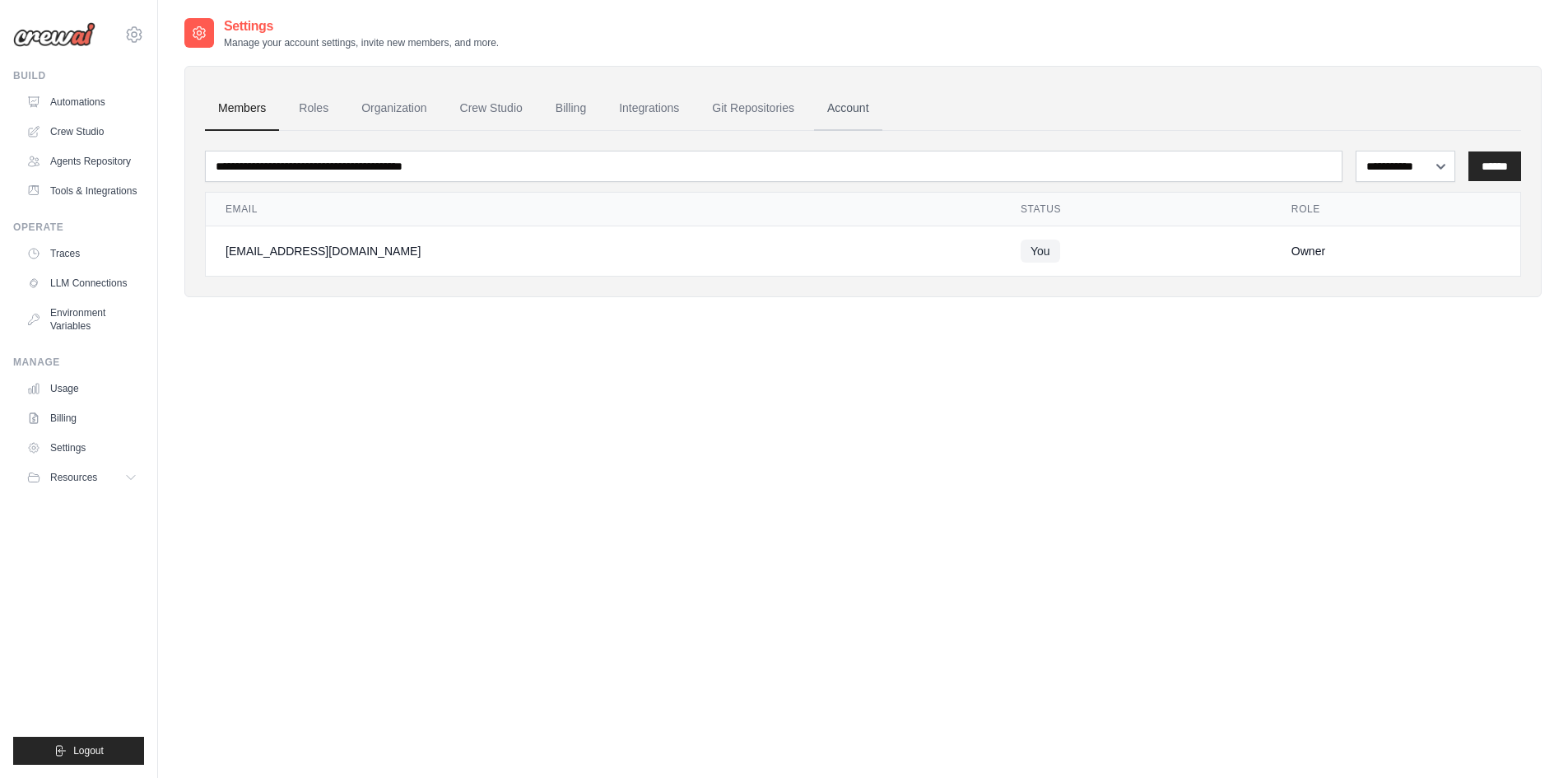
click at [856, 112] on link "Account" at bounding box center [848, 109] width 68 height 45
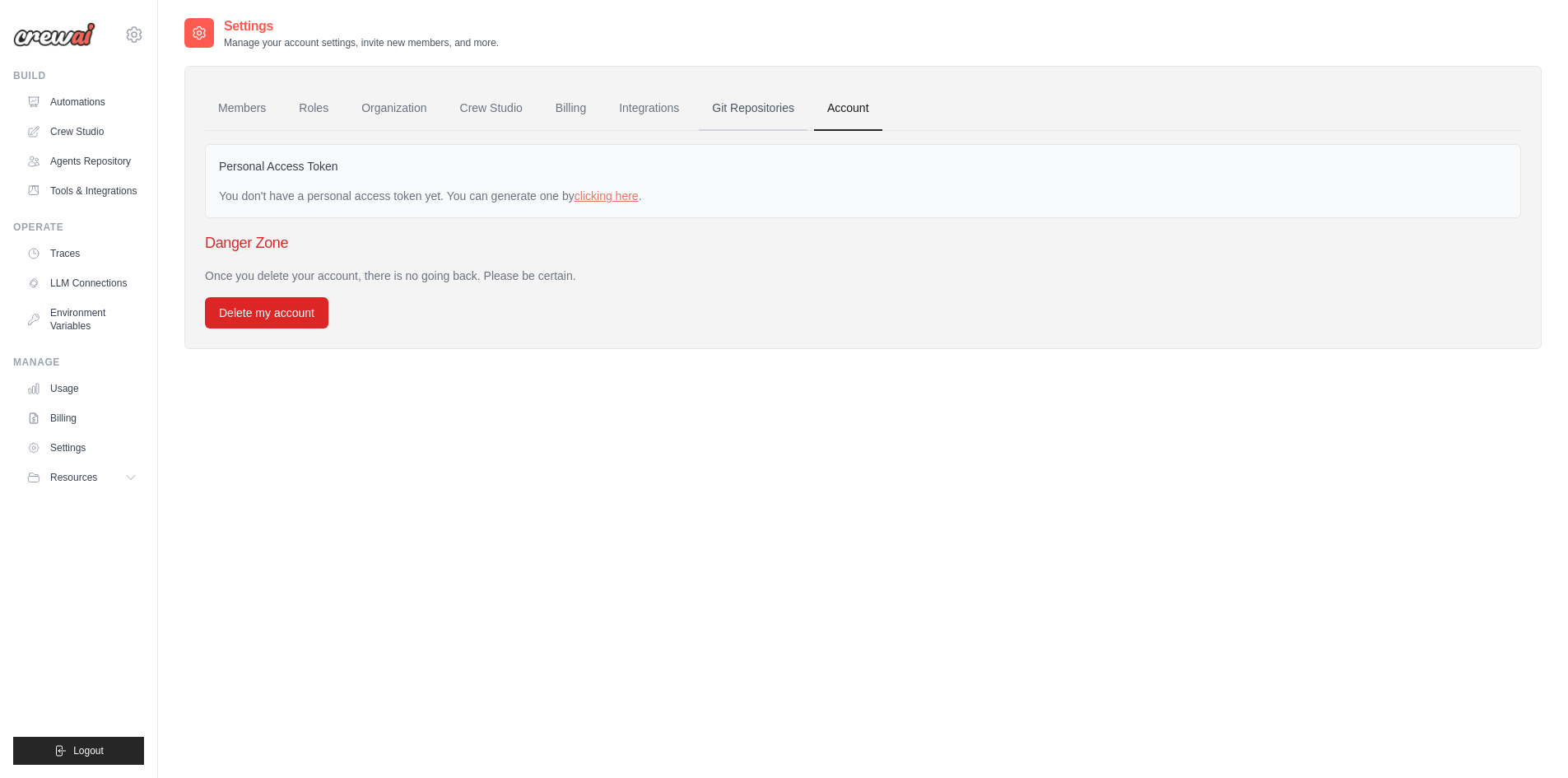
click at [765, 112] on link "Git Repositories" at bounding box center [752, 109] width 108 height 45
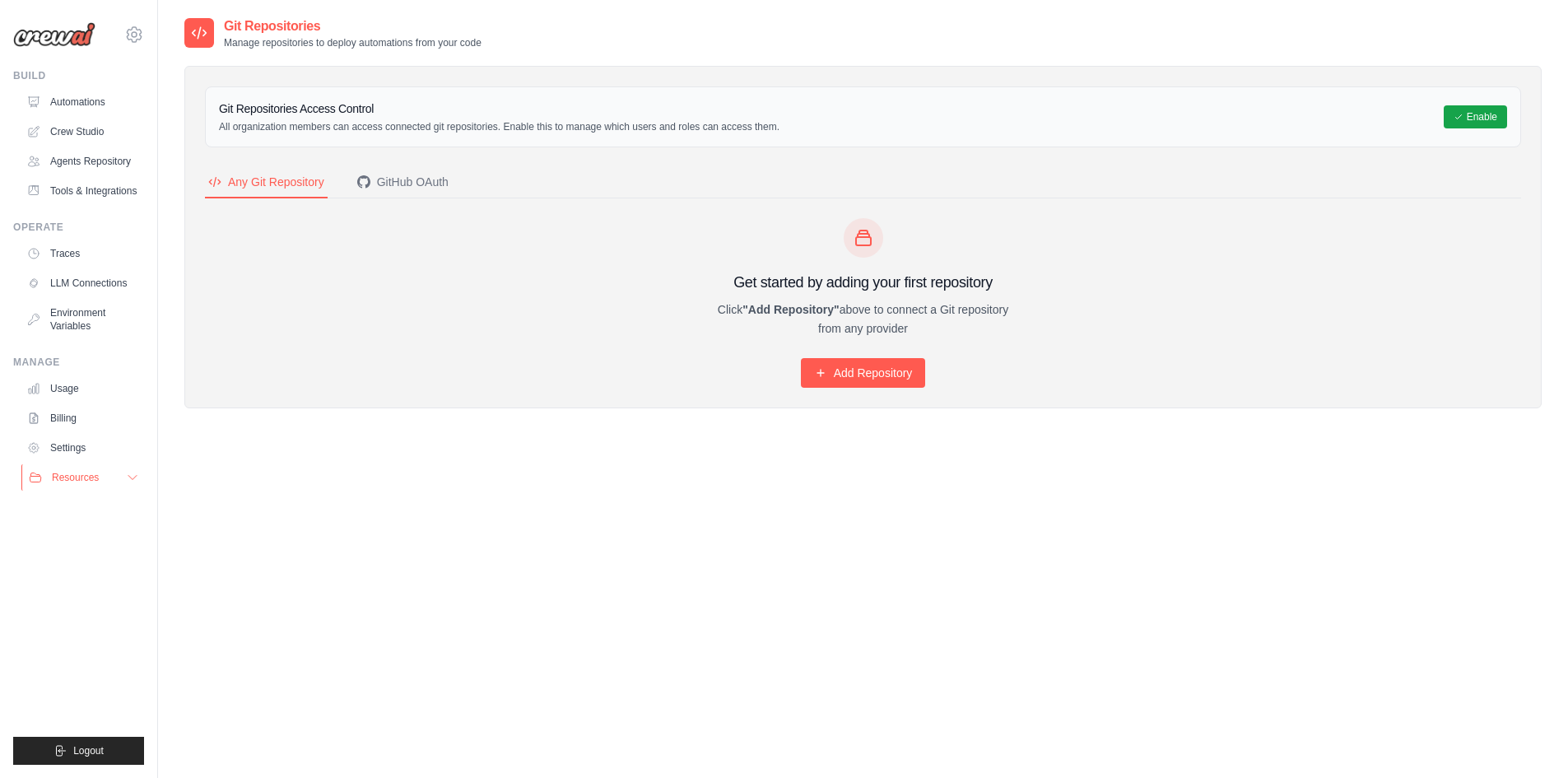
click at [87, 470] on button "Resources" at bounding box center [83, 477] width 124 height 26
click at [77, 443] on link "Settings" at bounding box center [83, 447] width 124 height 26
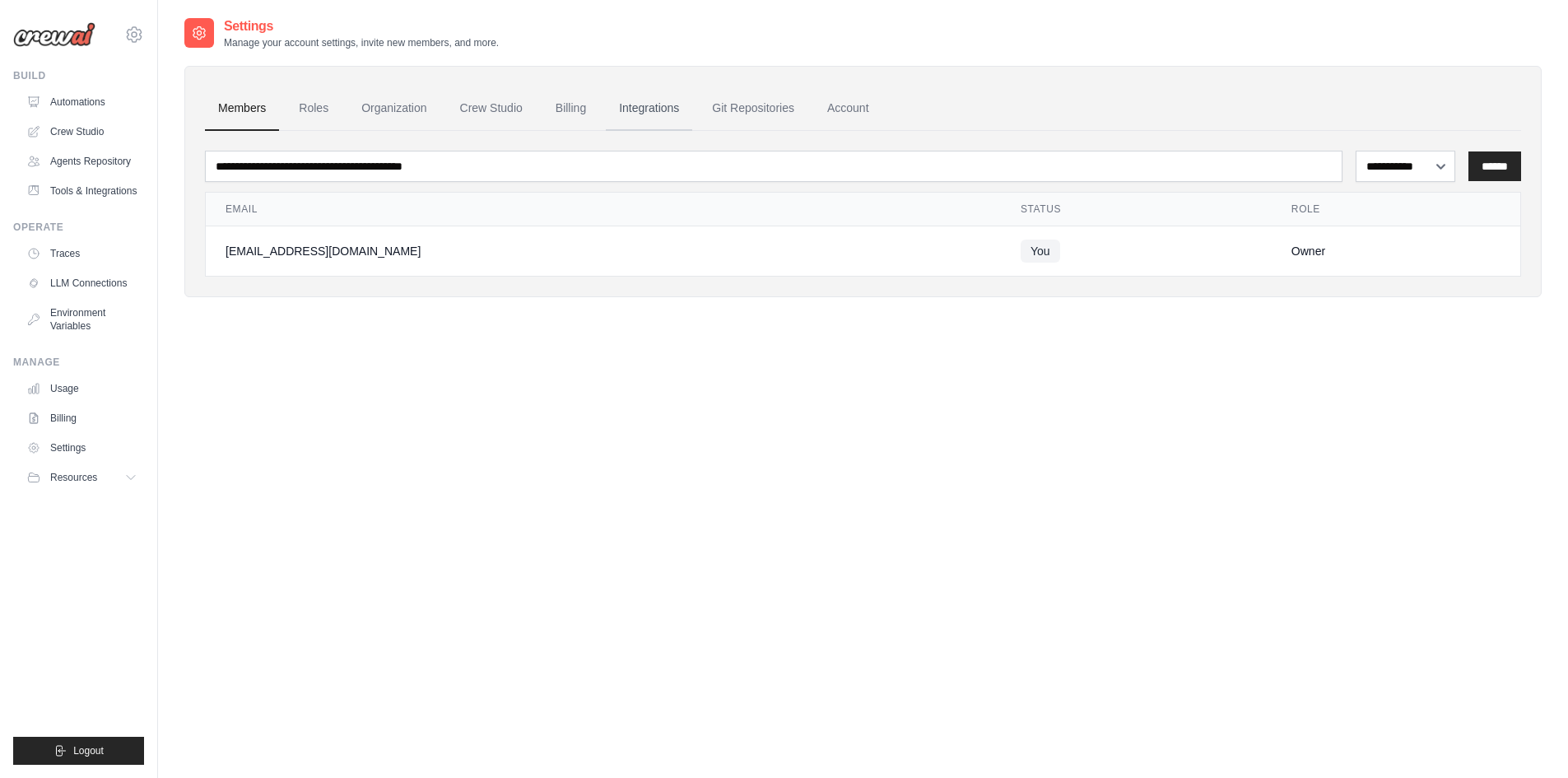
click at [650, 106] on link "Integrations" at bounding box center [649, 109] width 87 height 45
click at [74, 98] on link "Automations" at bounding box center [83, 102] width 124 height 26
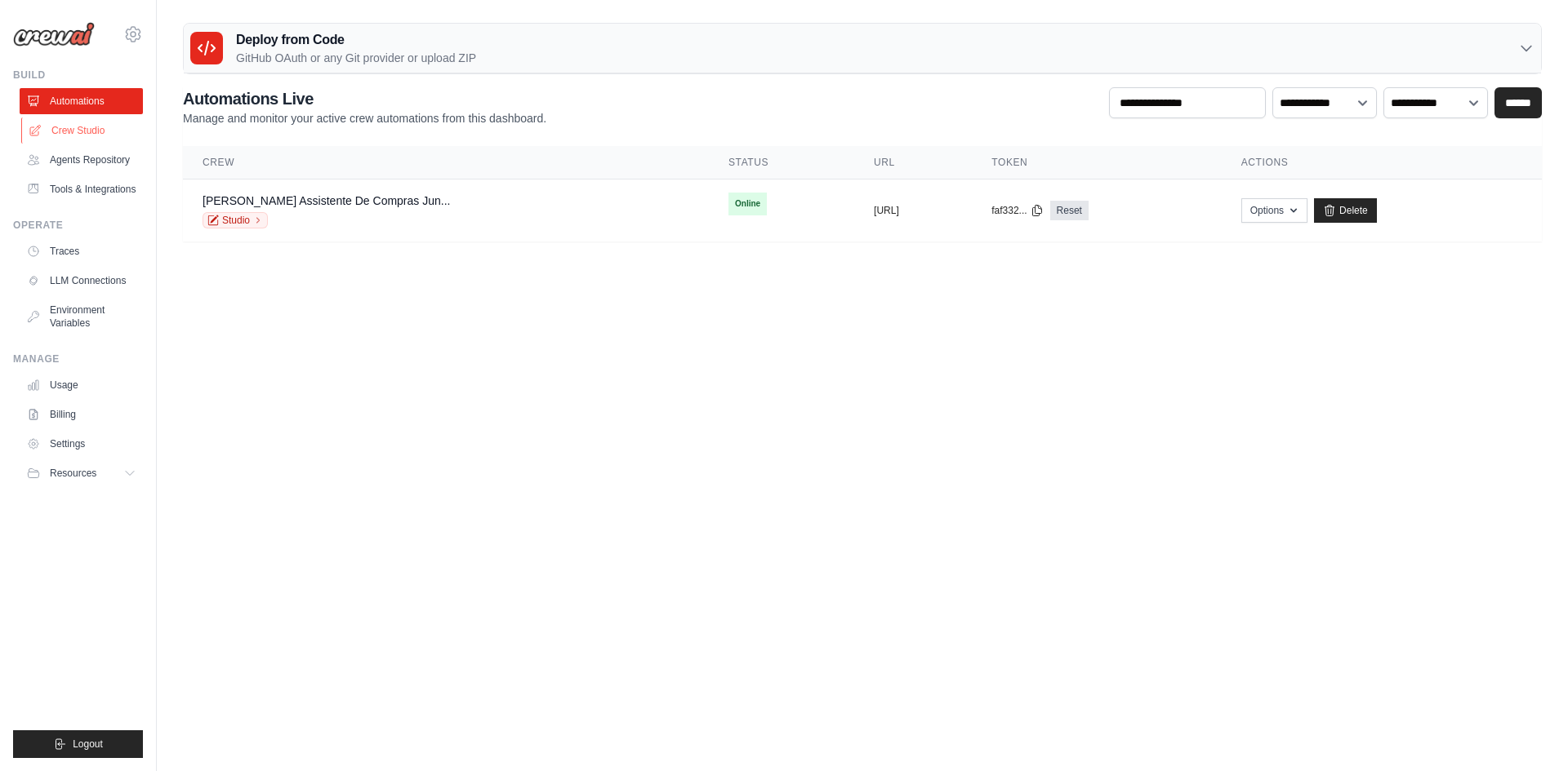
click at [85, 132] on link "Crew Studio" at bounding box center [82, 130] width 123 height 26
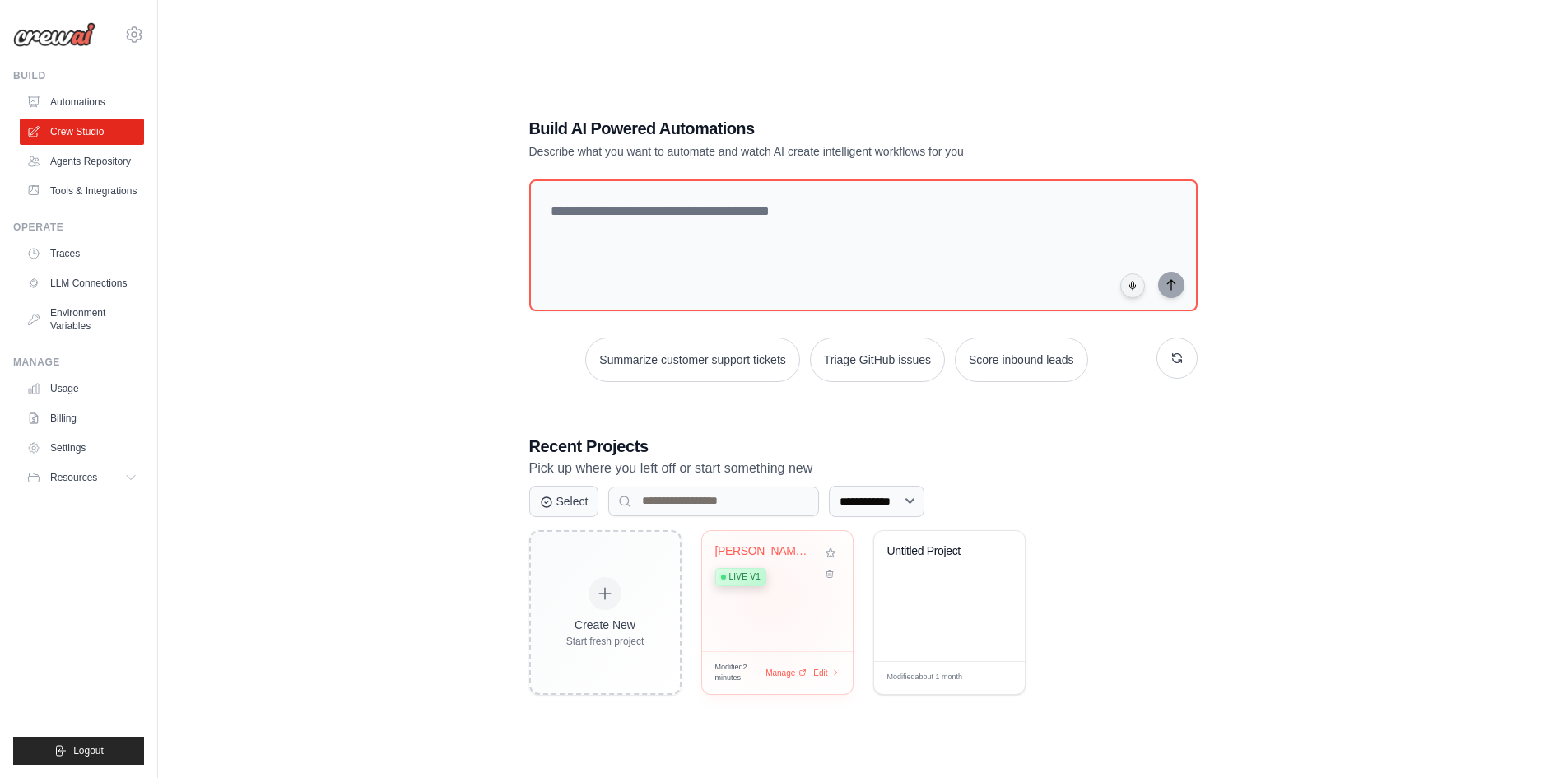
click at [771, 595] on div "[PERSON_NAME] - Assistente de [PERSON_NAME] Live v1" at bounding box center [778, 591] width 150 height 120
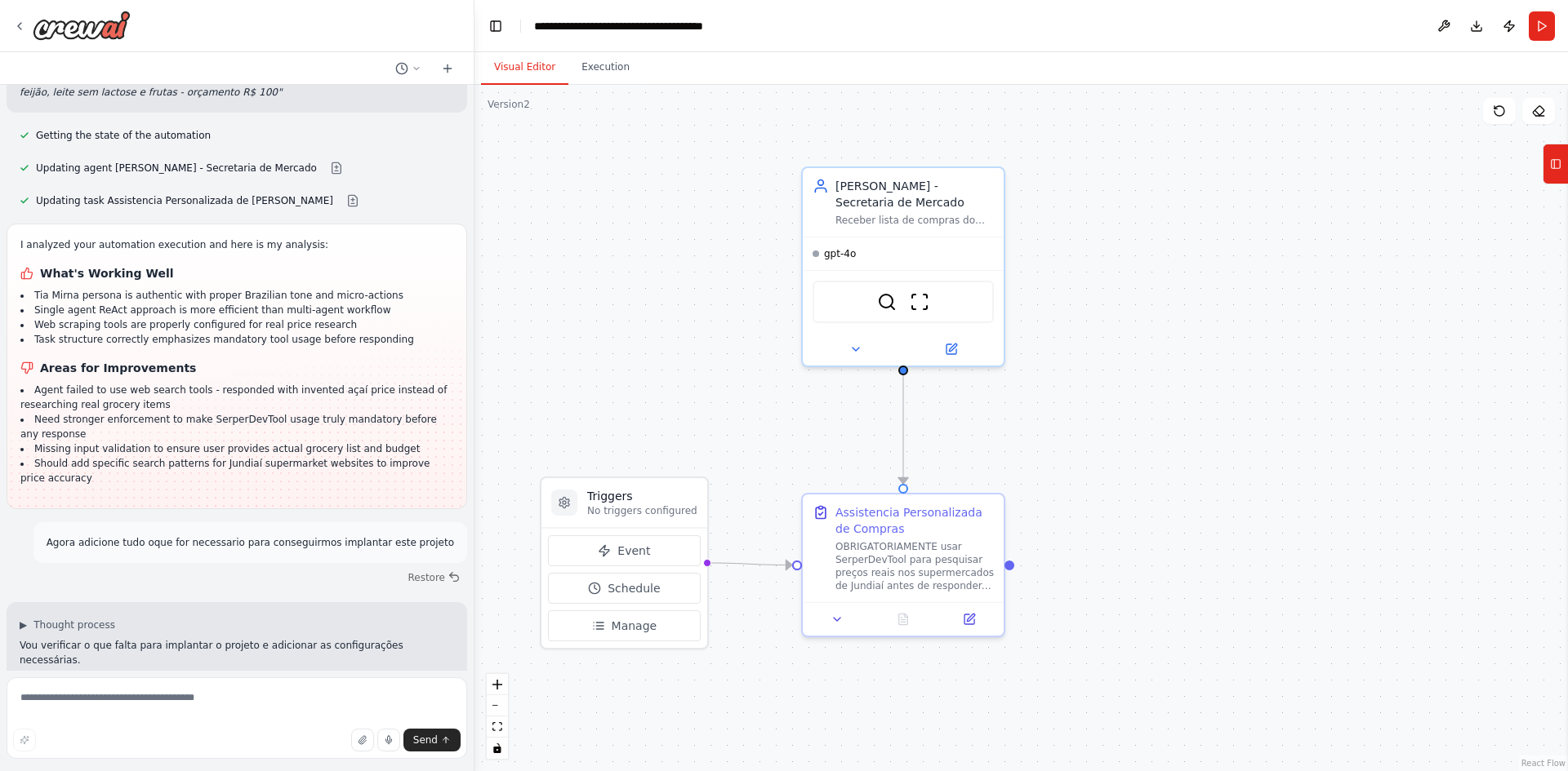
scroll to position [7366, 0]
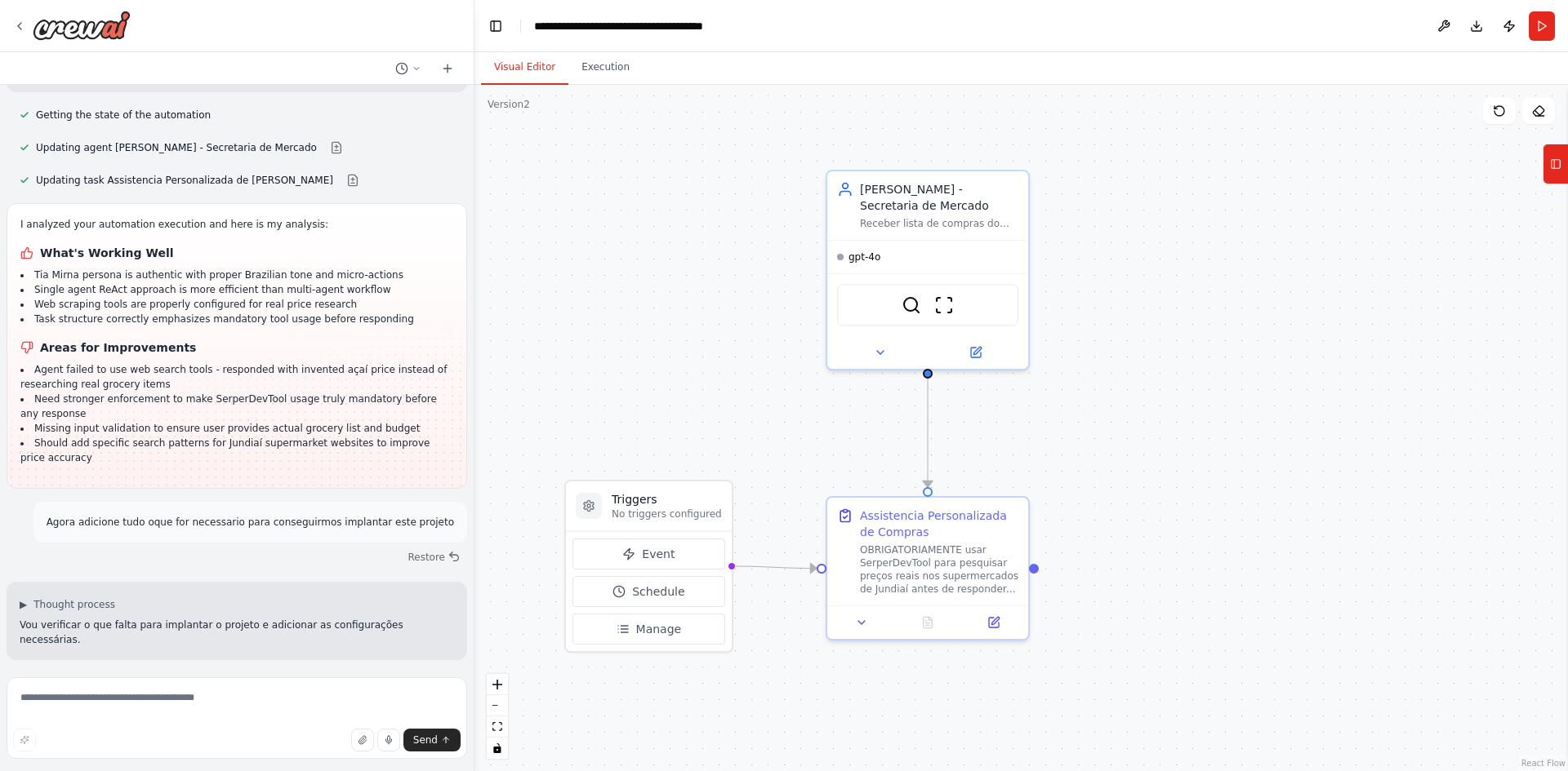
drag, startPoint x: 659, startPoint y: 160, endPoint x: 683, endPoint y: 161, distance: 24.0
click at [683, 161] on div ".deletable-edge-delete-btn { width: 20px; height: 20px; border: 0px solid #ffff…" at bounding box center [1021, 429] width 1094 height 687
click at [1478, 21] on button "Download" at bounding box center [1476, 26] width 26 height 29
drag, startPoint x: 583, startPoint y: 107, endPoint x: 552, endPoint y: 124, distance: 35.4
click at [566, 114] on div ".deletable-edge-delete-btn { width: 20px; height: 20px; border: 0px solid #ffff…" at bounding box center [1021, 429] width 1094 height 687
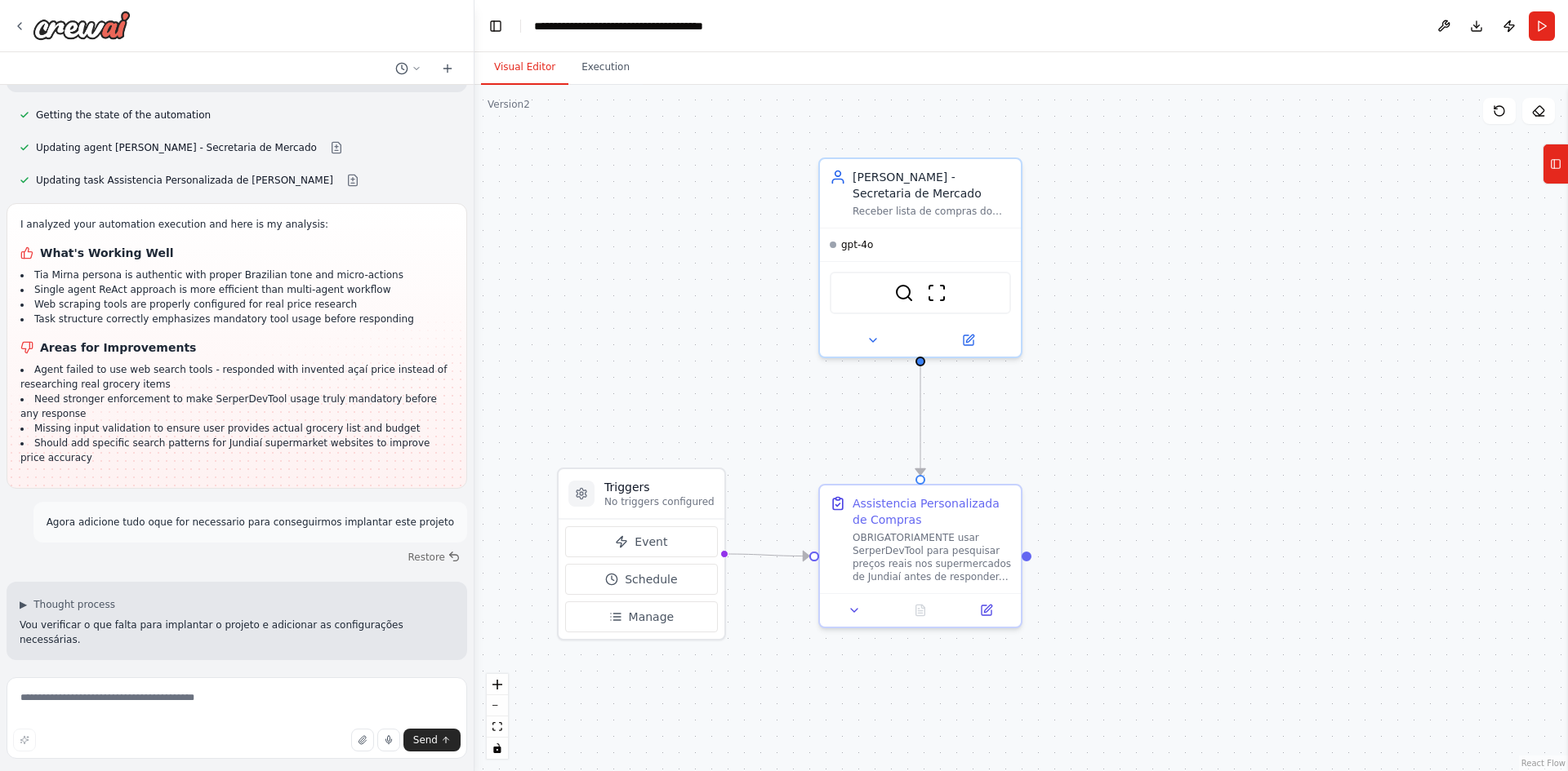
drag, startPoint x: 669, startPoint y: 335, endPoint x: 681, endPoint y: 300, distance: 37.0
click at [681, 300] on div ".deletable-edge-delete-btn { width: 20px; height: 20px; border: 0px solid #ffff…" at bounding box center [1021, 429] width 1094 height 687
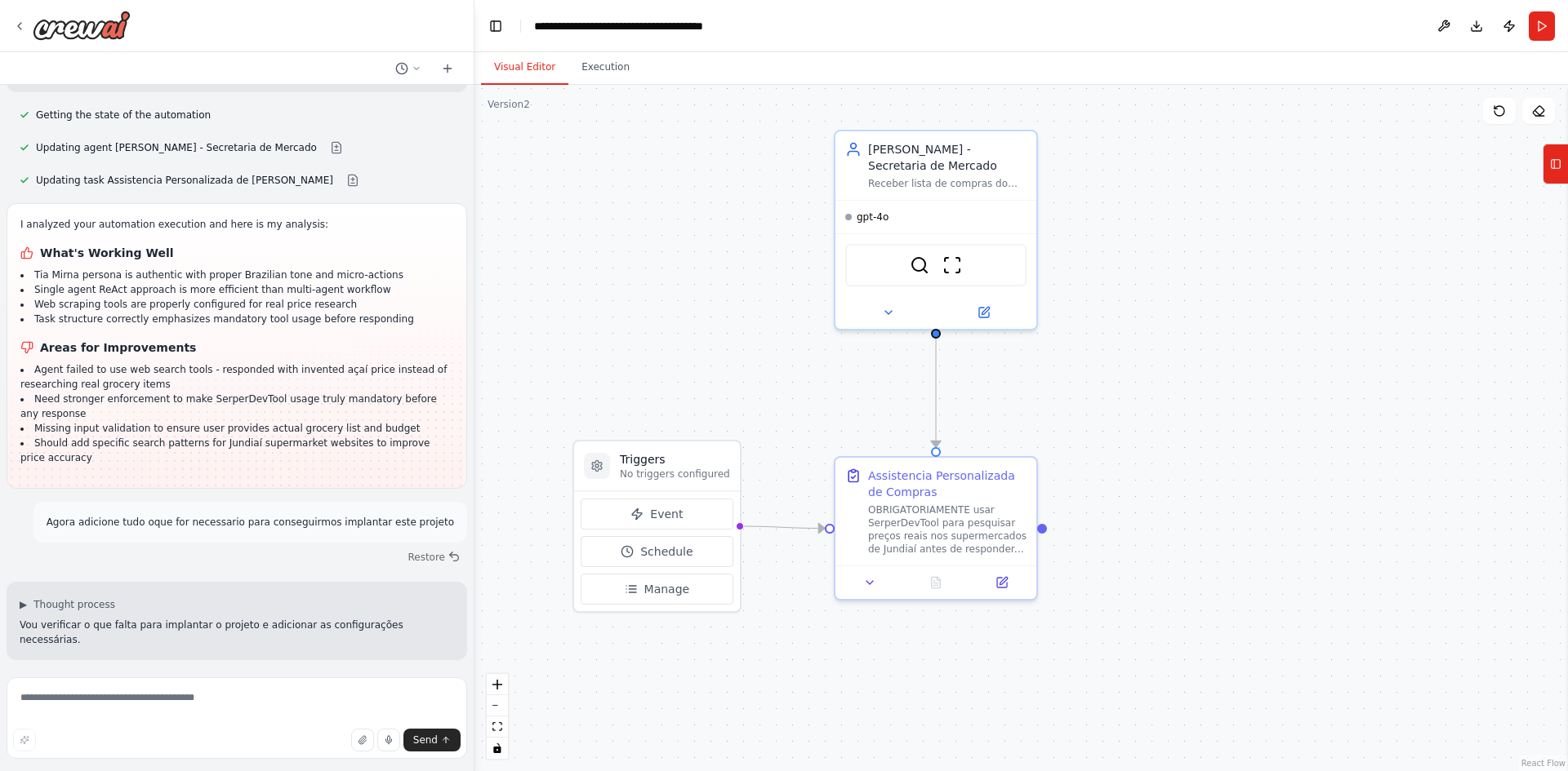
drag, startPoint x: 648, startPoint y: 313, endPoint x: 654, endPoint y: 301, distance: 13.4
click at [654, 301] on div ".deletable-edge-delete-btn { width: 20px; height: 20px; border: 0px solid #ffff…" at bounding box center [1021, 429] width 1094 height 687
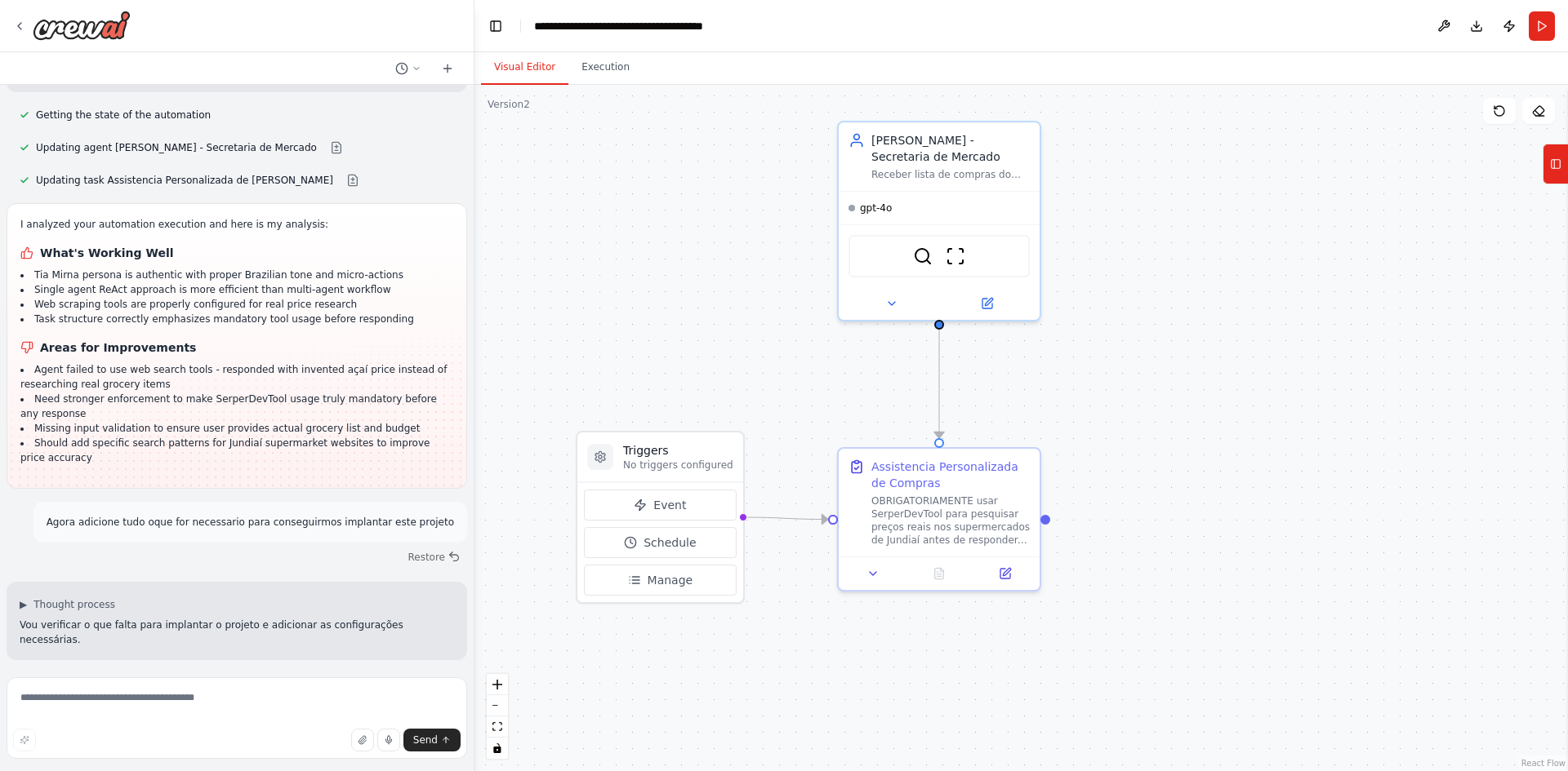
drag, startPoint x: 650, startPoint y: 310, endPoint x: 671, endPoint y: 295, distance: 25.8
click at [671, 295] on div ".deletable-edge-delete-btn { width: 20px; height: 20px; border: 0px solid #ffff…" at bounding box center [1021, 429] width 1094 height 687
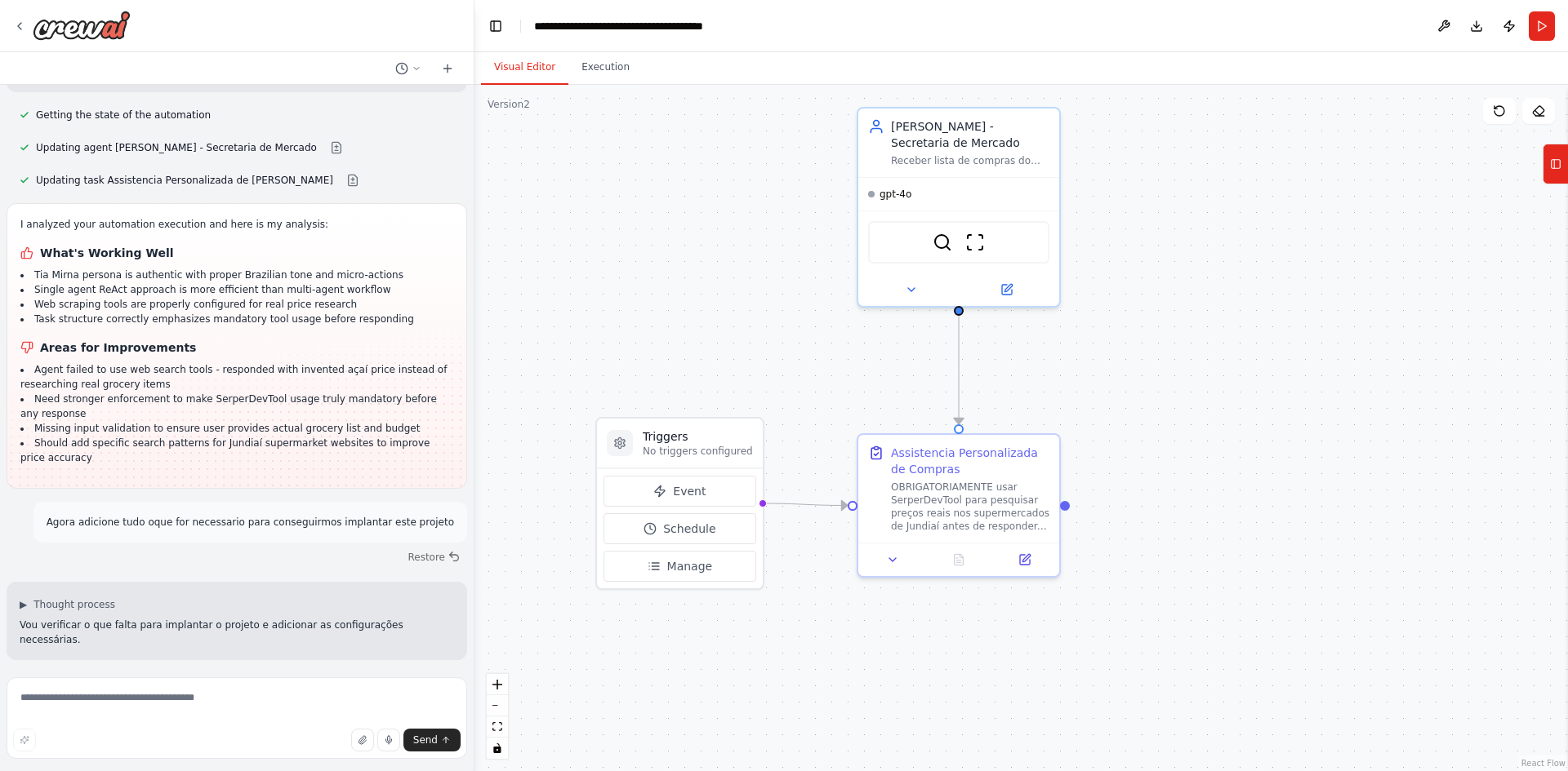
drag, startPoint x: 68, startPoint y: 614, endPoint x: 215, endPoint y: 606, distance: 147.2
drag, startPoint x: 163, startPoint y: 553, endPoint x: 258, endPoint y: 550, distance: 95.0
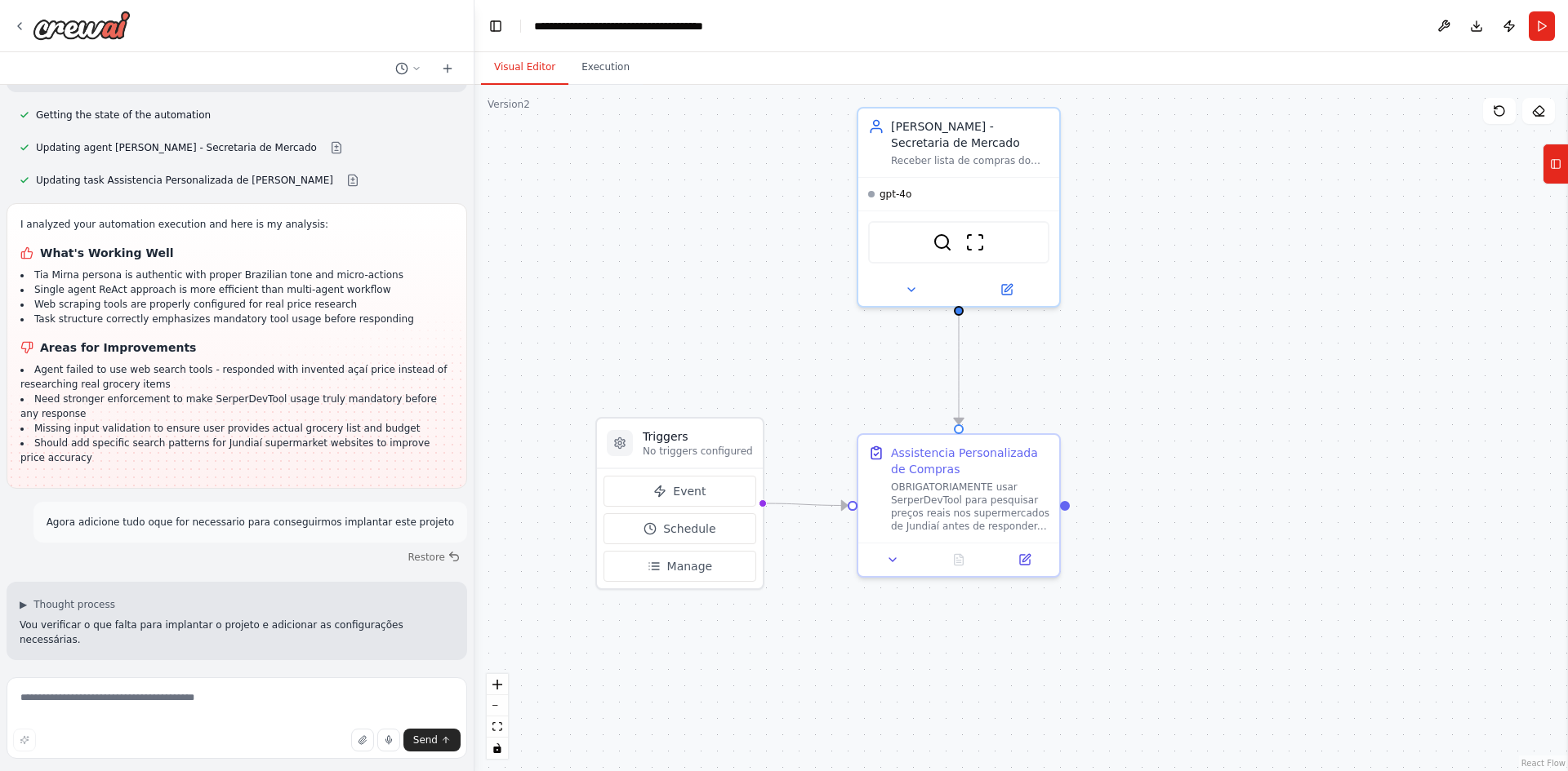
click at [634, 269] on div ".deletable-edge-delete-btn { width: 20px; height: 20px; border: 0px solid #ffff…" at bounding box center [1021, 429] width 1094 height 687
click at [498, 11] on header "**********" at bounding box center [1021, 26] width 1094 height 52
click at [495, 18] on button "Toggle Left Sidebar" at bounding box center [496, 26] width 23 height 23
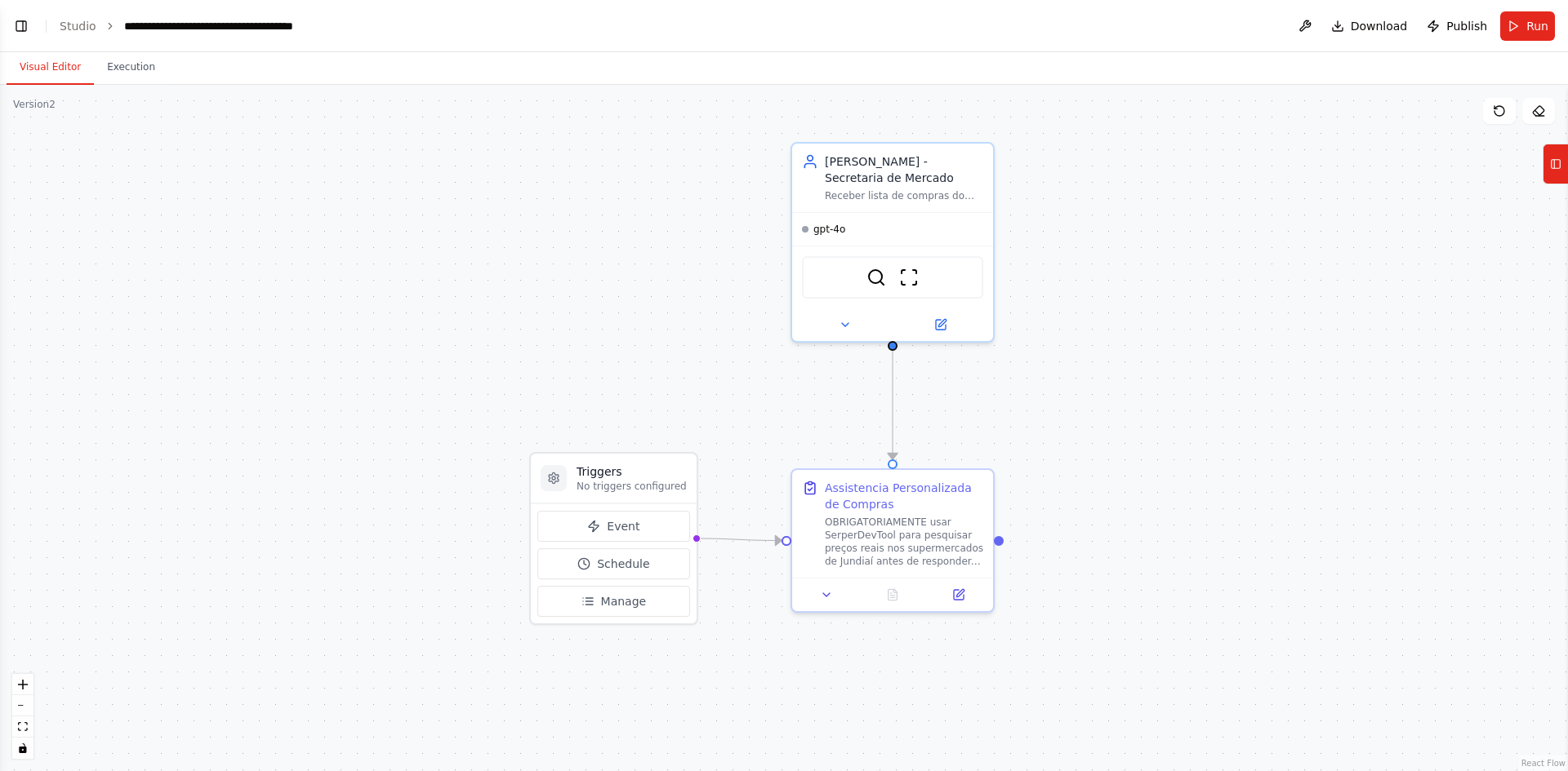
drag, startPoint x: 999, startPoint y: 197, endPoint x: 1223, endPoint y: 213, distance: 224.6
click at [1223, 213] on div ".deletable-edge-delete-btn { width: 20px; height: 20px; border: 0px solid #ffff…" at bounding box center [784, 429] width 1568 height 687
click at [1534, 23] on span "Run" at bounding box center [1537, 26] width 22 height 16
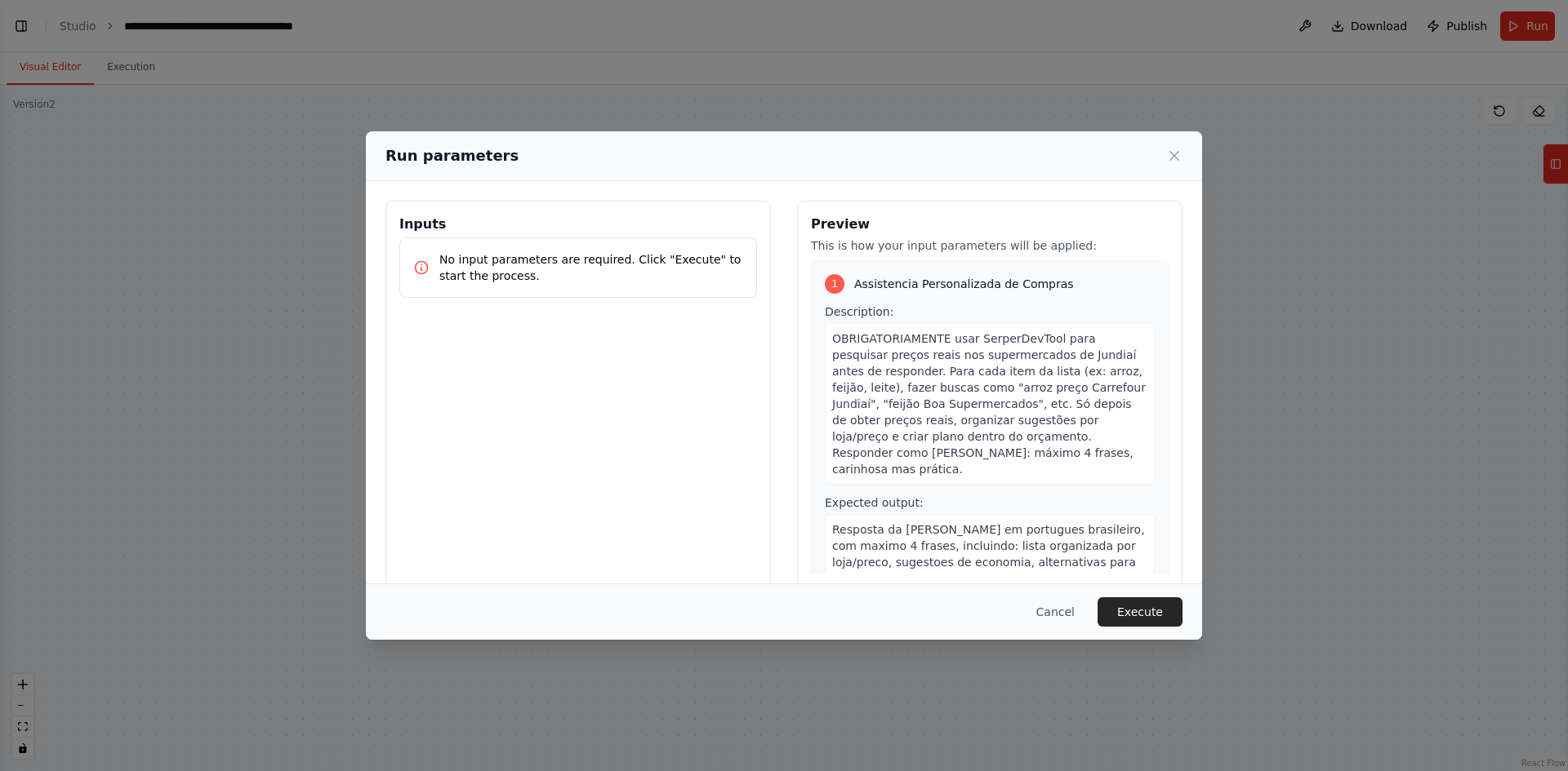
scroll to position [50, 0]
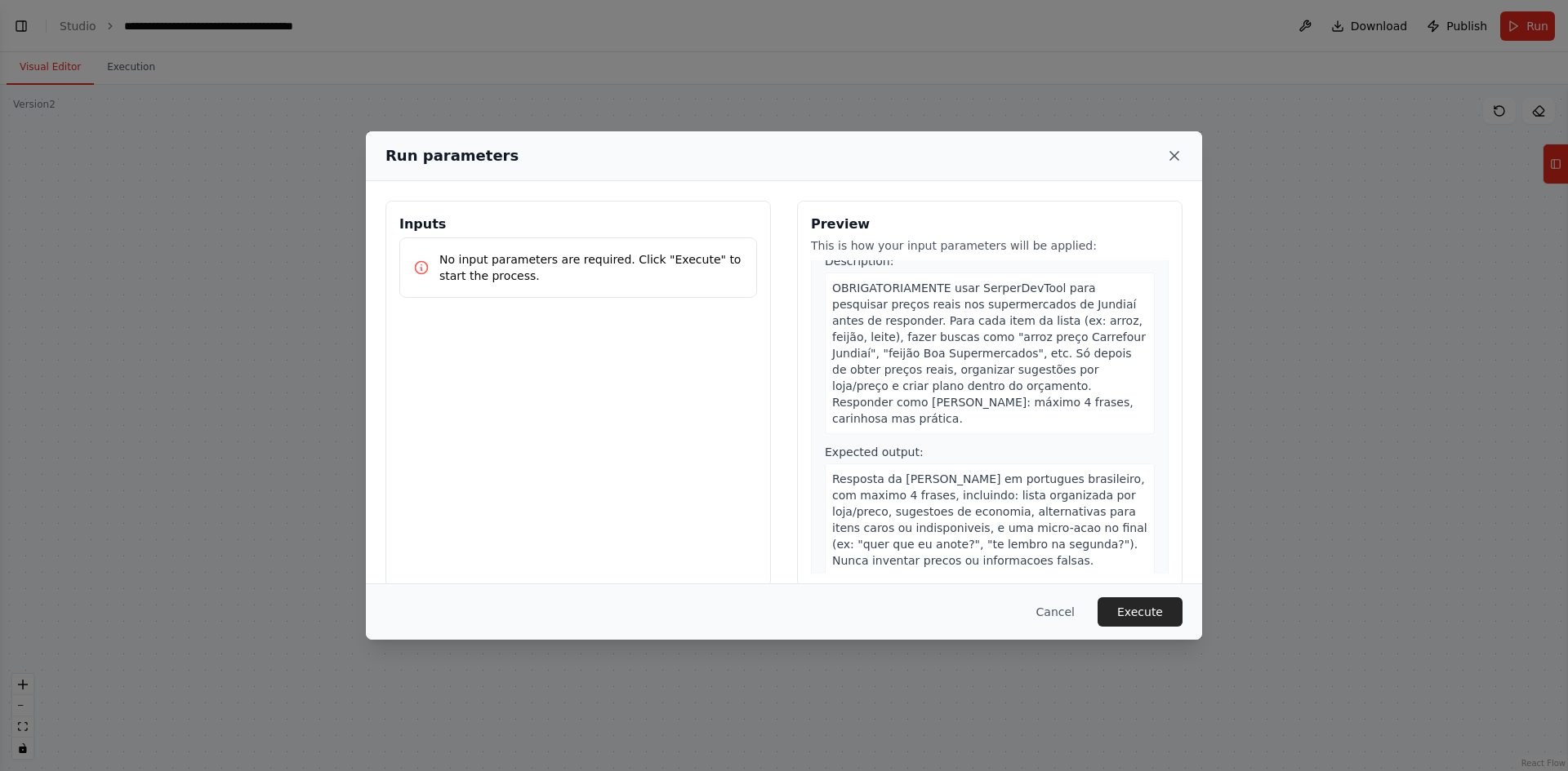
click at [1168, 157] on icon at bounding box center [1174, 156] width 16 height 16
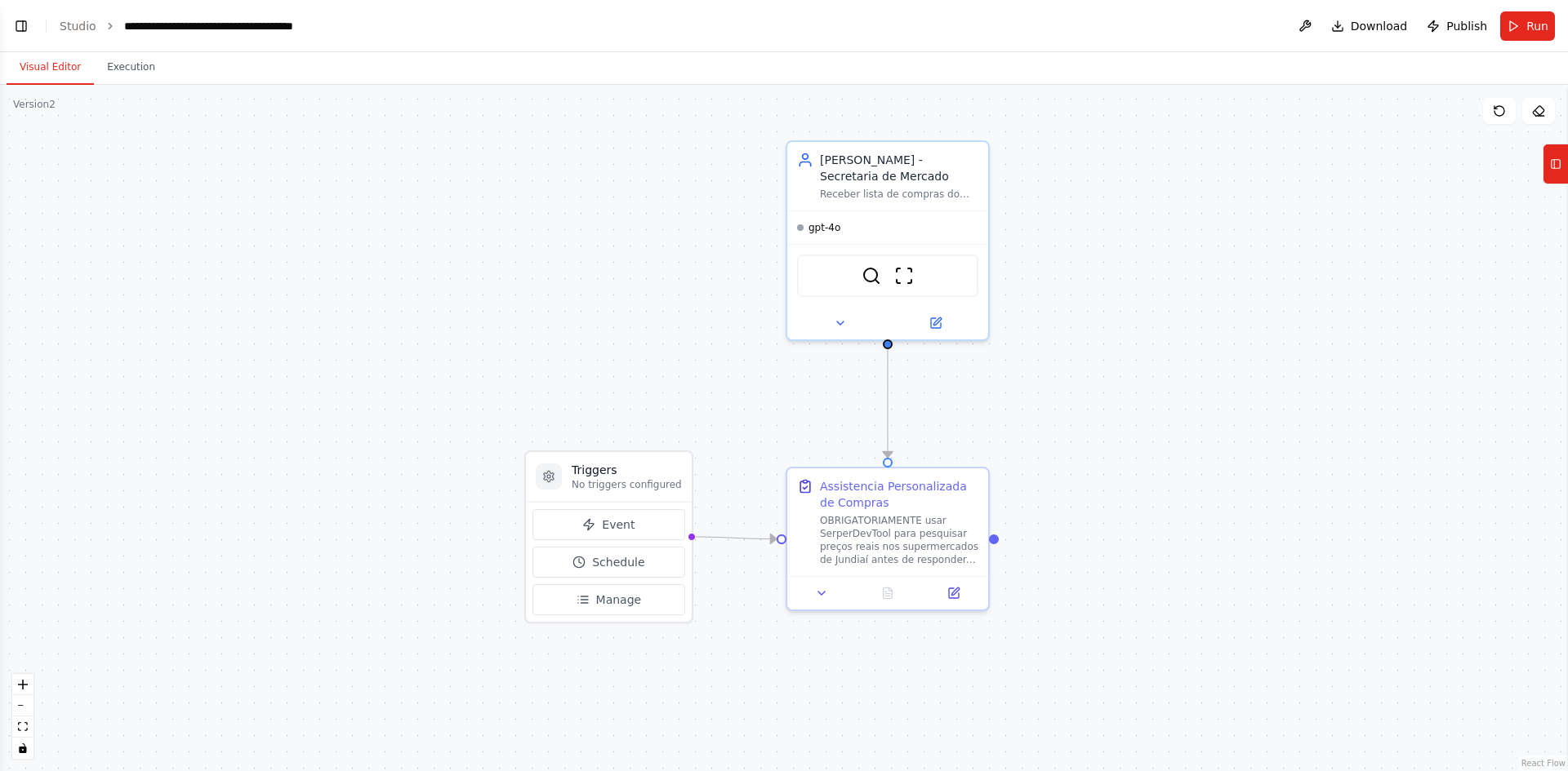
click at [1369, 149] on div ".deletable-edge-delete-btn { width: 20px; height: 20px; border: 0px solid #ffff…" at bounding box center [784, 429] width 1568 height 687
click at [1309, 23] on button at bounding box center [1305, 26] width 26 height 29
click at [288, 330] on div ".deletable-edge-delete-btn { width: 20px; height: 20px; border: 0px solid #ffff…" at bounding box center [784, 429] width 1568 height 687
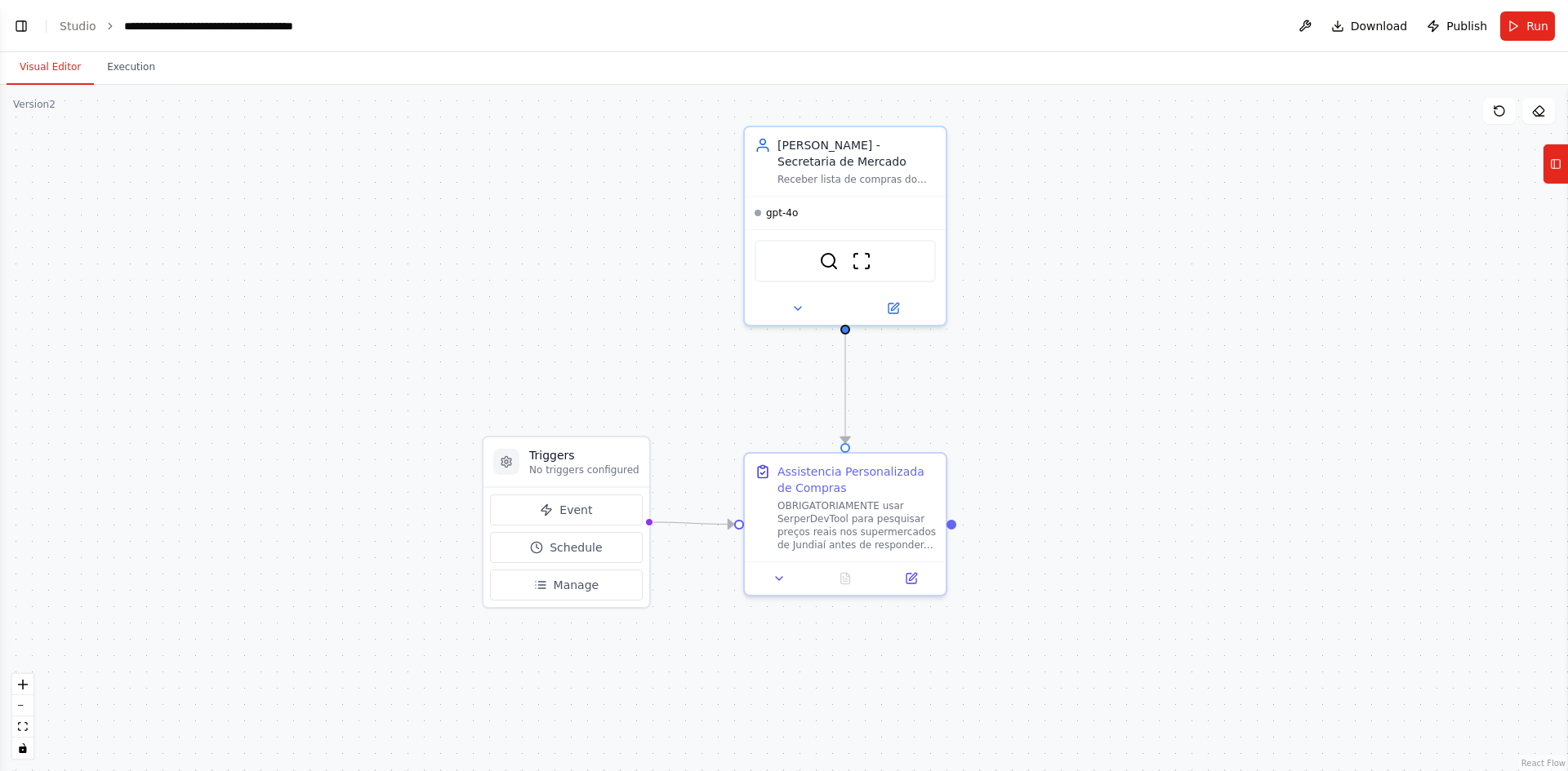
drag, startPoint x: 414, startPoint y: 315, endPoint x: 374, endPoint y: 296, distance: 44.3
click at [374, 296] on div ".deletable-edge-delete-btn { width: 20px; height: 20px; border: 0px solid #ffff…" at bounding box center [784, 429] width 1568 height 687
drag, startPoint x: 854, startPoint y: 530, endPoint x: 876, endPoint y: 537, distance: 23.1
click at [853, 530] on div "OBRIGATORIAMENTE usar SerperDevTool para pesquisar preços reais nos supermercad…" at bounding box center [859, 518] width 159 height 52
click at [841, 508] on div "OBRIGATORIAMENTE usar SerperDevTool para pesquisar preços reais nos supermercad…" at bounding box center [859, 518] width 159 height 52
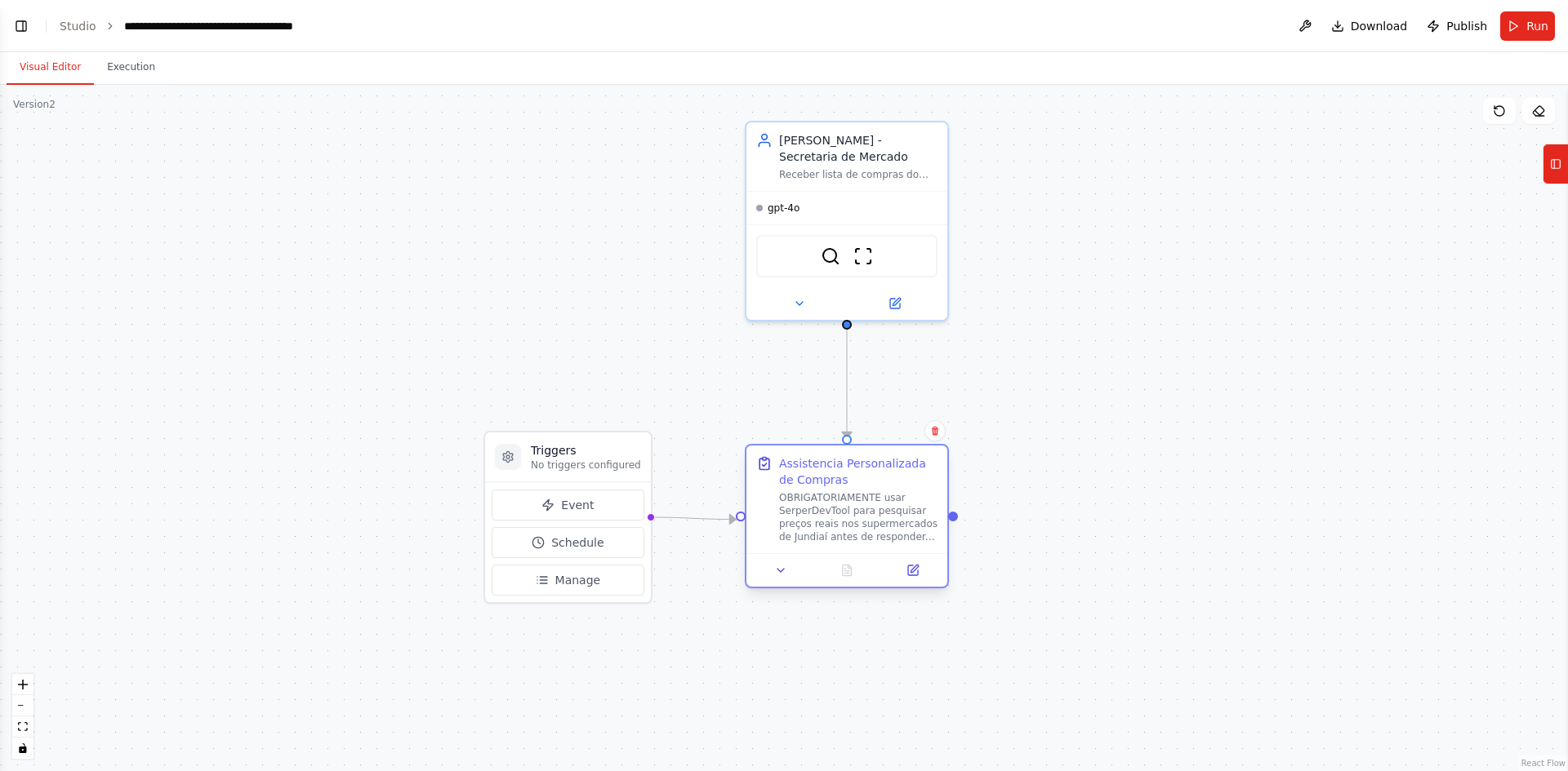
click at [841, 508] on div "OBRIGATORIAMENTE usar SerperDevTool para pesquisar preços reais nos supermercad…" at bounding box center [859, 518] width 159 height 52
click at [806, 468] on div "Assistencia Personalizada de Compras" at bounding box center [859, 472] width 159 height 33
click at [919, 575] on icon at bounding box center [912, 570] width 13 height 13
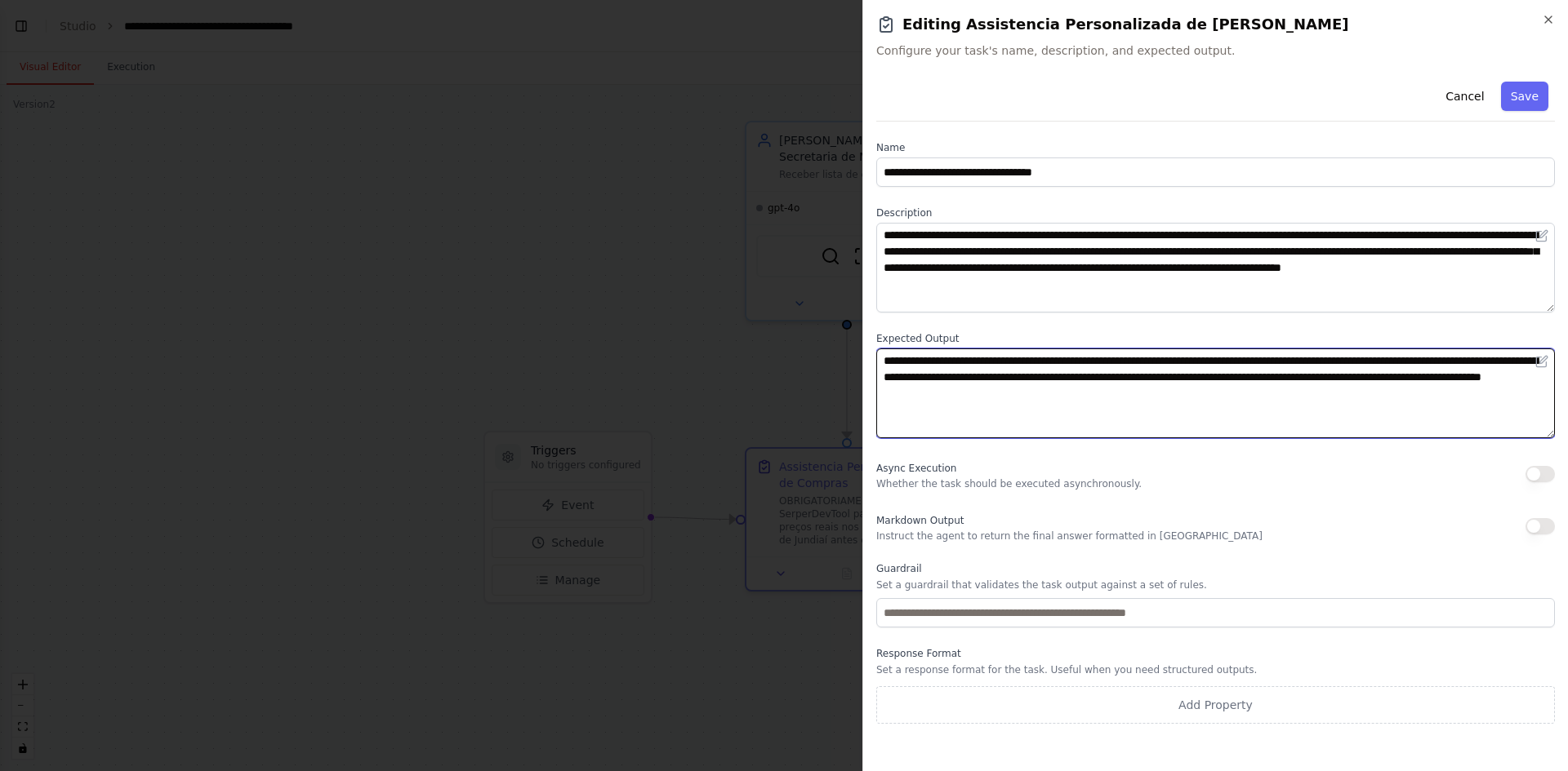
drag, startPoint x: 1187, startPoint y: 394, endPoint x: 1139, endPoint y: 370, distance: 53.7
click at [872, 337] on div "**********" at bounding box center [1215, 385] width 706 height 771
click at [1169, 370] on textarea "**********" at bounding box center [1215, 393] width 678 height 90
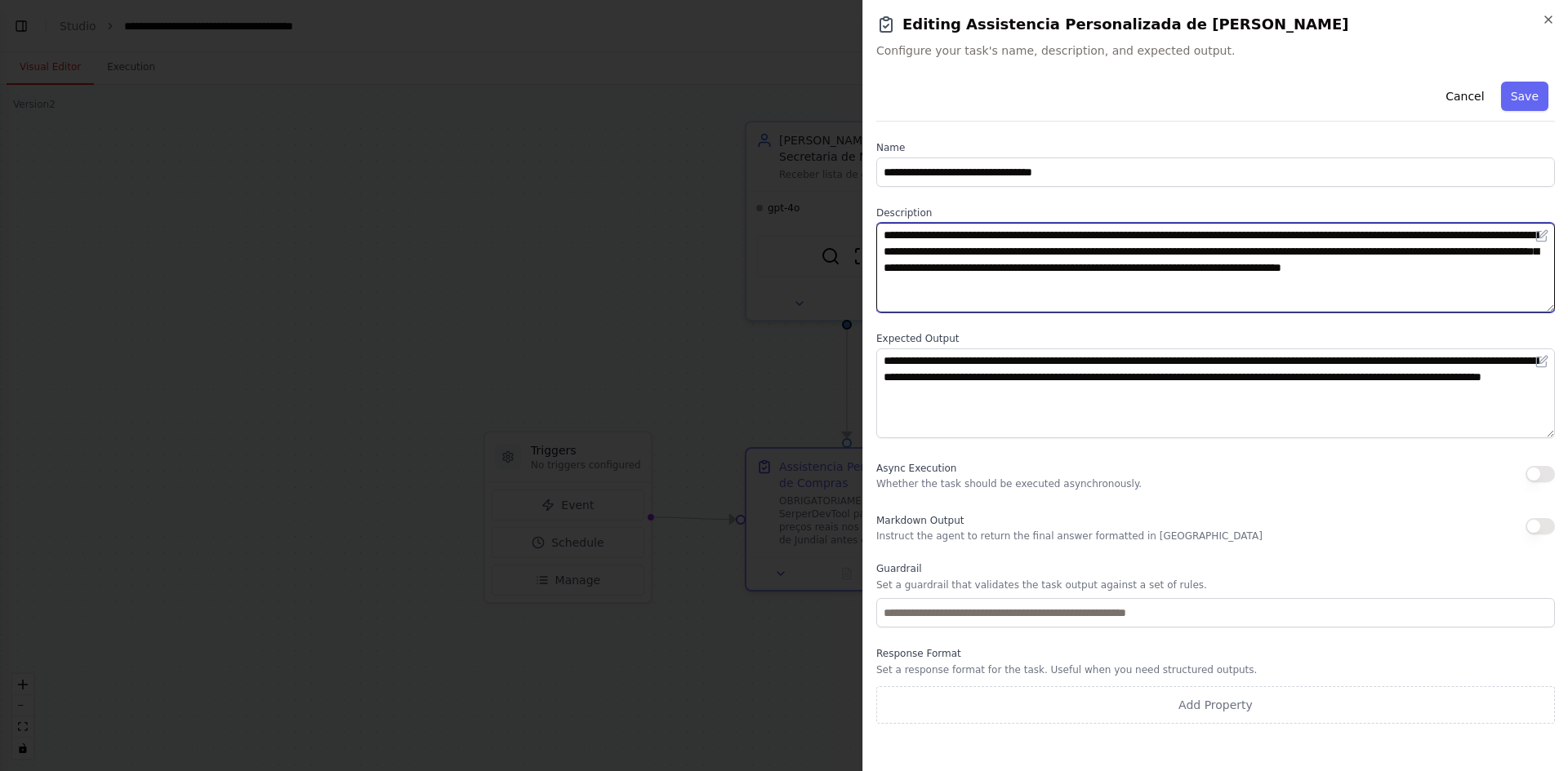
click at [1048, 284] on textarea "**********" at bounding box center [1215, 267] width 678 height 90
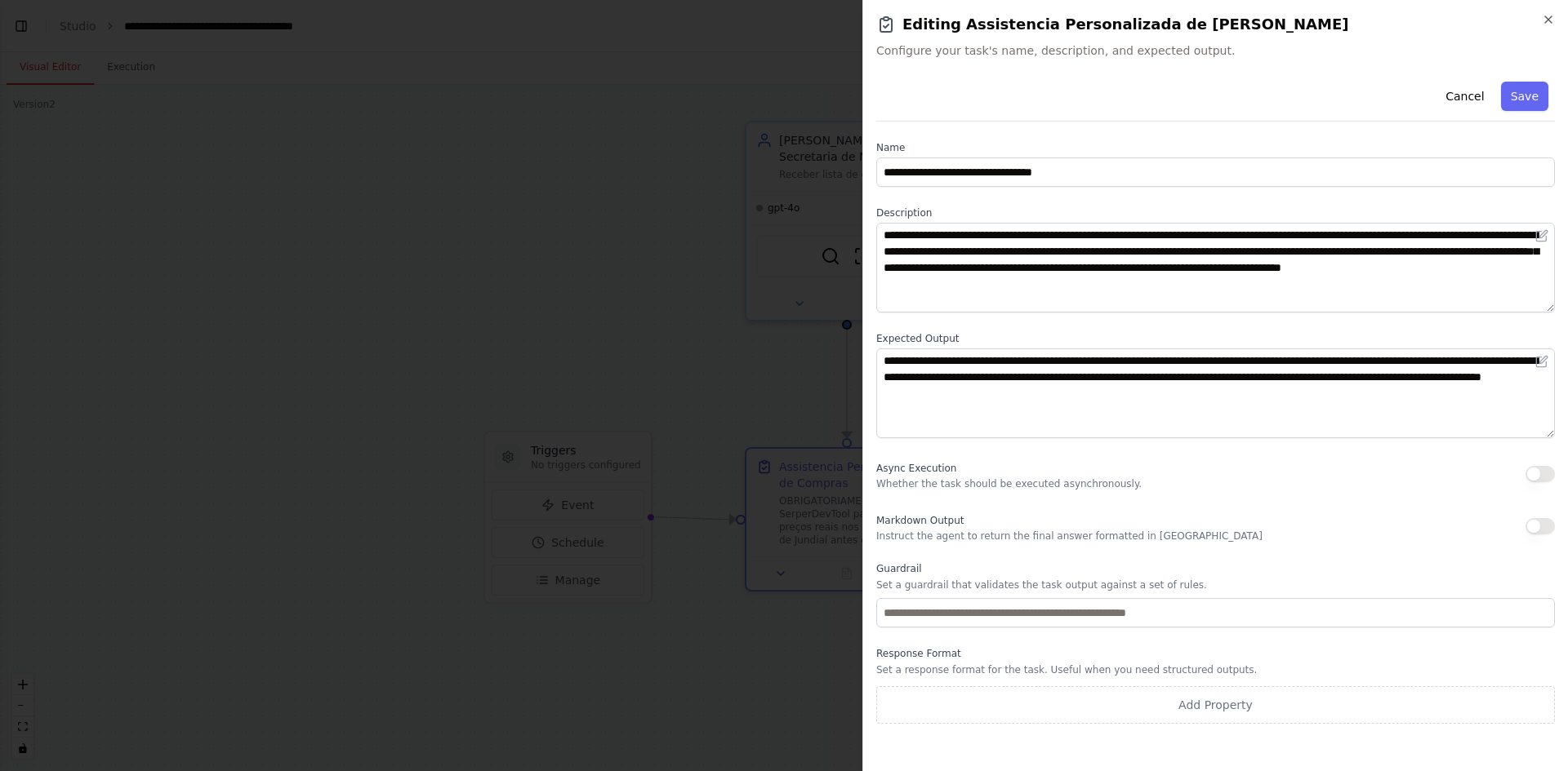
drag, startPoint x: 730, startPoint y: 570, endPoint x: 713, endPoint y: 465, distance: 106.4
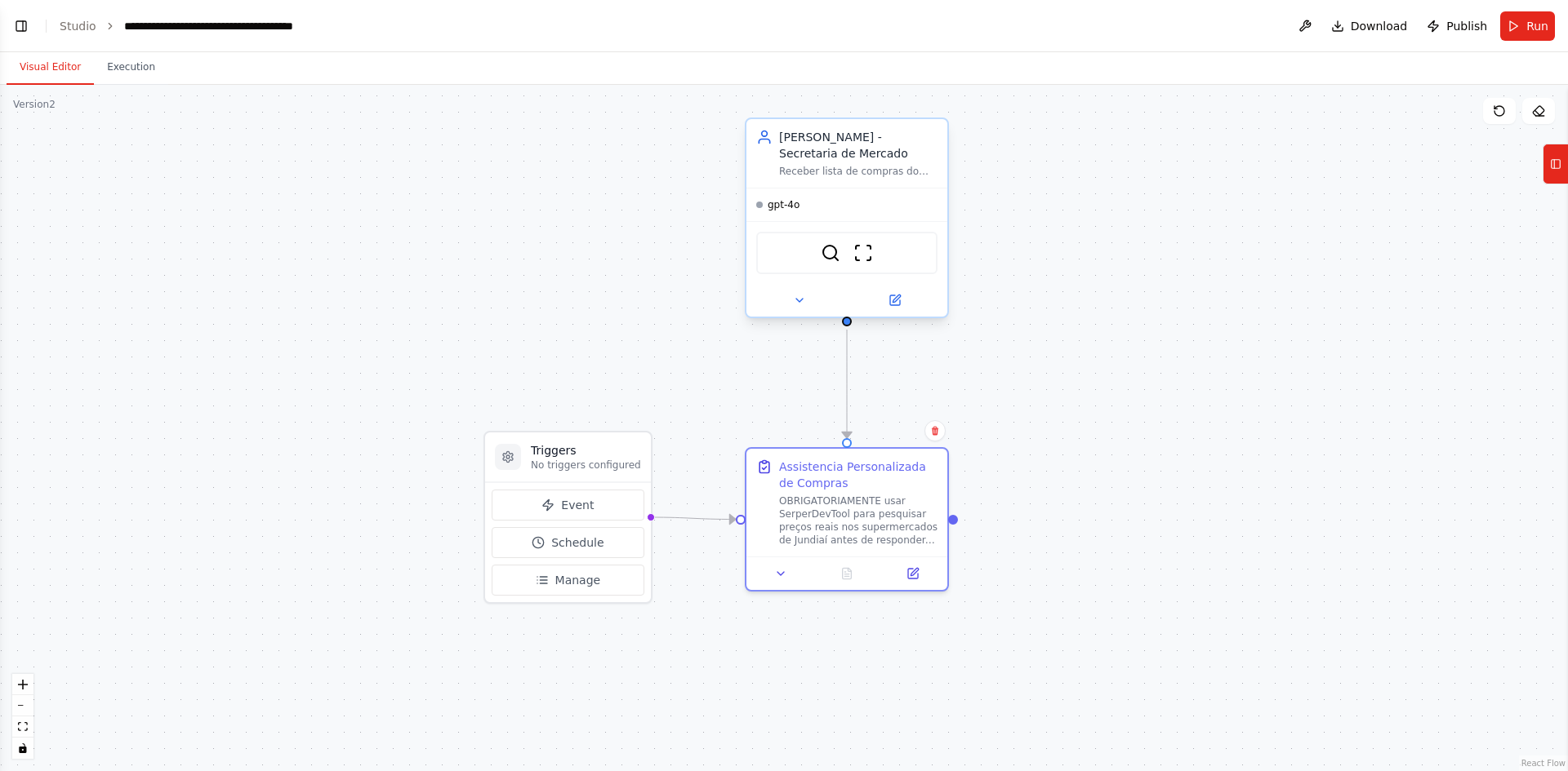
click at [838, 152] on div "[PERSON_NAME] - Secretaria de Mercado" at bounding box center [859, 145] width 159 height 33
click at [817, 298] on button at bounding box center [799, 300] width 92 height 19
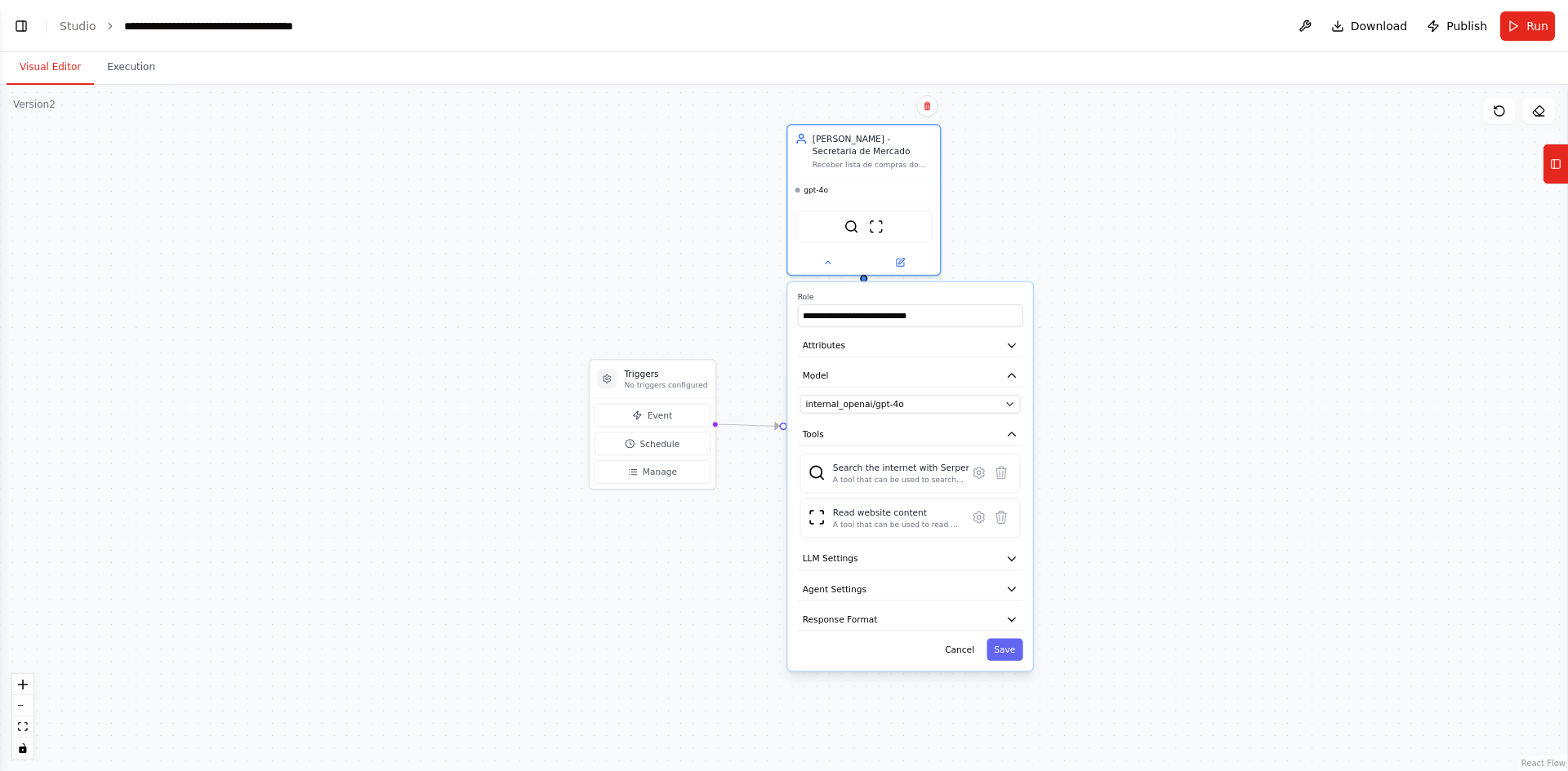
drag, startPoint x: 1183, startPoint y: 360, endPoint x: 1155, endPoint y: 326, distance: 44.0
click at [1152, 326] on div ".deletable-edge-delete-btn { width: 20px; height: 20px; border: 0px solid #ffff…" at bounding box center [784, 429] width 1568 height 687
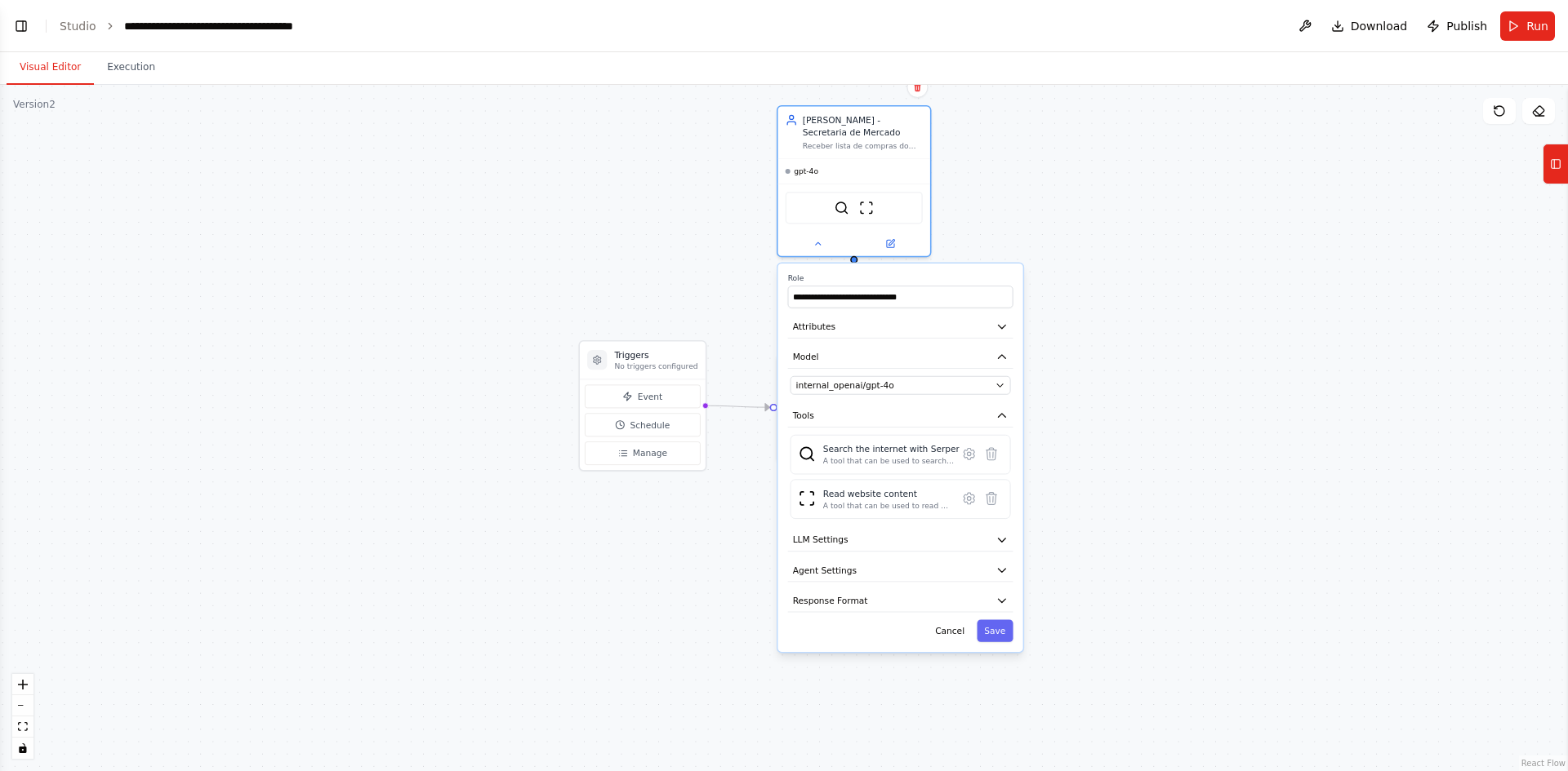
click at [1174, 322] on div ".deletable-edge-delete-btn { width: 20px; height: 20px; border: 0px solid #ffff…" at bounding box center [784, 429] width 1568 height 687
drag, startPoint x: 850, startPoint y: 376, endPoint x: 686, endPoint y: 626, distance: 299.0
click at [686, 626] on div "Assistencia Personalizada de Compras" at bounding box center [702, 618] width 120 height 24
drag, startPoint x: 544, startPoint y: 357, endPoint x: 193, endPoint y: 332, distance: 351.9
click at [193, 332] on div "Triggers No triggers configured" at bounding box center [234, 335] width 126 height 38
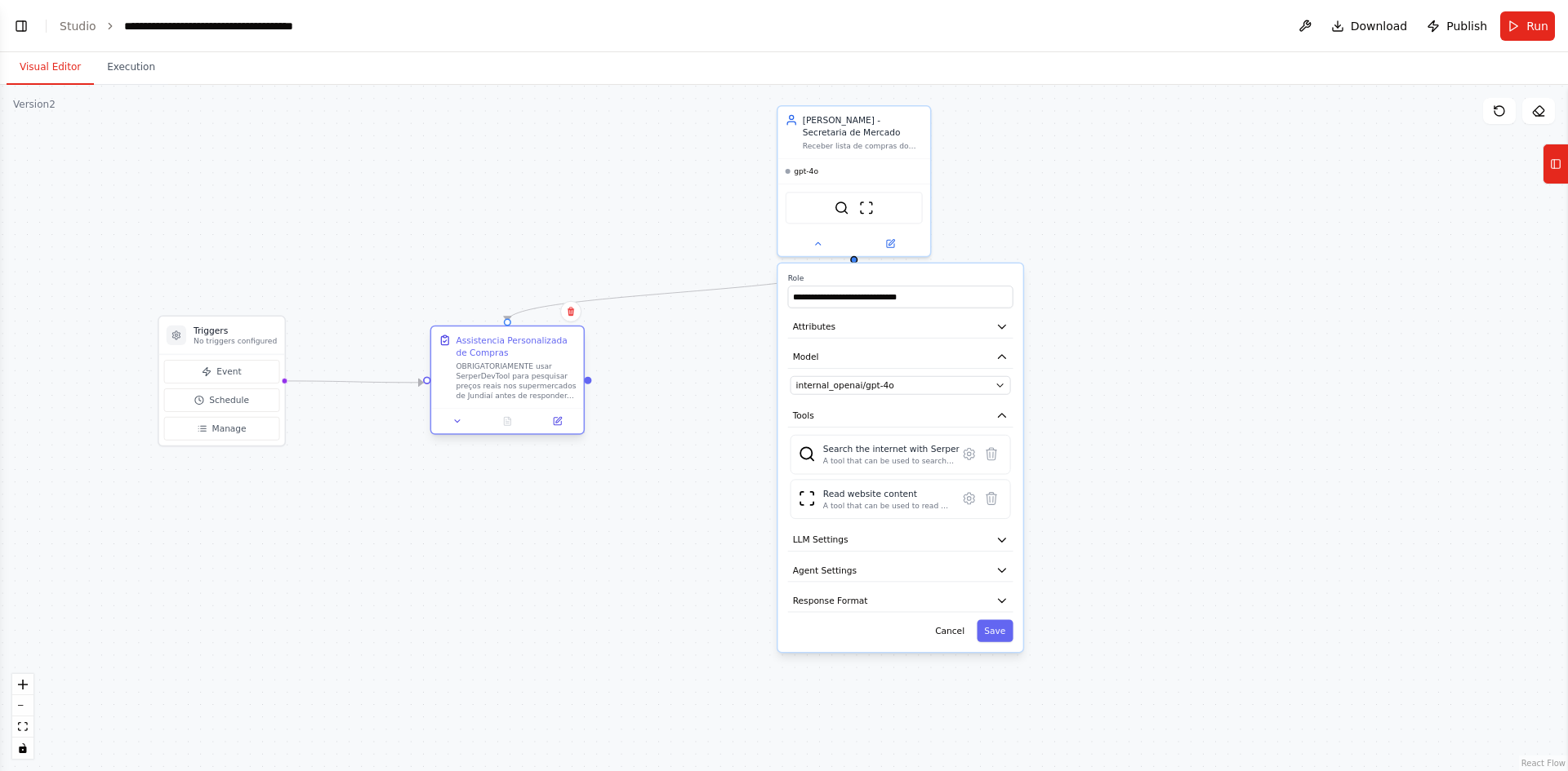
drag, startPoint x: 695, startPoint y: 630, endPoint x: 504, endPoint y: 353, distance: 336.5
click at [504, 353] on div "Assistencia Personalizada de Compras" at bounding box center [516, 345] width 120 height 24
click at [701, 460] on div ".deletable-edge-delete-btn { width: 20px; height: 20px; border: 0px solid #ffff…" at bounding box center [784, 429] width 1568 height 687
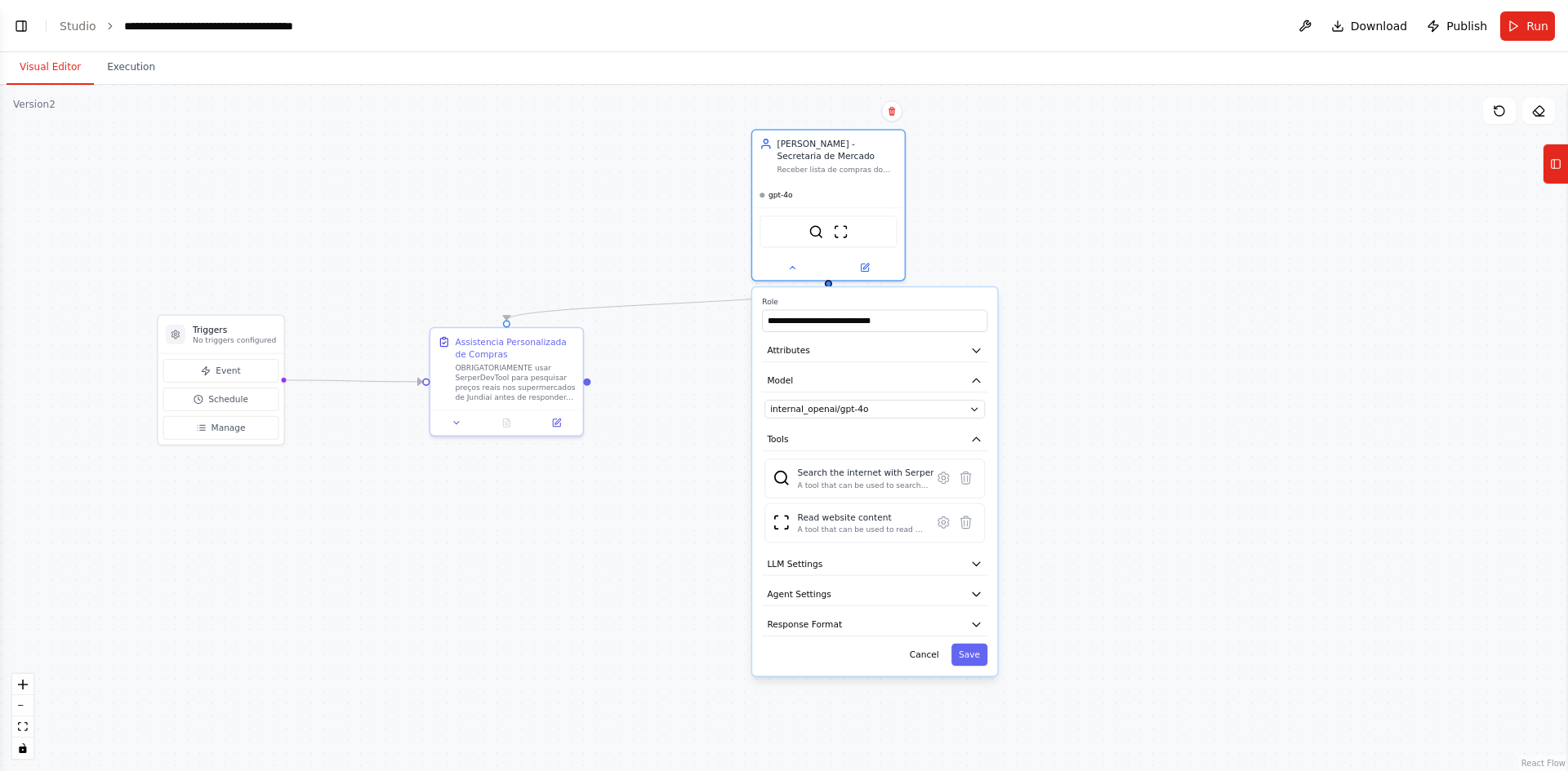
drag, startPoint x: 880, startPoint y: 273, endPoint x: 856, endPoint y: 302, distance: 37.6
click at [856, 302] on label "Role" at bounding box center [874, 302] width 226 height 10
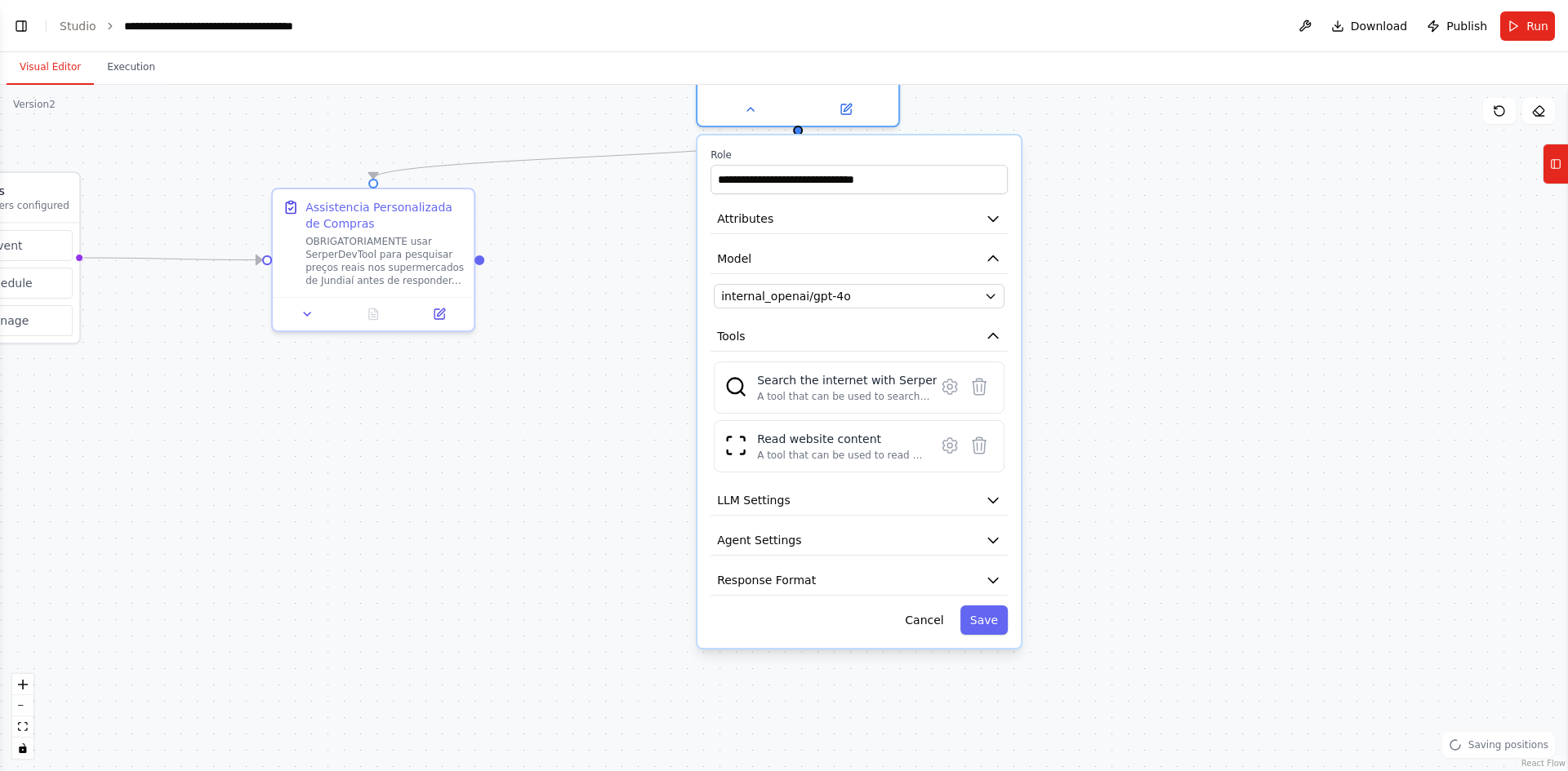
drag, startPoint x: 1194, startPoint y: 539, endPoint x: 1171, endPoint y: 422, distance: 119.2
click at [1171, 422] on div ".deletable-edge-delete-btn { width: 20px; height: 20px; border: 0px solid #ffff…" at bounding box center [784, 429] width 1568 height 687
click at [819, 498] on button "LLM Settings" at bounding box center [859, 500] width 297 height 30
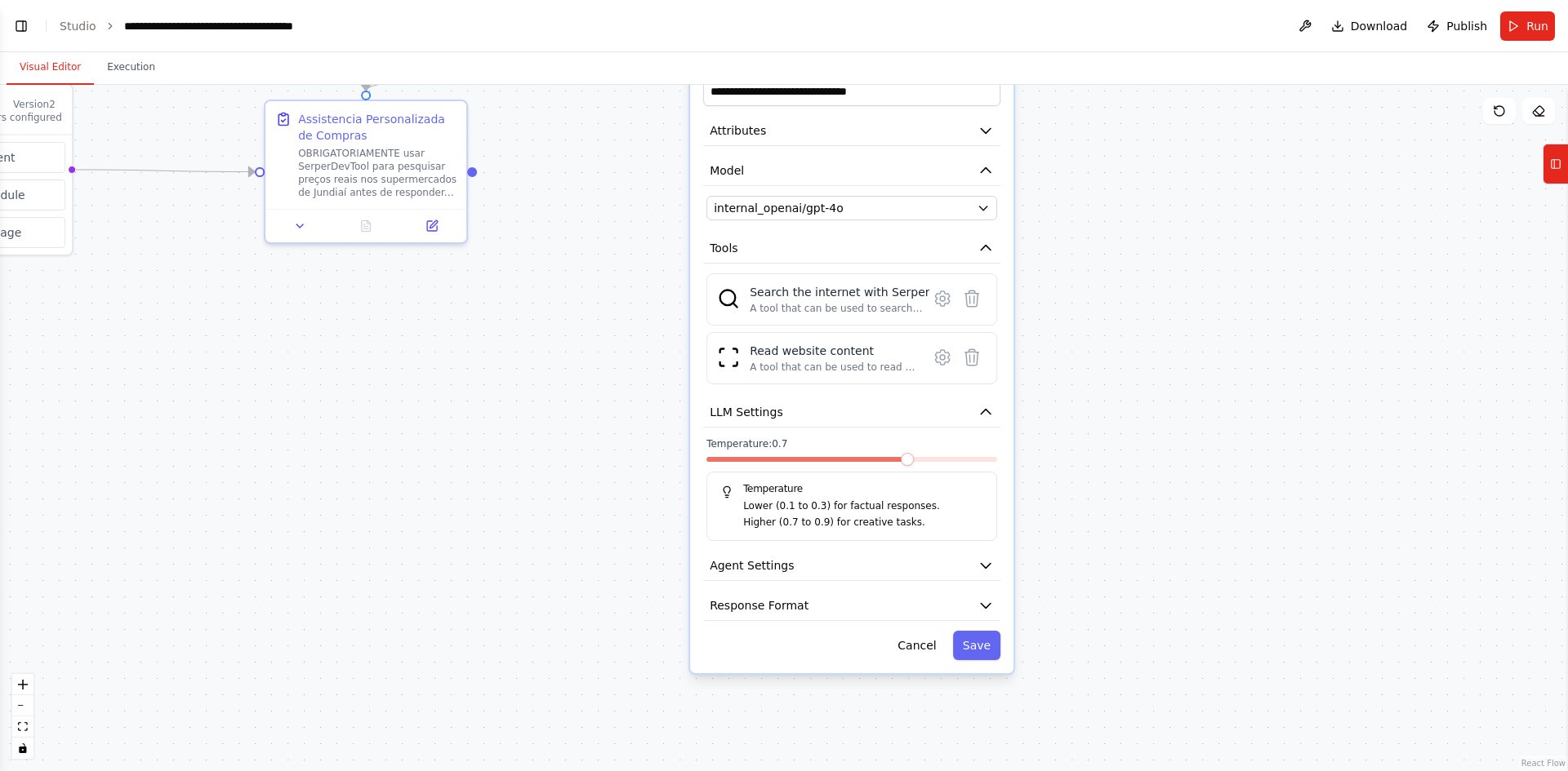
drag, startPoint x: 1191, startPoint y: 509, endPoint x: 1183, endPoint y: 420, distance: 89.4
click at [1183, 420] on div ".deletable-edge-delete-btn { width: 20px; height: 20px; border: 0px solid #ffff…" at bounding box center [784, 429] width 1568 height 687
click at [805, 569] on button "Agent Settings" at bounding box center [851, 565] width 297 height 30
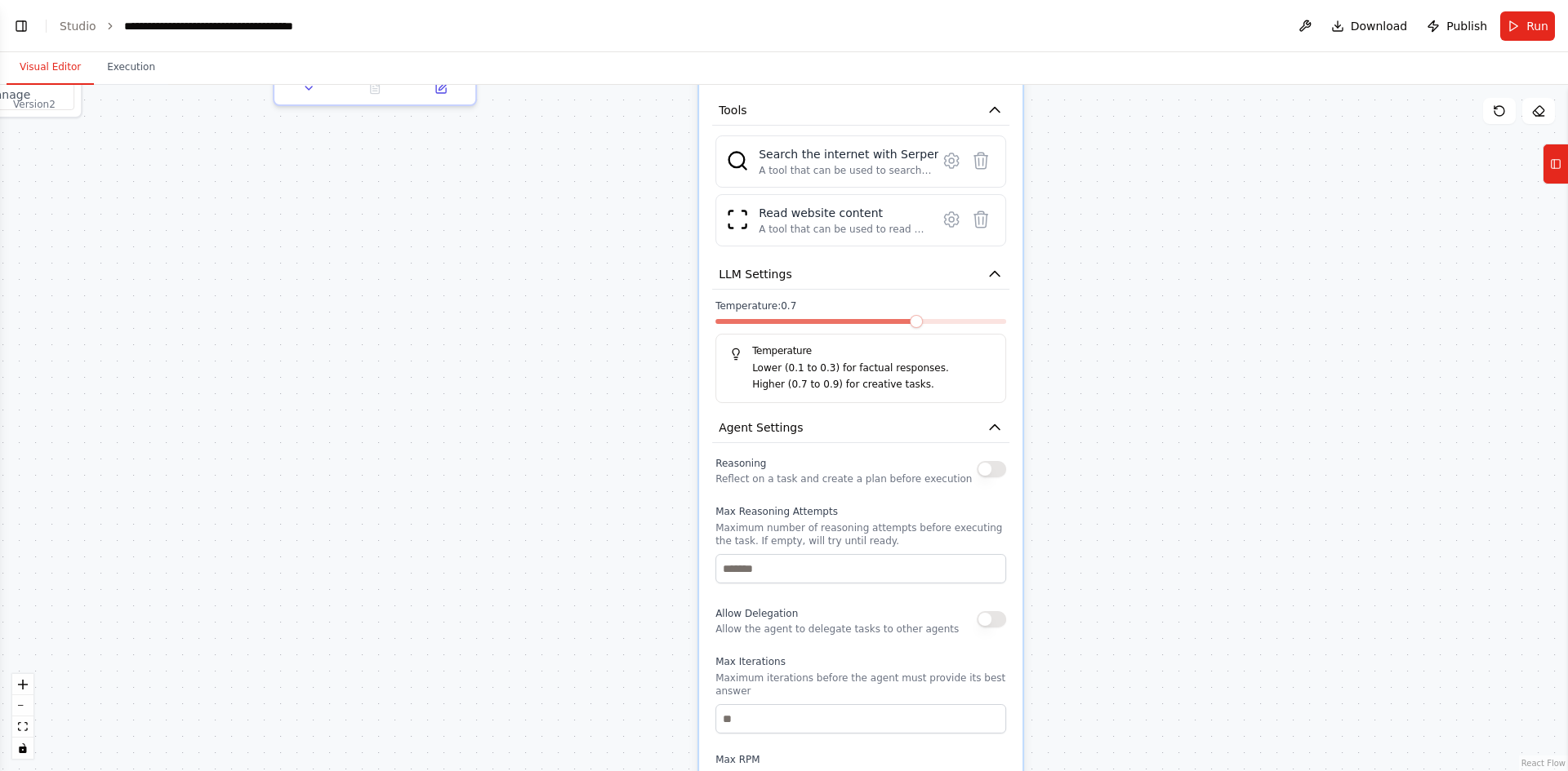
drag, startPoint x: 1162, startPoint y: 583, endPoint x: 1079, endPoint y: 527, distance: 100.1
click at [1170, 445] on div ".deletable-edge-delete-btn { width: 20px; height: 20px; border: 0px solid #ffff…" at bounding box center [784, 429] width 1568 height 687
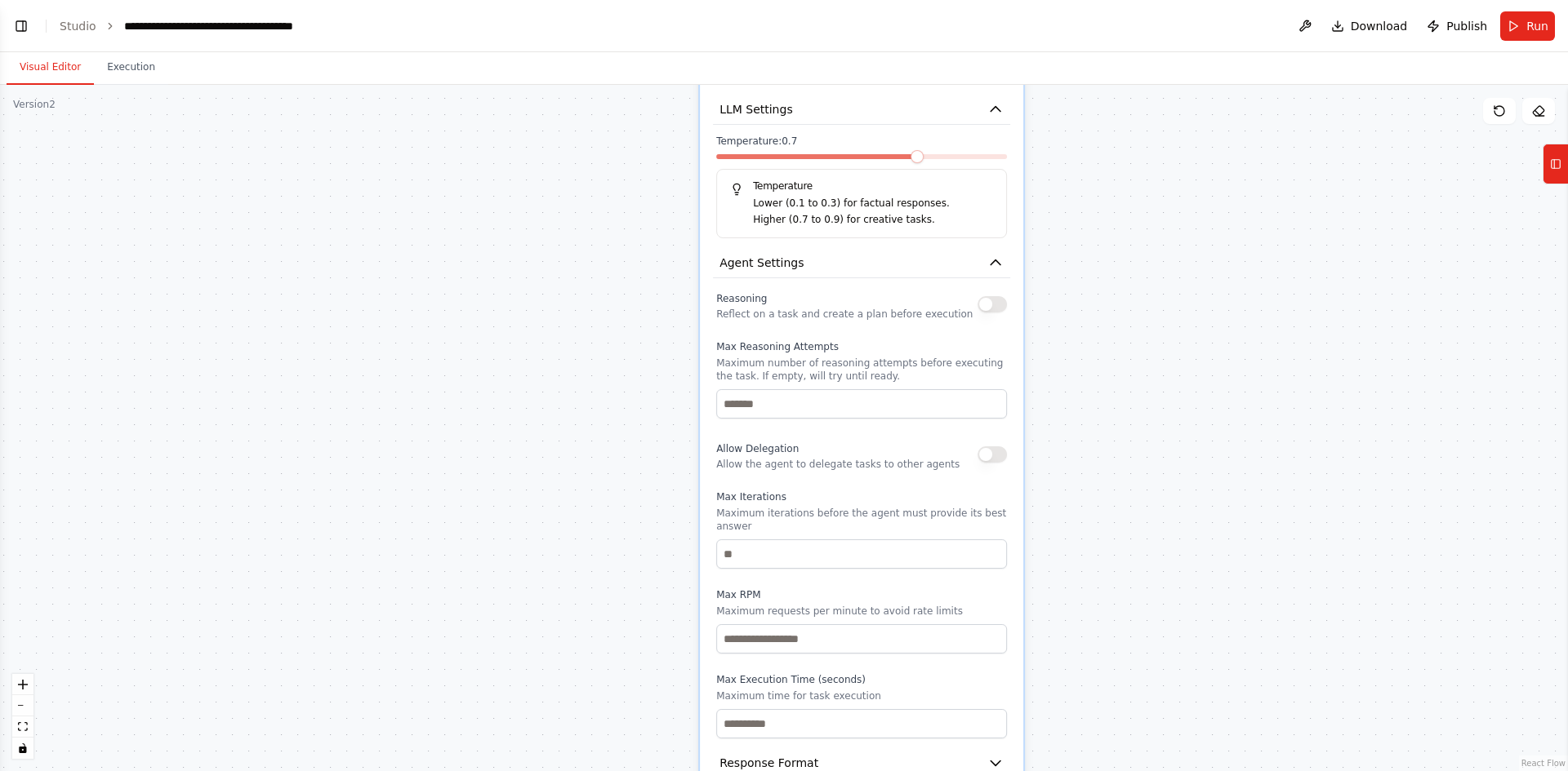
drag, startPoint x: 1193, startPoint y: 648, endPoint x: 1184, endPoint y: 518, distance: 130.3
click at [1187, 519] on div ".deletable-edge-delete-btn { width: 20px; height: 20px; border: 0px solid #ffff…" at bounding box center [784, 429] width 1568 height 687
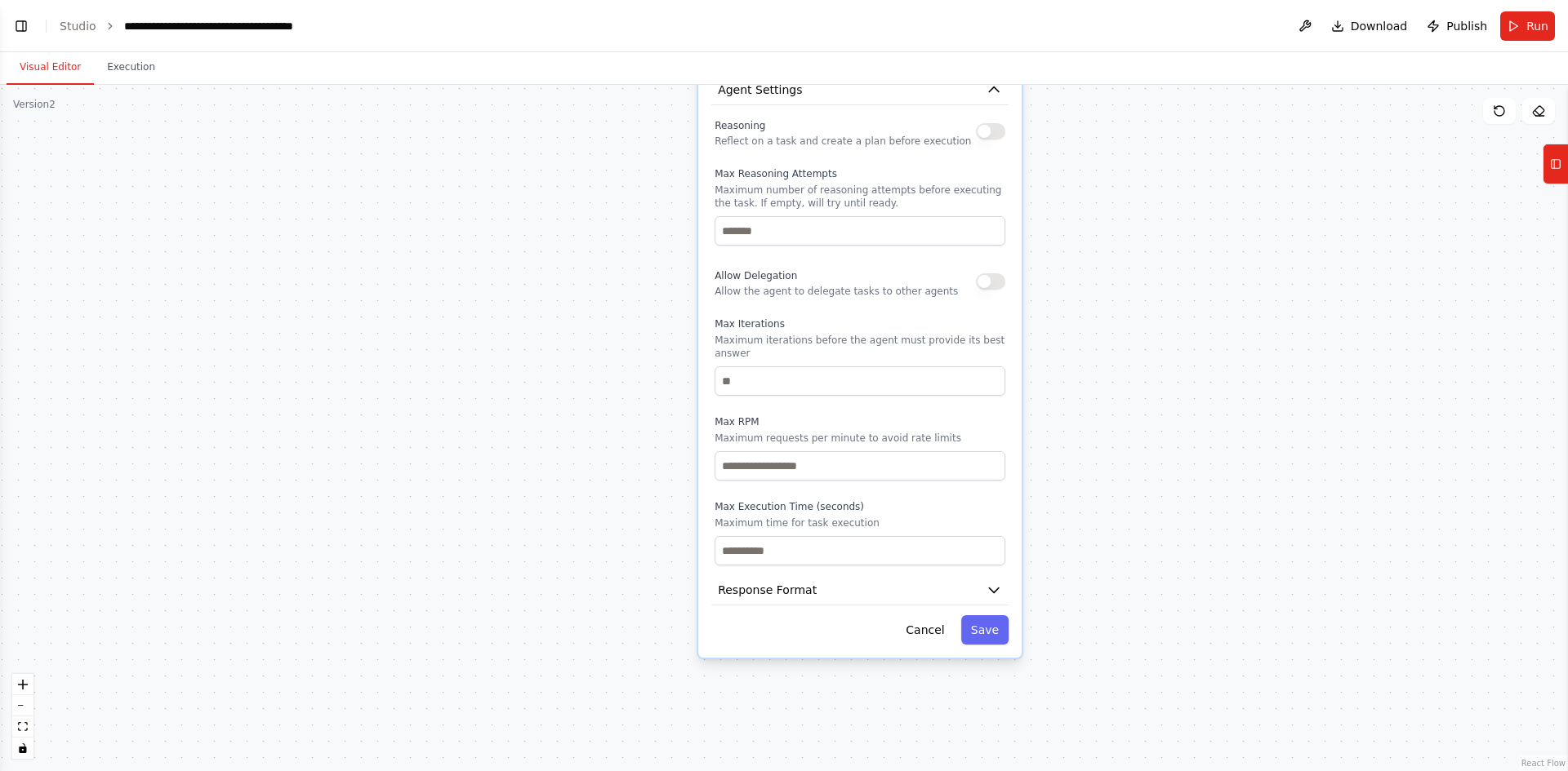
drag, startPoint x: 1190, startPoint y: 578, endPoint x: 1172, endPoint y: 546, distance: 36.7
click at [1191, 515] on div ".deletable-edge-delete-btn { width: 20px; height: 20px; border: 0px solid #ffff…" at bounding box center [784, 429] width 1568 height 687
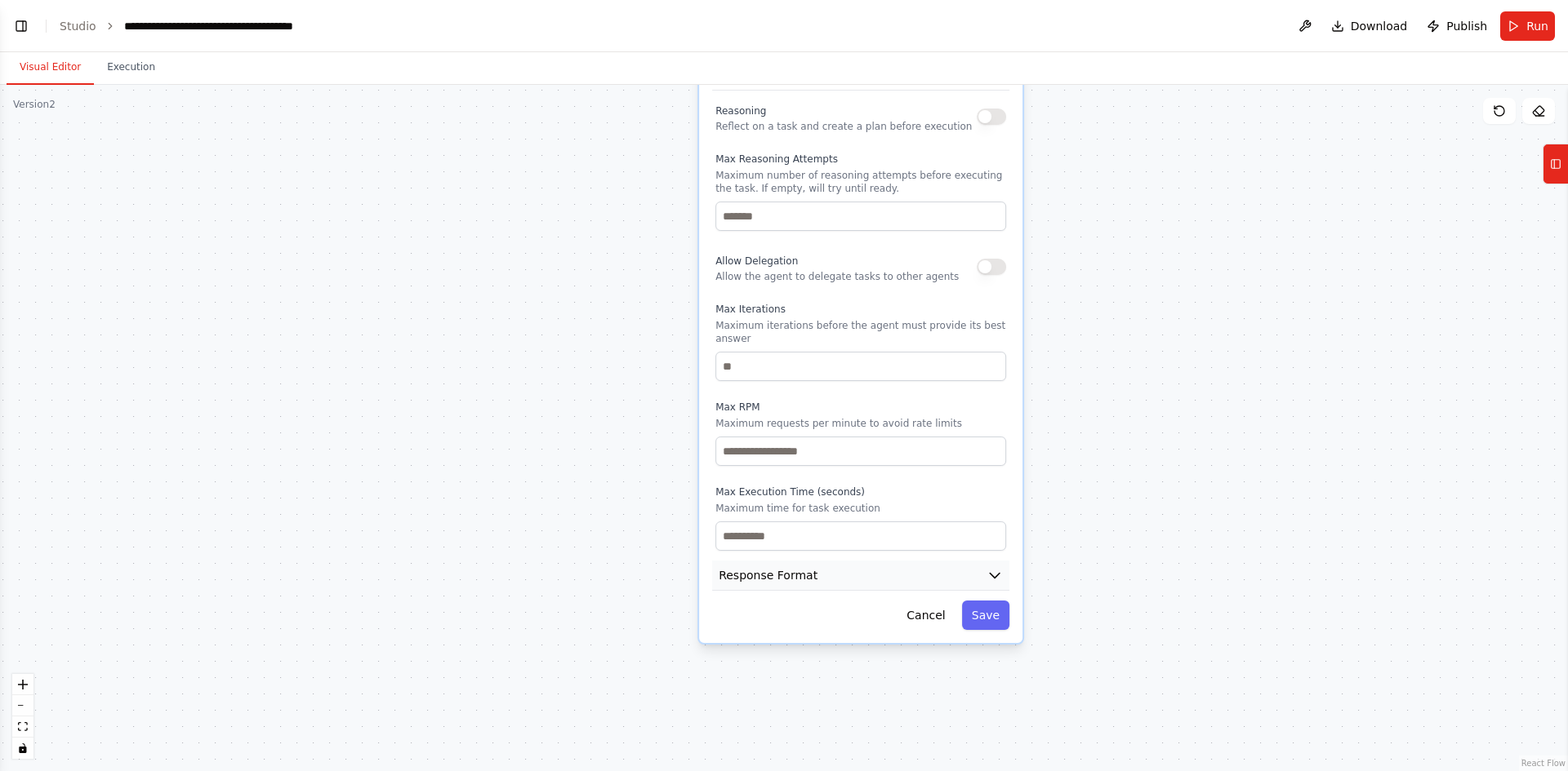
click at [769, 568] on span "Response Format" at bounding box center [768, 575] width 99 height 16
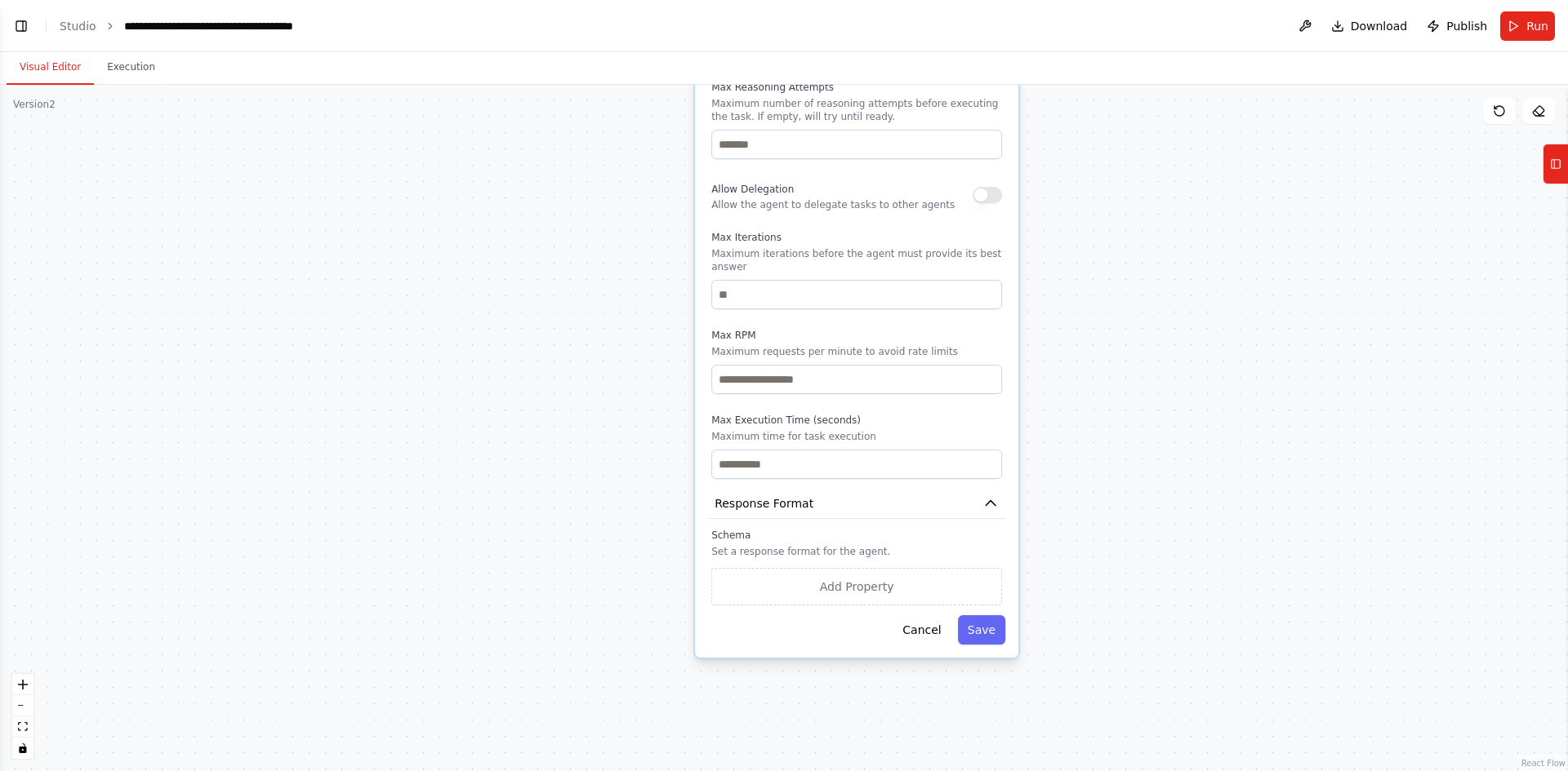
drag, startPoint x: 1213, startPoint y: 707, endPoint x: 1210, endPoint y: 656, distance: 51.1
click at [1209, 656] on div ".deletable-edge-delete-btn { width: 20px; height: 20px; border: 0px solid #ffff…" at bounding box center [784, 429] width 1568 height 687
drag, startPoint x: 1199, startPoint y: 395, endPoint x: 1200, endPoint y: 505, distance: 110.0
click at [1200, 505] on div ".deletable-edge-delete-btn { width: 20px; height: 20px; border: 0px solid #ffff…" at bounding box center [784, 429] width 1568 height 687
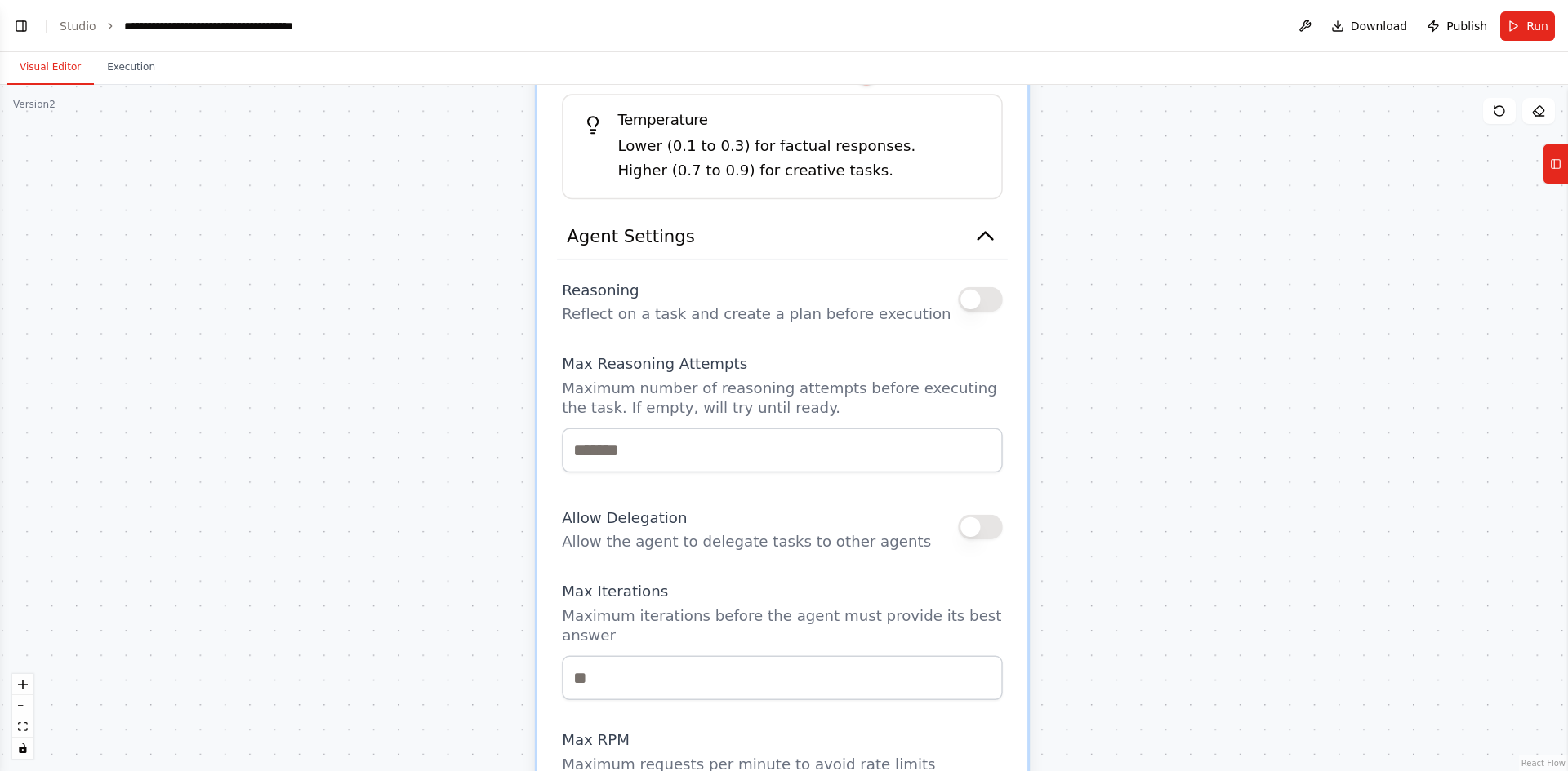
drag, startPoint x: 1074, startPoint y: 263, endPoint x: 1168, endPoint y: 431, distance: 192.5
click at [1211, 549] on div ".deletable-edge-delete-btn { width: 20px; height: 20px; border: 0px solid #ffff…" at bounding box center [784, 429] width 1568 height 687
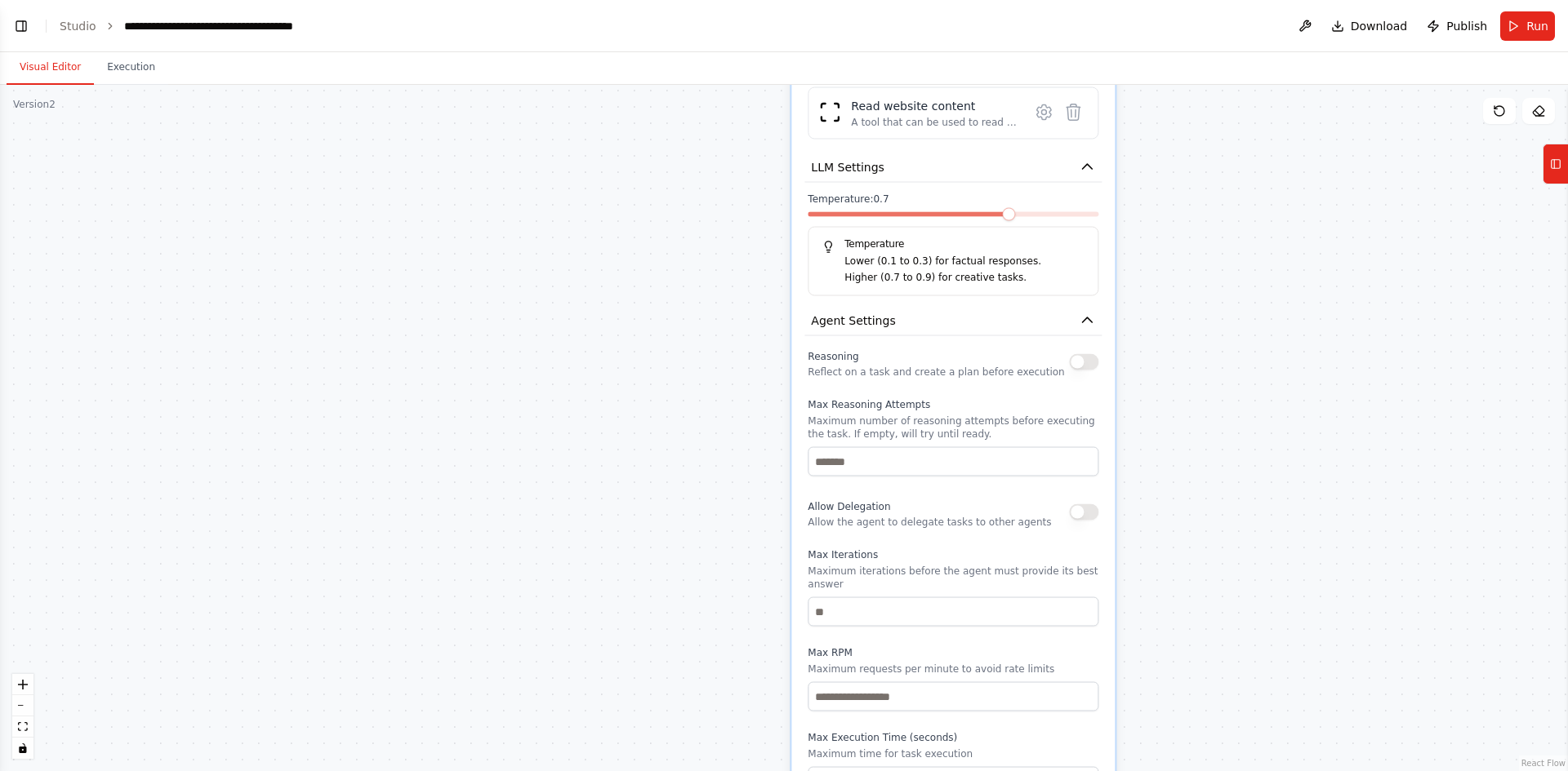
drag, startPoint x: 1190, startPoint y: 244, endPoint x: 1180, endPoint y: 383, distance: 139.4
click at [1172, 415] on div ".deletable-edge-delete-btn { width: 20px; height: 20px; border: 0px solid #ffff…" at bounding box center [784, 429] width 1568 height 687
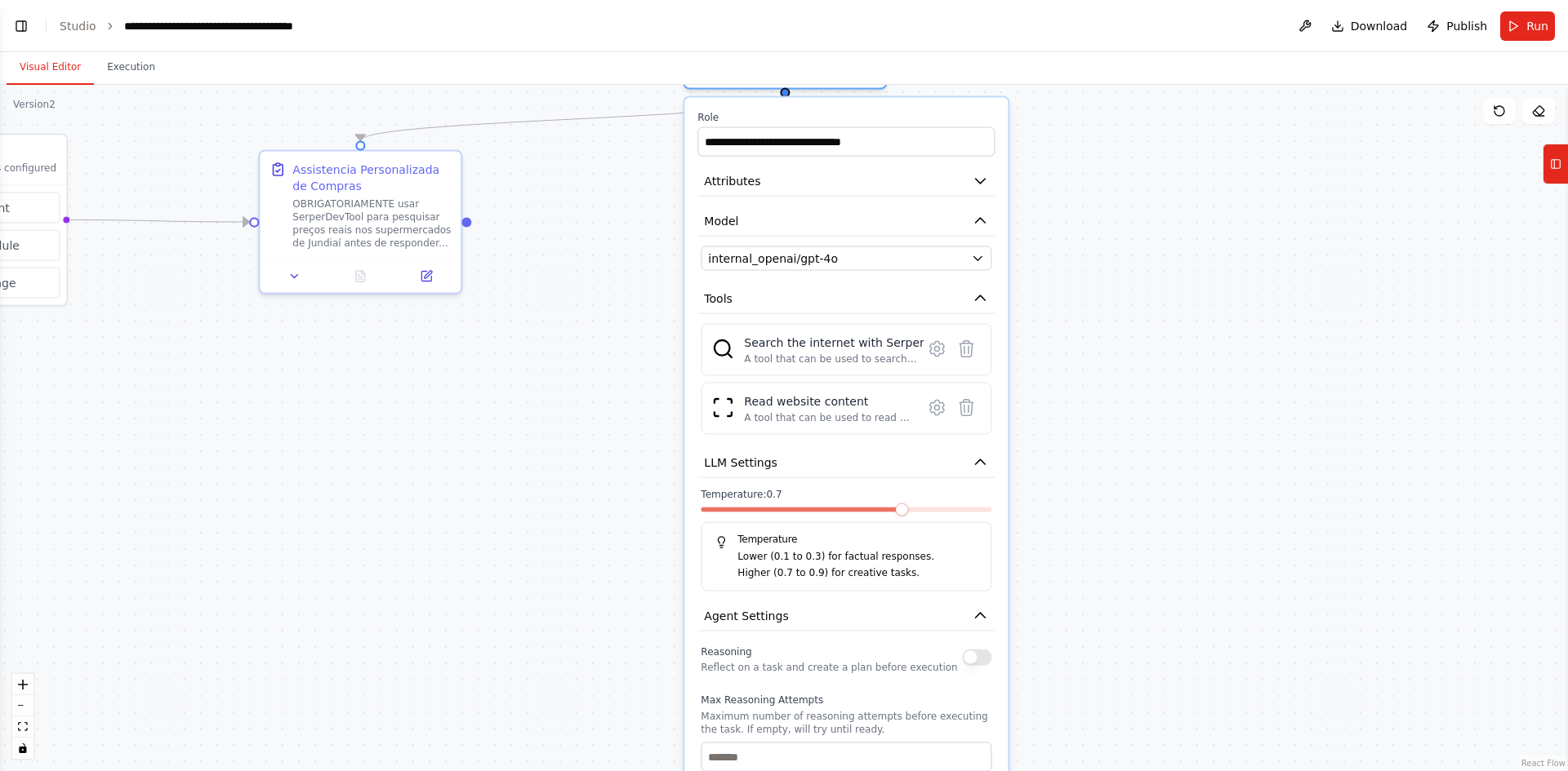
drag, startPoint x: 1209, startPoint y: 278, endPoint x: 1115, endPoint y: 417, distance: 167.8
click at [1107, 457] on div ".deletable-edge-delete-btn { width: 20px; height: 20px; border: 0px solid #ffff…" at bounding box center [784, 429] width 1568 height 687
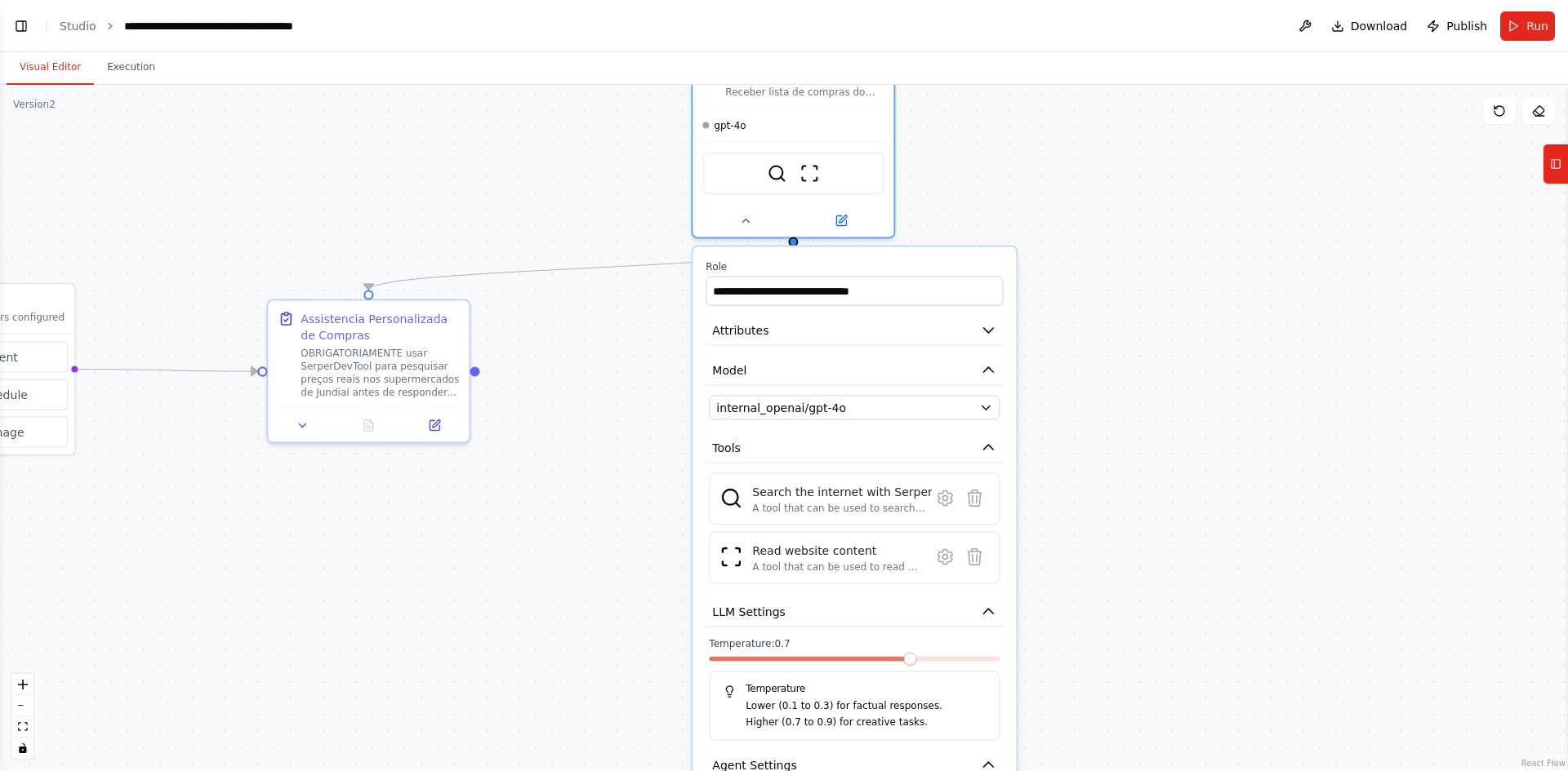
drag, startPoint x: 1122, startPoint y: 337, endPoint x: 1141, endPoint y: 431, distance: 95.9
click at [1141, 431] on div ".deletable-edge-delete-btn { width: 20px; height: 20px; border: 0px solid #ffff…" at bounding box center [784, 429] width 1568 height 687
click at [727, 366] on span "Model" at bounding box center [729, 371] width 34 height 16
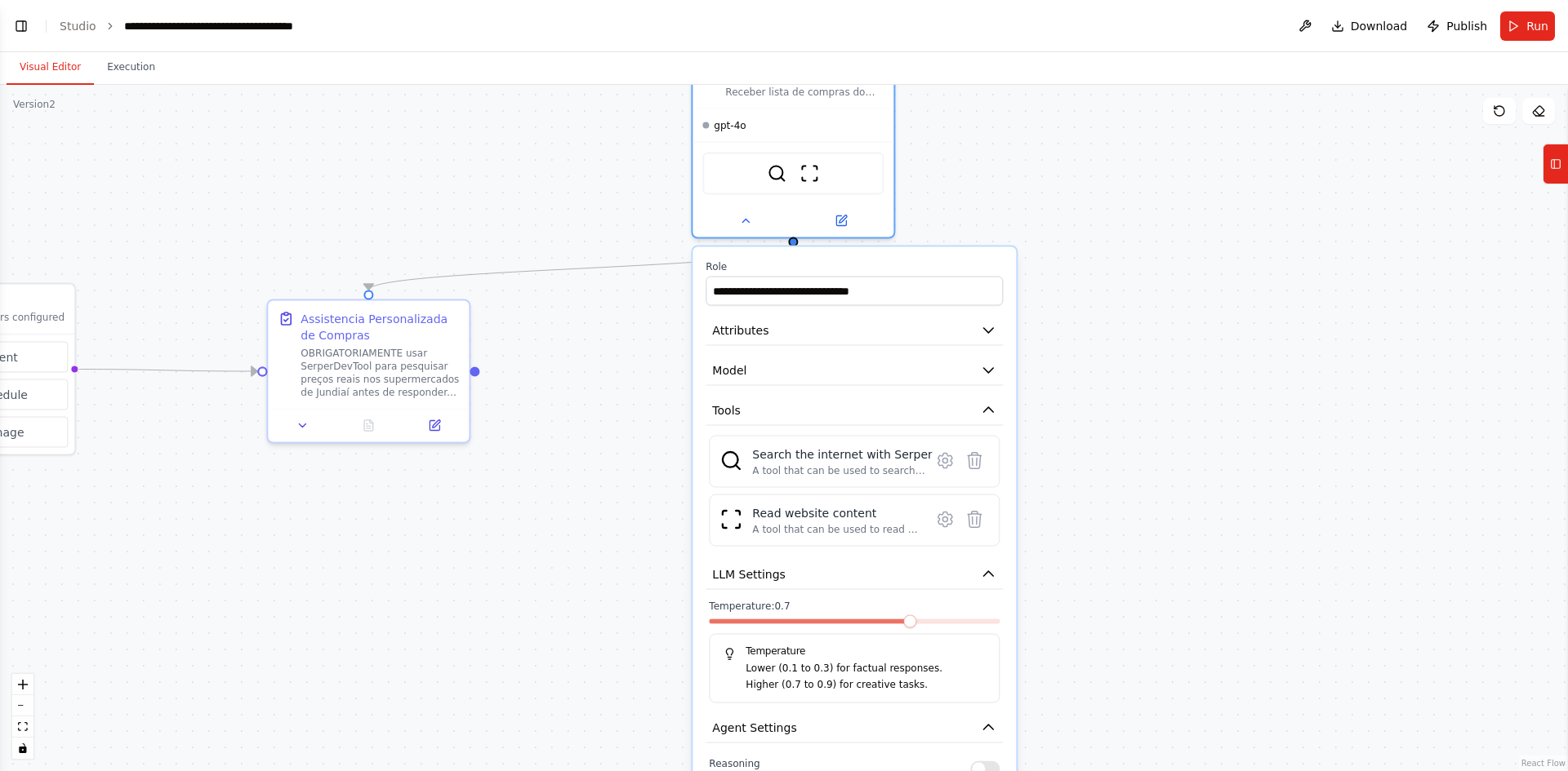
drag, startPoint x: 768, startPoint y: 414, endPoint x: 761, endPoint y: 430, distance: 17.5
click at [769, 414] on button "Tools" at bounding box center [854, 410] width 297 height 30
click at [990, 407] on icon "button" at bounding box center [987, 410] width 16 height 16
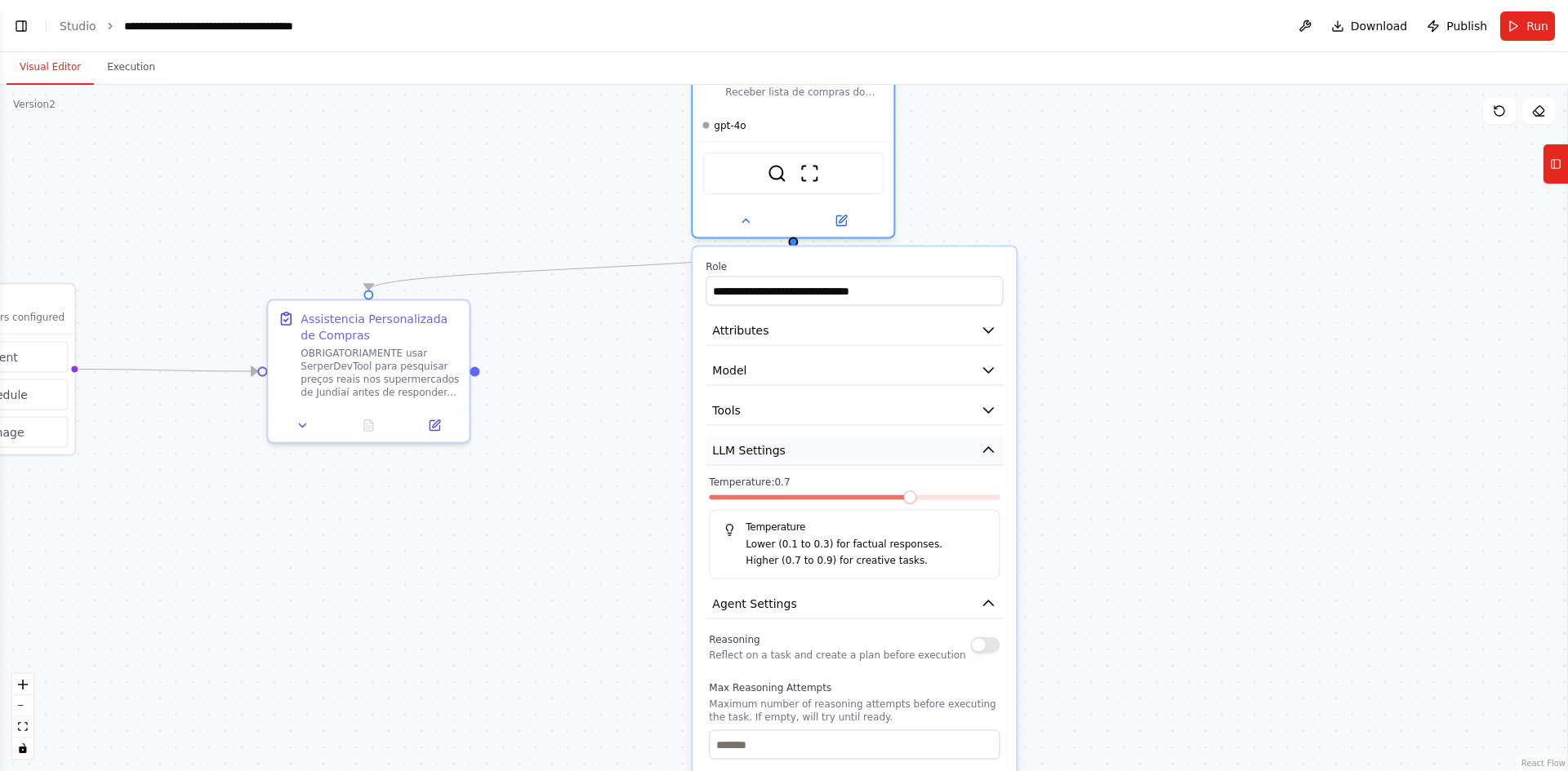
click at [990, 451] on icon "button" at bounding box center [989, 449] width 10 height 5
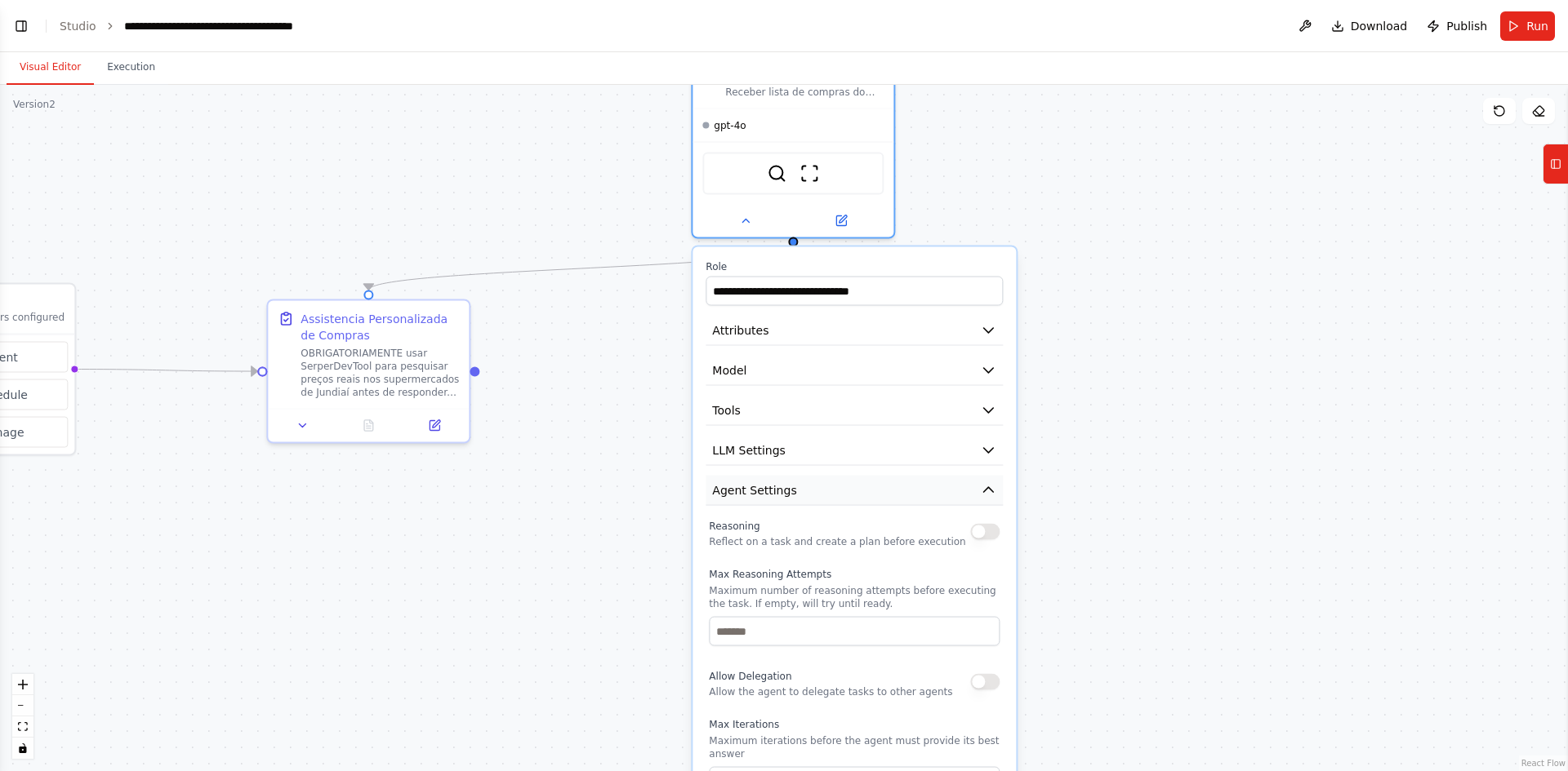
click at [990, 492] on icon "button" at bounding box center [989, 489] width 10 height 5
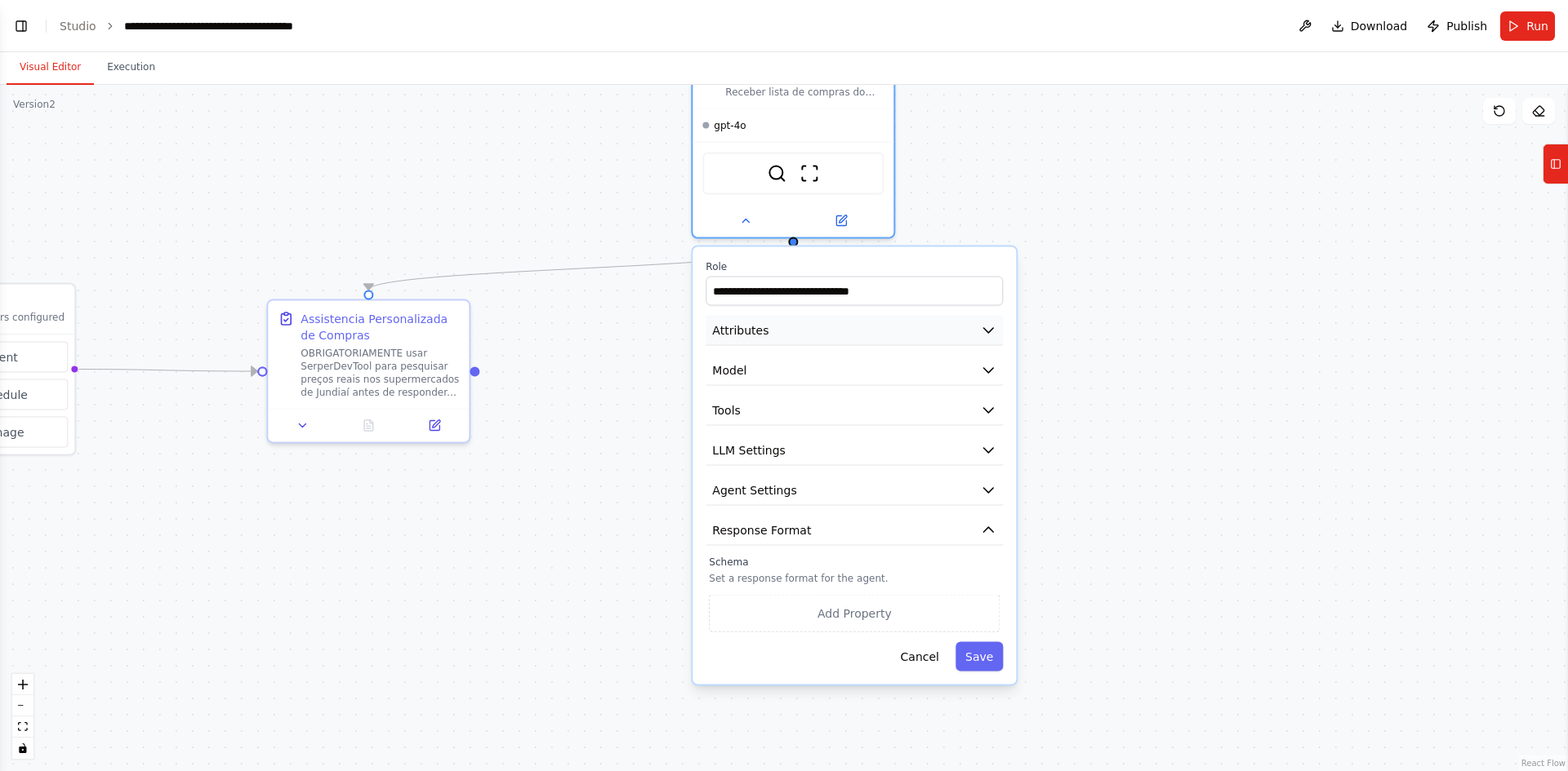
click at [987, 335] on icon "button" at bounding box center [987, 330] width 16 height 16
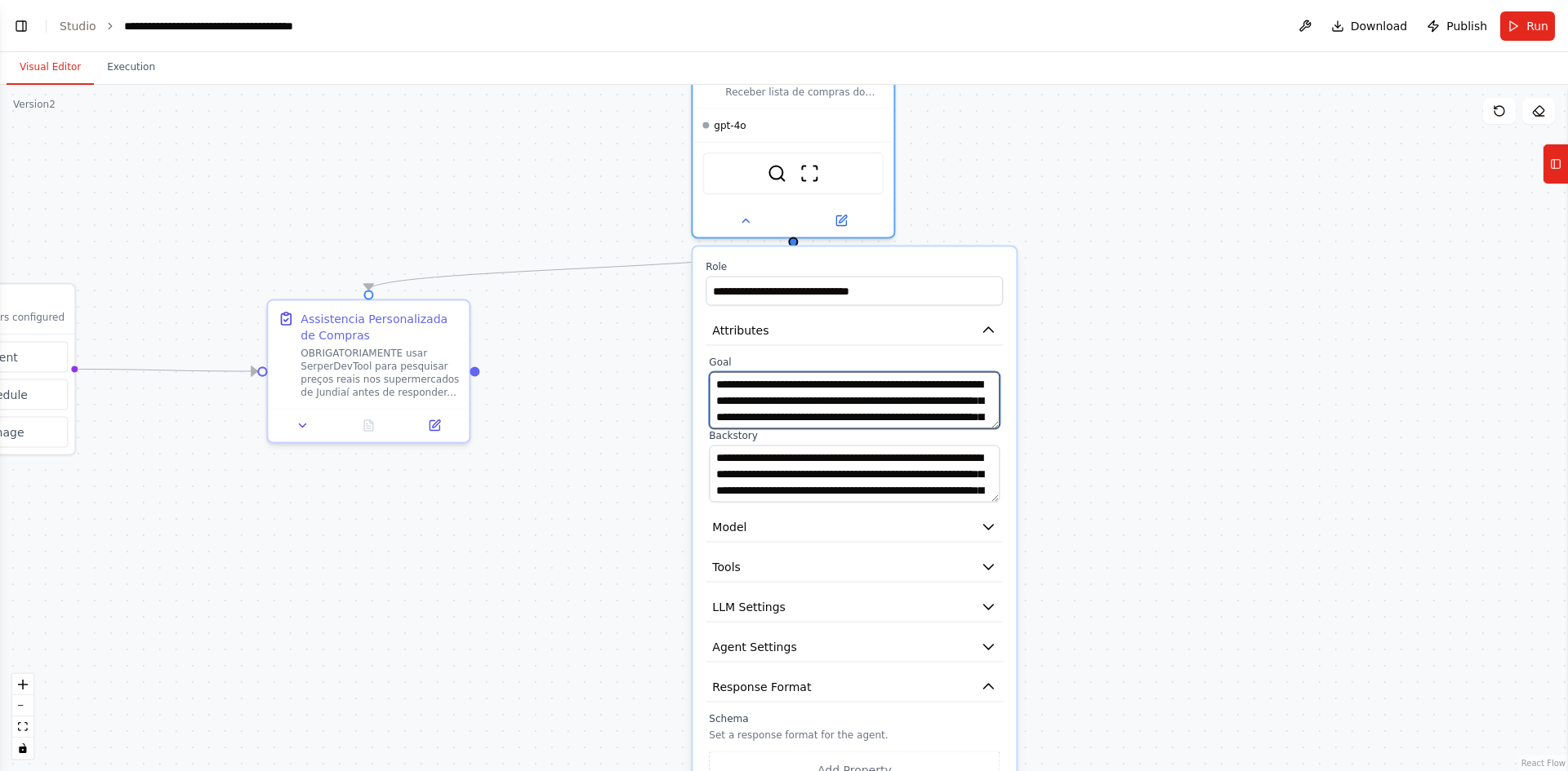
drag, startPoint x: 760, startPoint y: 381, endPoint x: 864, endPoint y: 382, distance: 104.0
click at [864, 382] on textarea "**********" at bounding box center [854, 400] width 290 height 57
click at [928, 380] on textarea "**********" at bounding box center [854, 400] width 290 height 57
click at [911, 390] on textarea "**********" at bounding box center [854, 400] width 290 height 57
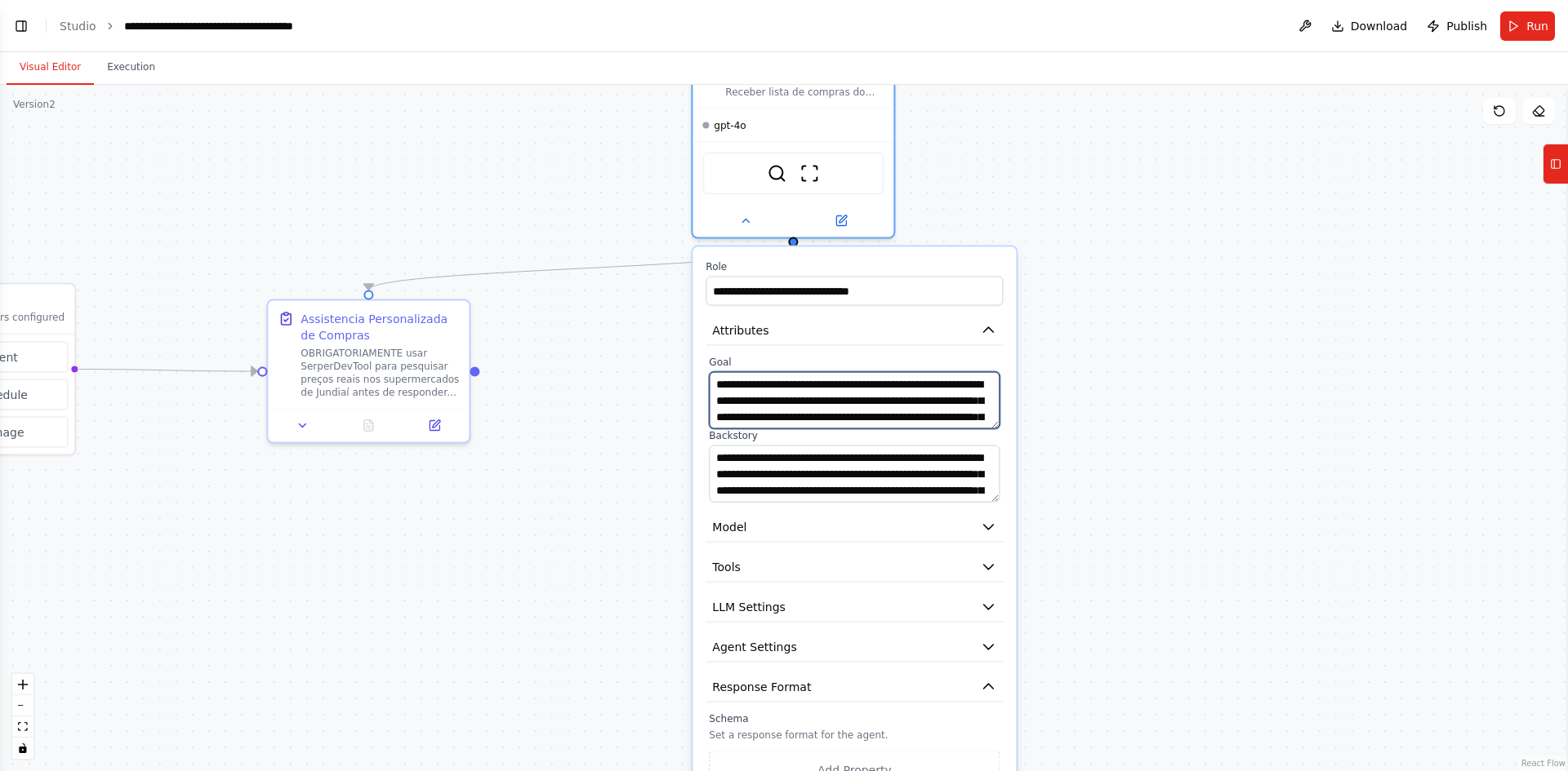
click at [932, 411] on textarea "**********" at bounding box center [854, 400] width 290 height 57
click at [755, 572] on button "Tools" at bounding box center [854, 567] width 297 height 30
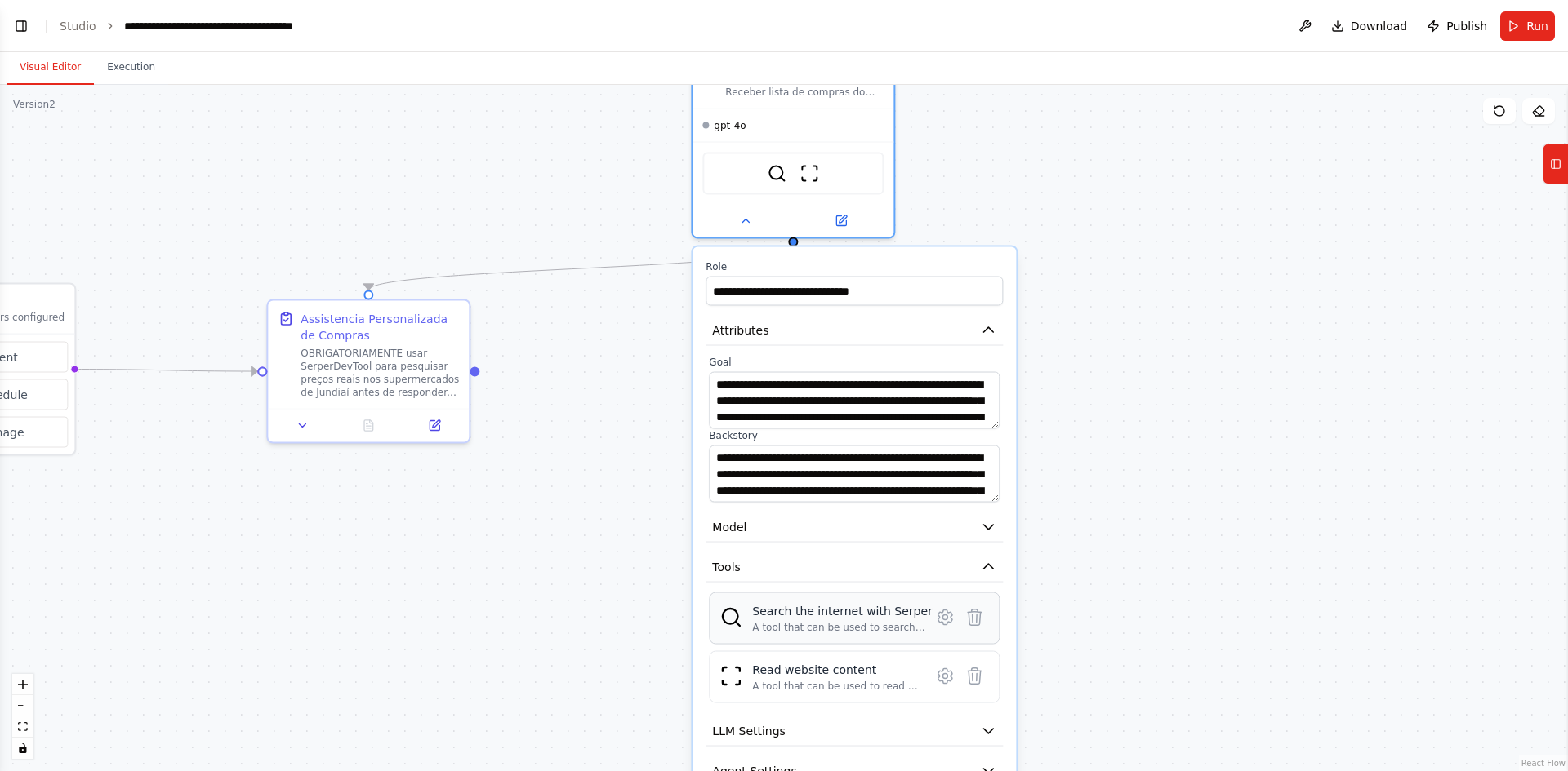
click at [796, 624] on div "A tool that can be used to search the internet with a search_query. Supports di…" at bounding box center [842, 627] width 180 height 13
click at [944, 621] on icon at bounding box center [945, 617] width 14 height 15
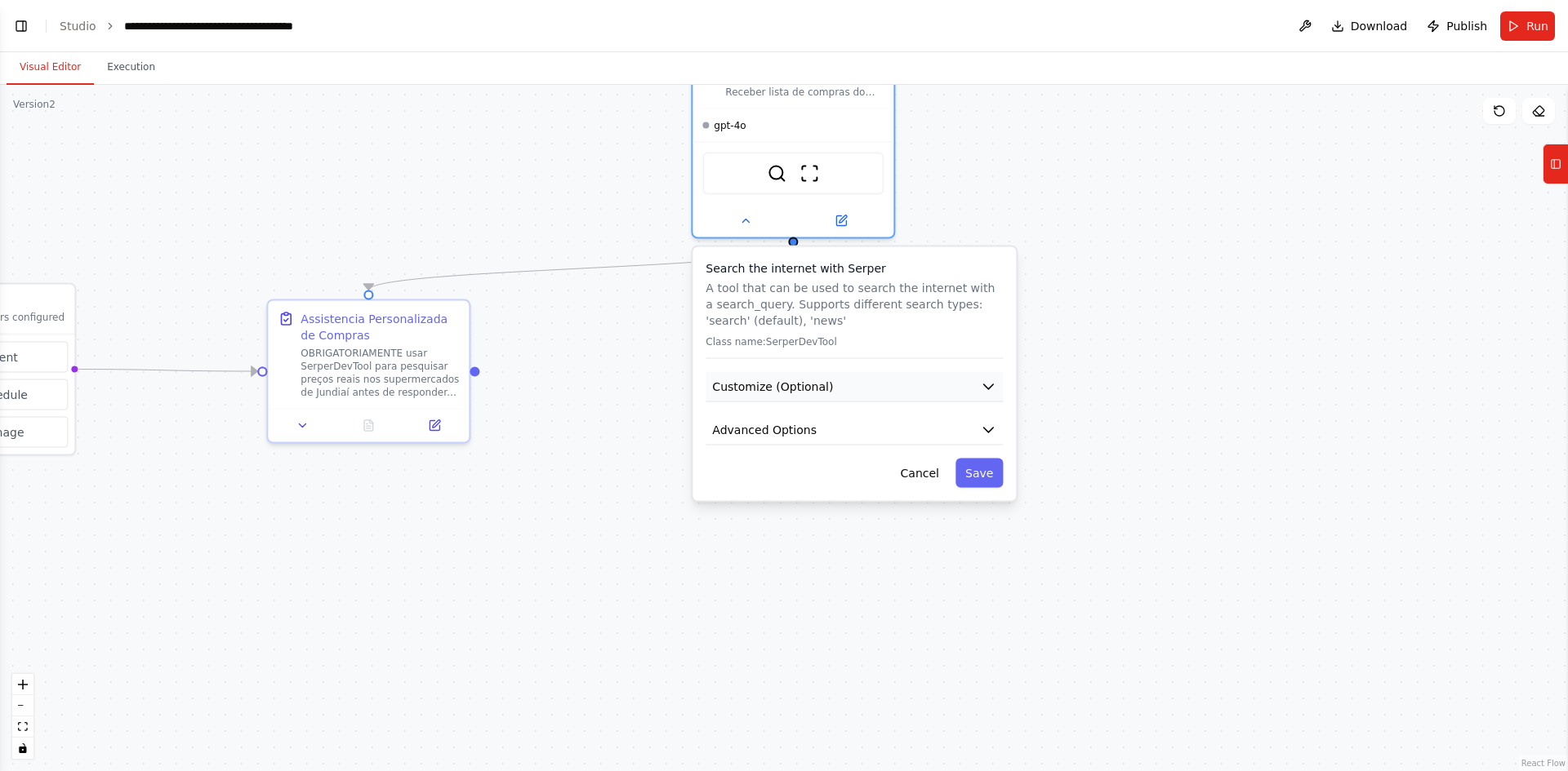
click at [812, 380] on span "Customize (Optional)" at bounding box center [772, 386] width 121 height 16
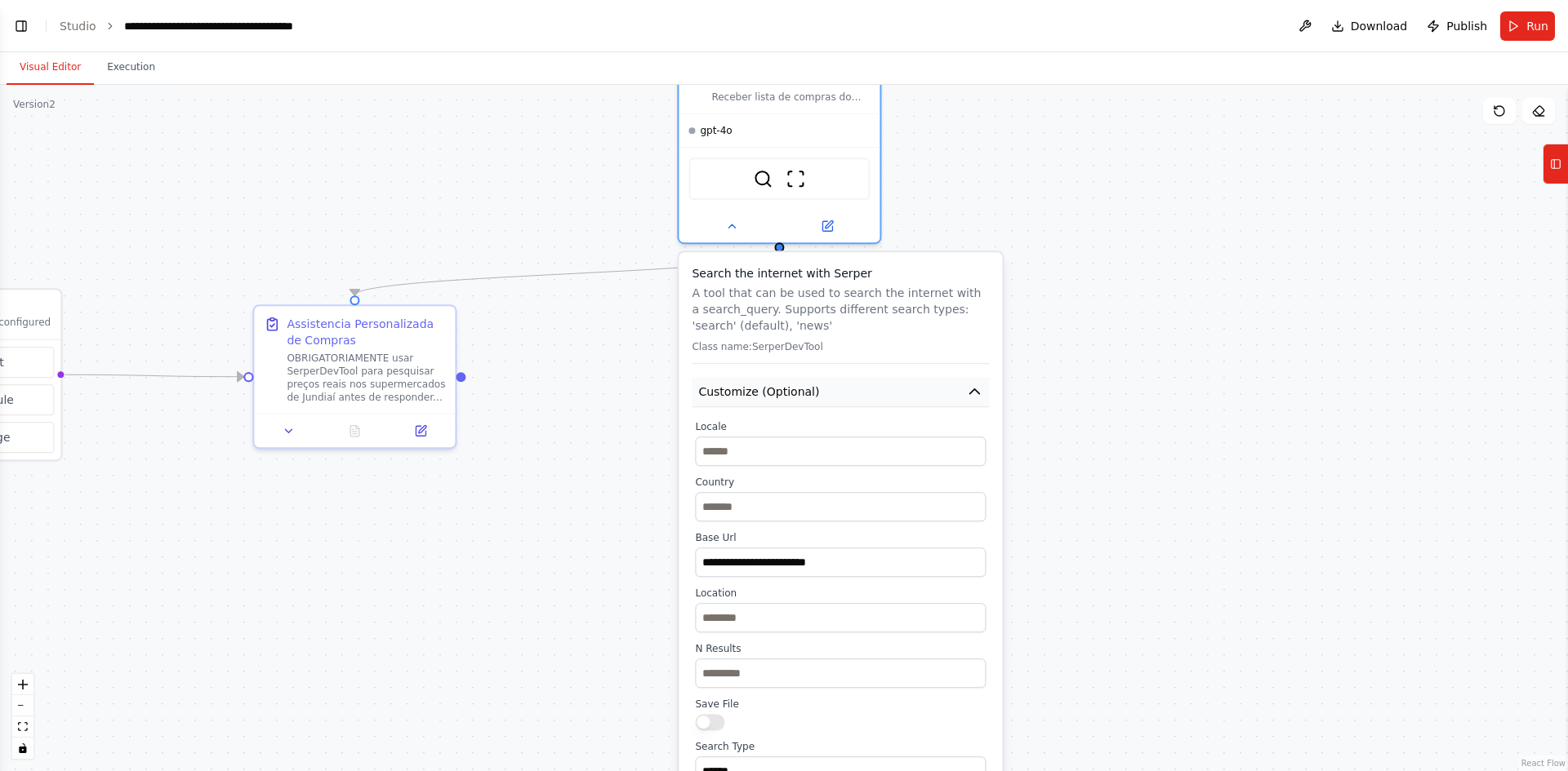
click at [972, 384] on icon "button" at bounding box center [974, 392] width 16 height 16
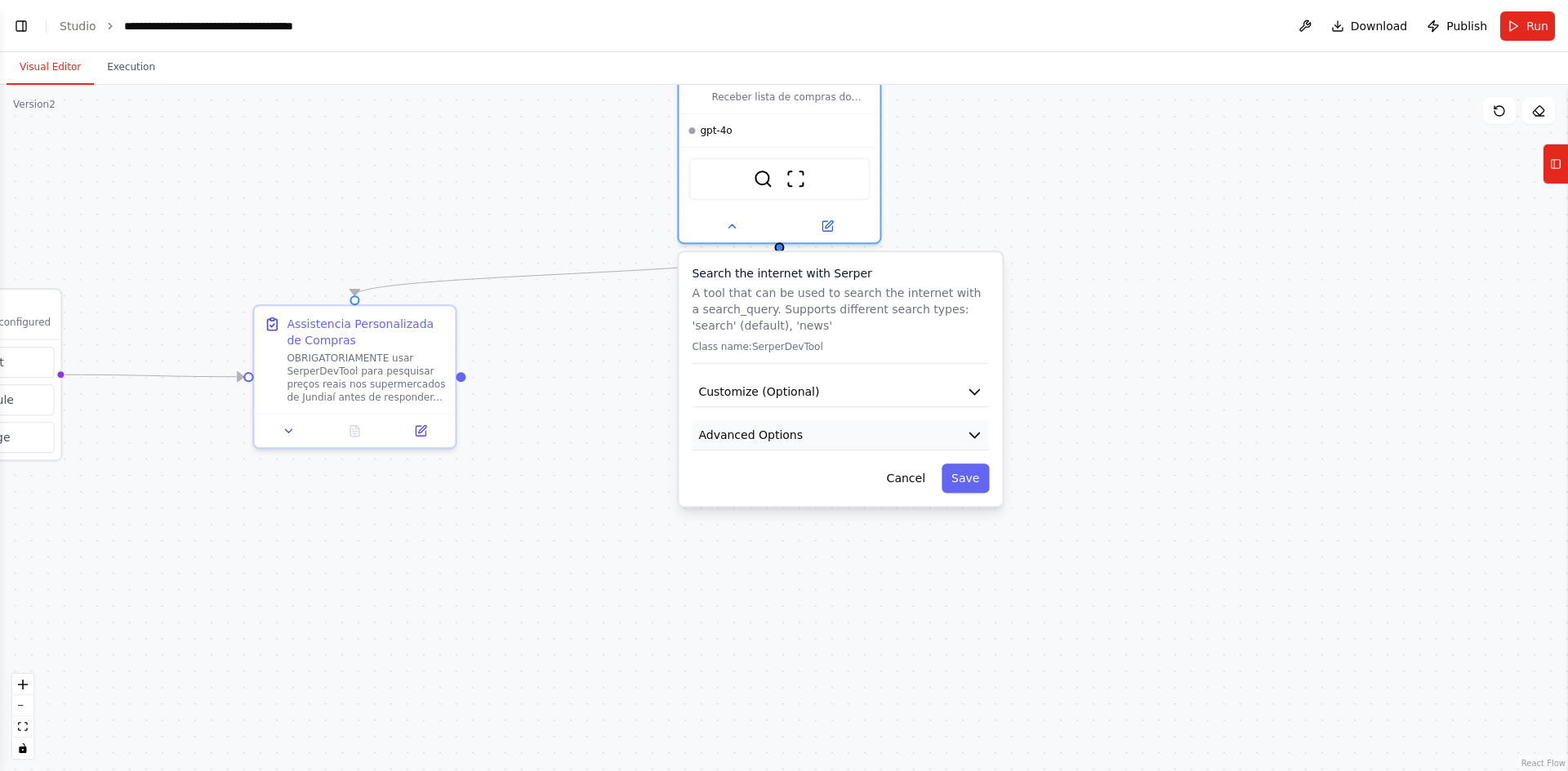
click at [785, 441] on span "Advanced Options" at bounding box center [750, 434] width 105 height 16
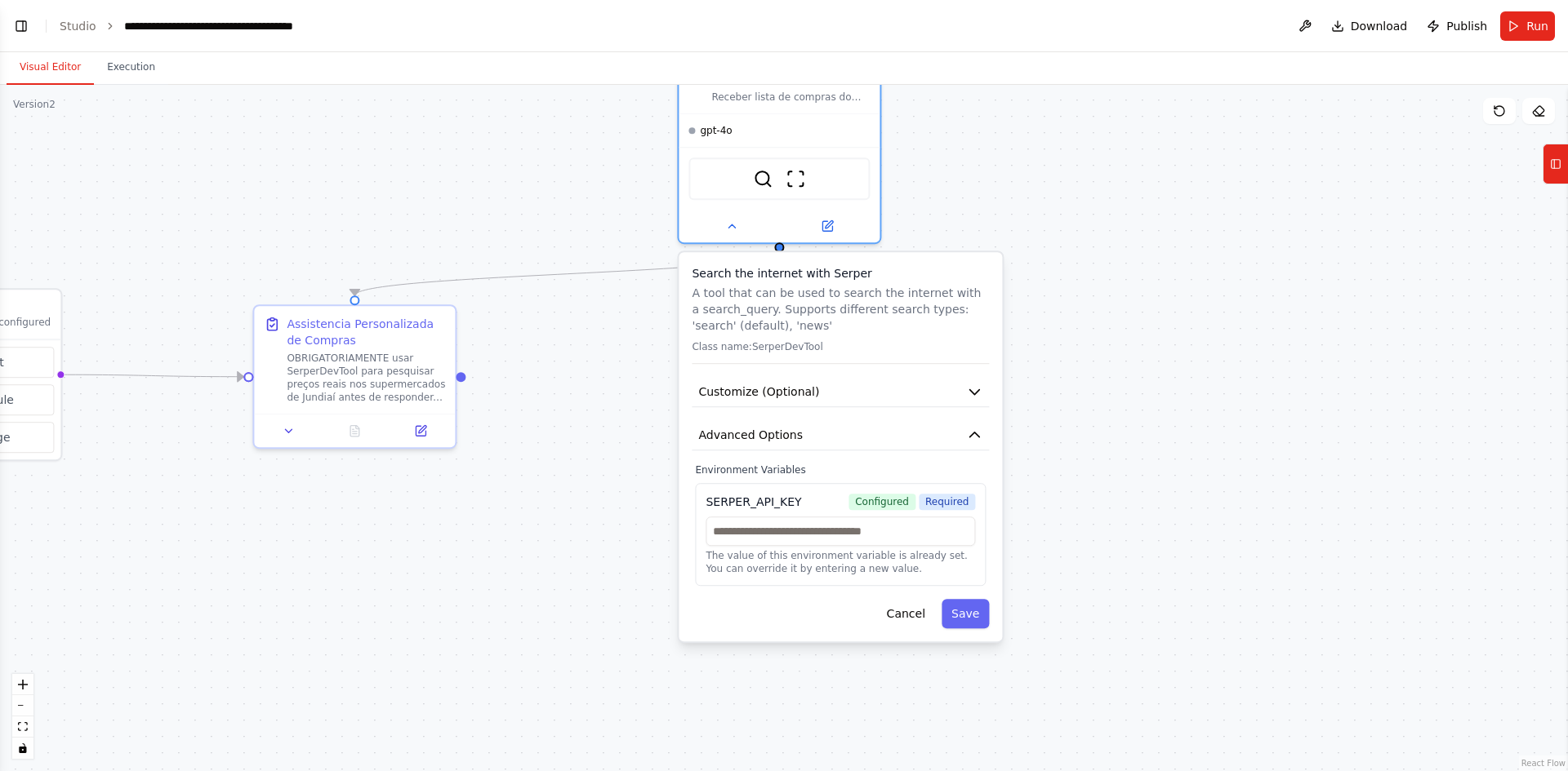
click at [1220, 430] on div ".deletable-edge-delete-btn { width: 20px; height: 20px; border: 0px solid #ffff…" at bounding box center [784, 429] width 1568 height 687
drag, startPoint x: 581, startPoint y: 412, endPoint x: 622, endPoint y: 406, distance: 41.4
click at [622, 406] on div ".deletable-edge-delete-btn { width: 20px; height: 20px; border: 0px solid #ffff…" at bounding box center [784, 429] width 1568 height 687
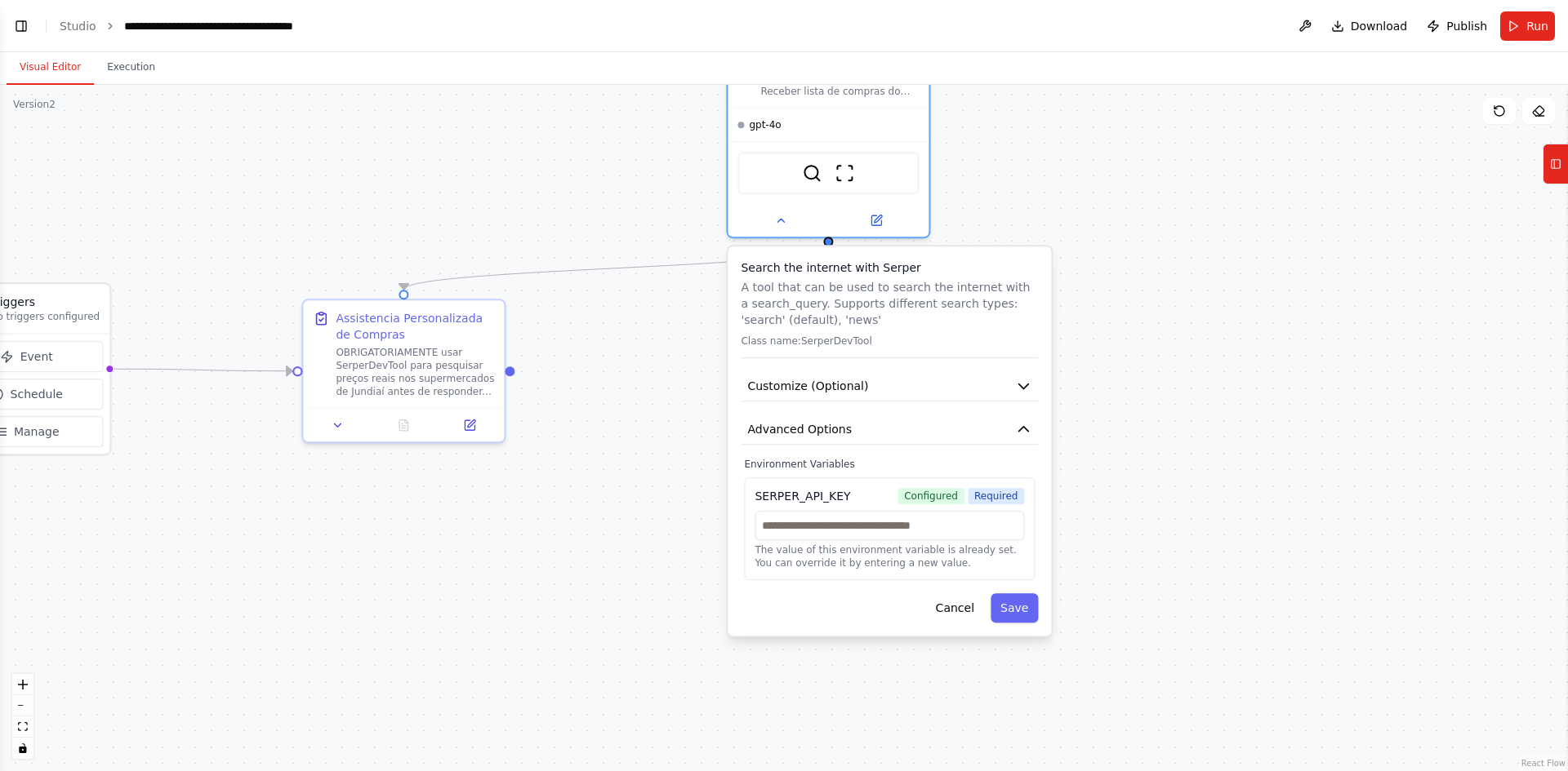
drag, startPoint x: 573, startPoint y: 466, endPoint x: 635, endPoint y: 456, distance: 62.8
click at [635, 456] on div ".deletable-edge-delete-btn { width: 20px; height: 20px; border: 0px solid #ffff…" at bounding box center [784, 429] width 1568 height 687
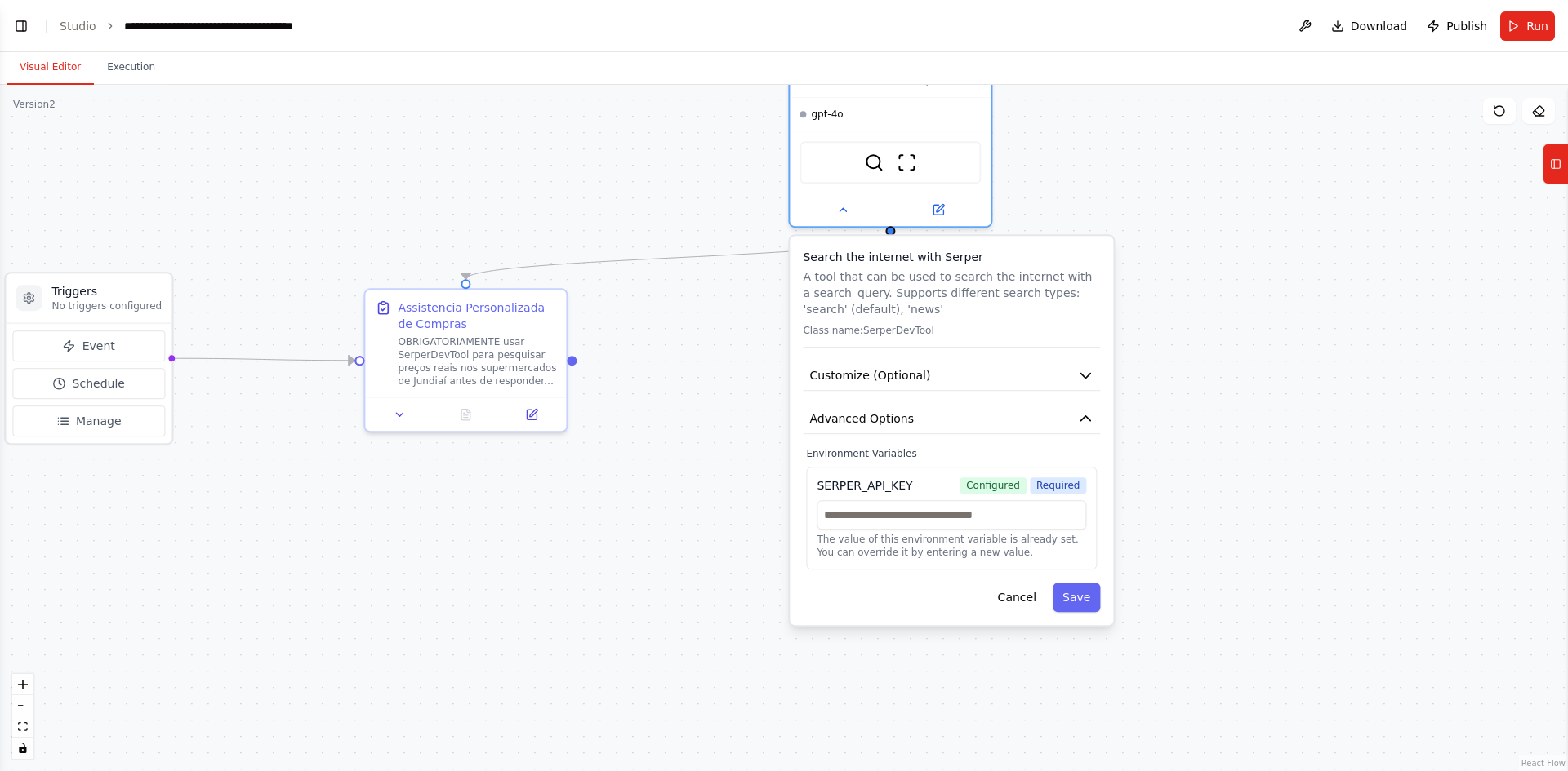
click at [414, 185] on div ".deletable-edge-delete-btn { width: 20px; height: 20px; border: 0px solid #ffff…" at bounding box center [784, 429] width 1568 height 687
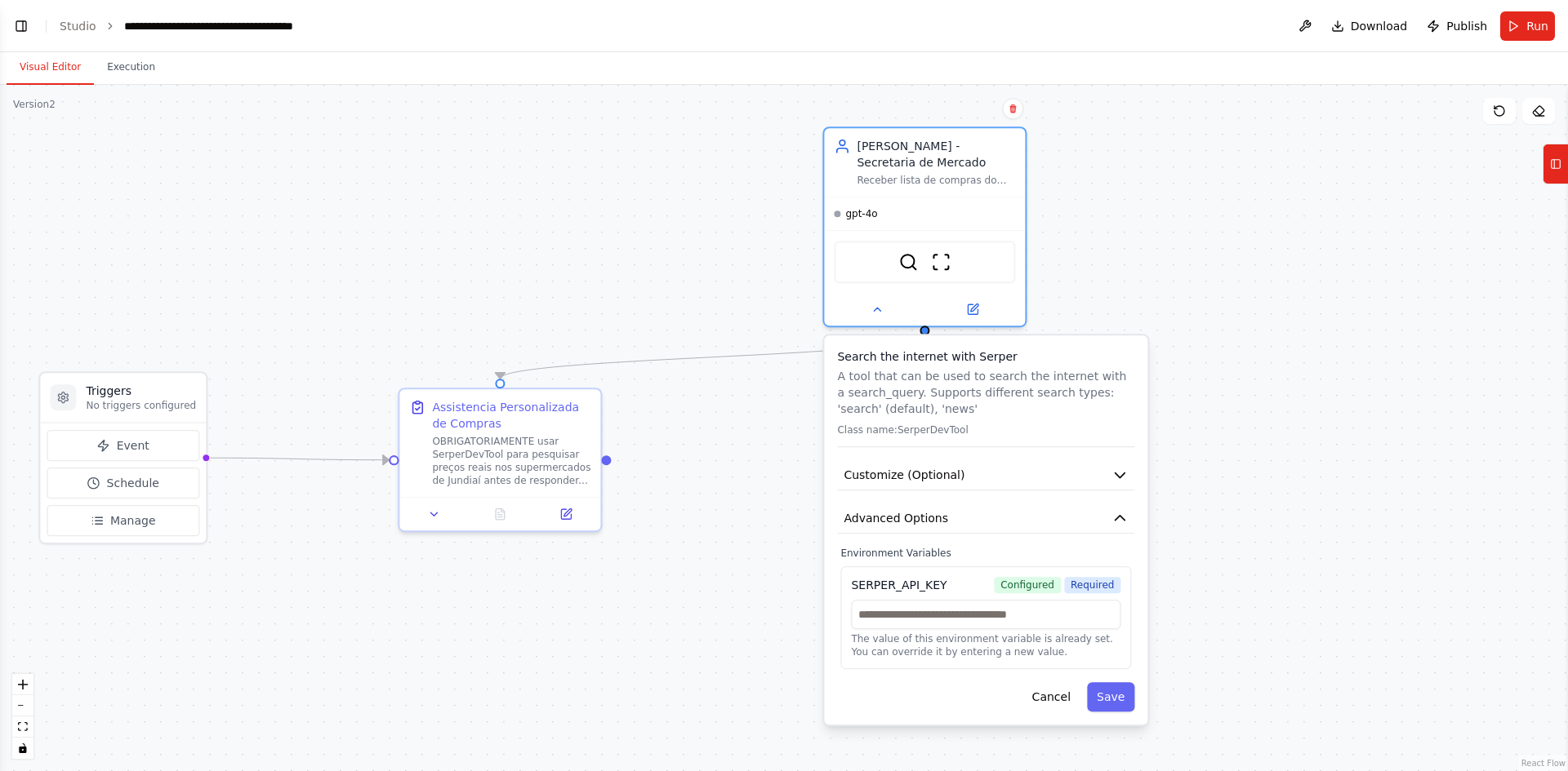
drag, startPoint x: 309, startPoint y: 166, endPoint x: 389, endPoint y: 288, distance: 145.9
click at [342, 276] on div ".deletable-edge-delete-btn { width: 20px; height: 20px; border: 0px solid #ffff…" at bounding box center [784, 429] width 1568 height 687
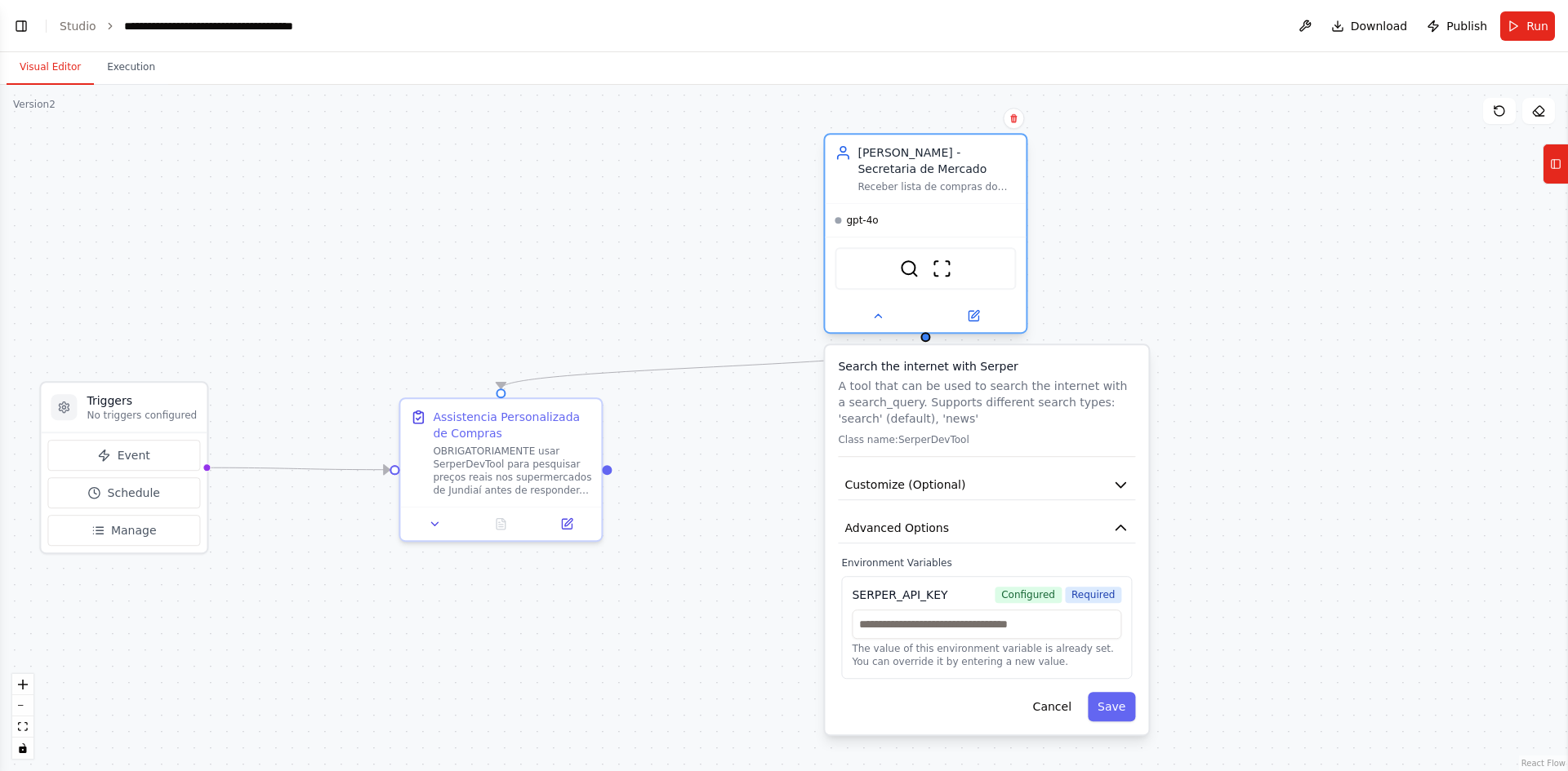
click at [886, 330] on div at bounding box center [925, 316] width 201 height 33
click at [883, 314] on icon at bounding box center [877, 315] width 13 height 13
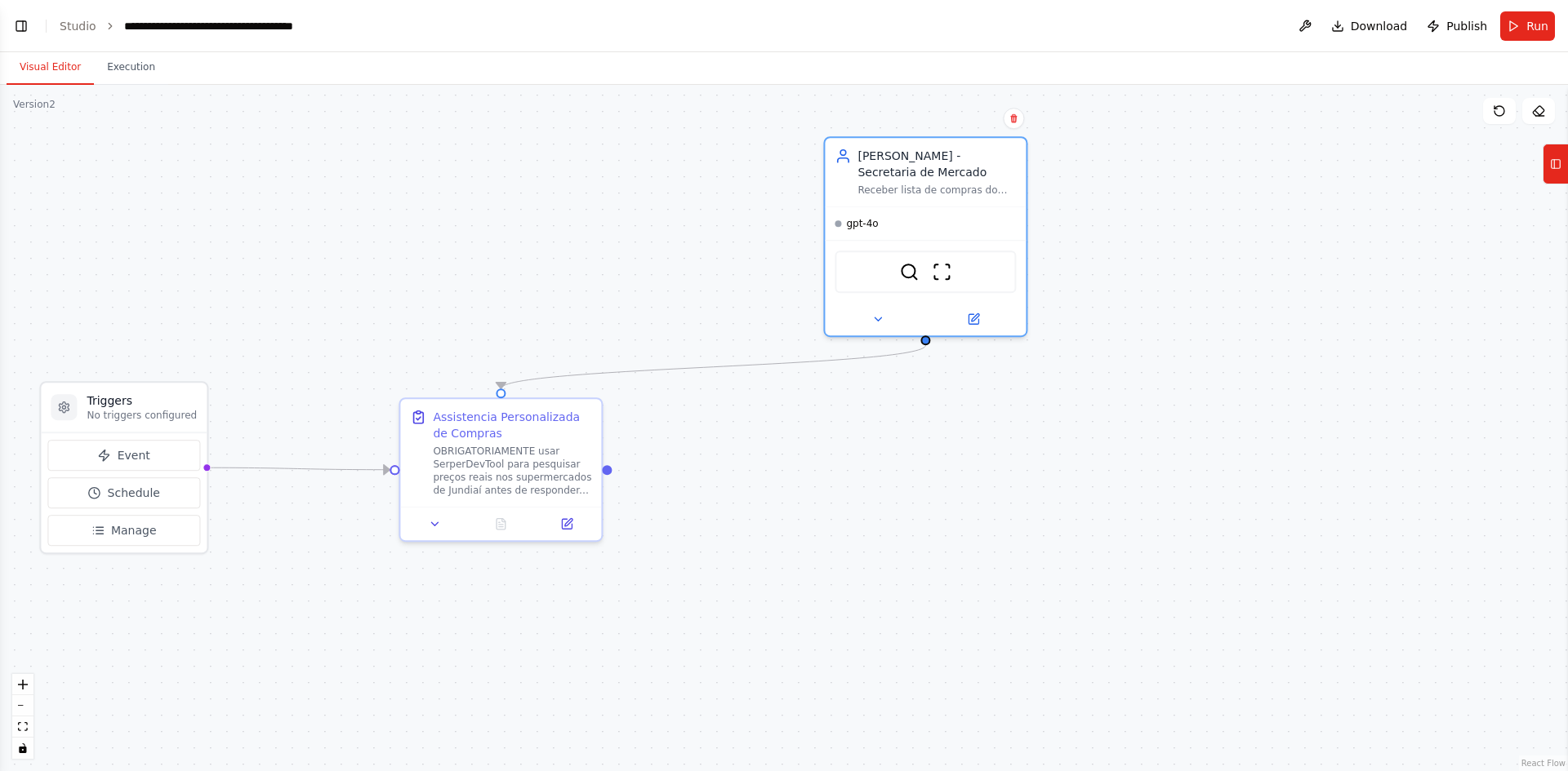
click at [1131, 318] on div ".deletable-edge-delete-btn { width: 20px; height: 20px; border: 0px solid #ffff…" at bounding box center [784, 429] width 1568 height 687
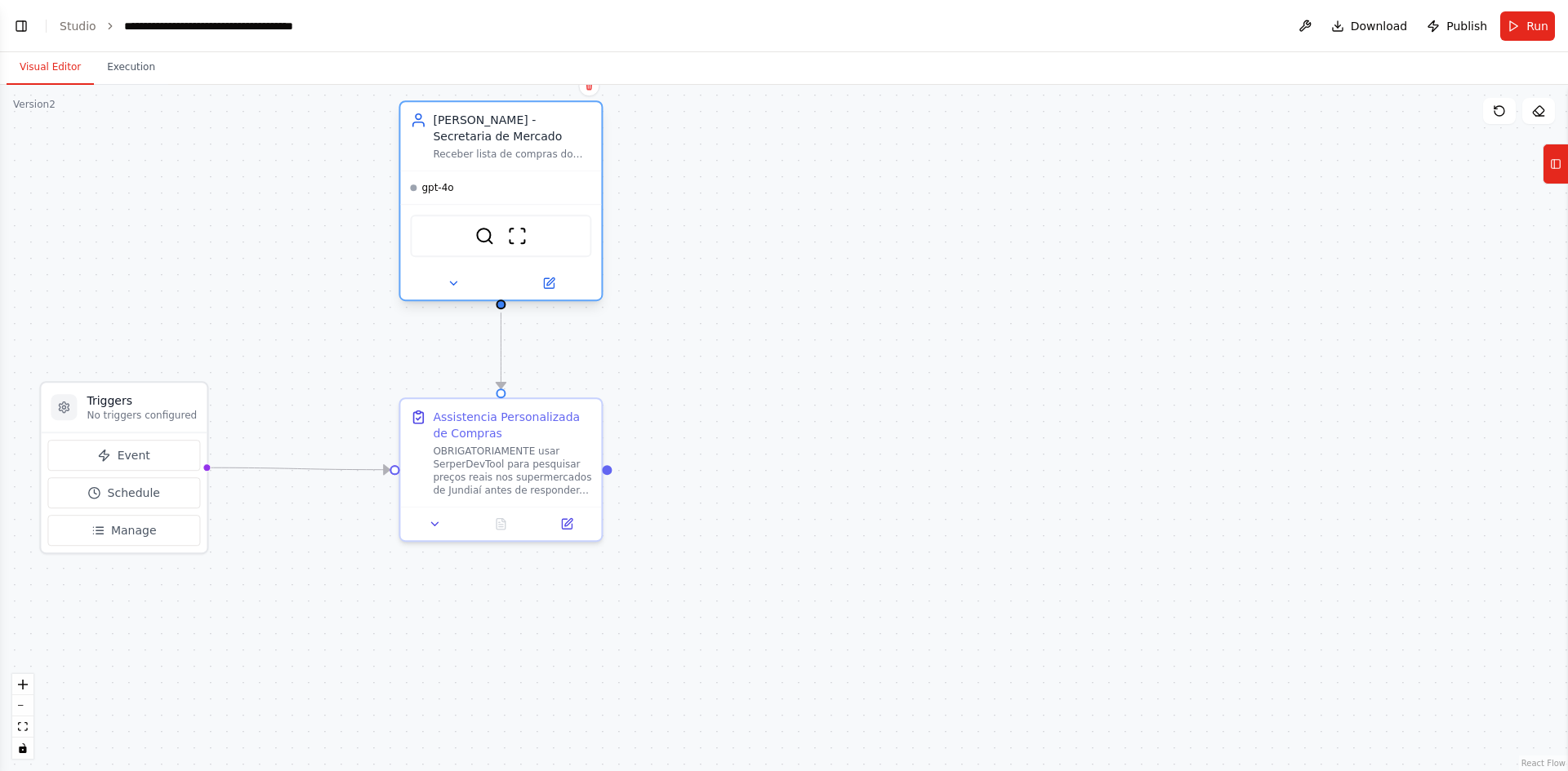
drag, startPoint x: 918, startPoint y: 163, endPoint x: 489, endPoint y: 137, distance: 429.8
click at [489, 137] on div "[PERSON_NAME] - Secretaria de Mercado" at bounding box center [512, 129] width 159 height 33
click at [890, 227] on div ".deletable-edge-delete-btn { width: 20px; height: 20px; border: 0px solid #ffff…" at bounding box center [784, 429] width 1568 height 687
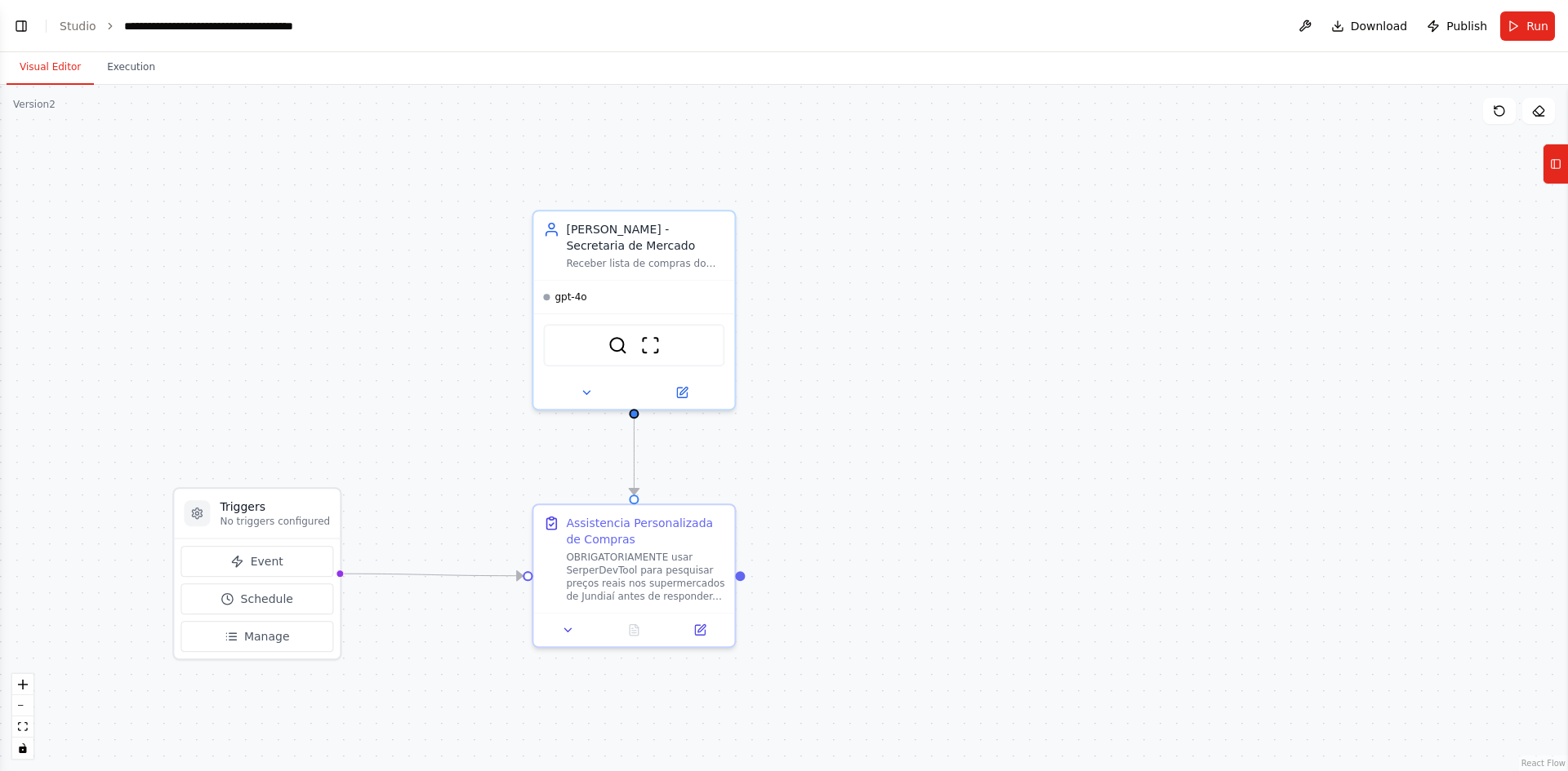
drag, startPoint x: 775, startPoint y: 189, endPoint x: 935, endPoint y: 312, distance: 201.8
click at [934, 312] on div ".deletable-edge-delete-btn { width: 20px; height: 20px; border: 0px solid #ffff…" at bounding box center [784, 429] width 1568 height 687
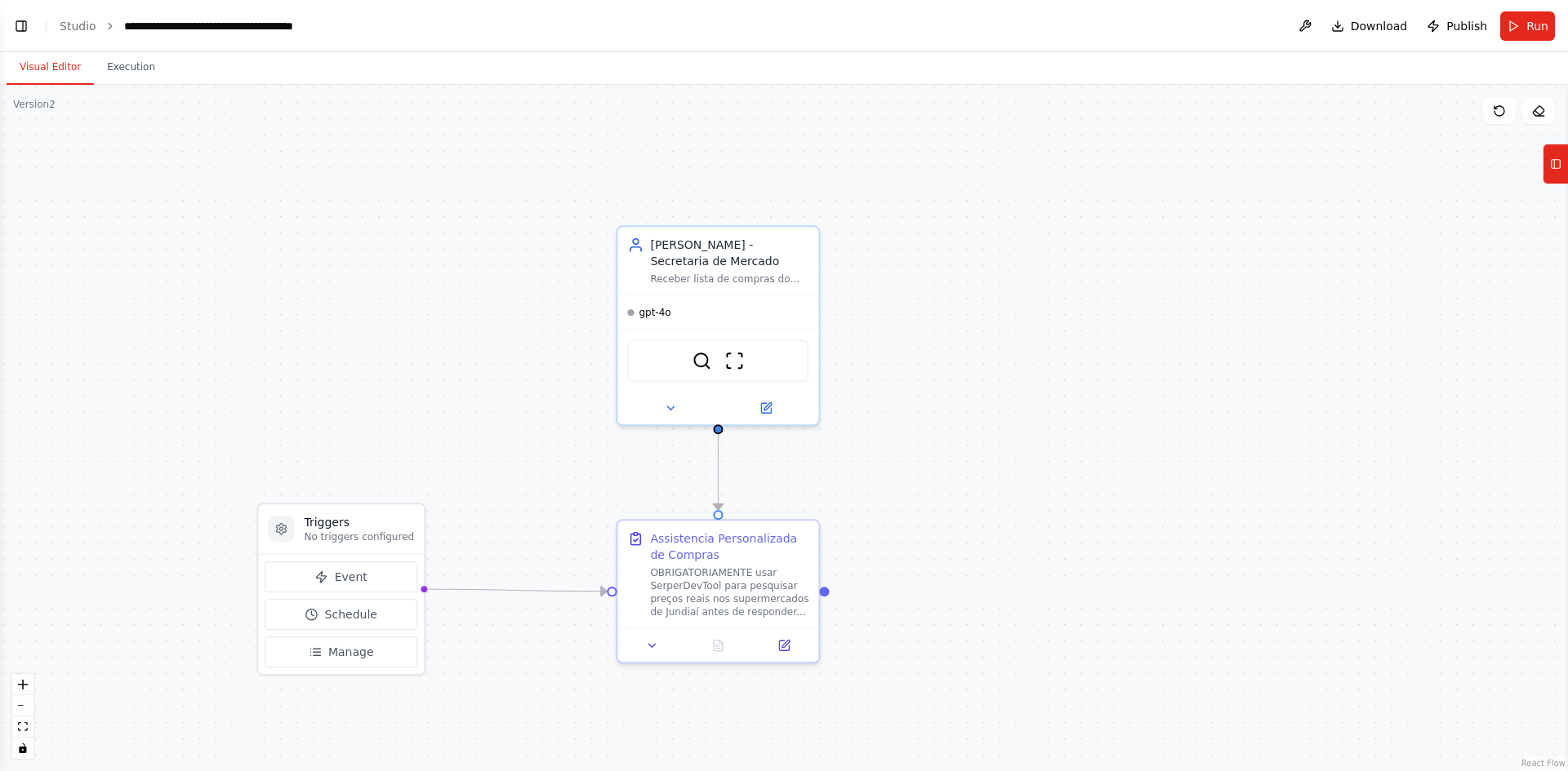
drag, startPoint x: 895, startPoint y: 327, endPoint x: 944, endPoint y: 329, distance: 49.0
click at [954, 325] on div ".deletable-edge-delete-btn { width: 20px; height: 20px; border: 0px solid #ffff…" at bounding box center [784, 429] width 1568 height 687
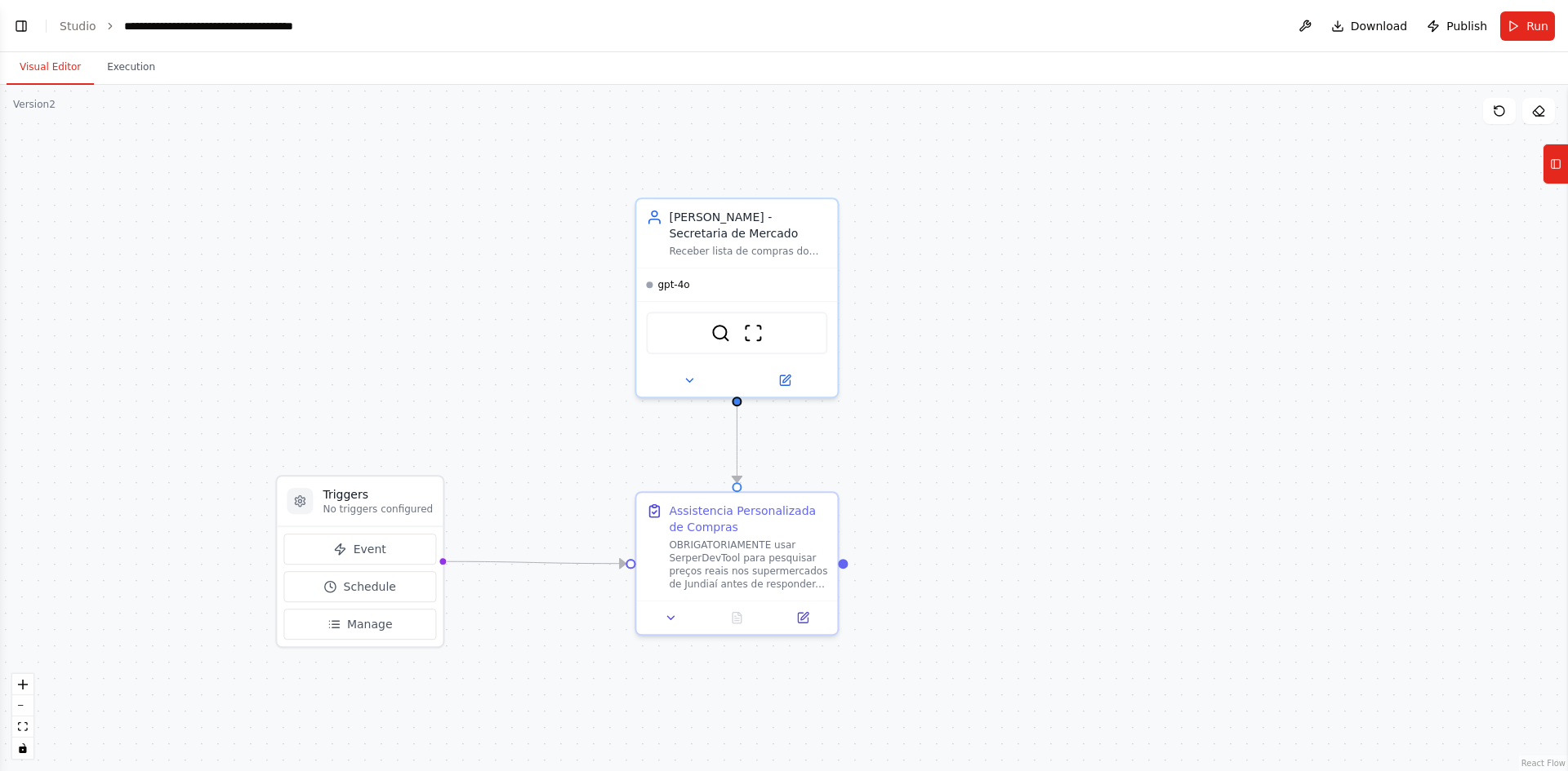
drag, startPoint x: 453, startPoint y: 317, endPoint x: 441, endPoint y: 301, distance: 20.0
click at [447, 285] on div ".deletable-edge-delete-btn { width: 20px; height: 20px; border: 0px solid #ffff…" at bounding box center [784, 429] width 1568 height 687
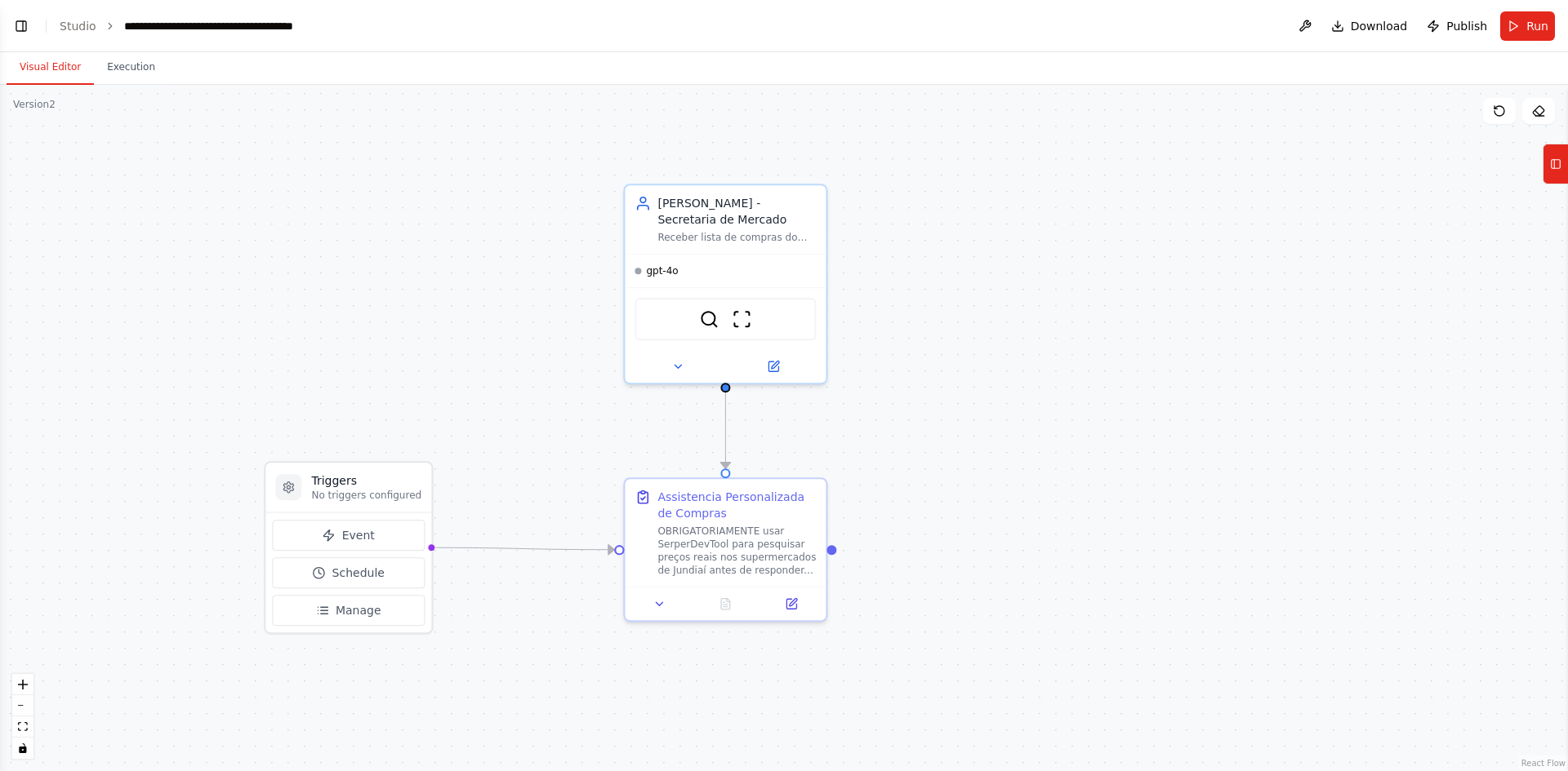
drag, startPoint x: 468, startPoint y: 305, endPoint x: 460, endPoint y: 295, distance: 12.8
click at [460, 295] on div ".deletable-edge-delete-btn { width: 20px; height: 20px; border: 0px solid #ffff…" at bounding box center [784, 429] width 1568 height 687
click at [374, 489] on p "No triggers configured" at bounding box center [366, 494] width 110 height 13
click at [349, 614] on span "Manage" at bounding box center [358, 610] width 45 height 16
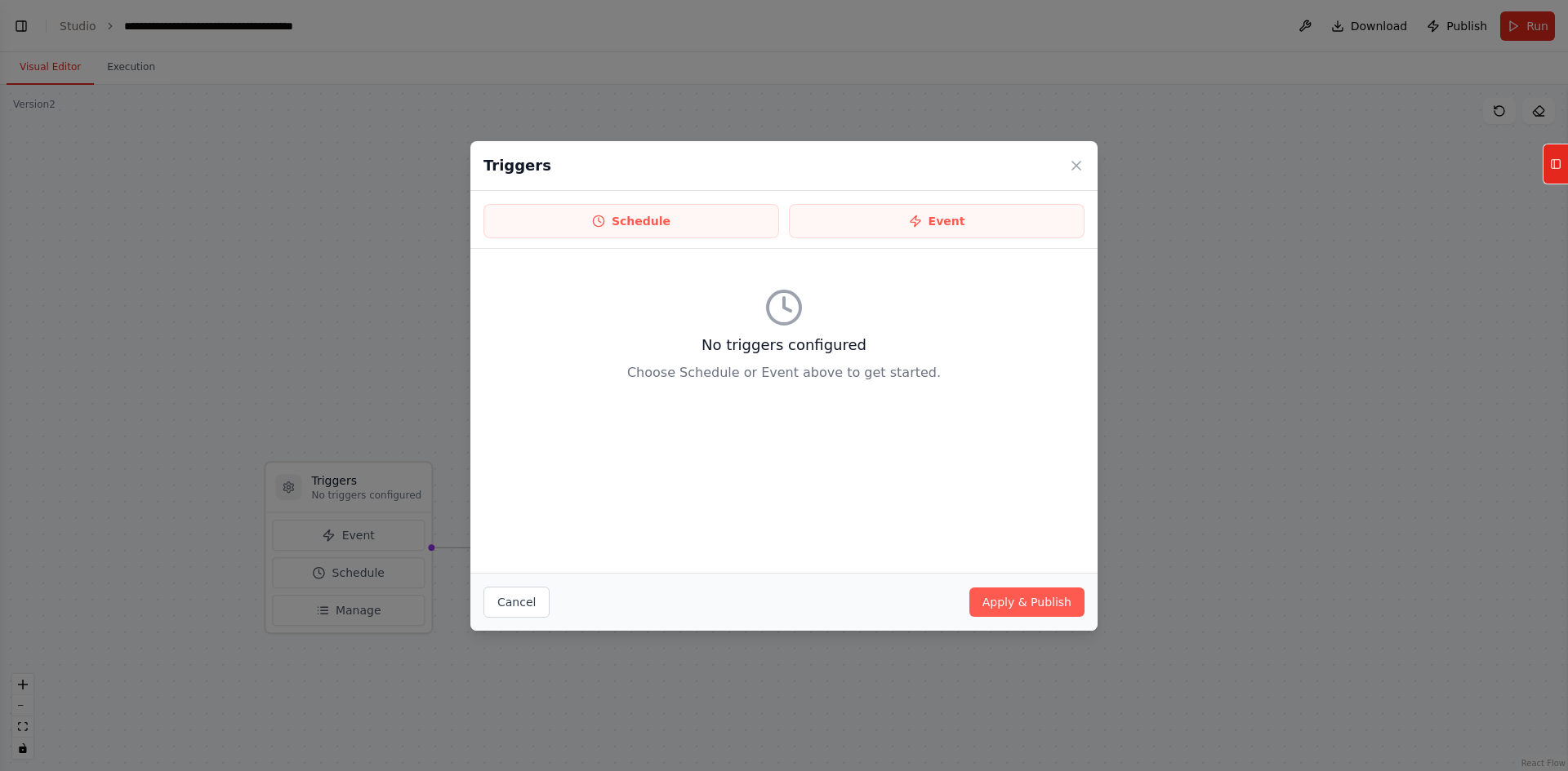
click at [361, 645] on div "Triggers Schedule Event No triggers configured Choose Schedule or Event above t…" at bounding box center [784, 385] width 1568 height 771
click at [521, 604] on button "Cancel" at bounding box center [516, 603] width 66 height 31
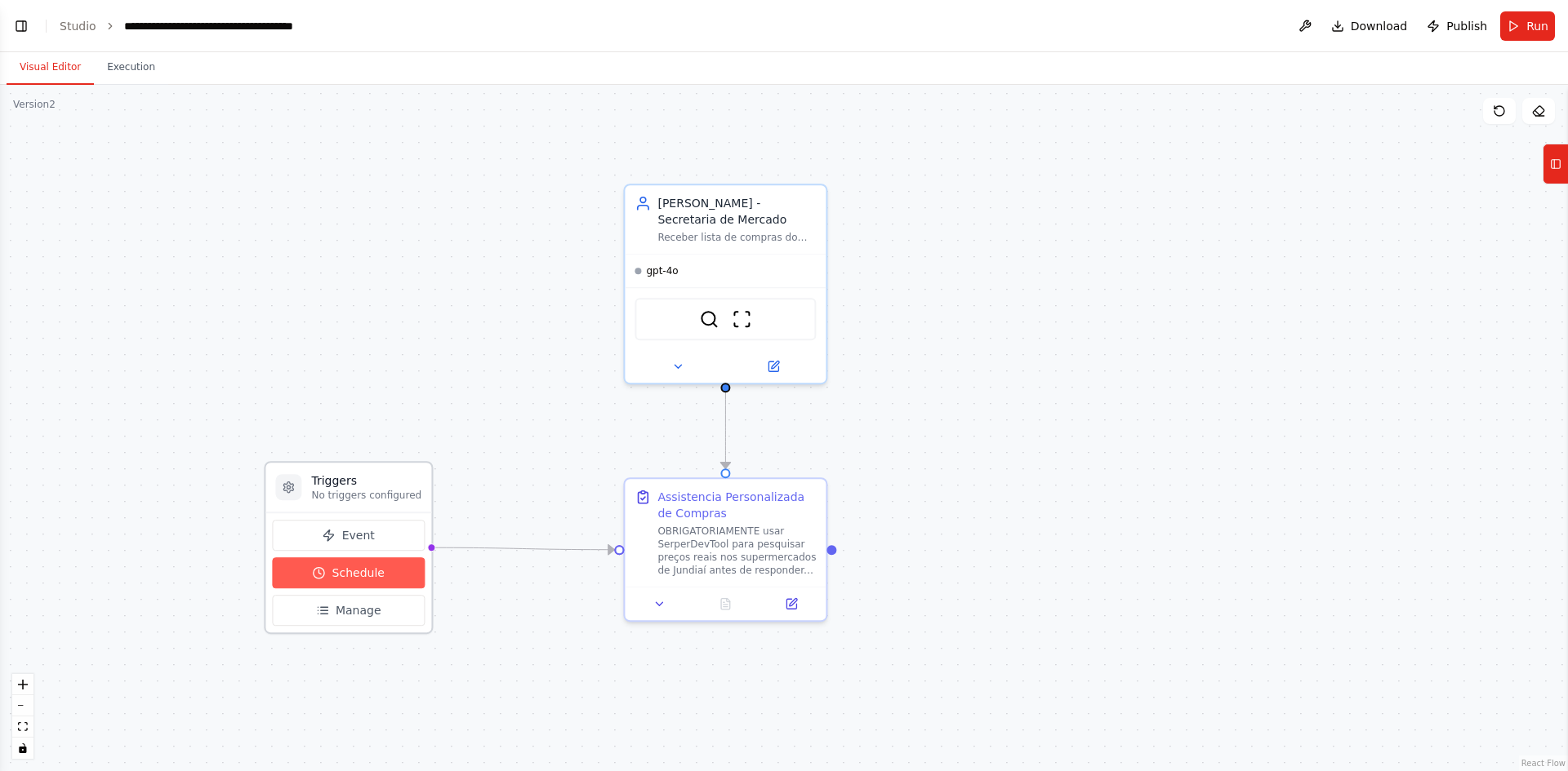
click at [363, 567] on span "Schedule" at bounding box center [358, 573] width 52 height 16
select select "******"
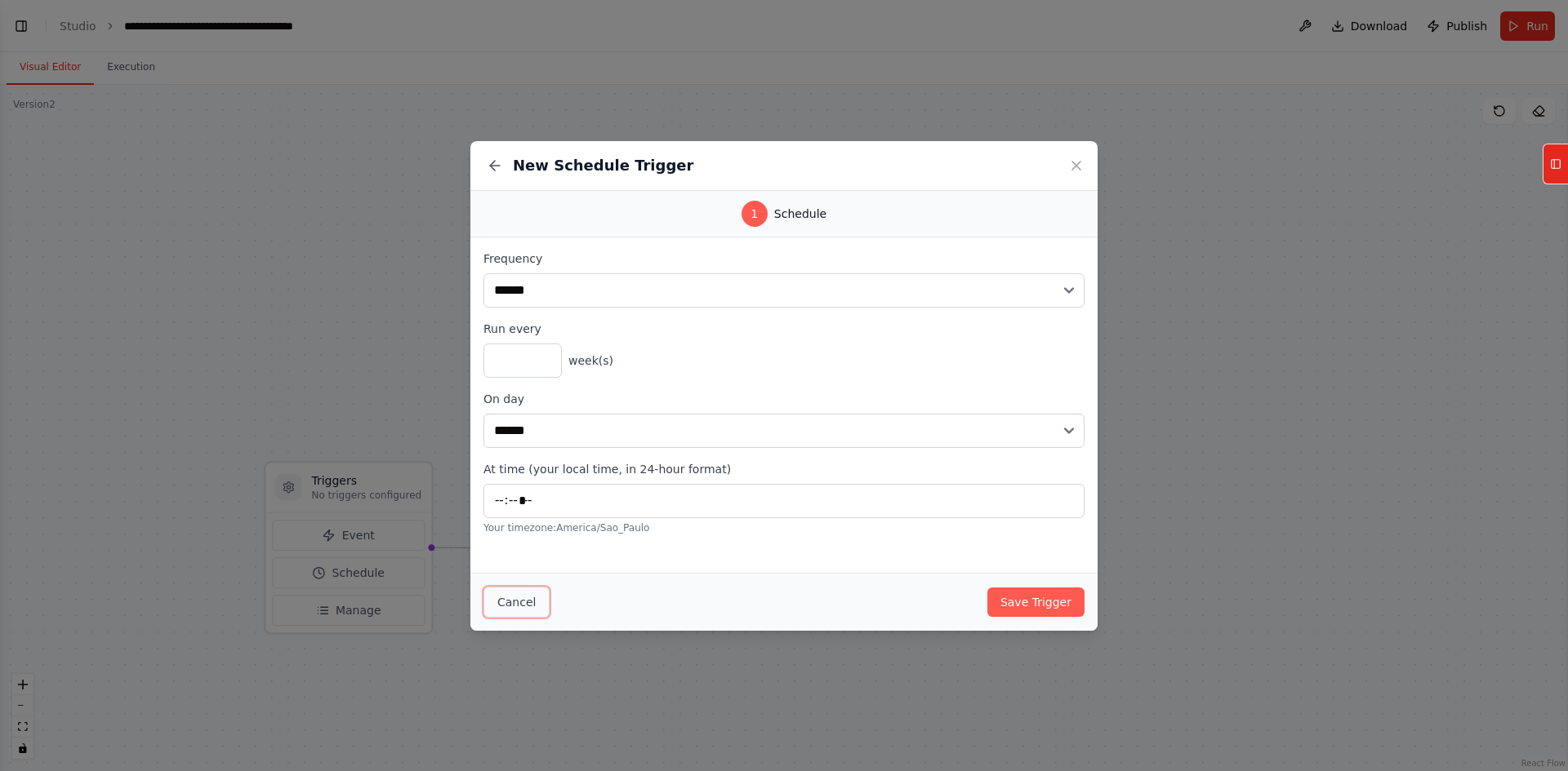
click at [513, 605] on button "Cancel" at bounding box center [516, 603] width 66 height 31
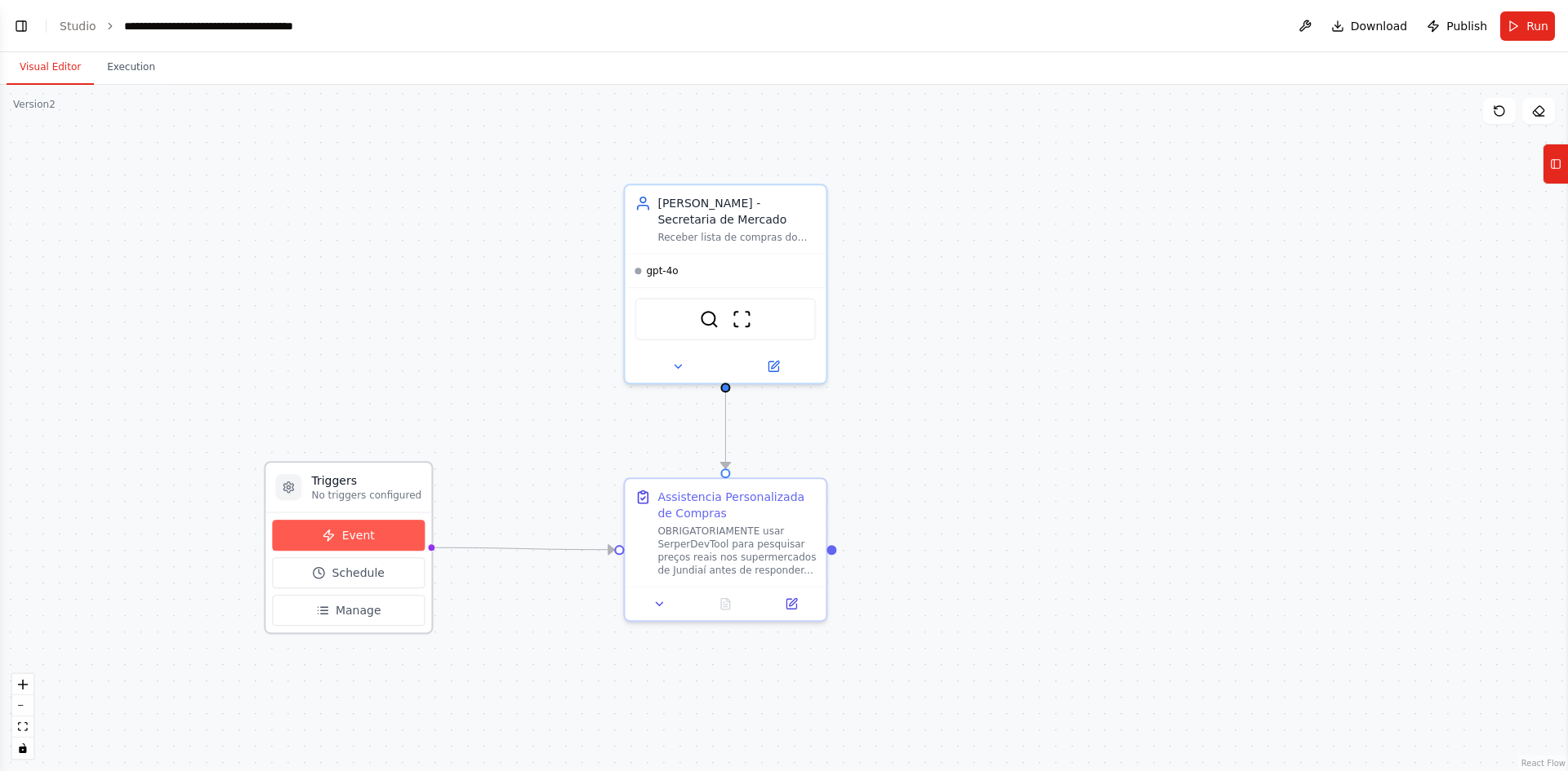
click at [368, 523] on button "Event" at bounding box center [348, 535] width 153 height 31
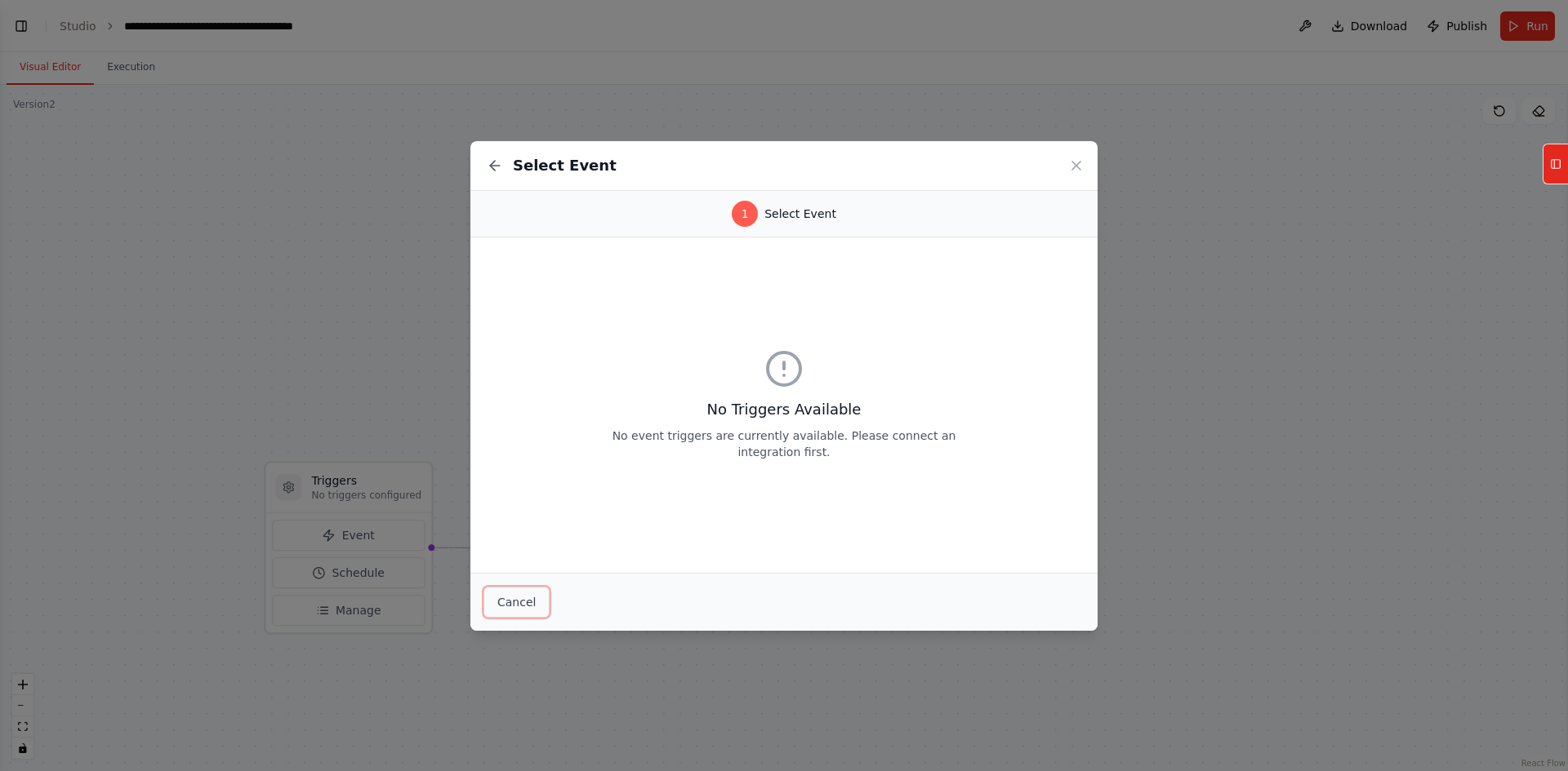
click at [535, 590] on button "Cancel" at bounding box center [516, 603] width 66 height 31
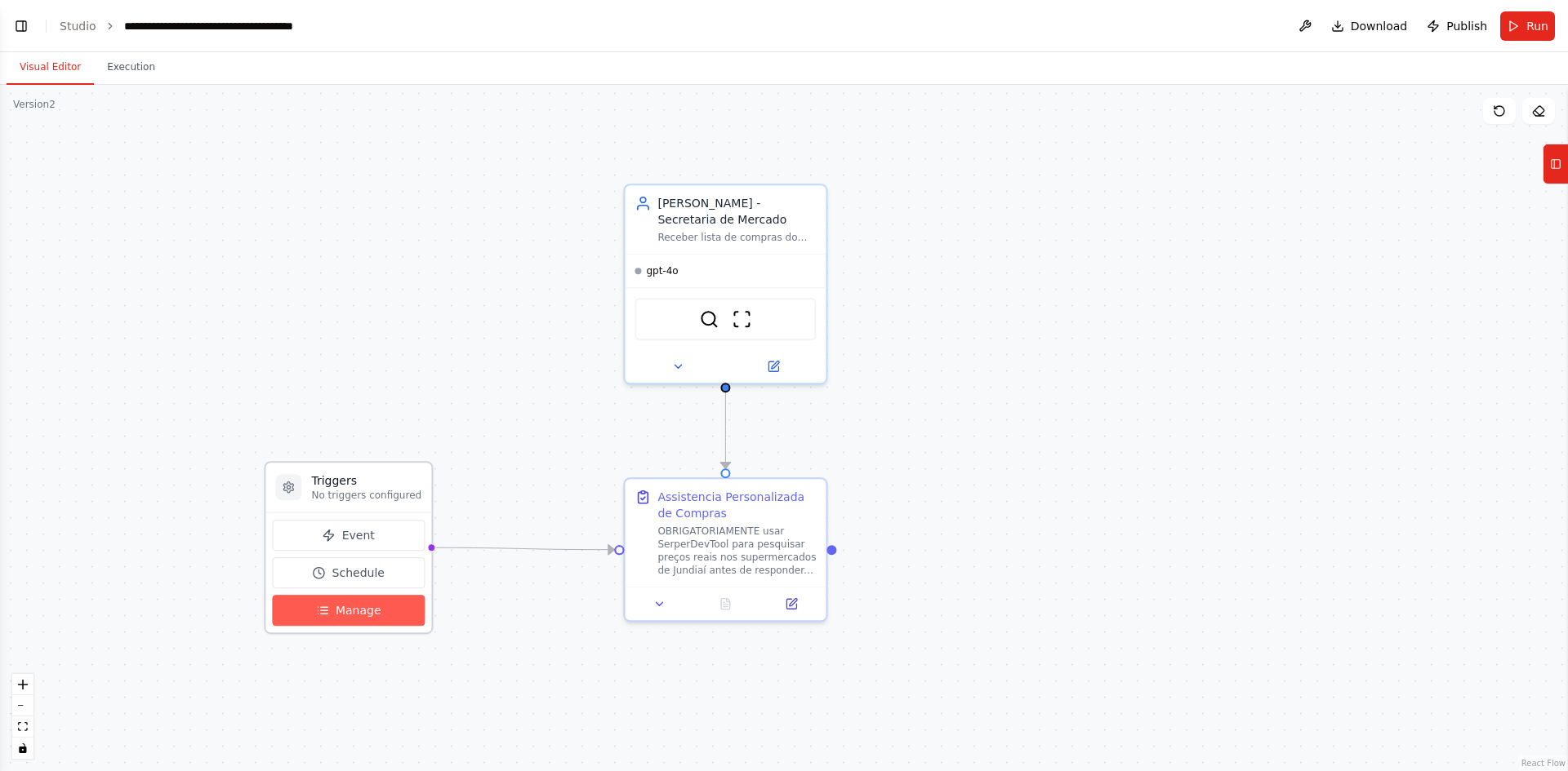
click at [369, 607] on span "Manage" at bounding box center [358, 610] width 45 height 16
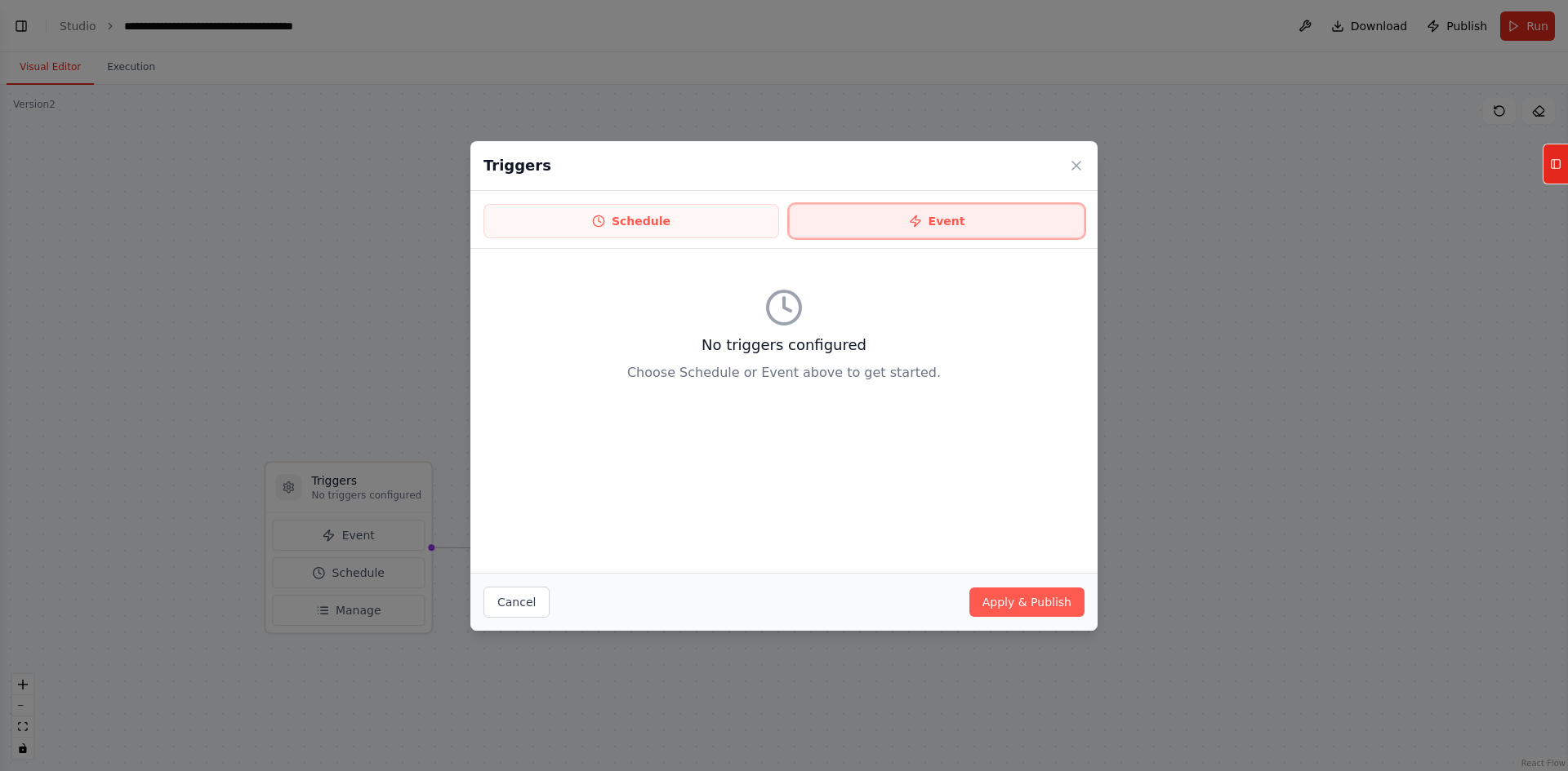
click at [892, 221] on button "Event" at bounding box center [936, 221] width 295 height 34
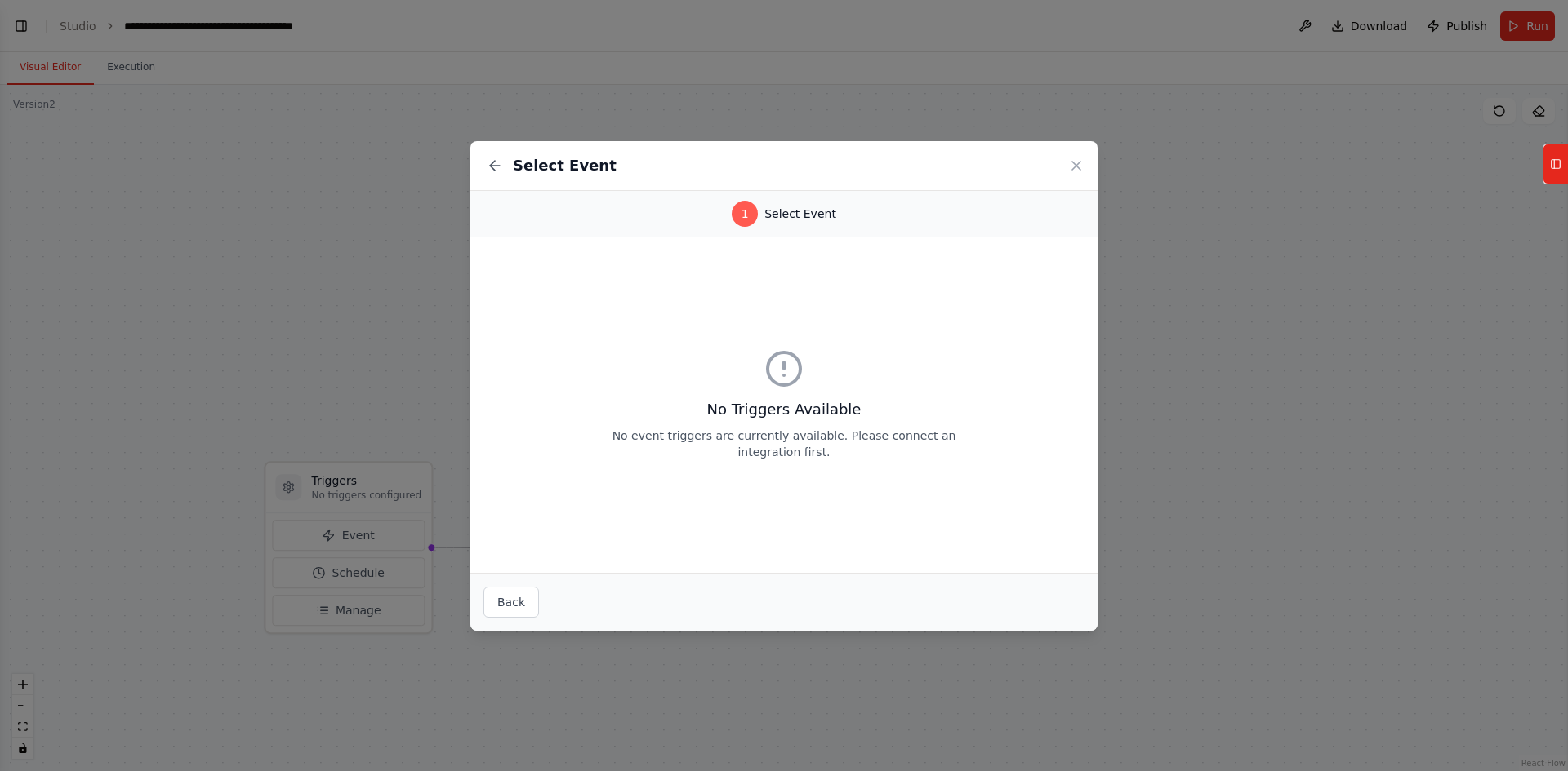
drag, startPoint x: 764, startPoint y: 426, endPoint x: 660, endPoint y: 358, distance: 124.3
click at [660, 358] on div "No Triggers Available No event triggers are currently available. Please connect…" at bounding box center [784, 404] width 366 height 111
drag, startPoint x: 734, startPoint y: 408, endPoint x: 831, endPoint y: 410, distance: 97.0
click at [824, 410] on h3 "No Triggers Available" at bounding box center [784, 410] width 366 height 23
click at [855, 406] on h3 "No Triggers Available" at bounding box center [784, 410] width 366 height 23
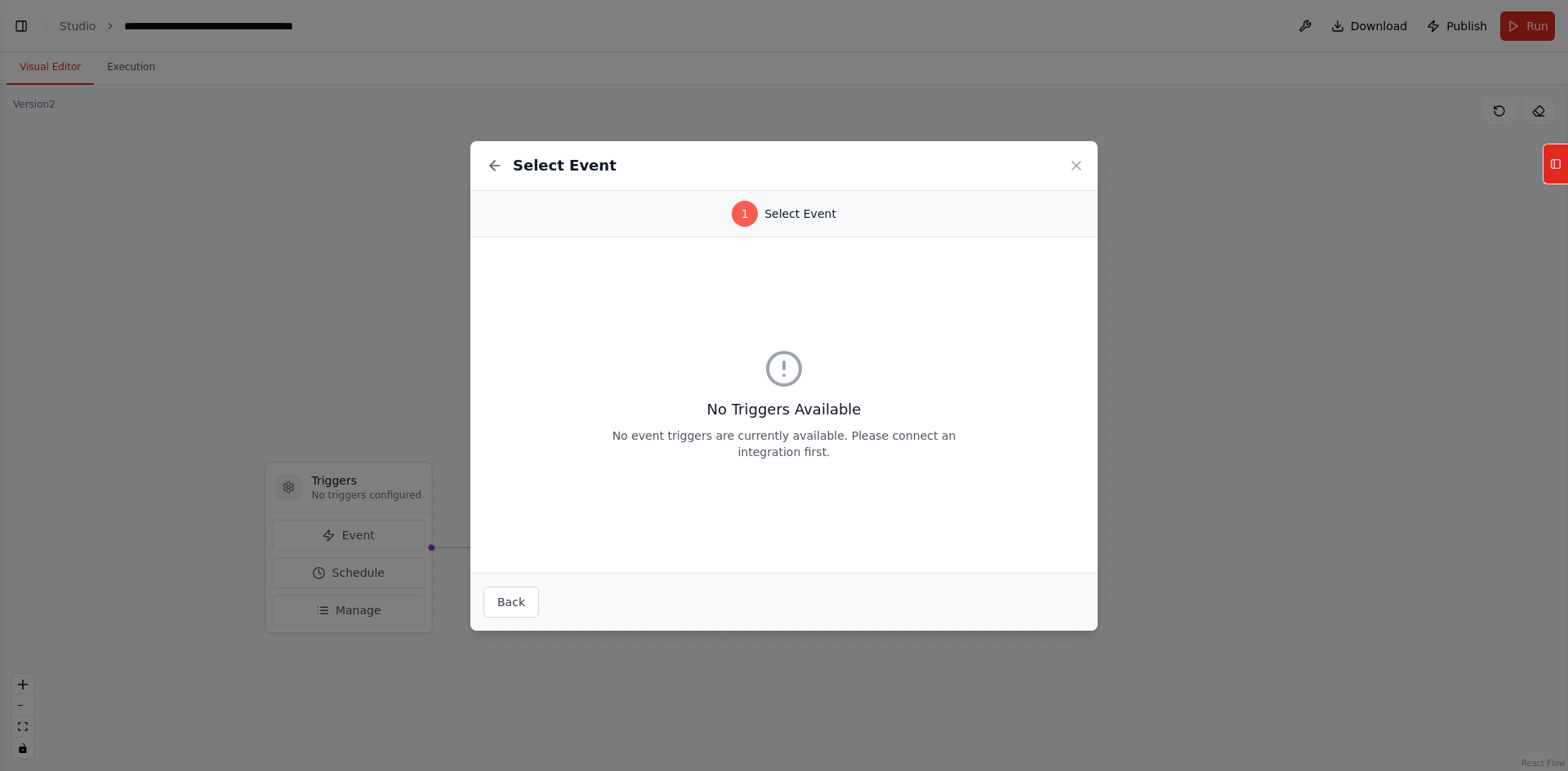
click at [340, 496] on div "Select Event 1 Select Event No Triggers Available No event triggers are current…" at bounding box center [784, 385] width 1568 height 771
click at [507, 603] on button "Back" at bounding box center [510, 603] width 55 height 31
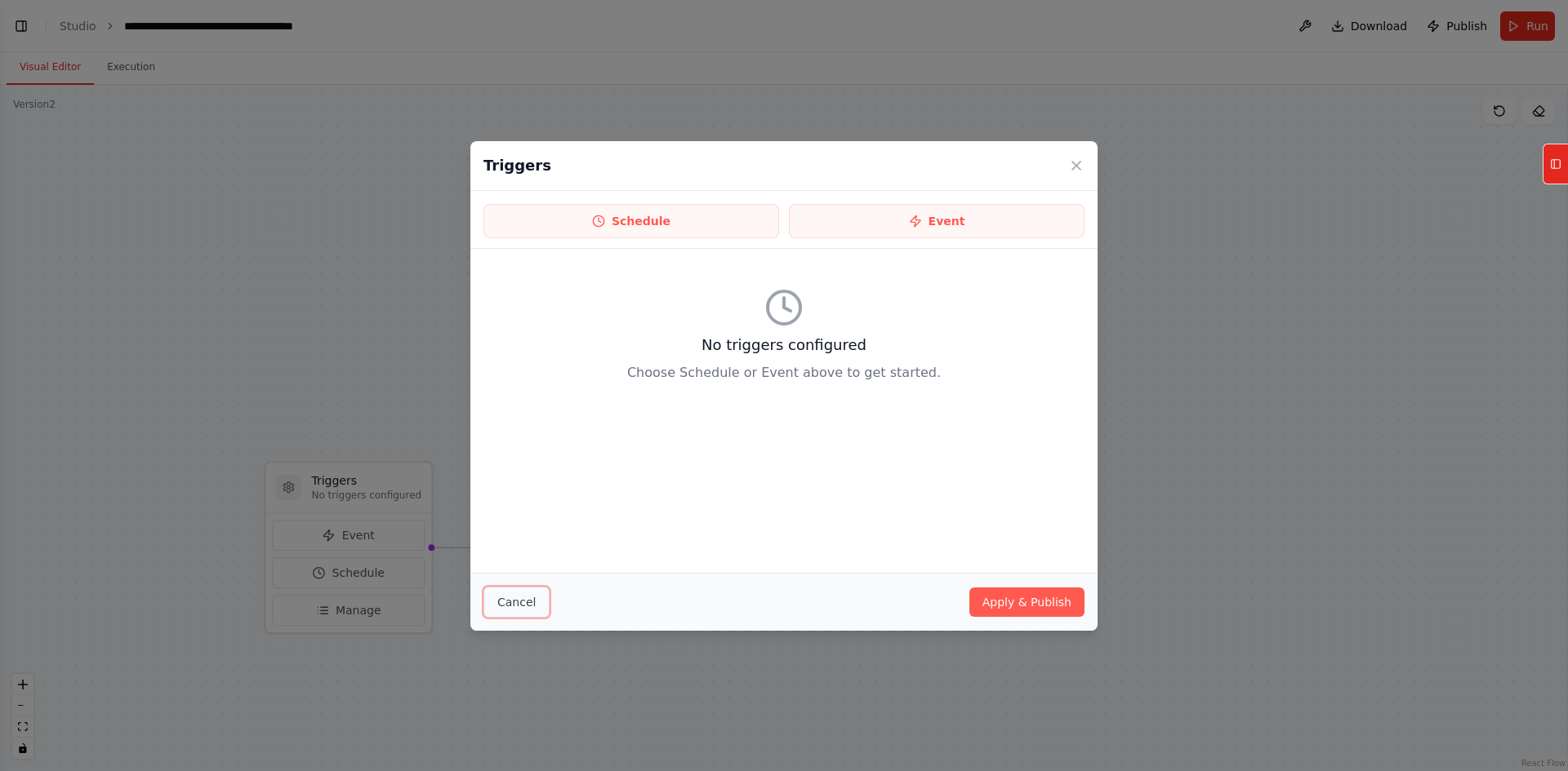
click at [508, 600] on button "Cancel" at bounding box center [516, 603] width 66 height 31
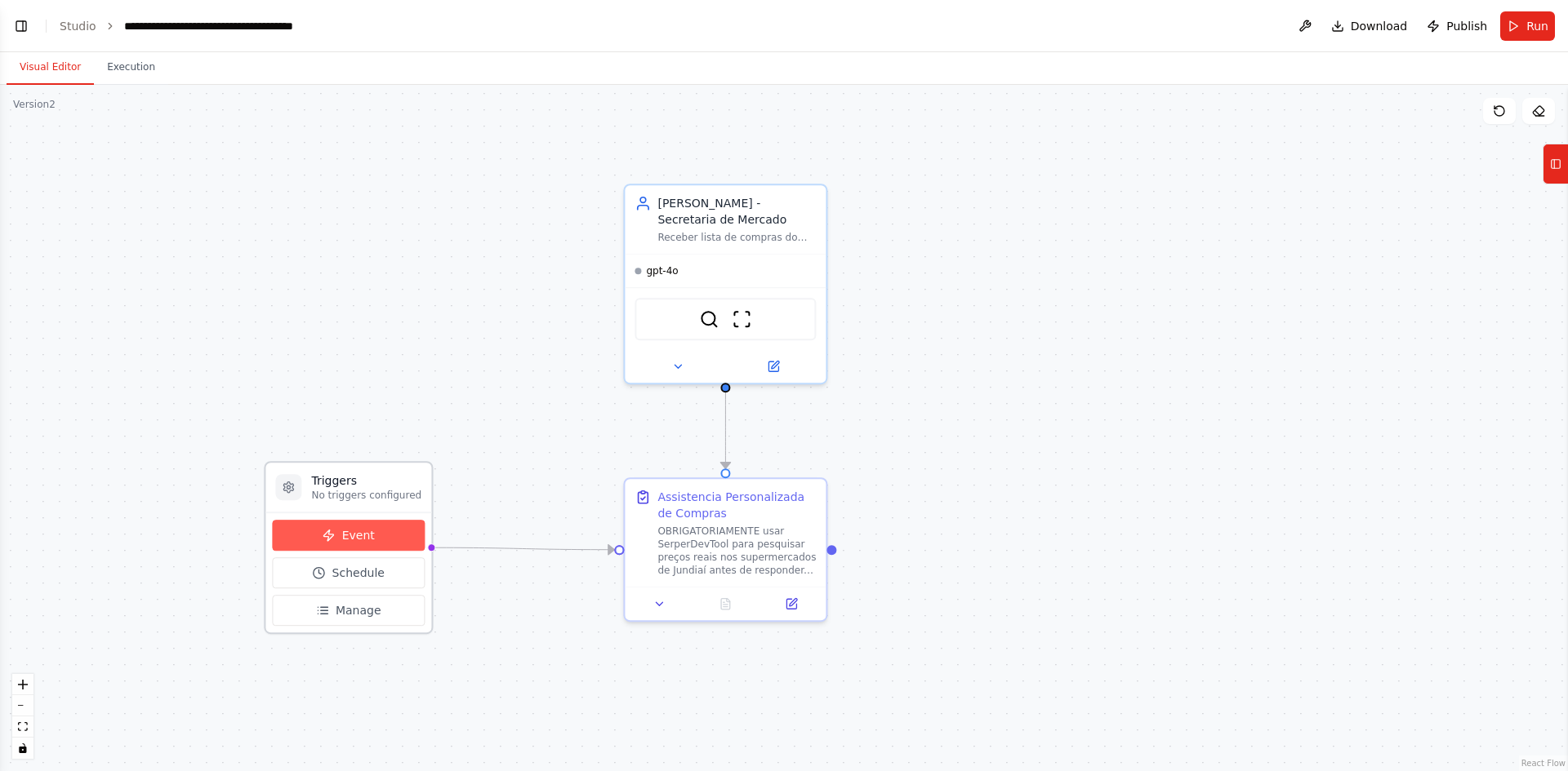
click at [354, 536] on span "Event" at bounding box center [358, 535] width 33 height 16
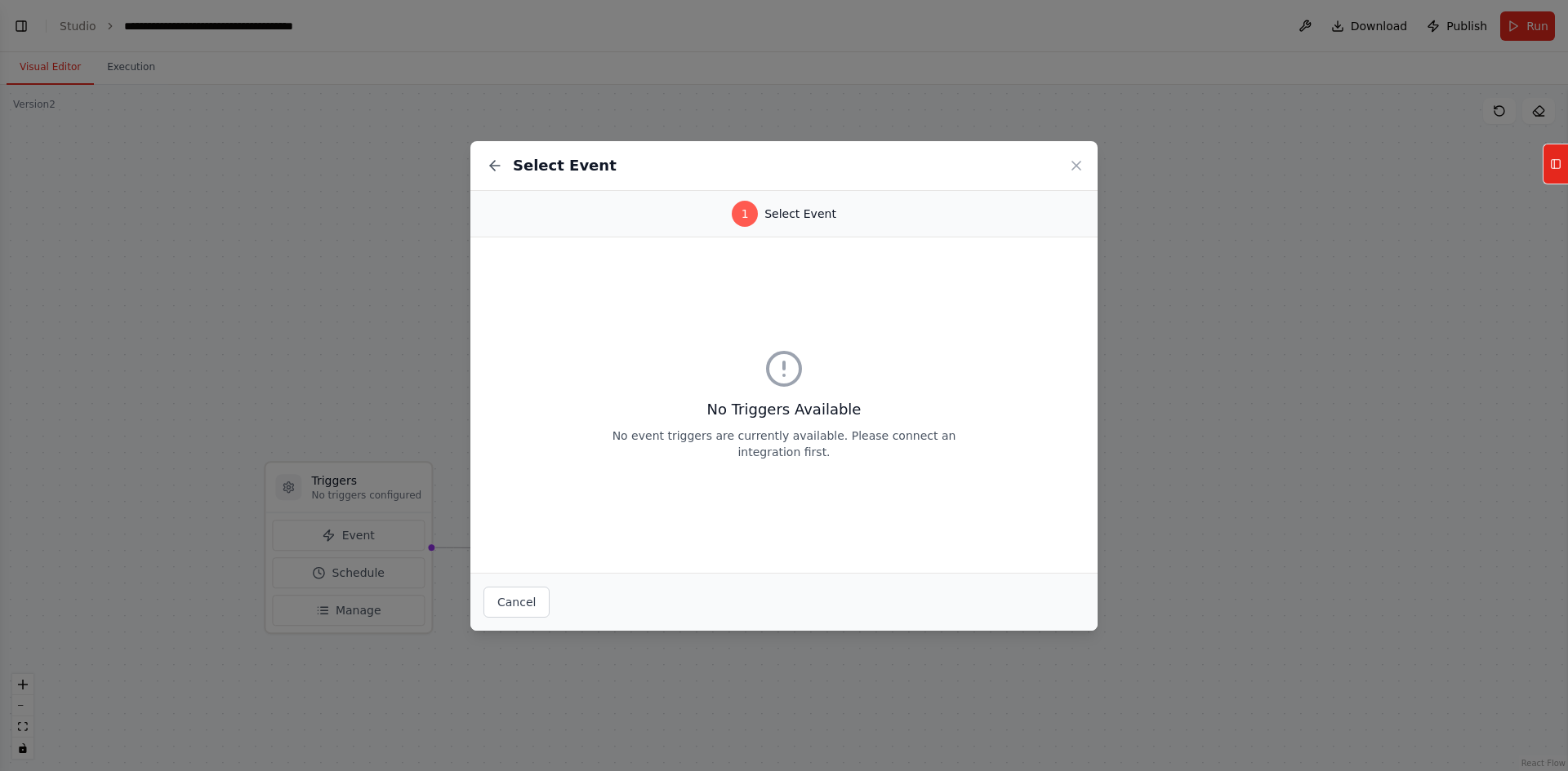
click at [821, 460] on p "No event triggers are currently available. Please connect an integration first." at bounding box center [784, 444] width 366 height 33
drag, startPoint x: 624, startPoint y: 432, endPoint x: 830, endPoint y: 438, distance: 206.1
click at [830, 438] on p "No event triggers are currently available. Please connect an integration first." at bounding box center [784, 444] width 366 height 33
click at [890, 445] on p "No event triggers are currently available. Please connect an integration first." at bounding box center [784, 444] width 366 height 33
click at [869, 440] on p "No event triggers are currently available. Please connect an integration first." at bounding box center [784, 444] width 366 height 33
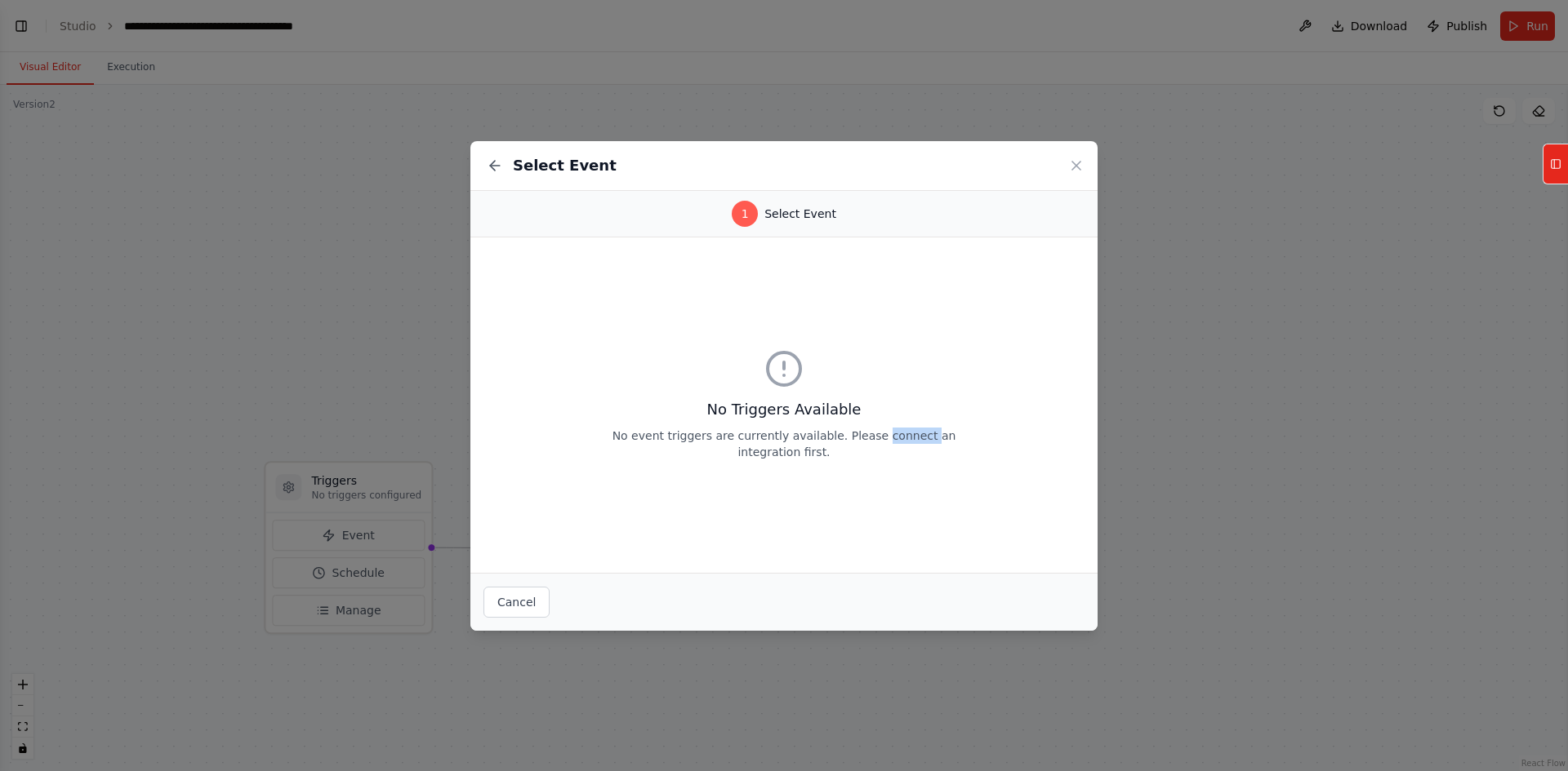
click at [868, 440] on p "No event triggers are currently available. Please connect an integration first." at bounding box center [784, 444] width 366 height 33
click at [938, 450] on p "No event triggers are currently available. Please connect an integration first." at bounding box center [784, 444] width 366 height 33
drag, startPoint x: 775, startPoint y: 449, endPoint x: 849, endPoint y: 449, distance: 74.0
click at [849, 449] on p "No event triggers are currently available. Please connect an integration first." at bounding box center [784, 444] width 366 height 33
click at [886, 446] on p "No event triggers are currently available. Please connect an integration first." at bounding box center [784, 444] width 366 height 33
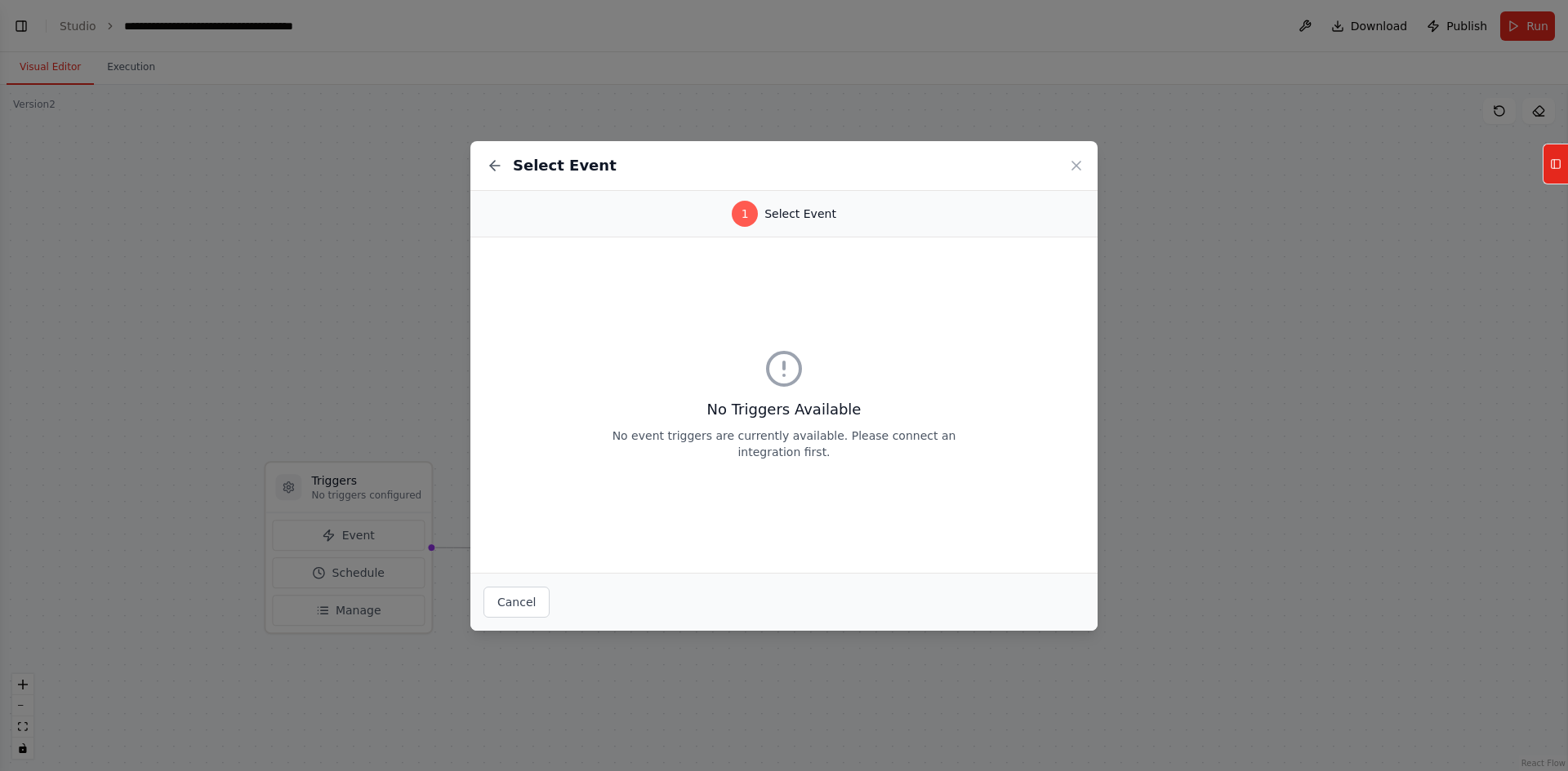
click at [395, 323] on div "Select Event 1 Select Event No Triggers Available No event triggers are current…" at bounding box center [784, 385] width 1568 height 771
click at [266, 316] on div "Select Event 1 Select Event No Triggers Available No event triggers are current…" at bounding box center [784, 385] width 1568 height 771
click at [1077, 159] on icon at bounding box center [1075, 165] width 16 height 16
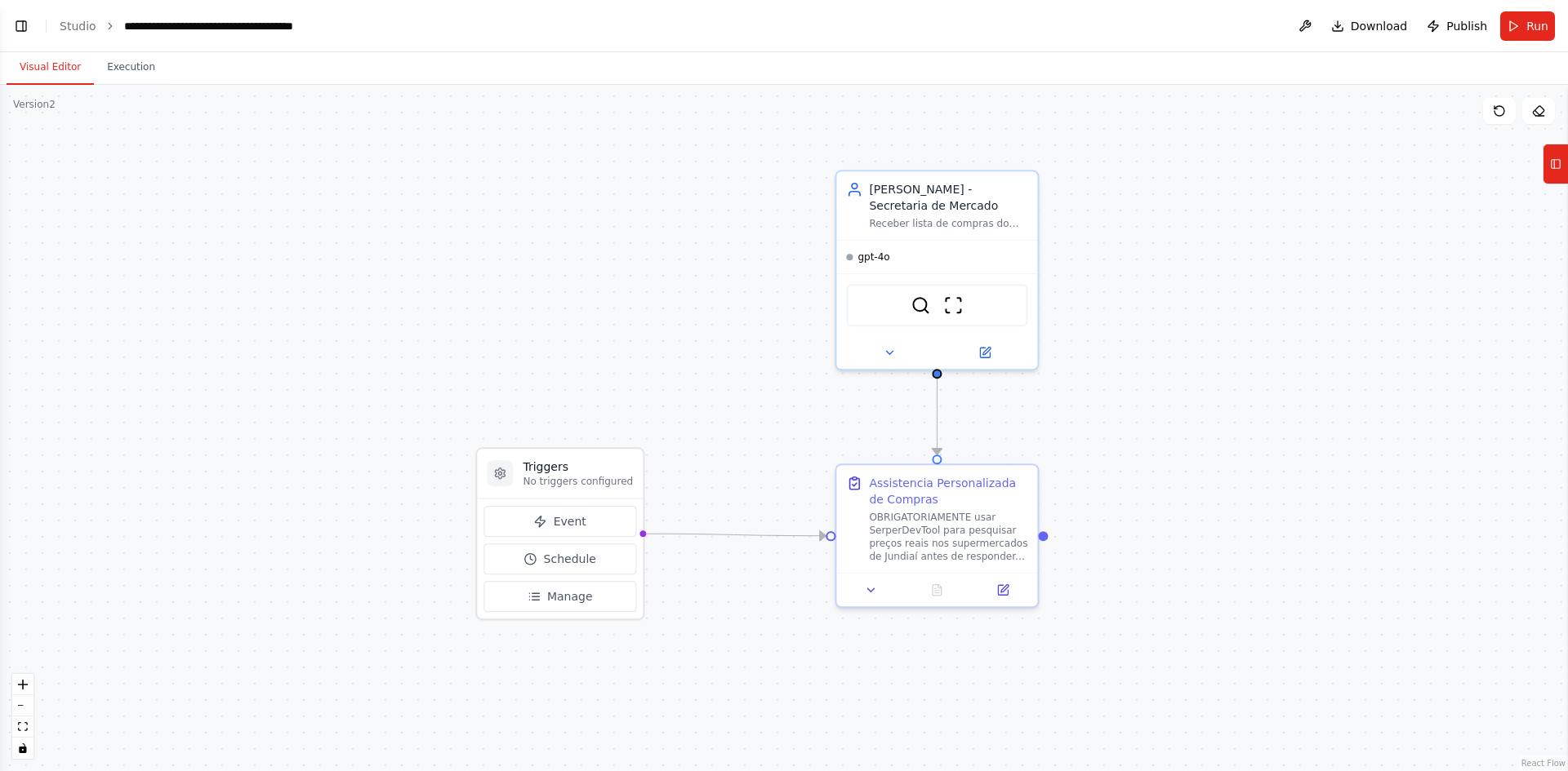
drag, startPoint x: 441, startPoint y: 243, endPoint x: 579, endPoint y: 222, distance: 139.6
click at [579, 222] on div ".deletable-edge-delete-btn { width: 20px; height: 20px; border: 0px solid #ffff…" at bounding box center [784, 429] width 1568 height 687
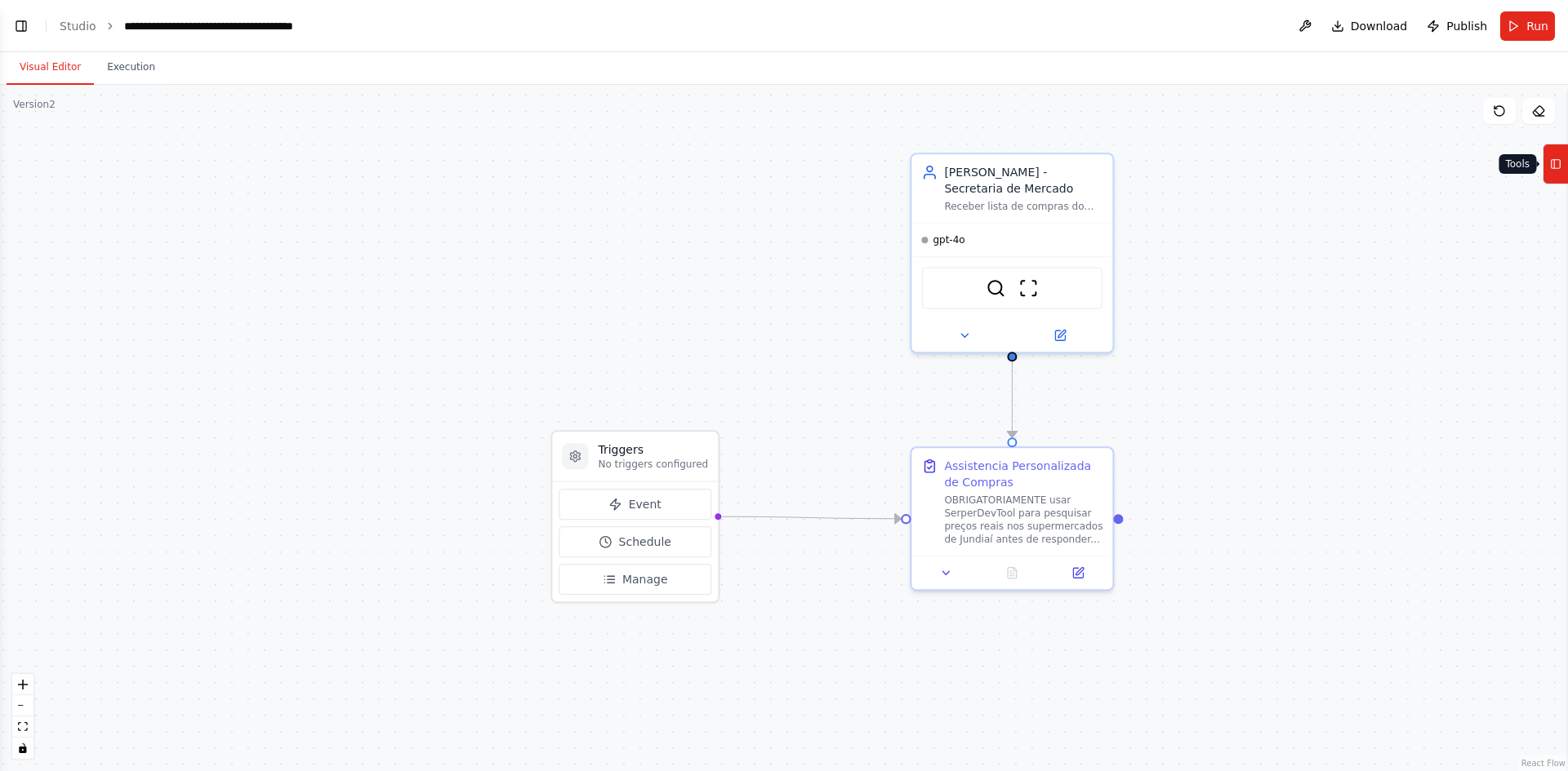
click at [1555, 161] on icon at bounding box center [1555, 163] width 12 height 26
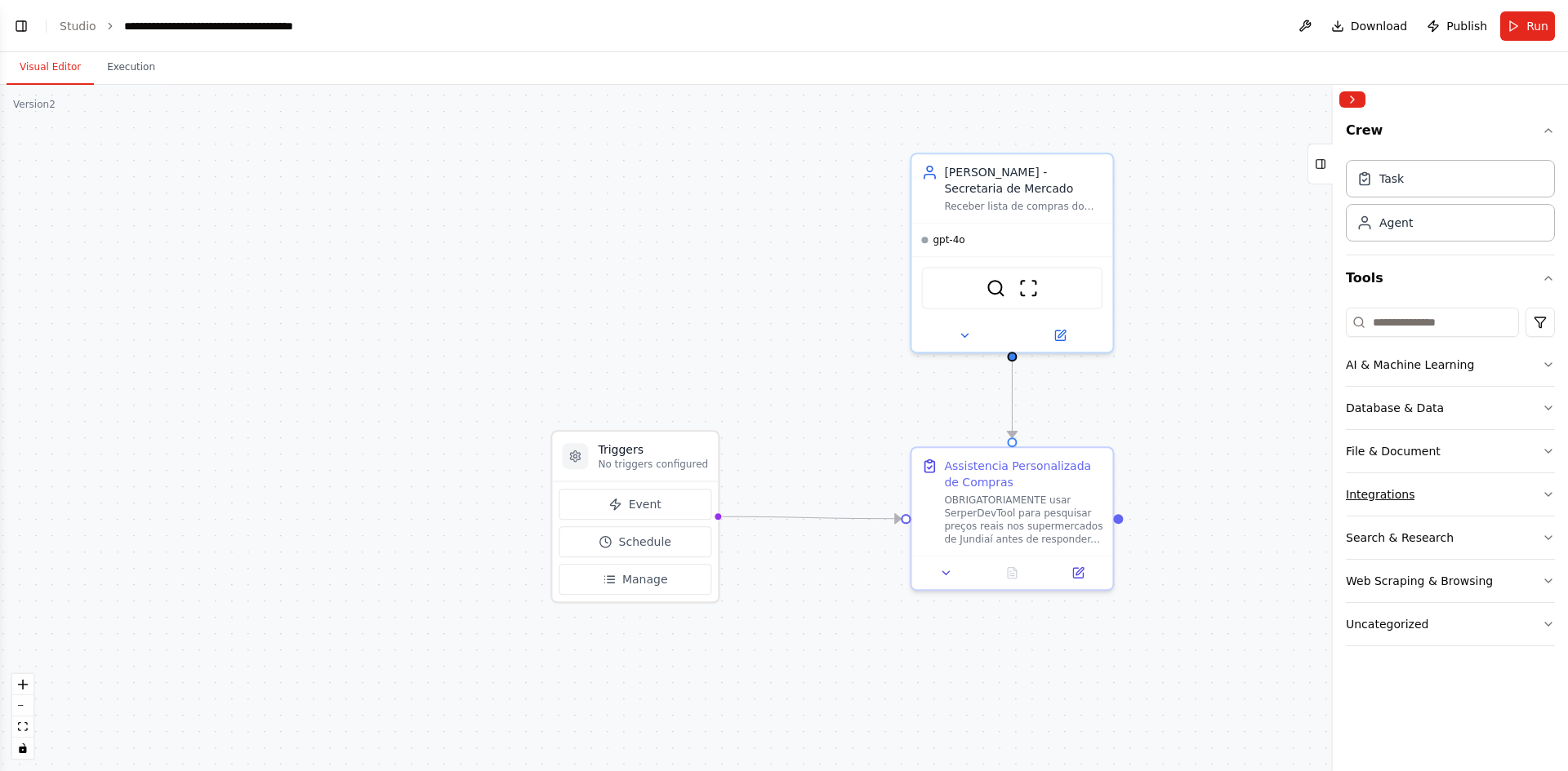
click at [1419, 494] on button "Integrations" at bounding box center [1450, 494] width 209 height 43
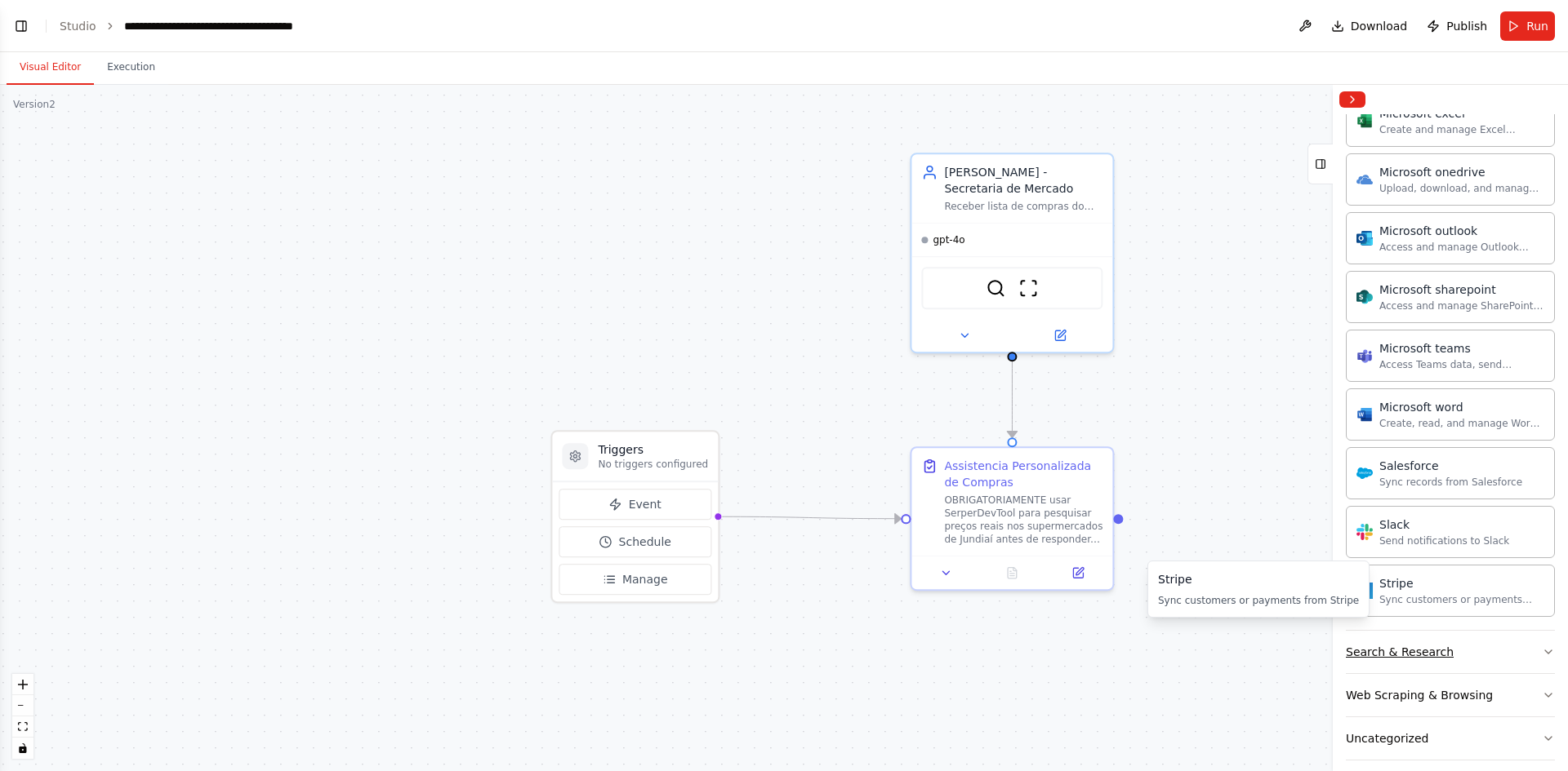
scroll to position [913, 0]
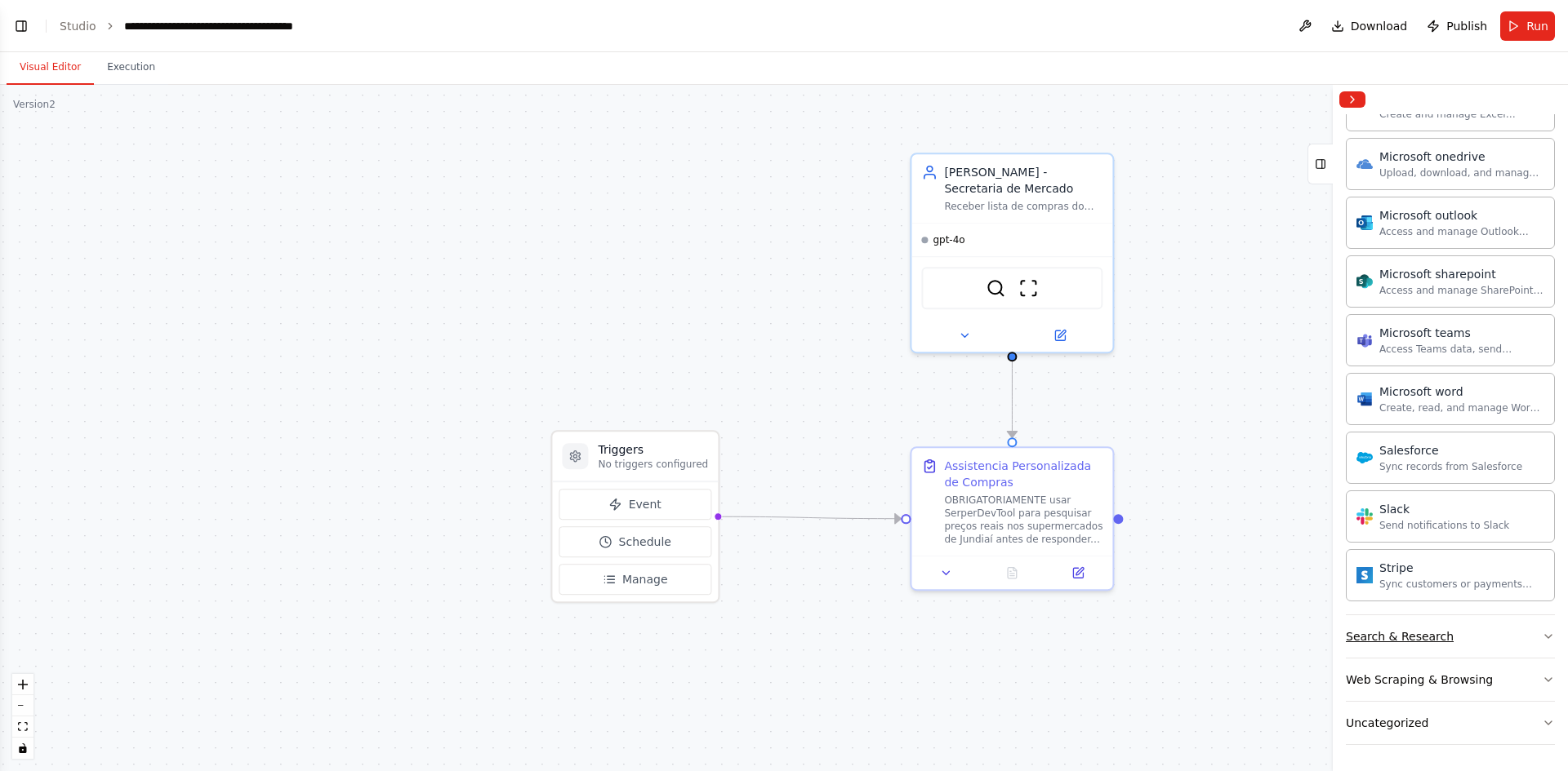
click at [1412, 634] on div "Search & Research" at bounding box center [1399, 637] width 107 height 16
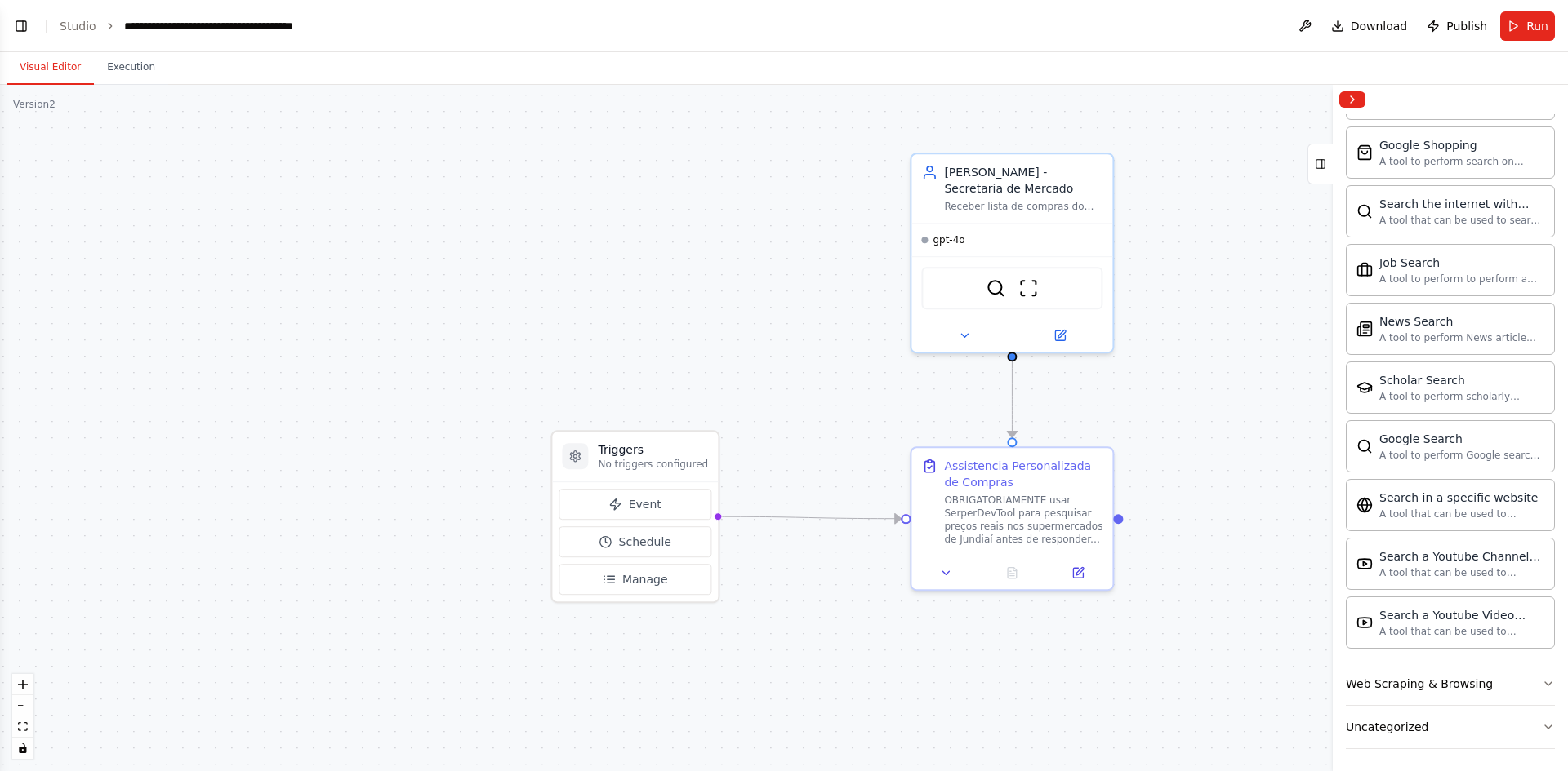
scroll to position [1749, 0]
click at [1458, 689] on button "Web Scraping & Browsing" at bounding box center [1450, 680] width 209 height 43
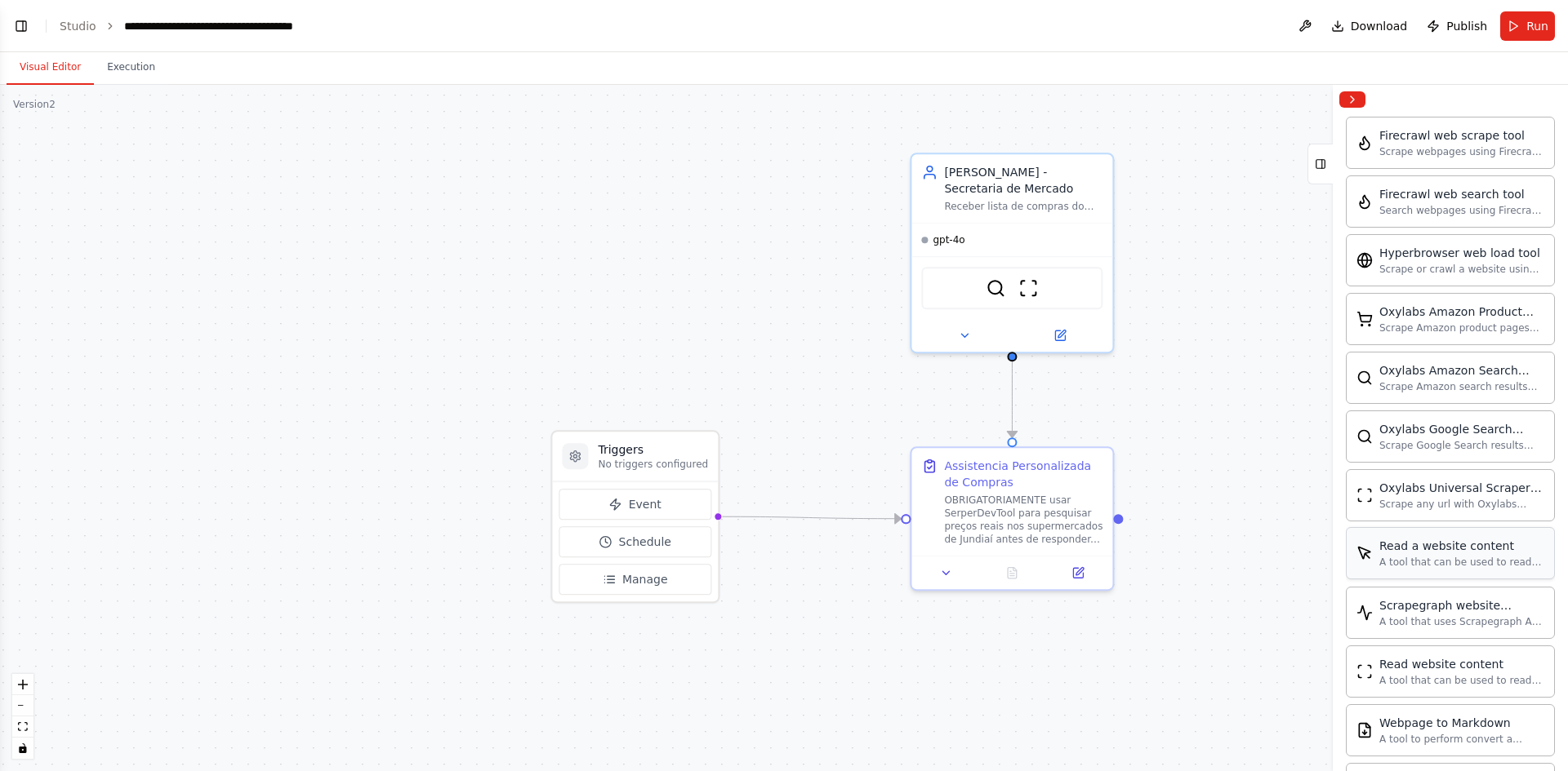
scroll to position [2483, 0]
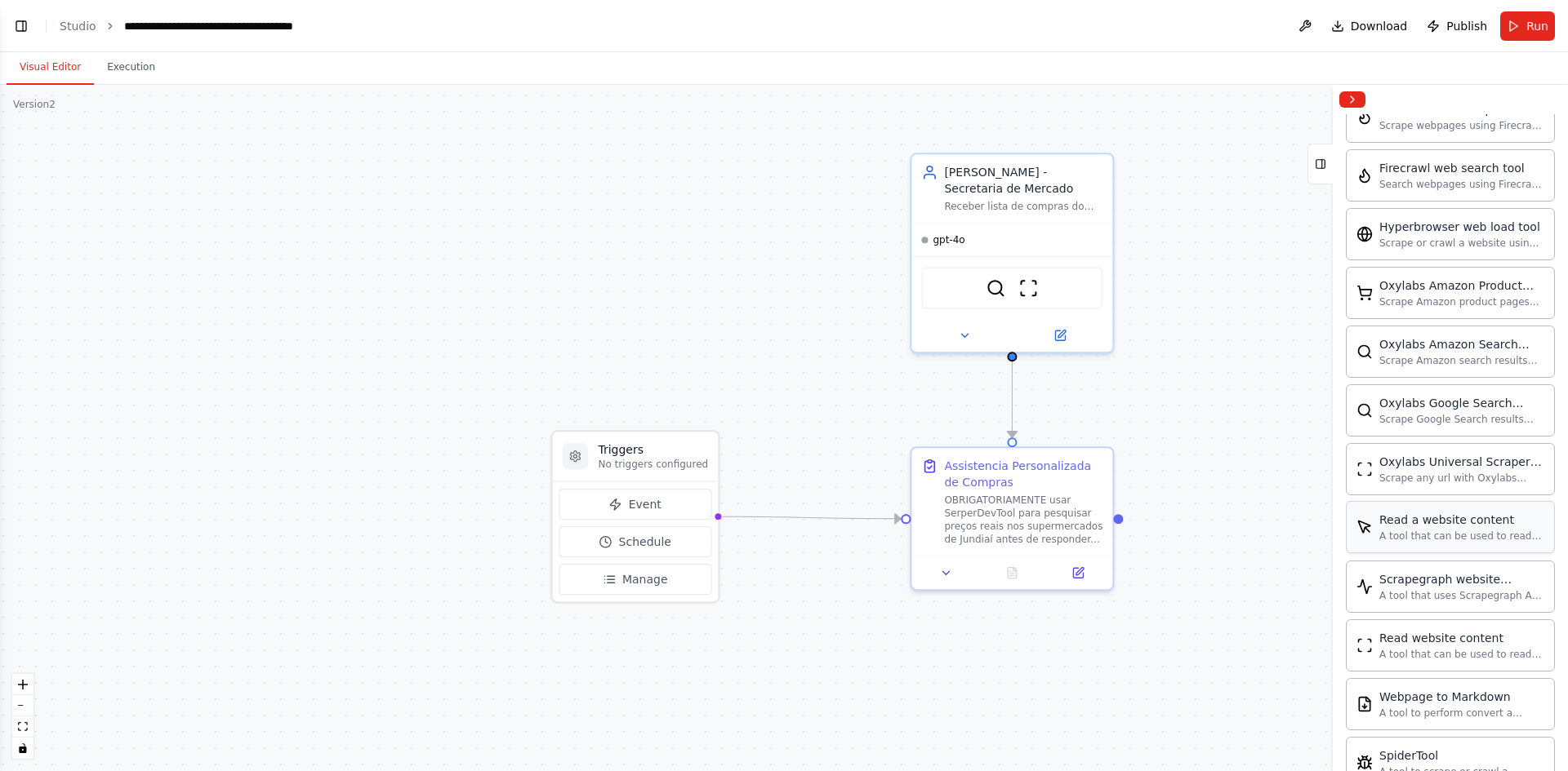
click at [1445, 524] on div "Read a website content" at bounding box center [1462, 519] width 165 height 16
click at [1044, 280] on img at bounding box center [1044, 284] width 19 height 19
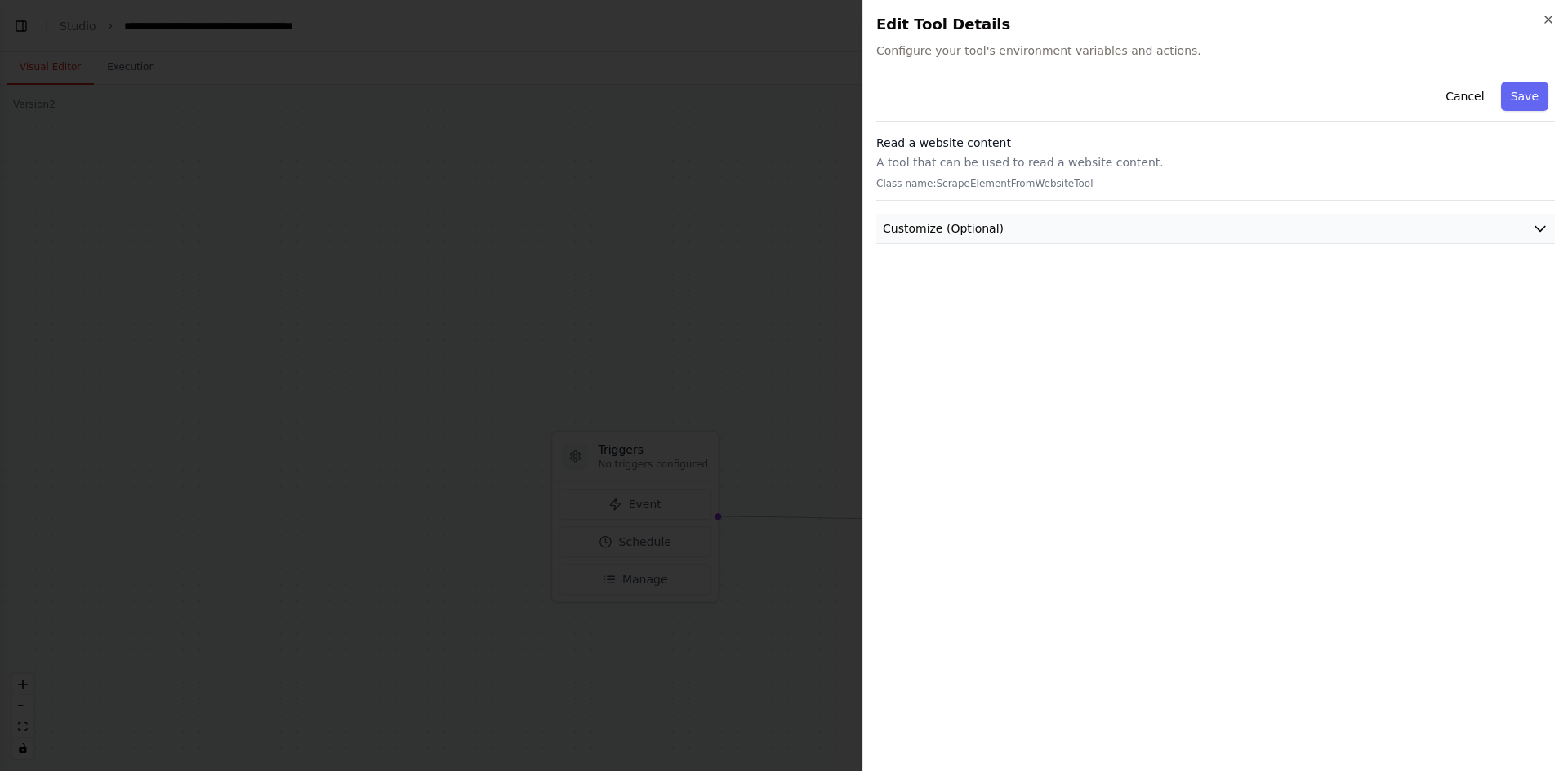
click at [934, 227] on span "Customize (Optional)" at bounding box center [943, 228] width 121 height 16
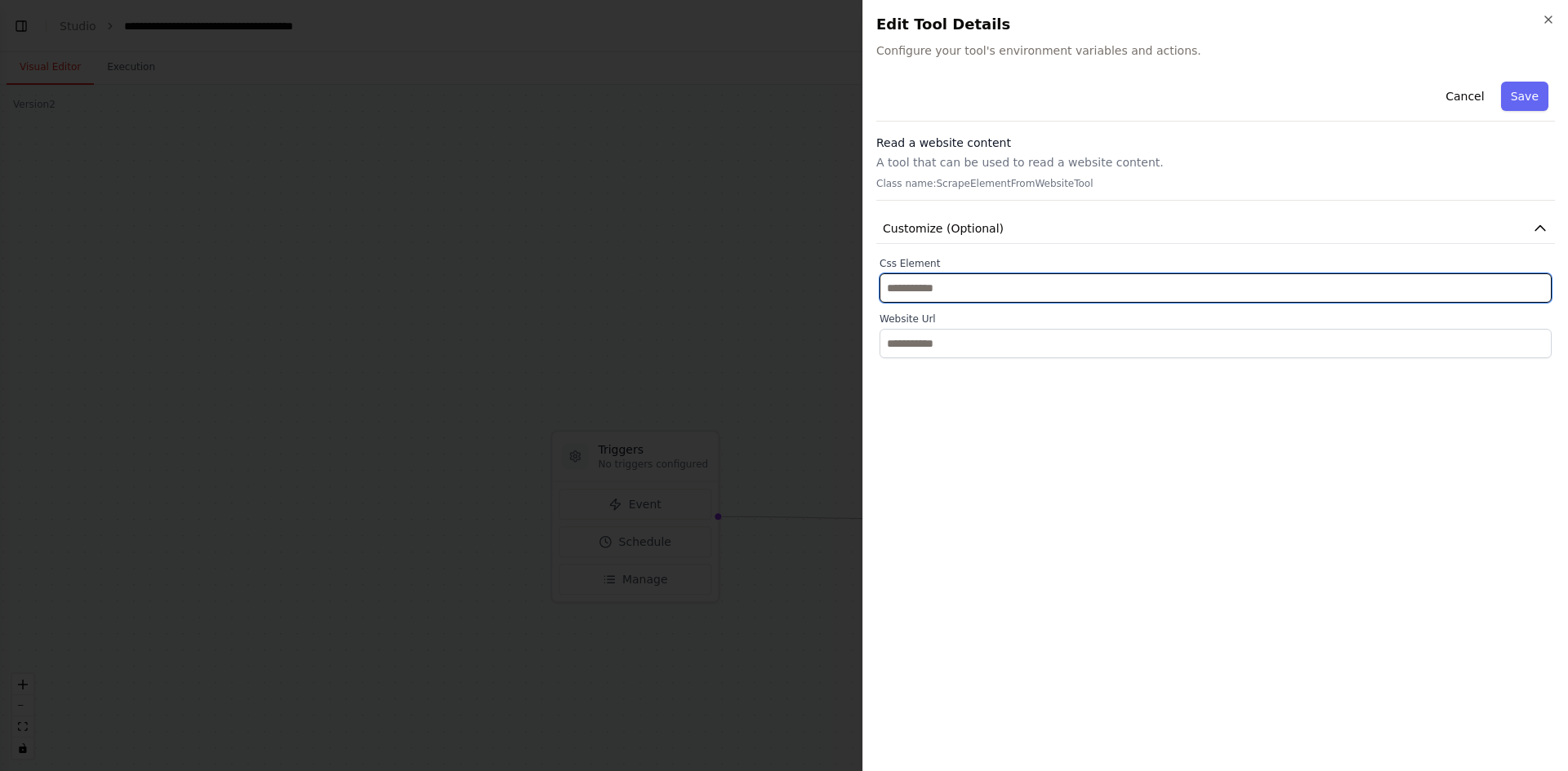
click at [927, 285] on input "text" at bounding box center [1216, 288] width 672 height 29
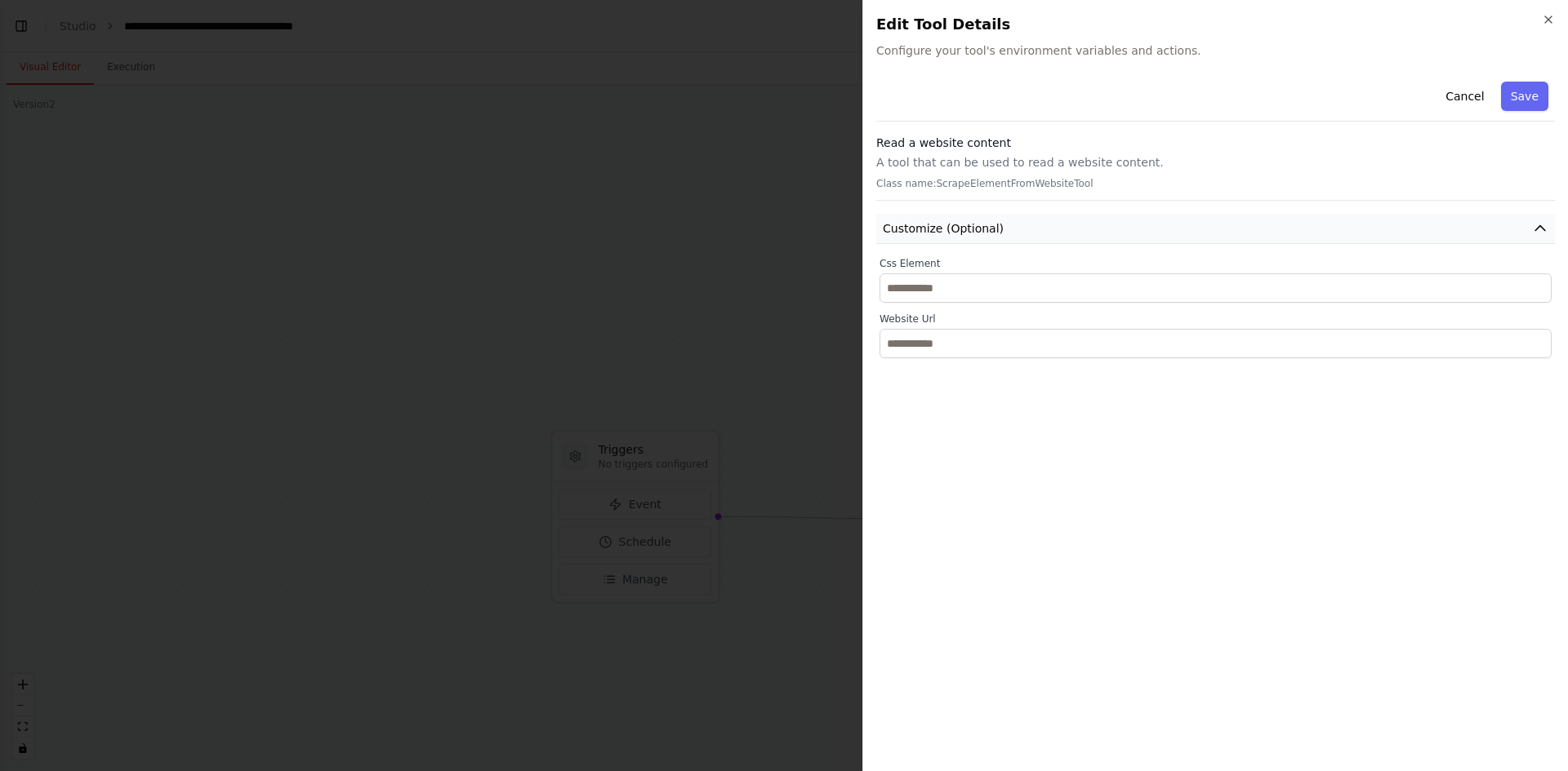
click at [988, 222] on span "Customize (Optional)" at bounding box center [943, 228] width 121 height 16
click at [931, 156] on p "A tool that can be used to read a website content." at bounding box center [1215, 162] width 678 height 16
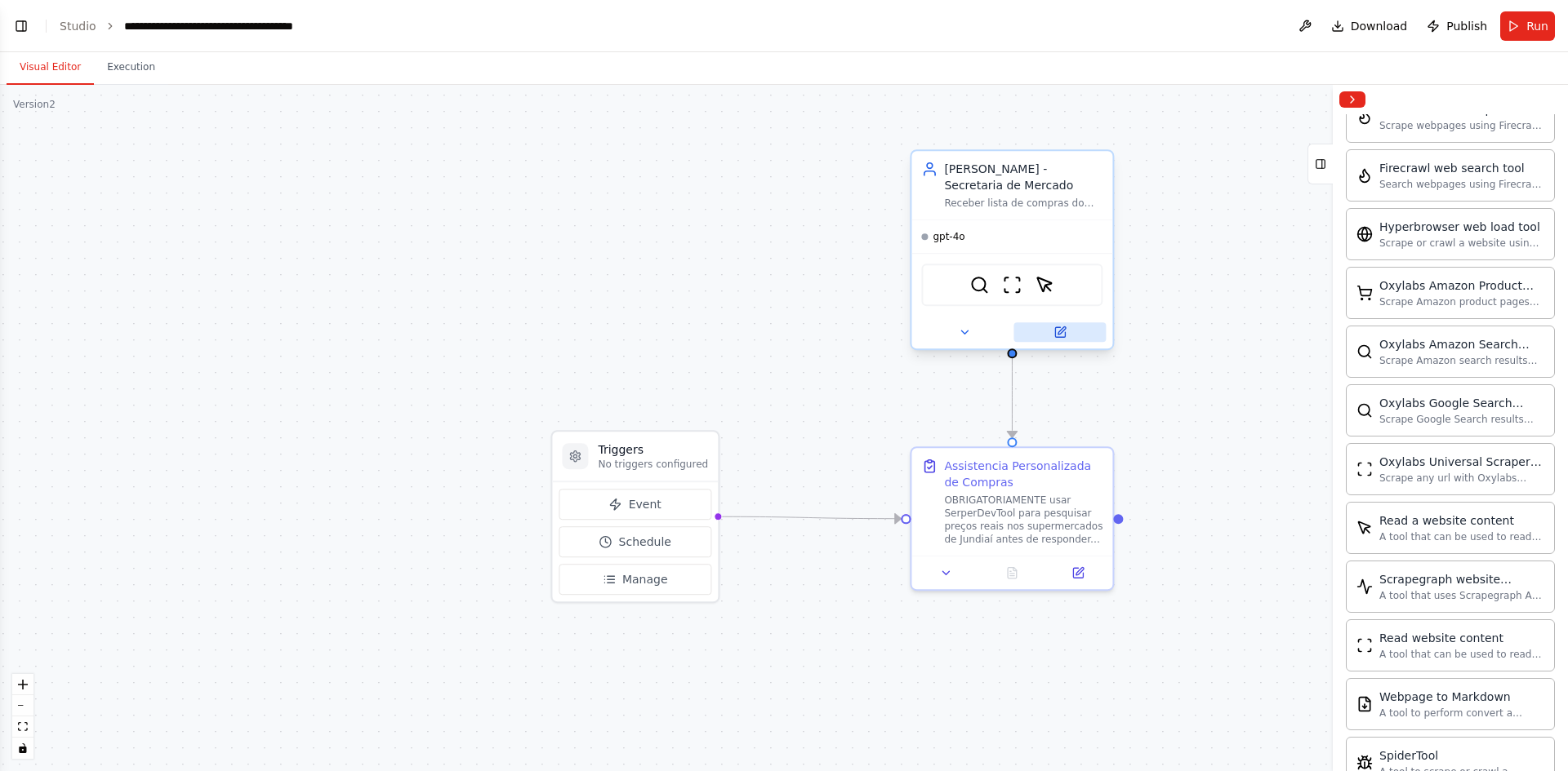
click at [1064, 332] on icon at bounding box center [1059, 332] width 13 height 13
click at [1051, 326] on button at bounding box center [1059, 332] width 92 height 19
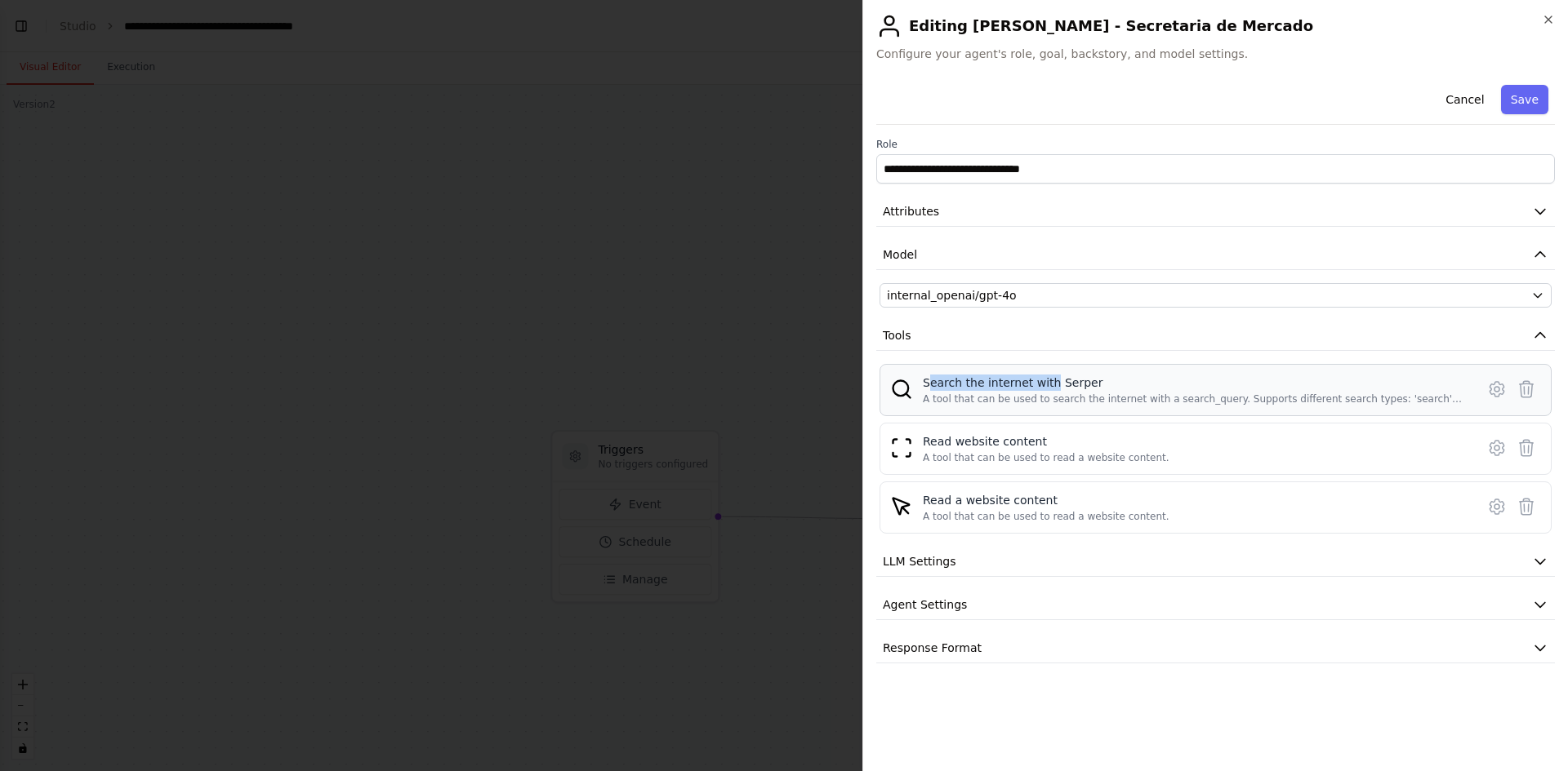
drag, startPoint x: 926, startPoint y: 386, endPoint x: 1046, endPoint y: 384, distance: 120.0
click at [1046, 384] on div "Search the internet with Serper" at bounding box center [1193, 382] width 543 height 16
drag, startPoint x: 1100, startPoint y: 380, endPoint x: 1299, endPoint y: 368, distance: 199.4
click at [1101, 380] on div "Search the internet with Serper" at bounding box center [1193, 382] width 543 height 16
click at [1534, 507] on icon at bounding box center [1526, 507] width 19 height 19
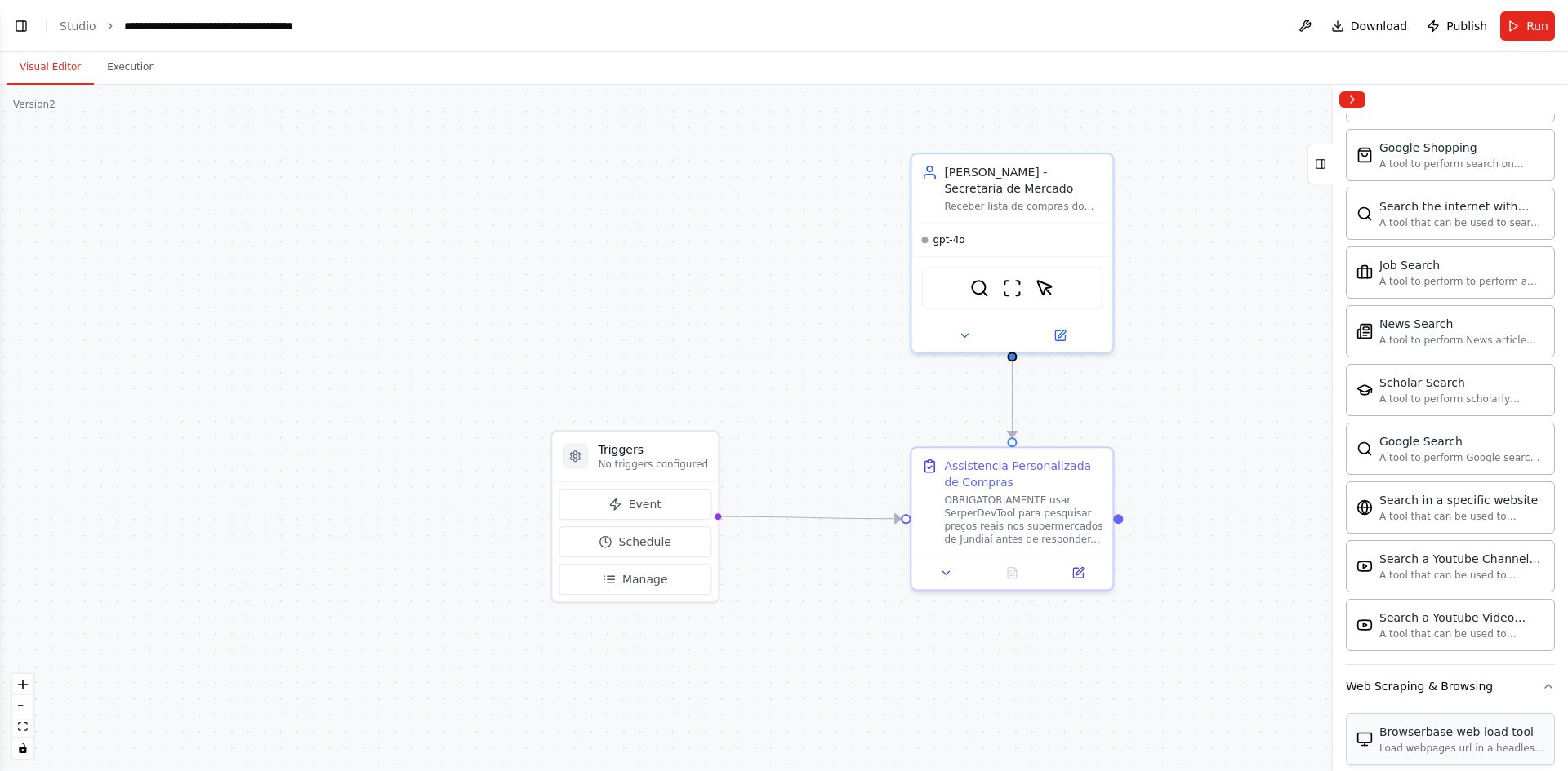
scroll to position [1827, 0]
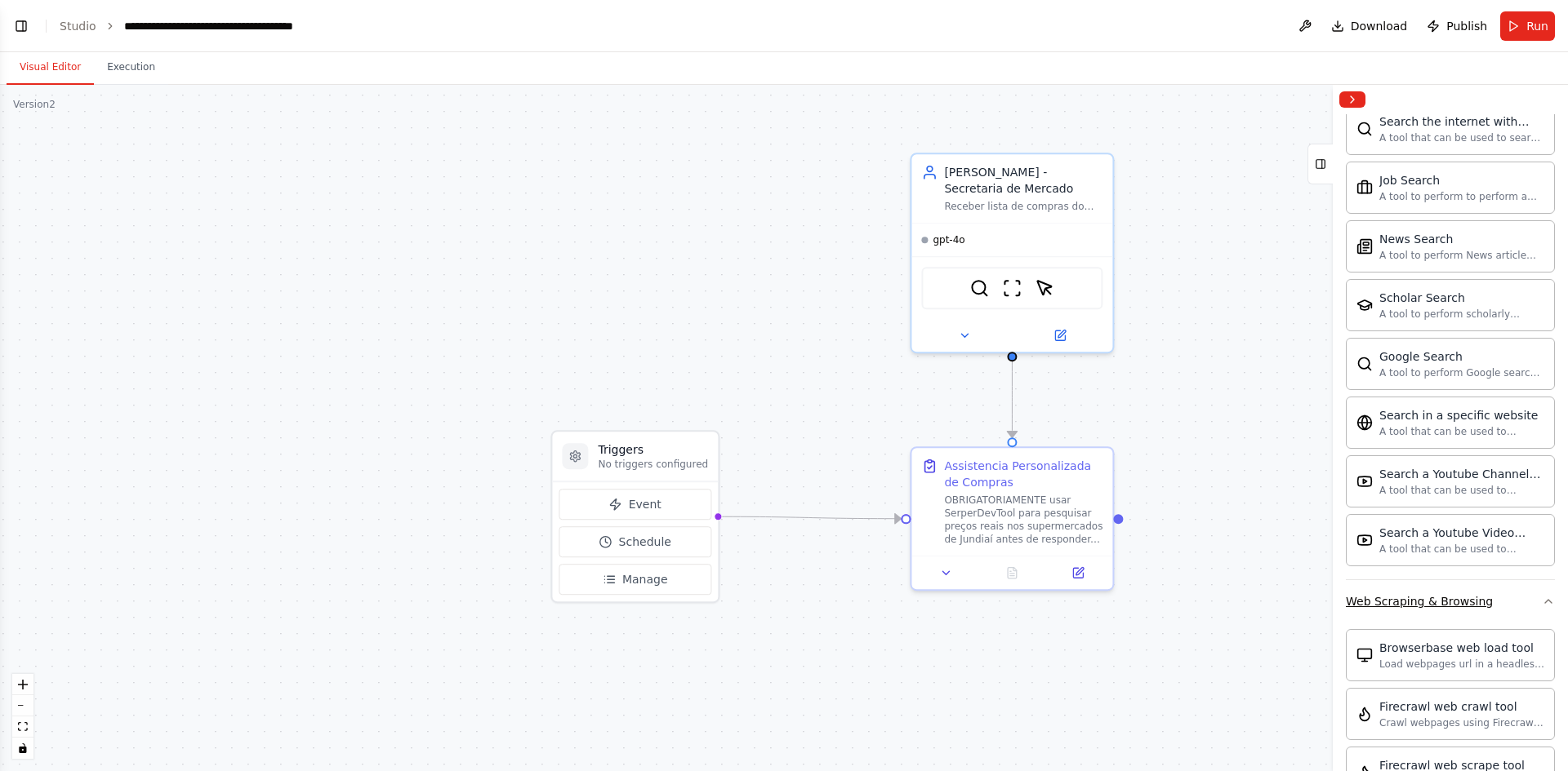
click at [1542, 604] on icon "button" at bounding box center [1548, 601] width 13 height 13
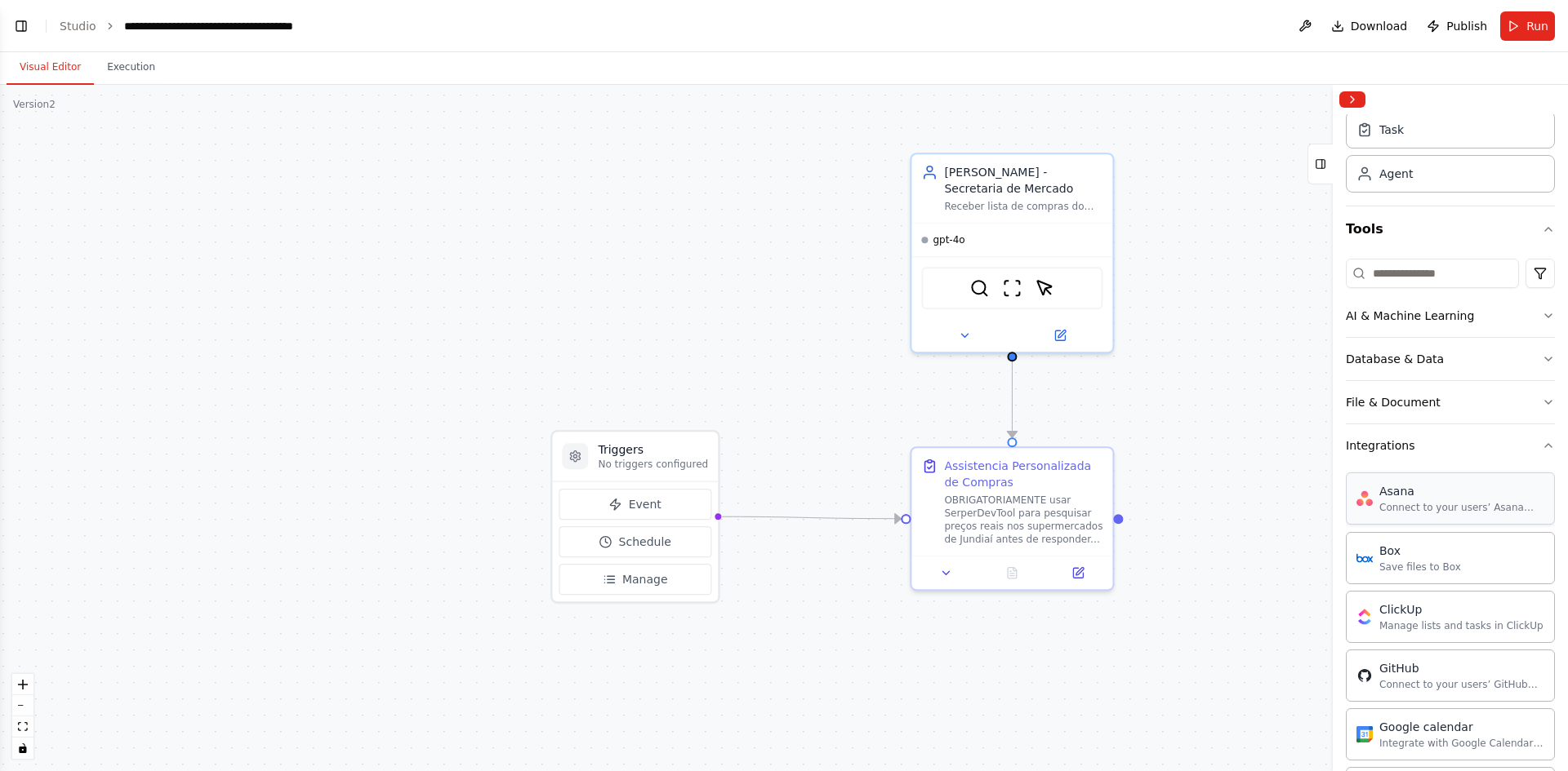
scroll to position [35, 0]
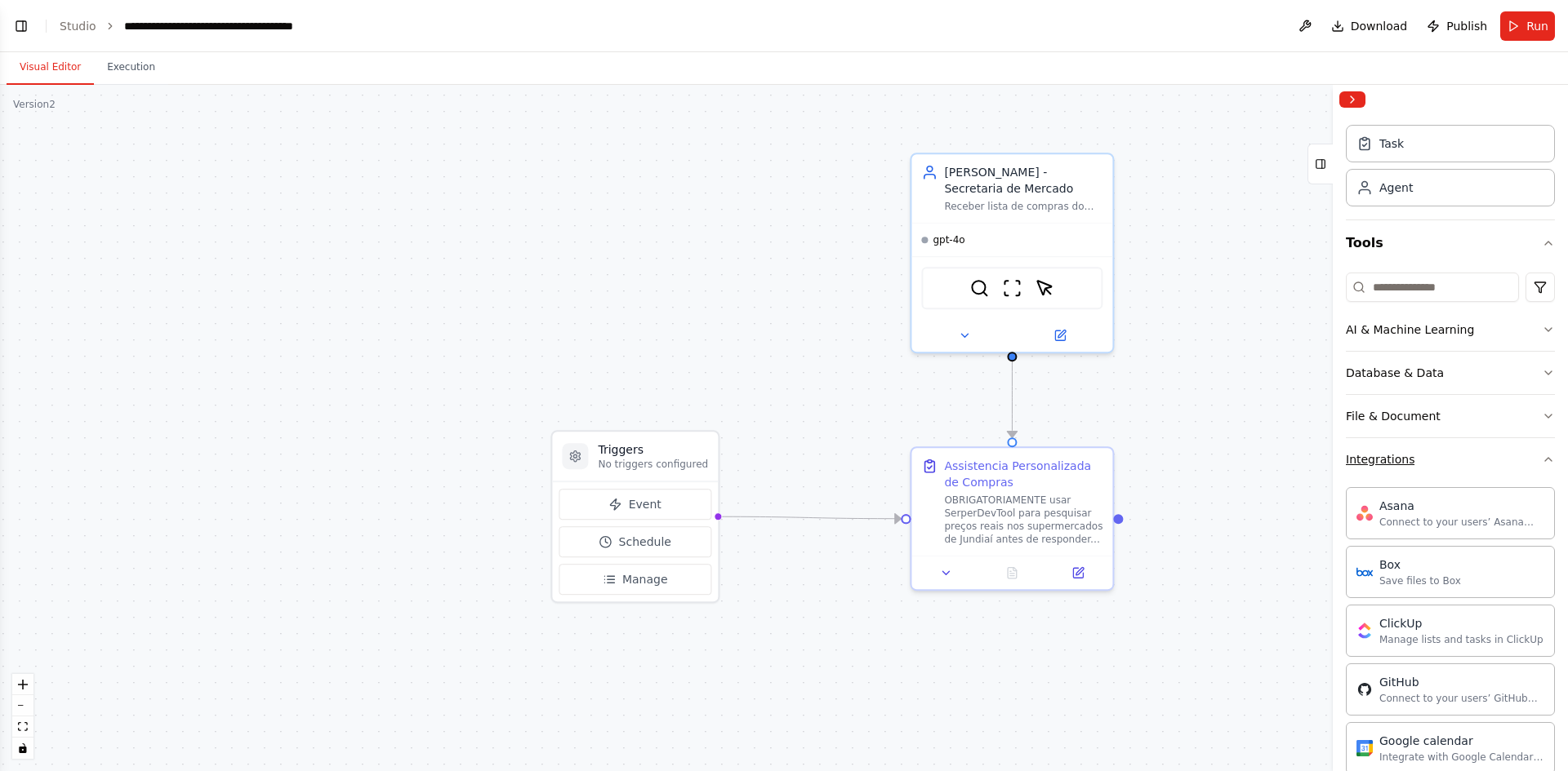
click at [1531, 446] on button "Integrations" at bounding box center [1450, 460] width 209 height 43
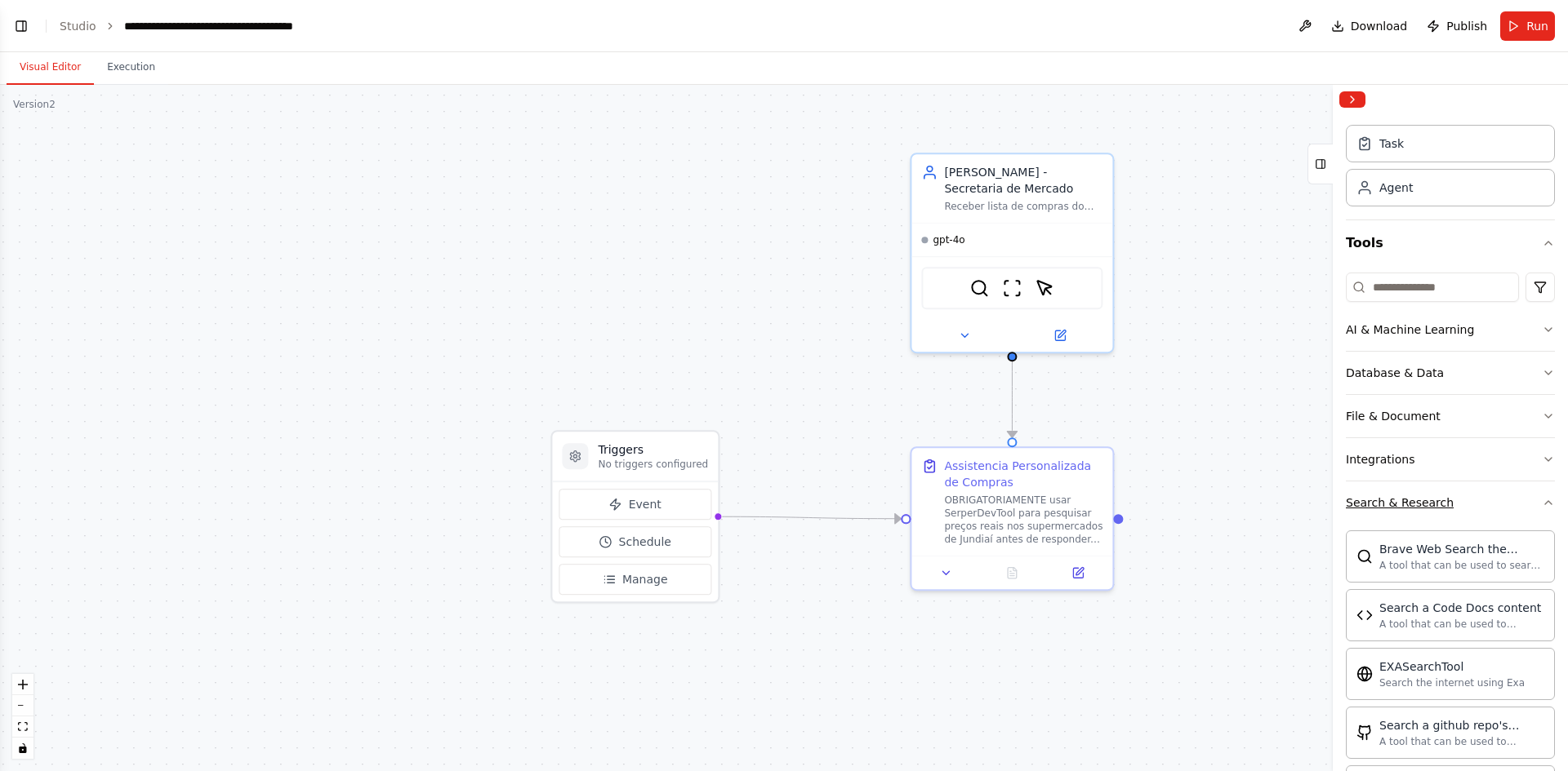
click at [1530, 493] on button "Search & Research" at bounding box center [1450, 503] width 209 height 43
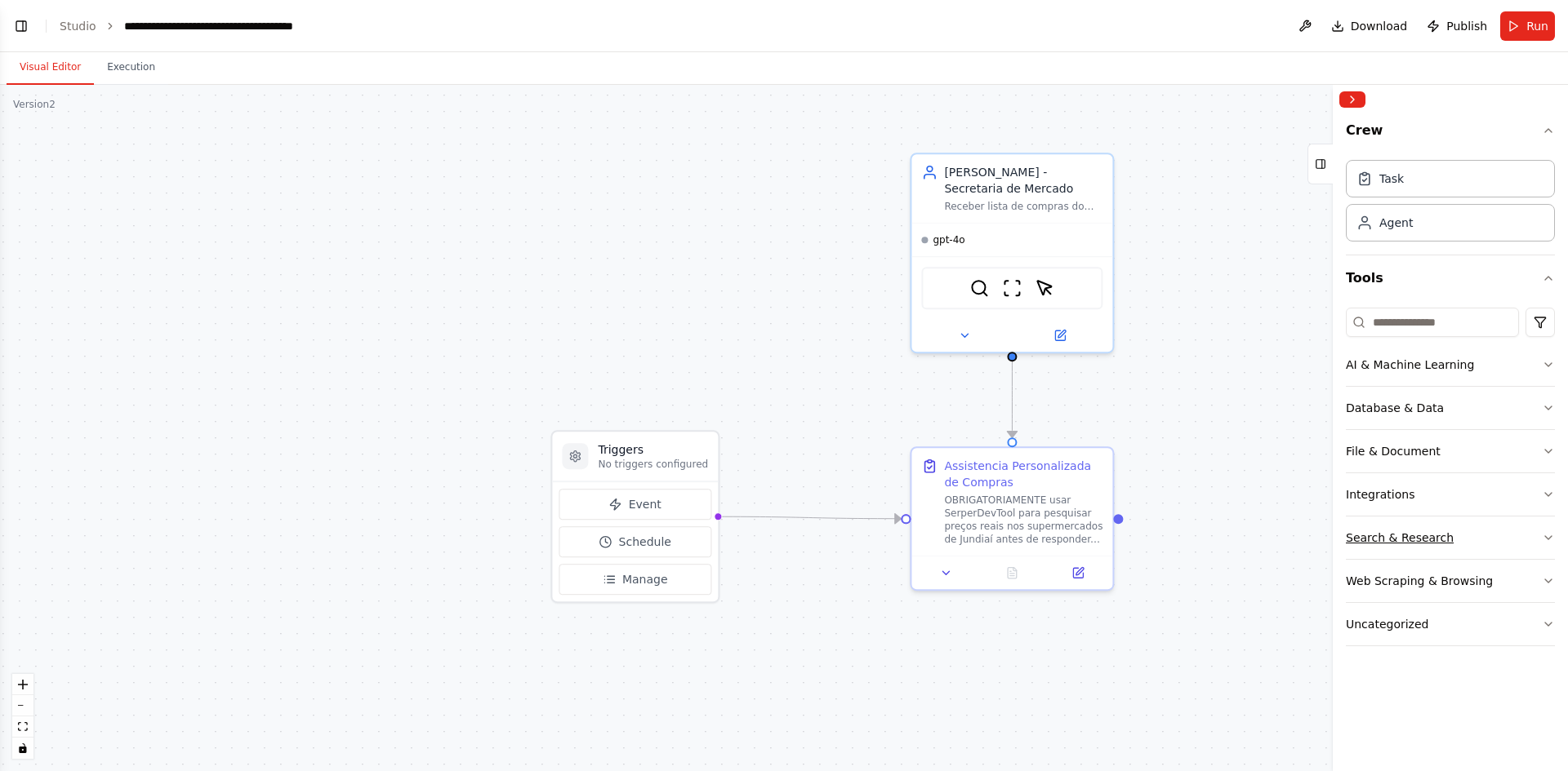
scroll to position [0, 0]
